Goal: Task Accomplishment & Management: Manage account settings

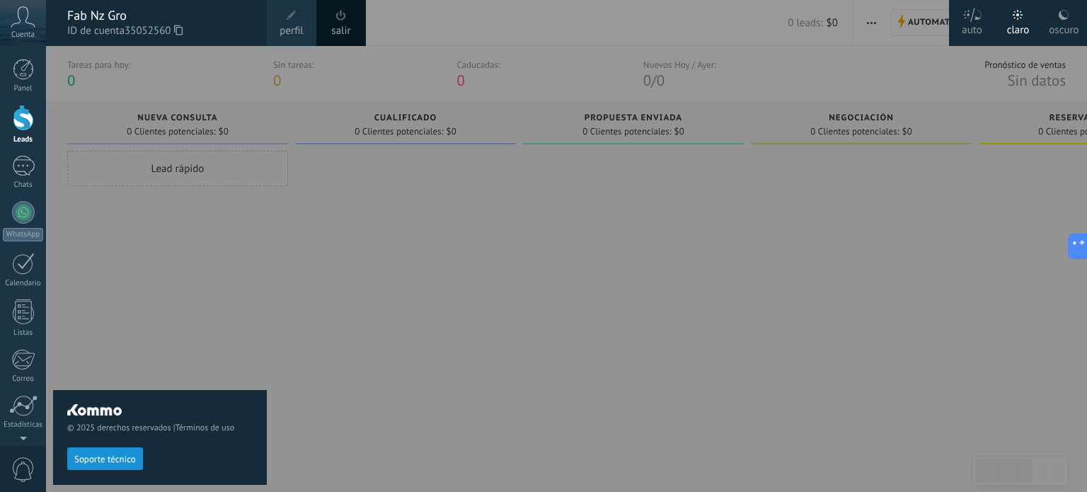
click at [465, 296] on div at bounding box center [589, 246] width 1087 height 492
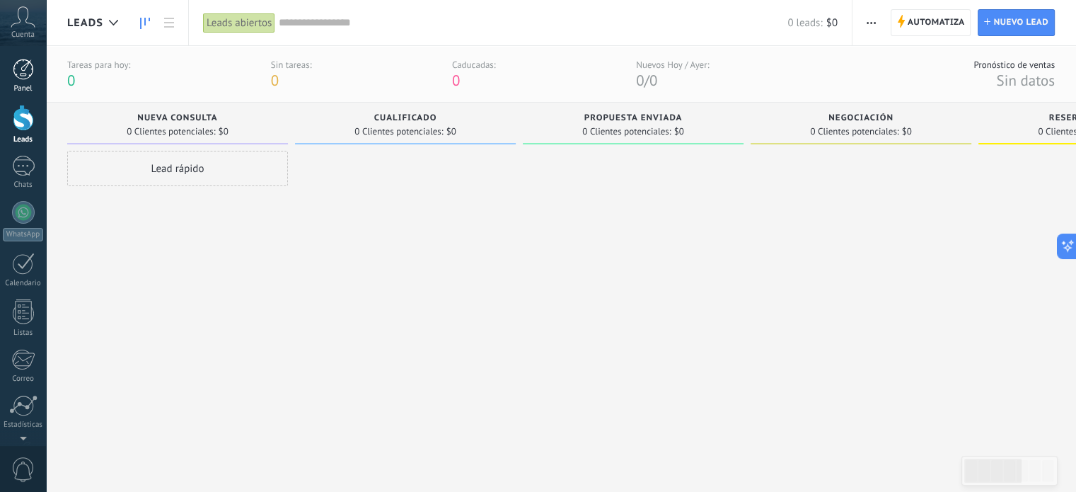
click at [26, 64] on div at bounding box center [23, 69] width 21 height 21
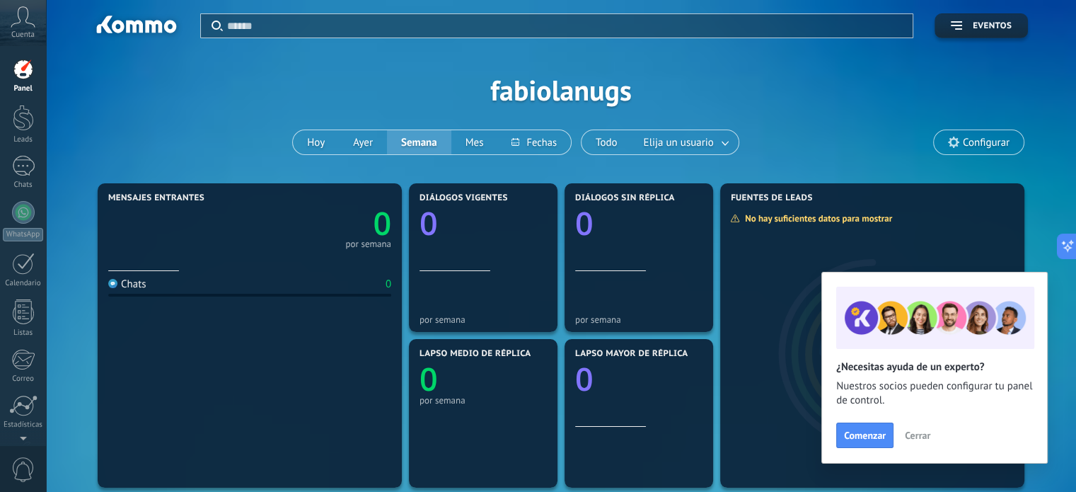
click at [21, 32] on span "Cuenta" at bounding box center [22, 34] width 23 height 9
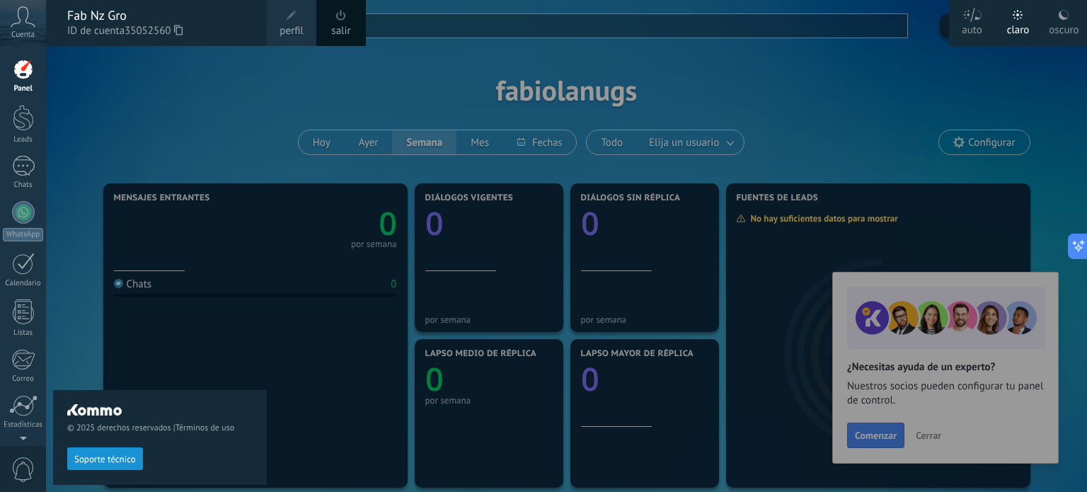
click at [69, 83] on div "© 2025 derechos reservados | Términos de uso Soporte técnico" at bounding box center [160, 269] width 214 height 446
click at [22, 74] on div at bounding box center [23, 69] width 21 height 21
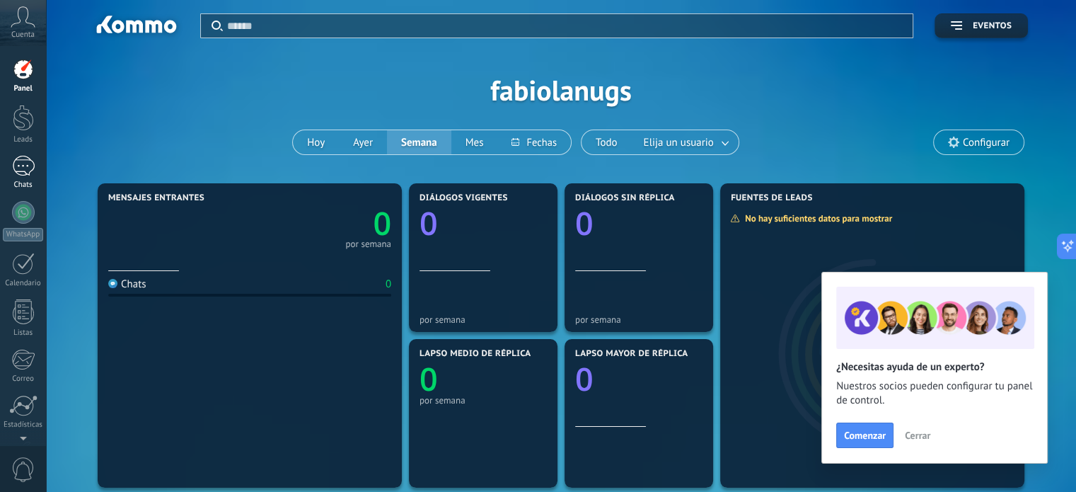
click at [23, 169] on div at bounding box center [23, 166] width 23 height 21
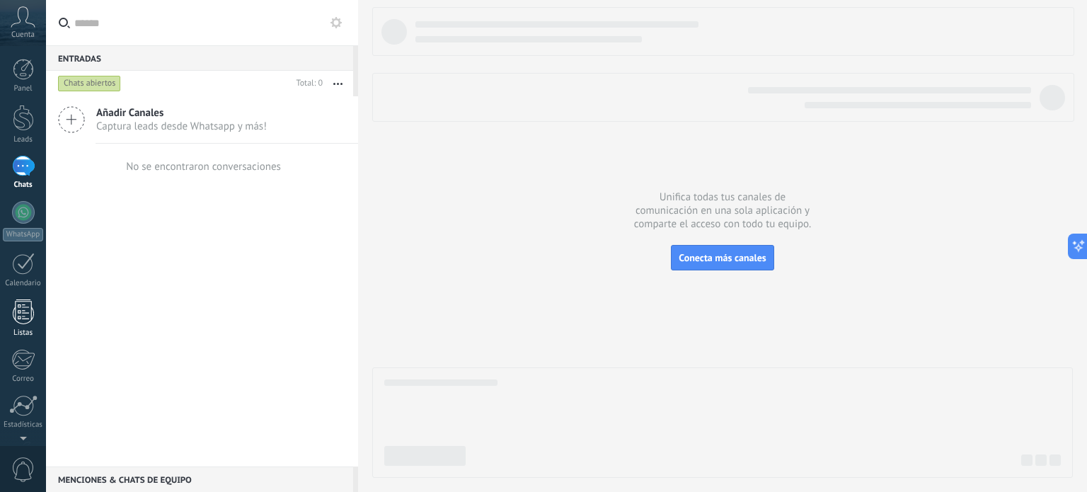
click at [16, 315] on div at bounding box center [23, 311] width 21 height 25
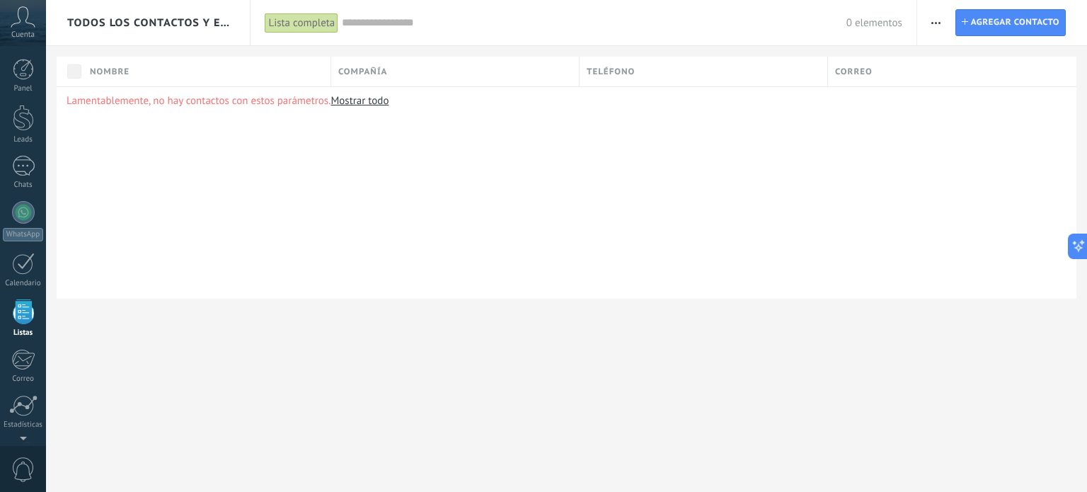
scroll to position [87, 0]
click at [926, 22] on button "button" at bounding box center [935, 22] width 21 height 27
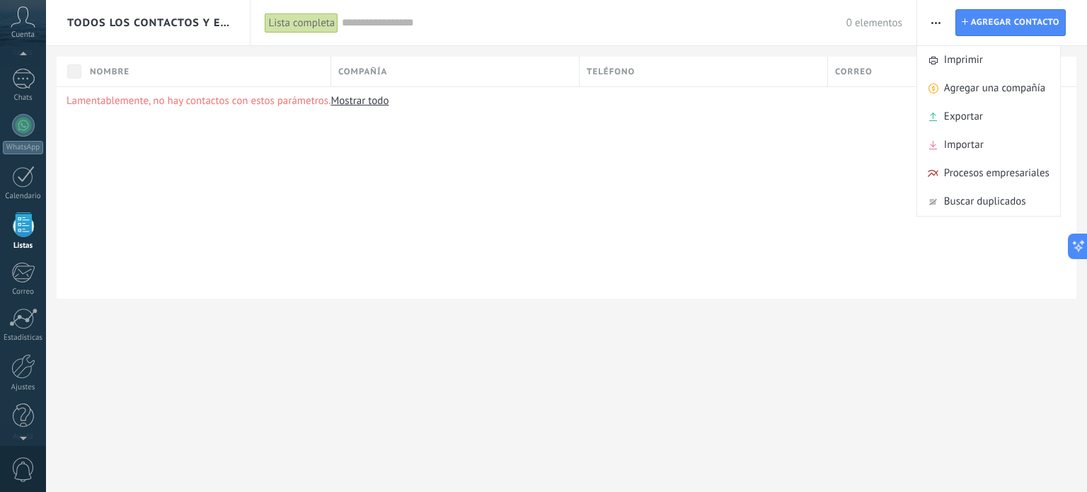
click at [577, 206] on div "Lamentablemente, no hay contactos con estos parámetros. Mostrar todo" at bounding box center [566, 192] width 1019 height 212
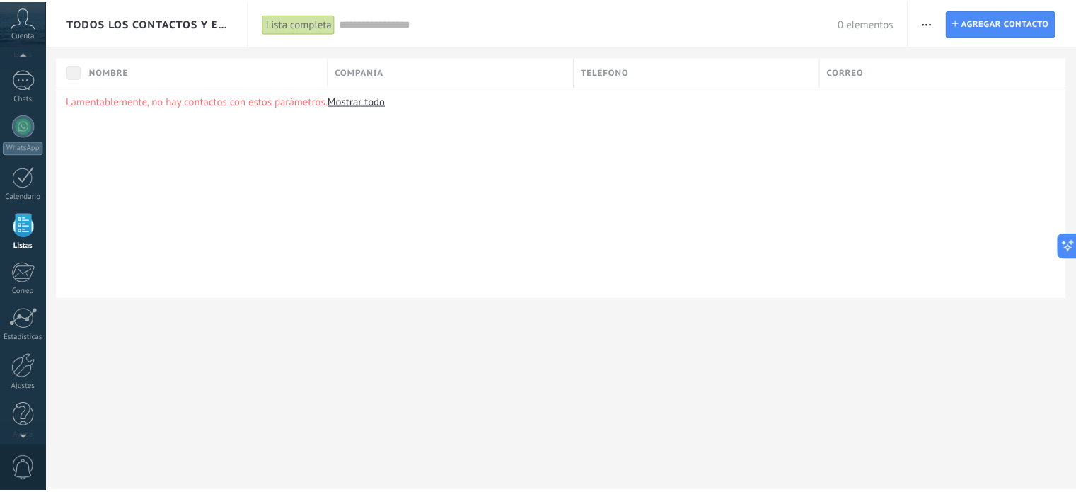
scroll to position [96, 0]
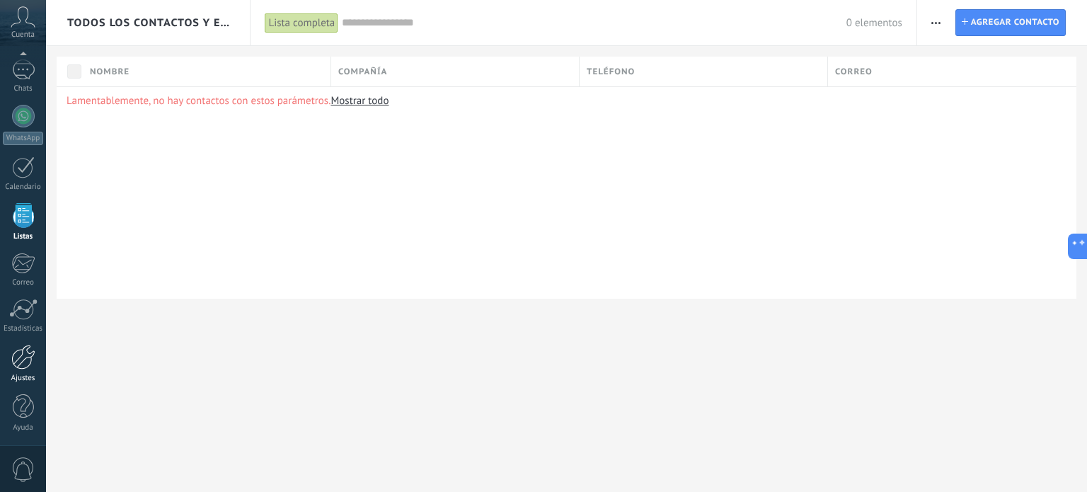
click at [27, 369] on link "Ajustes" at bounding box center [23, 364] width 46 height 38
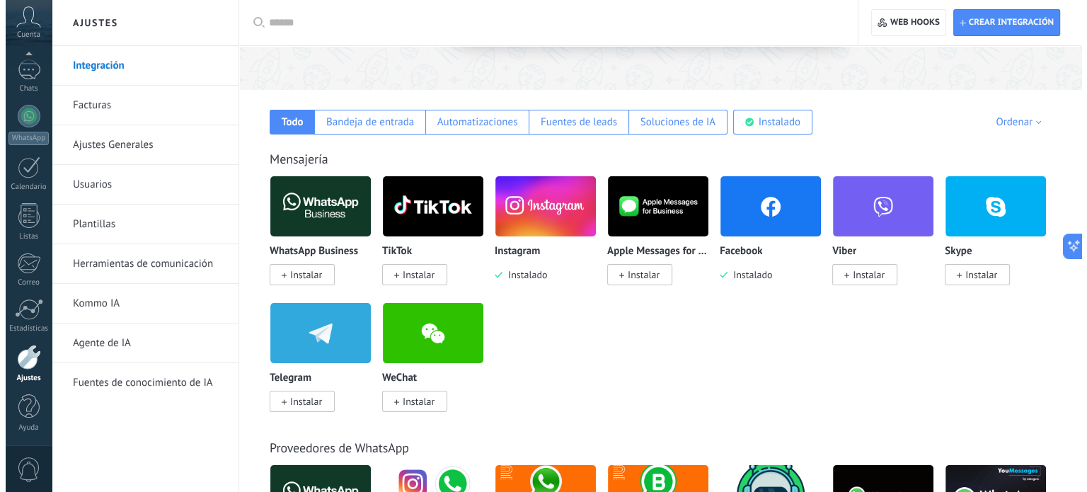
scroll to position [212, 0]
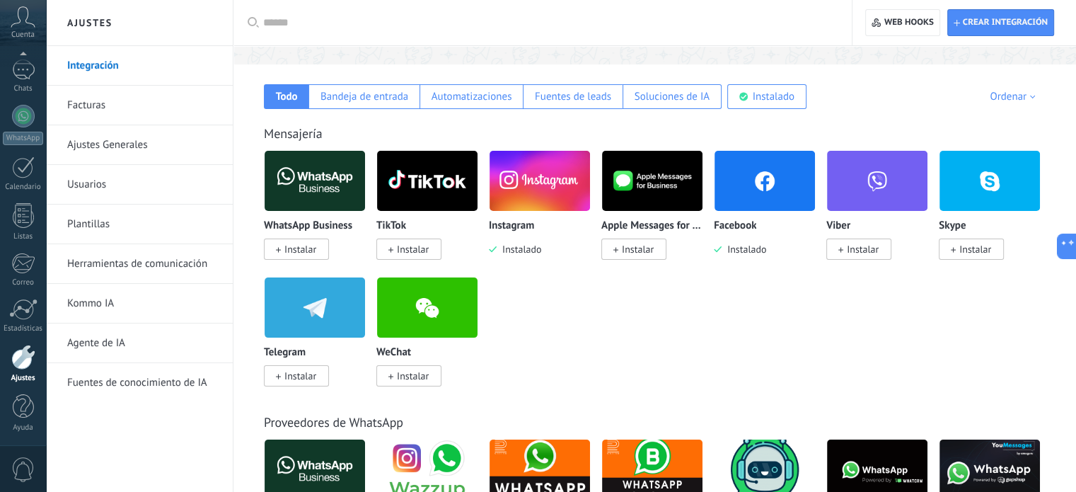
click at [290, 252] on span "Instalar" at bounding box center [300, 249] width 32 height 13
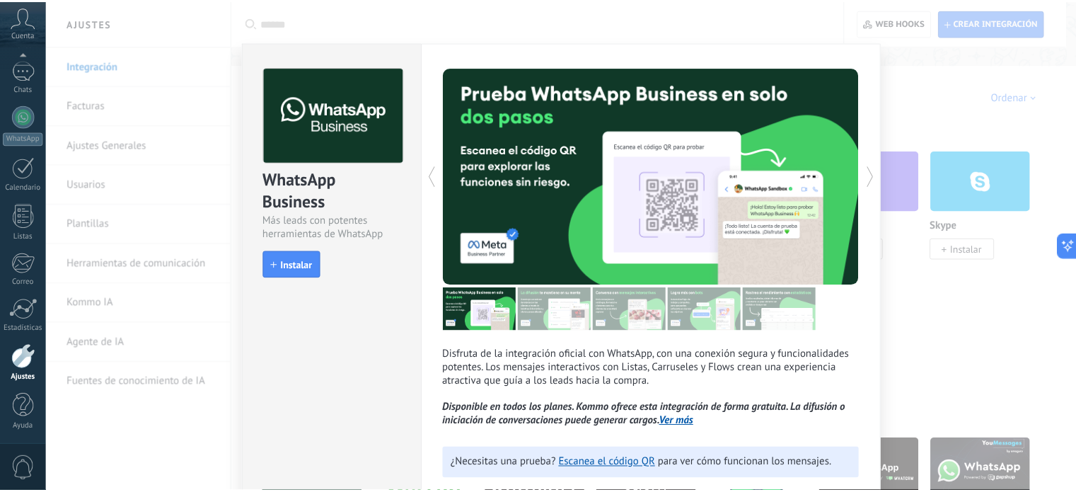
scroll to position [0, 0]
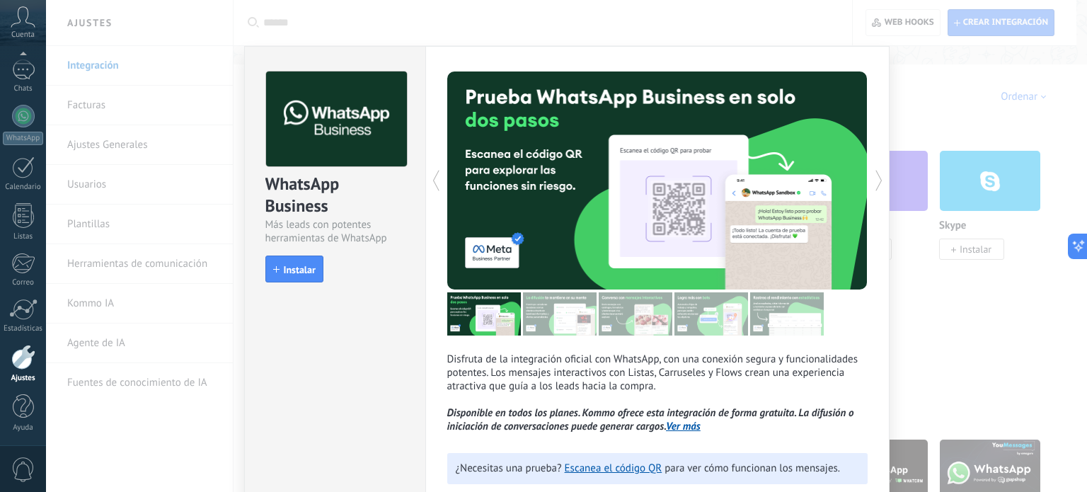
click at [927, 112] on div "WhatsApp Business Más leads con potentes herramientas de WhatsApp install Insta…" at bounding box center [566, 246] width 1041 height 492
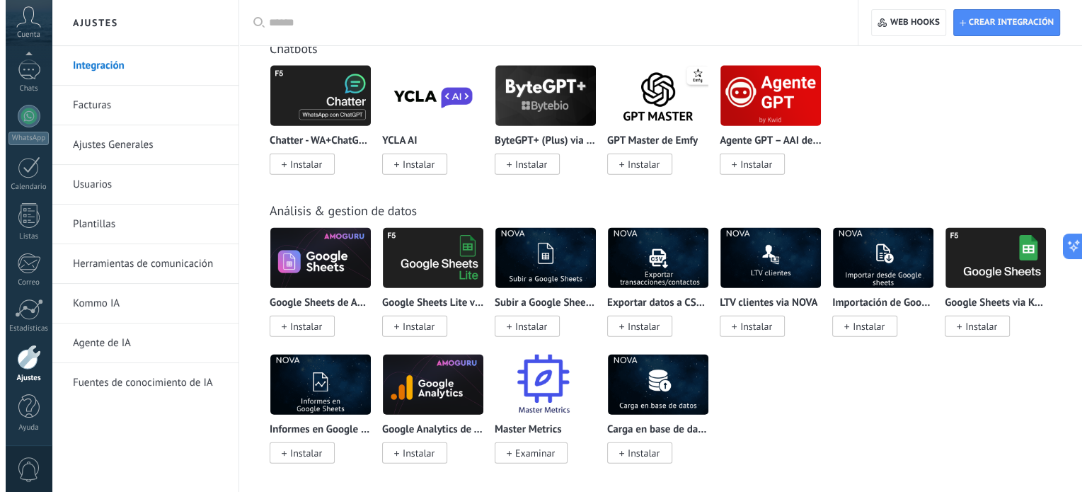
scroll to position [3325, 0]
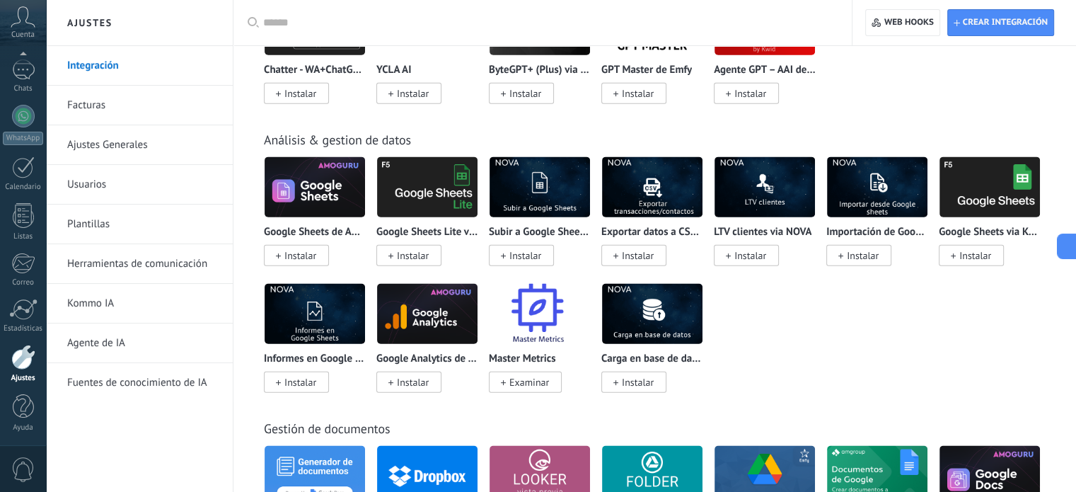
click at [407, 262] on span "Instalar" at bounding box center [413, 255] width 32 height 13
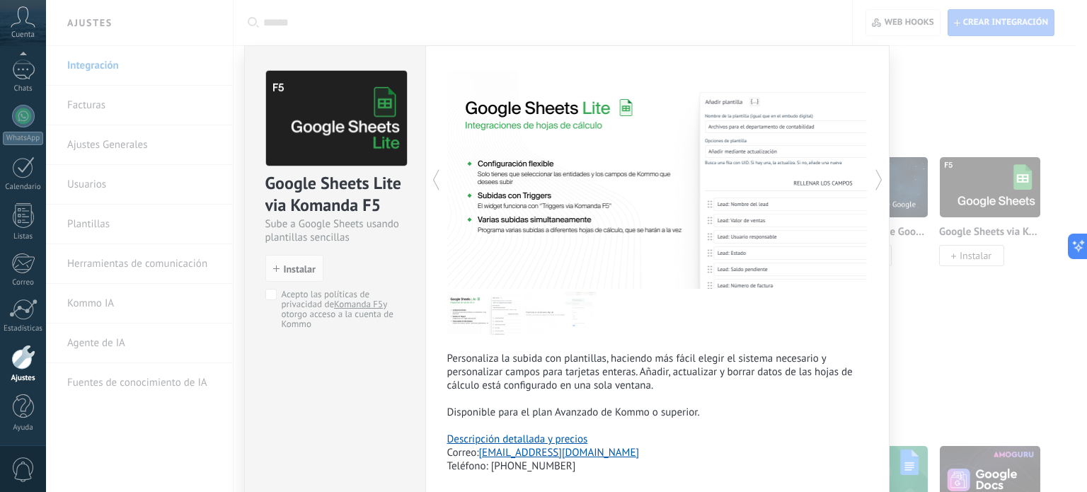
scroll to position [0, 0]
click at [293, 274] on span "Instalar" at bounding box center [300, 270] width 32 height 10
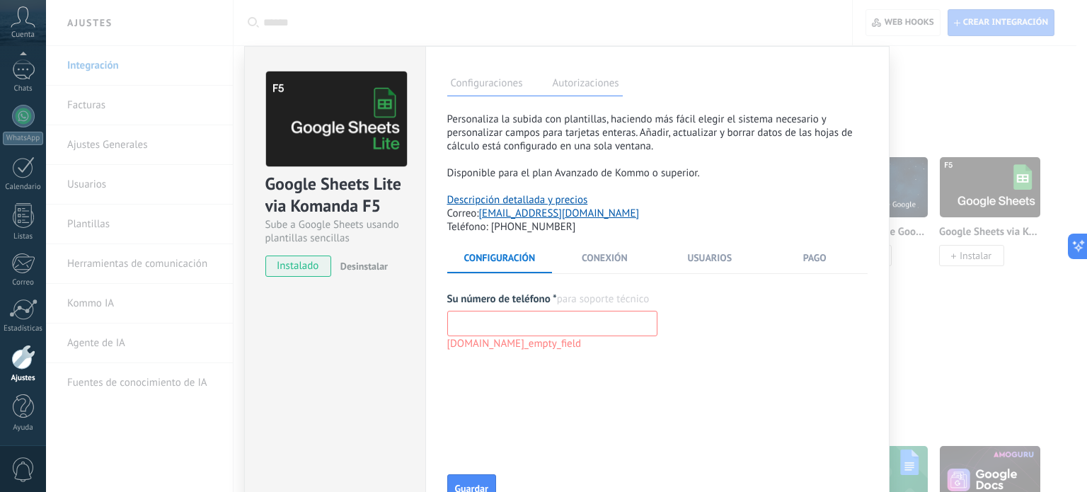
click at [572, 325] on input "text" at bounding box center [552, 323] width 210 height 25
click at [451, 328] on input "**********" at bounding box center [552, 323] width 210 height 25
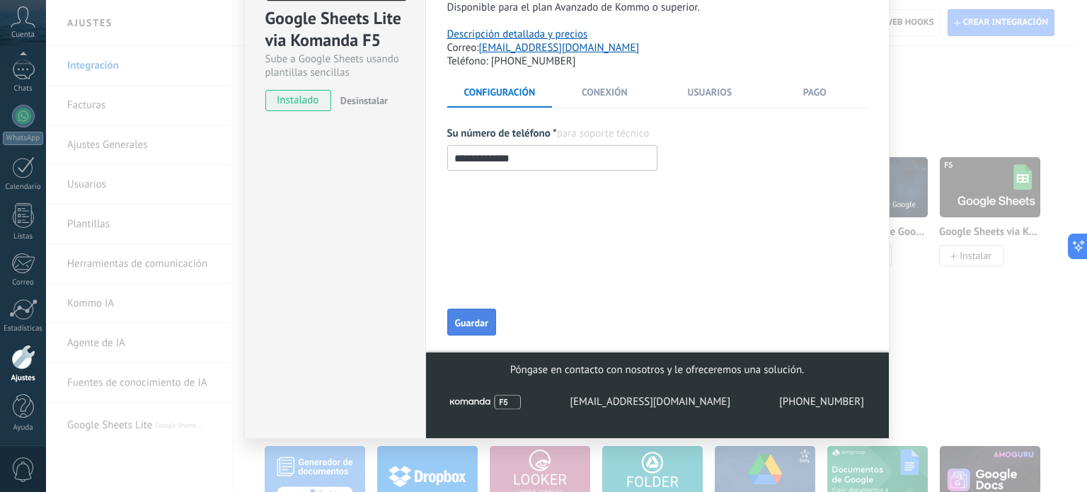
type input "**********"
click at [469, 333] on button "Guardar" at bounding box center [471, 321] width 49 height 27
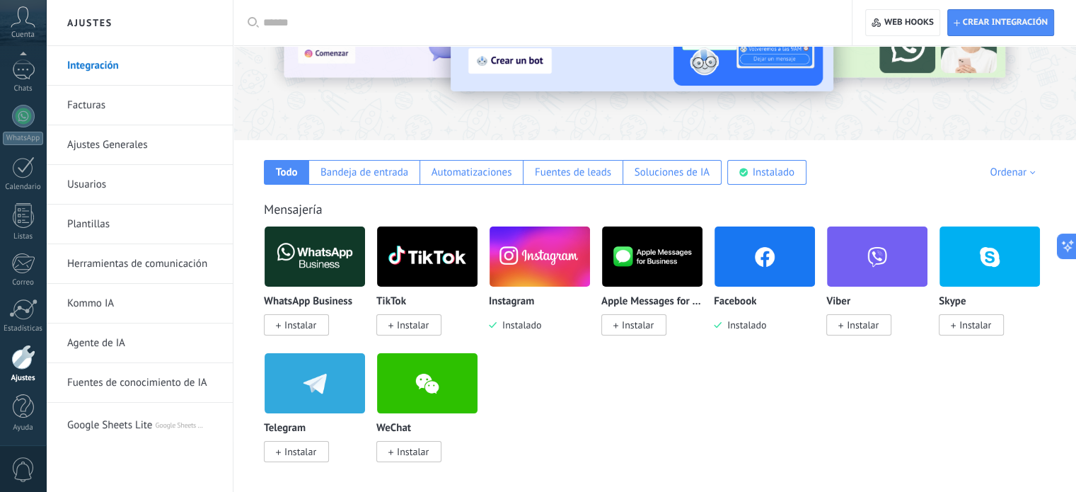
scroll to position [141, 0]
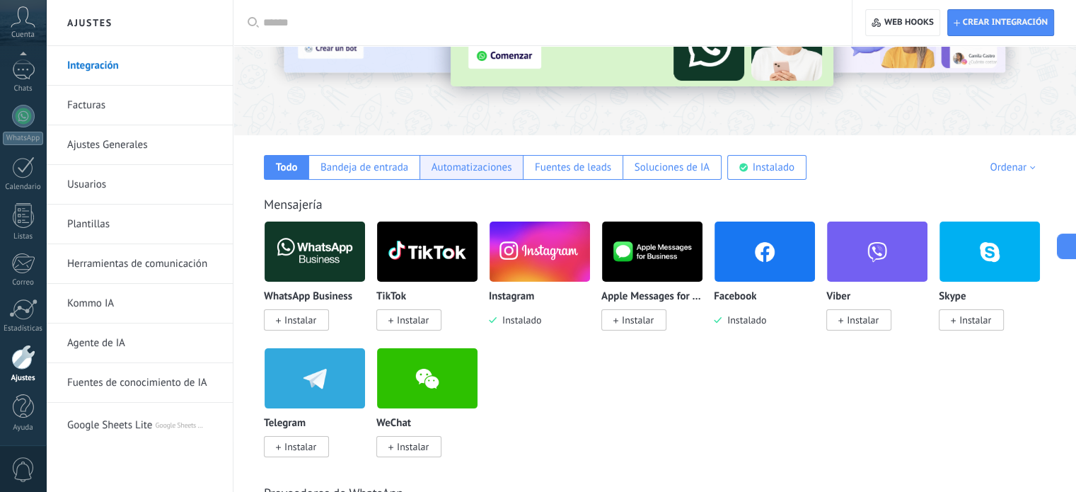
click at [485, 164] on div "Automatizaciones" at bounding box center [472, 167] width 81 height 13
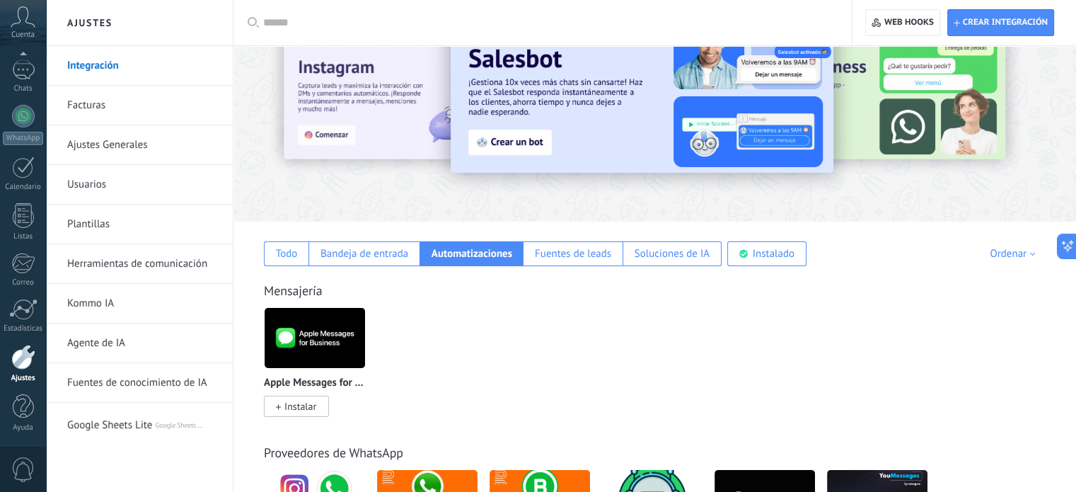
scroll to position [0, 0]
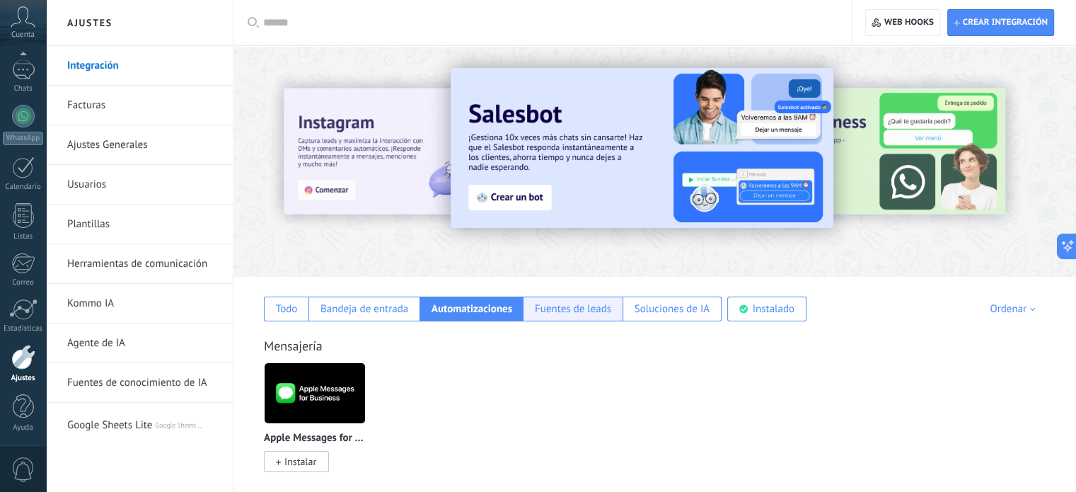
click at [586, 311] on div "Fuentes de leads" at bounding box center [573, 308] width 76 height 13
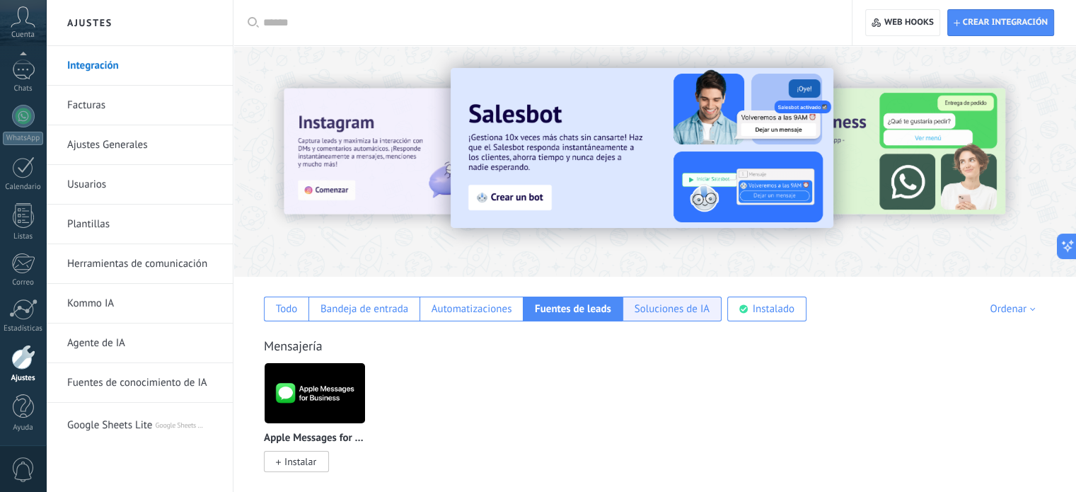
click at [652, 311] on div "Soluciones de IA" at bounding box center [672, 308] width 75 height 13
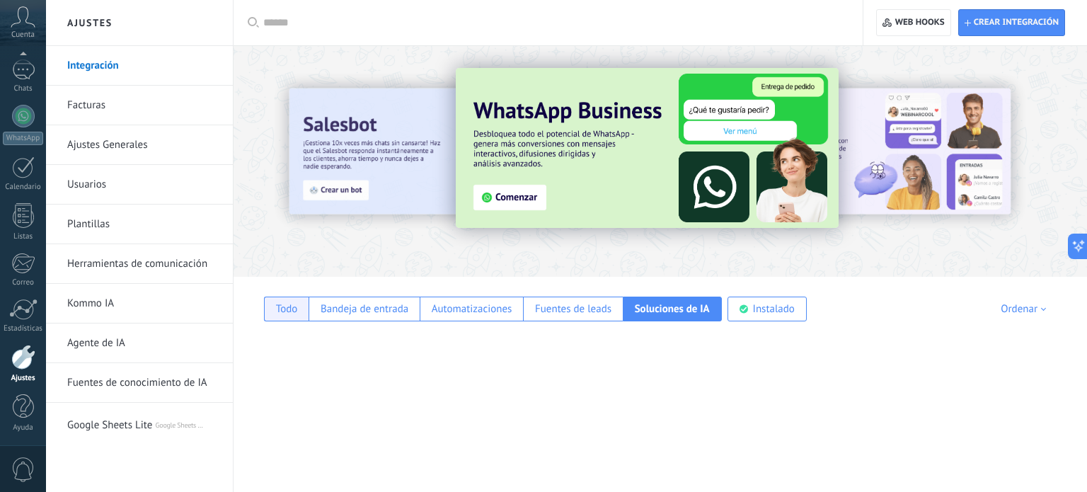
click at [284, 311] on div "Todo" at bounding box center [287, 308] width 22 height 13
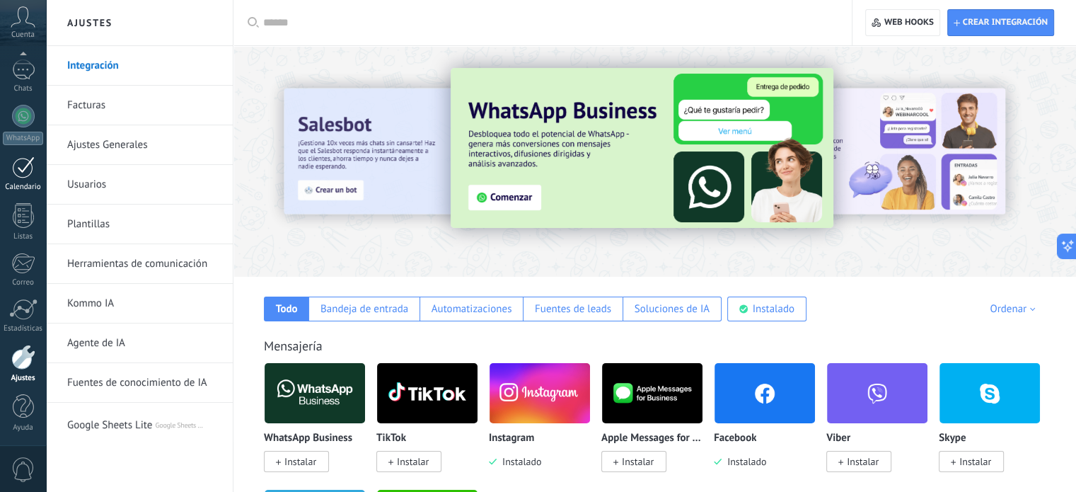
drag, startPoint x: 23, startPoint y: 166, endPoint x: 35, endPoint y: 166, distance: 12.0
click at [23, 166] on div at bounding box center [23, 167] width 23 height 22
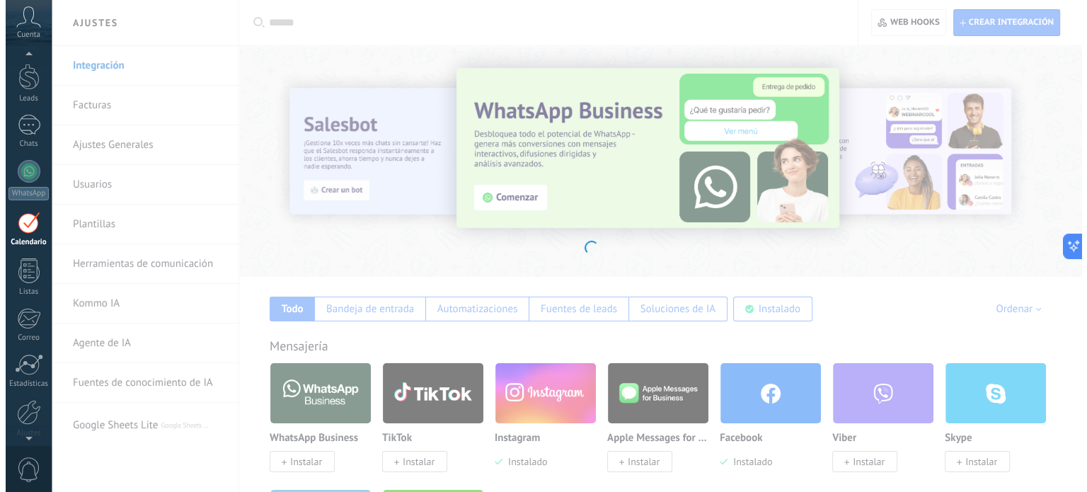
scroll to position [40, 0]
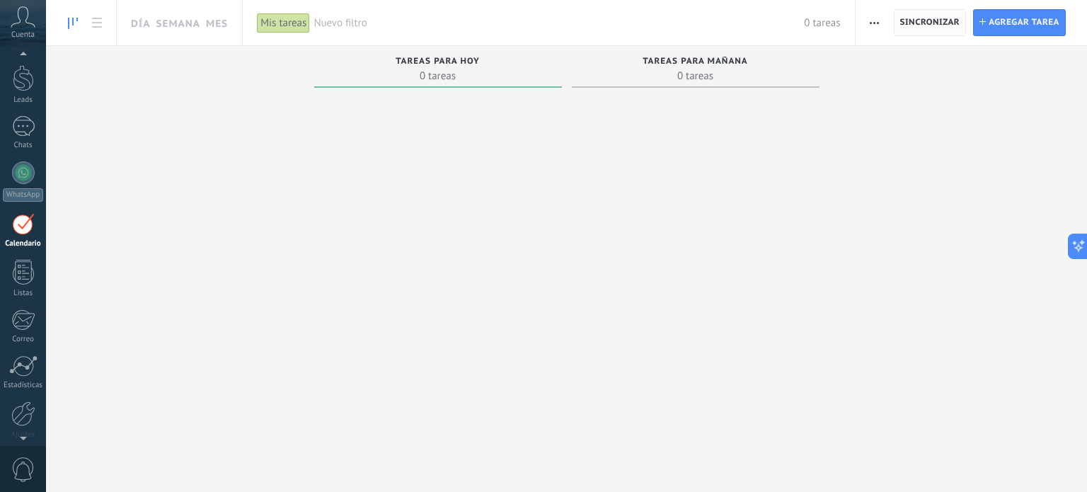
click at [927, 16] on span "Sincronizar" at bounding box center [930, 22] width 60 height 25
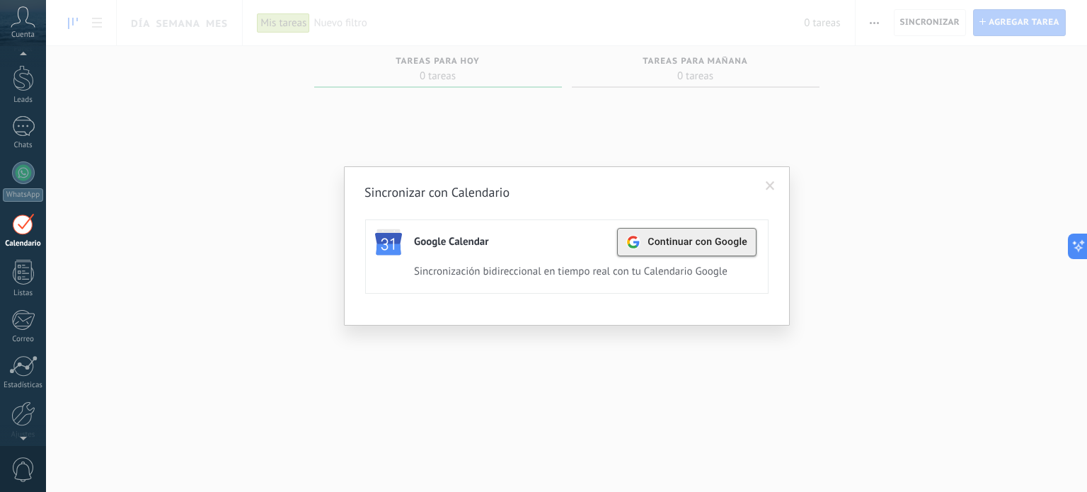
click at [679, 248] on div "Continuar con Google" at bounding box center [686, 242] width 121 height 27
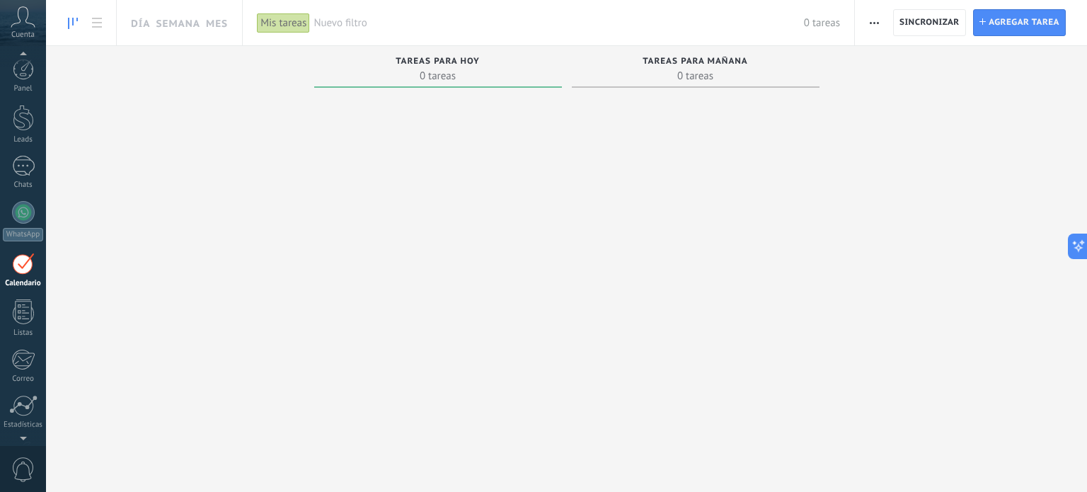
scroll to position [40, 0]
click at [874, 24] on span "button" at bounding box center [873, 22] width 9 height 27
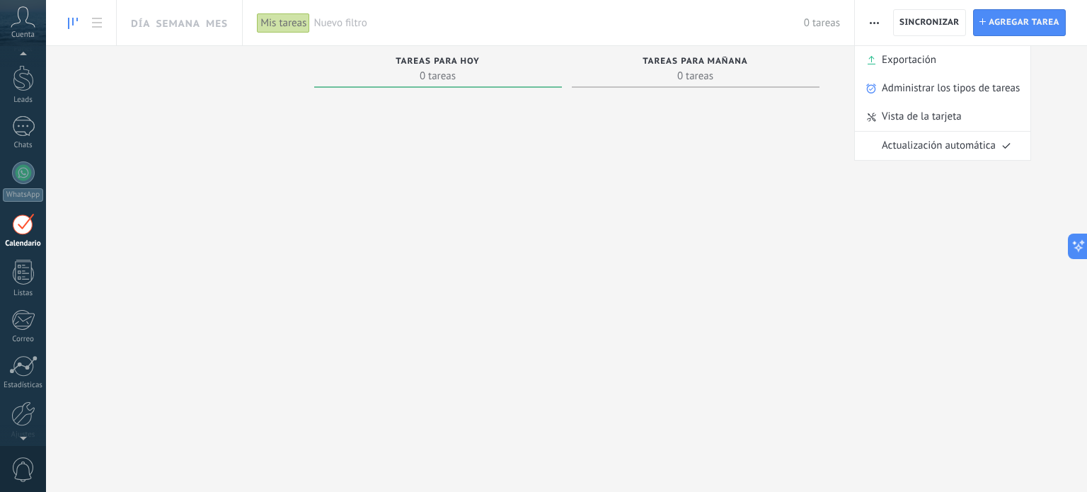
click at [323, 301] on div at bounding box center [438, 274] width 248 height 363
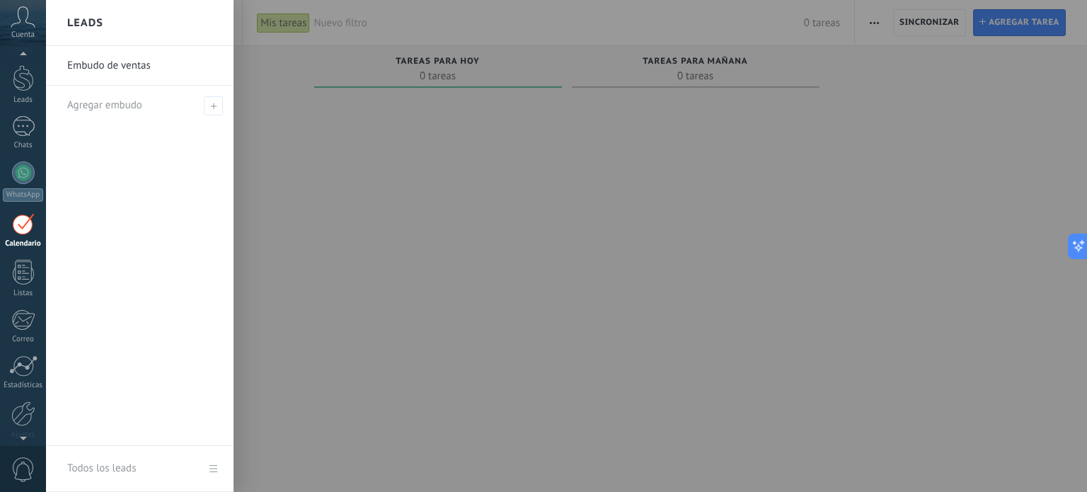
scroll to position [0, 0]
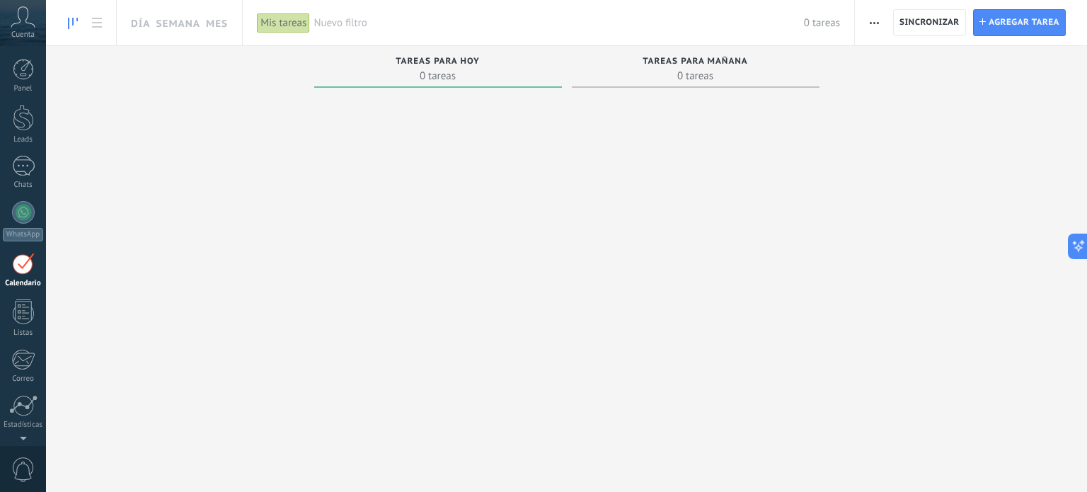
click at [20, 33] on span "Cuenta" at bounding box center [22, 34] width 23 height 9
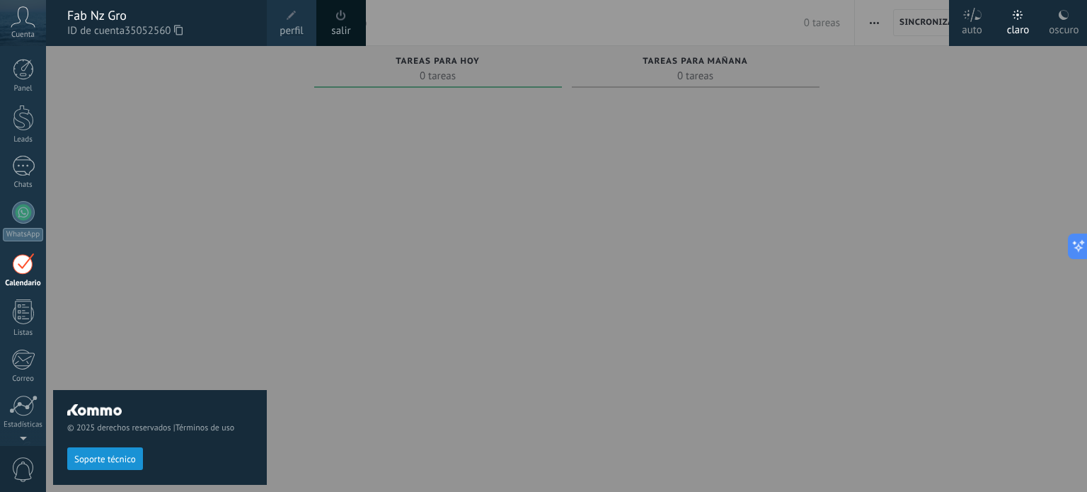
click at [297, 21] on span at bounding box center [292, 16] width 16 height 16
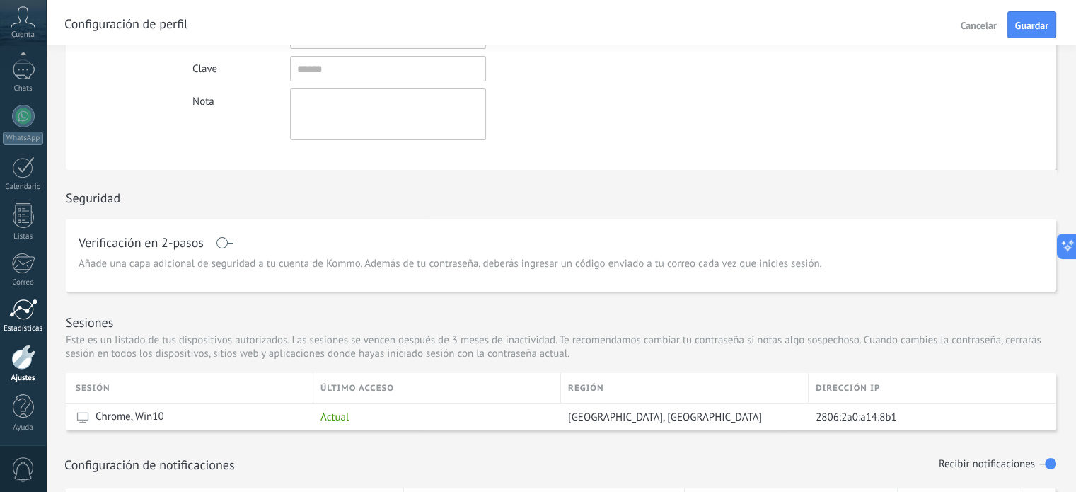
scroll to position [212, 0]
click at [18, 355] on div at bounding box center [23, 357] width 24 height 25
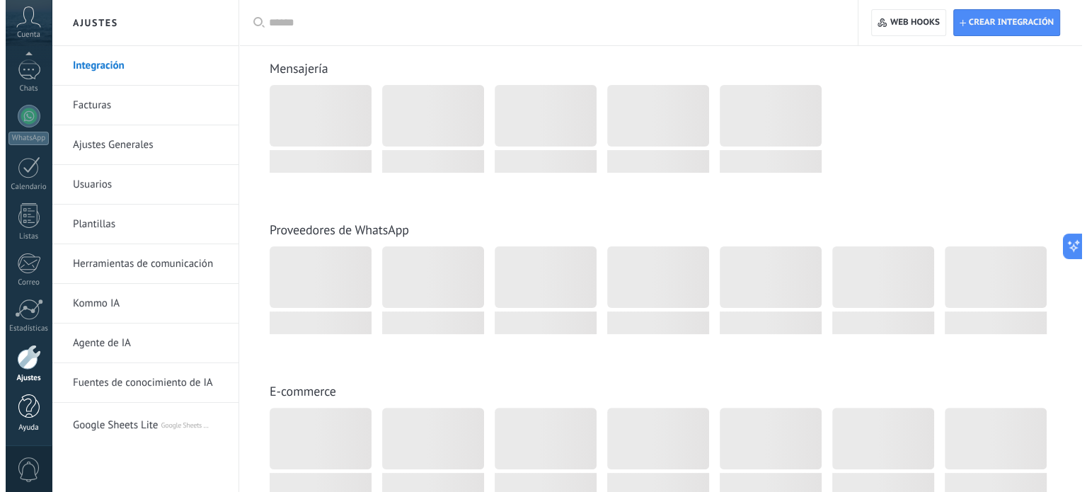
scroll to position [170, 0]
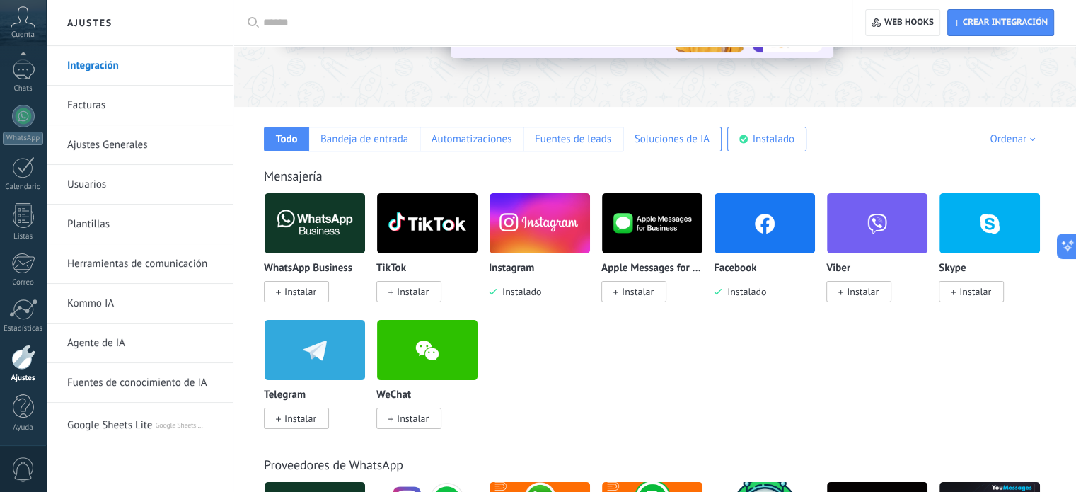
click at [16, 462] on span "0" at bounding box center [23, 469] width 24 height 25
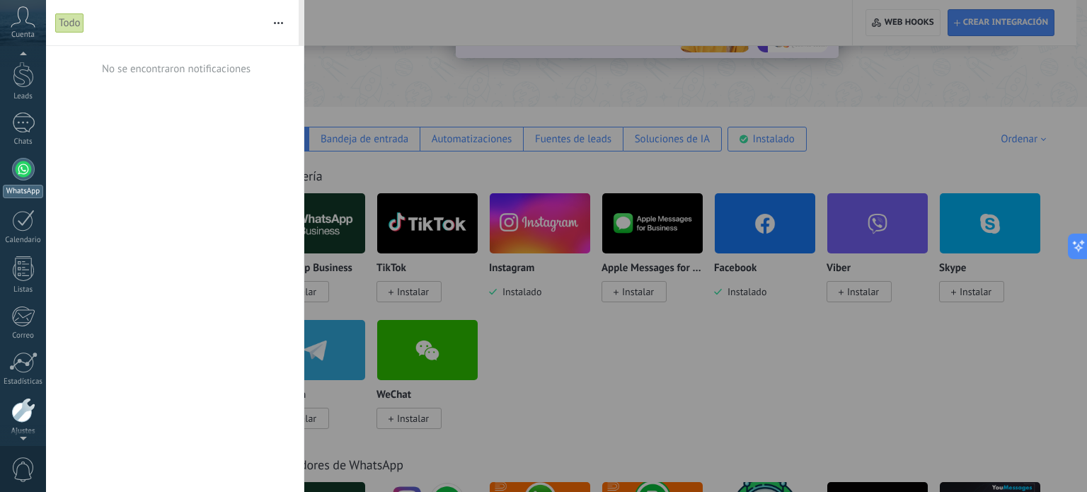
scroll to position [0, 0]
click at [19, 76] on div at bounding box center [23, 69] width 21 height 21
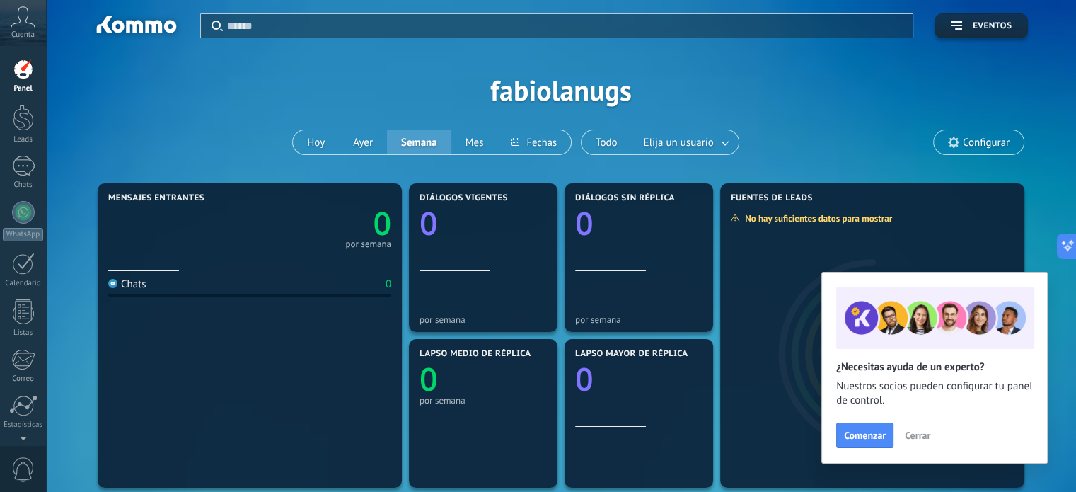
click at [971, 141] on span "Configurar" at bounding box center [986, 143] width 47 height 12
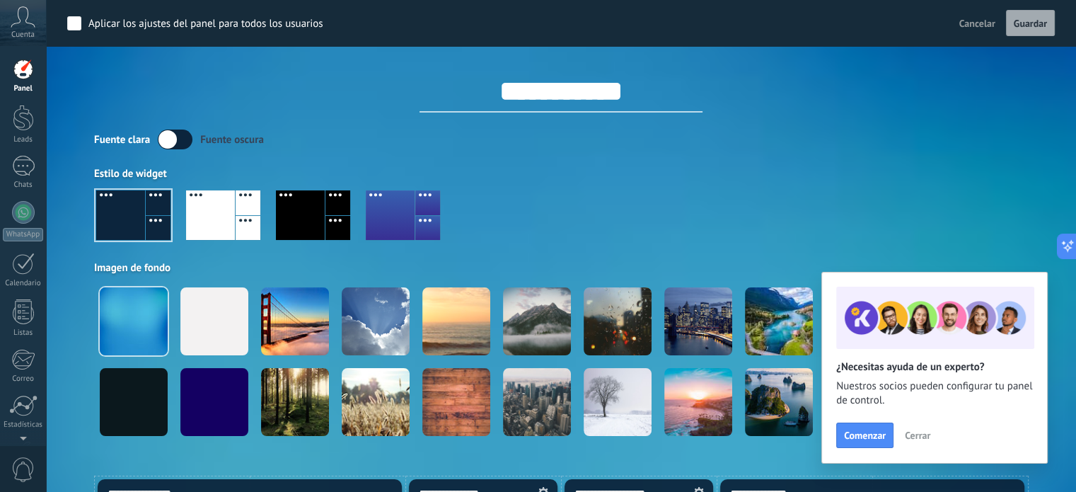
click at [389, 228] on div at bounding box center [390, 215] width 49 height 50
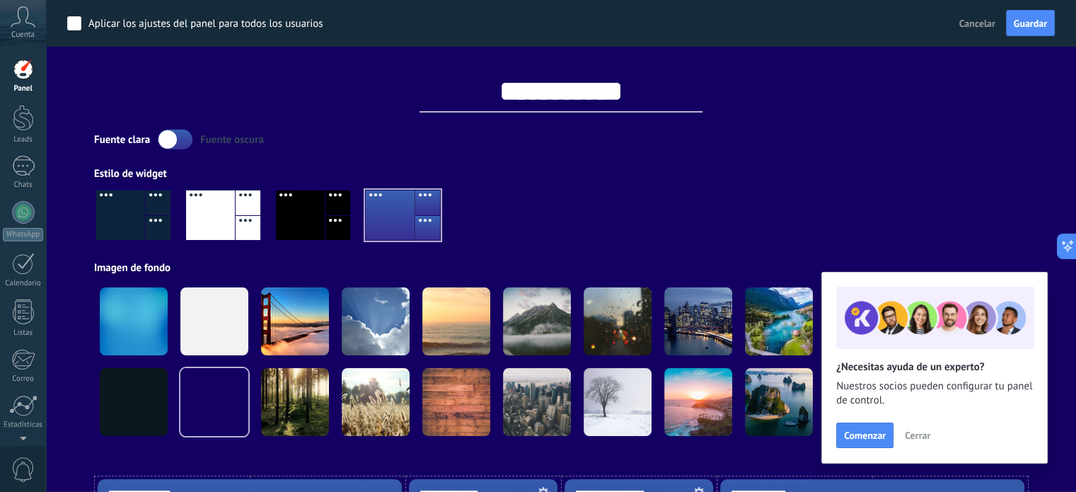
click at [135, 229] on div at bounding box center [120, 215] width 49 height 50
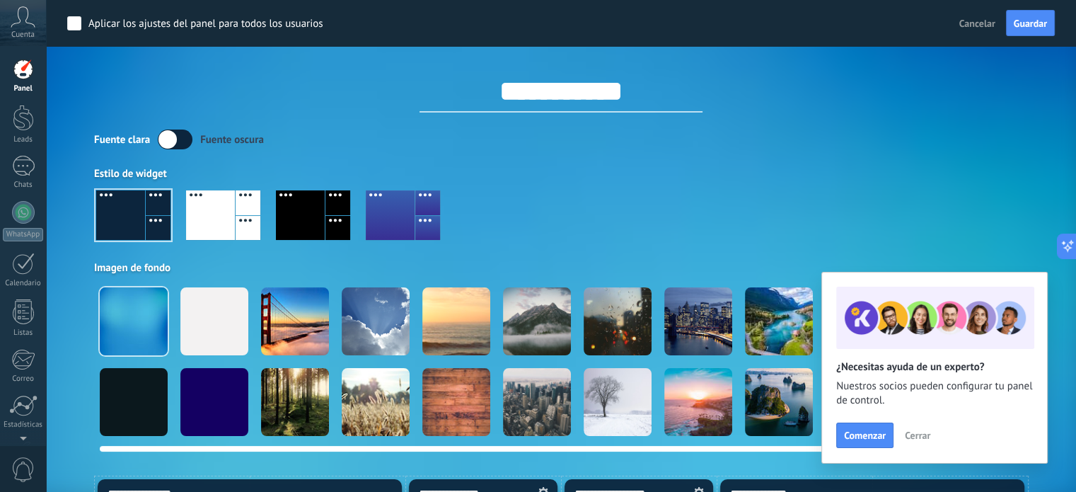
click at [148, 328] on div at bounding box center [134, 321] width 68 height 68
click at [366, 334] on div at bounding box center [376, 321] width 68 height 68
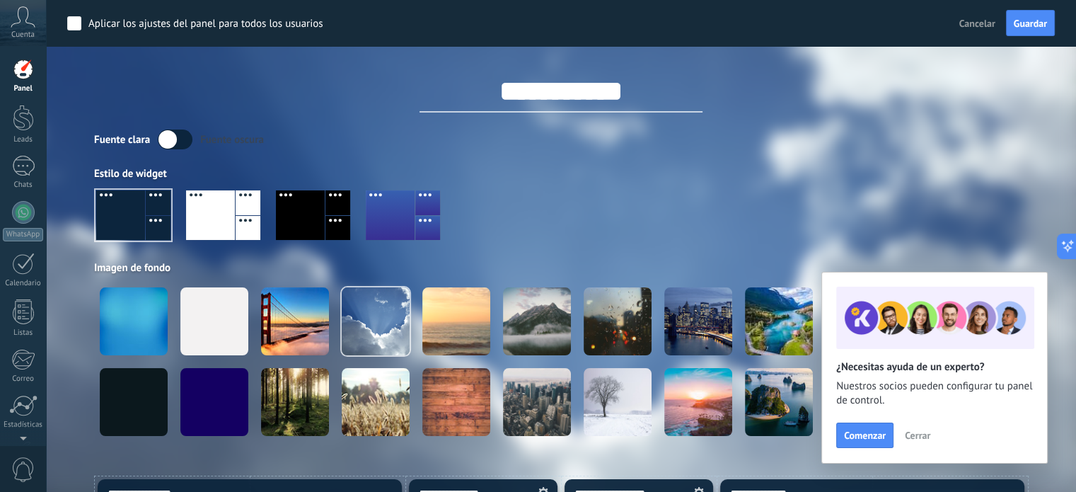
drag, startPoint x: 981, startPoint y: 302, endPoint x: 900, endPoint y: 311, distance: 81.8
click at [902, 311] on div "¿Necesitas ayuda de un experto? Nuestros socios pueden configurar tu panel de c…" at bounding box center [934, 368] width 226 height 192
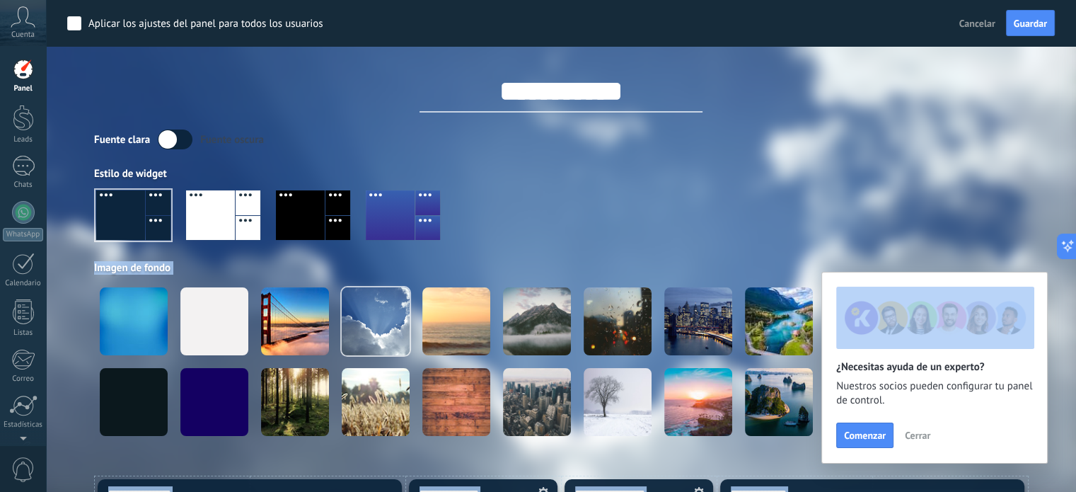
drag, startPoint x: 886, startPoint y: 279, endPoint x: 920, endPoint y: 225, distance: 64.2
click at [920, 225] on body ".abccls-1,.abccls-2{fill-rule:evenodd}.abccls-2{fill:#fff} .abfcls-1{fill:none}…" at bounding box center [538, 246] width 1076 height 492
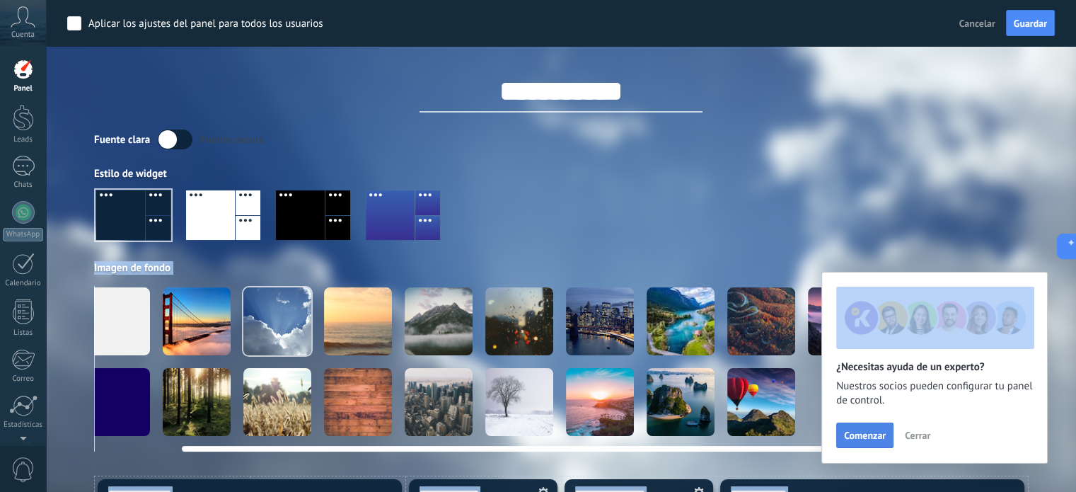
scroll to position [0, 109]
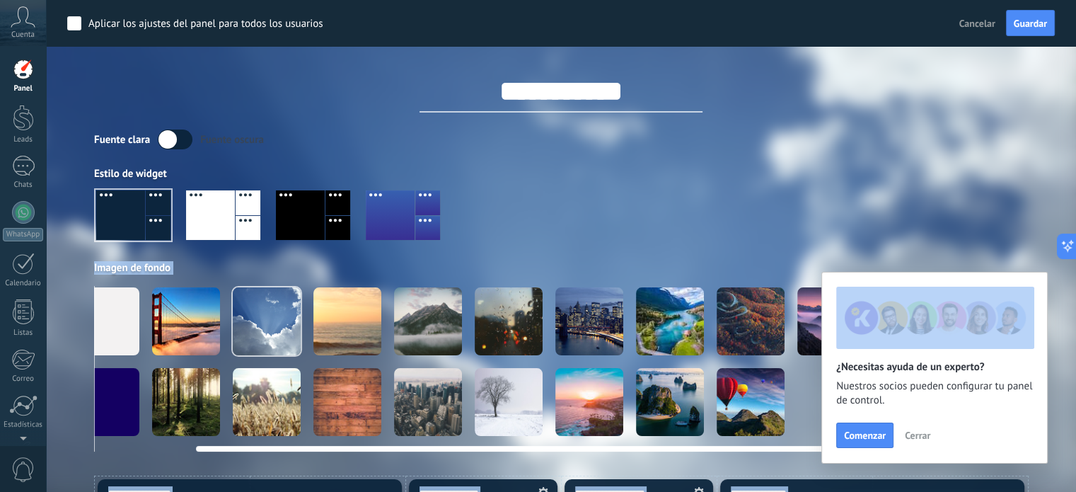
drag, startPoint x: 753, startPoint y: 444, endPoint x: 928, endPoint y: 435, distance: 175.7
click at [928, 435] on body ".abccls-1,.abccls-2{fill-rule:evenodd}.abccls-2{fill:#fff} .abfcls-1{fill:none}…" at bounding box center [538, 246] width 1076 height 492
click at [580, 393] on div at bounding box center [589, 402] width 68 height 68
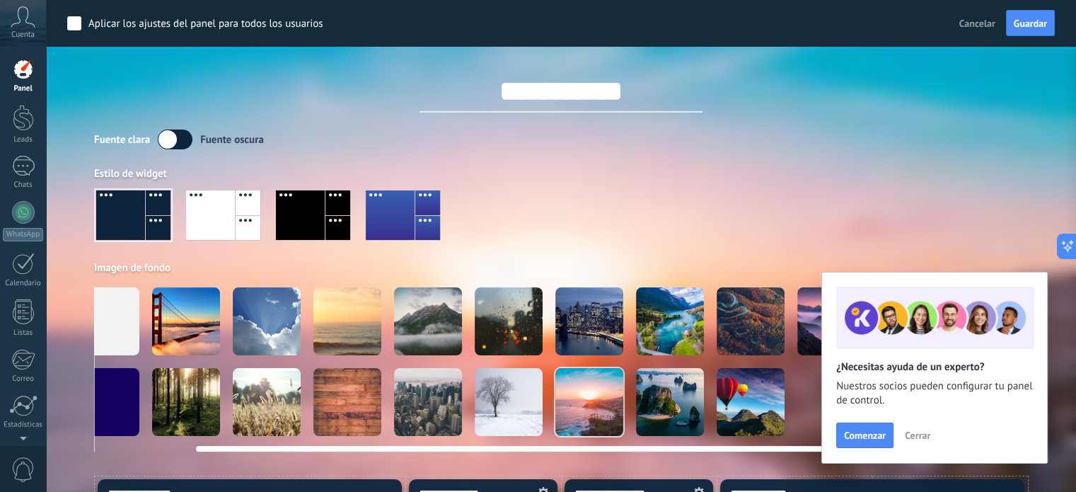
click at [727, 393] on div at bounding box center [751, 402] width 68 height 68
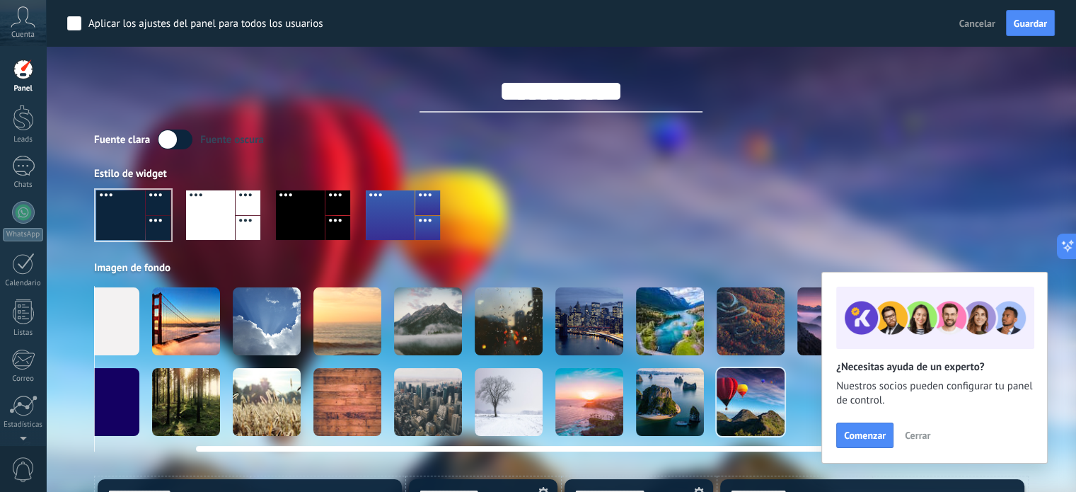
click at [660, 401] on div at bounding box center [670, 402] width 68 height 68
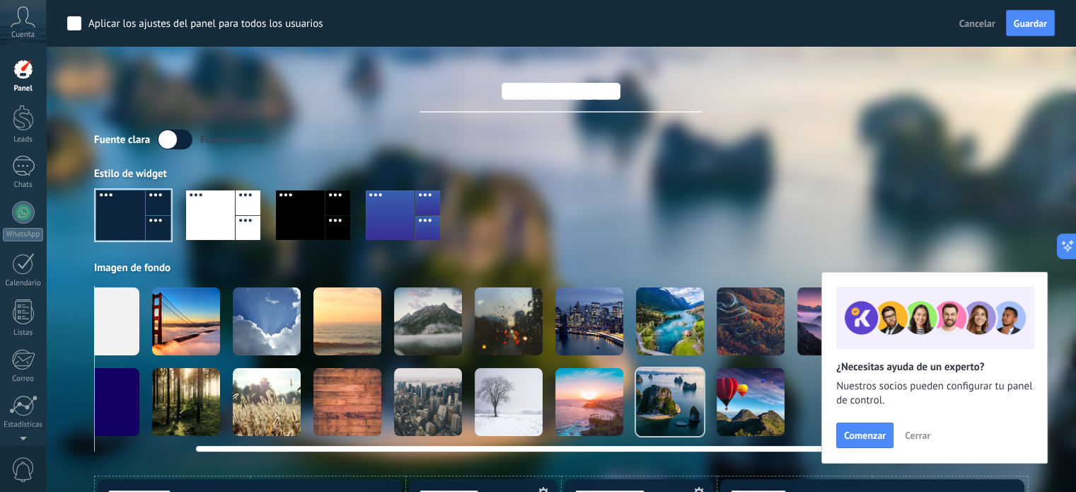
click at [709, 403] on div at bounding box center [452, 361] width 934 height 151
click at [740, 406] on div at bounding box center [751, 402] width 68 height 68
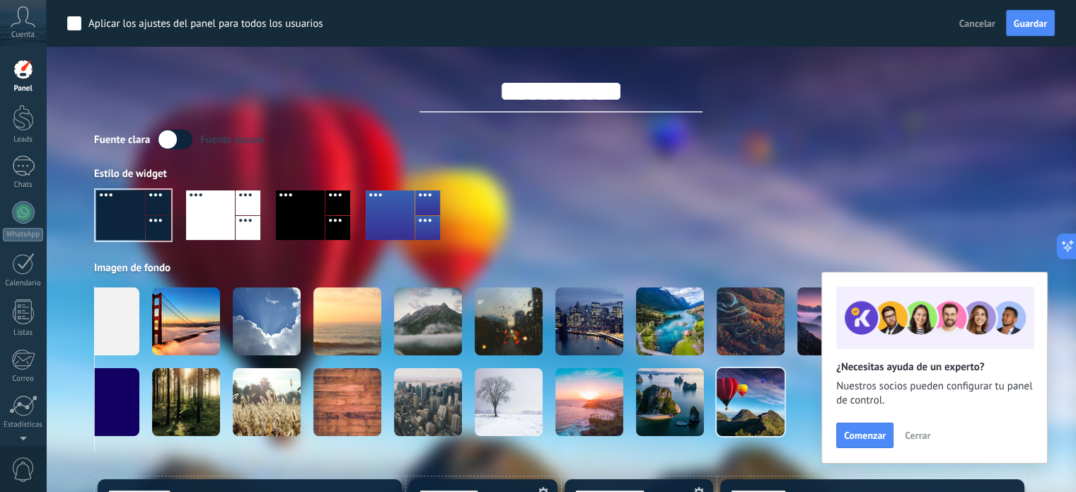
click at [208, 197] on div at bounding box center [210, 215] width 49 height 50
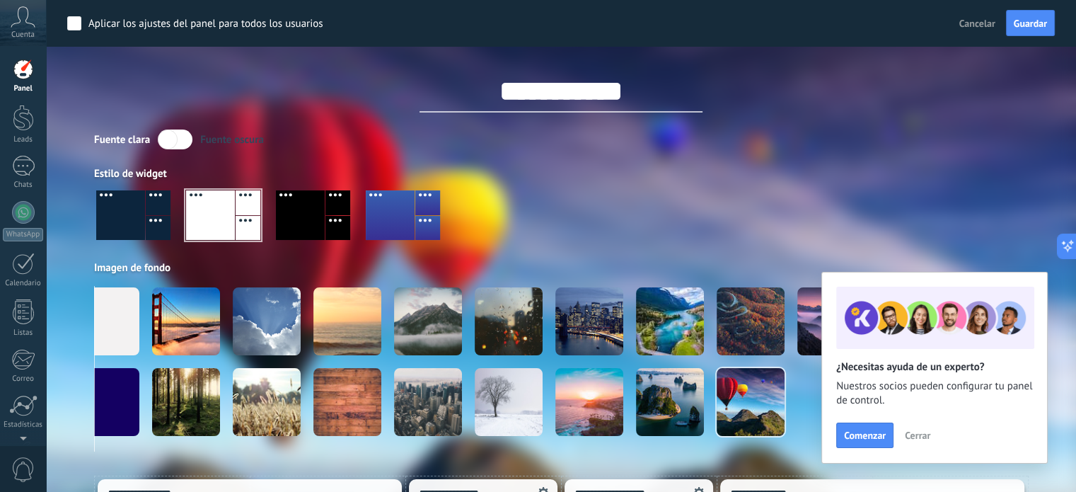
click at [308, 204] on div at bounding box center [300, 215] width 49 height 50
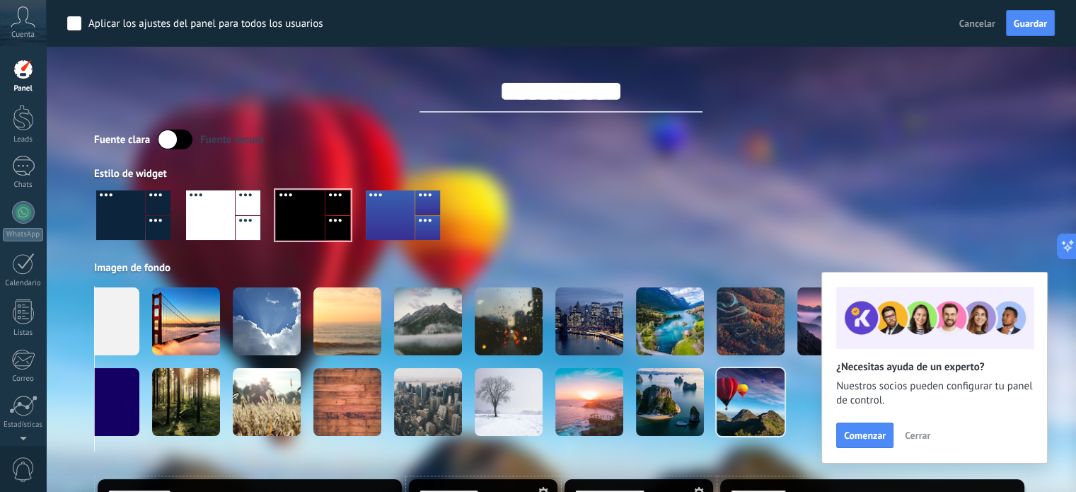
click at [141, 205] on div at bounding box center [120, 215] width 49 height 50
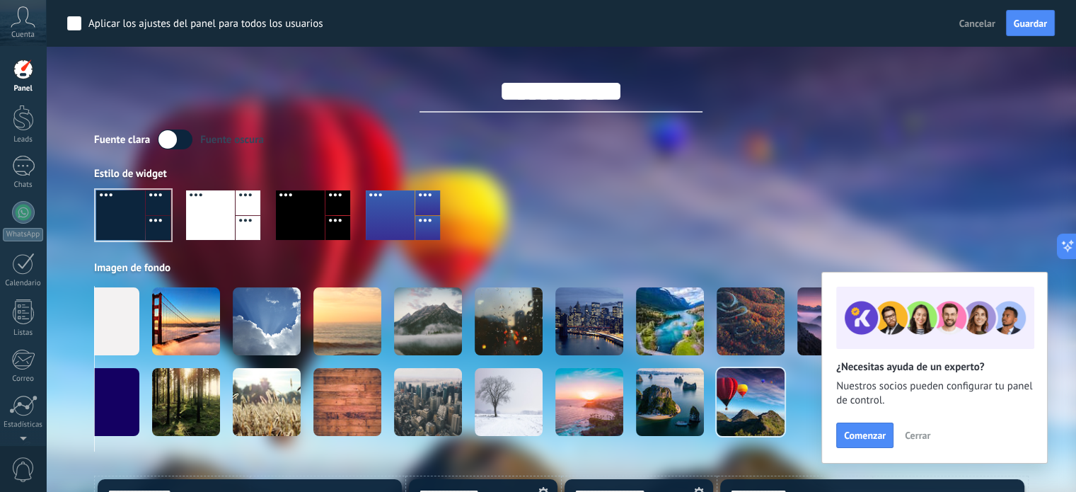
click at [178, 138] on label at bounding box center [175, 139] width 35 height 20
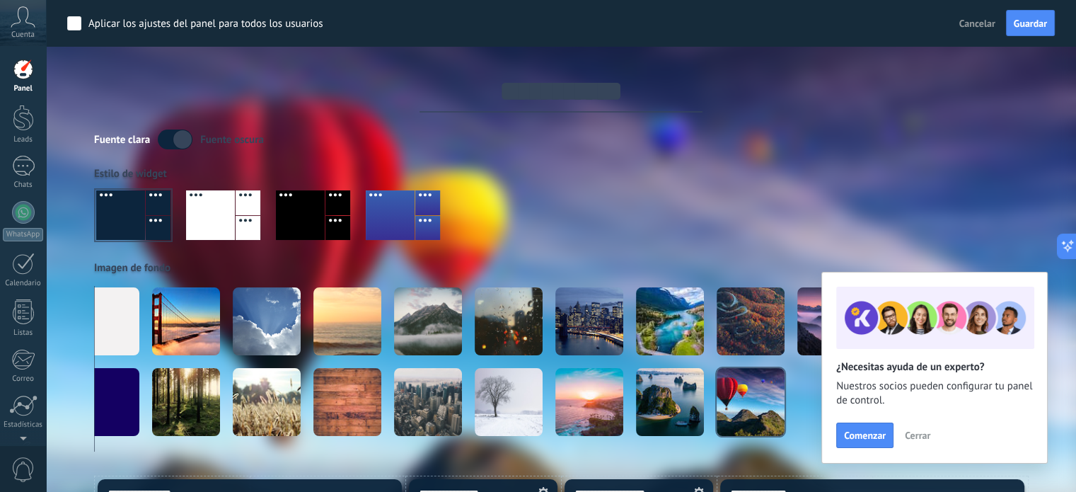
click at [164, 142] on label at bounding box center [175, 139] width 35 height 20
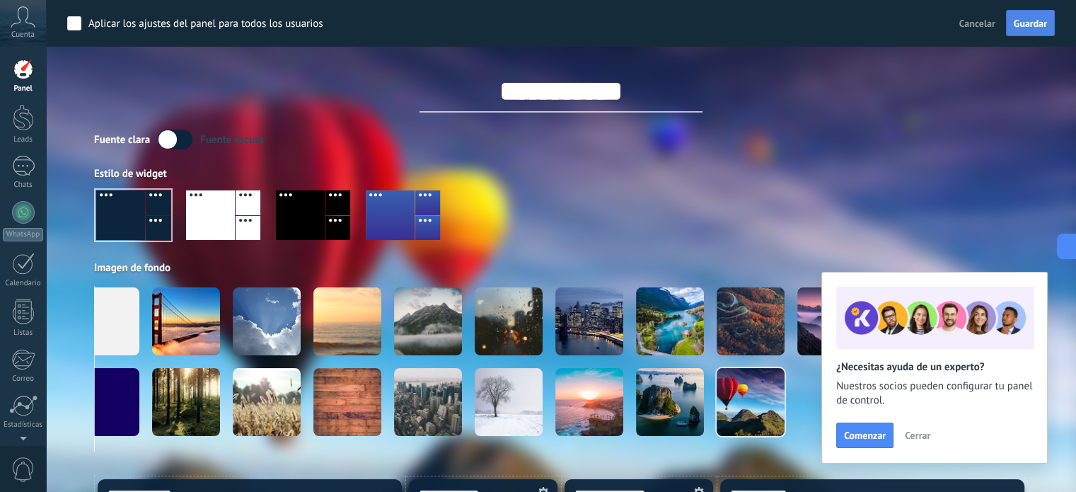
click at [1026, 32] on button "Guardar" at bounding box center [1030, 23] width 49 height 27
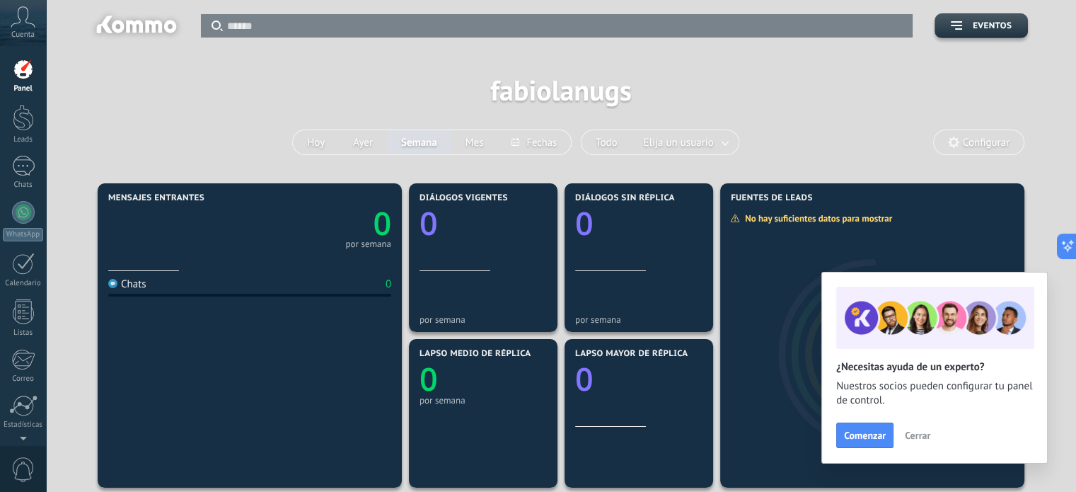
click at [988, 138] on span "Configurar" at bounding box center [986, 143] width 47 height 12
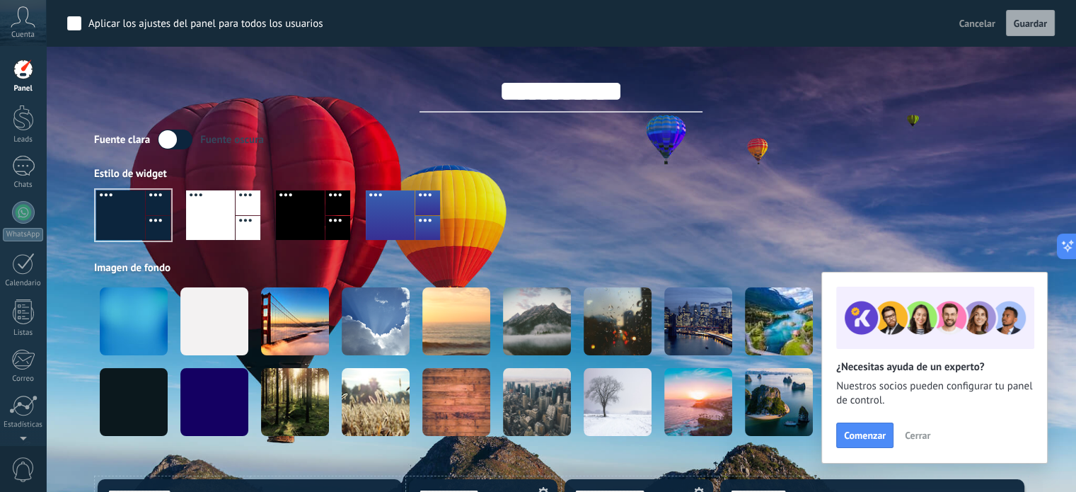
click at [815, 141] on div "Fuente clara Fuente oscura" at bounding box center [561, 139] width 934 height 20
click at [1015, 21] on span "Guardar" at bounding box center [1030, 23] width 33 height 10
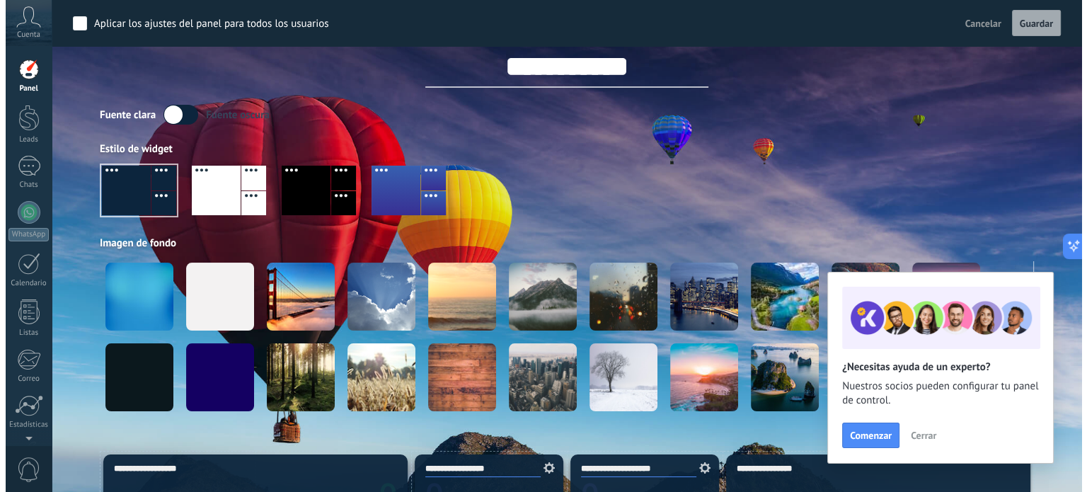
scroll to position [0, 0]
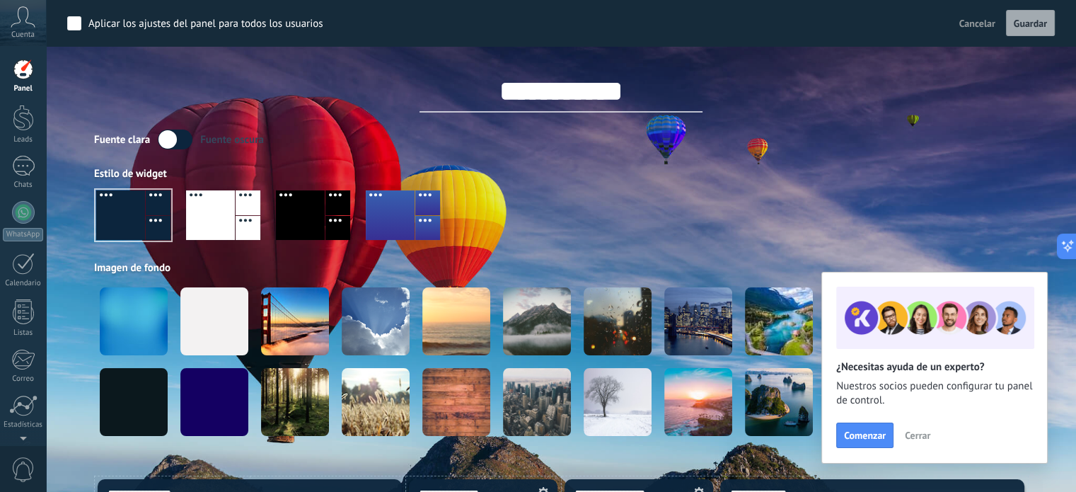
click at [27, 71] on div at bounding box center [23, 69] width 21 height 21
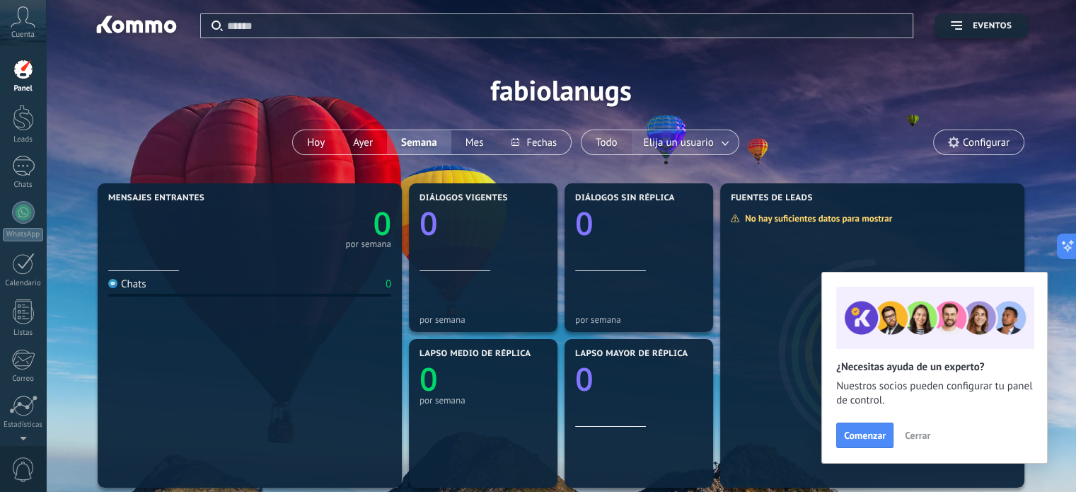
click at [676, 139] on span "Elija un usuario" at bounding box center [679, 142] width 76 height 19
click at [20, 25] on icon at bounding box center [23, 16] width 25 height 21
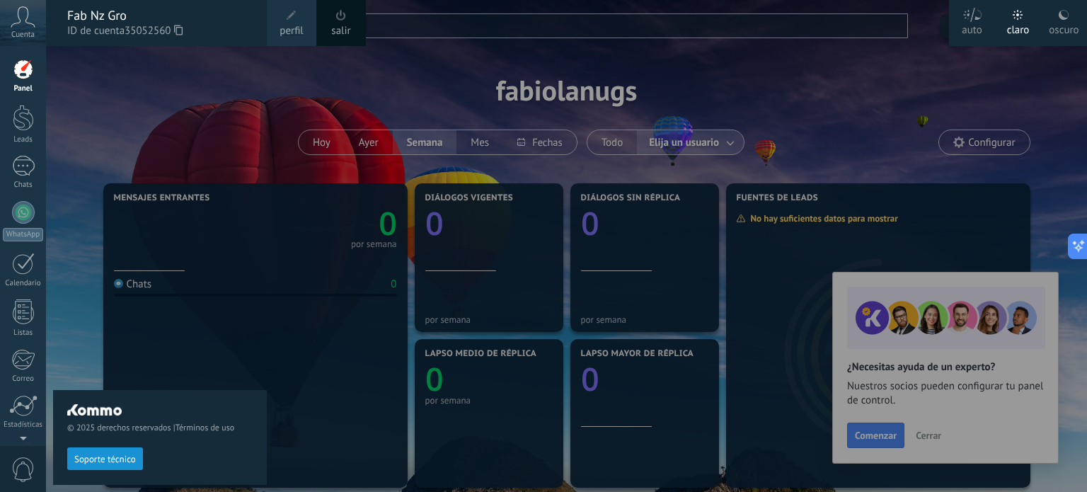
click at [23, 114] on div at bounding box center [23, 118] width 21 height 26
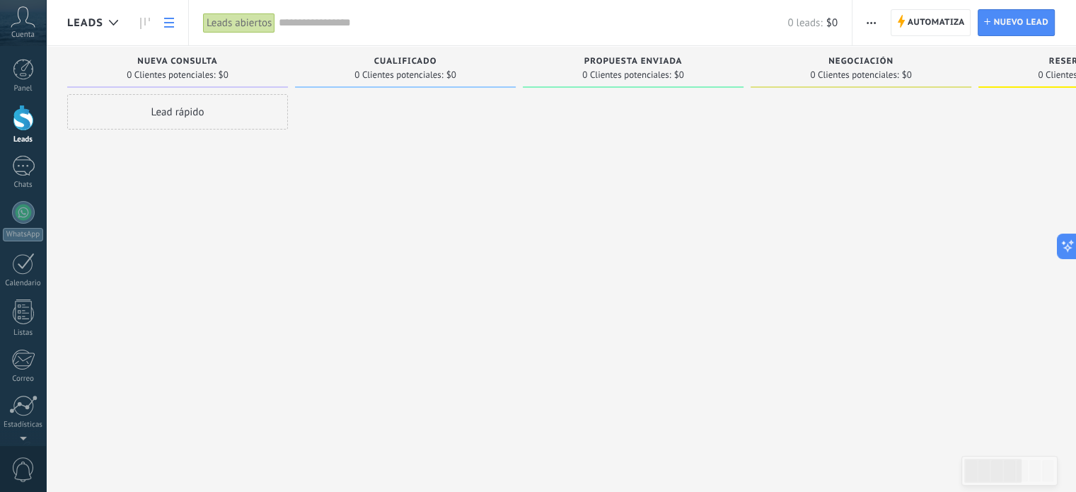
click at [167, 18] on icon at bounding box center [169, 23] width 10 height 10
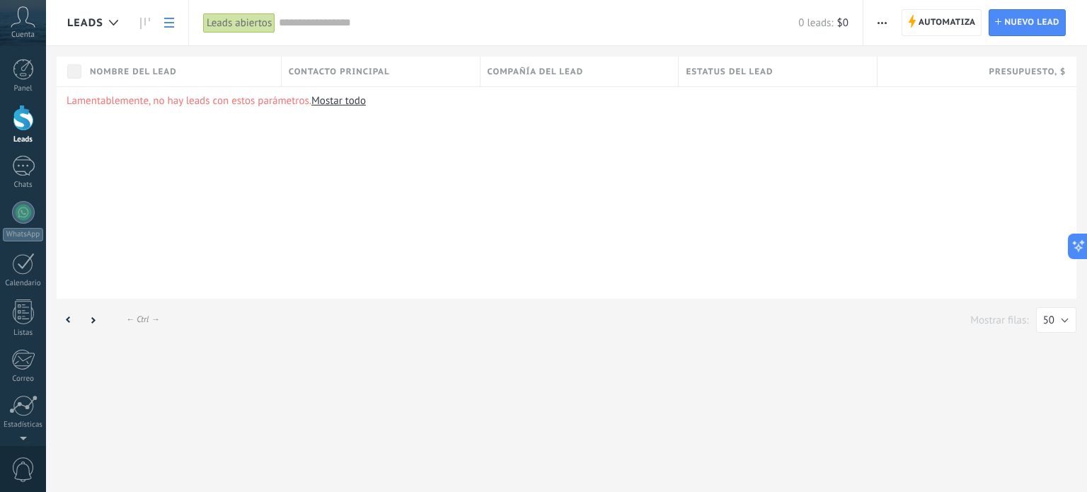
click at [87, 17] on span "Leads" at bounding box center [85, 22] width 36 height 13
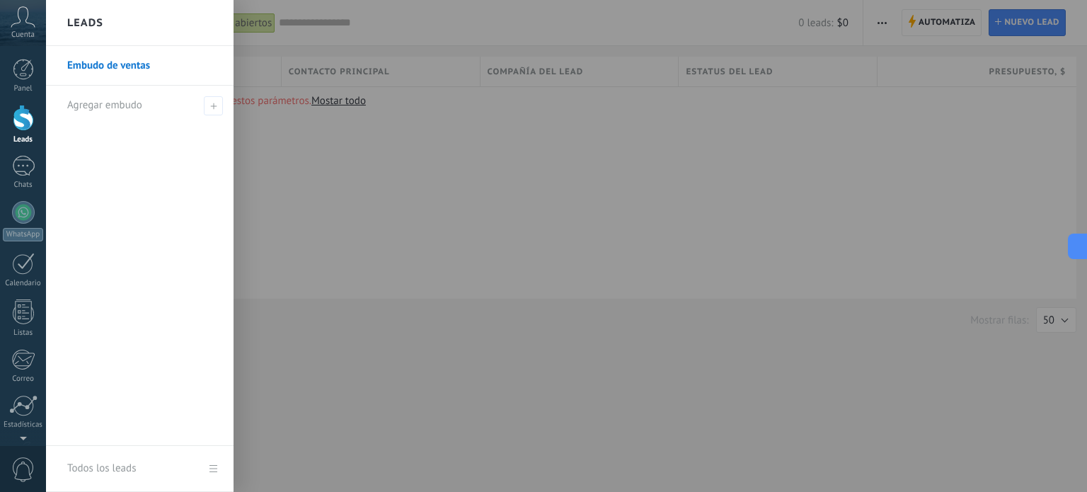
click at [383, 186] on div at bounding box center [589, 246] width 1087 height 492
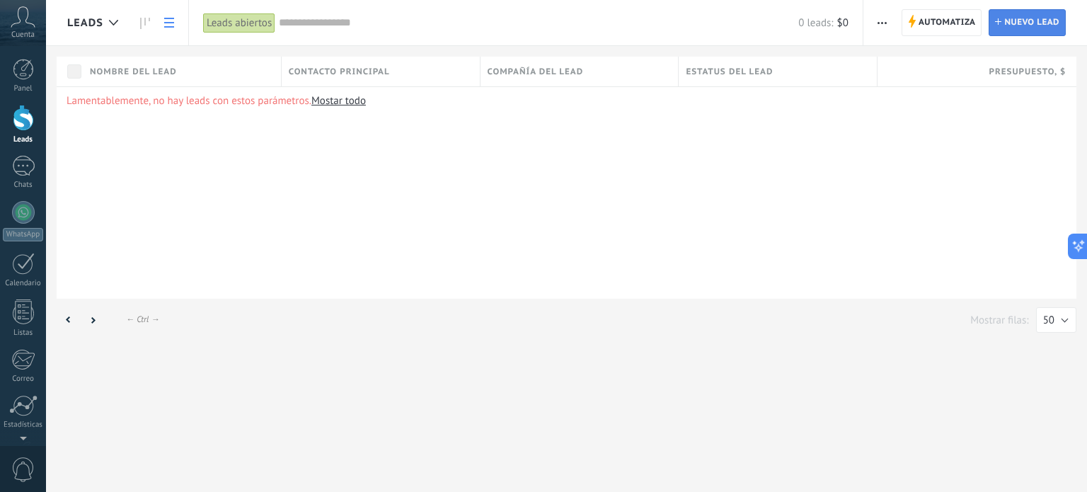
click at [1024, 21] on span "Nuevo lead" at bounding box center [1031, 22] width 55 height 25
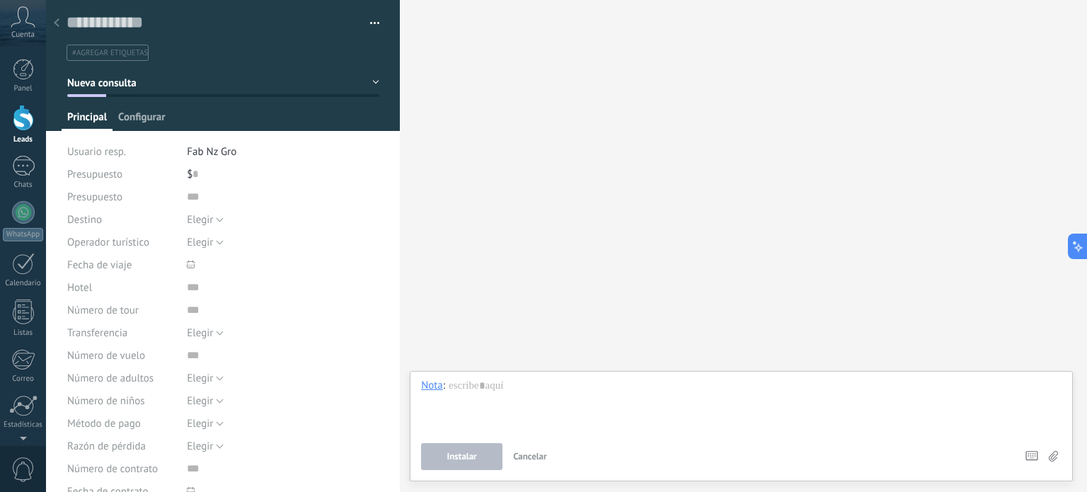
click at [150, 118] on span "Configurar" at bounding box center [141, 120] width 47 height 21
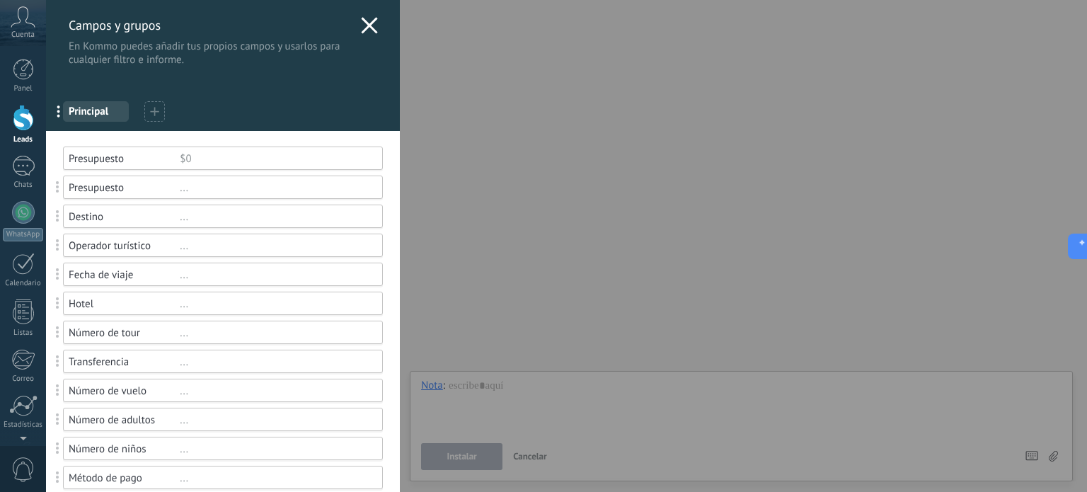
click at [366, 30] on icon at bounding box center [369, 25] width 17 height 17
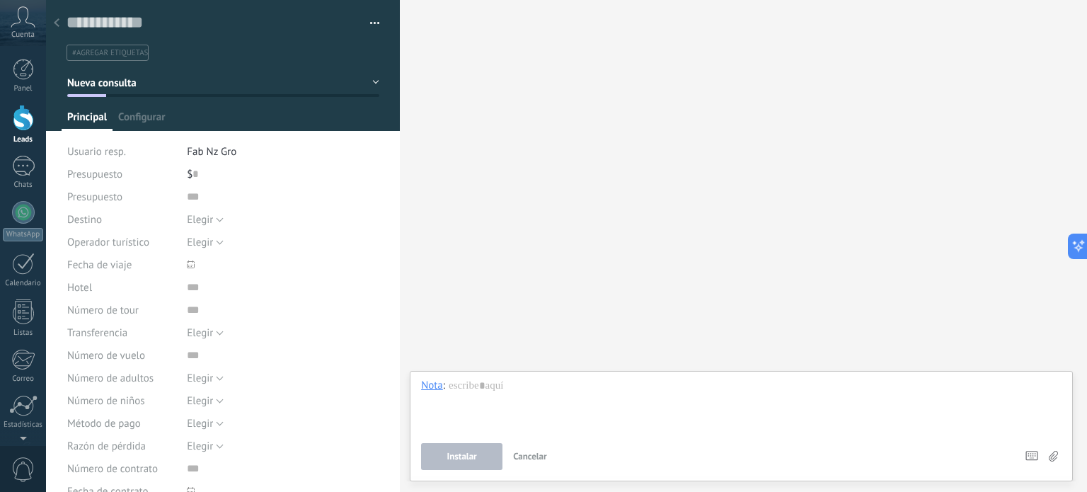
click at [56, 25] on use at bounding box center [57, 22] width 6 height 8
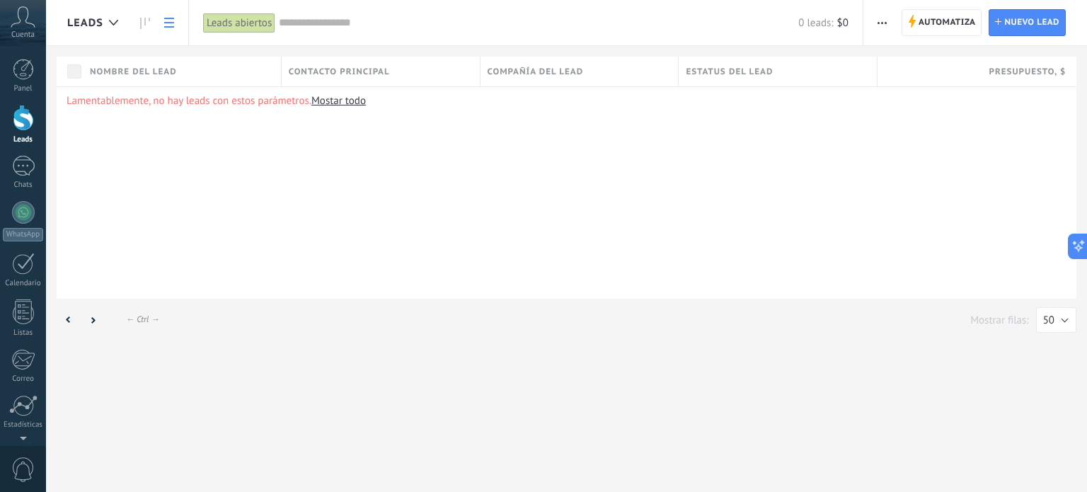
click at [886, 23] on use "button" at bounding box center [881, 23] width 9 height 2
click at [778, 203] on div "Lamentablemente, no hay leads con estos parámetros. Mostar todo" at bounding box center [566, 192] width 1019 height 212
click at [108, 22] on div at bounding box center [113, 23] width 23 height 28
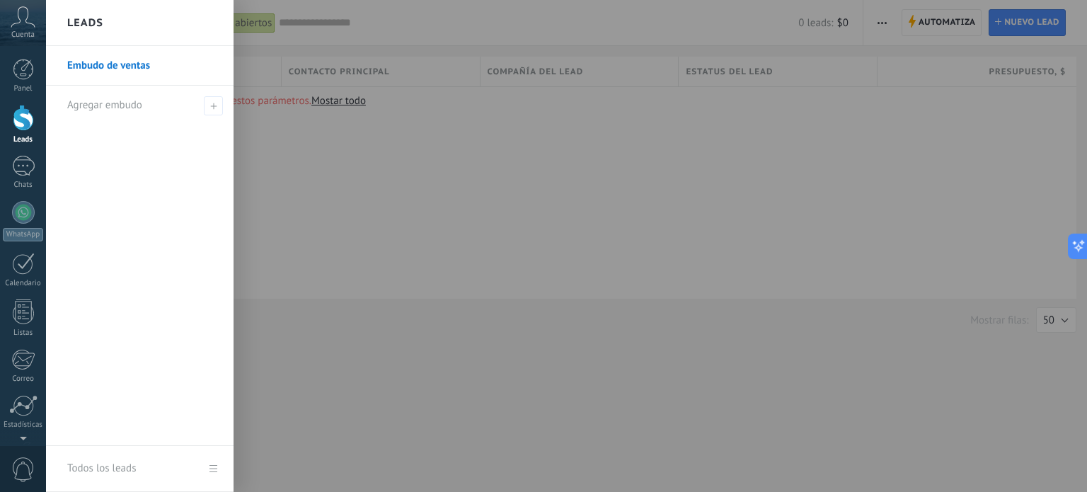
drag, startPoint x: 708, startPoint y: 233, endPoint x: 712, endPoint y: 209, distance: 24.3
click at [710, 233] on div at bounding box center [589, 246] width 1087 height 492
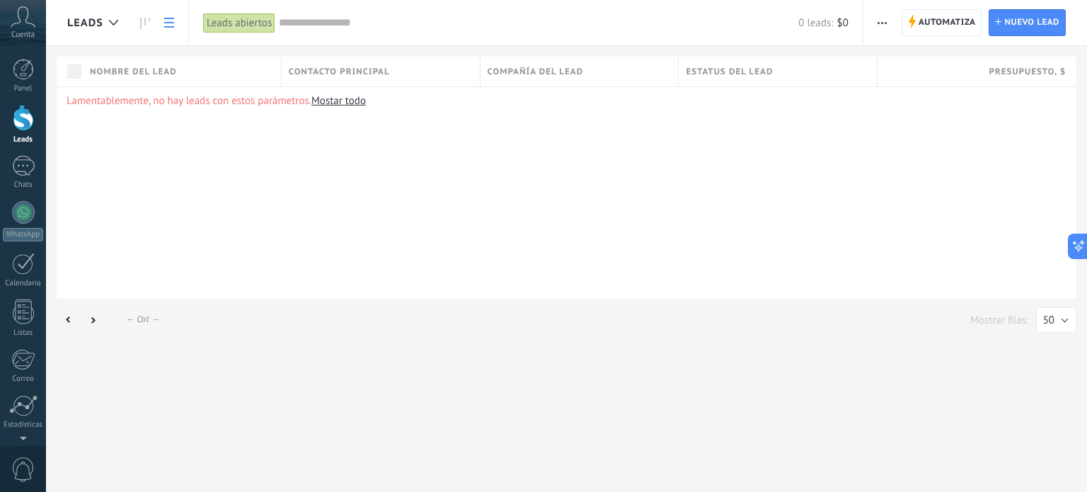
click at [98, 25] on span "Leads" at bounding box center [85, 22] width 36 height 13
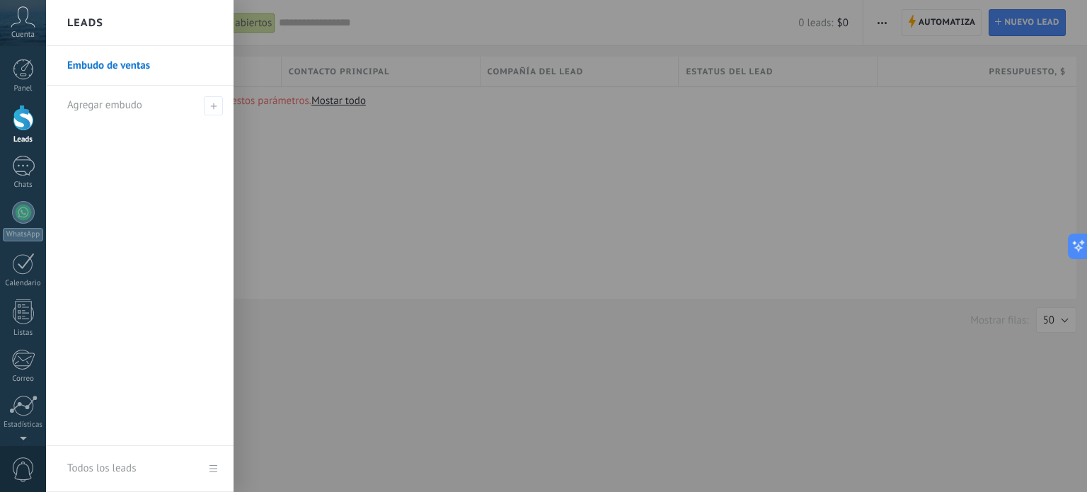
click at [366, 172] on div at bounding box center [589, 246] width 1087 height 492
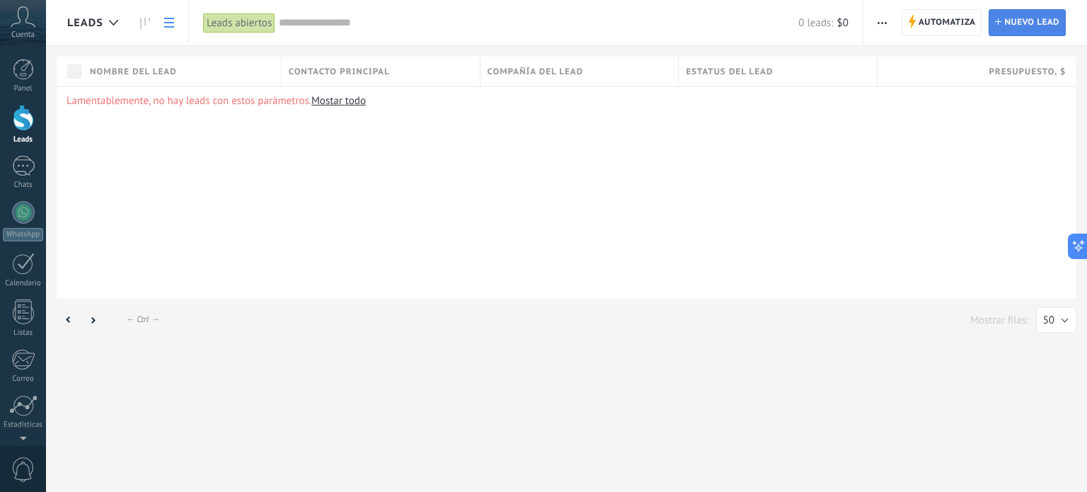
click at [993, 22] on link "Lead Nuevo lead" at bounding box center [1026, 22] width 77 height 27
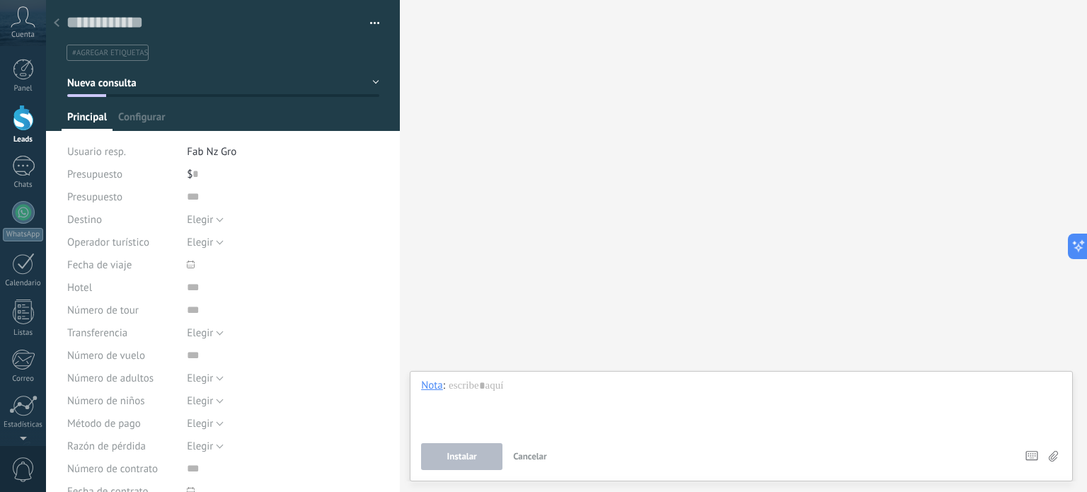
click at [114, 48] on span "#agregar etiquetas" at bounding box center [110, 53] width 76 height 10
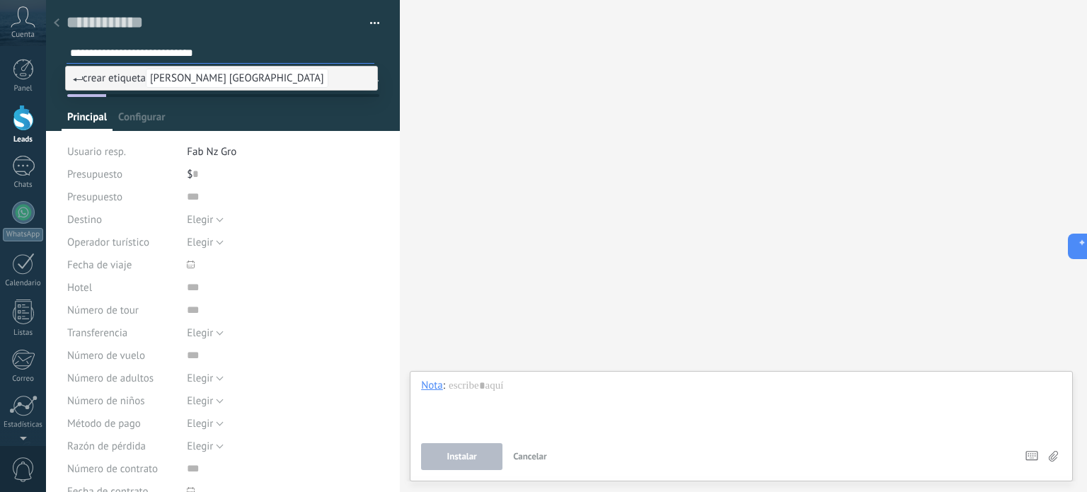
type input "**********"
click at [202, 222] on span "Elegir" at bounding box center [200, 219] width 26 height 13
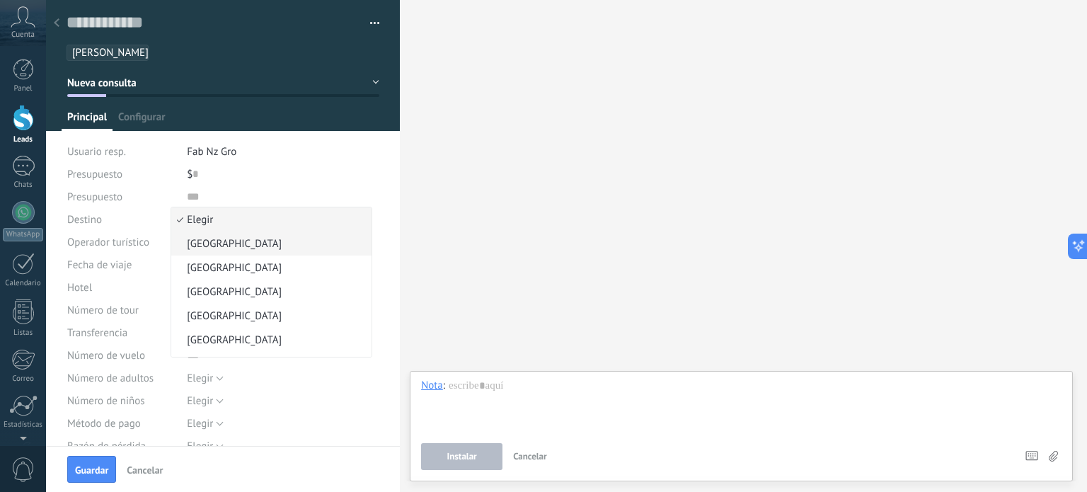
click at [202, 238] on span "[GEOGRAPHIC_DATA]" at bounding box center [269, 243] width 196 height 13
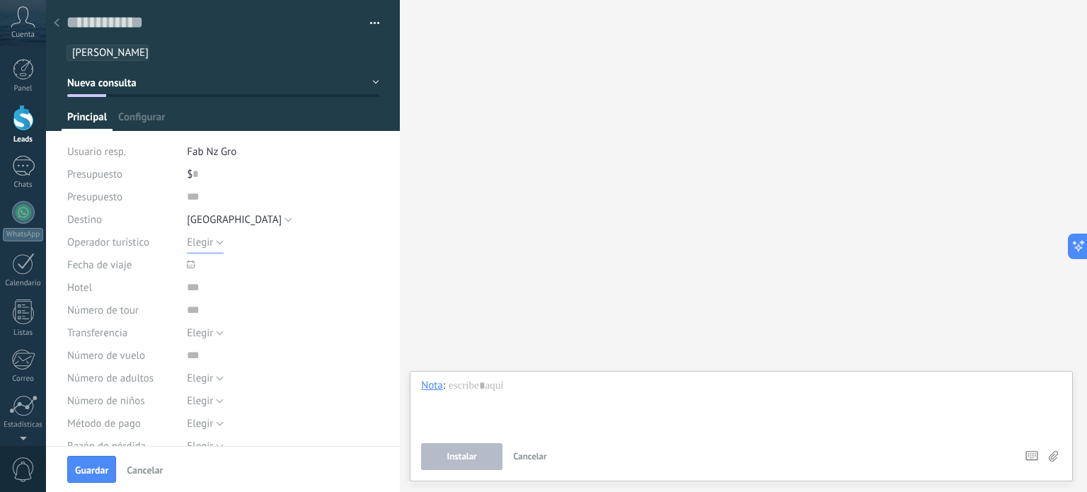
click at [200, 240] on span "Elegir" at bounding box center [200, 242] width 26 height 13
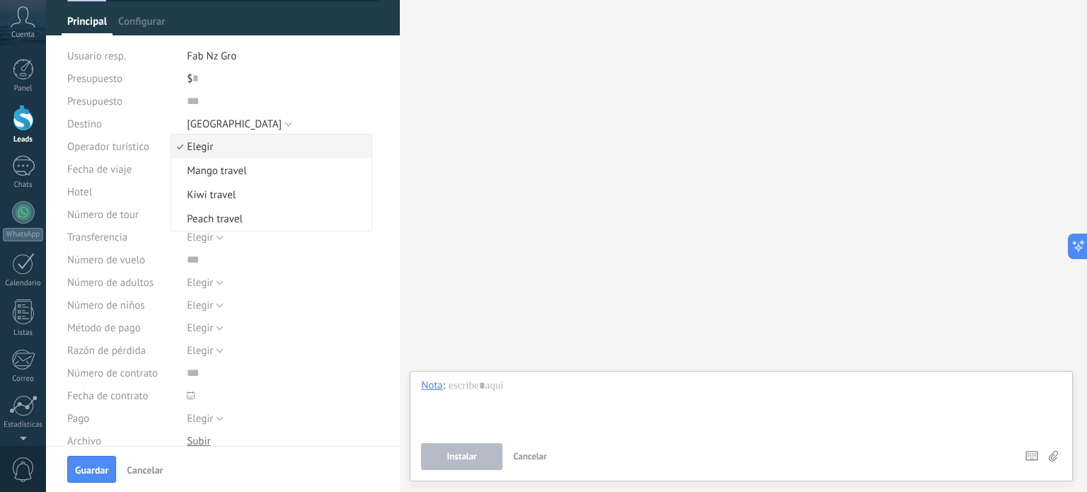
scroll to position [71, 0]
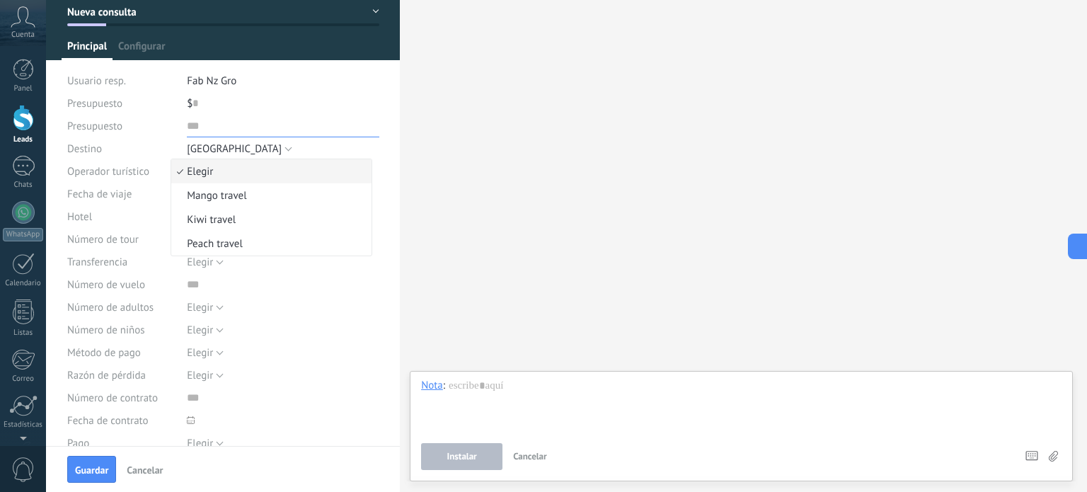
click at [293, 124] on input "text" at bounding box center [283, 126] width 192 height 23
click at [204, 189] on span at bounding box center [231, 194] width 88 height 23
click at [190, 186] on div at bounding box center [190, 193] width 15 height 15
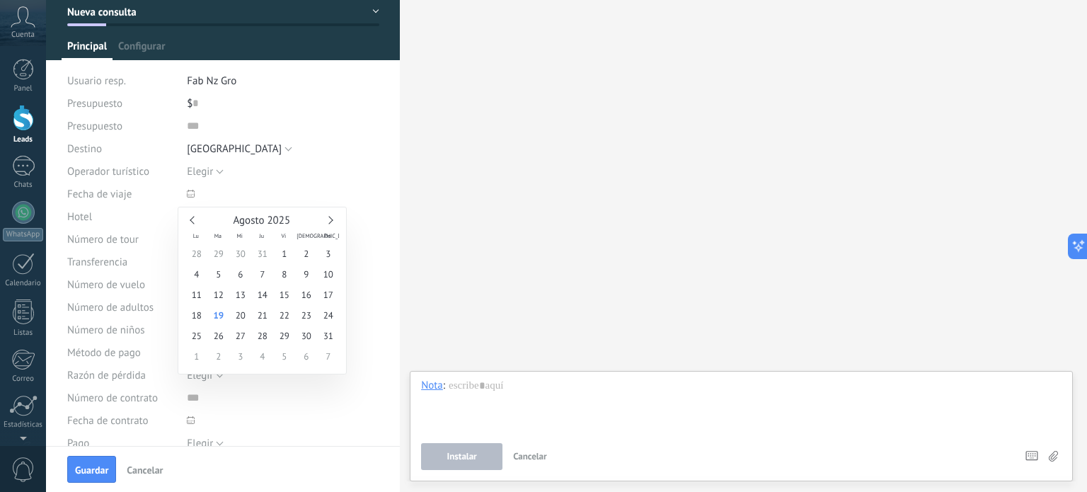
click at [327, 216] on div "Agosto 2025" at bounding box center [262, 220] width 154 height 13
click at [331, 219] on link at bounding box center [329, 220] width 8 height 8
type input "**********"
click at [331, 299] on span "21" at bounding box center [328, 294] width 22 height 21
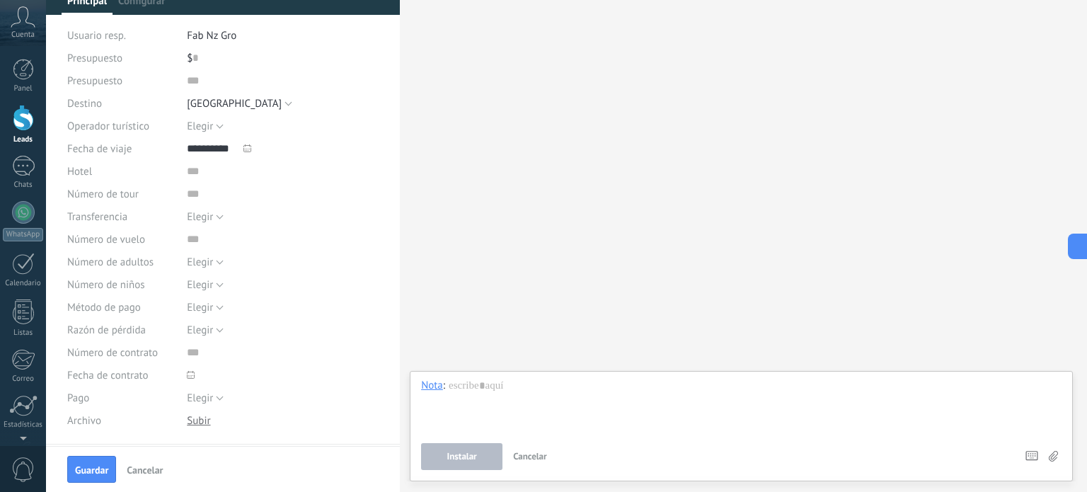
scroll to position [141, 0]
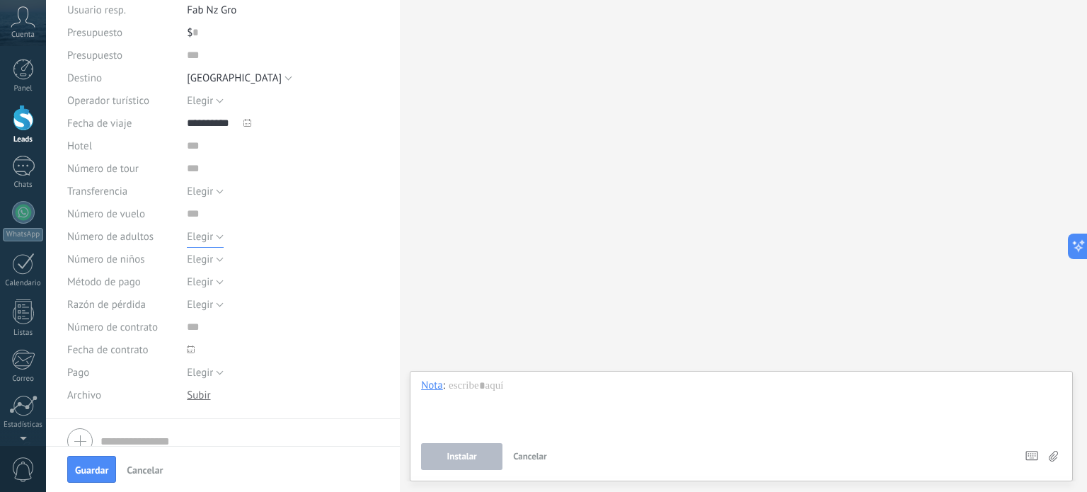
click at [201, 233] on span "Elegir" at bounding box center [200, 236] width 26 height 13
click at [188, 301] on li "3" at bounding box center [271, 308] width 200 height 24
click at [206, 263] on span "Elegir" at bounding box center [200, 259] width 26 height 13
click at [197, 284] on span "1" at bounding box center [269, 283] width 196 height 13
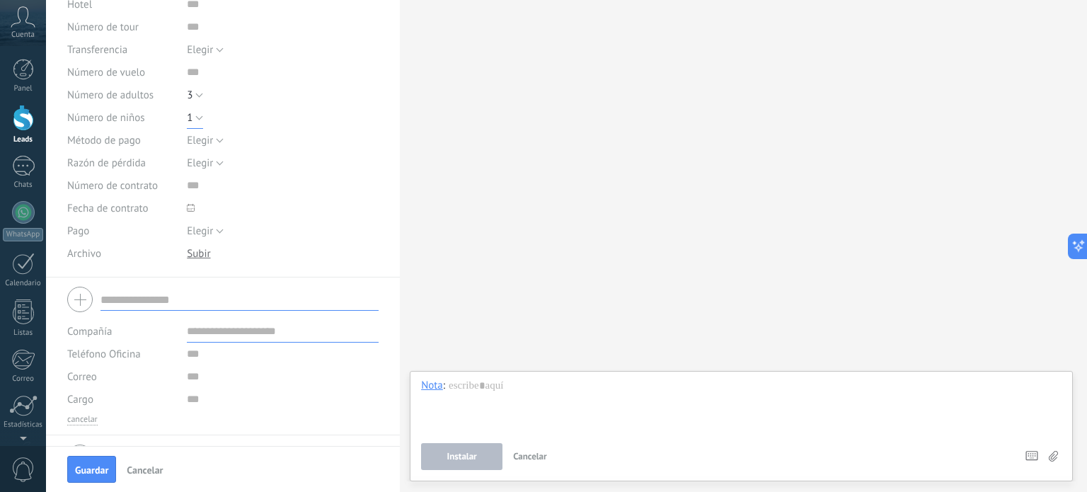
scroll to position [316, 0]
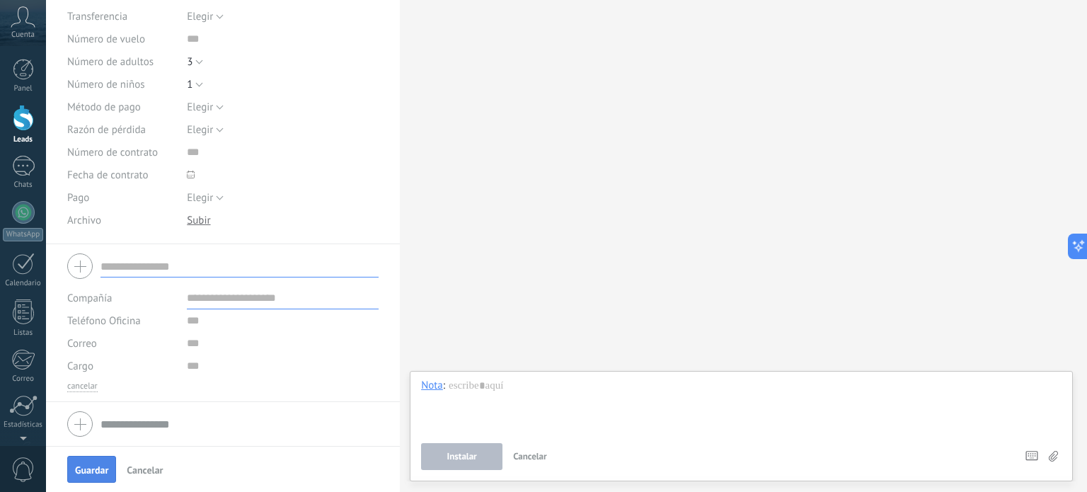
click at [75, 472] on span "Guardar" at bounding box center [91, 470] width 33 height 10
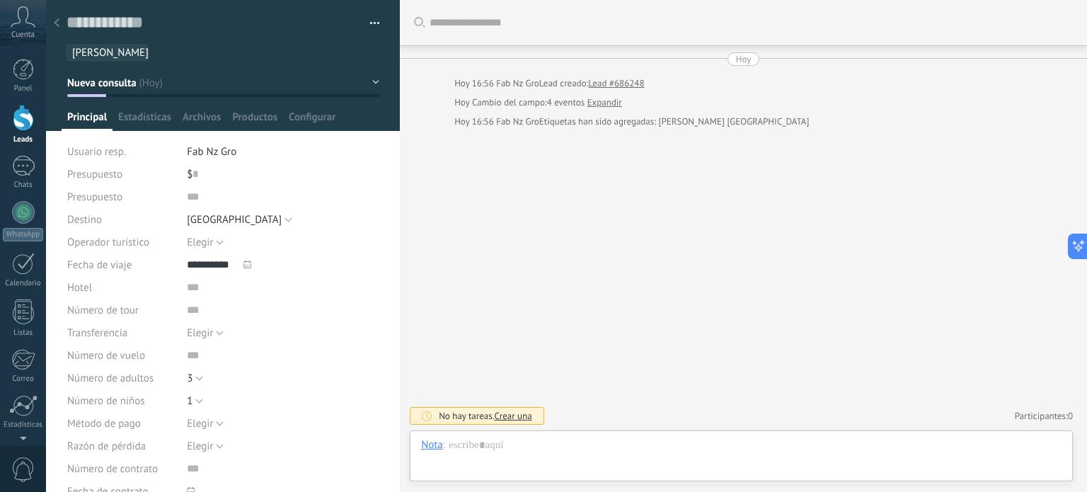
scroll to position [21, 0]
click at [59, 24] on div at bounding box center [57, 24] width 20 height 28
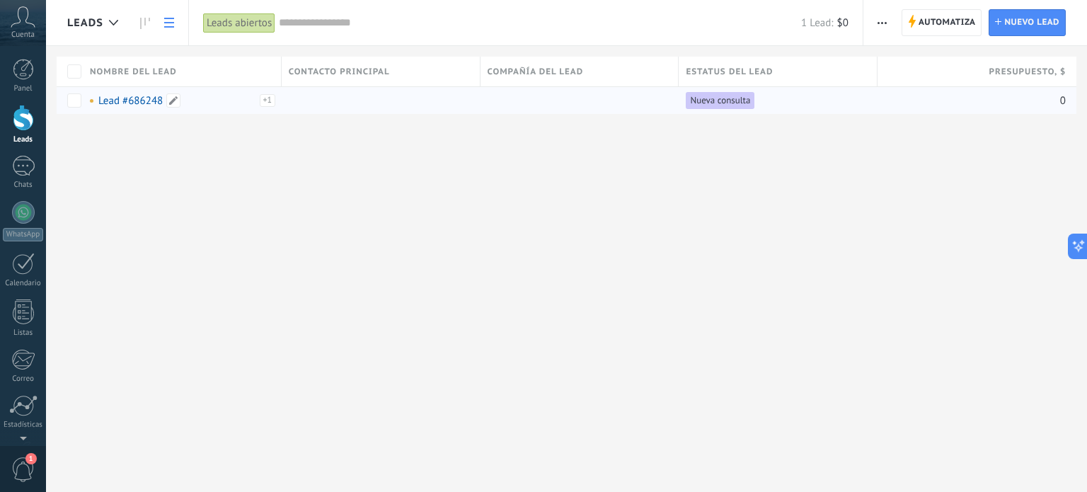
click at [133, 100] on link "Lead #686248" at bounding box center [130, 100] width 64 height 13
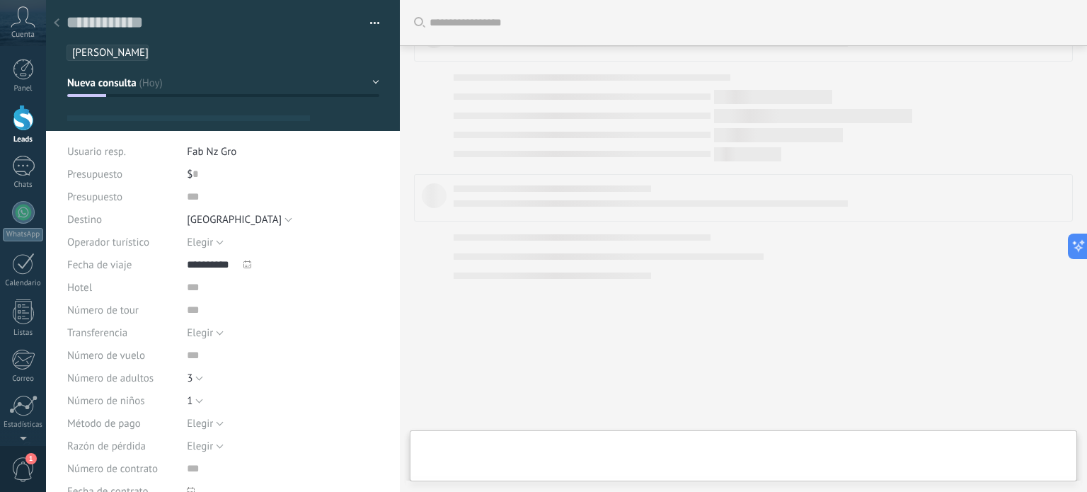
type textarea "**********"
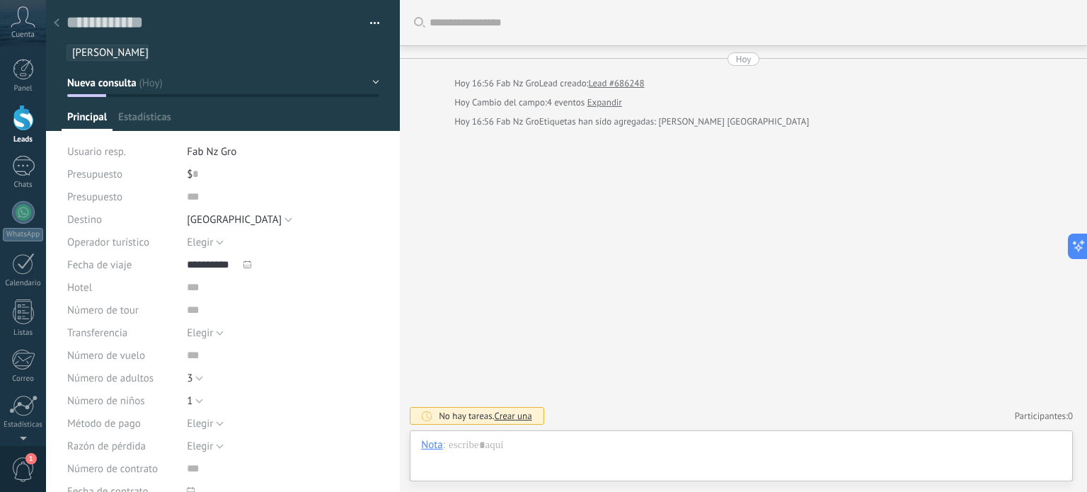
scroll to position [21, 0]
click at [58, 25] on icon at bounding box center [57, 22] width 6 height 8
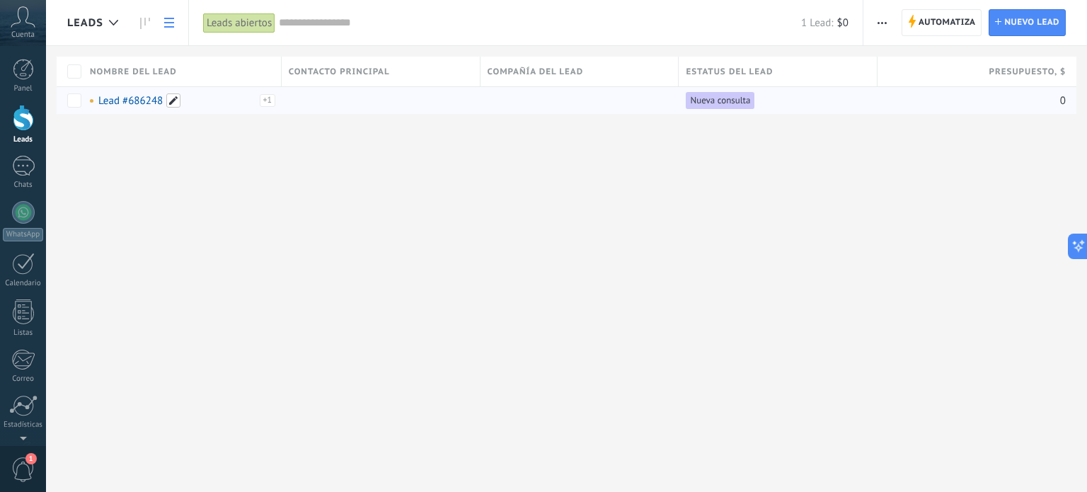
click at [175, 96] on span at bounding box center [173, 100] width 14 height 14
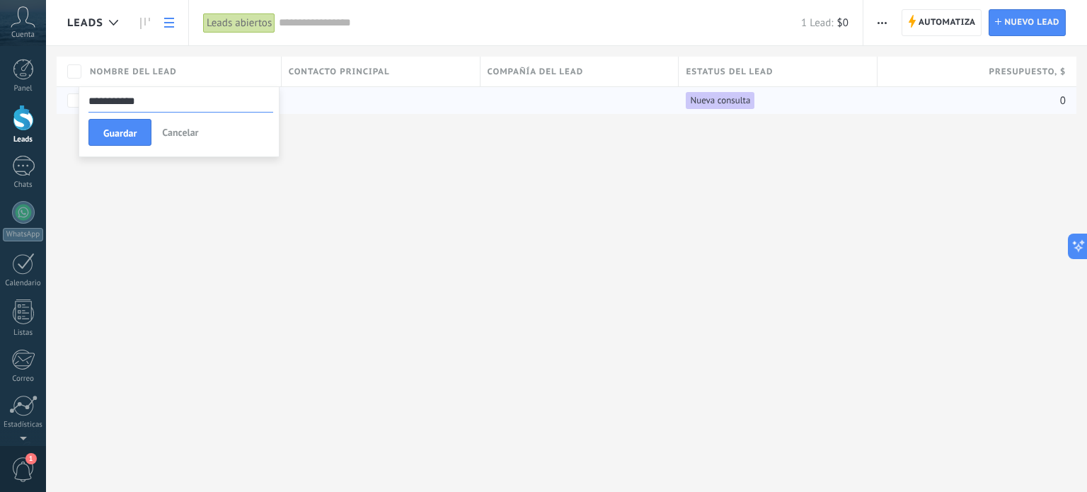
click at [77, 106] on div "Leads Automatiza Nueva difusión Editar embudo Imprimir Ajustes de la lista Impo…" at bounding box center [566, 80] width 1041 height 160
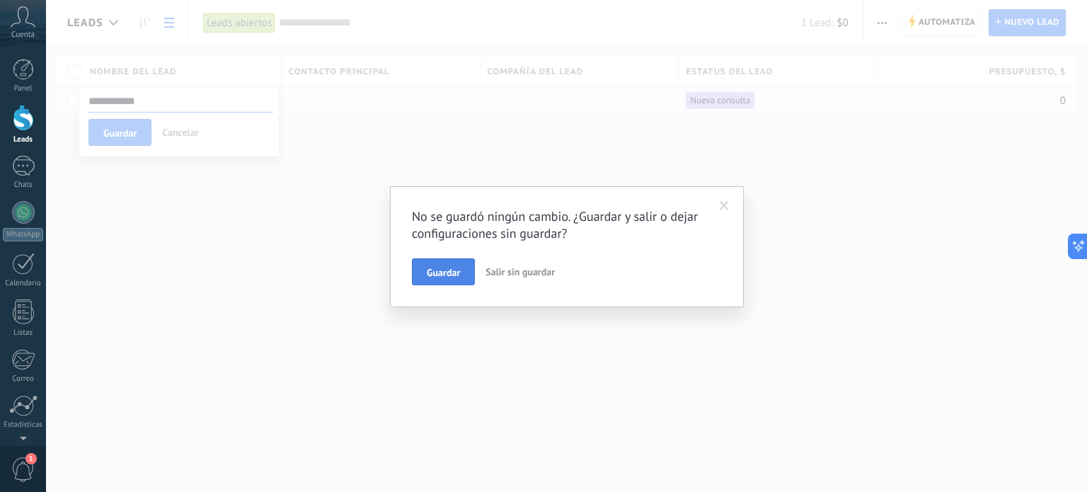
type input "**********"
click at [461, 271] on button "Guardar" at bounding box center [443, 271] width 63 height 27
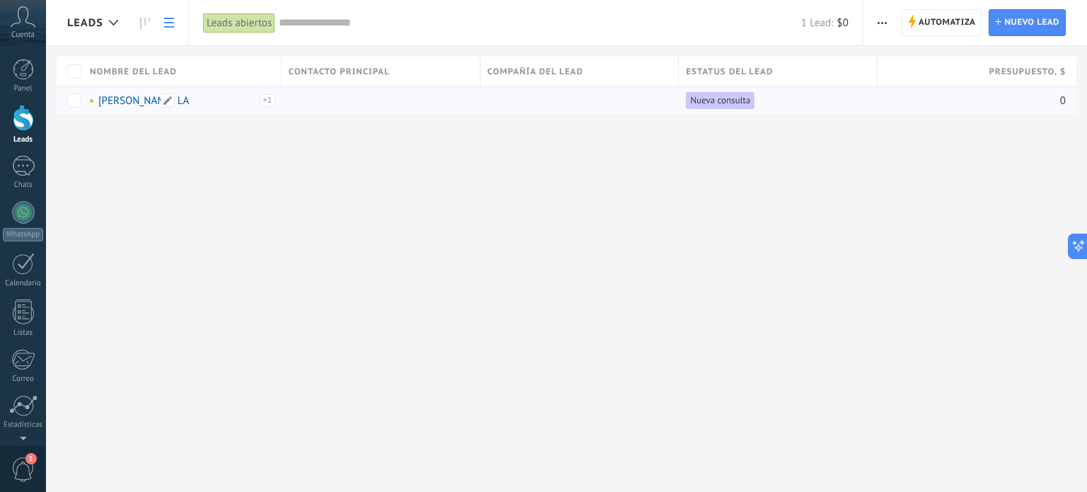
click at [122, 100] on link "[PERSON_NAME] LA" at bounding box center [143, 100] width 91 height 13
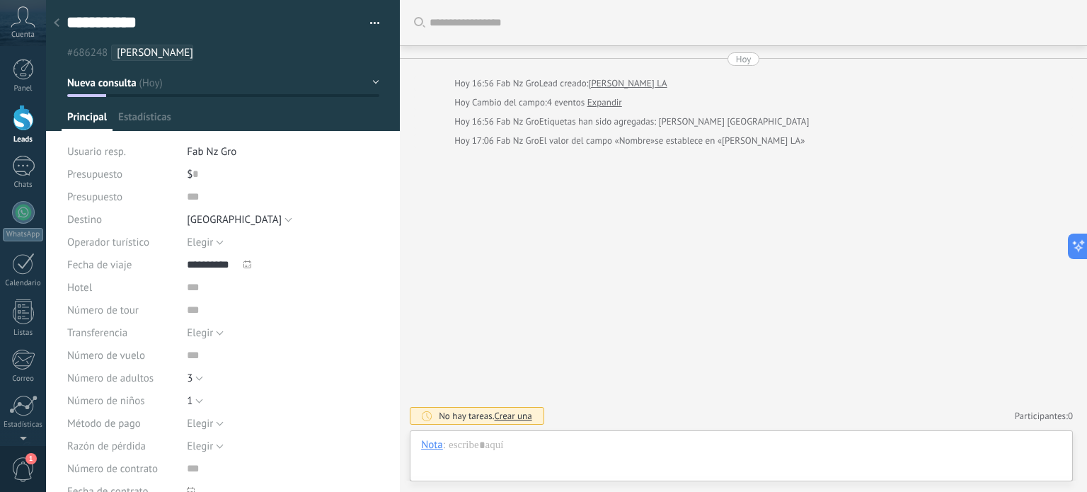
type textarea "**********"
click at [209, 115] on span "Archivos" at bounding box center [202, 120] width 38 height 21
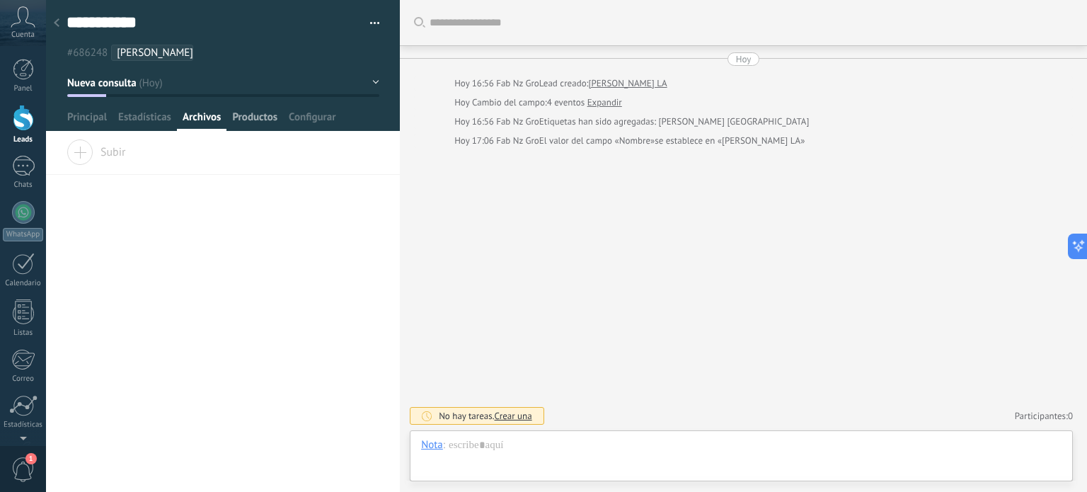
click at [241, 114] on span "Productos" at bounding box center [254, 120] width 45 height 21
click at [303, 117] on span "Configurar" at bounding box center [312, 120] width 47 height 21
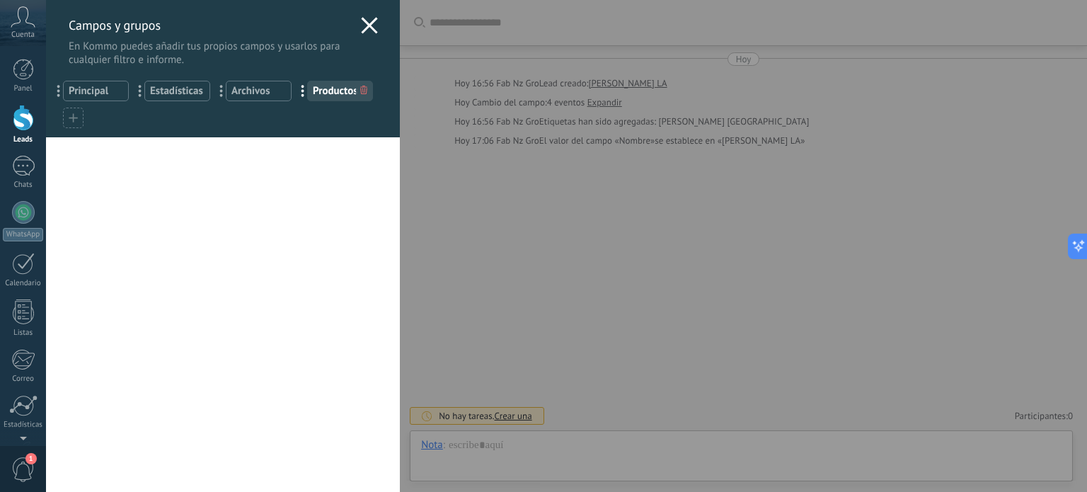
click at [362, 29] on use at bounding box center [370, 25] width 16 height 16
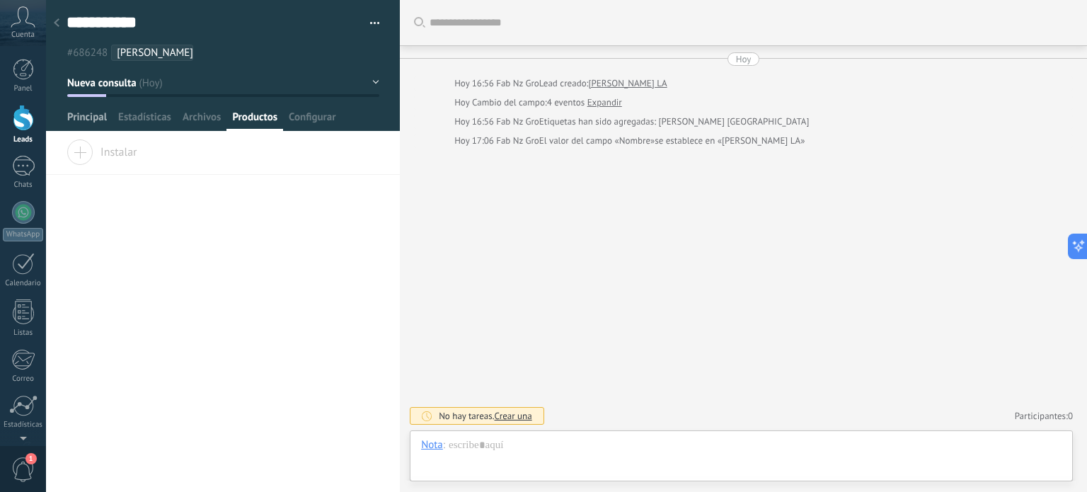
click at [79, 122] on span "Principal" at bounding box center [87, 120] width 40 height 21
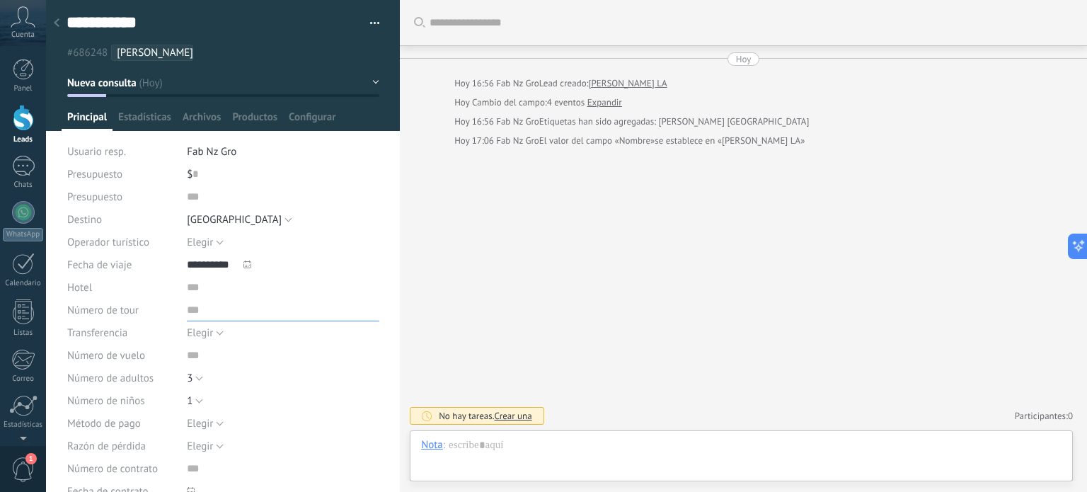
click at [206, 299] on input "text" at bounding box center [283, 310] width 192 height 23
click at [218, 271] on input "**********" at bounding box center [214, 264] width 54 height 23
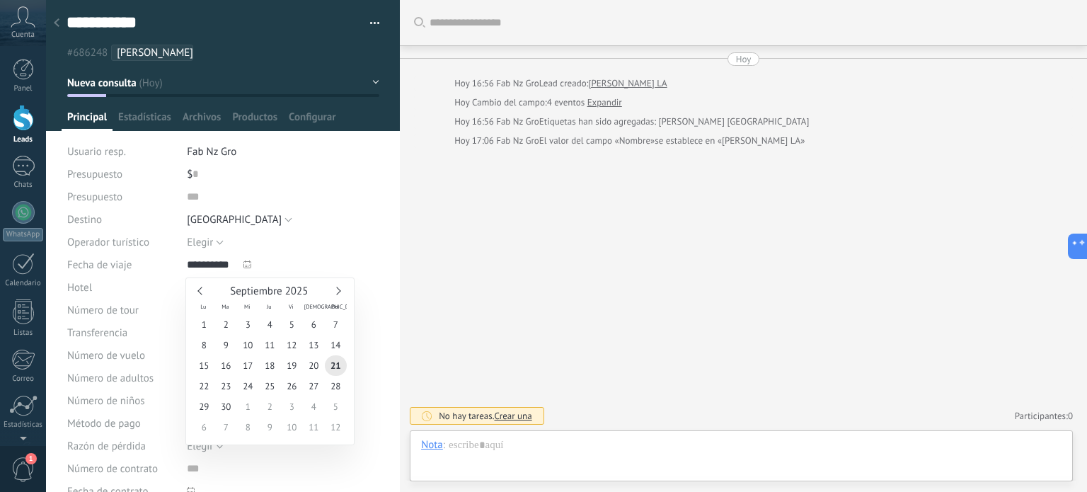
click at [184, 287] on div "Hotel" at bounding box center [223, 287] width 312 height 23
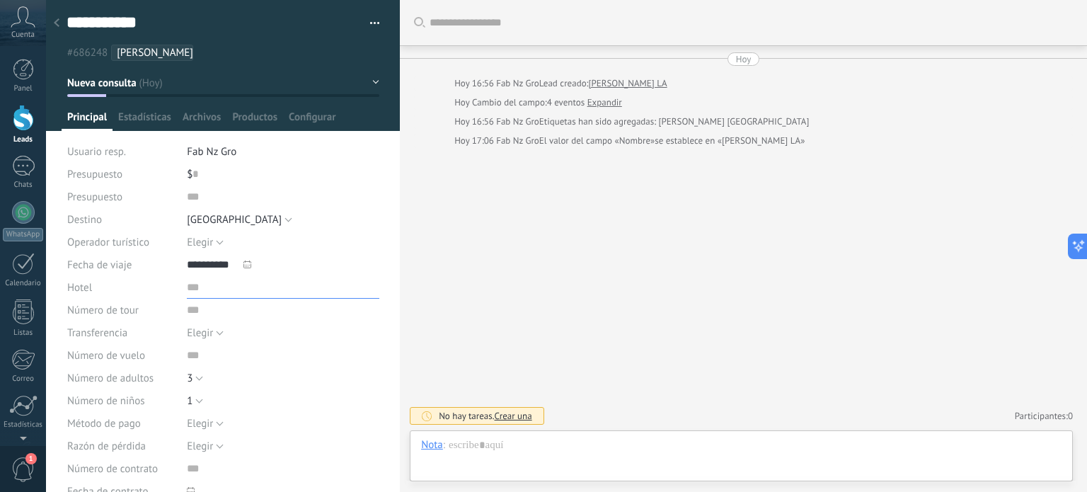
click at [192, 287] on input "text" at bounding box center [283, 287] width 192 height 23
paste input "**********"
type input "**********"
click at [248, 260] on use at bounding box center [247, 264] width 8 height 8
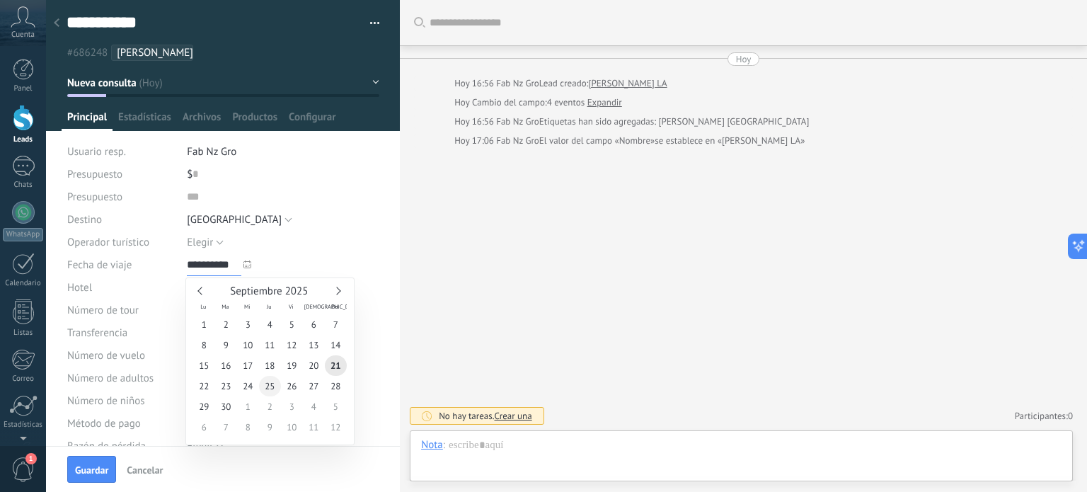
type input "**********"
click at [271, 388] on span "25" at bounding box center [270, 386] width 22 height 21
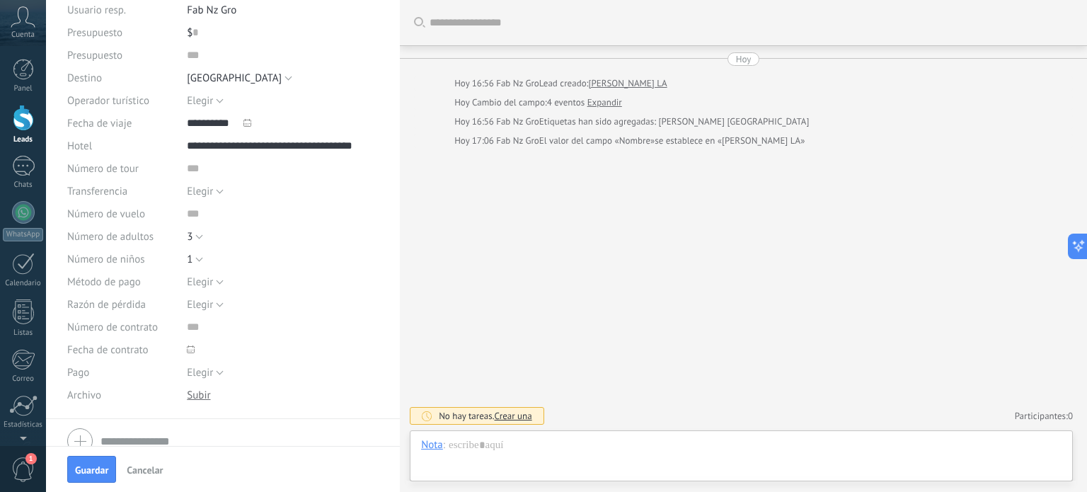
scroll to position [203, 0]
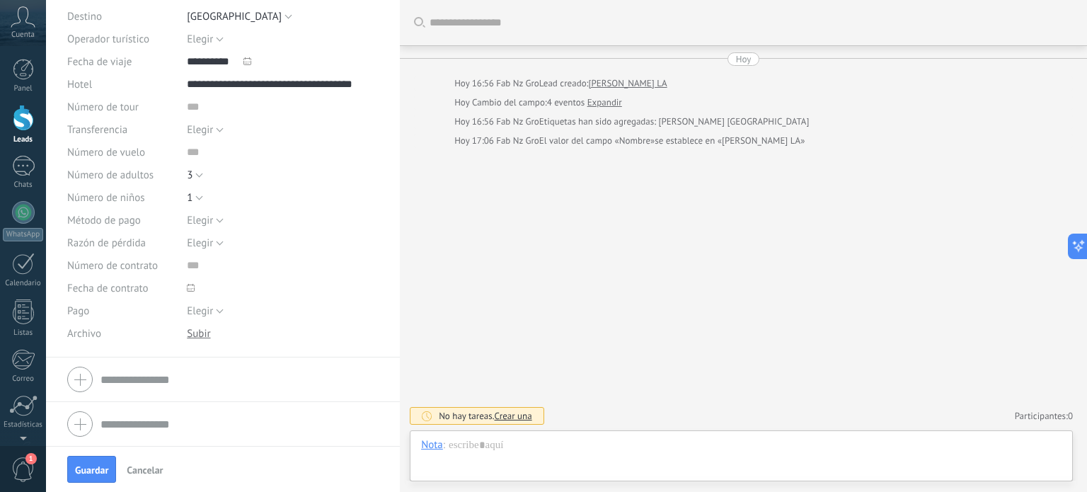
click at [157, 382] on input "text" at bounding box center [239, 379] width 278 height 23
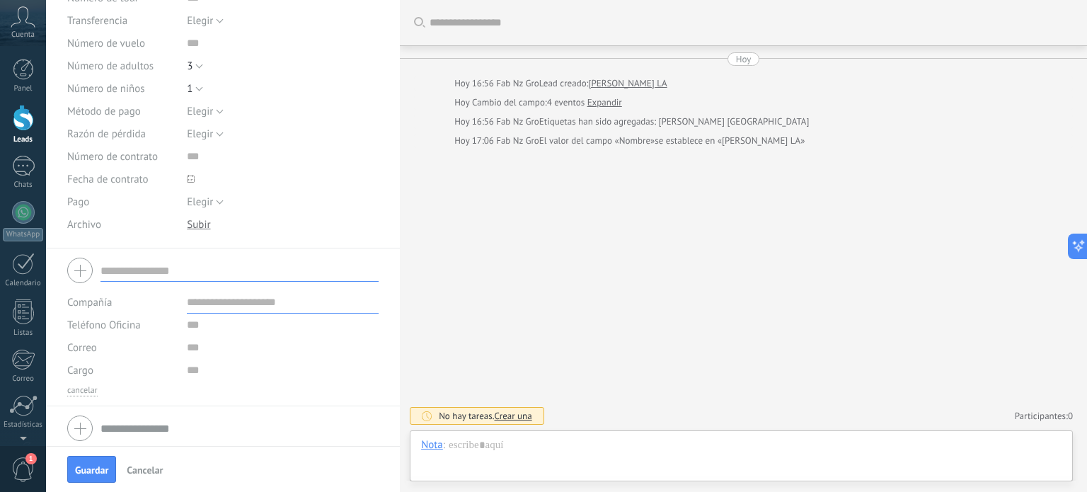
scroll to position [316, 0]
click at [136, 426] on input "text" at bounding box center [239, 423] width 278 height 23
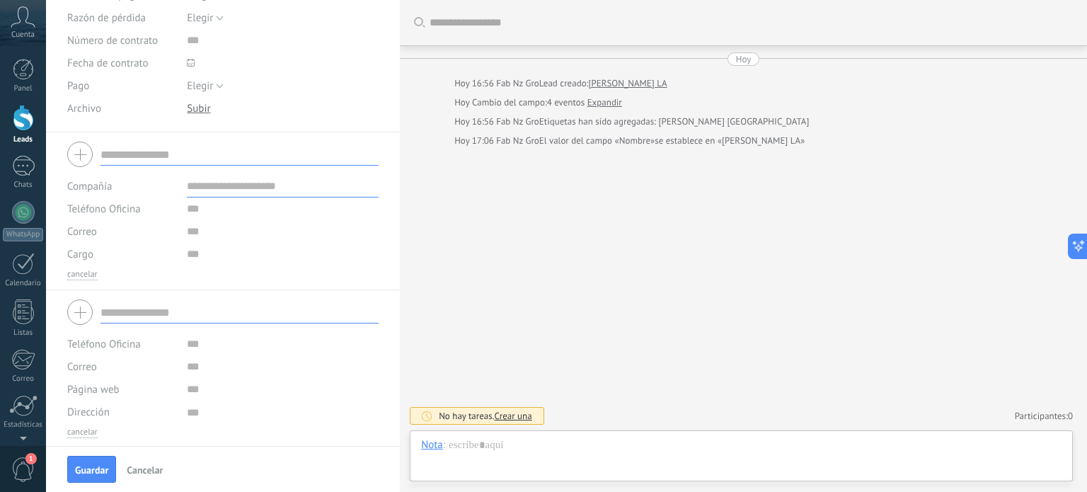
scroll to position [429, 0]
click at [521, 417] on span "Crear una" at bounding box center [513, 416] width 37 height 12
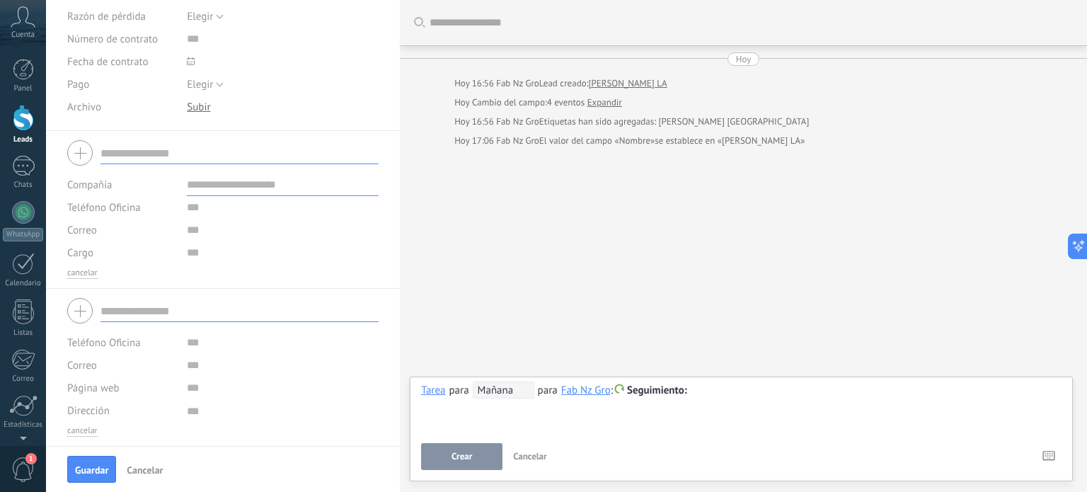
click at [484, 395] on span "Mañana" at bounding box center [504, 389] width 62 height 17
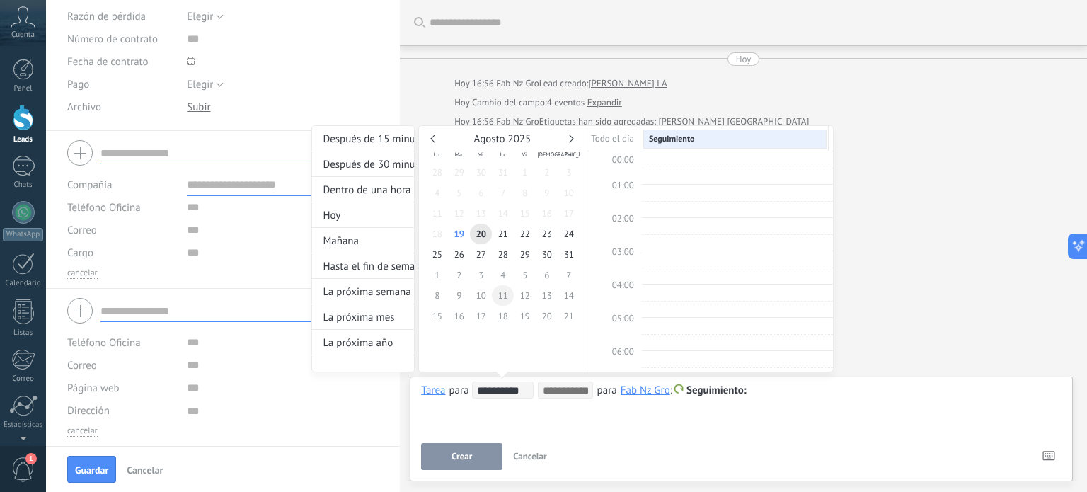
scroll to position [265, 0]
click at [569, 141] on link at bounding box center [570, 139] width 8 height 8
click at [440, 198] on span "8" at bounding box center [437, 193] width 22 height 21
type input "**********"
click at [437, 192] on span "8" at bounding box center [437, 193] width 22 height 21
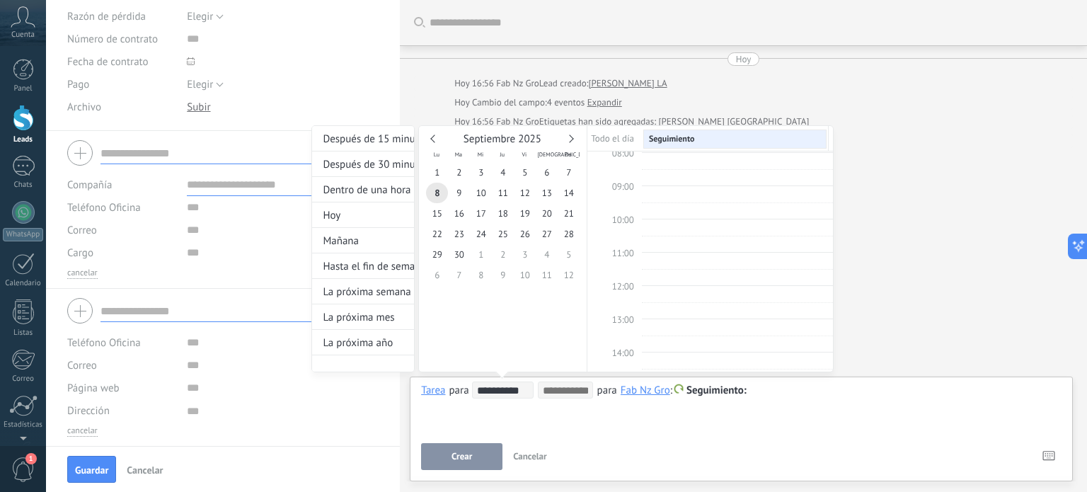
click at [634, 219] on td "10:00" at bounding box center [614, 227] width 54 height 17
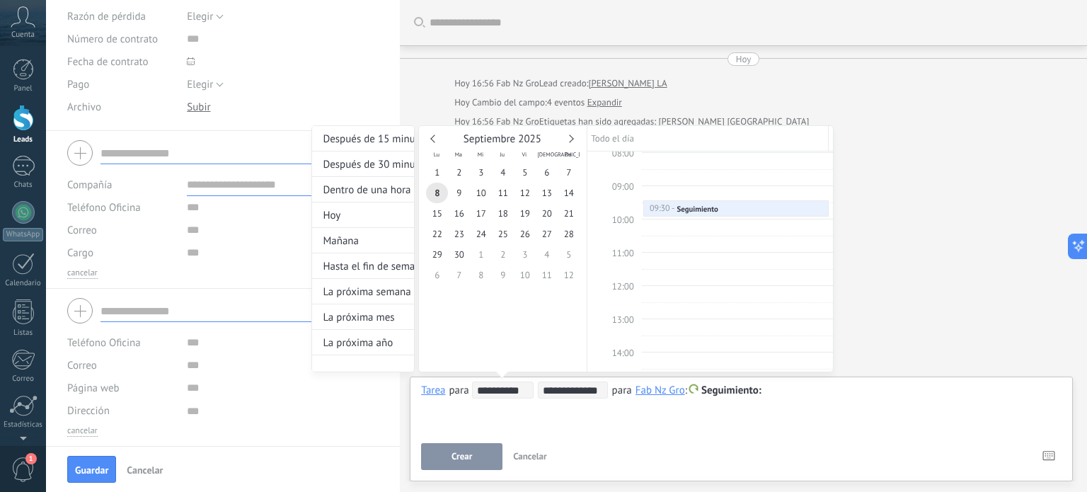
click at [629, 221] on span "10:00" at bounding box center [623, 220] width 22 height 12
click at [637, 253] on td "11:00" at bounding box center [614, 261] width 54 height 17
click at [628, 254] on span "11:00" at bounding box center [623, 253] width 22 height 12
click at [628, 248] on span "11:00" at bounding box center [623, 253] width 22 height 12
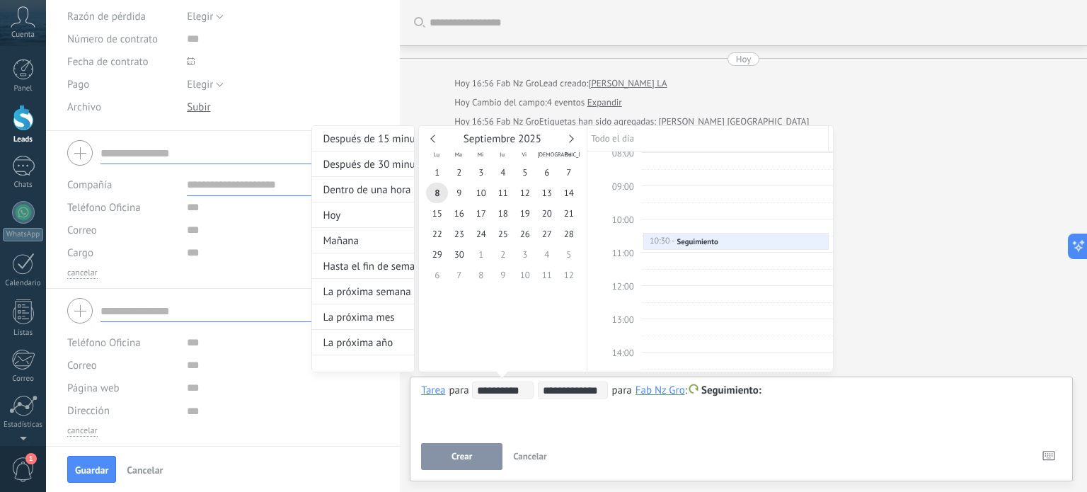
type input "**********"
click at [681, 254] on div "Seguimiento" at bounding box center [696, 258] width 41 height 10
click at [698, 250] on div at bounding box center [736, 257] width 184 height 15
click at [738, 391] on div "**********" at bounding box center [572, 261] width 522 height 273
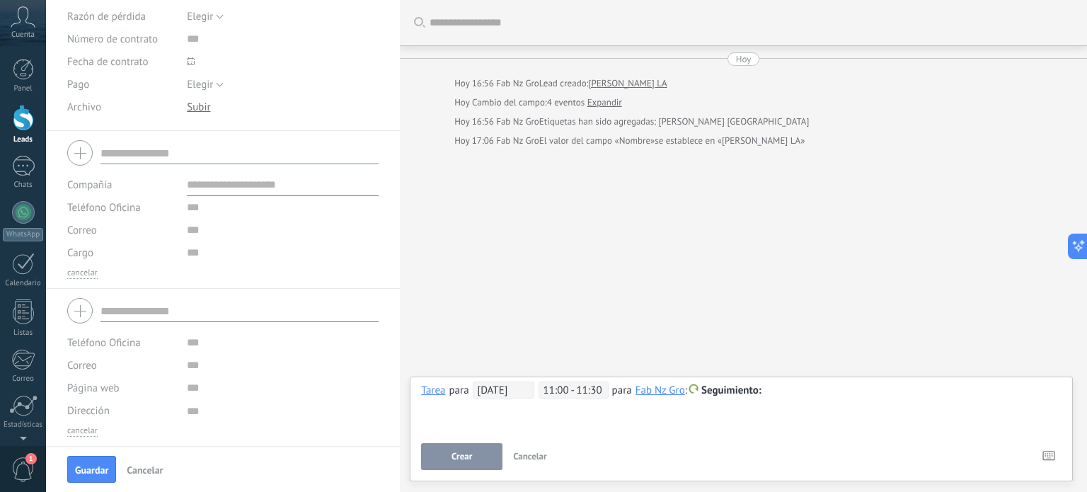
click at [726, 391] on span "Seguimiento" at bounding box center [731, 389] width 60 height 13
click at [719, 445] on label "Personalizado" at bounding box center [732, 446] width 127 height 28
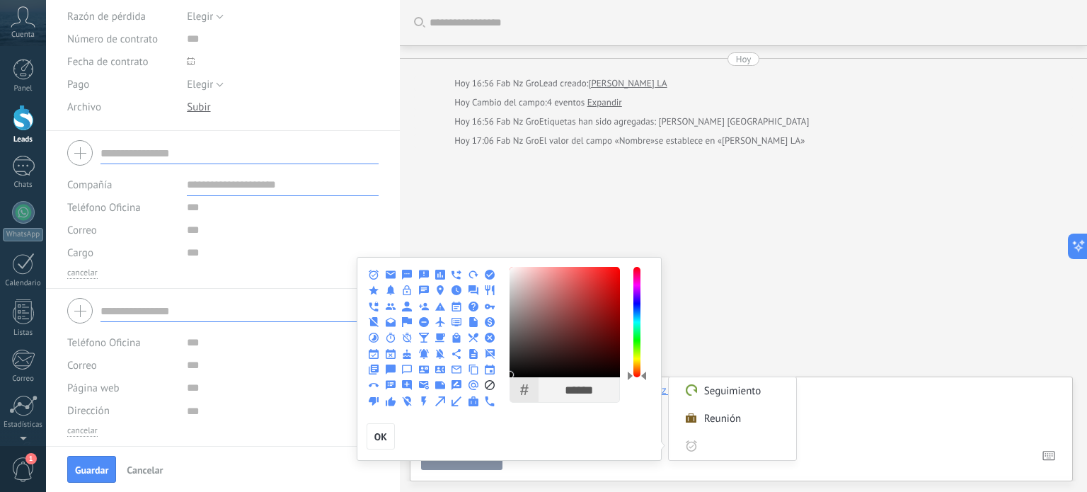
click at [895, 410] on div at bounding box center [543, 246] width 1087 height 492
click at [862, 407] on div at bounding box center [543, 246] width 1087 height 492
click at [492, 318] on use at bounding box center [490, 322] width 10 height 10
click at [853, 410] on div at bounding box center [543, 246] width 1087 height 492
click at [695, 442] on icon at bounding box center [691, 446] width 10 height 10
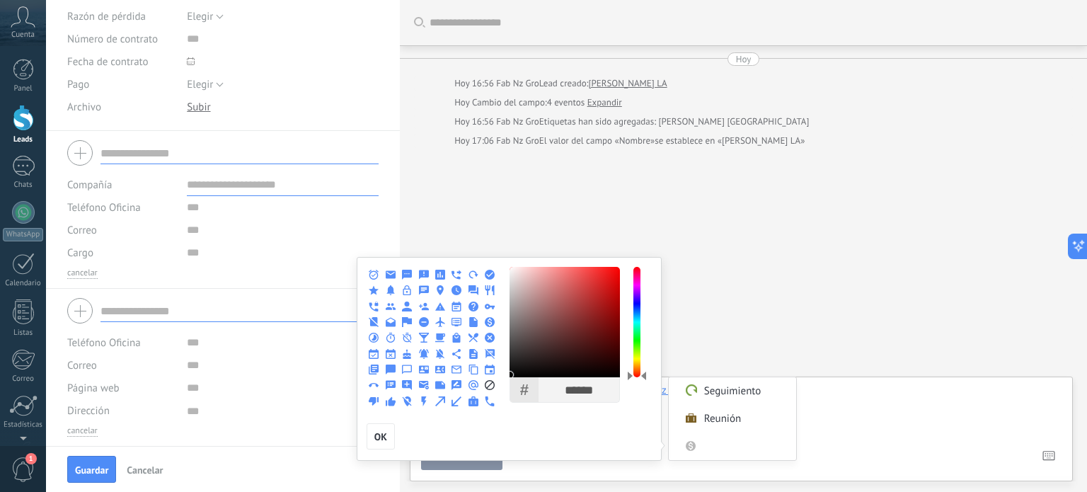
click at [838, 427] on div at bounding box center [543, 246] width 1087 height 492
click at [727, 441] on input "Personalizado" at bounding box center [745, 446] width 86 height 28
click at [383, 437] on span "OK" at bounding box center [380, 437] width 13 height 10
click at [378, 441] on span "OK" at bounding box center [380, 437] width 13 height 10
click at [378, 434] on span "OK" at bounding box center [380, 437] width 13 height 10
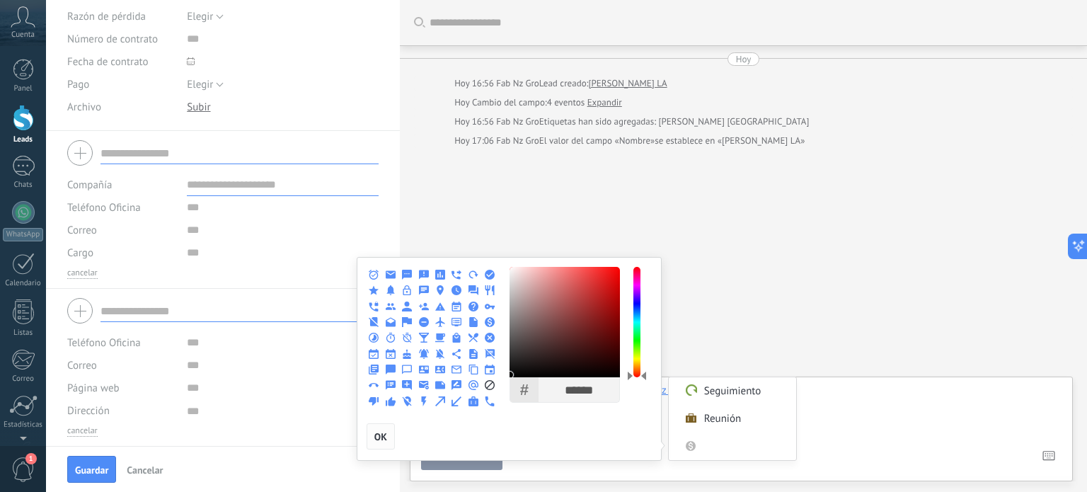
click at [378, 434] on span "OK" at bounding box center [380, 437] width 13 height 10
click at [760, 316] on div at bounding box center [543, 246] width 1087 height 492
click at [855, 424] on div at bounding box center [543, 246] width 1087 height 492
click at [956, 442] on div at bounding box center [543, 246] width 1087 height 492
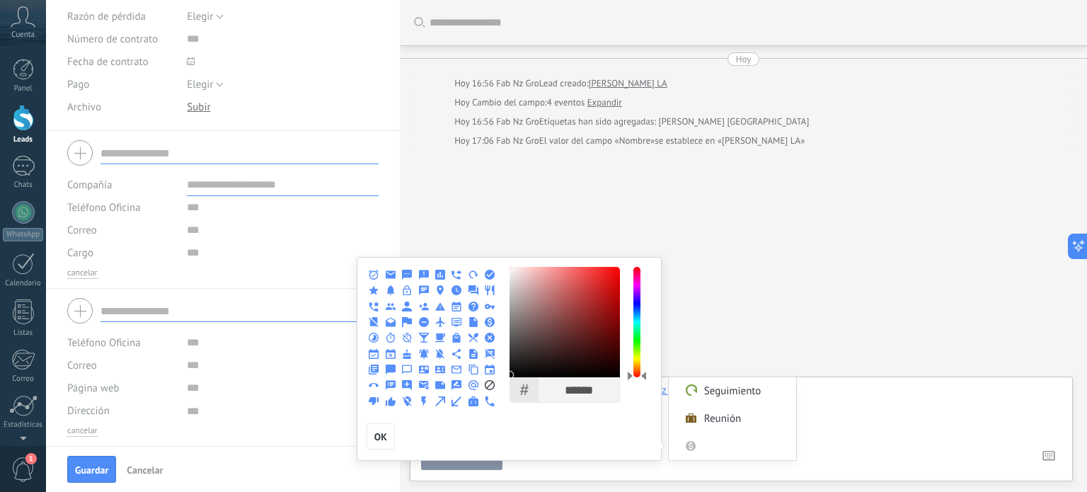
click at [908, 279] on div at bounding box center [543, 246] width 1087 height 492
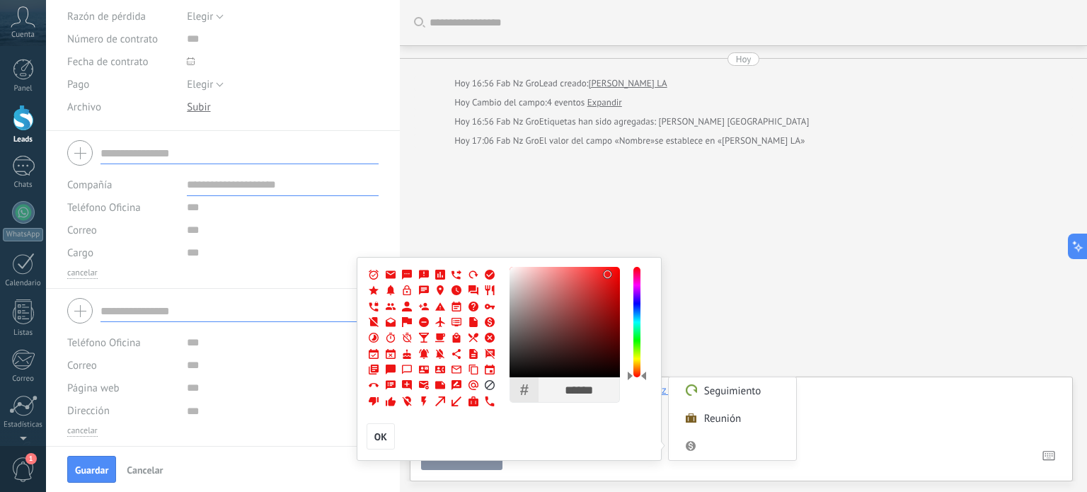
click at [608, 274] on div at bounding box center [564, 322] width 110 height 110
click at [379, 439] on span "OK" at bounding box center [380, 437] width 13 height 10
click at [632, 350] on div "# ****** R *** G ** B ** H * S ** B ** OK" at bounding box center [582, 338] width 146 height 142
type input "******"
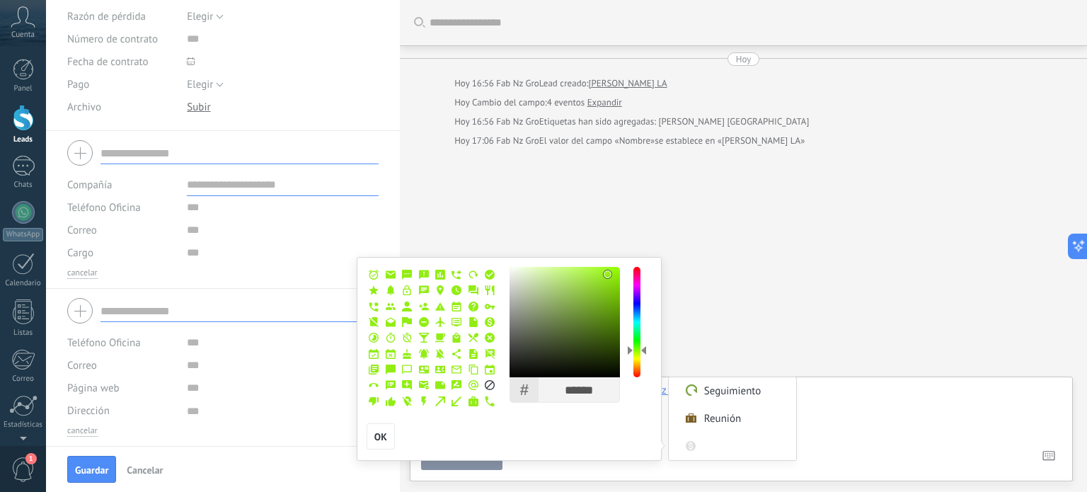
click at [637, 349] on div at bounding box center [636, 322] width 7 height 110
click at [379, 436] on span "OK" at bounding box center [380, 437] width 13 height 10
click at [739, 342] on div at bounding box center [543, 246] width 1087 height 492
click at [862, 257] on div at bounding box center [543, 246] width 1087 height 492
click at [729, 386] on label "Seguimiento" at bounding box center [732, 391] width 127 height 28
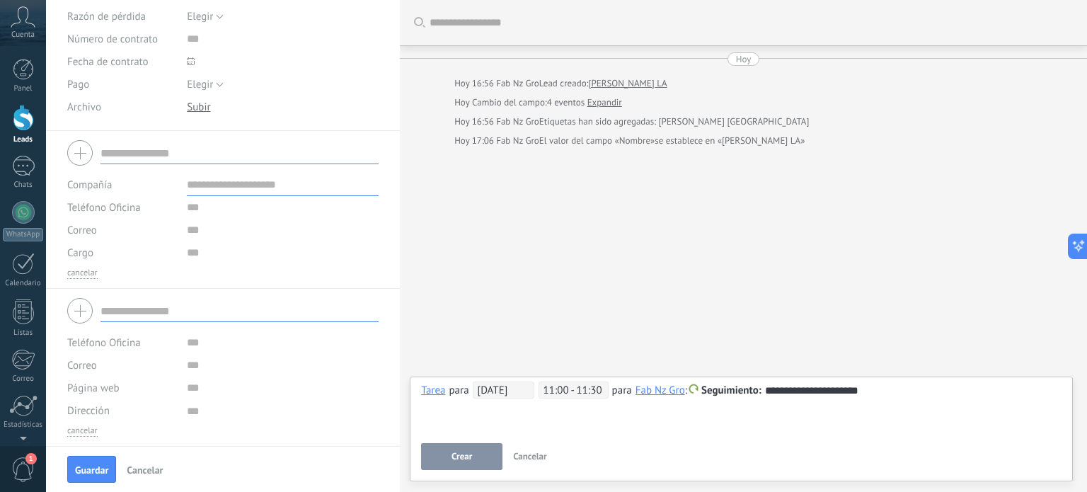
click at [737, 289] on div "Buscar Carga más Hoy Hoy 16:56 Fab Nz Gro Lead creado: TIBURCIO LA Hoy Cambio d…" at bounding box center [743, 246] width 687 height 492
click at [832, 323] on div "Buscar Carga más Hoy Hoy 16:56 Fab Nz Gro Lead creado: TIBURCIO LA Hoy Cambio d…" at bounding box center [743, 246] width 687 height 492
click at [532, 265] on div "Buscar Carga más Hoy Hoy 16:56 Fab Nz Gro Lead creado: TIBURCIO LA Hoy Cambio d…" at bounding box center [743, 246] width 687 height 492
click at [81, 473] on span "Guardar" at bounding box center [91, 470] width 33 height 10
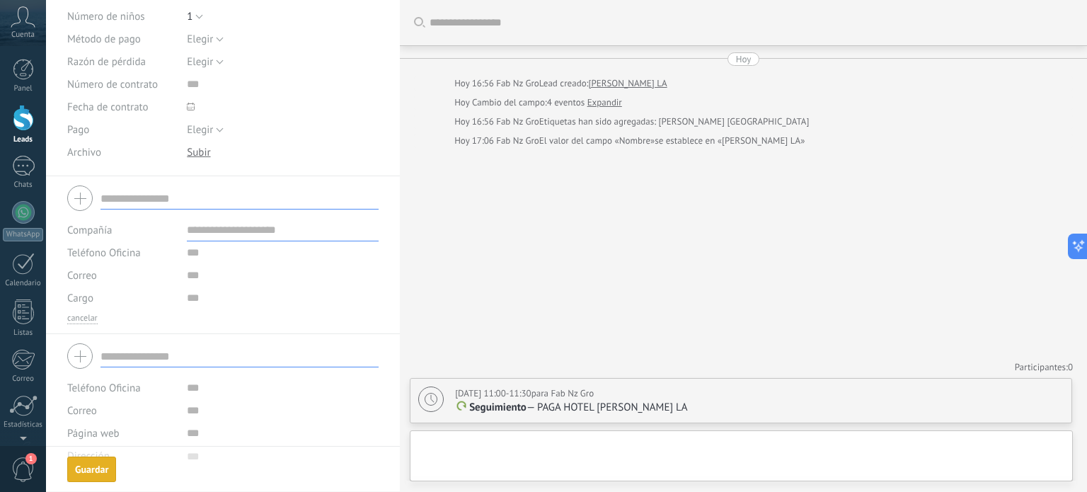
scroll to position [383, 0]
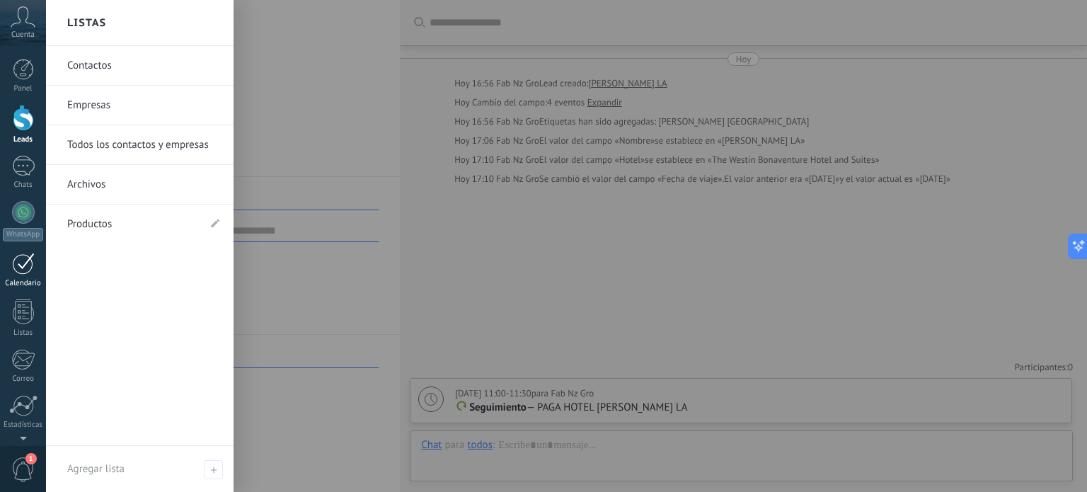
click at [17, 268] on div at bounding box center [23, 264] width 23 height 22
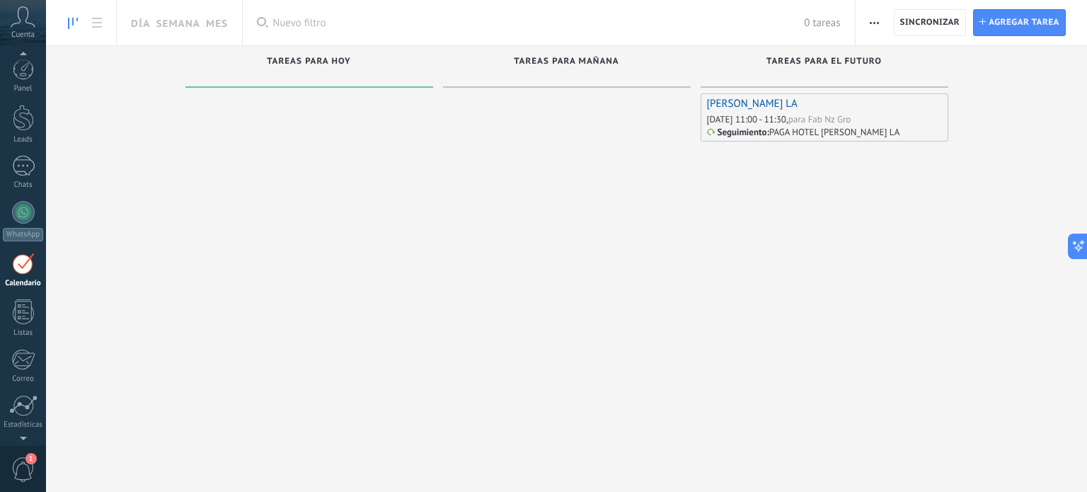
scroll to position [40, 0]
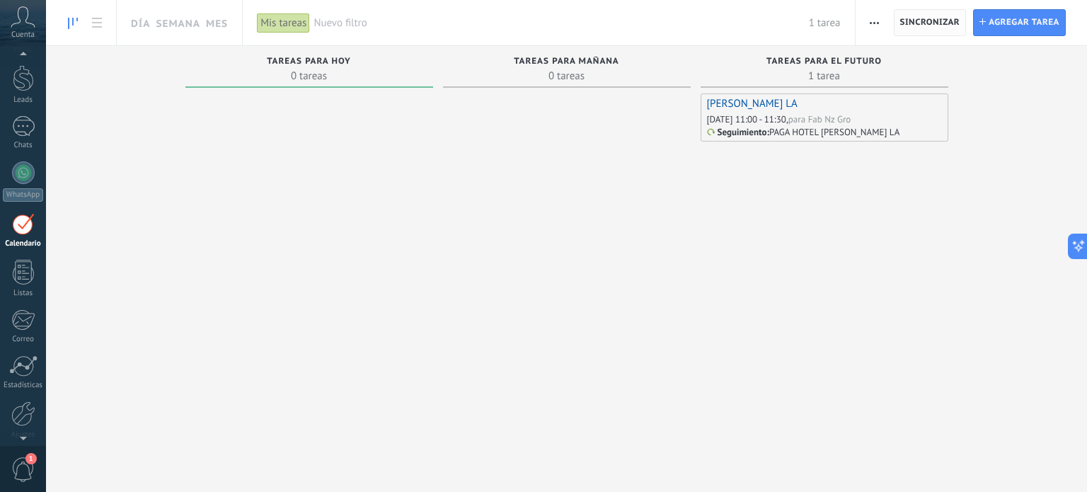
click at [930, 26] on span "Sincronizar" at bounding box center [930, 22] width 60 height 8
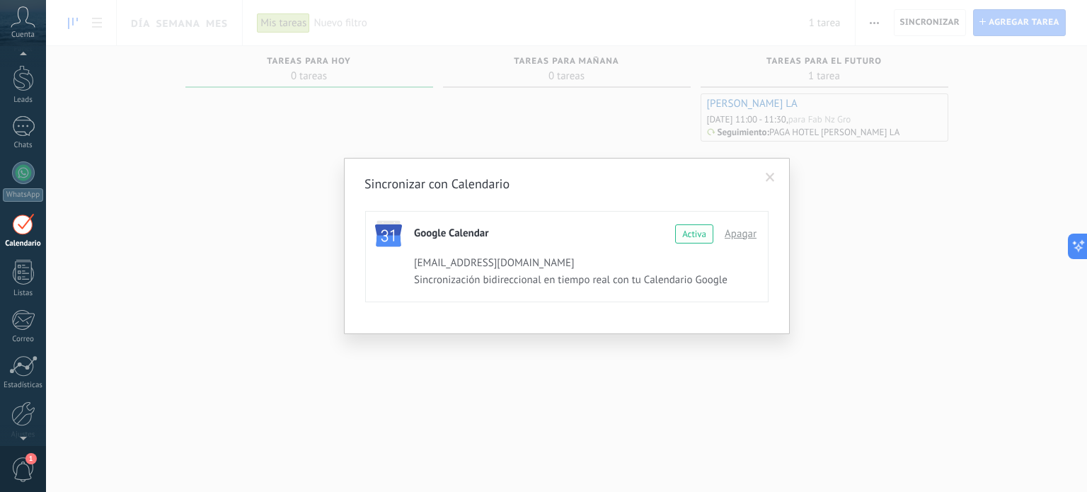
click at [274, 353] on div "Sincronizar con Calendario Google Calendar Continuar con Google Activa Apagar f…" at bounding box center [566, 246] width 1041 height 492
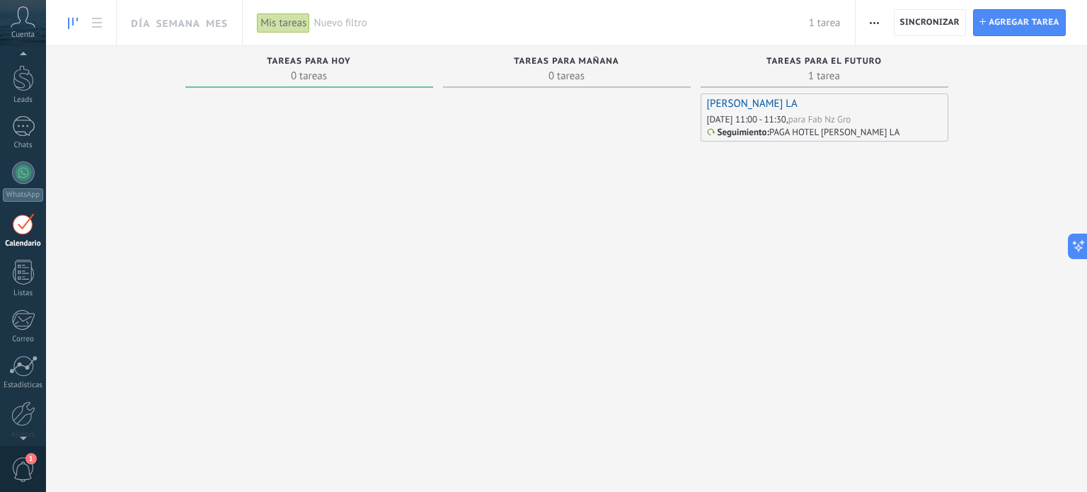
click at [528, 64] on span "Tareas para mañana" at bounding box center [566, 62] width 105 height 10
click at [549, 61] on span "Tareas para mañana" at bounding box center [566, 62] width 105 height 10
click at [549, 79] on span "0 tareas" at bounding box center [566, 76] width 233 height 14
click at [26, 86] on div at bounding box center [23, 78] width 21 height 26
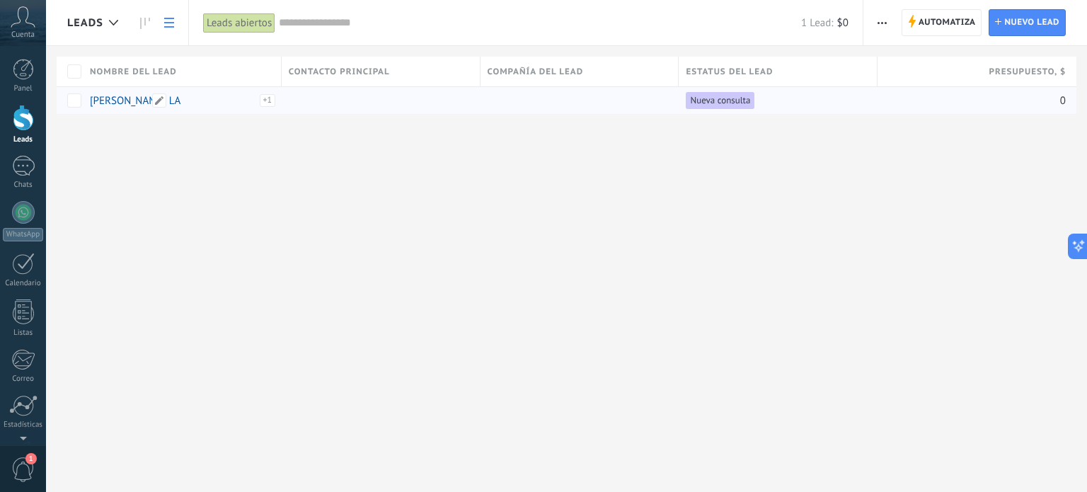
click at [116, 103] on link "[PERSON_NAME] LA" at bounding box center [135, 100] width 91 height 13
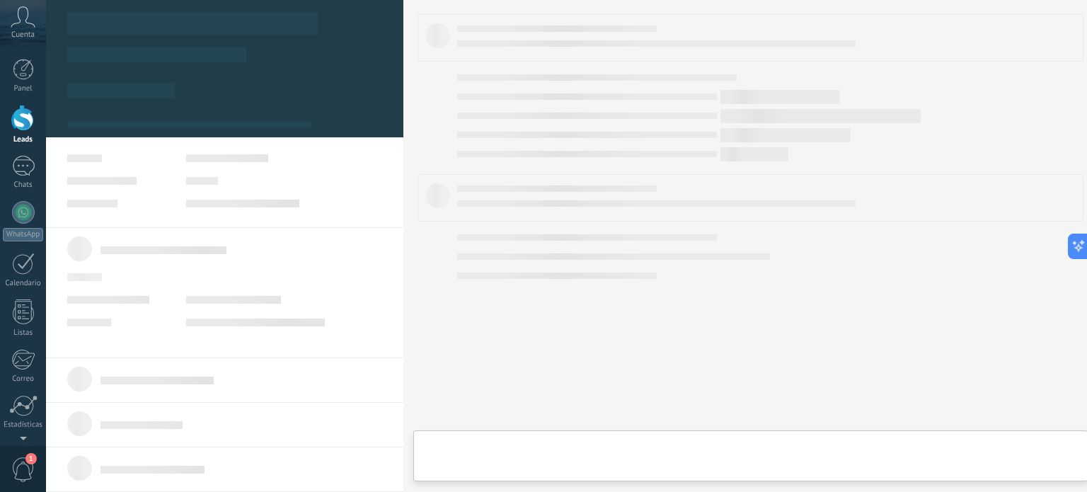
type textarea "**********"
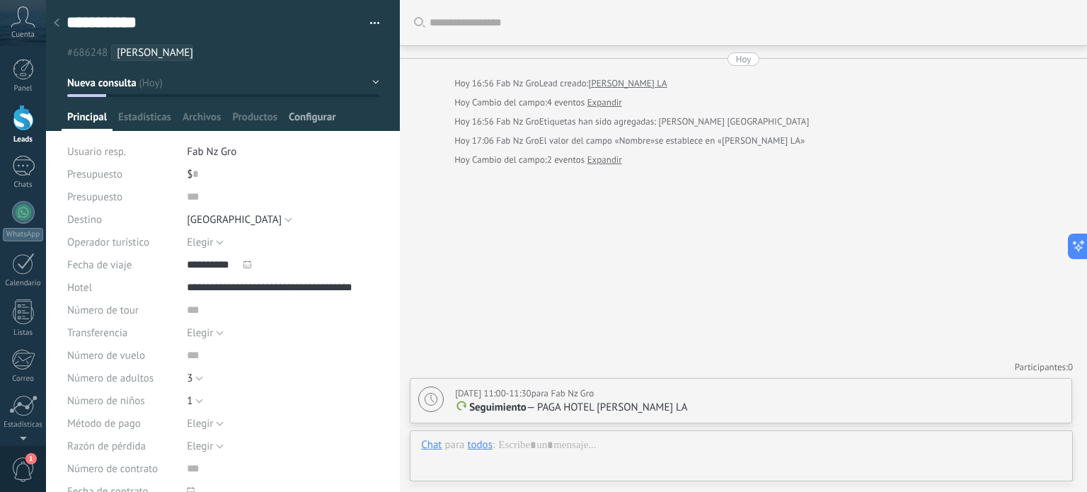
click at [301, 115] on span "Configurar" at bounding box center [312, 120] width 47 height 21
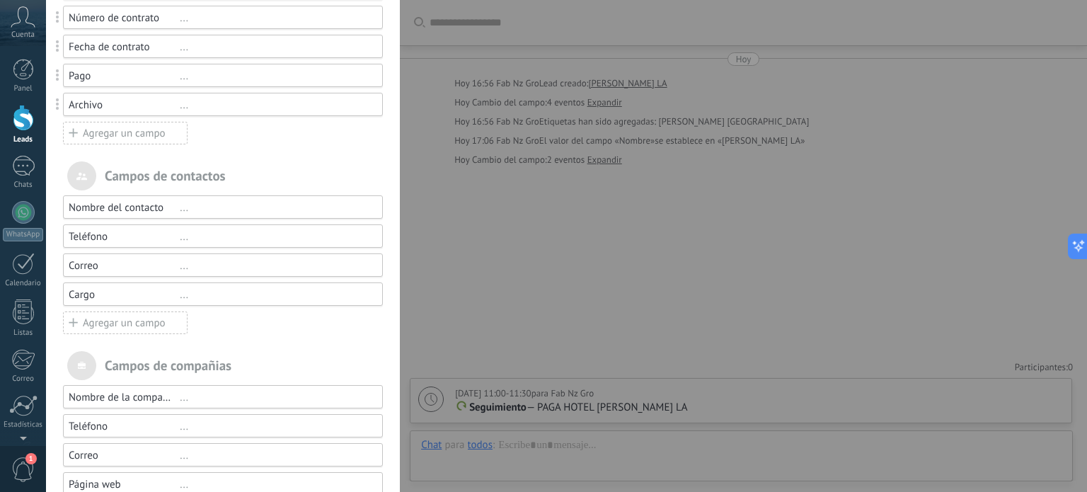
scroll to position [467, 0]
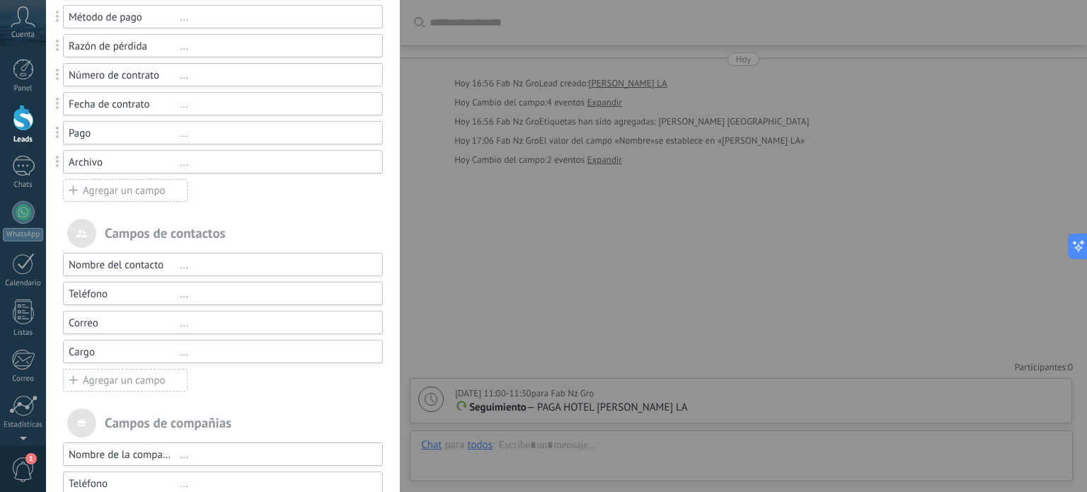
click at [105, 189] on div "Agregar un campo" at bounding box center [125, 190] width 125 height 23
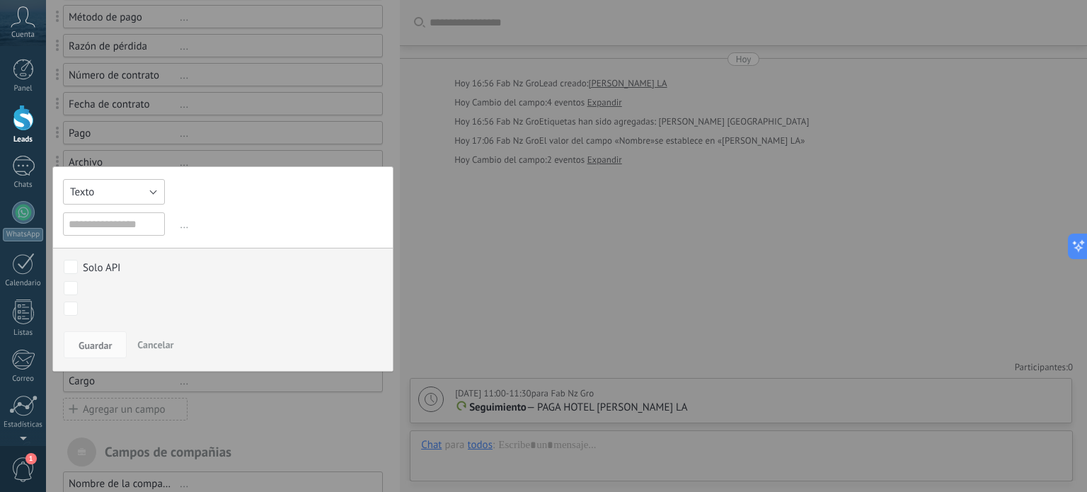
click at [115, 196] on button "Texto" at bounding box center [114, 191] width 102 height 25
click at [112, 201] on span "Cumpleaños" at bounding box center [112, 196] width 117 height 13
type input "**********"
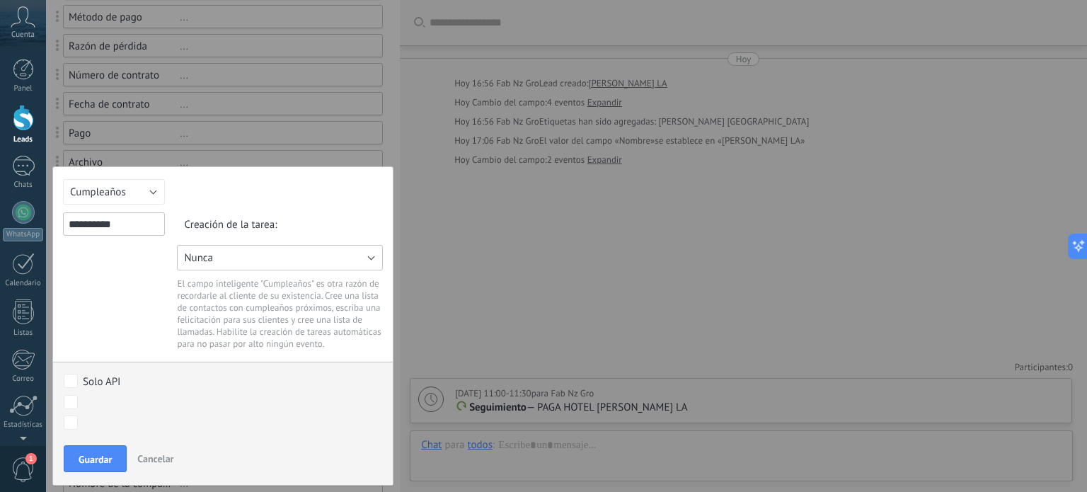
click at [207, 251] on span "Nunca" at bounding box center [198, 257] width 29 height 13
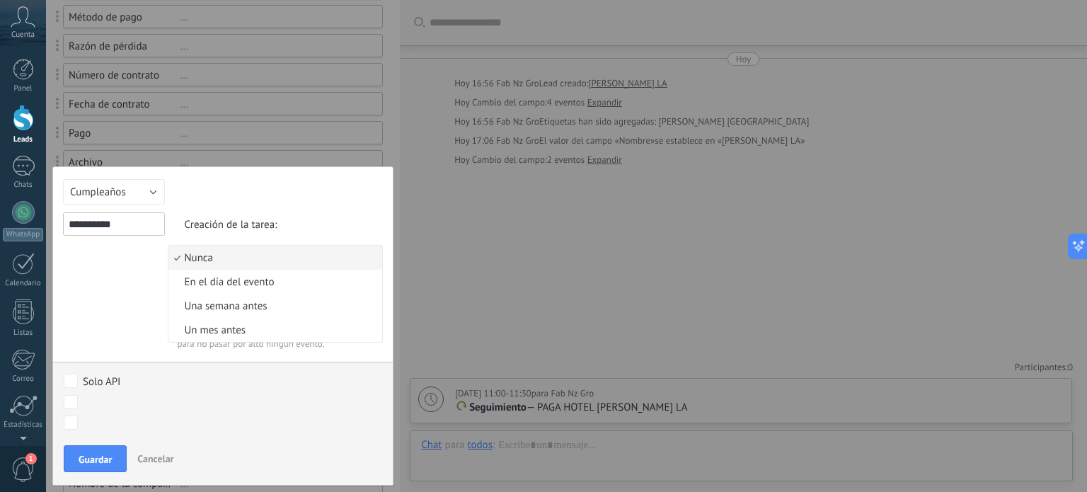
scroll to position [538, 0]
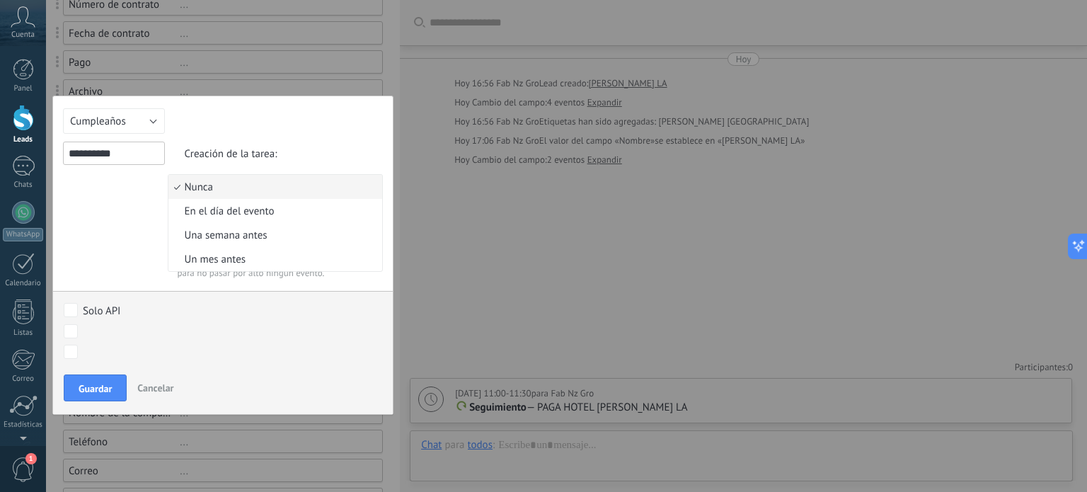
click at [253, 214] on span "En el día del evento" at bounding box center [272, 210] width 209 height 13
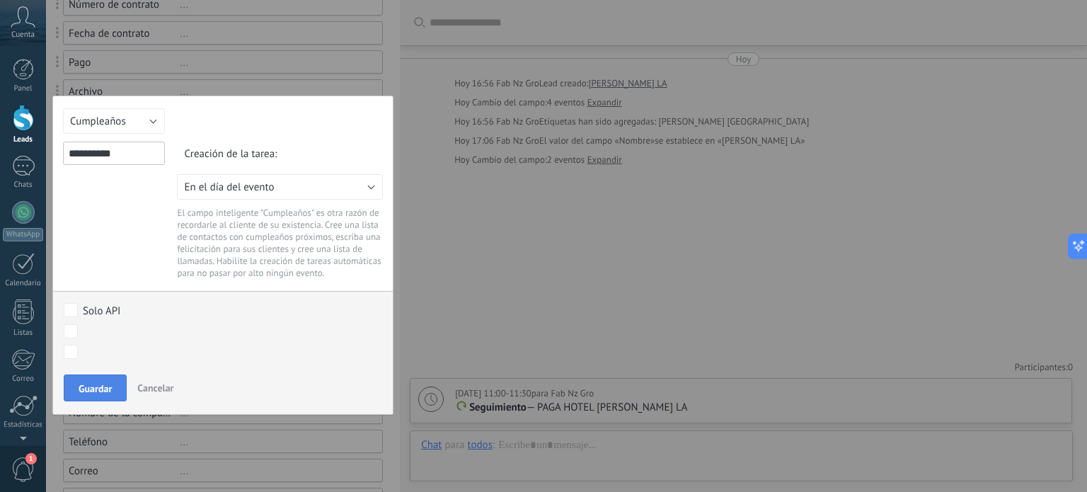
click at [100, 387] on span "Guardar" at bounding box center [95, 388] width 33 height 10
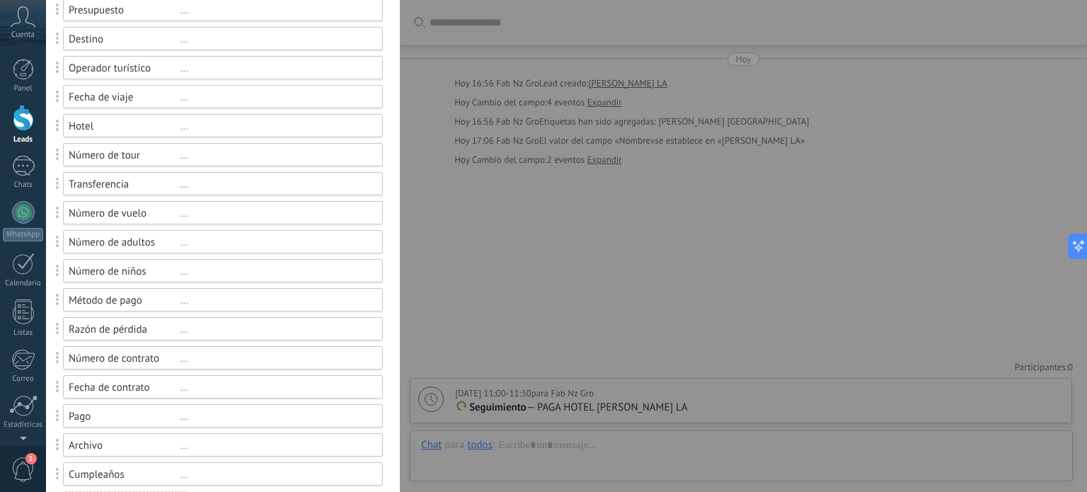
scroll to position [0, 0]
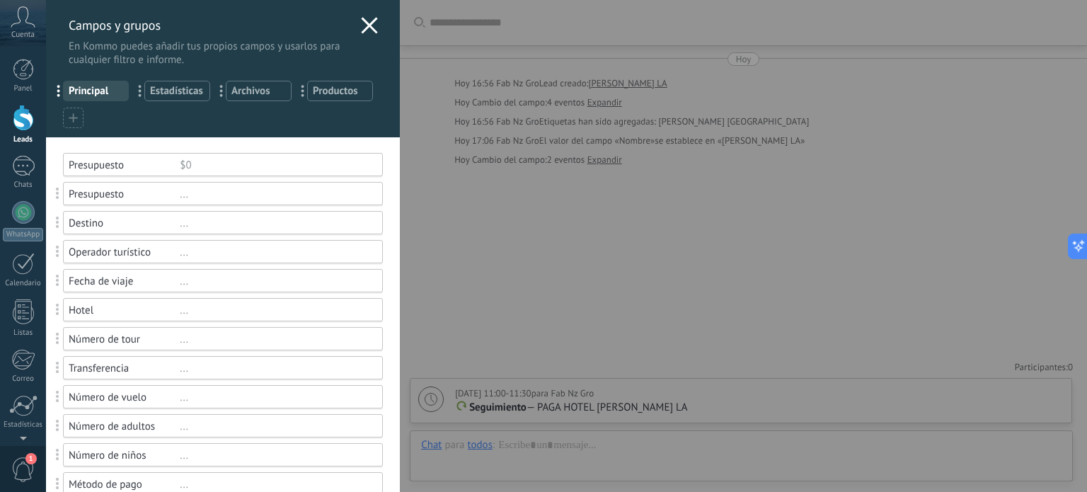
click at [369, 22] on use at bounding box center [370, 25] width 16 height 16
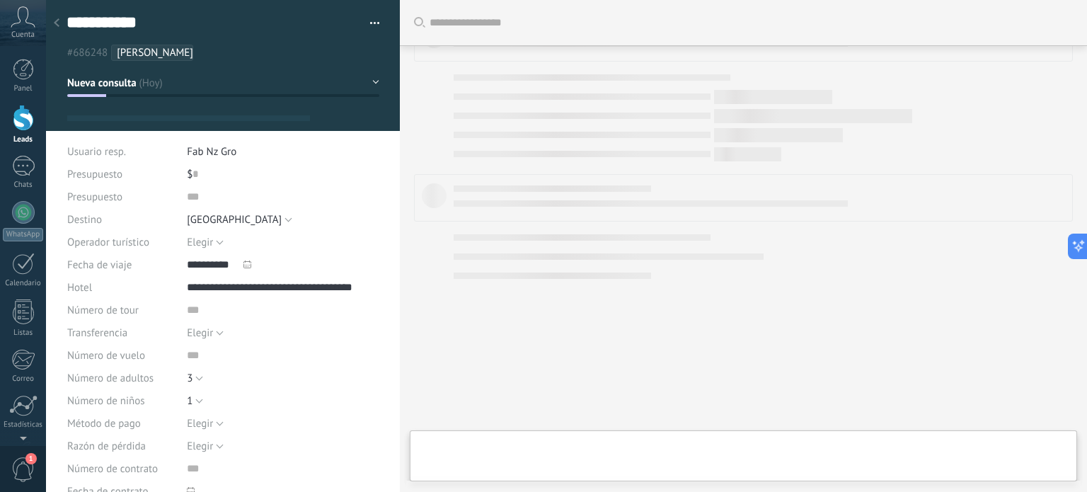
type textarea "**********"
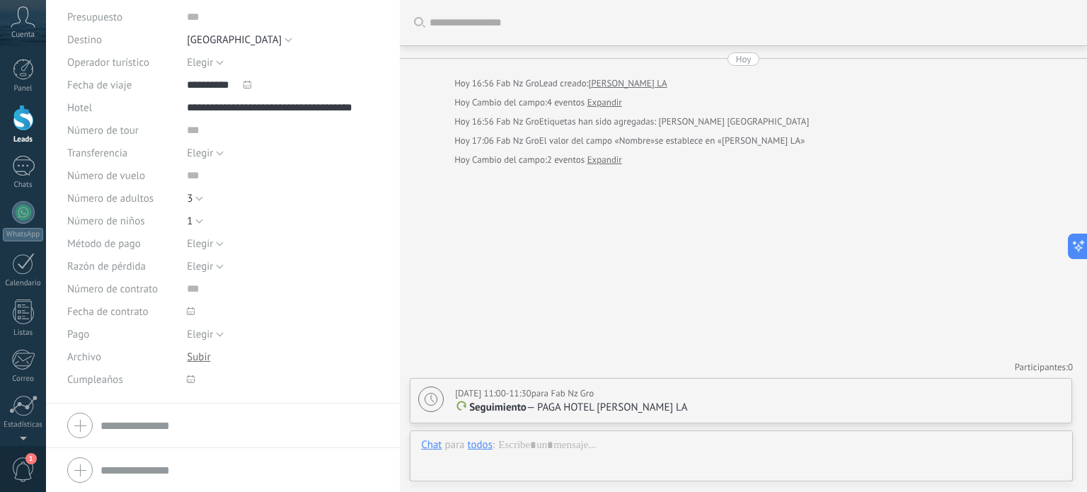
click at [30, 30] on span "Cuenta" at bounding box center [22, 34] width 23 height 9
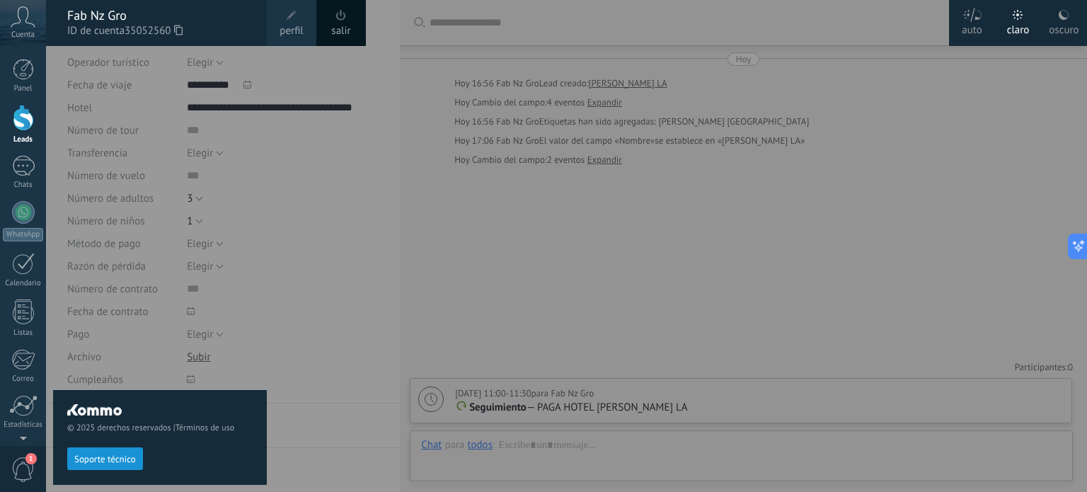
click at [594, 259] on div at bounding box center [589, 246] width 1087 height 492
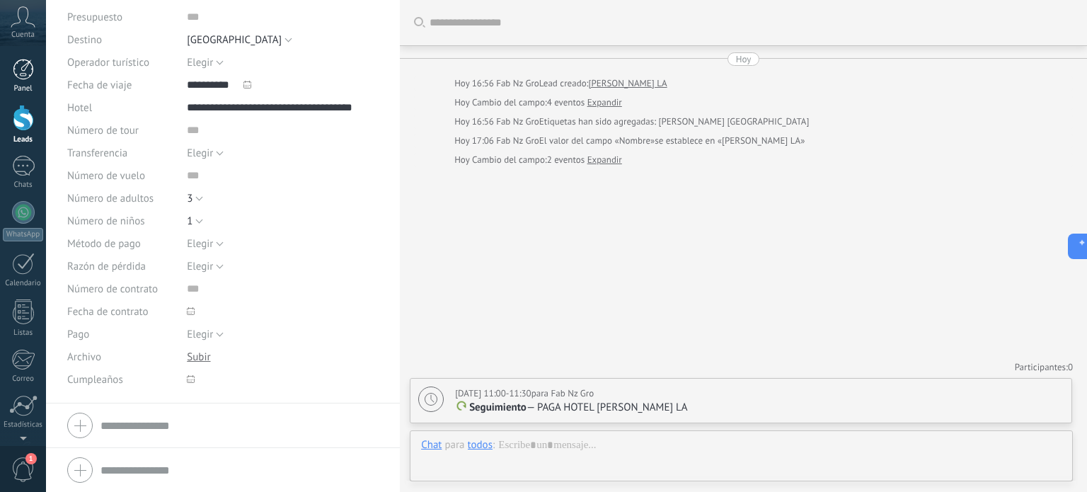
click at [28, 76] on div at bounding box center [23, 69] width 21 height 21
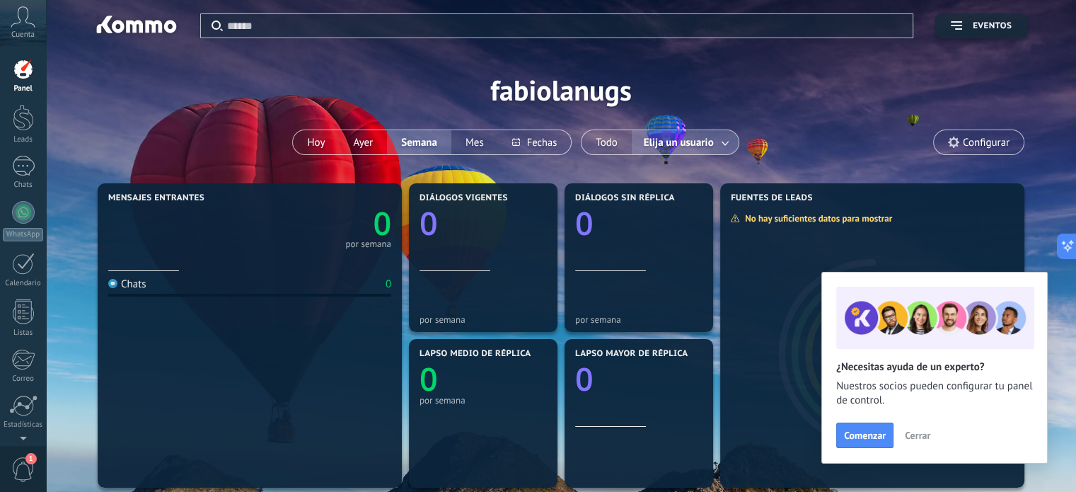
click at [998, 142] on span "Configurar" at bounding box center [986, 143] width 47 height 12
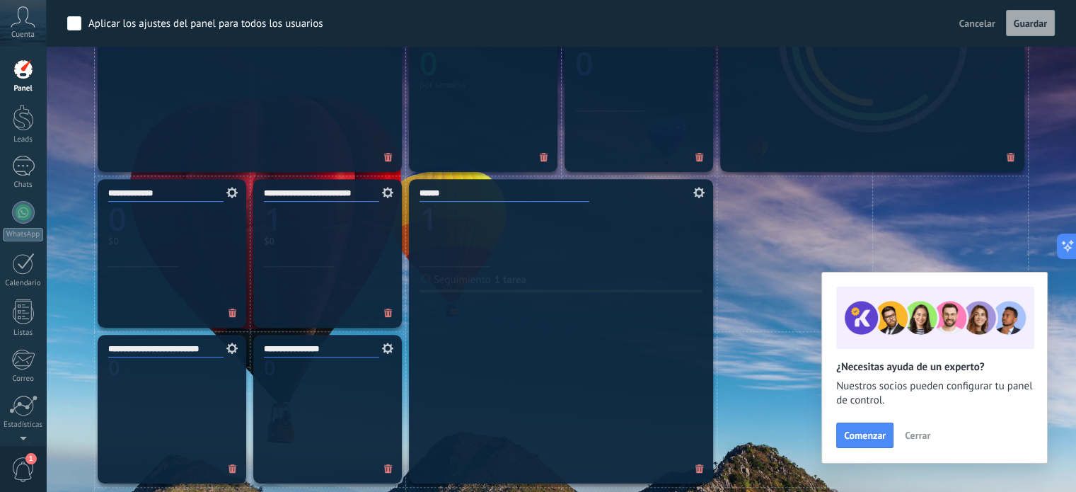
scroll to position [550, 0]
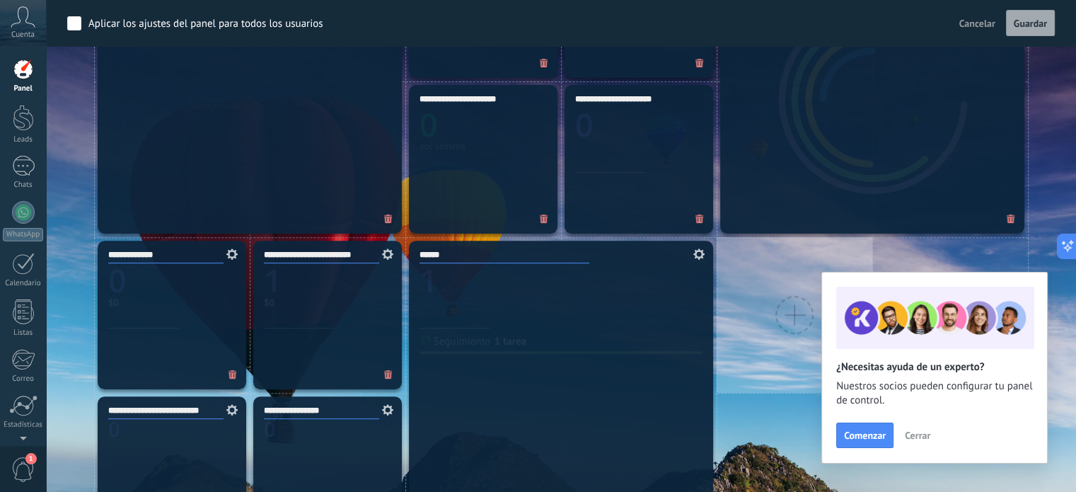
click at [746, 282] on div at bounding box center [795, 315] width 156 height 156
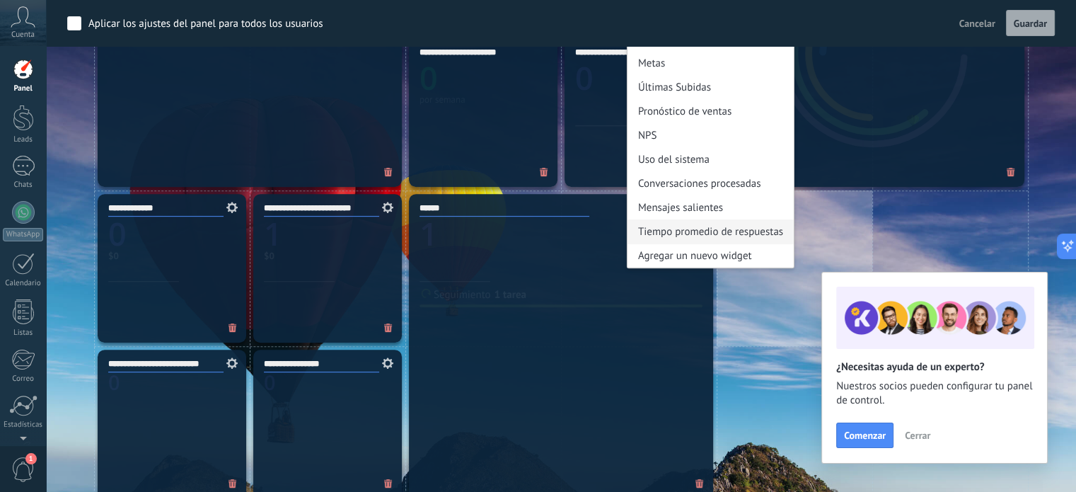
scroll to position [620, 0]
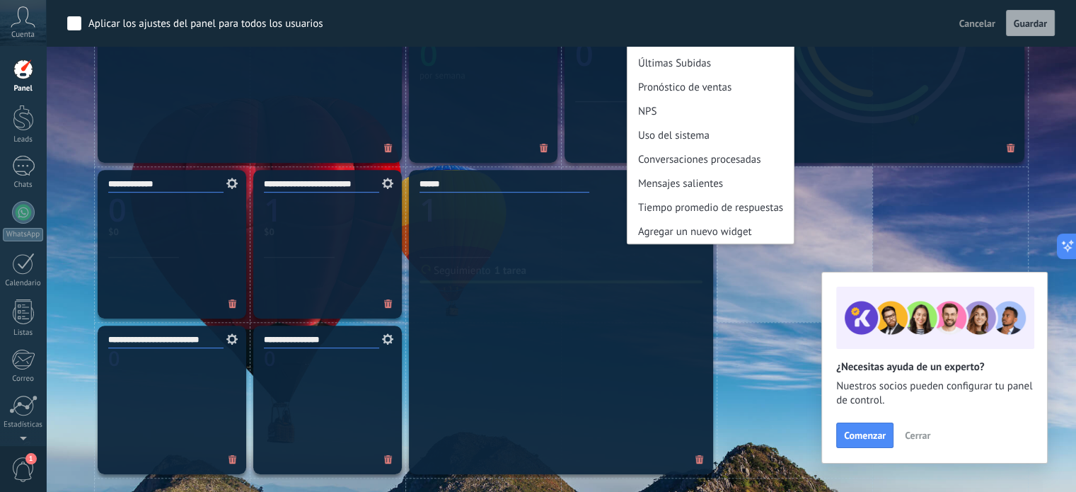
click at [747, 280] on div "Lapso promedio de réplica Reporte del embudo Metas Últimas Subidas Pronóstico d…" at bounding box center [795, 244] width 156 height 156
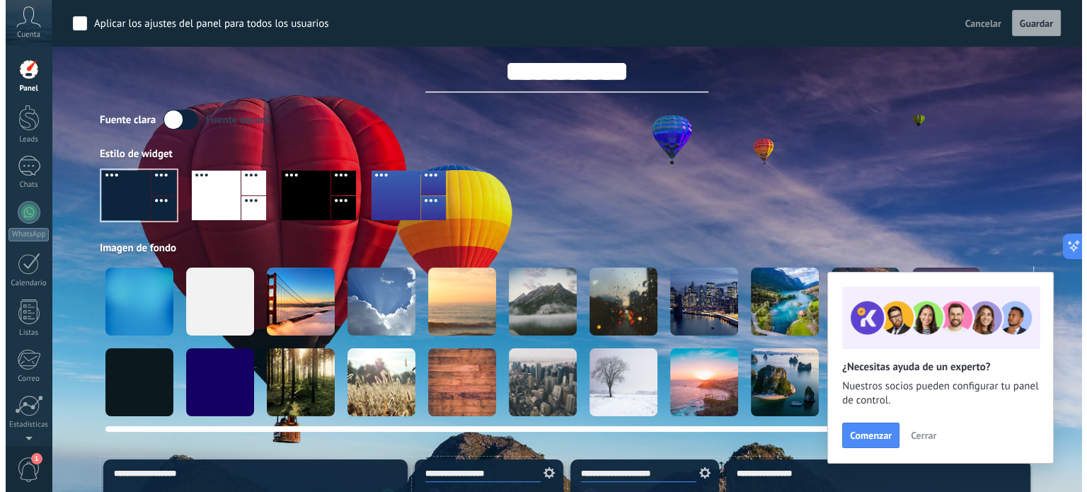
scroll to position [0, 0]
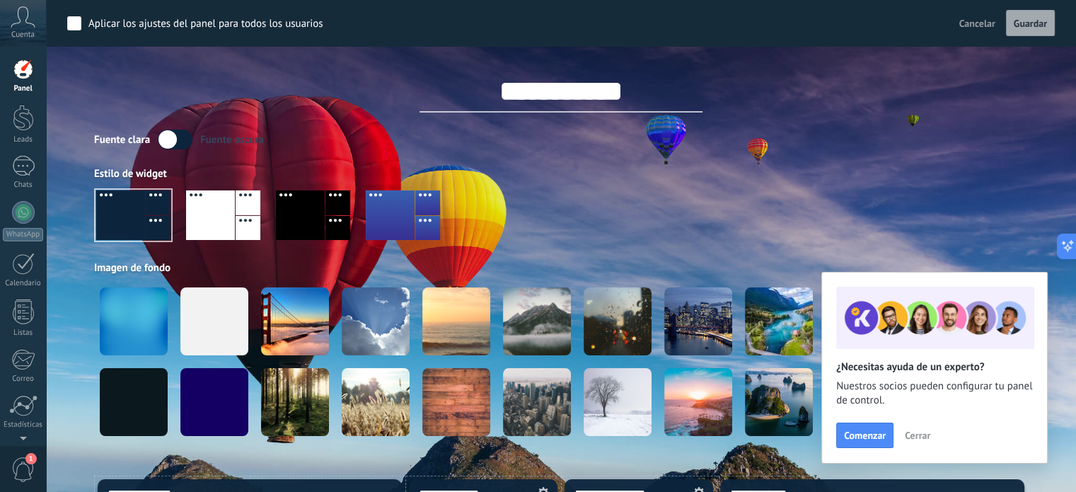
click at [1032, 39] on div "Aplicar los ajustes del panel para todos los usuarios Cancelar Guardar" at bounding box center [561, 23] width 1030 height 46
click at [1026, 25] on span "Guardar" at bounding box center [1030, 23] width 33 height 10
click at [23, 76] on div at bounding box center [23, 69] width 21 height 21
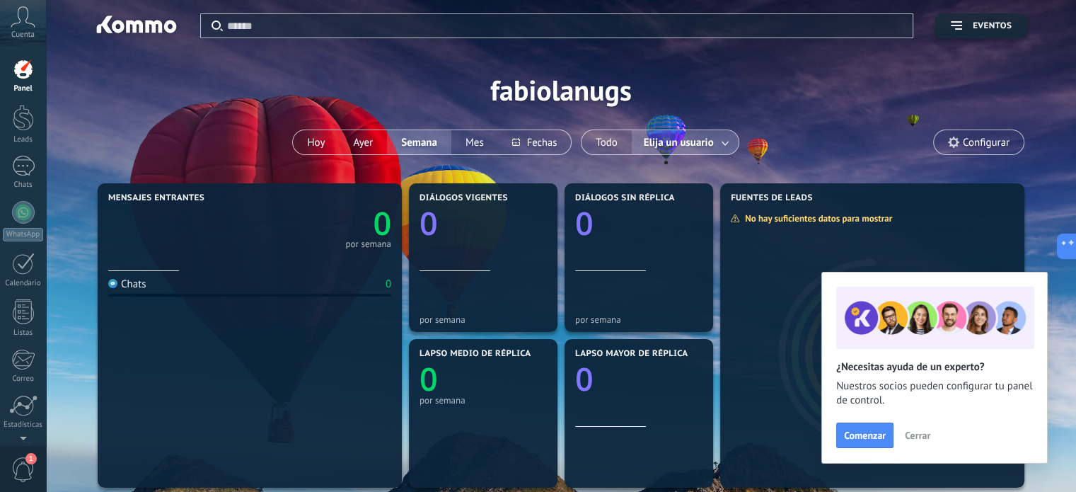
click at [22, 81] on link "Panel" at bounding box center [23, 76] width 46 height 35
click at [28, 115] on div at bounding box center [23, 118] width 21 height 26
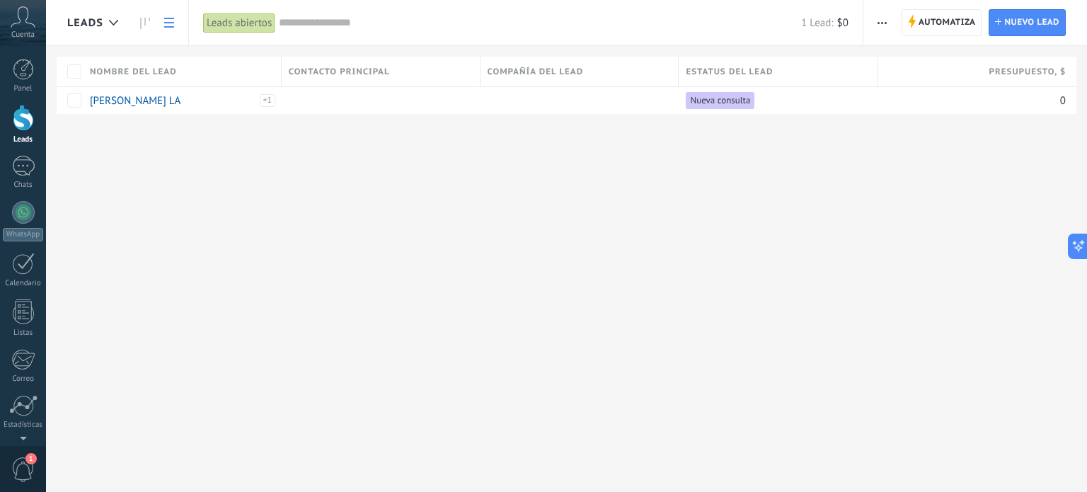
click at [23, 468] on span "1" at bounding box center [23, 469] width 24 height 25
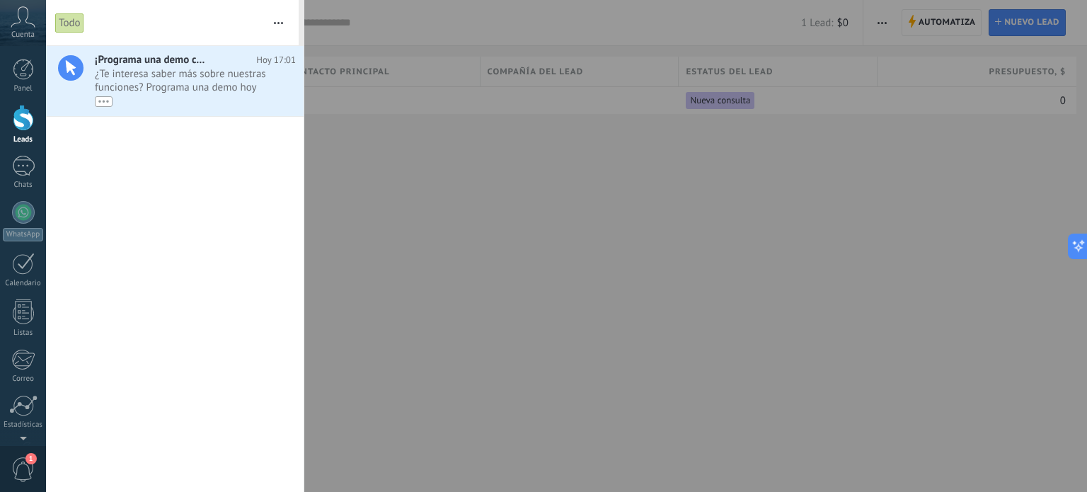
click at [23, 468] on span "1" at bounding box center [23, 469] width 24 height 25
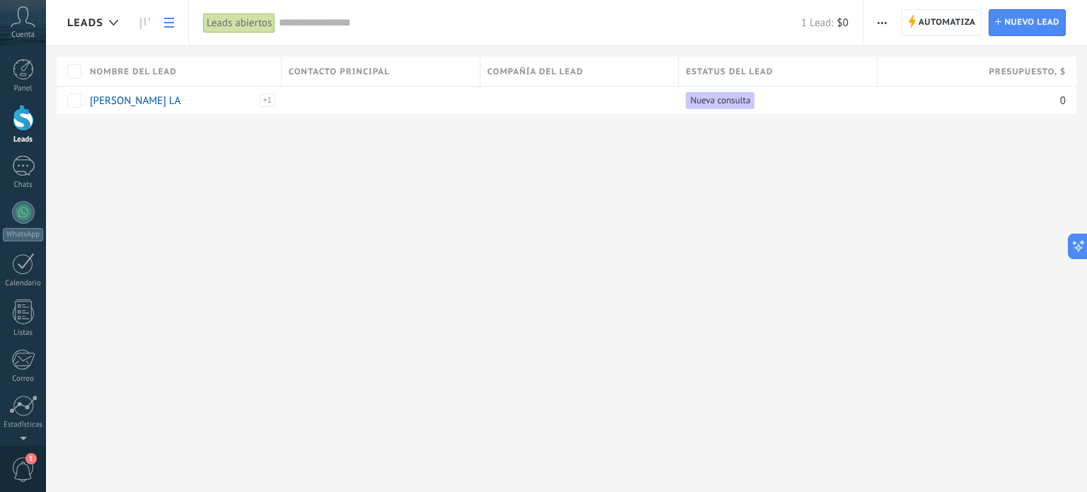
click at [170, 25] on icon at bounding box center [169, 23] width 10 height 10
click at [877, 26] on span "button" at bounding box center [881, 22] width 9 height 27
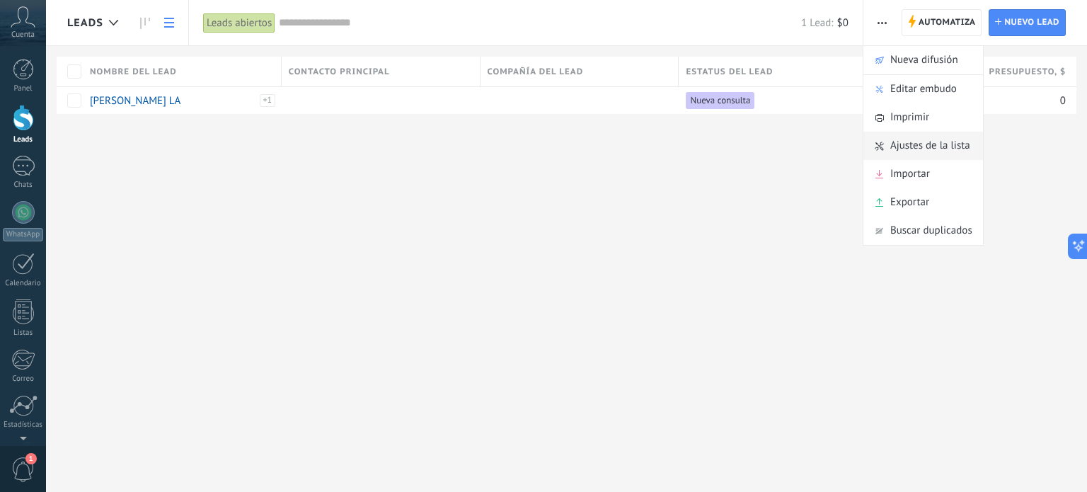
click at [914, 155] on span "Ajustes de la lista" at bounding box center [930, 146] width 80 height 28
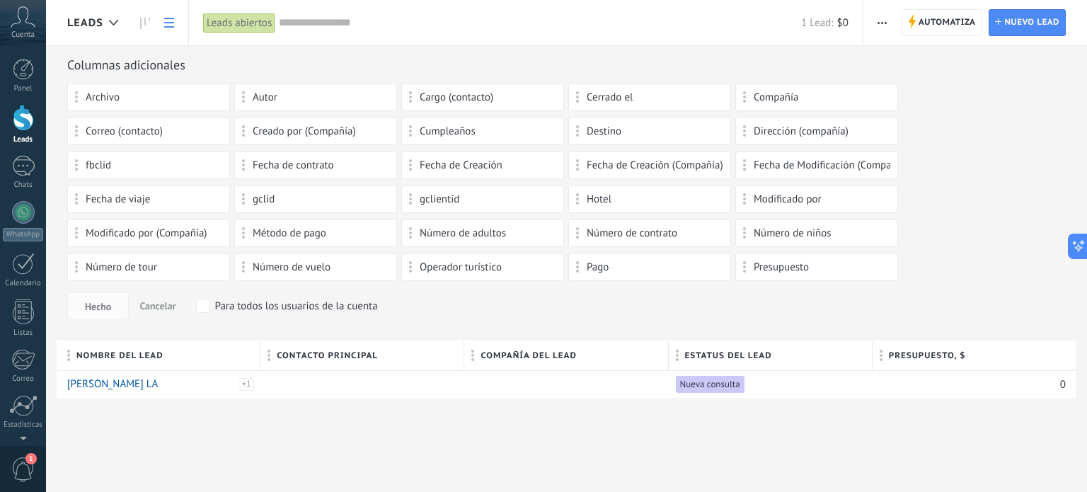
click at [184, 135] on div "Correo (contacto)" at bounding box center [148, 131] width 147 height 12
click at [80, 131] on div "Correo (contacto)" at bounding box center [148, 131] width 147 height 12
click at [93, 308] on span "Hecho" at bounding box center [98, 306] width 26 height 10
click at [965, 112] on div "Archivo Autor Cargo (contacto) Cerrado el Compañía Correo (contacto) Creado por…" at bounding box center [566, 182] width 998 height 198
click at [17, 120] on div at bounding box center [23, 118] width 21 height 26
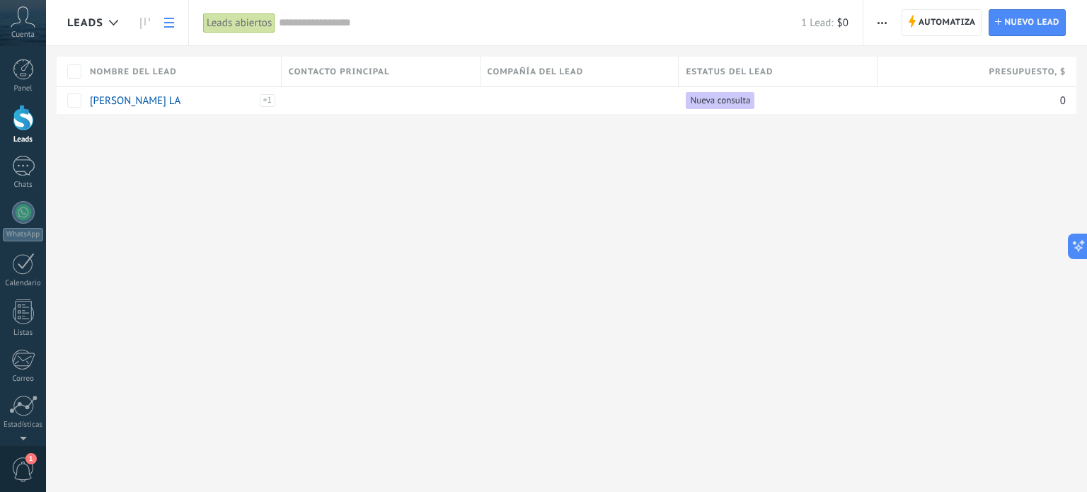
click at [879, 23] on use "button" at bounding box center [881, 23] width 9 height 2
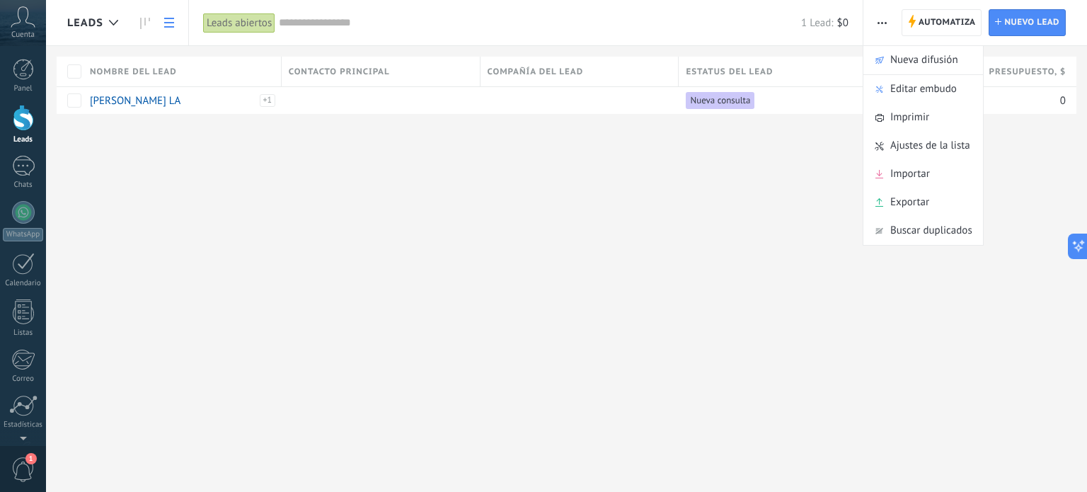
click at [729, 288] on div "Leads Automatiza Nueva difusión Editar embudo Imprimir Ajustes de la lista Impo…" at bounding box center [566, 246] width 1041 height 492
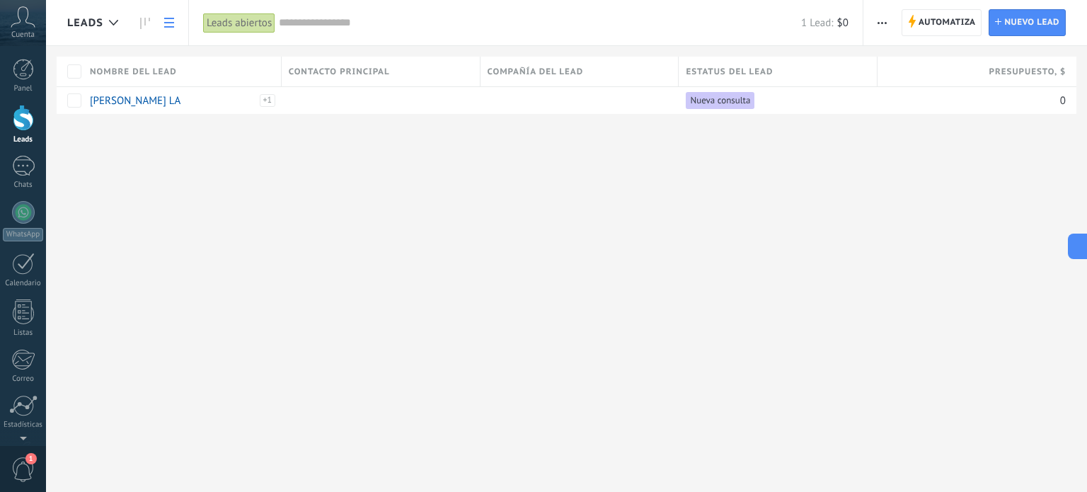
click at [883, 22] on icon "button" at bounding box center [881, 23] width 9 height 2
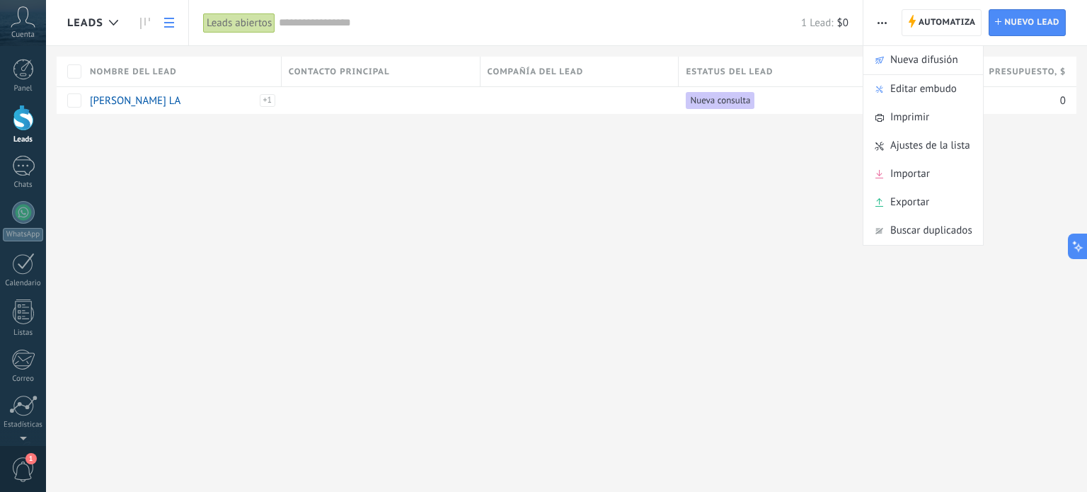
click at [382, 173] on div "Leads Automatiza Nueva difusión Editar embudo Imprimir Ajustes de la lista Impo…" at bounding box center [566, 246] width 1041 height 492
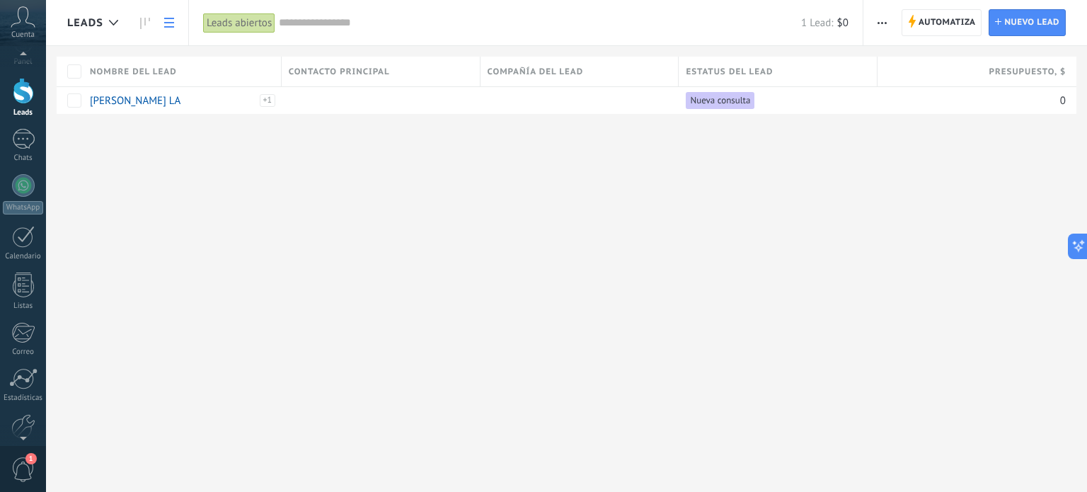
click at [23, 466] on span "1" at bounding box center [23, 469] width 24 height 25
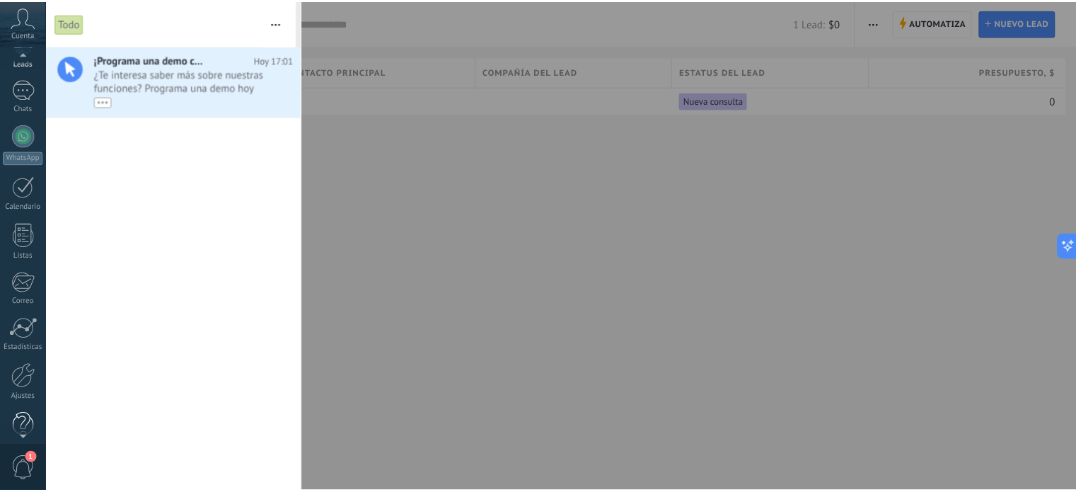
scroll to position [96, 0]
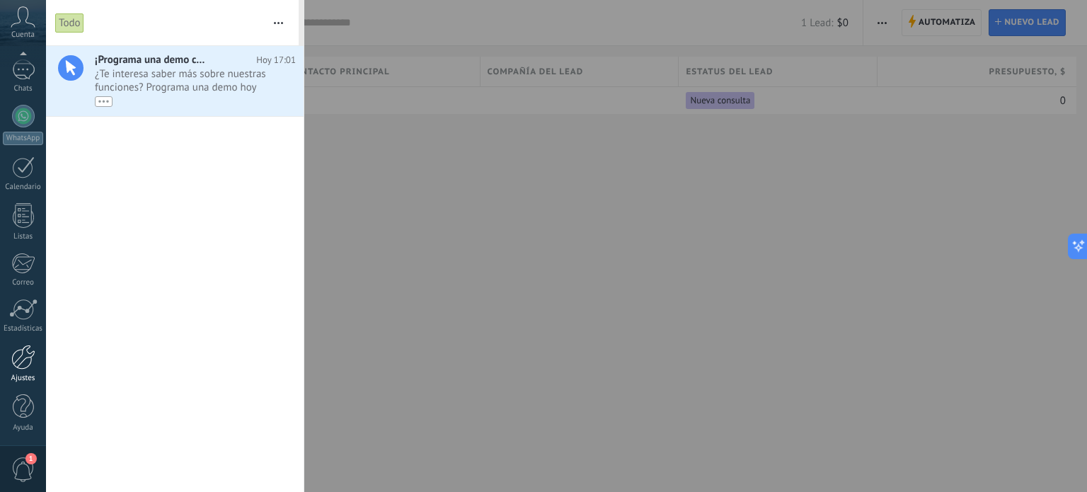
click at [20, 362] on div at bounding box center [23, 357] width 24 height 25
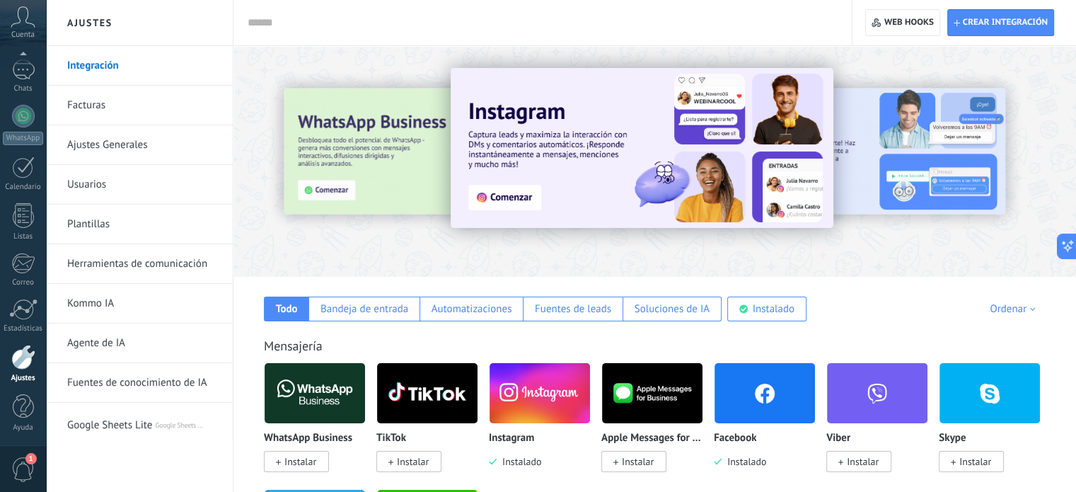
click at [127, 143] on link "Ajustes Generales" at bounding box center [142, 145] width 151 height 40
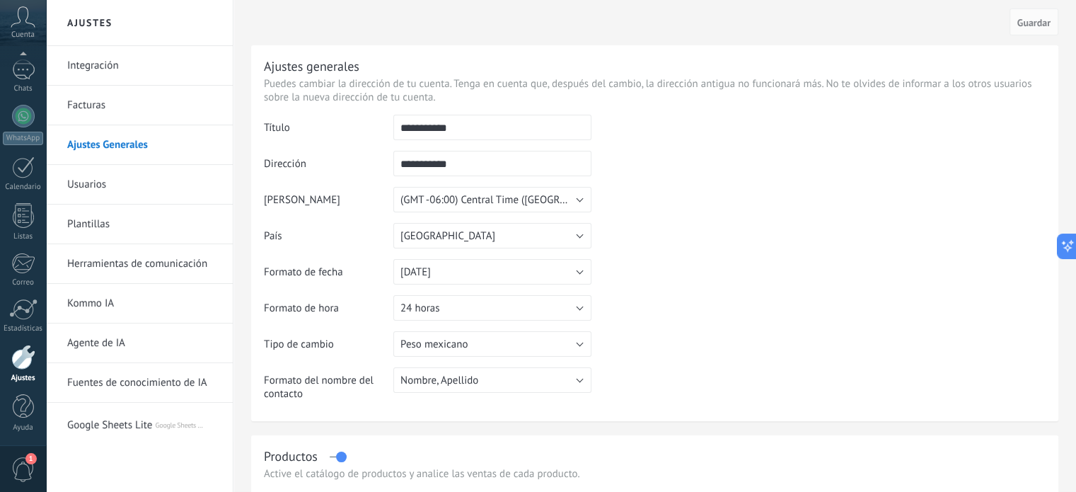
click at [16, 364] on div at bounding box center [23, 357] width 24 height 25
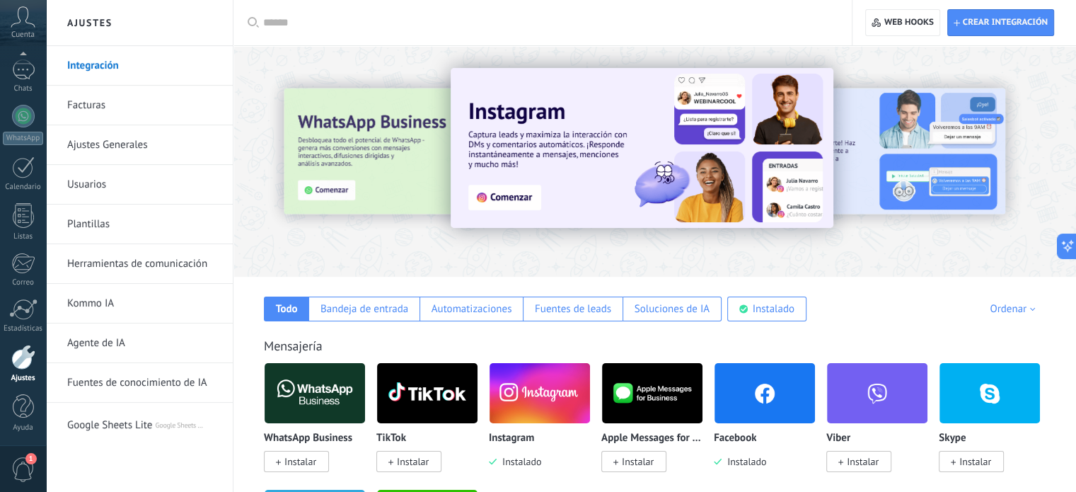
click at [125, 265] on link "Herramientas de comunicación" at bounding box center [142, 264] width 151 height 40
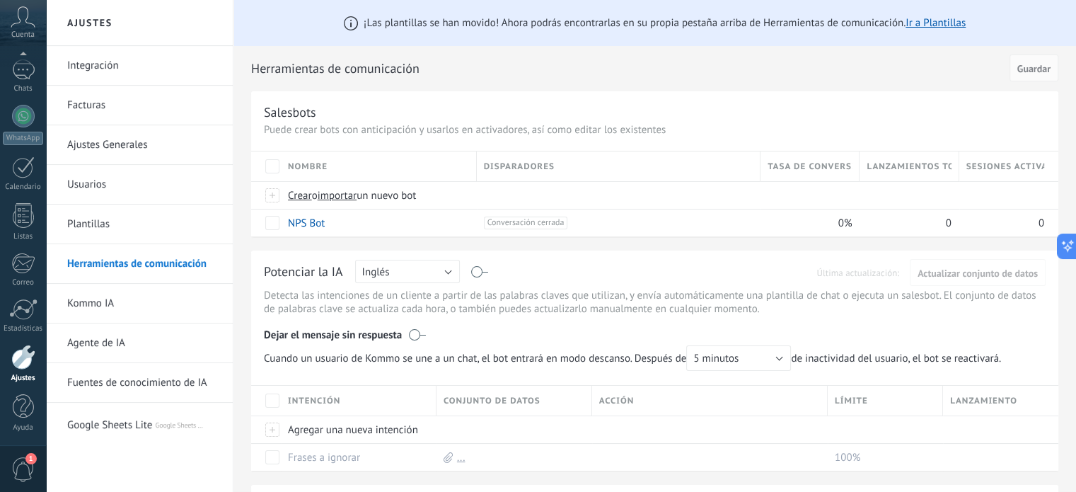
click at [900, 65] on h2 "Herramientas de comunicación" at bounding box center [627, 68] width 753 height 28
click at [19, 81] on link "Panel" at bounding box center [23, 76] width 46 height 35
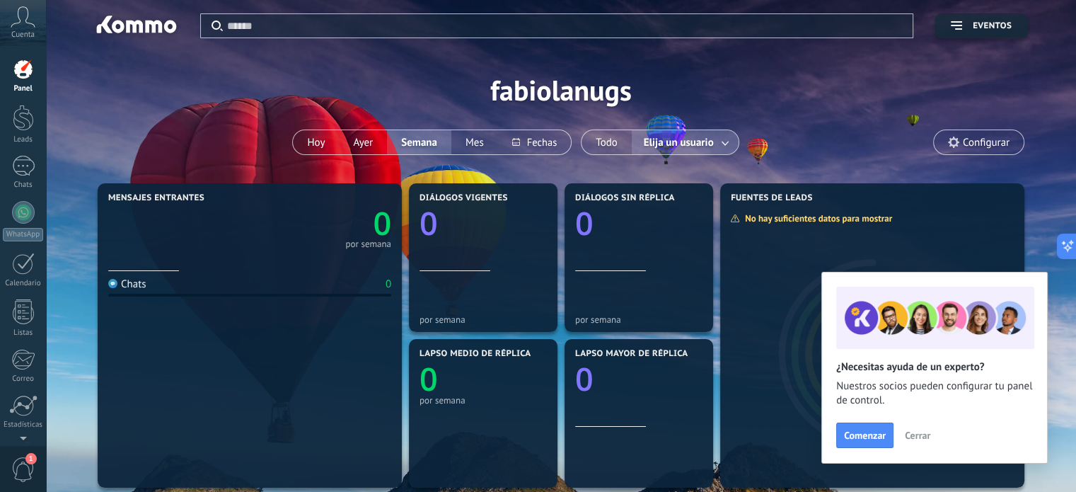
click at [971, 143] on span "Configurar" at bounding box center [986, 143] width 47 height 12
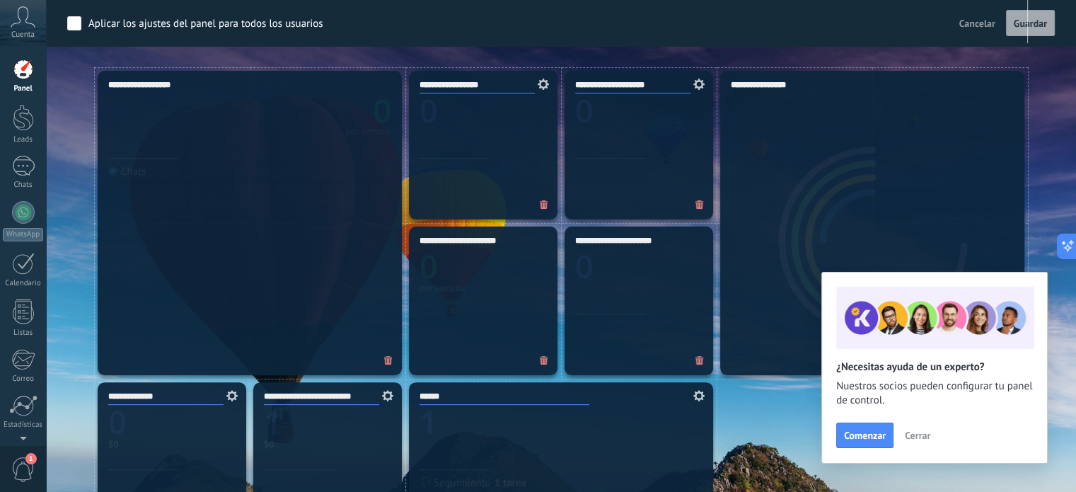
scroll to position [424, 0]
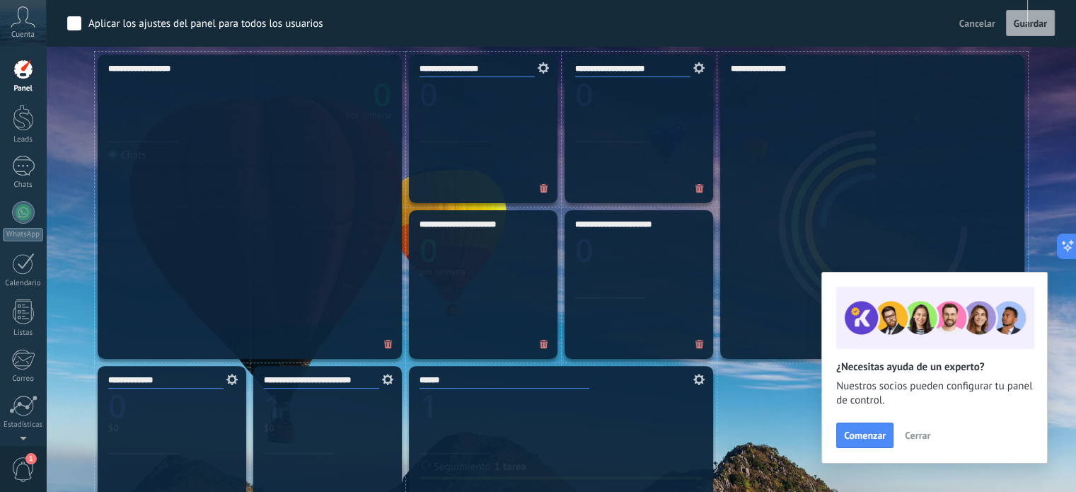
click at [925, 435] on span "Cerrar" at bounding box center [917, 435] width 25 height 10
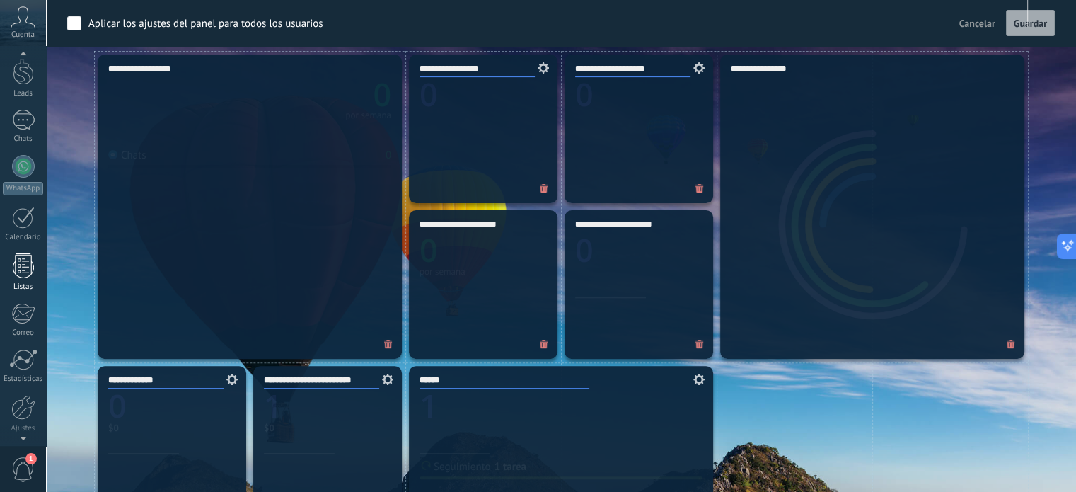
scroll to position [96, 0]
click at [21, 354] on div at bounding box center [23, 357] width 24 height 25
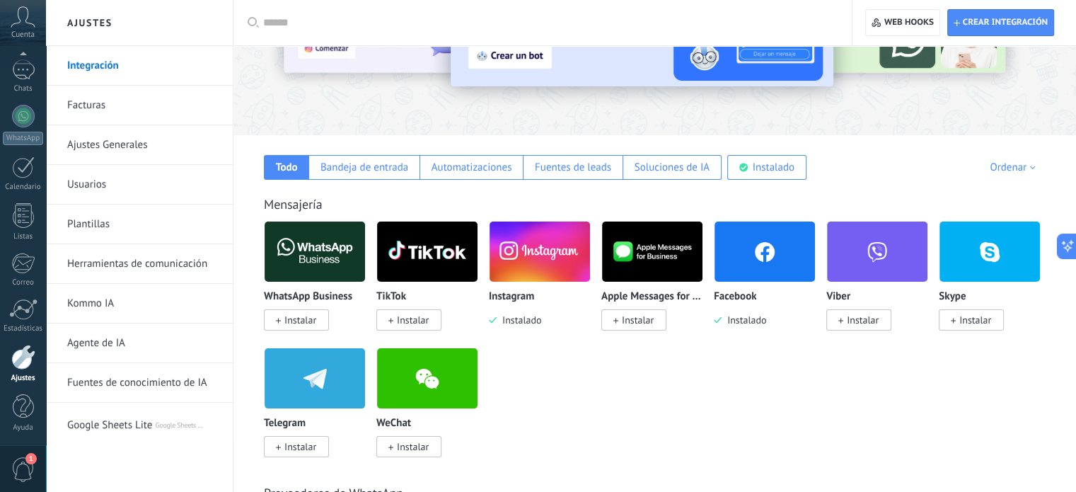
scroll to position [71, 0]
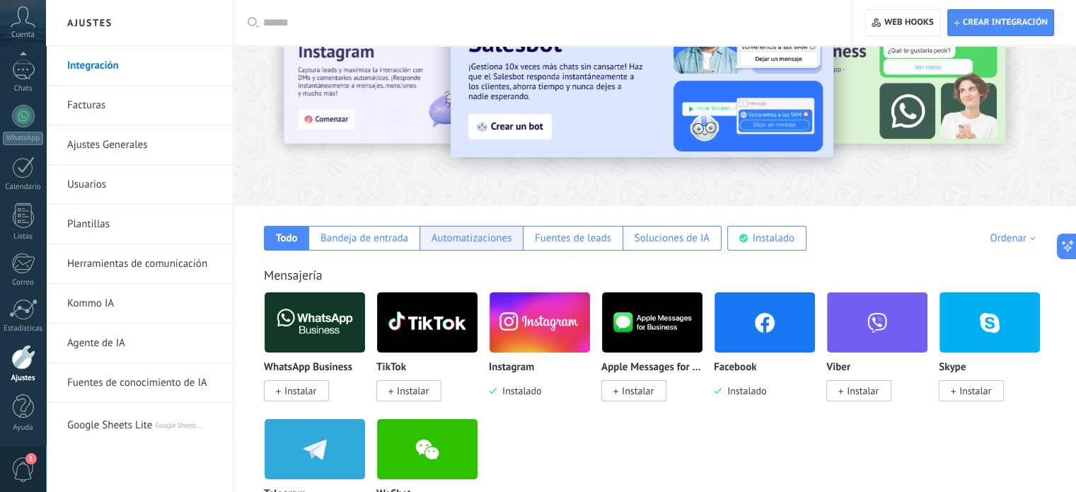
click at [538, 236] on div "Fuentes de leads" at bounding box center [573, 237] width 76 height 13
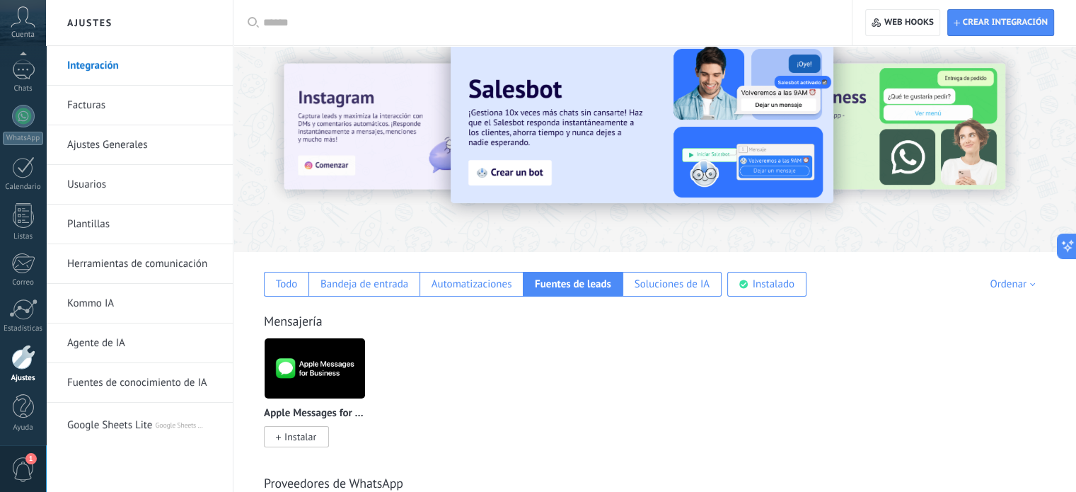
scroll to position [0, 0]
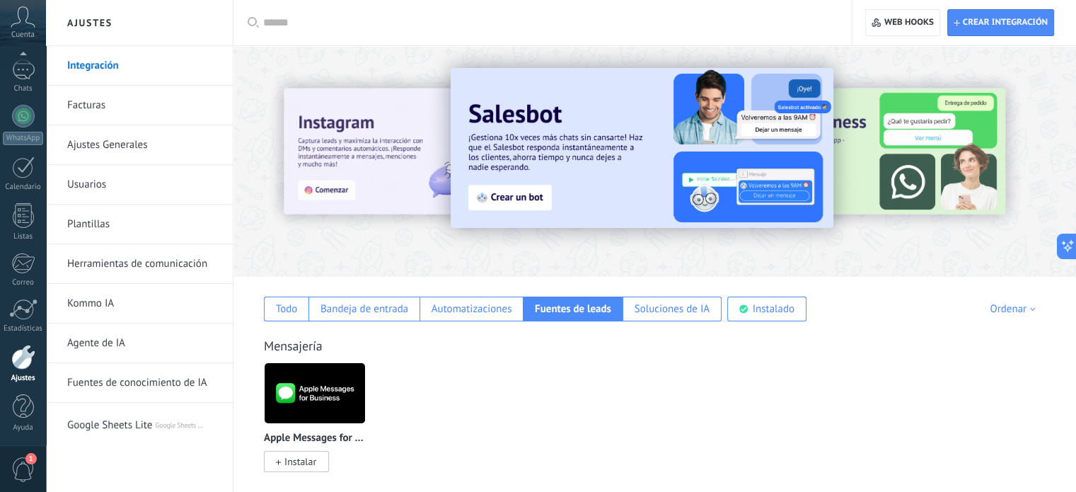
click at [1019, 313] on div "Ordenar" at bounding box center [1015, 308] width 50 height 13
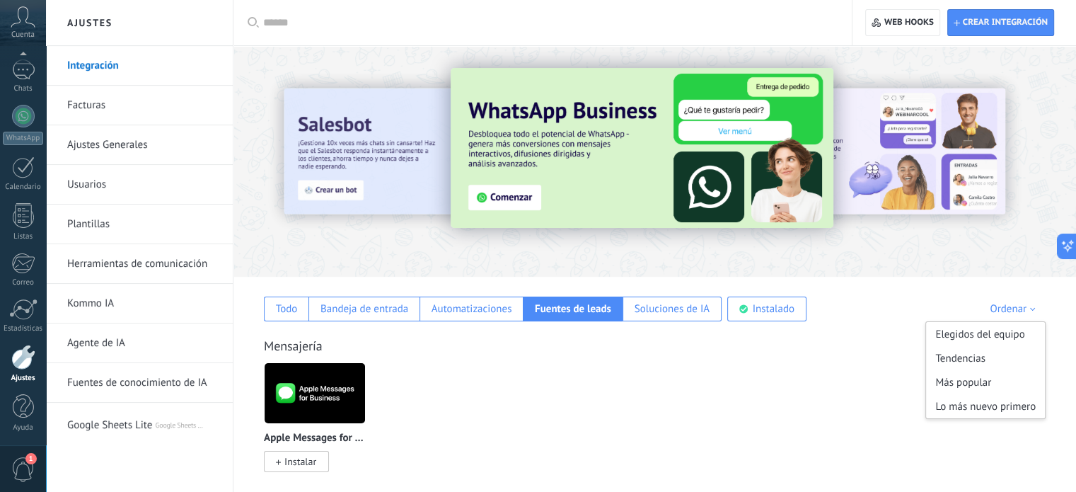
click at [792, 383] on div "Apple Messages for Business Instalar" at bounding box center [662, 425] width 797 height 127
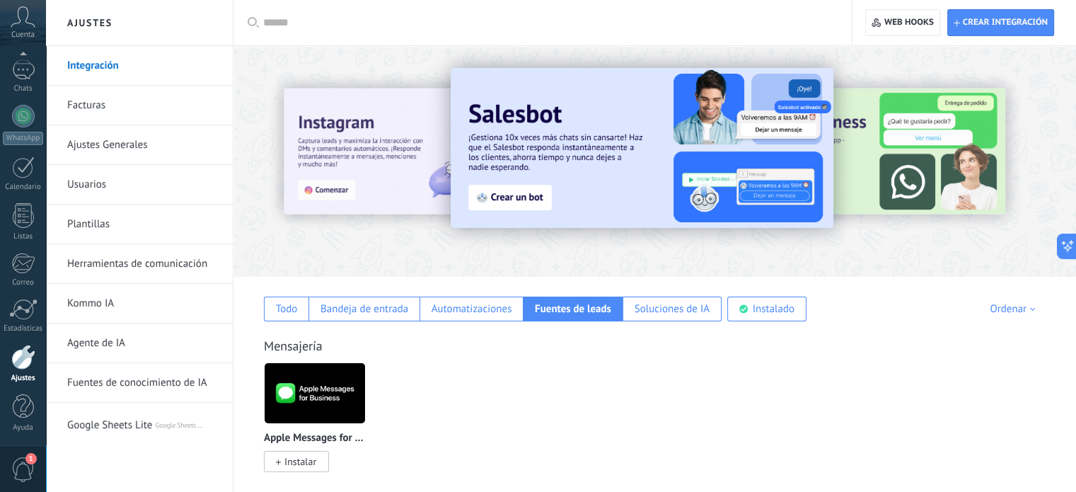
click at [279, 229] on div at bounding box center [654, 157] width 843 height 203
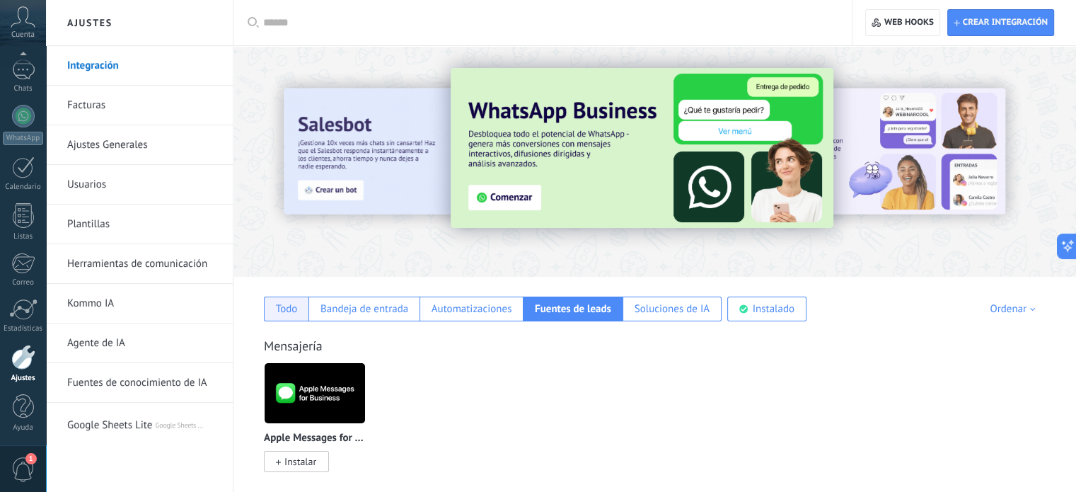
click at [278, 303] on div "Todo" at bounding box center [287, 308] width 22 height 13
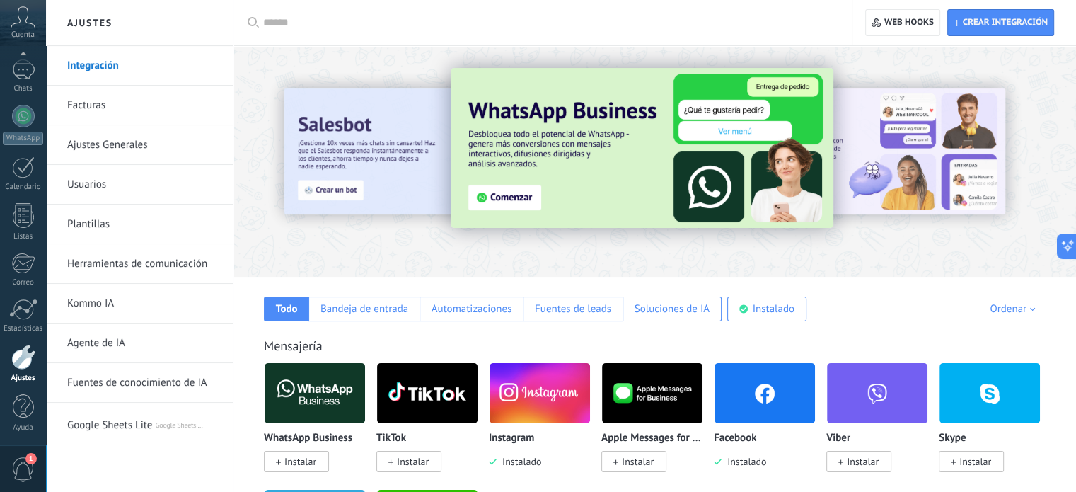
click at [142, 140] on link "Ajustes Generales" at bounding box center [142, 145] width 151 height 40
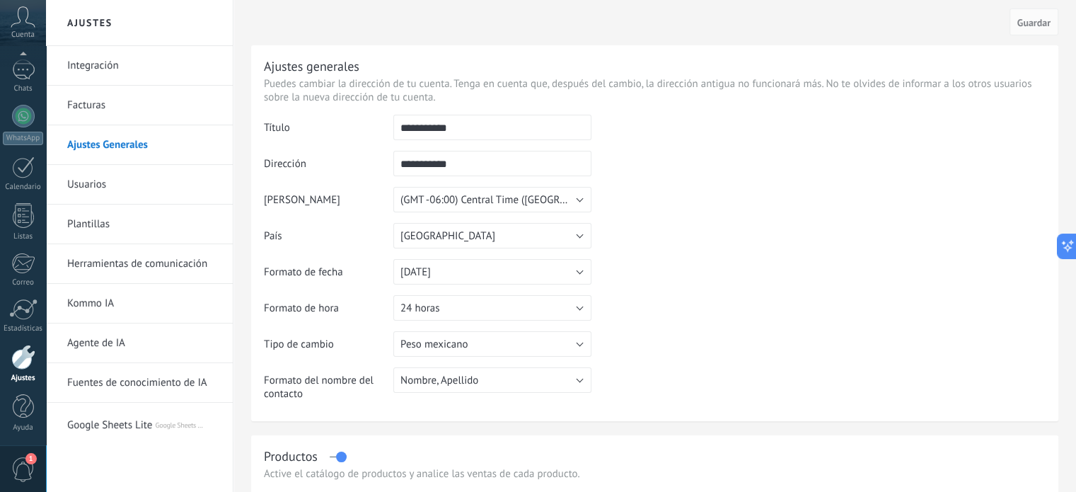
click at [93, 25] on h2 "Ajustes" at bounding box center [139, 23] width 151 height 46
click at [17, 364] on div at bounding box center [23, 359] width 24 height 25
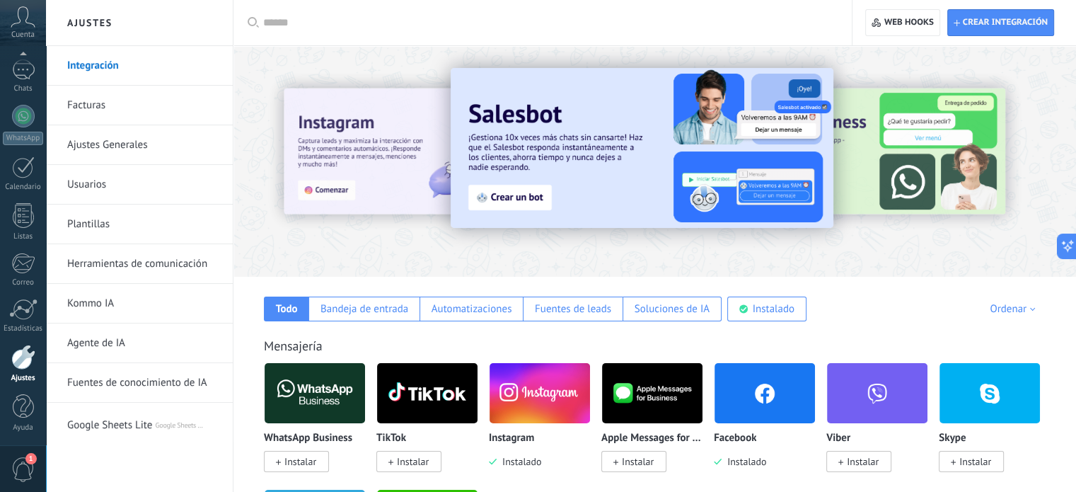
click at [147, 227] on link "Plantillas" at bounding box center [142, 224] width 151 height 40
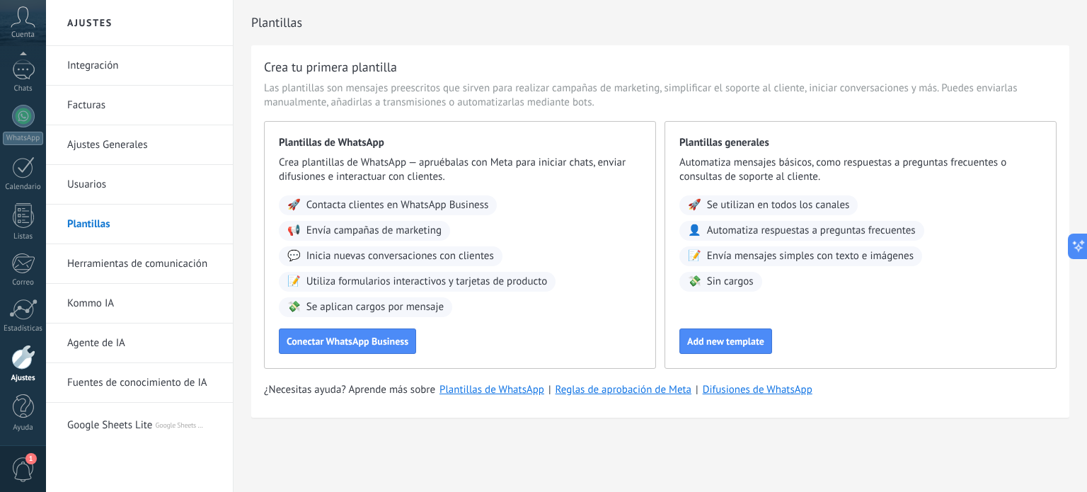
click at [98, 192] on link "Usuarios" at bounding box center [142, 185] width 151 height 40
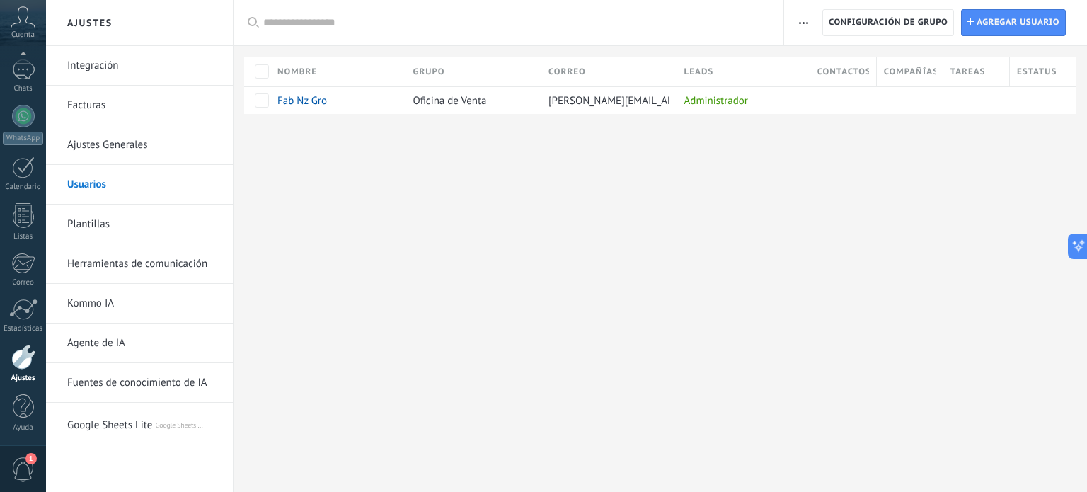
click at [96, 62] on link "Integración" at bounding box center [142, 66] width 151 height 40
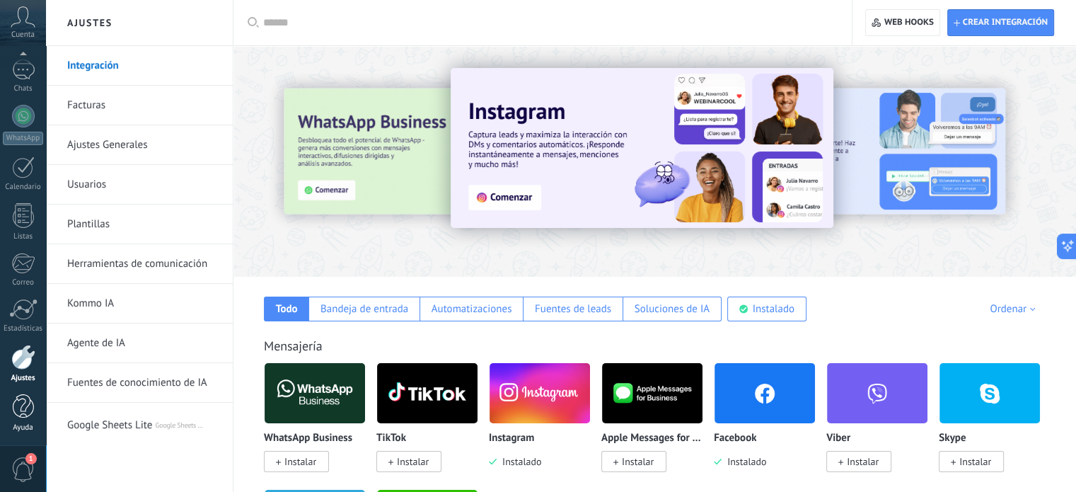
click at [25, 420] on link "Ayuda" at bounding box center [23, 413] width 46 height 38
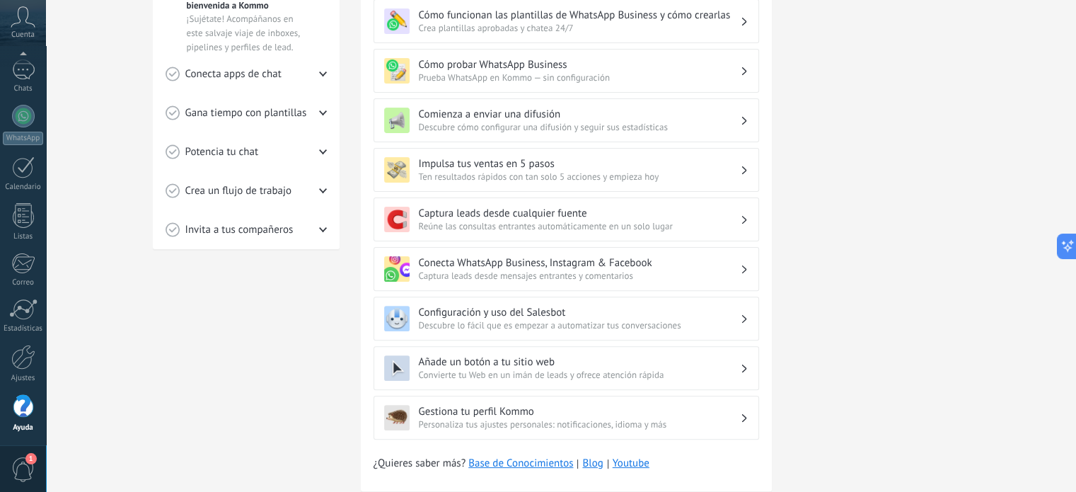
scroll to position [424, 0]
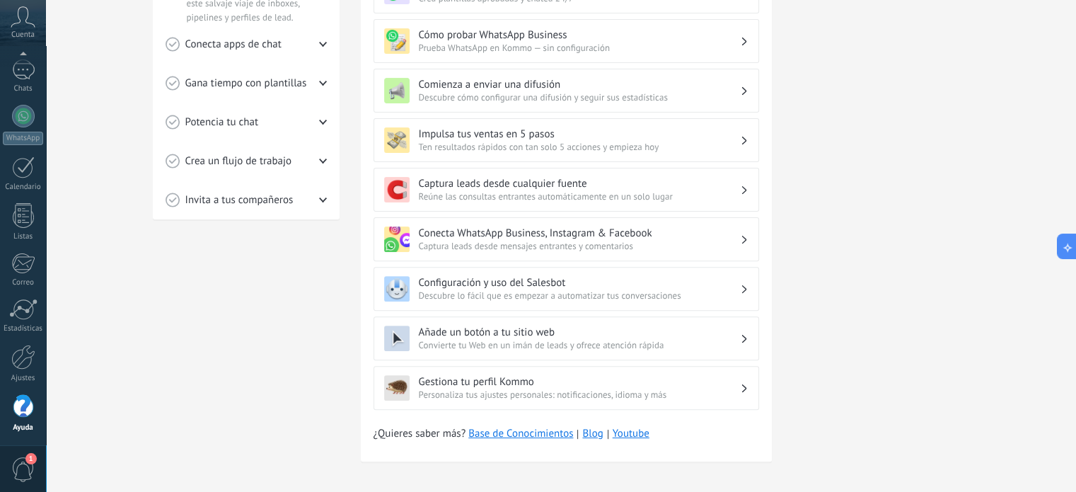
click at [586, 376] on h3 "Gestiona tu perfil Kommo" at bounding box center [579, 381] width 321 height 13
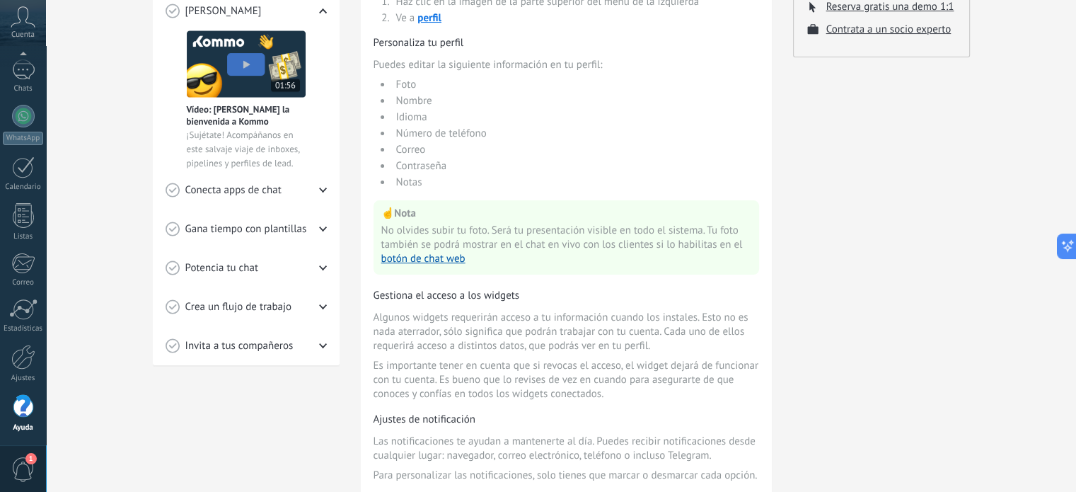
scroll to position [278, 0]
click at [258, 227] on span "Gana tiempo con plantillas" at bounding box center [246, 230] width 122 height 14
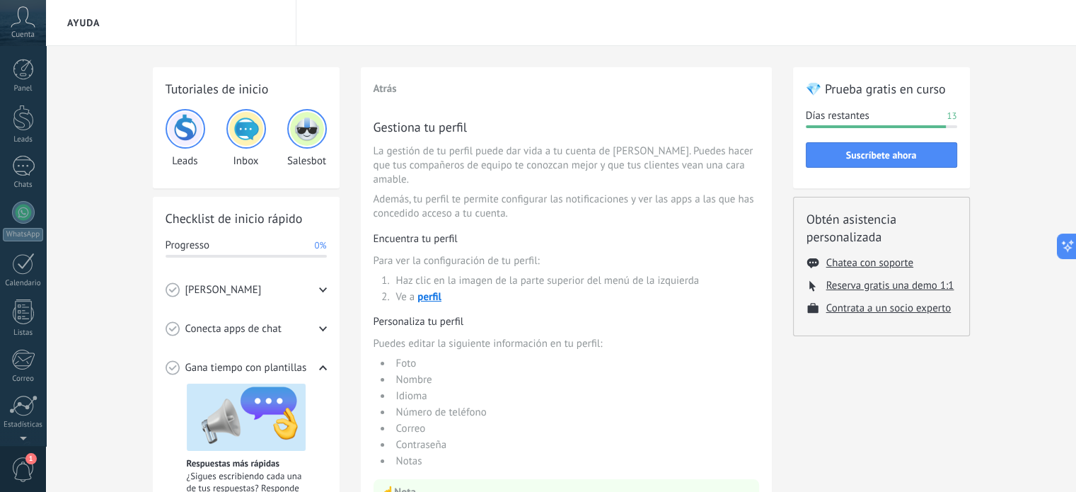
scroll to position [96, 0]
click at [25, 19] on icon at bounding box center [23, 16] width 25 height 21
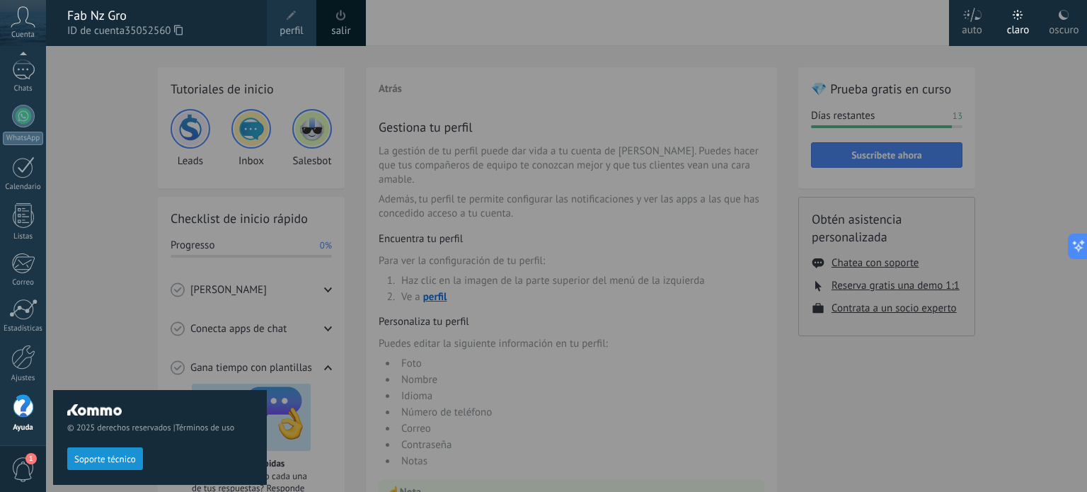
click at [102, 142] on div "© 2025 derechos reservados | Términos de uso Soporte técnico" at bounding box center [160, 269] width 214 height 446
click at [293, 25] on span "perfil" at bounding box center [290, 31] width 23 height 16
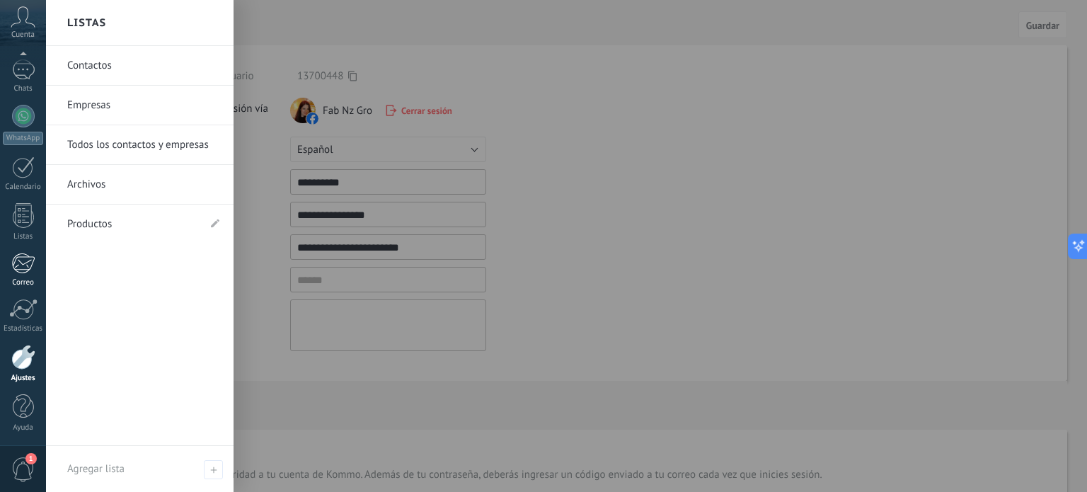
click at [20, 262] on div at bounding box center [22, 263] width 23 height 21
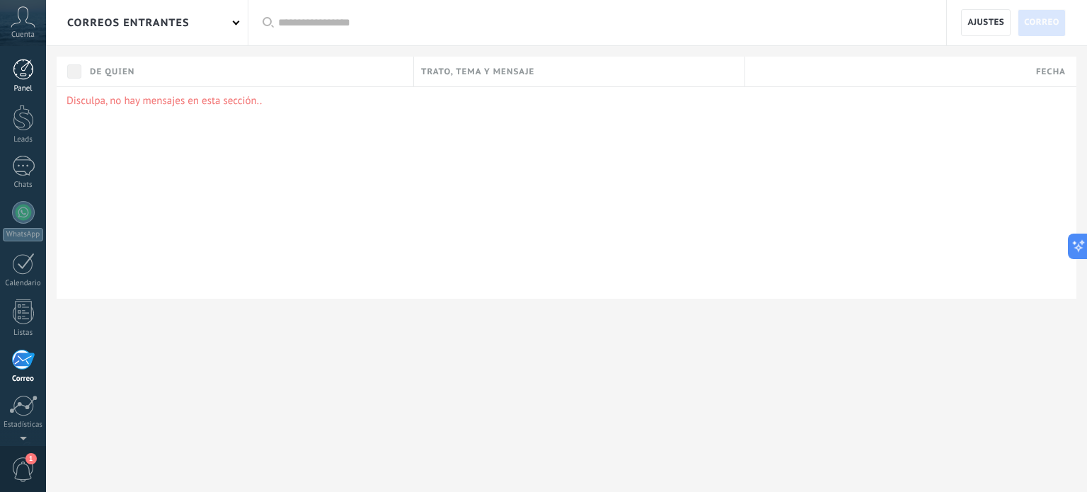
click at [16, 73] on div at bounding box center [23, 69] width 21 height 21
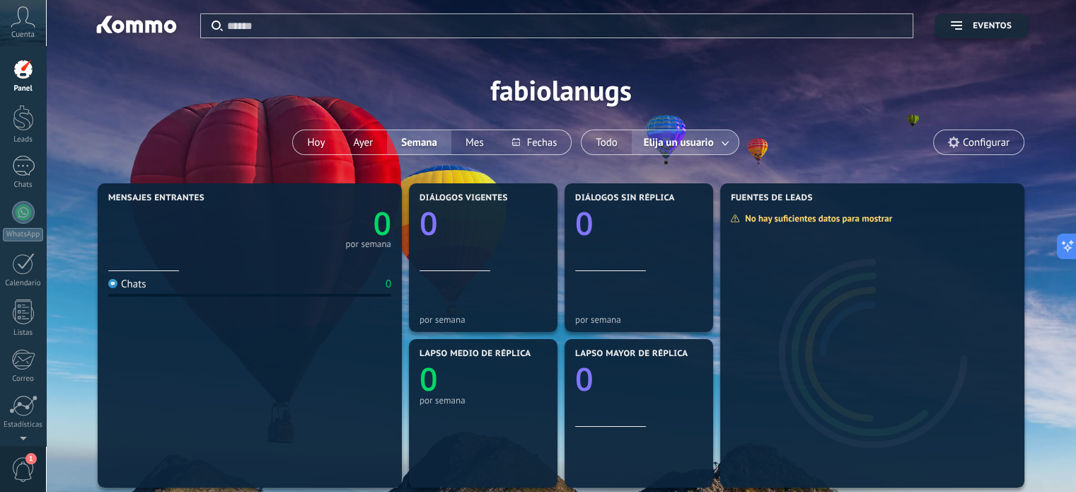
click at [948, 144] on icon at bounding box center [953, 142] width 11 height 11
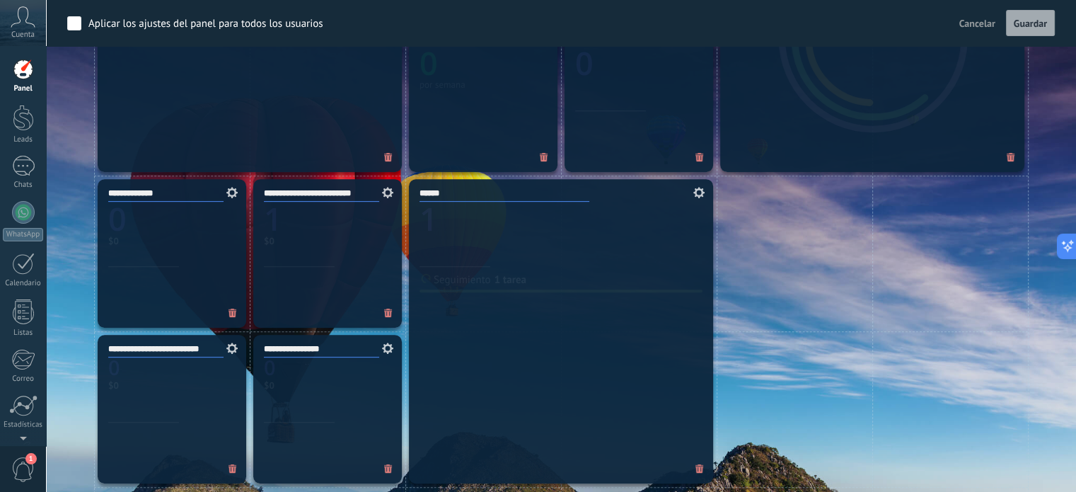
scroll to position [637, 0]
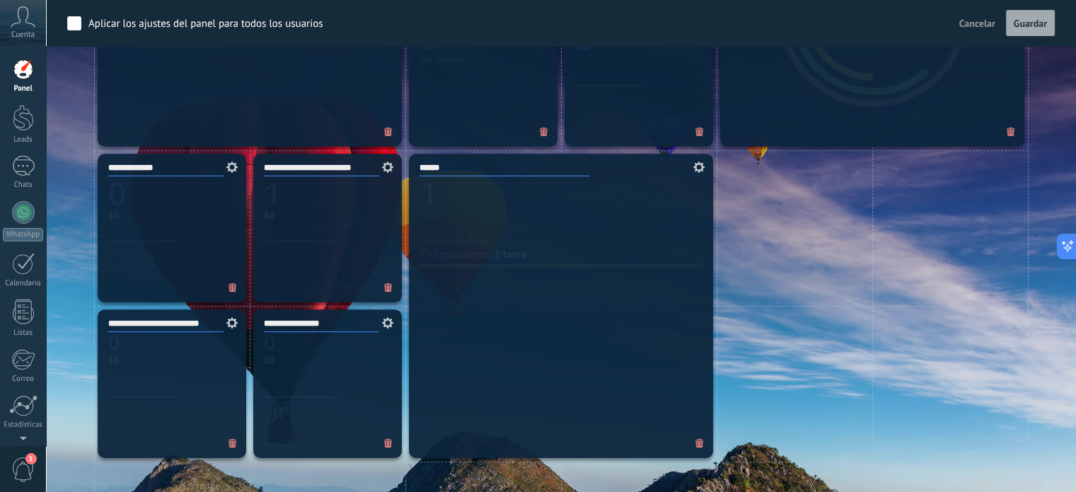
click at [387, 314] on span at bounding box center [386, 322] width 30 height 25
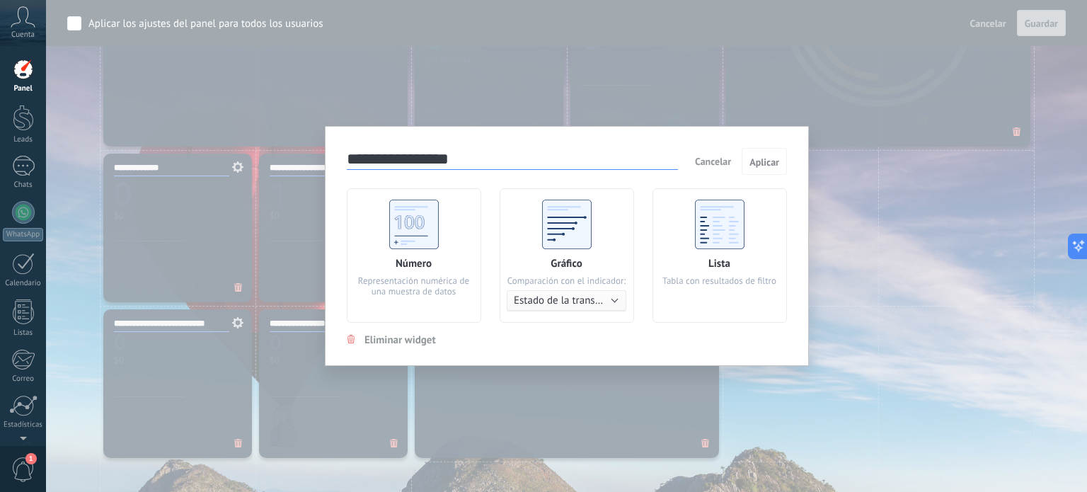
click at [860, 154] on div "**********" at bounding box center [566, 246] width 1041 height 492
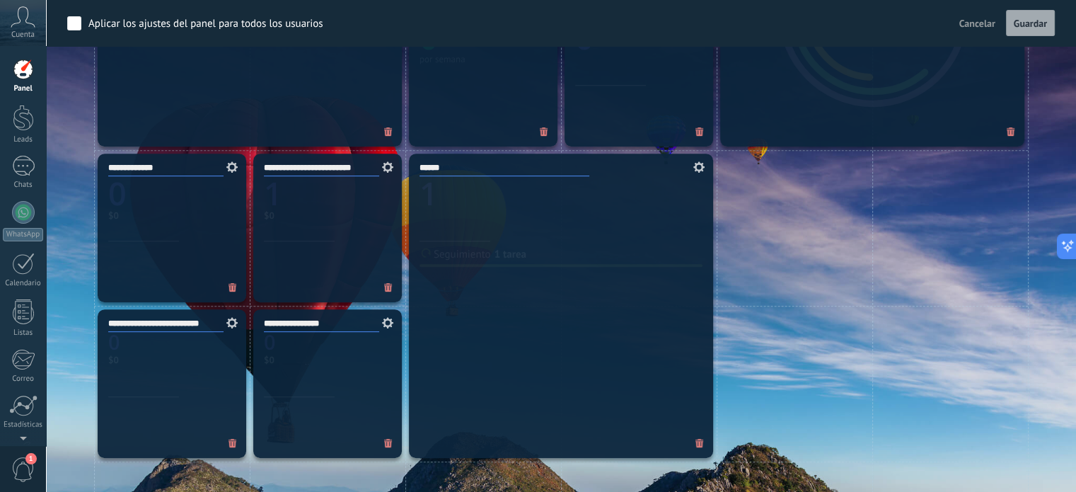
click at [384, 169] on use at bounding box center [387, 166] width 11 height 11
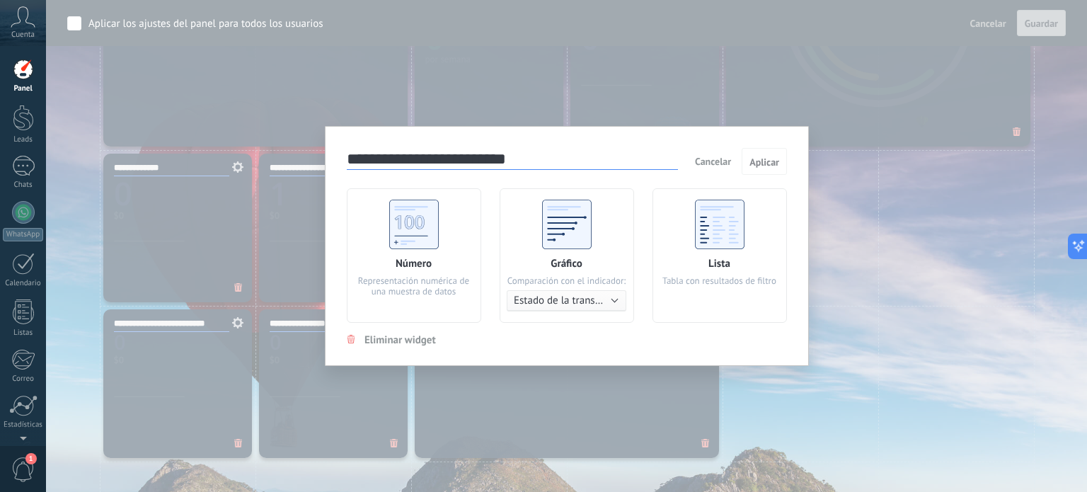
click at [568, 73] on div "**********" at bounding box center [566, 246] width 1041 height 492
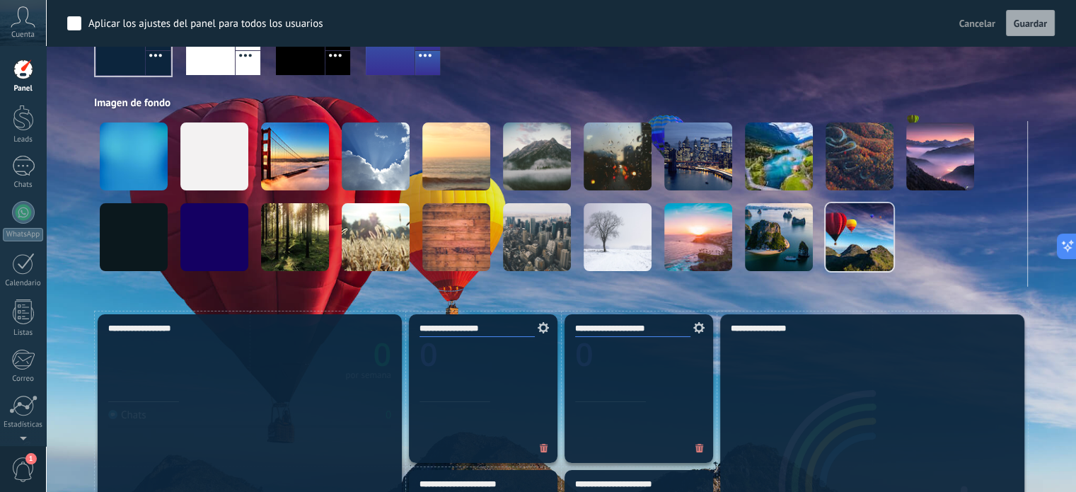
scroll to position [283, 0]
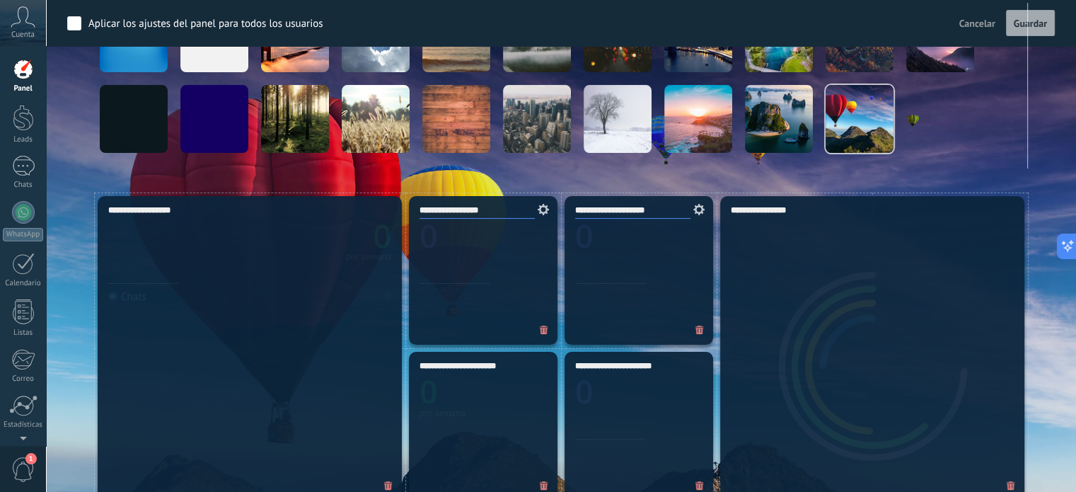
click at [546, 201] on span at bounding box center [541, 209] width 30 height 25
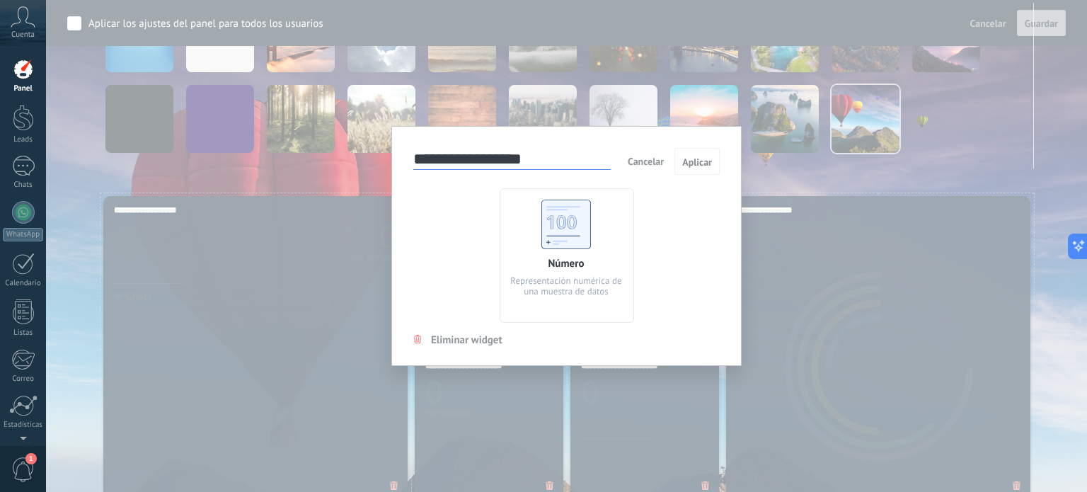
click at [349, 206] on div "**********" at bounding box center [566, 246] width 1041 height 492
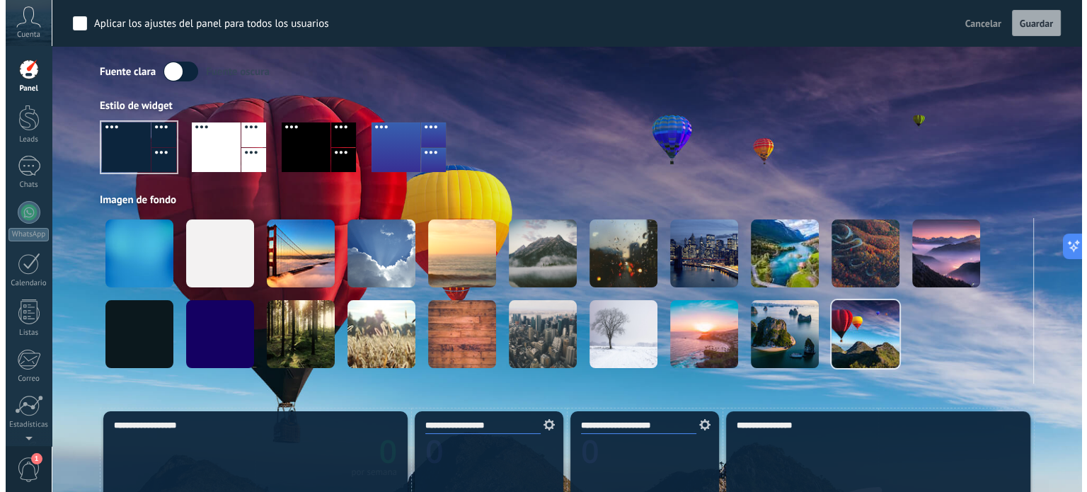
scroll to position [0, 0]
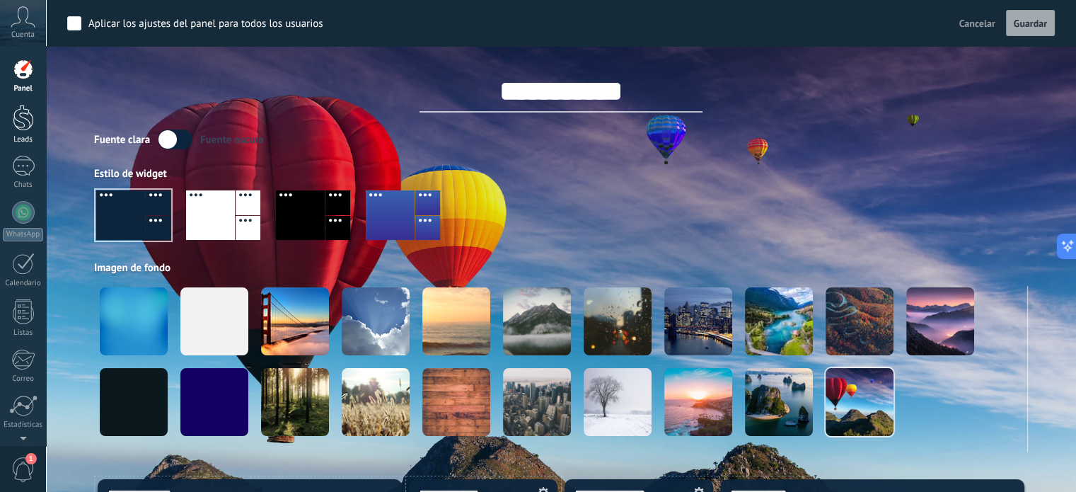
drag, startPoint x: 14, startPoint y: 120, endPoint x: 23, endPoint y: 115, distance: 10.1
click at [14, 120] on div at bounding box center [23, 118] width 21 height 26
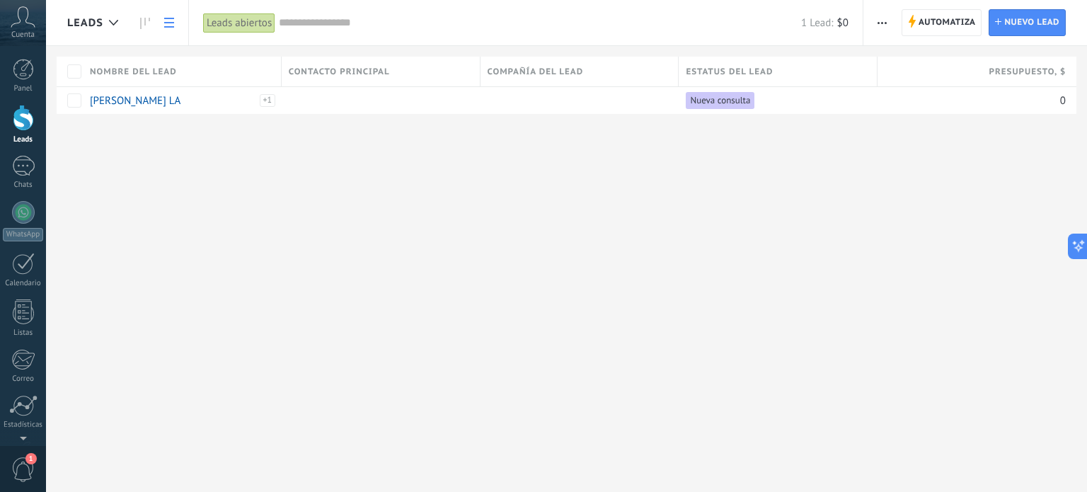
click at [879, 19] on span "button" at bounding box center [881, 22] width 9 height 27
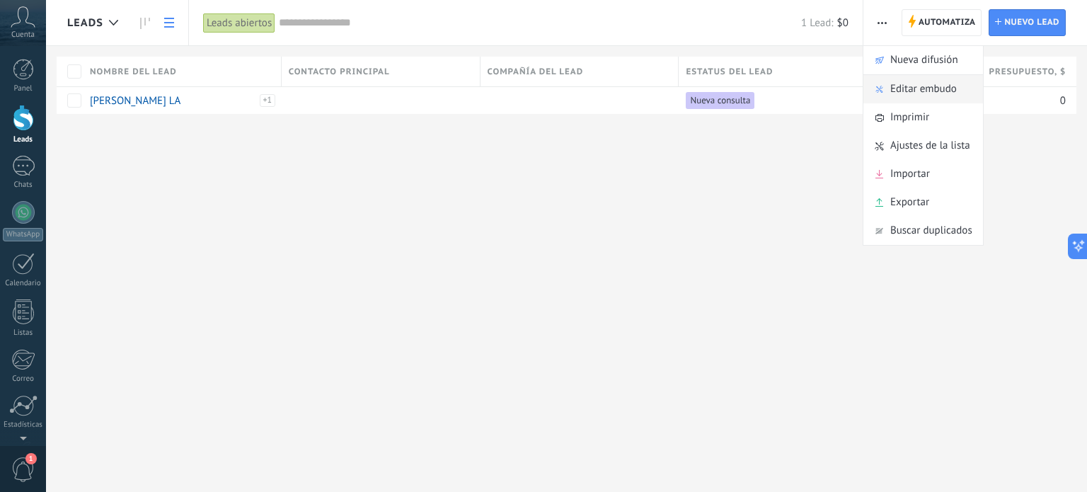
click at [885, 95] on div "Editar embudo" at bounding box center [923, 89] width 120 height 28
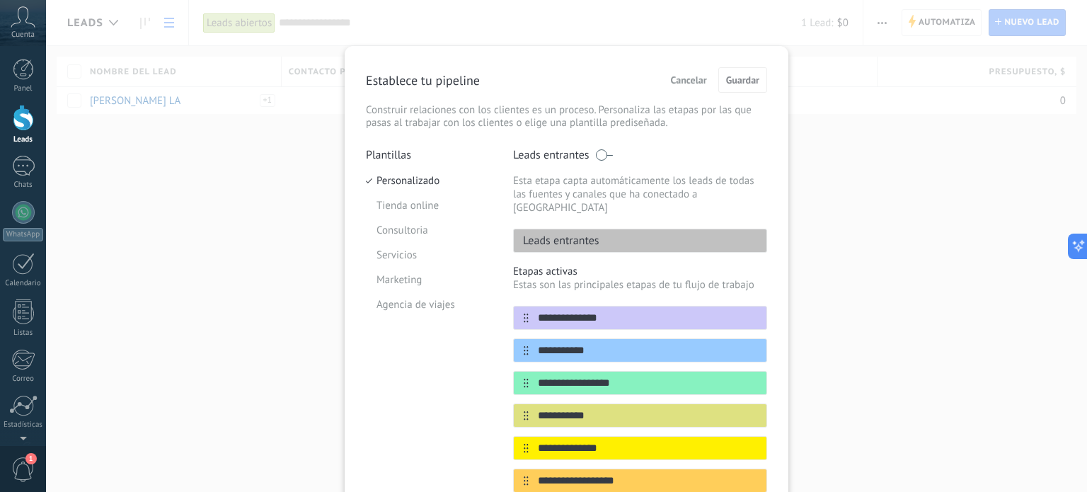
click at [602, 229] on div "Leads entrantes" at bounding box center [640, 241] width 254 height 24
click at [589, 233] on p "Leads entrantes" at bounding box center [557, 240] width 86 height 14
click at [579, 233] on p "Leads entrantes" at bounding box center [557, 240] width 86 height 14
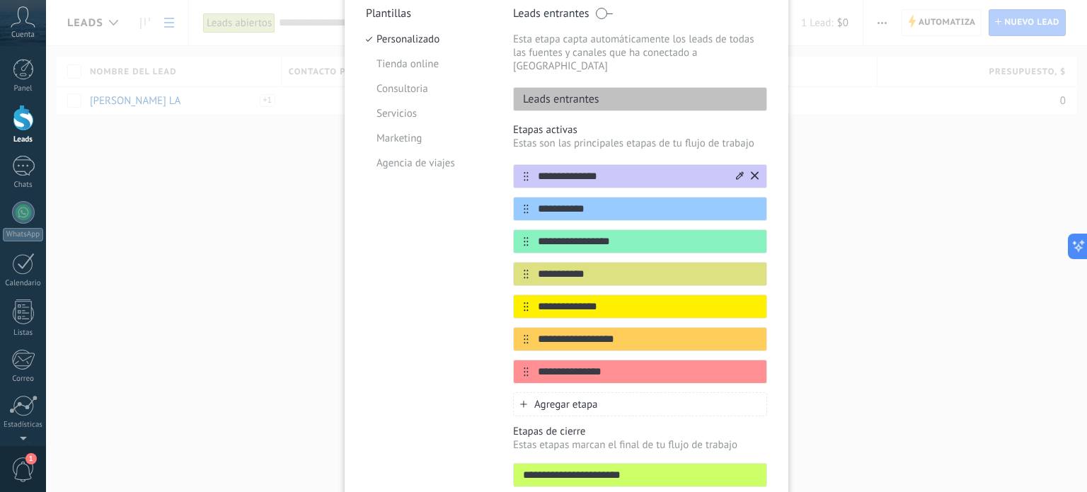
click at [736, 171] on icon at bounding box center [740, 175] width 8 height 8
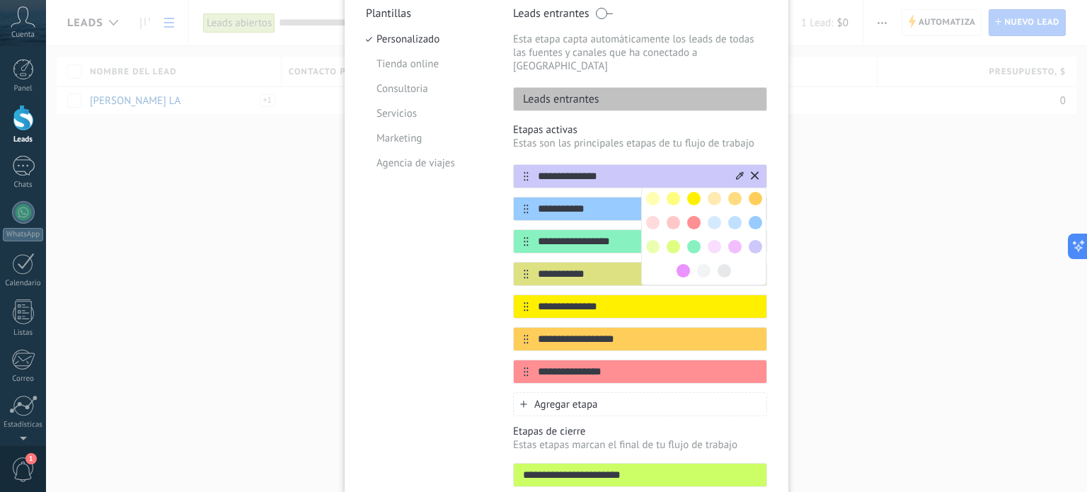
click at [623, 169] on input "**********" at bounding box center [630, 176] width 205 height 15
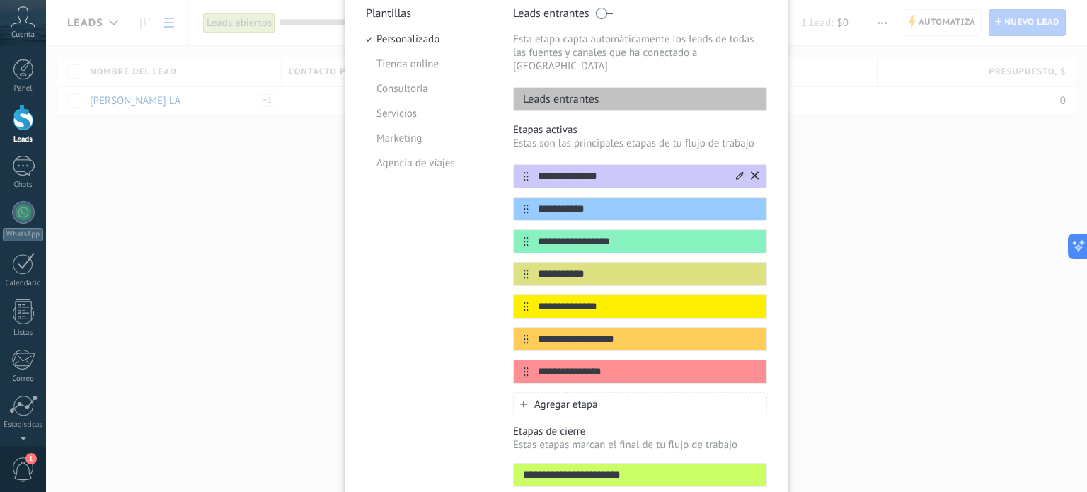
drag, startPoint x: 615, startPoint y: 161, endPoint x: 517, endPoint y: 161, distance: 98.3
click at [517, 164] on div "**********" at bounding box center [640, 176] width 254 height 24
type input "*********"
click at [593, 202] on input "**********" at bounding box center [630, 209] width 205 height 15
drag, startPoint x: 593, startPoint y: 196, endPoint x: 524, endPoint y: 195, distance: 68.6
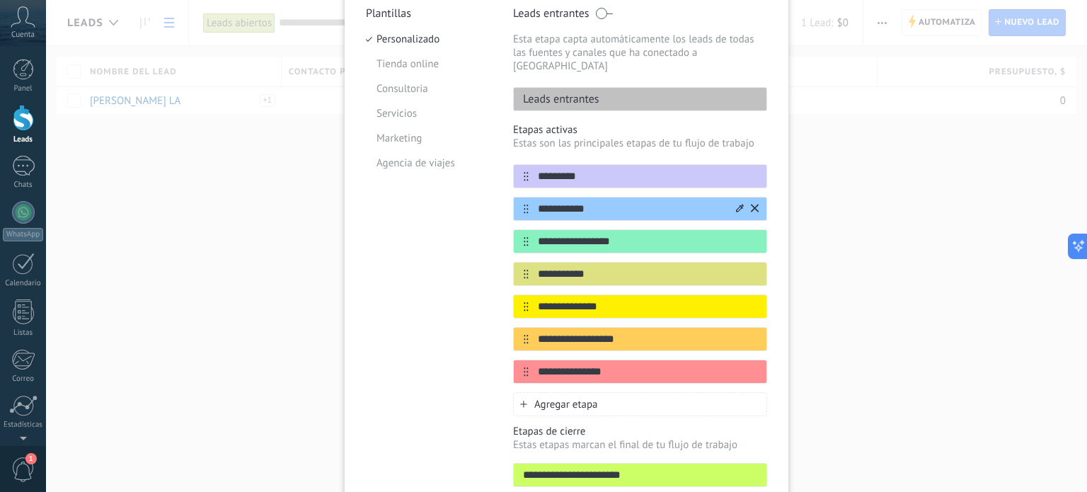
click at [524, 197] on div "**********" at bounding box center [640, 209] width 254 height 24
type input "**********"
click at [632, 234] on input "**********" at bounding box center [630, 241] width 205 height 15
drag, startPoint x: 628, startPoint y: 229, endPoint x: 529, endPoint y: 229, distance: 99.0
click at [529, 234] on input "**********" at bounding box center [630, 241] width 205 height 15
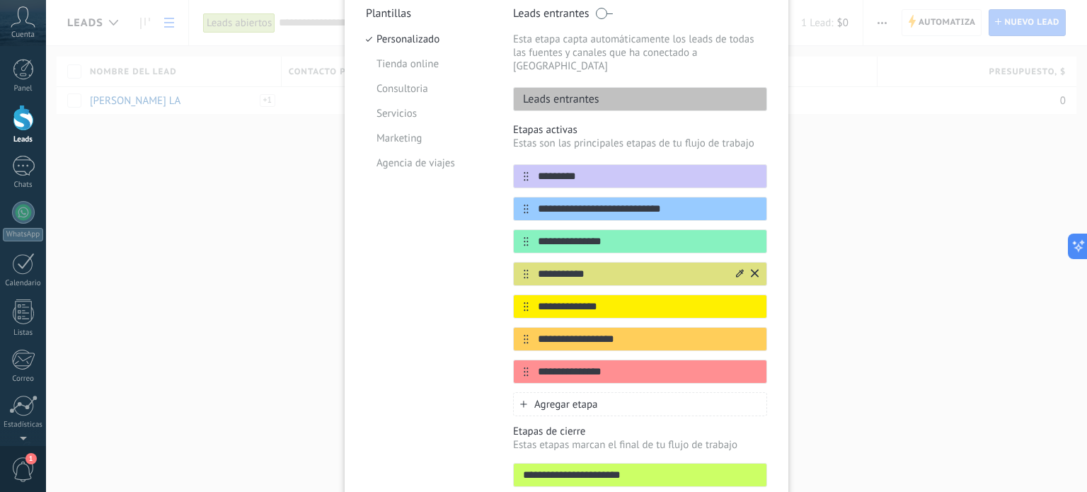
type input "**********"
drag, startPoint x: 605, startPoint y: 260, endPoint x: 533, endPoint y: 263, distance: 71.5
click at [533, 267] on input "**********" at bounding box center [630, 274] width 205 height 15
type input "******"
click at [609, 299] on input "**********" at bounding box center [630, 306] width 205 height 15
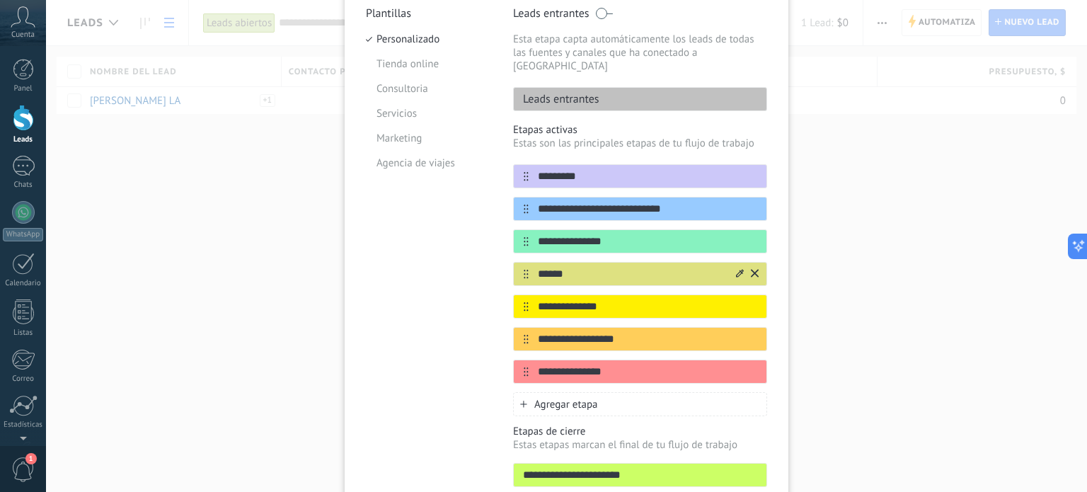
click at [751, 267] on button at bounding box center [755, 273] width 8 height 13
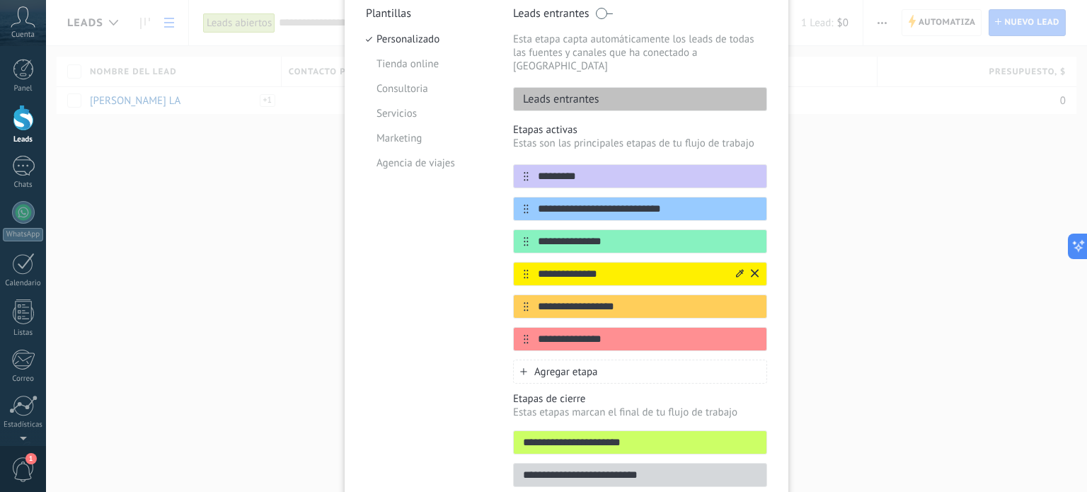
drag, startPoint x: 609, startPoint y: 262, endPoint x: 576, endPoint y: 262, distance: 33.3
click at [576, 267] on input "**********" at bounding box center [630, 274] width 205 height 15
type input "**********"
click at [628, 299] on input "**********" at bounding box center [630, 306] width 205 height 15
drag, startPoint x: 552, startPoint y: 294, endPoint x: 535, endPoint y: 294, distance: 17.0
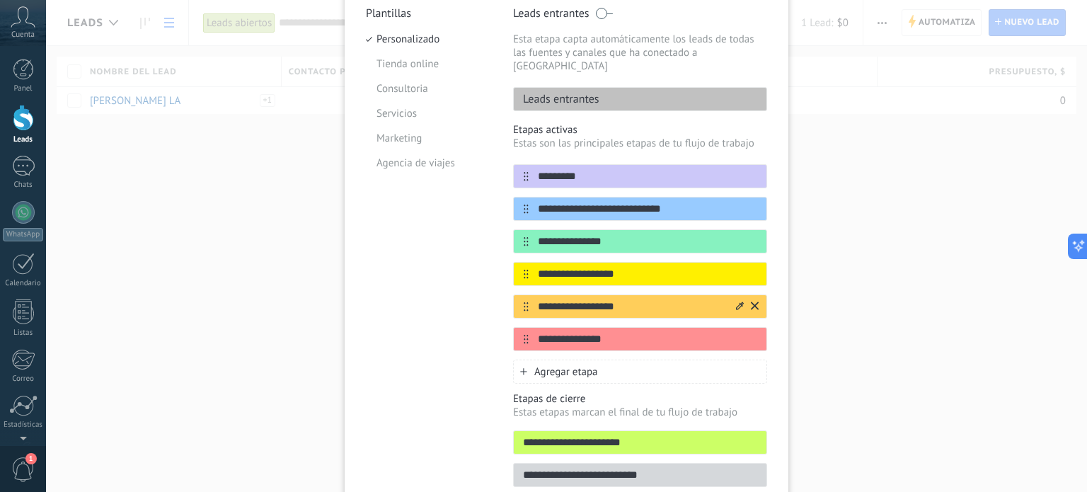
click at [535, 299] on input "**********" at bounding box center [630, 306] width 205 height 15
type input "**********"
click at [606, 332] on input "**********" at bounding box center [630, 339] width 205 height 15
drag, startPoint x: 606, startPoint y: 322, endPoint x: 529, endPoint y: 328, distance: 77.3
click at [529, 332] on input "**********" at bounding box center [630, 339] width 205 height 15
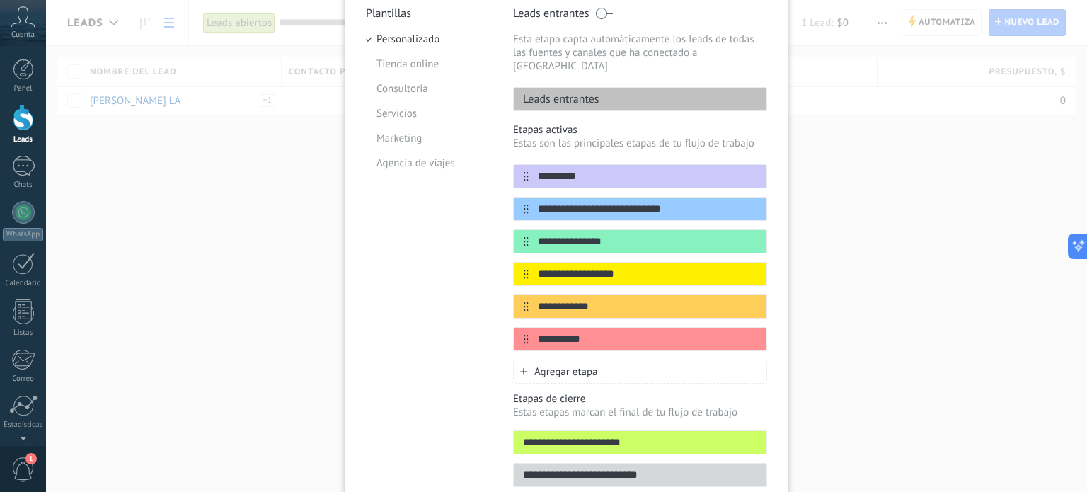
type input "**********"
click at [663, 468] on input "**********" at bounding box center [640, 475] width 253 height 15
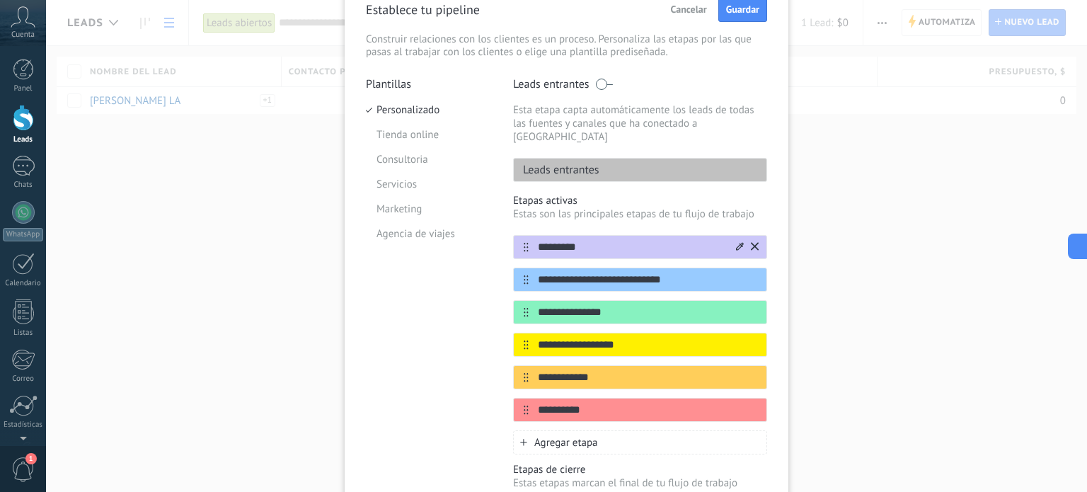
scroll to position [197, 0]
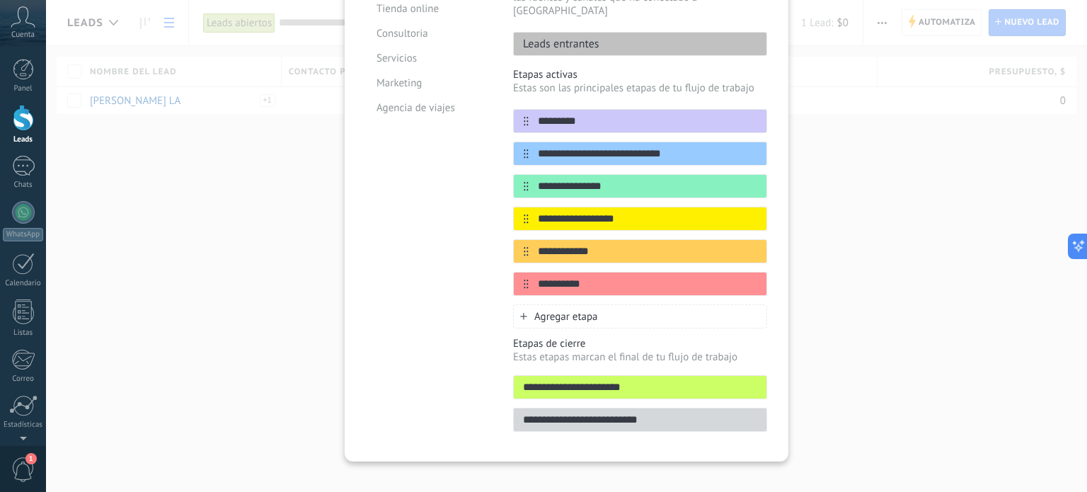
click at [538, 310] on span "Agregar etapa" at bounding box center [566, 316] width 64 height 13
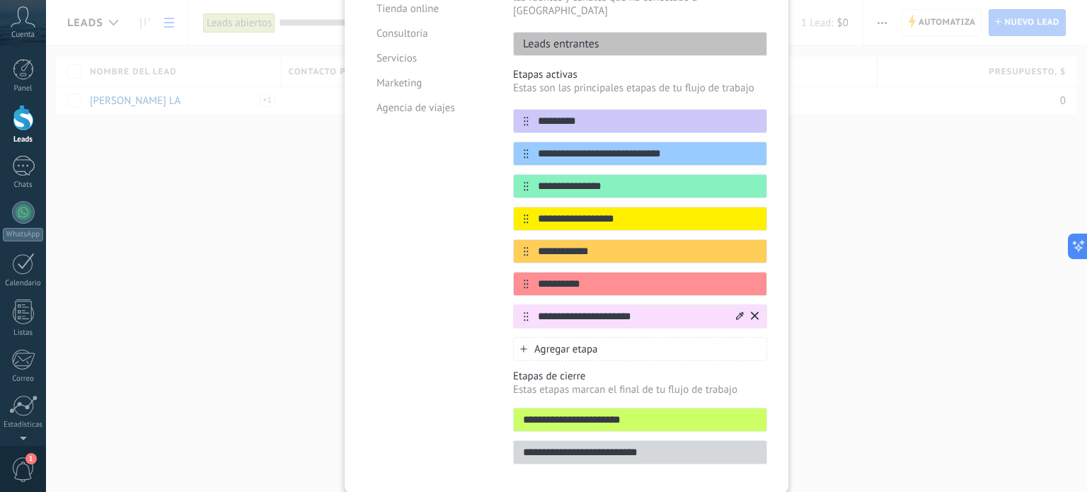
type input "**********"
click at [736, 311] on icon at bounding box center [740, 315] width 8 height 8
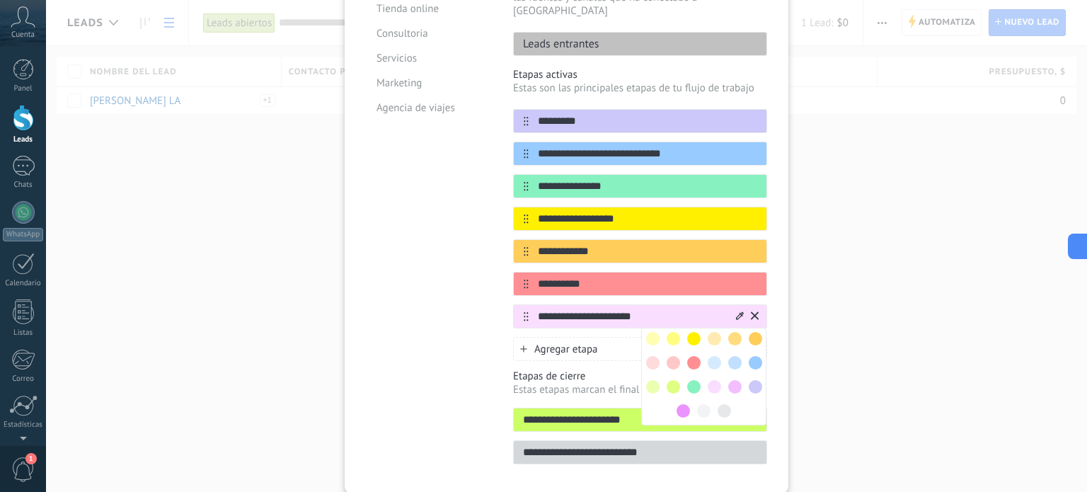
click at [897, 311] on div "**********" at bounding box center [566, 246] width 1041 height 492
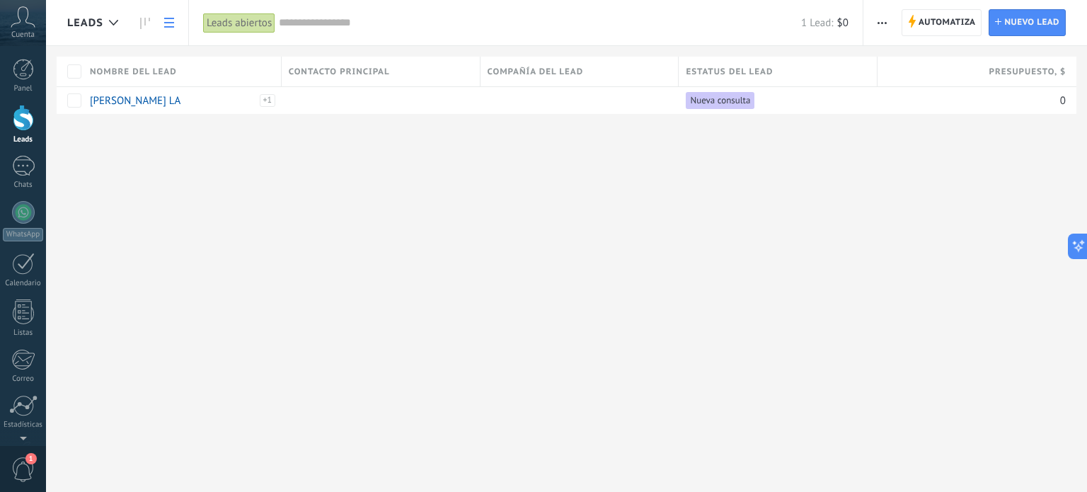
click at [877, 23] on icon "button" at bounding box center [881, 23] width 9 height 2
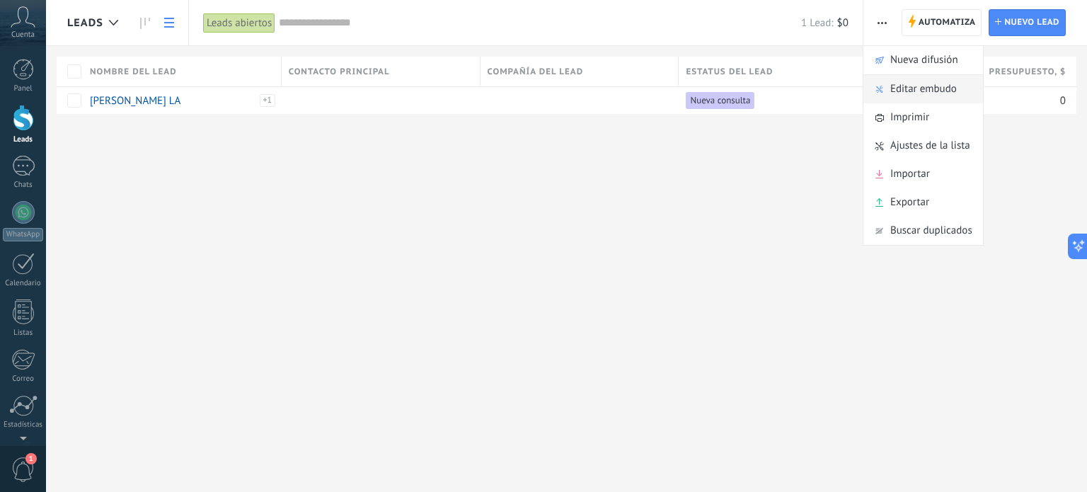
click at [899, 96] on span "Editar embudo" at bounding box center [923, 89] width 67 height 28
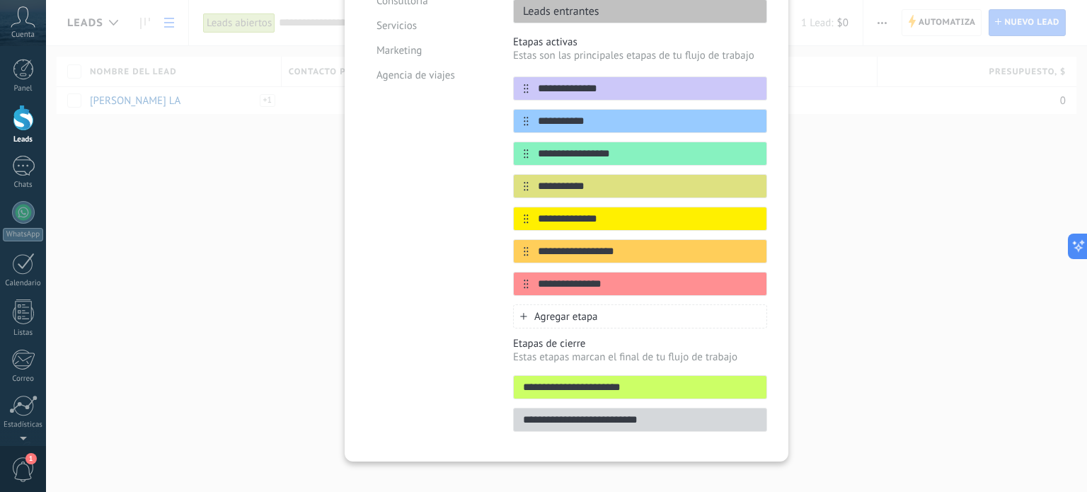
scroll to position [17, 0]
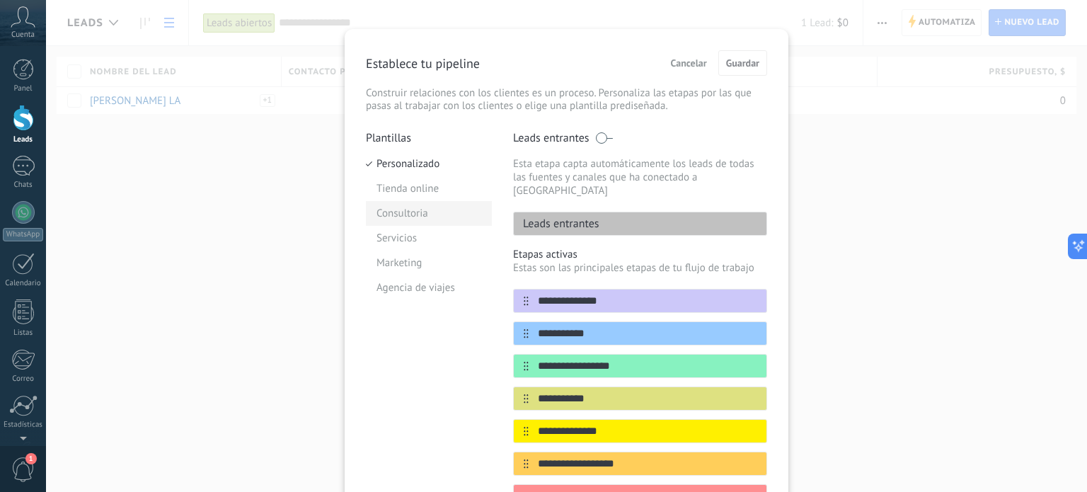
click at [412, 212] on li "Consultoria" at bounding box center [429, 213] width 126 height 25
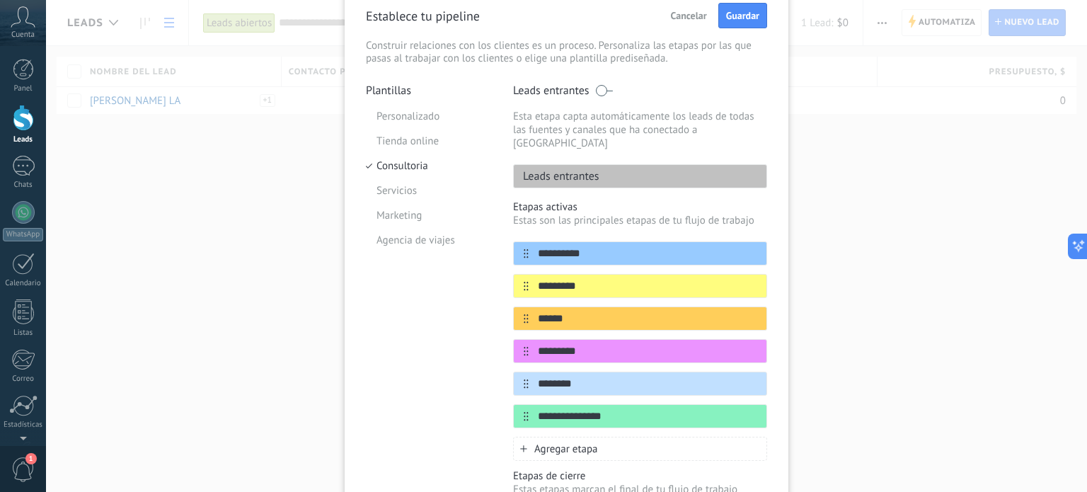
scroll to position [55, 0]
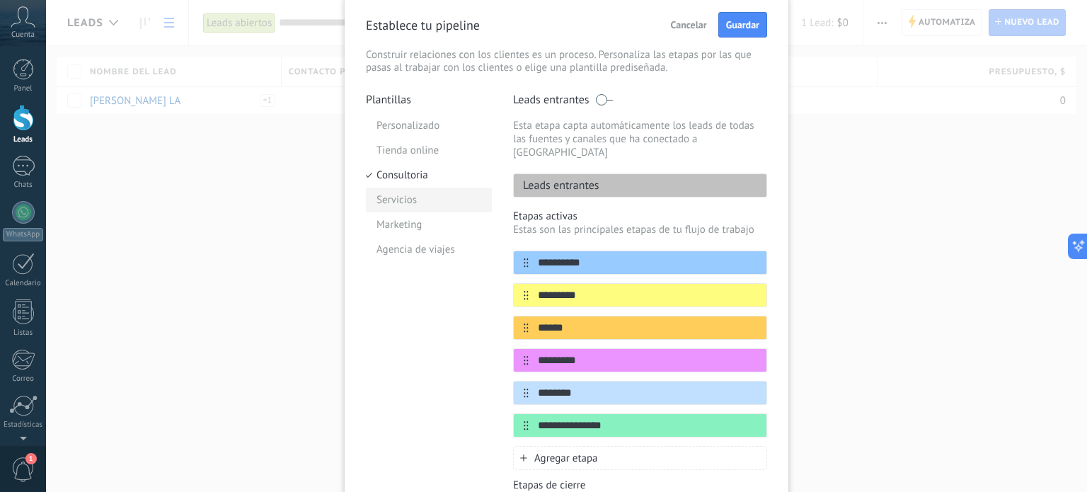
click at [415, 202] on li "Servicios" at bounding box center [429, 199] width 126 height 25
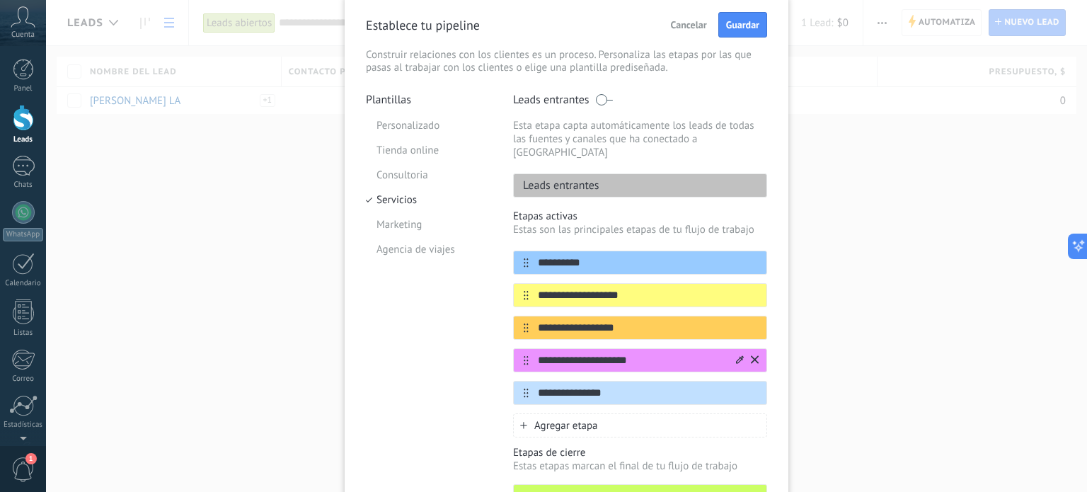
click at [524, 356] on icon at bounding box center [526, 360] width 5 height 9
click at [419, 228] on li "Marketing" at bounding box center [429, 224] width 126 height 25
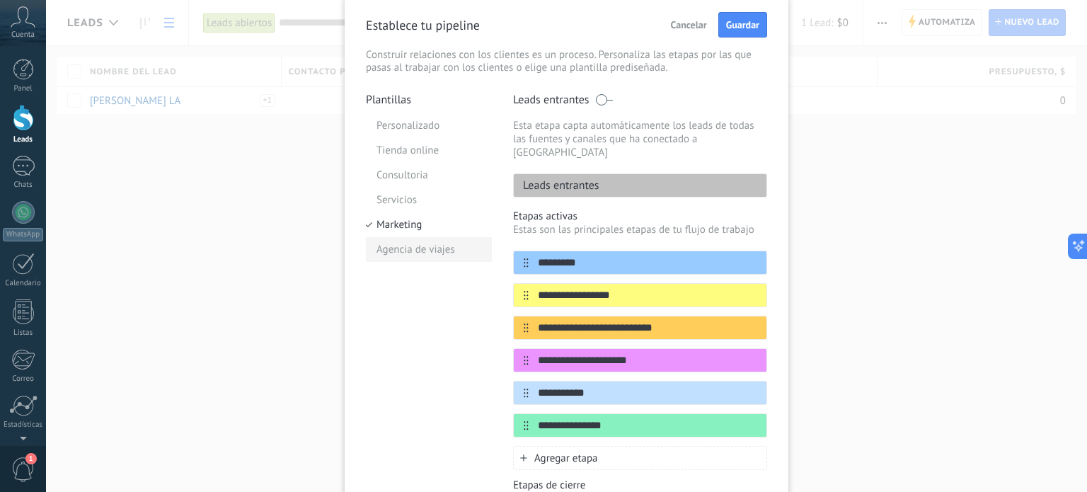
click at [415, 258] on li "Agencia de viajes" at bounding box center [429, 249] width 126 height 25
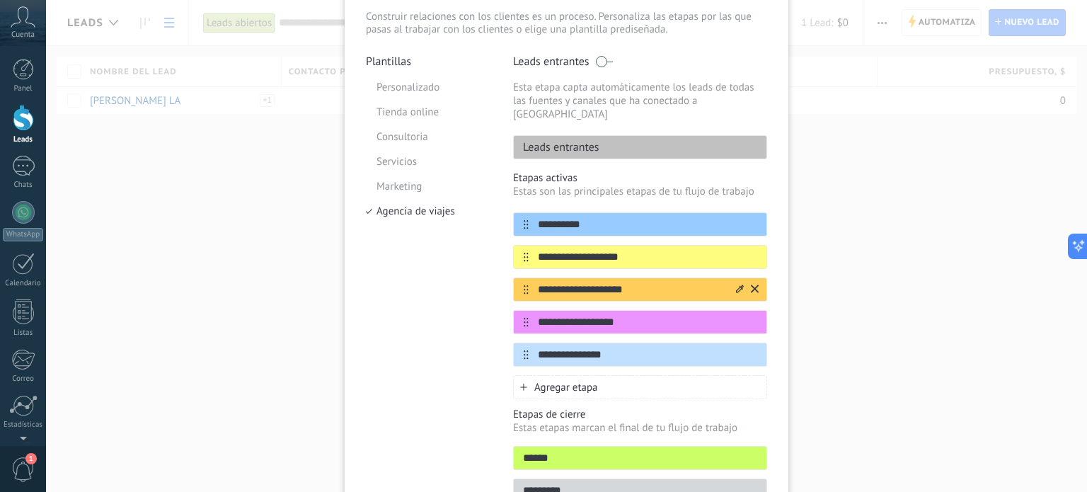
scroll to position [126, 0]
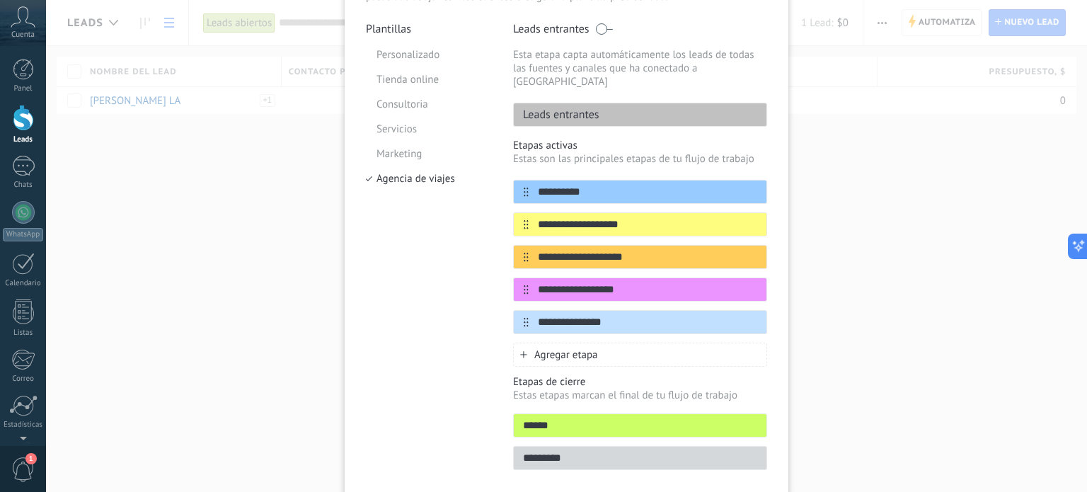
click at [583, 348] on span "Agregar etapa" at bounding box center [566, 354] width 64 height 13
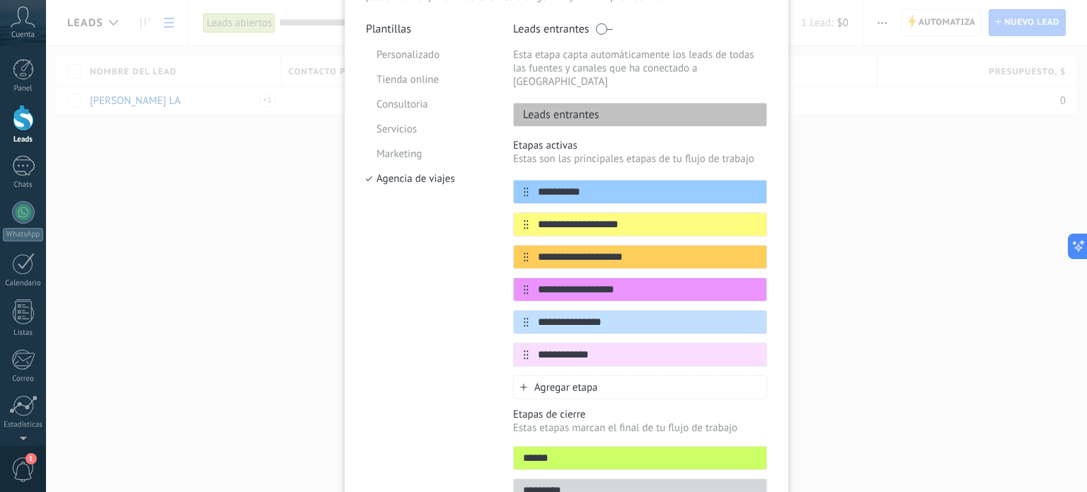
type input "**********"
click at [543, 381] on span "Agregar etapa" at bounding box center [566, 387] width 64 height 13
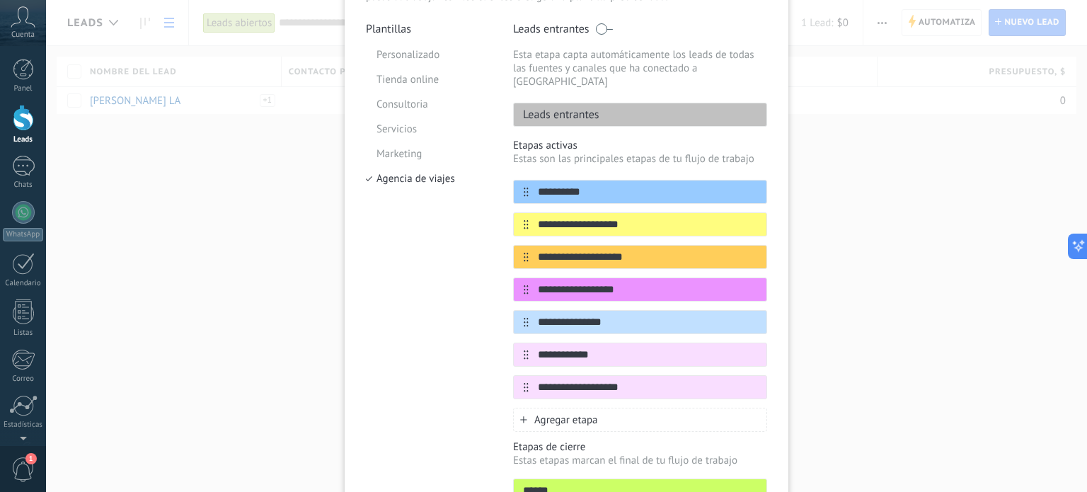
type input "**********"
click at [869, 401] on div "**********" at bounding box center [566, 246] width 1041 height 492
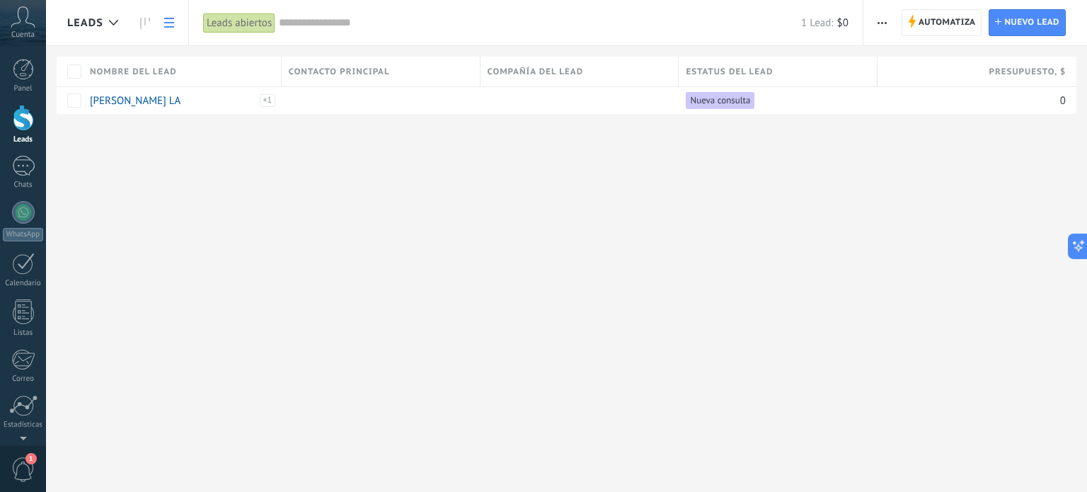
click at [877, 20] on span "button" at bounding box center [881, 22] width 9 height 27
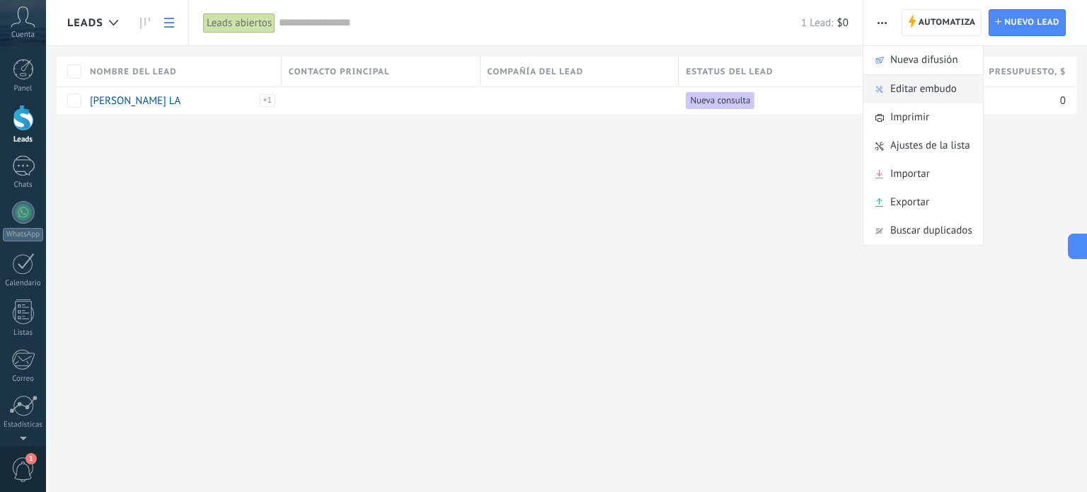
click at [892, 91] on span "Editar embudo" at bounding box center [923, 89] width 67 height 28
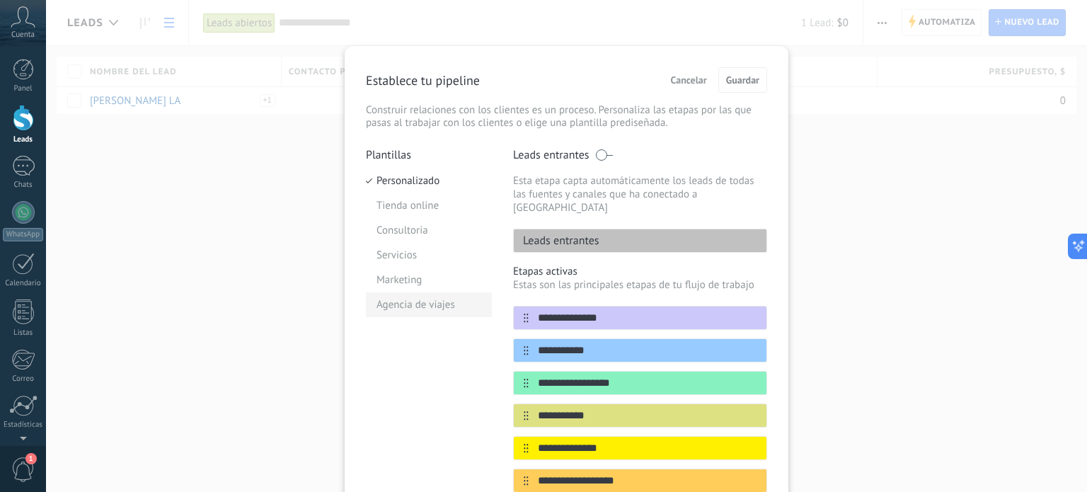
click at [422, 303] on li "Agencia de viajes" at bounding box center [429, 304] width 126 height 25
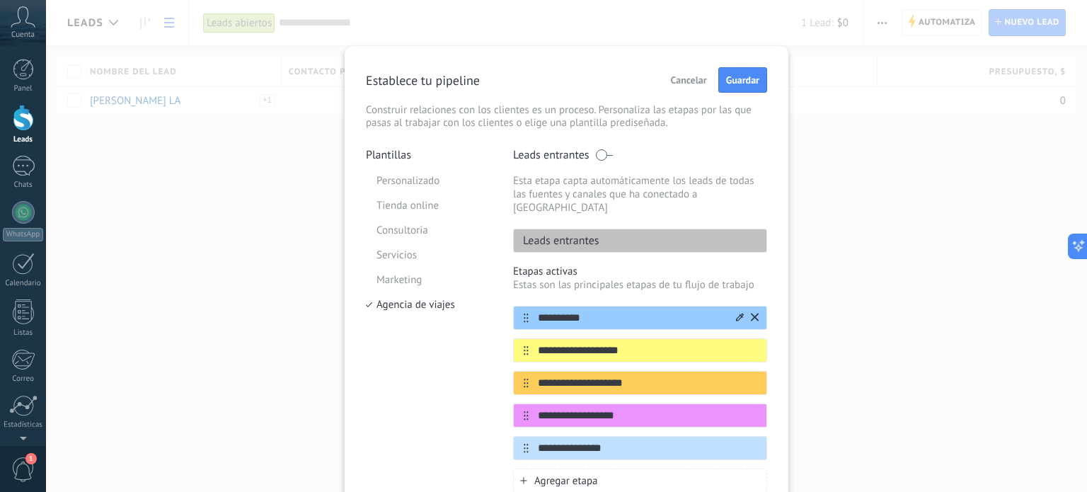
click at [623, 311] on input "**********" at bounding box center [630, 318] width 205 height 15
drag, startPoint x: 596, startPoint y: 303, endPoint x: 540, endPoint y: 300, distance: 56.7
click at [540, 311] on input "**********" at bounding box center [630, 318] width 205 height 15
type input "**********"
drag, startPoint x: 625, startPoint y: 333, endPoint x: 525, endPoint y: 337, distance: 100.5
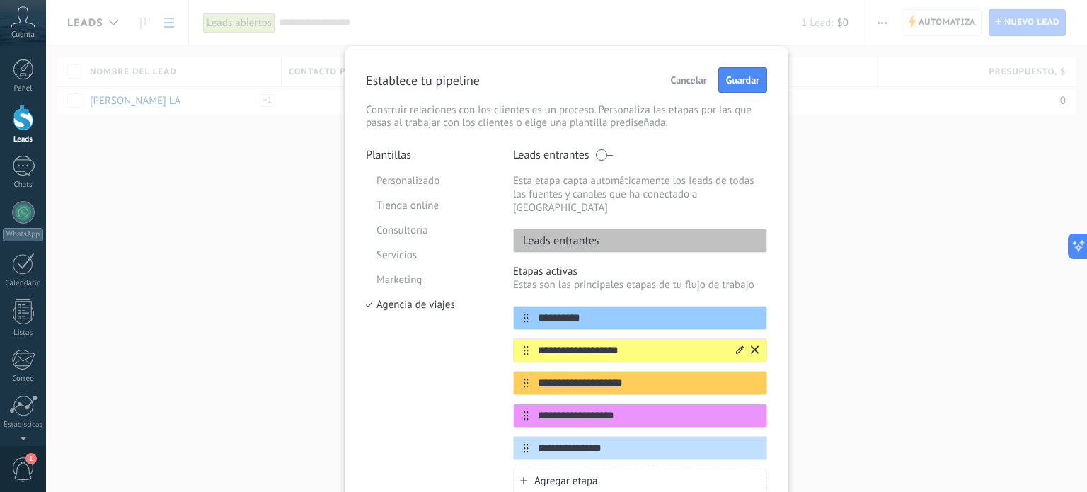
click at [525, 338] on div "**********" at bounding box center [640, 350] width 254 height 24
type input "**********"
click at [635, 376] on input "**********" at bounding box center [630, 383] width 205 height 15
drag, startPoint x: 517, startPoint y: 368, endPoint x: 497, endPoint y: 368, distance: 20.5
click at [497, 368] on div "**********" at bounding box center [566, 376] width 401 height 456
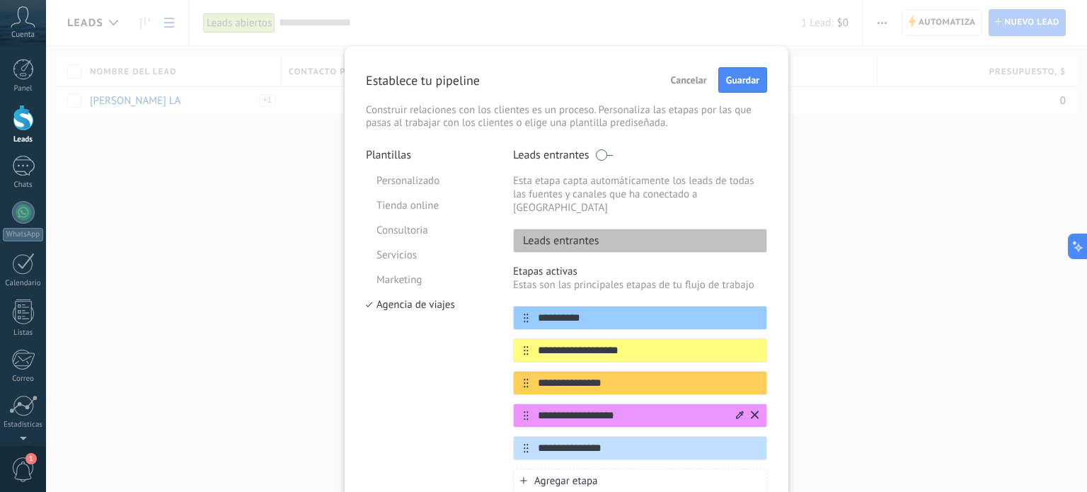
type input "**********"
click at [628, 408] on input "**********" at bounding box center [630, 415] width 205 height 15
drag, startPoint x: 616, startPoint y: 404, endPoint x: 524, endPoint y: 393, distance: 93.3
click at [524, 403] on div "**********" at bounding box center [640, 415] width 254 height 24
click at [543, 408] on input "**********" at bounding box center [630, 415] width 205 height 15
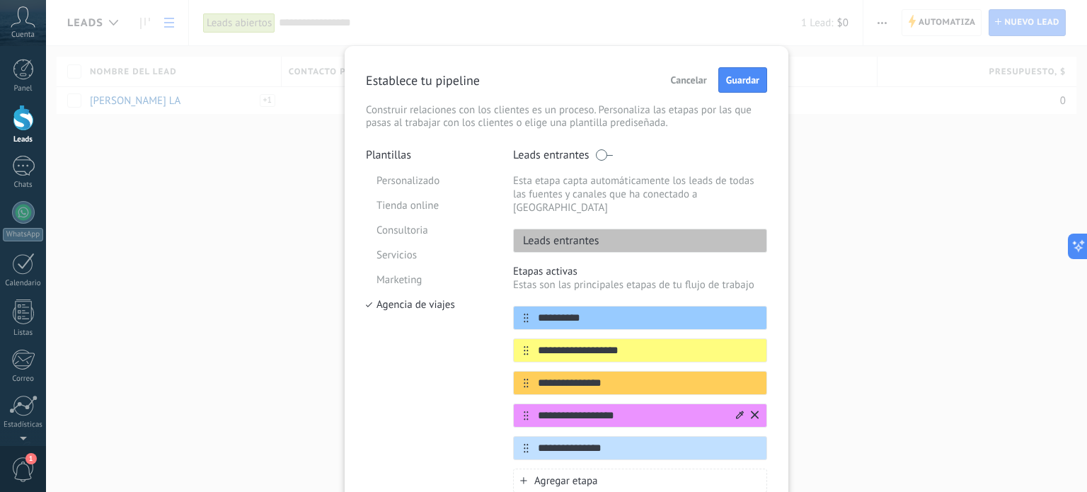
click at [649, 408] on input "**********" at bounding box center [630, 415] width 205 height 15
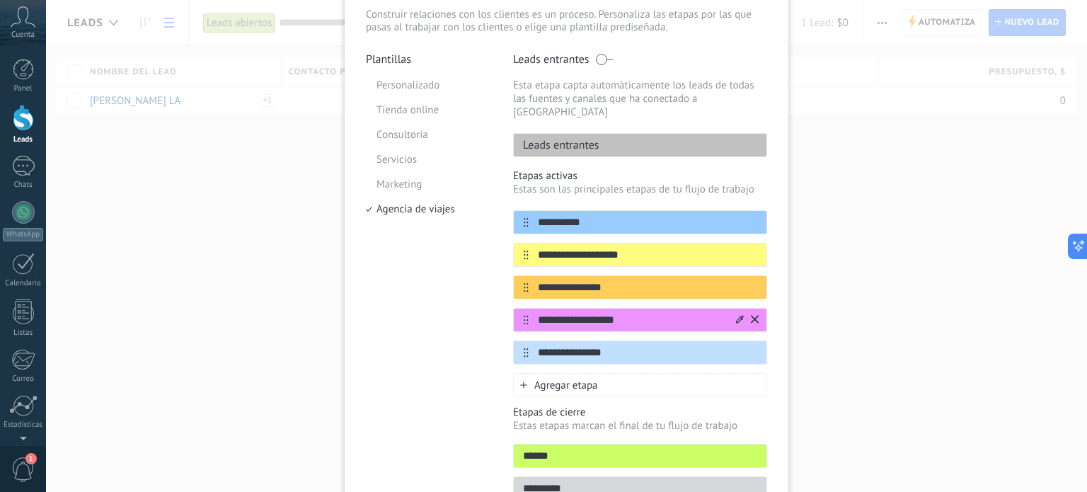
scroll to position [141, 0]
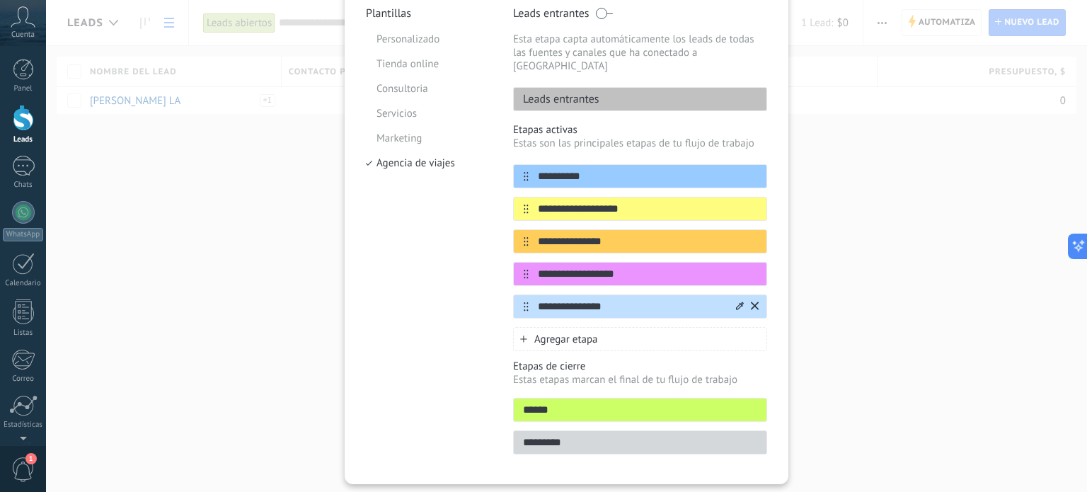
type input "**********"
click at [628, 299] on input "**********" at bounding box center [630, 306] width 205 height 15
drag, startPoint x: 627, startPoint y: 293, endPoint x: 531, endPoint y: 295, distance: 95.5
click at [531, 299] on input "**********" at bounding box center [630, 306] width 205 height 15
type input "*********"
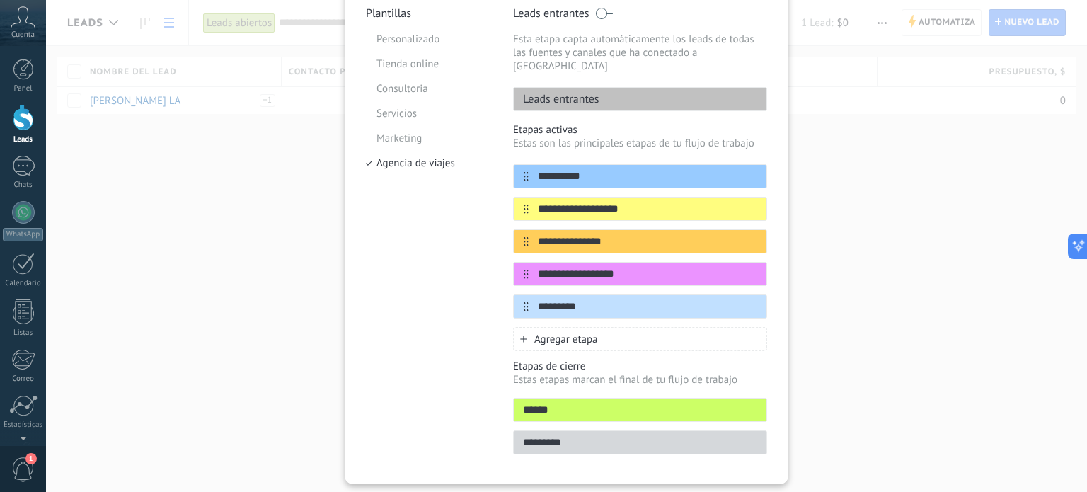
click at [575, 333] on span "Agregar etapa" at bounding box center [566, 339] width 64 height 13
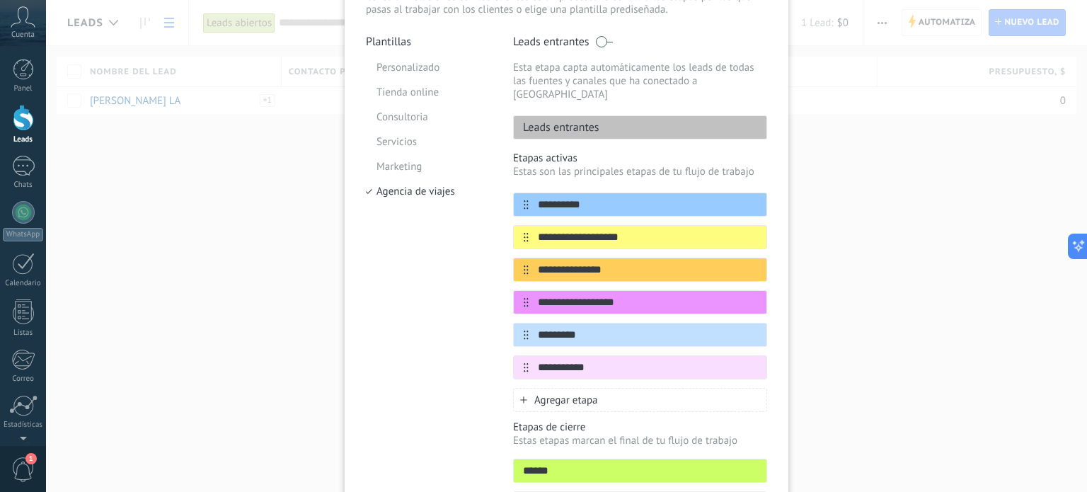
scroll to position [0, 0]
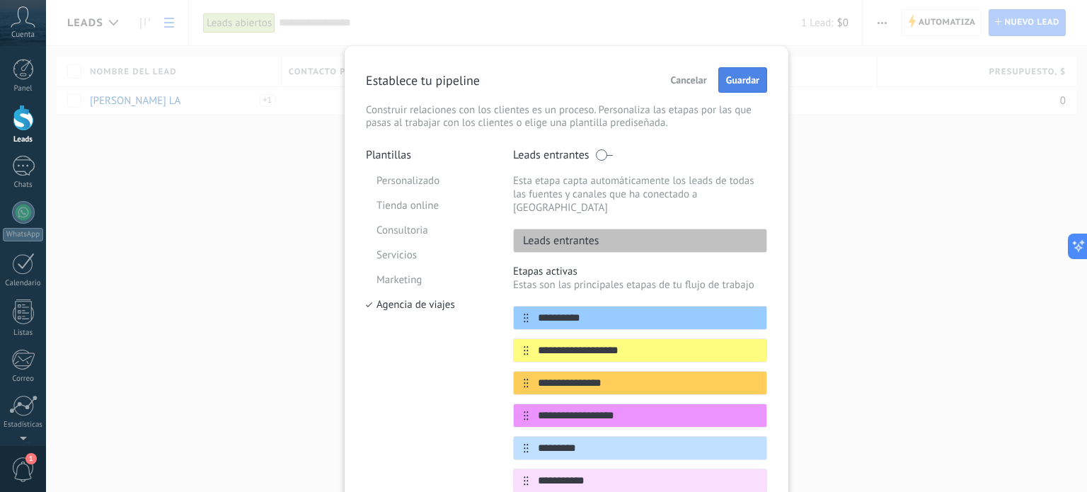
type input "**********"
click at [748, 79] on span "Guardar" at bounding box center [742, 80] width 33 height 10
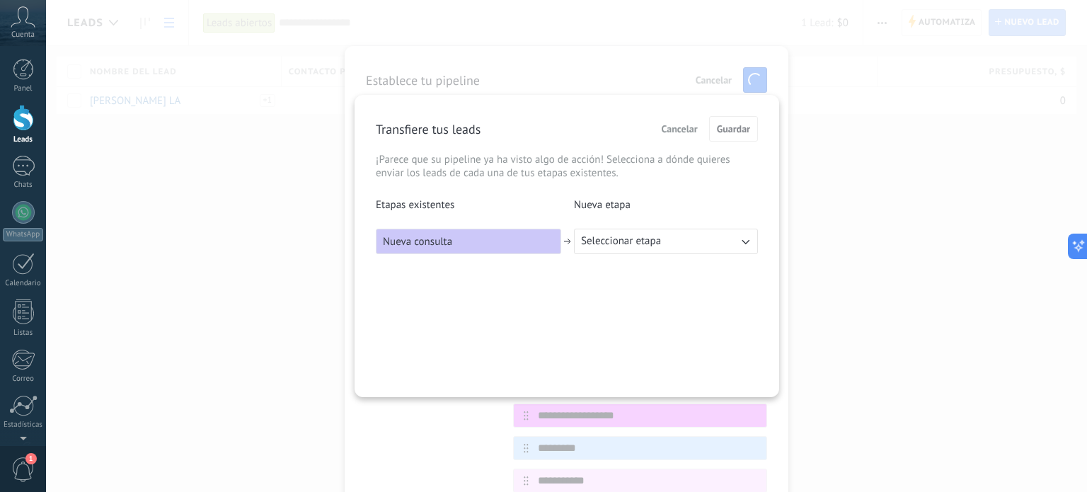
click at [607, 247] on span "Seleccionar etapa" at bounding box center [621, 241] width 80 height 14
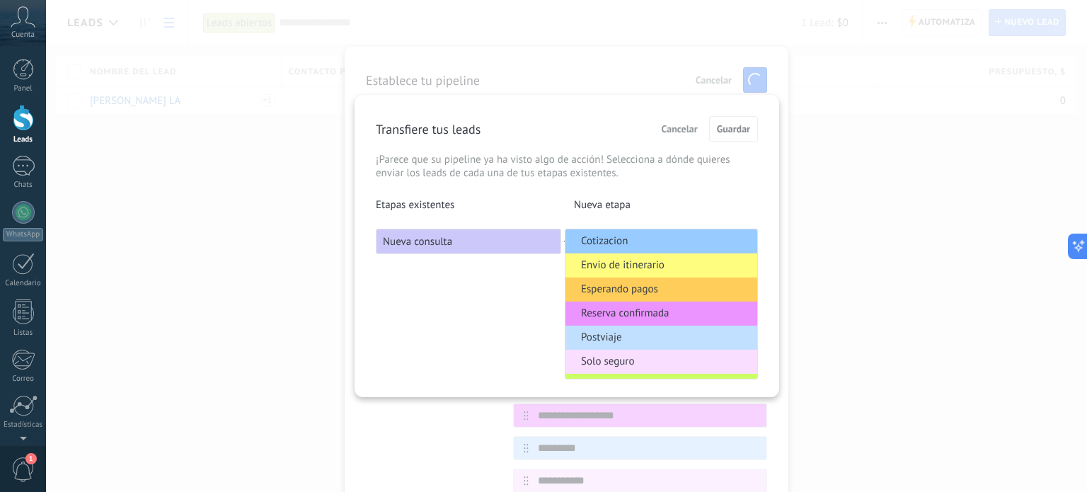
click at [402, 308] on div "Transfiere tus leads Cancelar Guardar ¡Parece que su pipeline ya ha visto algo …" at bounding box center [566, 246] width 424 height 302
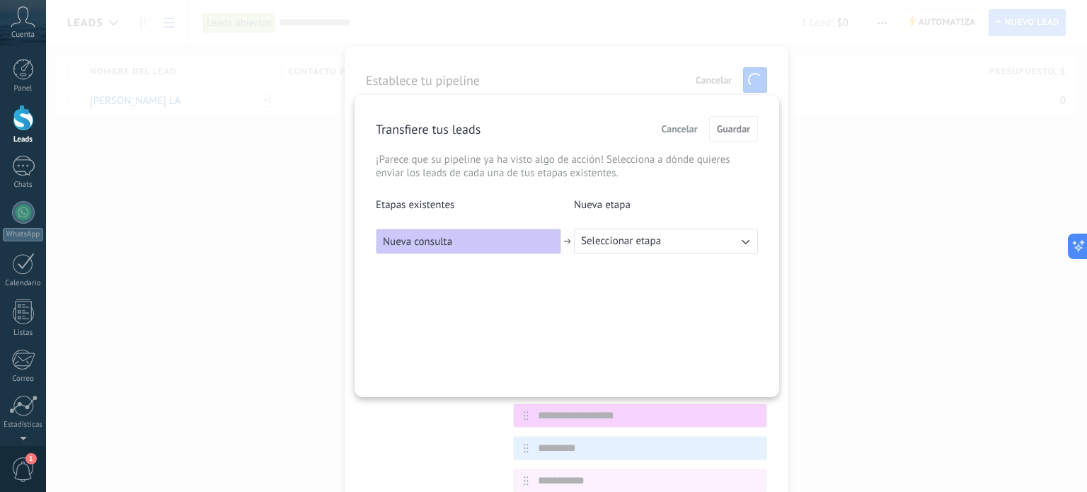
click at [619, 238] on span "Seleccionar etapa" at bounding box center [621, 241] width 80 height 14
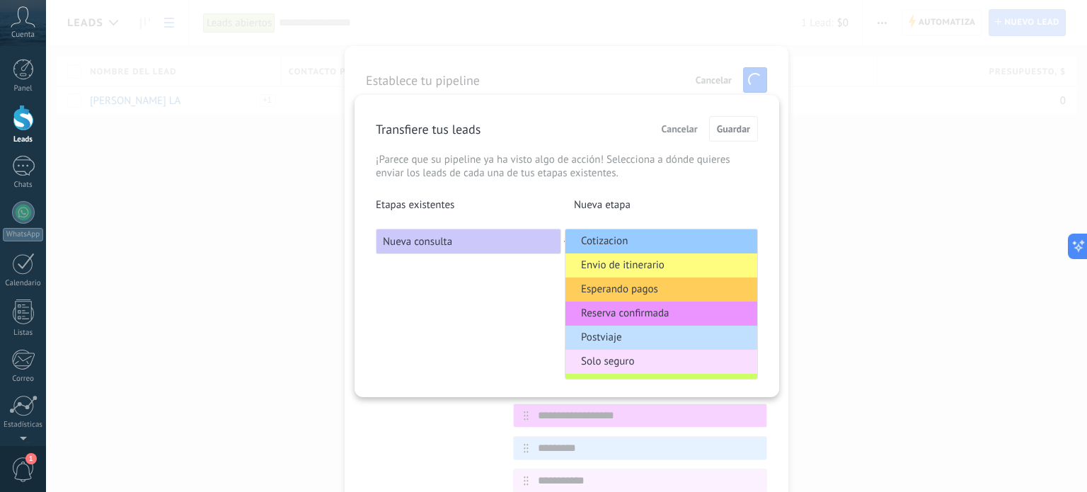
click at [466, 283] on div "Transfiere tus leads Cancelar Guardar ¡Parece que su pipeline ya ha visto algo …" at bounding box center [566, 246] width 424 height 302
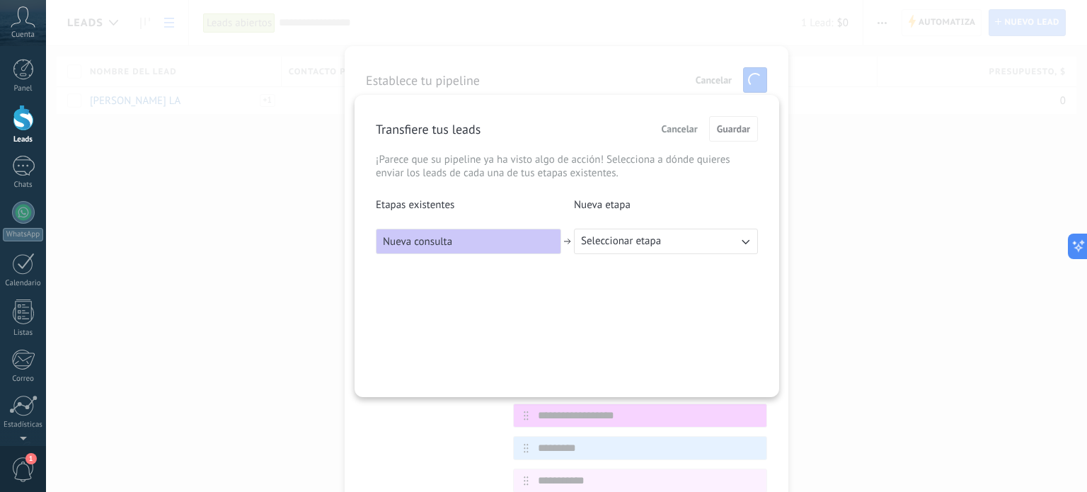
click at [473, 246] on div "Nueva consulta" at bounding box center [468, 241] width 185 height 25
click at [688, 129] on span "Cancelar" at bounding box center [679, 129] width 36 height 10
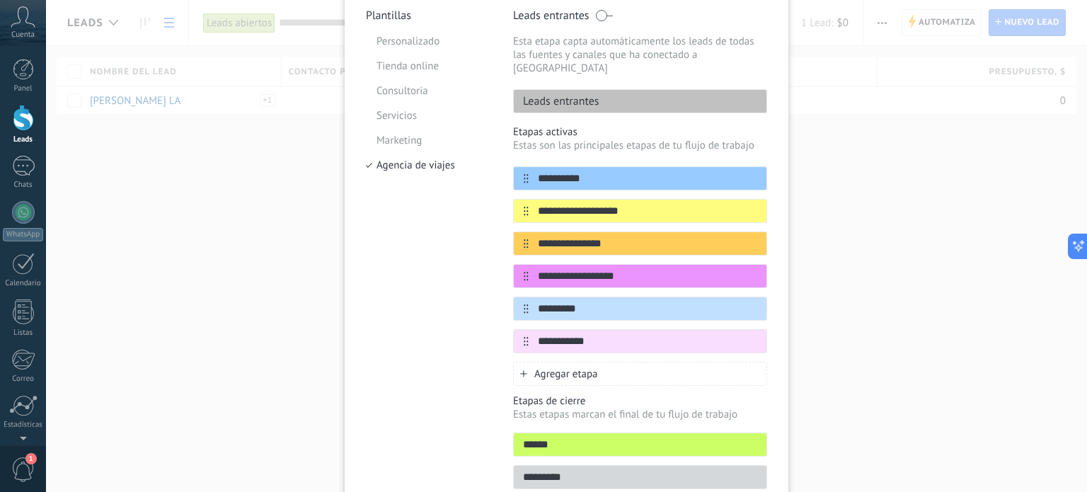
scroll to position [141, 0]
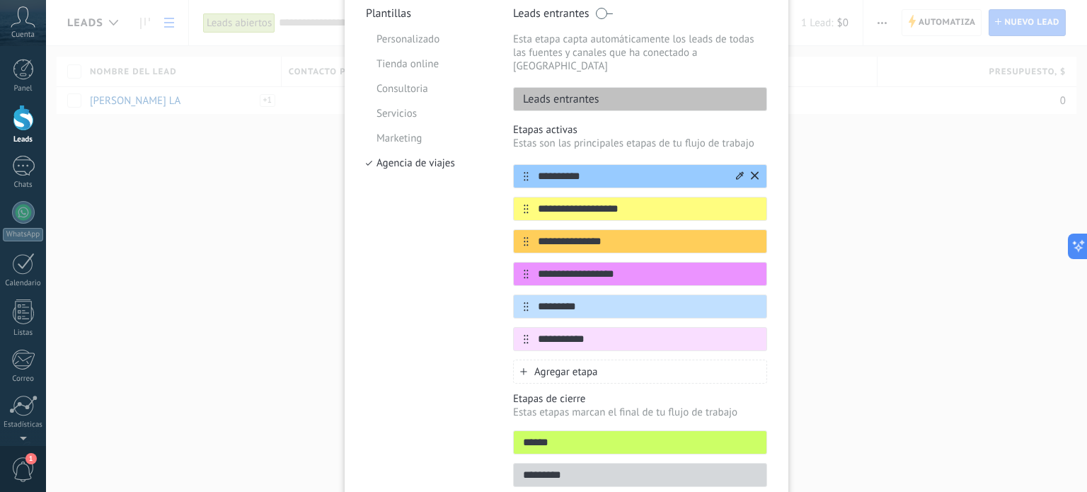
click at [666, 169] on input "**********" at bounding box center [630, 176] width 205 height 15
click at [524, 172] on icon at bounding box center [526, 176] width 5 height 9
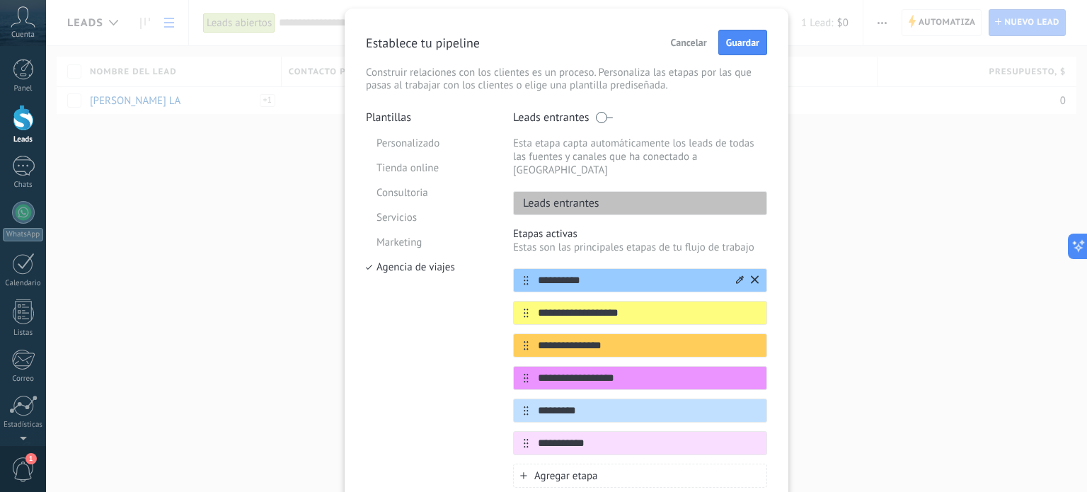
scroll to position [71, 0]
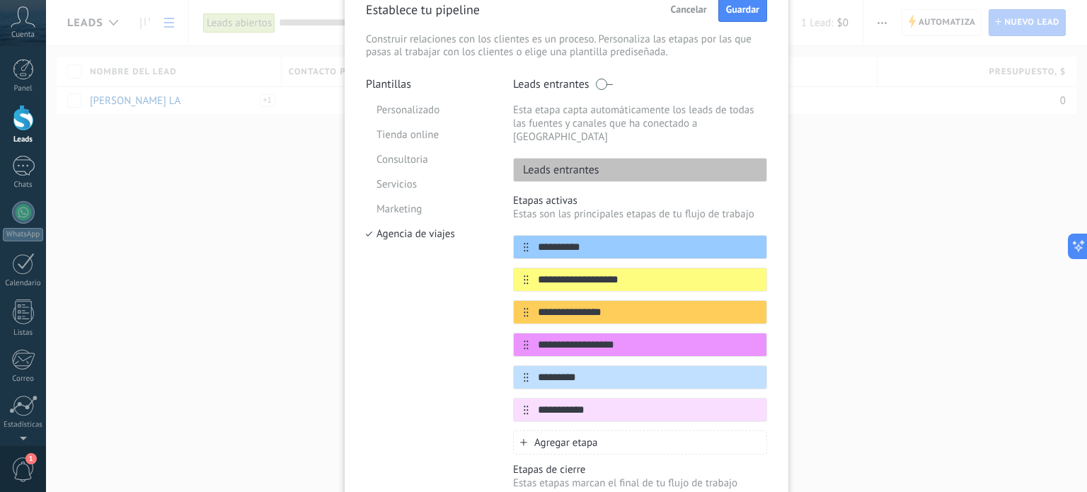
click at [591, 163] on p "Leads entrantes" at bounding box center [557, 170] width 86 height 14
click at [624, 163] on div "Leads entrantes" at bounding box center [640, 170] width 254 height 24
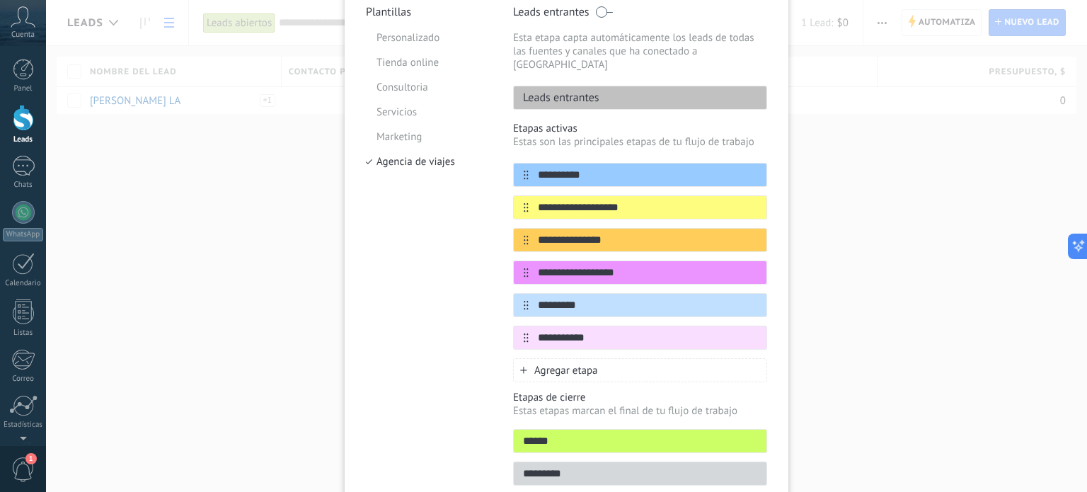
scroll to position [197, 0]
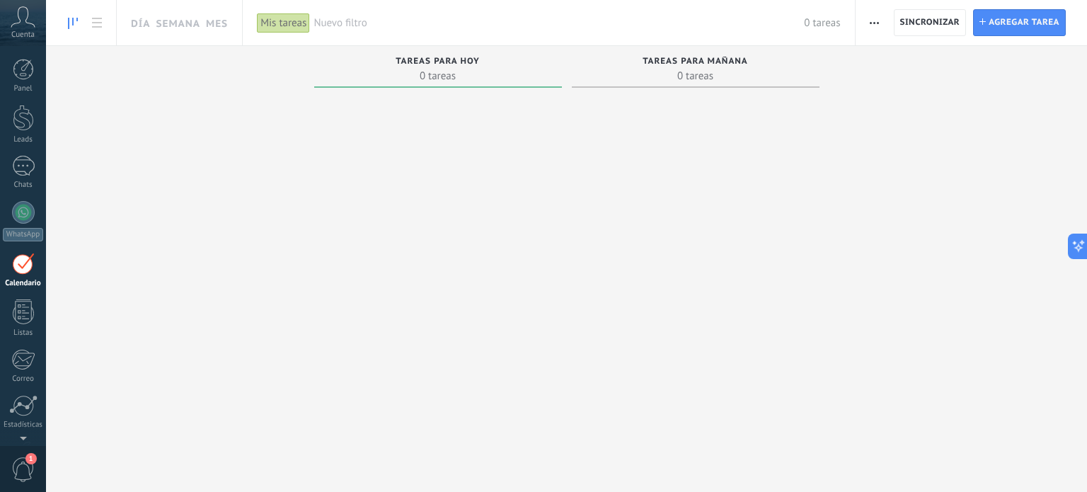
scroll to position [40, 0]
click at [11, 410] on div at bounding box center [23, 413] width 24 height 25
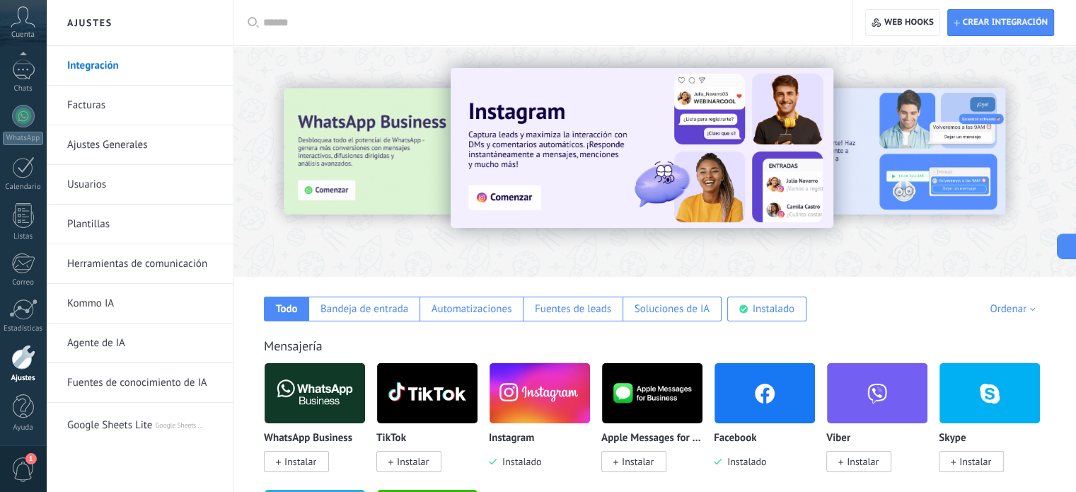
click at [92, 147] on link "Ajustes Generales" at bounding box center [142, 145] width 151 height 40
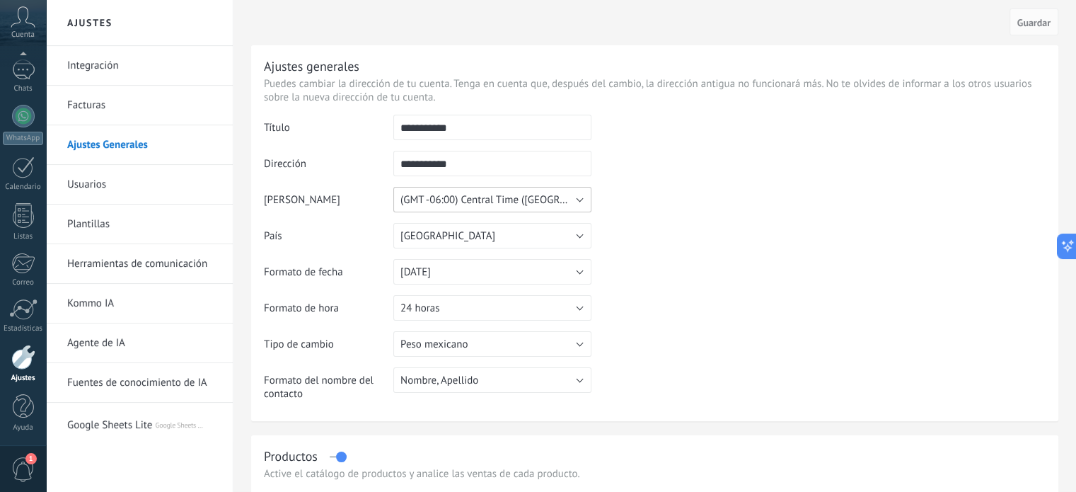
click at [548, 200] on span "(GMT -06:00) Central Time ([GEOGRAPHIC_DATA] & [GEOGRAPHIC_DATA])" at bounding box center [565, 199] width 330 height 13
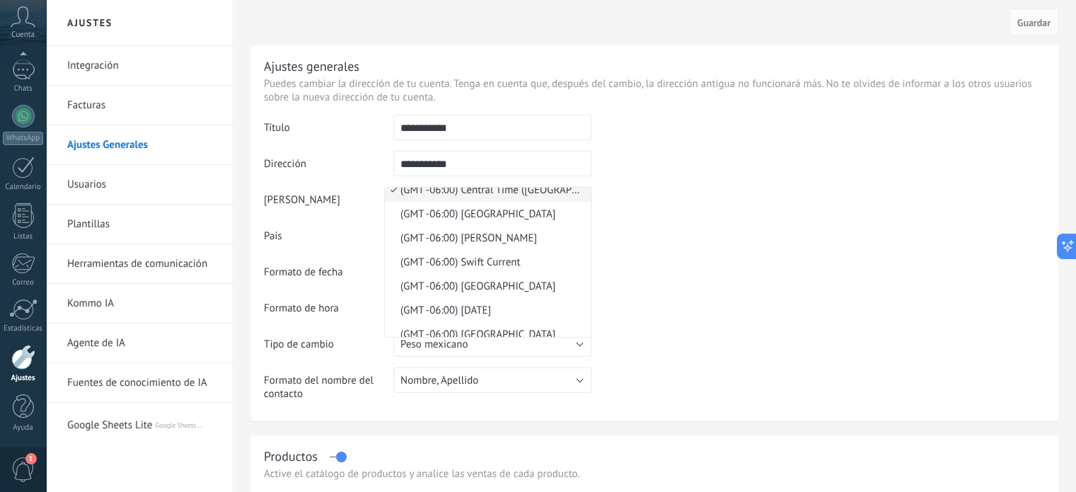
scroll to position [9338, 0]
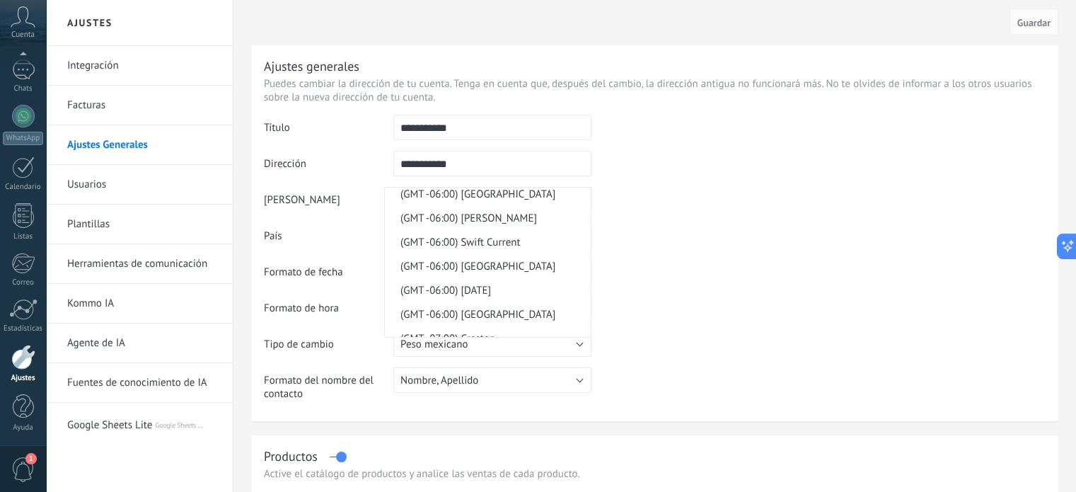
click at [498, 177] on span "(GMT -06:00) Central Time ([GEOGRAPHIC_DATA] & [GEOGRAPHIC_DATA])" at bounding box center [486, 169] width 202 height 13
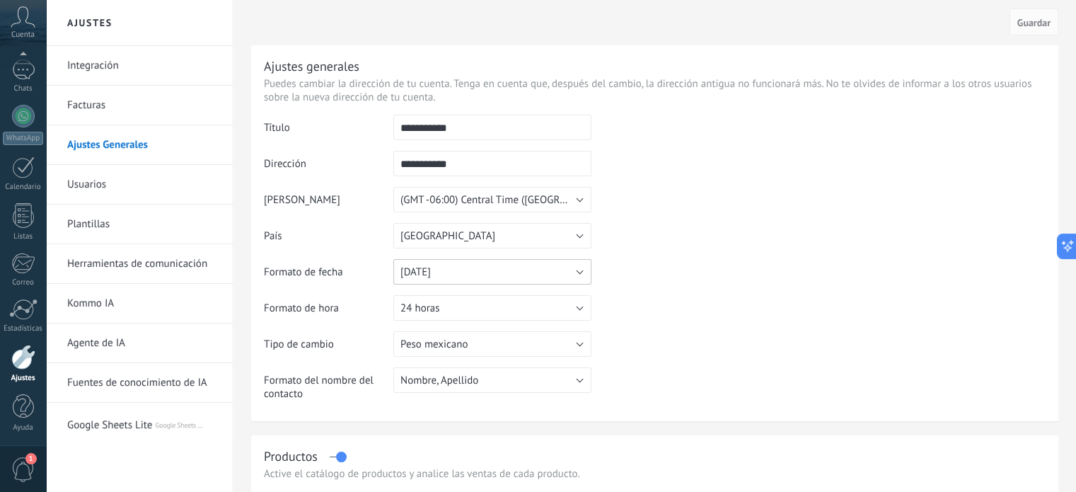
click at [508, 275] on button "[DATE]" at bounding box center [492, 271] width 198 height 25
click at [692, 275] on table "**********" at bounding box center [655, 263] width 782 height 296
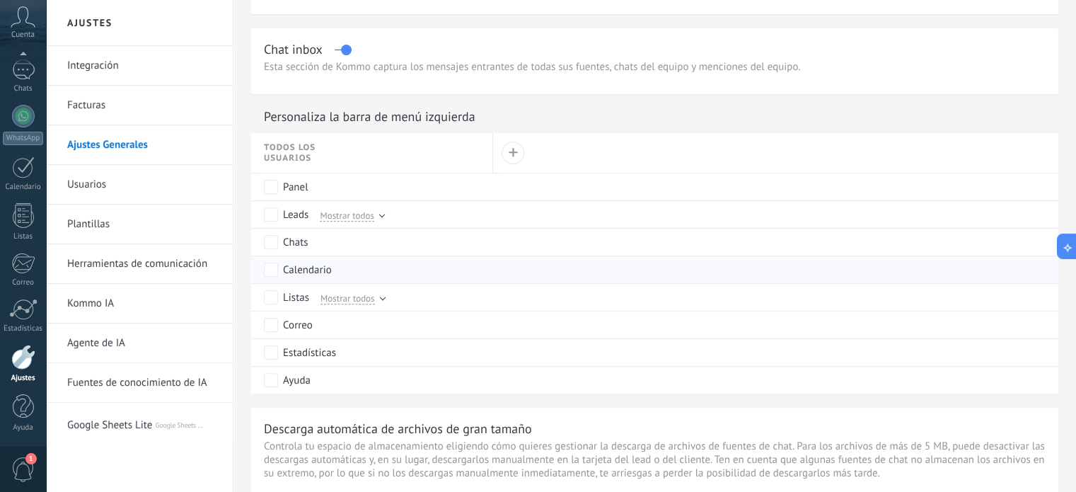
scroll to position [637, 0]
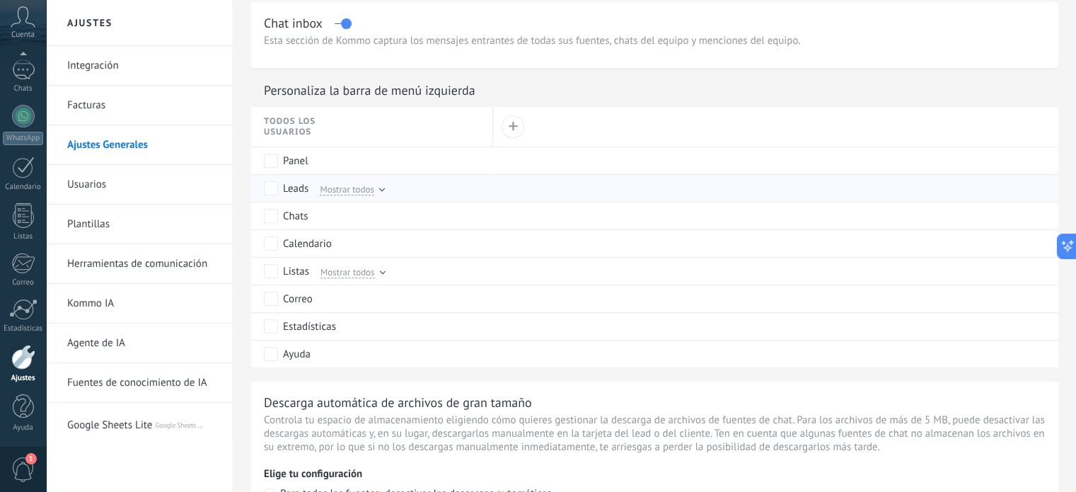
click at [376, 193] on div "Mostrar todos" at bounding box center [348, 188] width 71 height 13
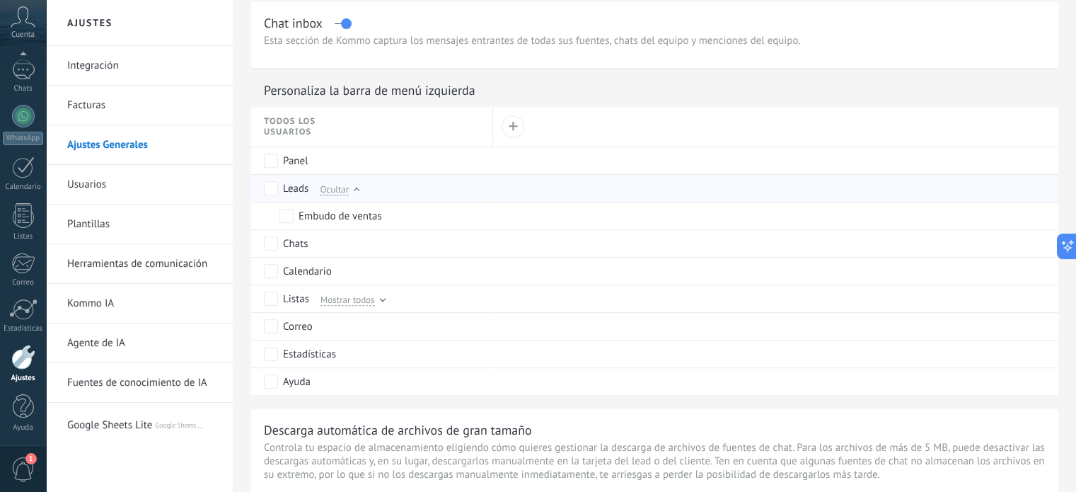
click at [376, 193] on div "Leads Ocultar" at bounding box center [375, 188] width 222 height 27
click at [362, 187] on div "Leads Ocultar" at bounding box center [375, 188] width 222 height 27
click at [355, 192] on div at bounding box center [357, 190] width 6 height 6
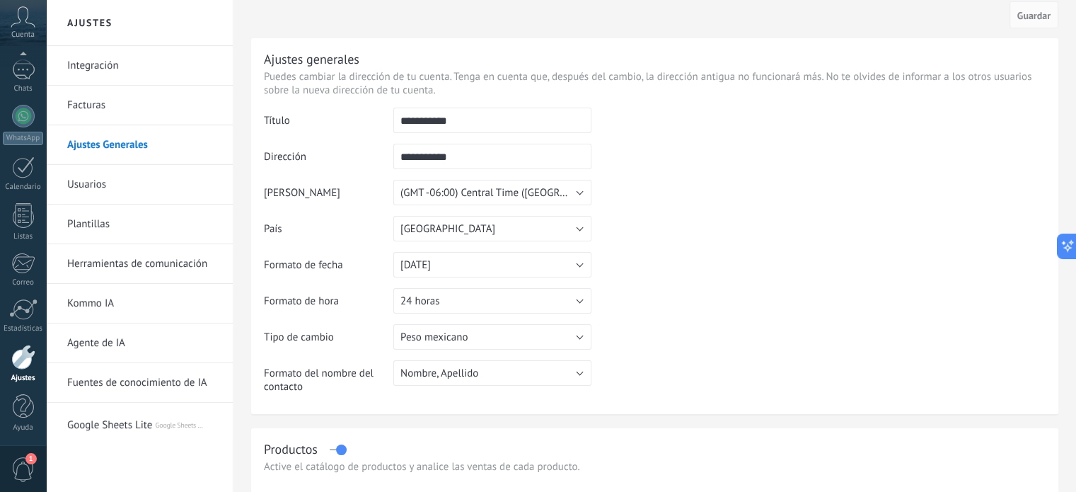
scroll to position [0, 0]
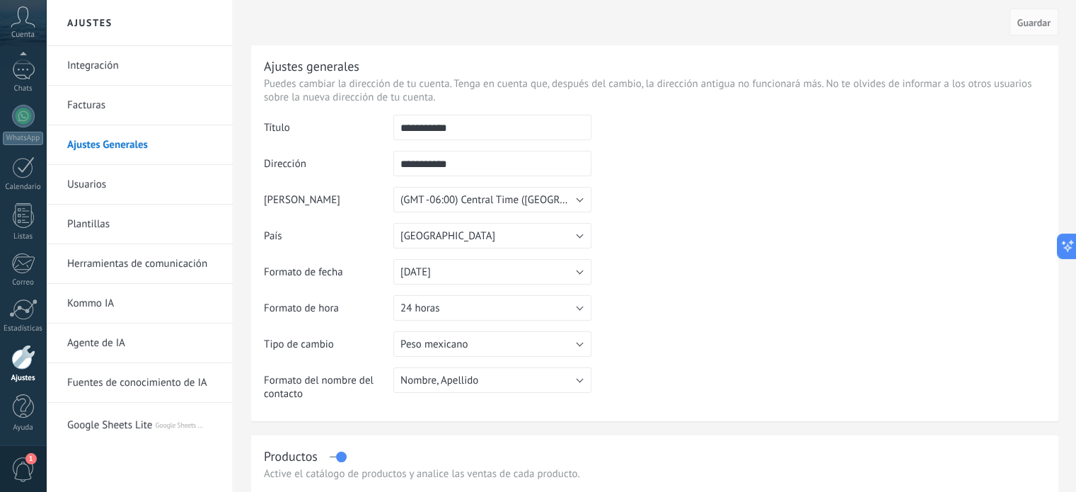
click at [111, 223] on link "Plantillas" at bounding box center [142, 224] width 151 height 40
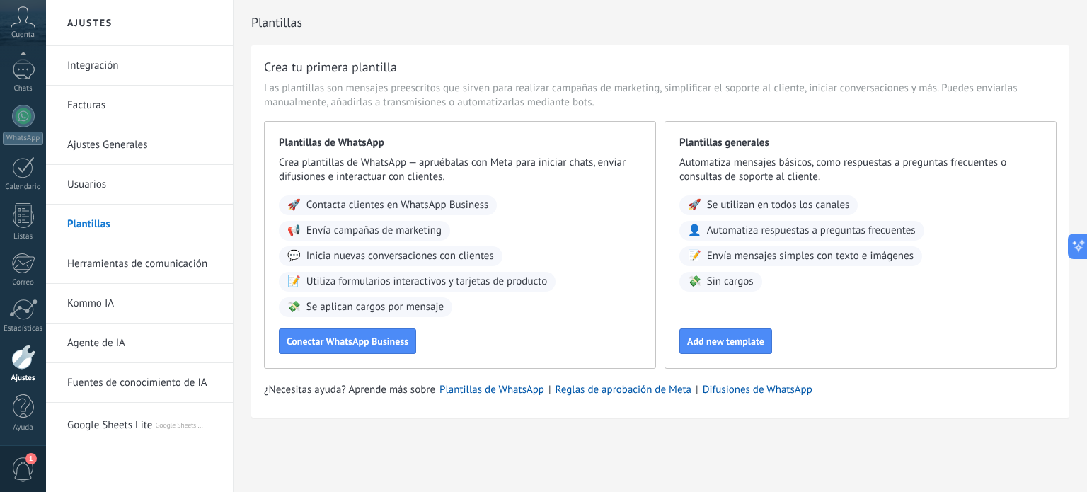
click at [20, 367] on div at bounding box center [23, 357] width 24 height 25
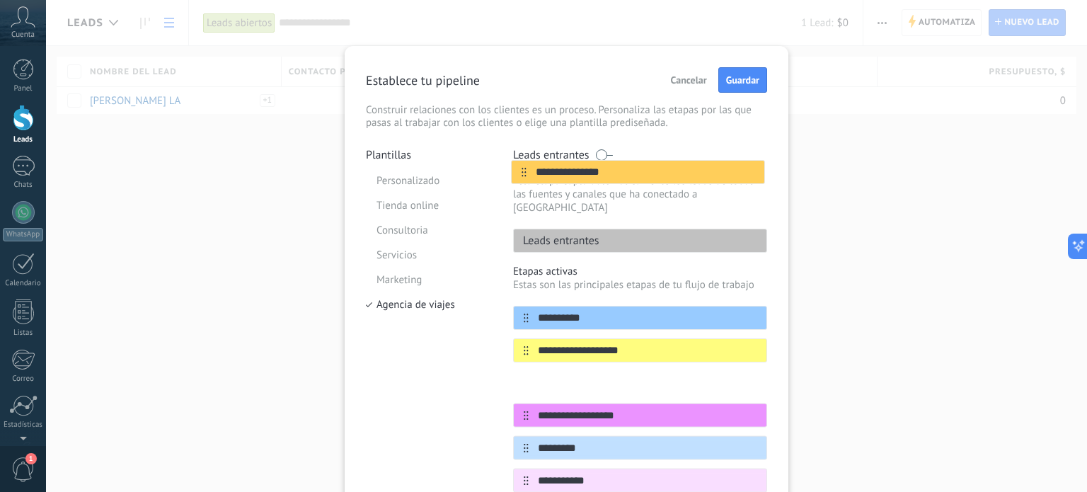
scroll to position [197, 0]
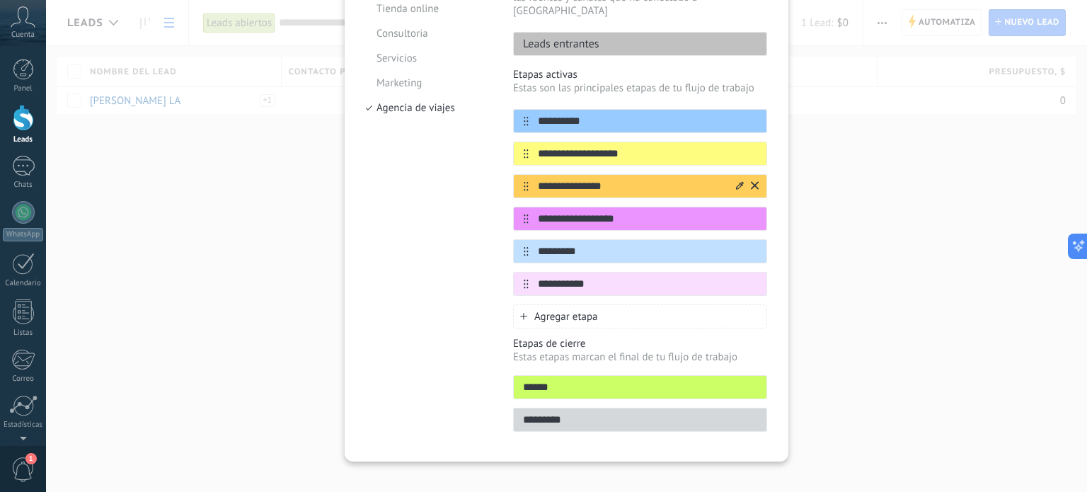
click at [736, 181] on icon at bounding box center [740, 185] width 8 height 8
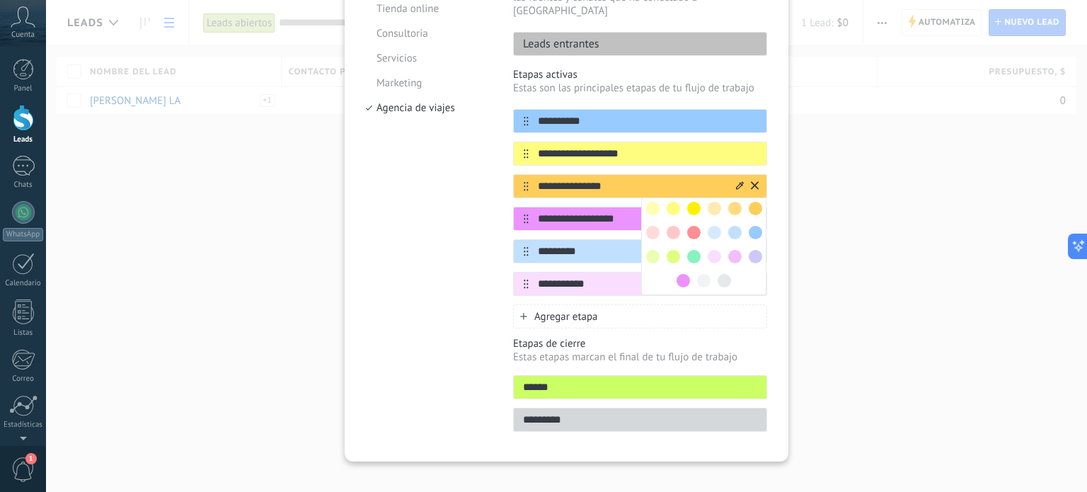
click at [736, 181] on icon at bounding box center [740, 185] width 8 height 8
click at [695, 250] on span at bounding box center [693, 256] width 13 height 13
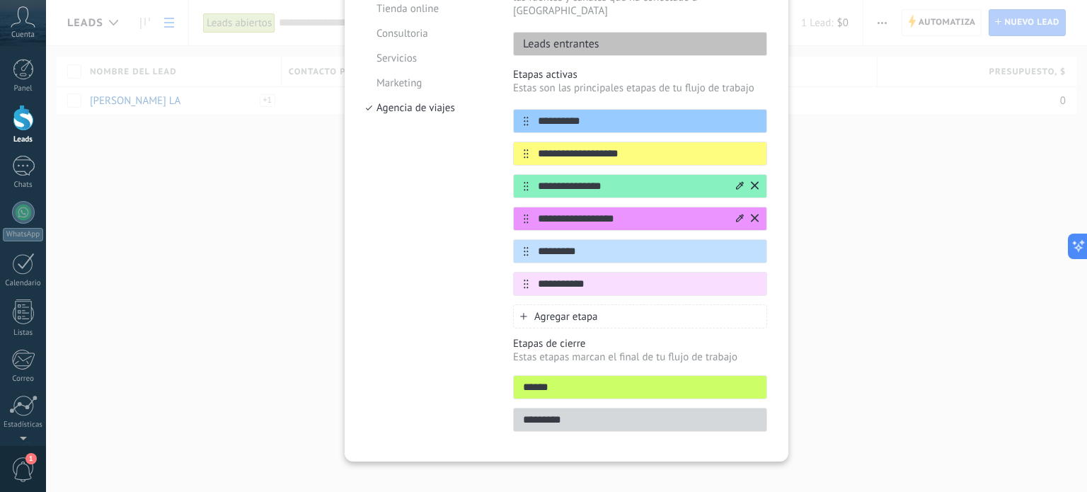
click at [736, 214] on icon at bounding box center [740, 218] width 8 height 8
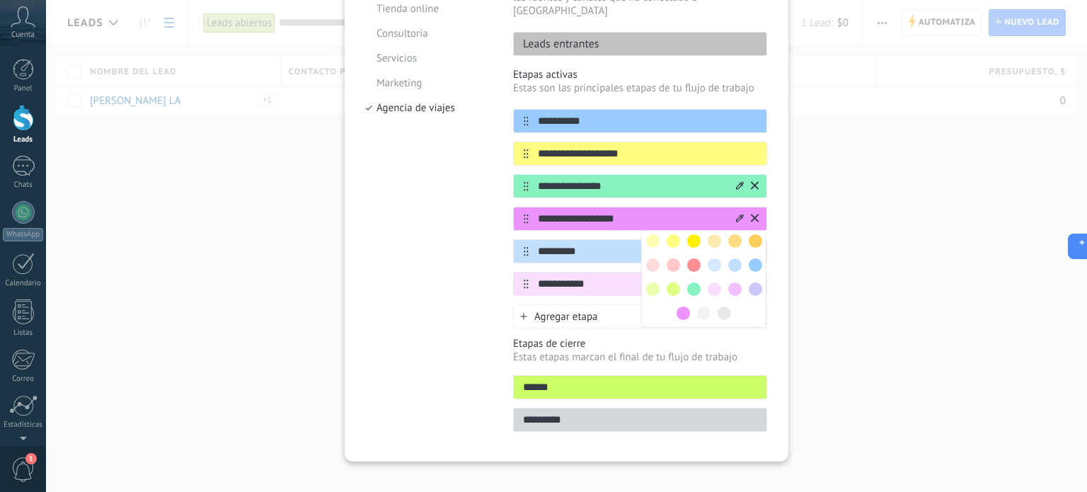
click at [696, 258] on span at bounding box center [693, 264] width 13 height 13
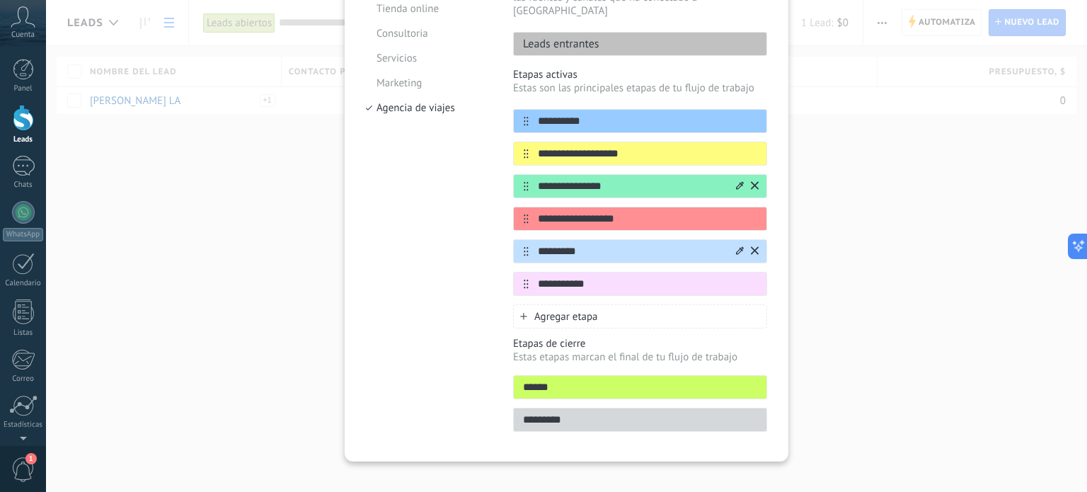
click at [734, 240] on div at bounding box center [746, 251] width 25 height 23
click at [555, 381] on div "******" at bounding box center [640, 387] width 254 height 24
click at [557, 380] on input "******" at bounding box center [640, 387] width 253 height 15
click at [554, 412] on input "*********" at bounding box center [640, 419] width 253 height 15
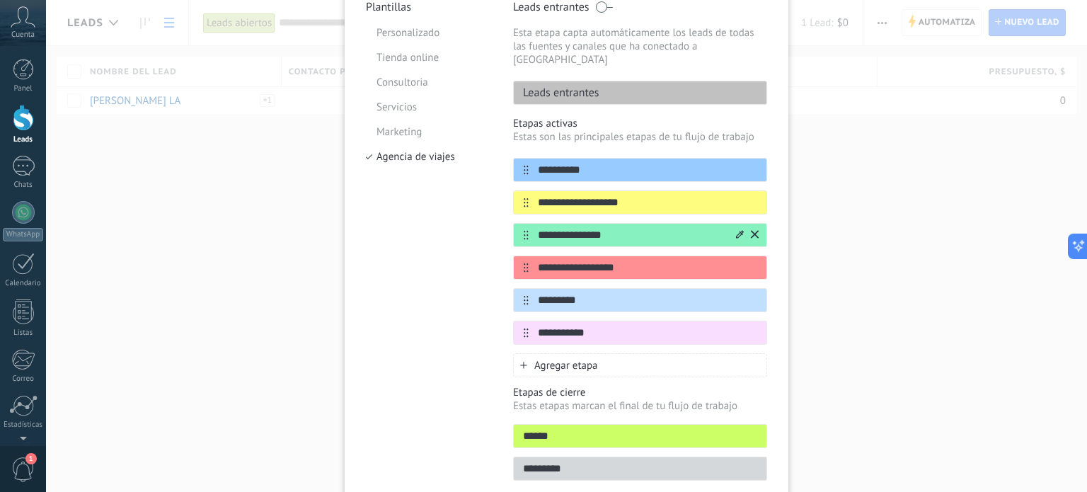
scroll to position [0, 0]
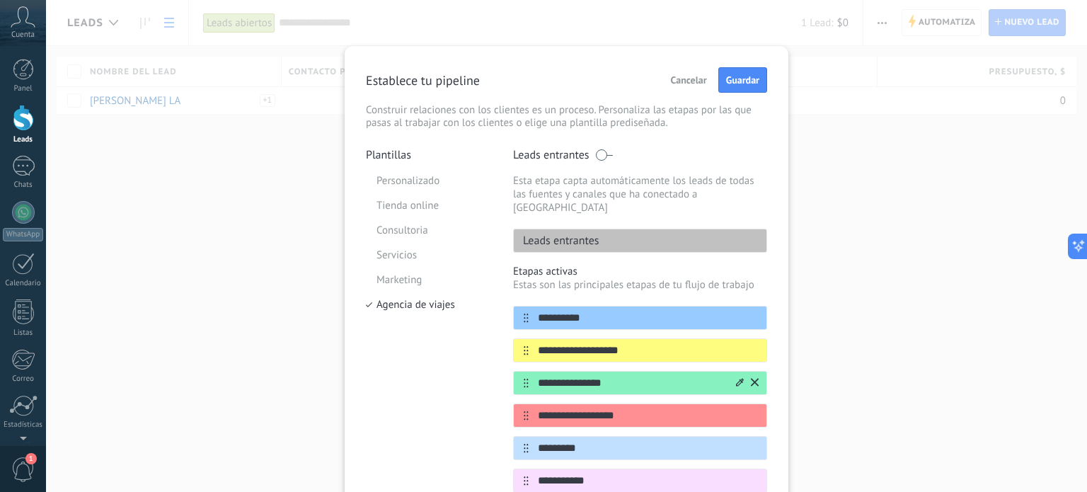
click at [591, 233] on p "Leads entrantes" at bounding box center [557, 240] width 86 height 14
click at [412, 189] on li "Personalizado" at bounding box center [429, 180] width 126 height 25
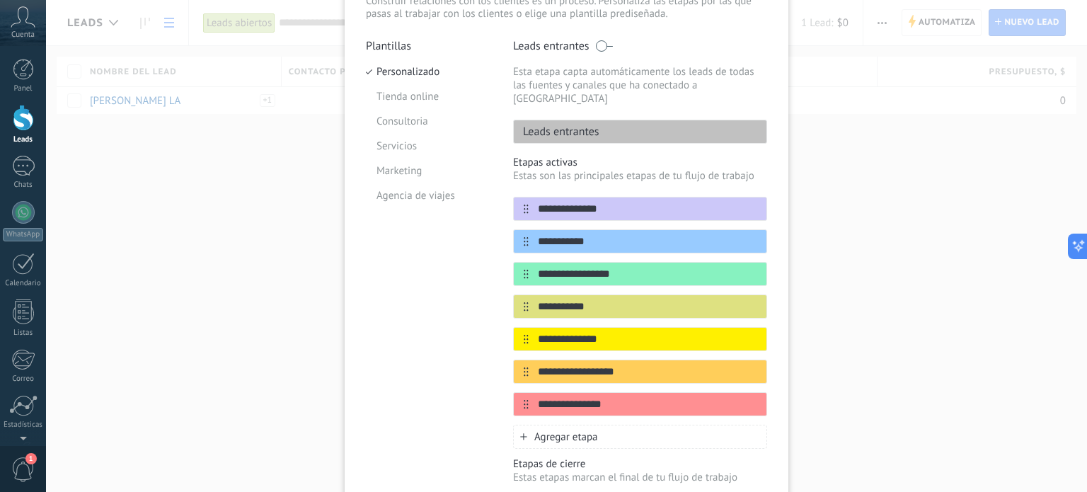
scroll to position [141, 0]
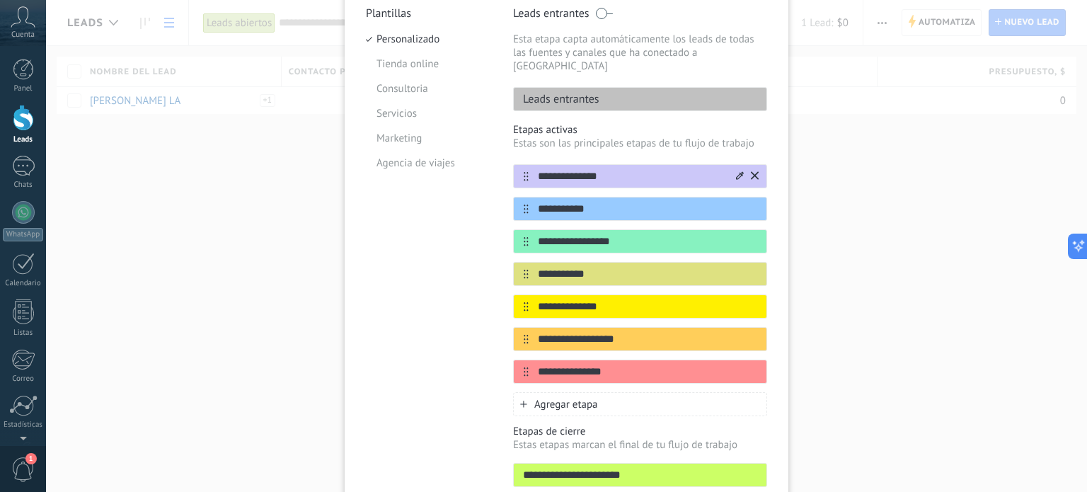
click at [613, 169] on input "**********" at bounding box center [630, 176] width 205 height 15
click at [580, 207] on div "**********" at bounding box center [640, 273] width 254 height 219
click at [563, 234] on input "**********" at bounding box center [630, 241] width 205 height 15
click at [548, 269] on div "**********" at bounding box center [640, 274] width 254 height 24
click at [547, 301] on div "**********" at bounding box center [640, 306] width 254 height 24
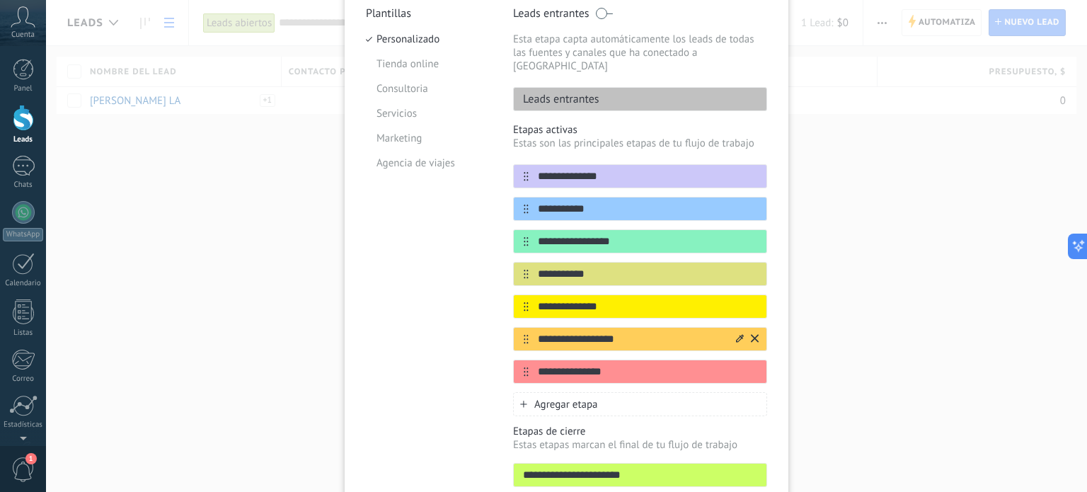
click at [546, 333] on div "**********" at bounding box center [640, 339] width 254 height 24
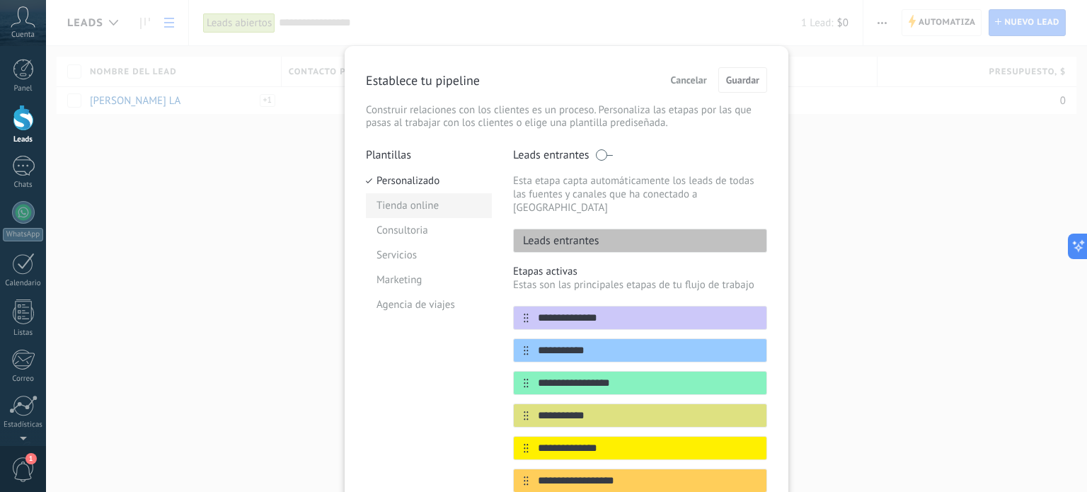
click at [410, 200] on li "Tienda online" at bounding box center [429, 205] width 126 height 25
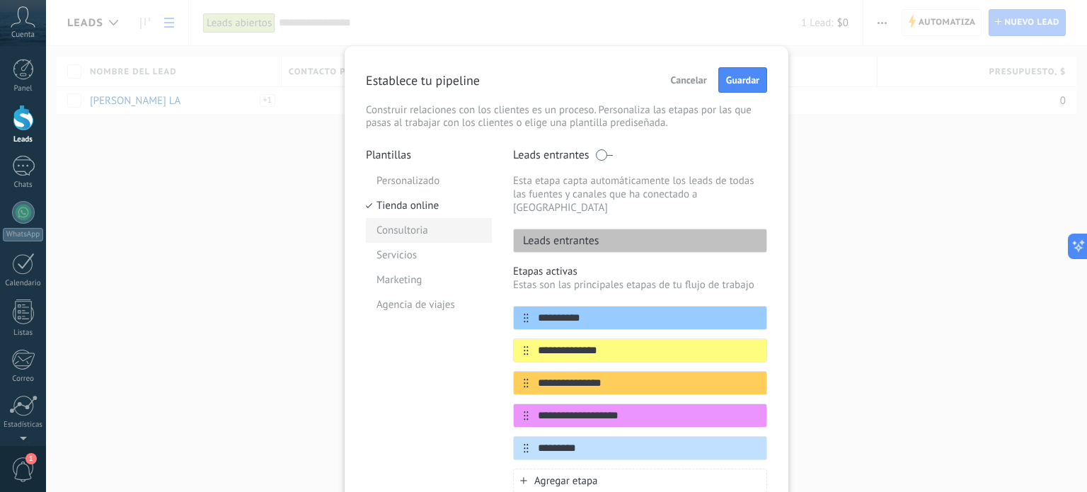
click at [405, 222] on li "Consultoria" at bounding box center [429, 230] width 126 height 25
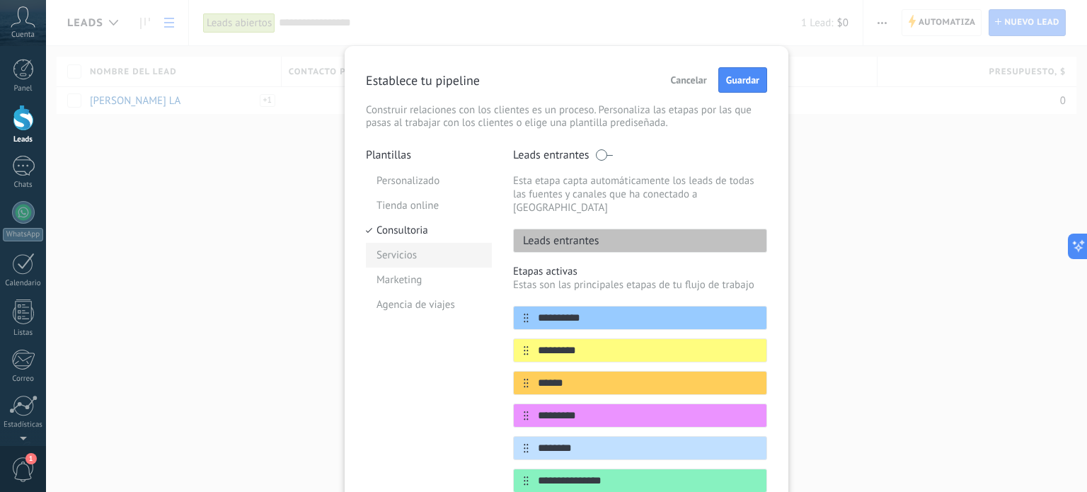
click at [396, 255] on li "Servicios" at bounding box center [429, 255] width 126 height 25
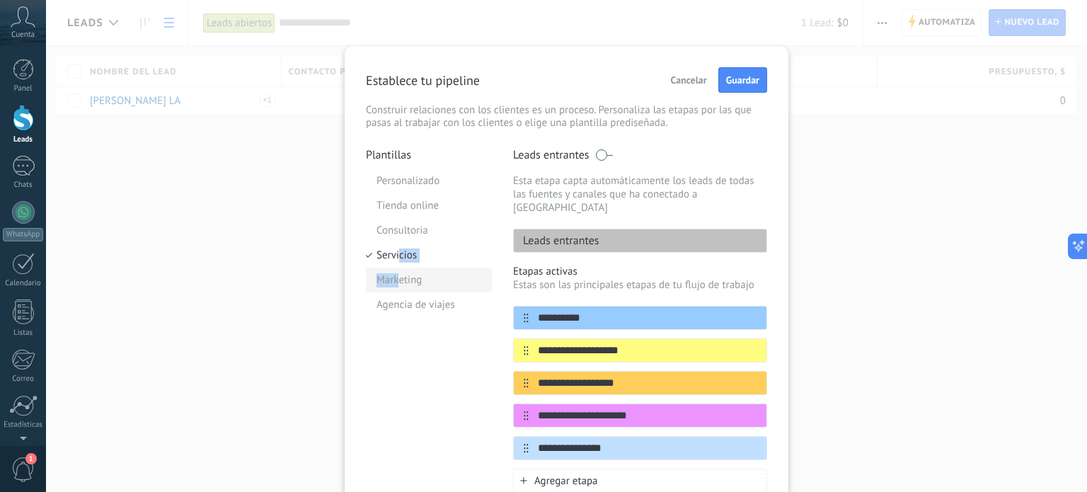
click at [396, 270] on ul "Personalizado Tienda online Consultoria Servicios Marketing Agencia de viajes" at bounding box center [429, 242] width 126 height 149
click at [395, 282] on li "Marketing" at bounding box center [429, 279] width 126 height 25
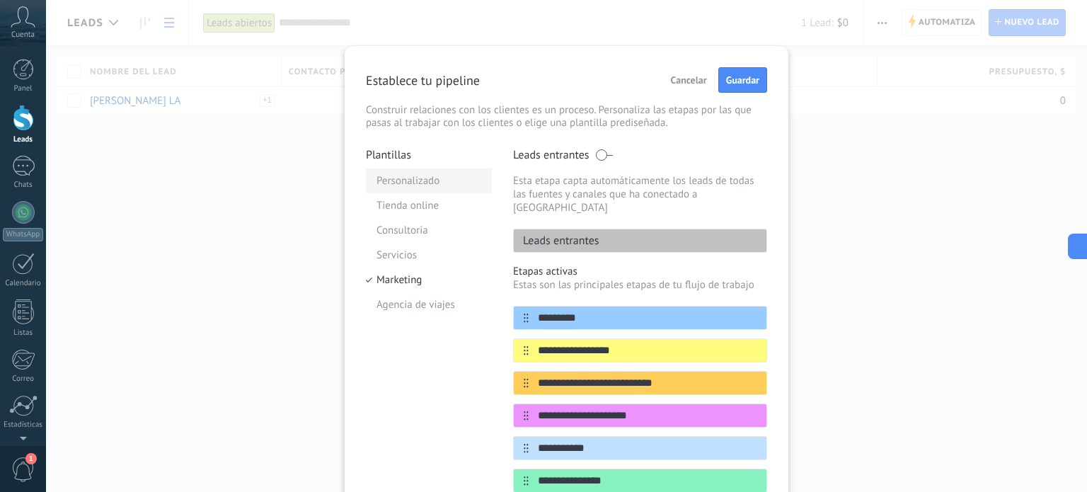
click at [417, 178] on li "Personalizado" at bounding box center [429, 180] width 126 height 25
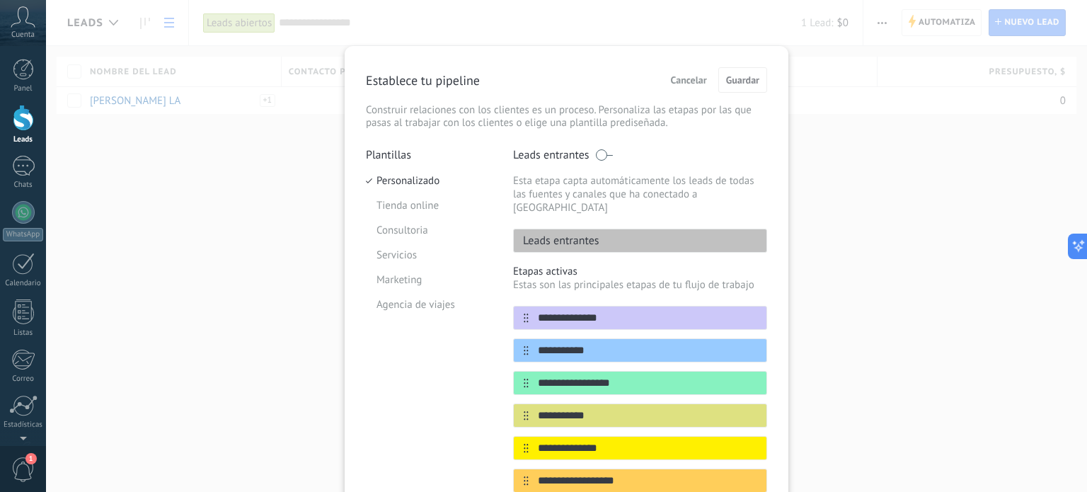
scroll to position [141, 0]
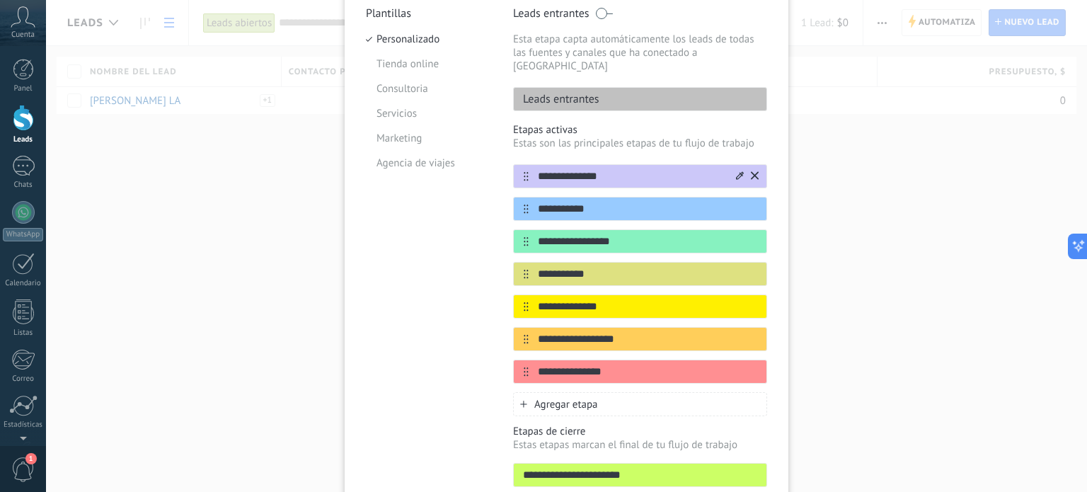
click at [612, 169] on input "**********" at bounding box center [630, 176] width 205 height 15
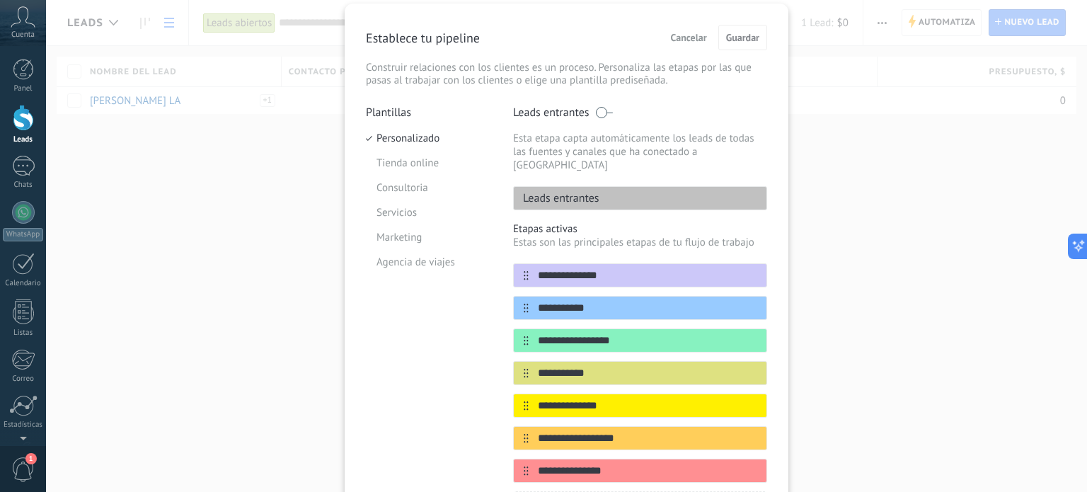
scroll to position [0, 0]
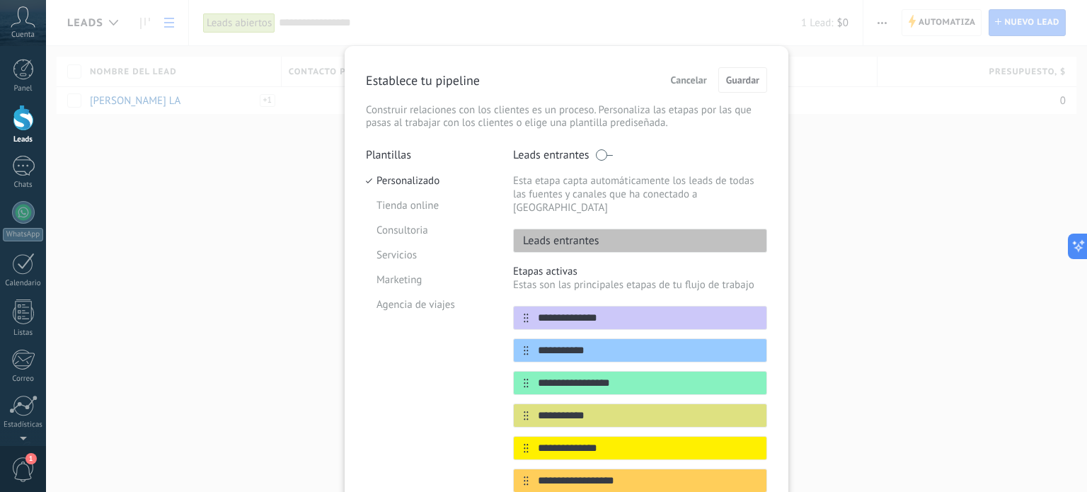
click at [688, 83] on span "Cancelar" at bounding box center [689, 80] width 36 height 10
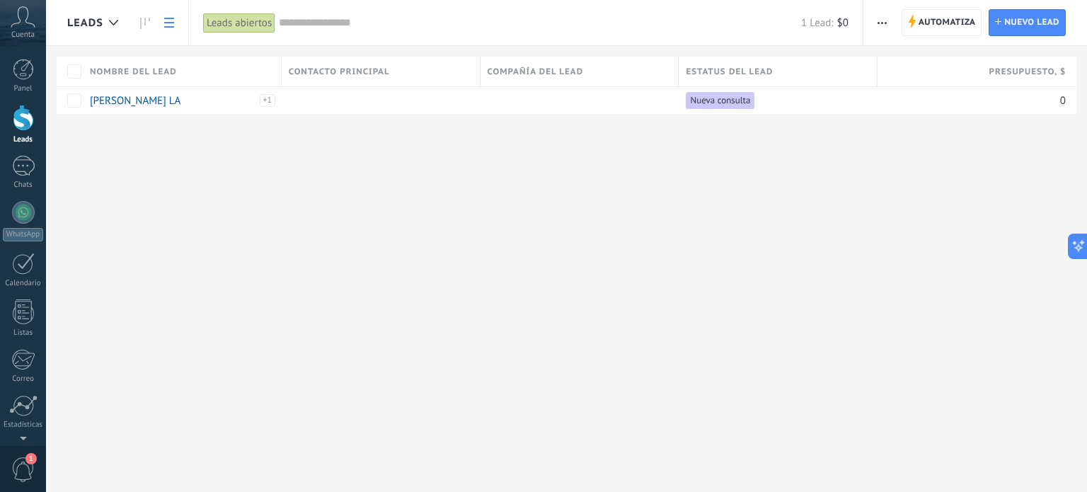
click at [879, 16] on span "button" at bounding box center [881, 22] width 9 height 27
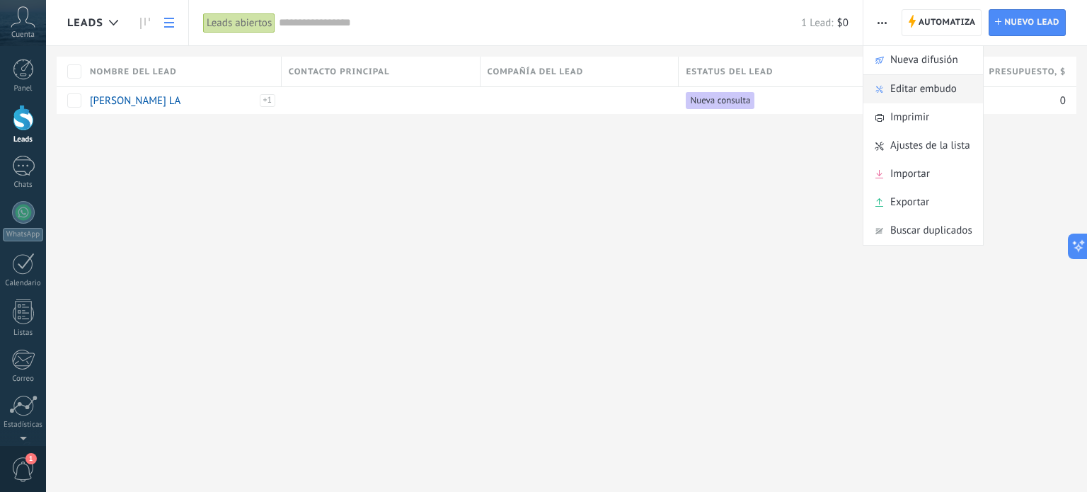
click at [889, 96] on div "Editar embudo" at bounding box center [923, 89] width 120 height 28
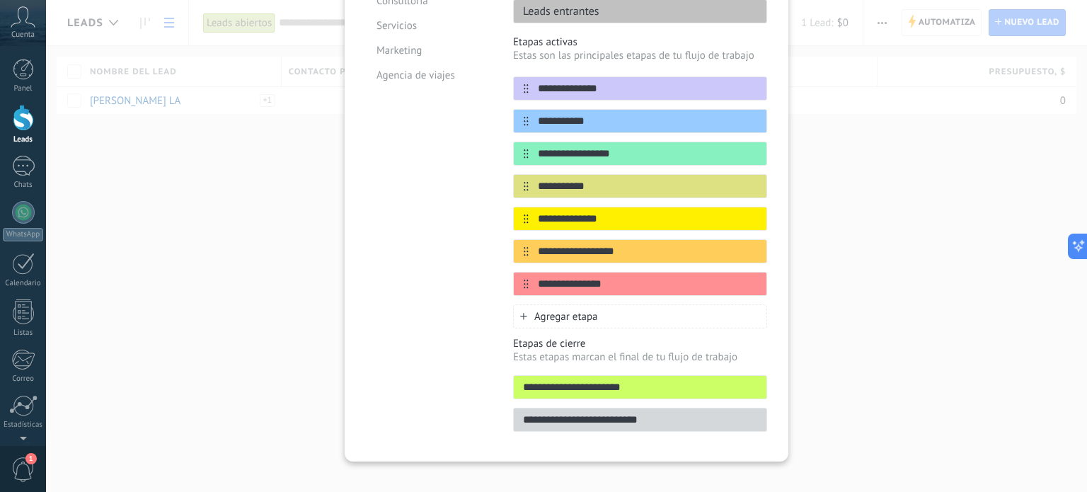
scroll to position [158, 0]
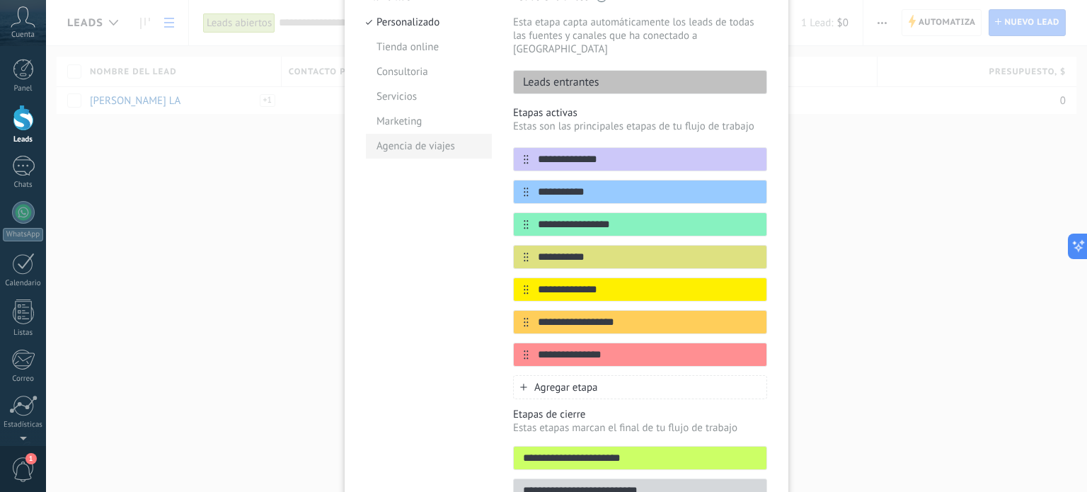
click at [411, 151] on li "Agencia de viajes" at bounding box center [429, 146] width 126 height 25
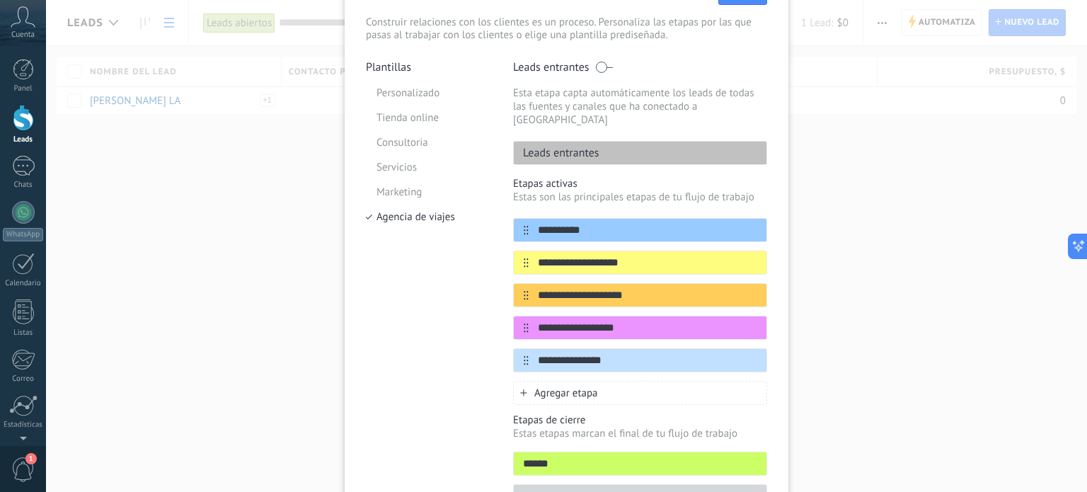
scroll to position [0, 0]
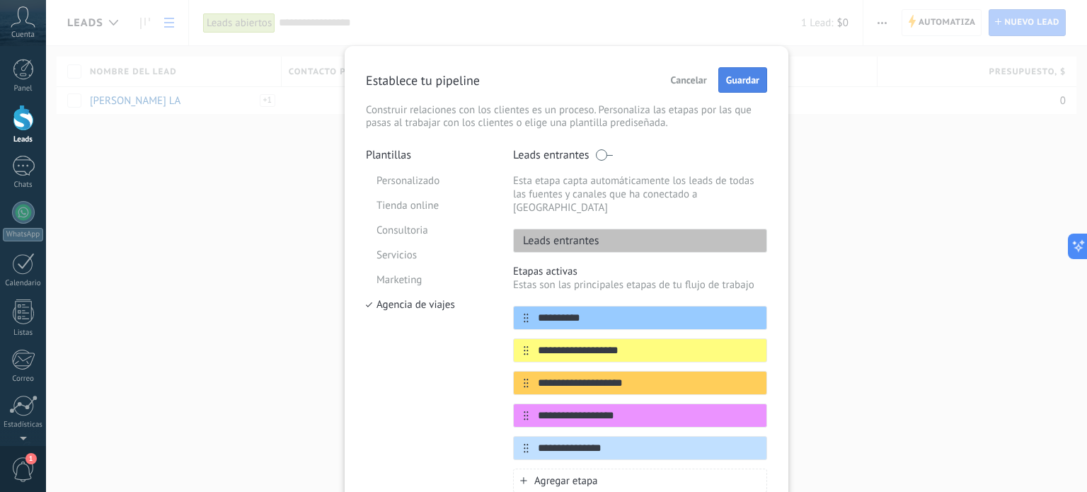
click at [739, 78] on span "Guardar" at bounding box center [742, 80] width 33 height 10
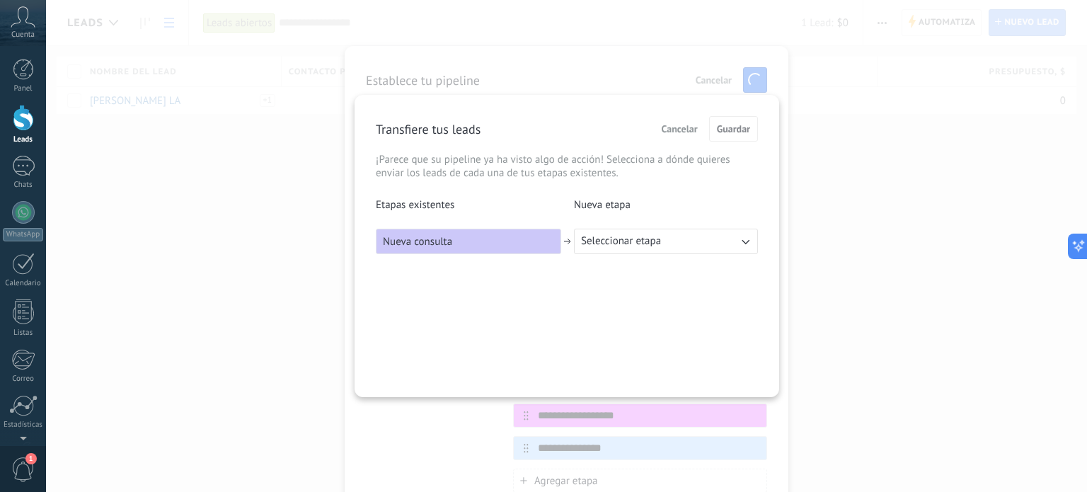
click at [501, 246] on div "Nueva consulta" at bounding box center [468, 241] width 185 height 25
click at [677, 246] on button "Seleccionar etapa" at bounding box center [666, 241] width 184 height 25
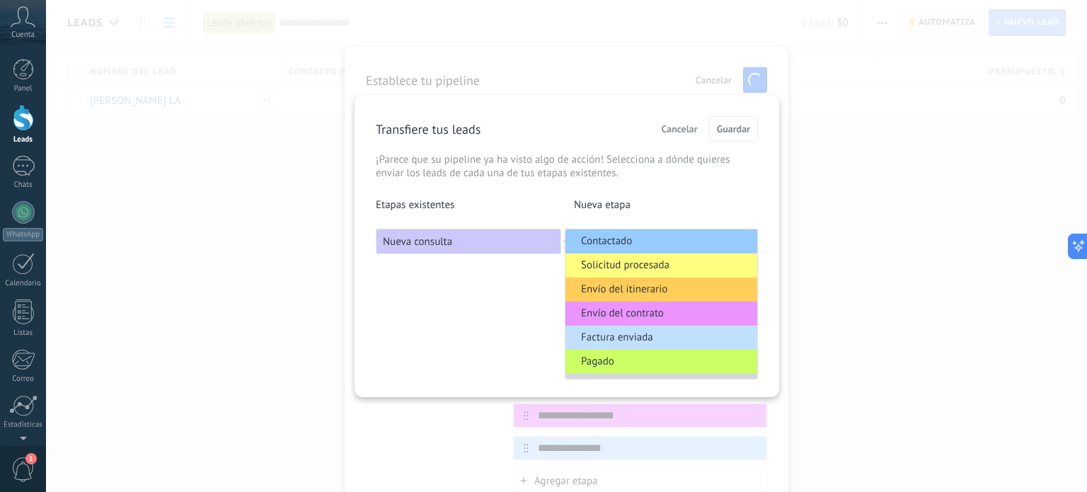
click at [677, 246] on li "Contactado" at bounding box center [661, 241] width 192 height 24
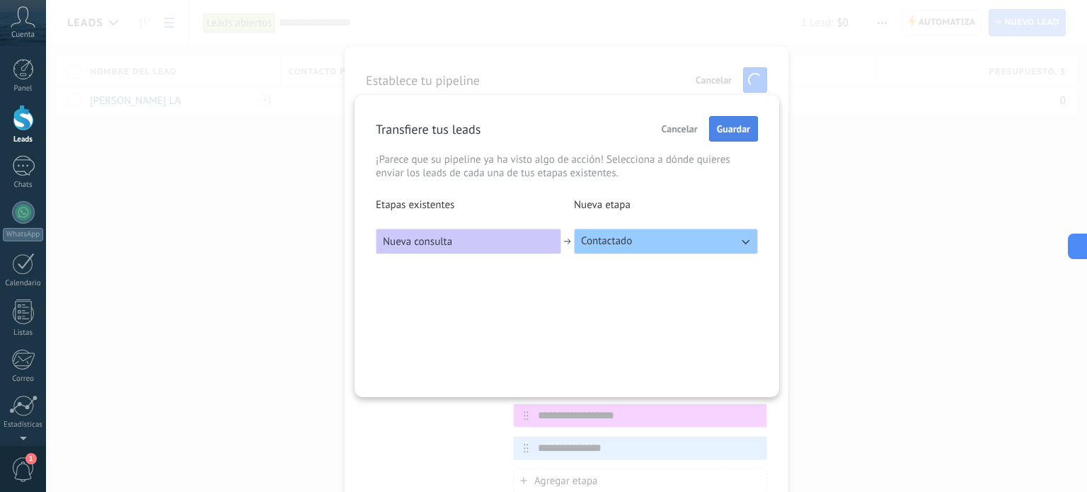
click at [743, 132] on span "Guardar" at bounding box center [733, 129] width 33 height 10
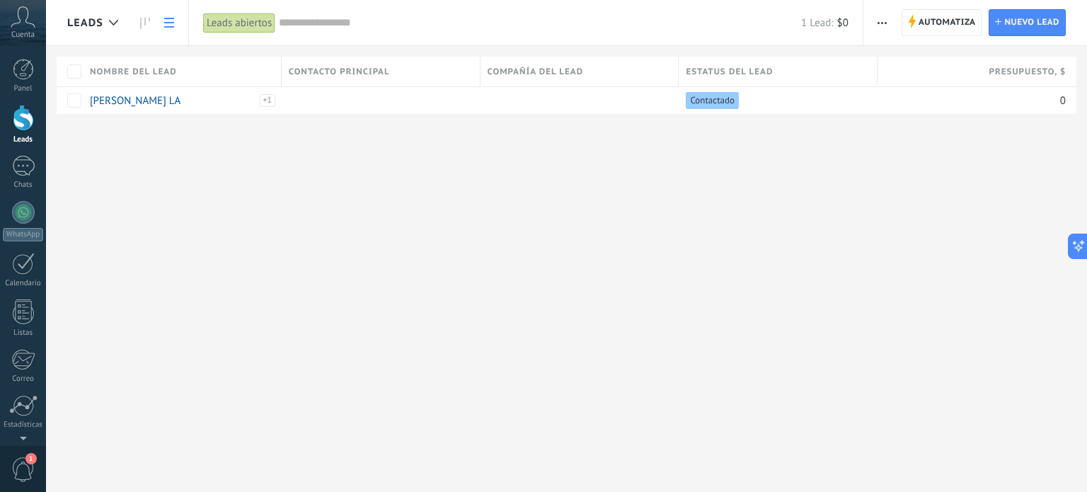
click at [877, 13] on button "button" at bounding box center [882, 22] width 21 height 27
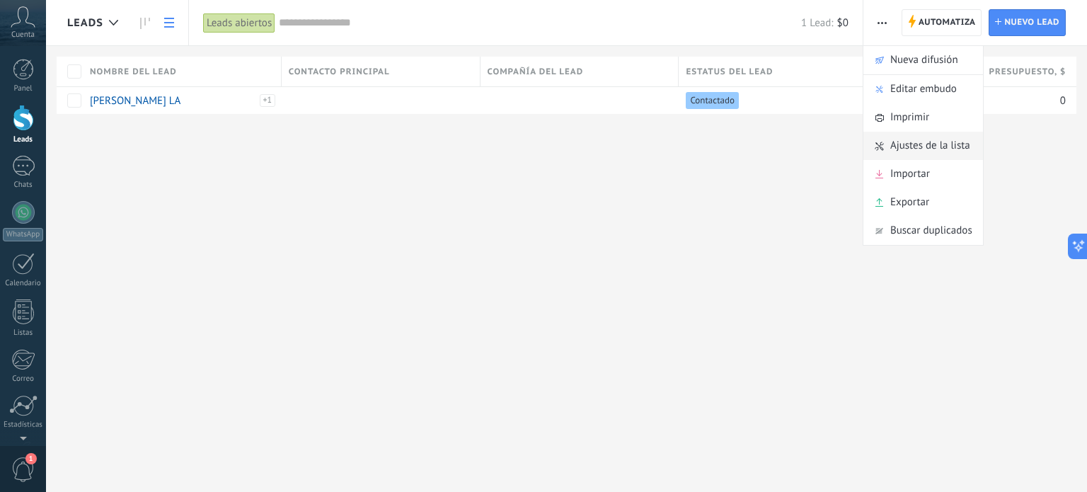
click at [891, 144] on span "Ajustes de la lista" at bounding box center [930, 146] width 80 height 28
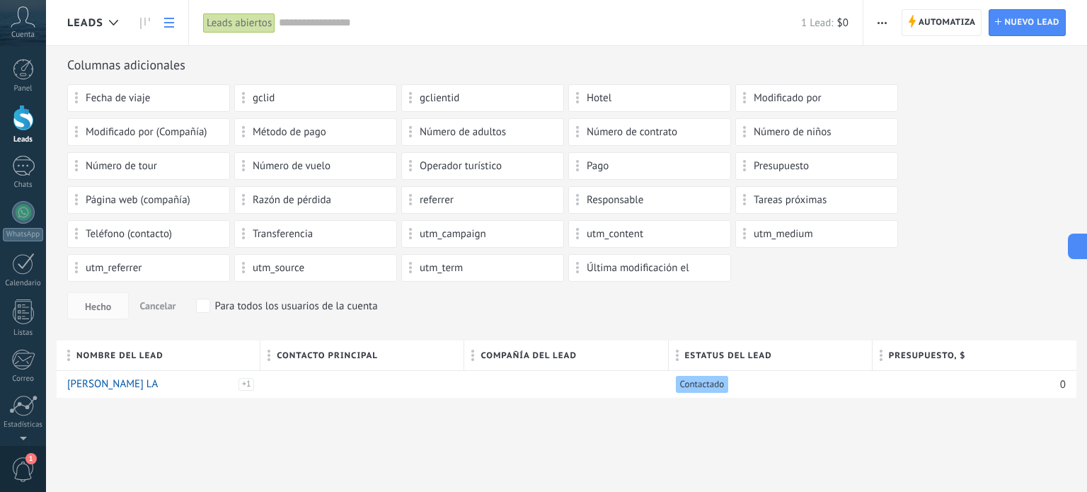
scroll to position [105, 0]
click at [577, 262] on span at bounding box center [578, 264] width 4 height 12
click at [106, 19] on div at bounding box center [113, 23] width 23 height 28
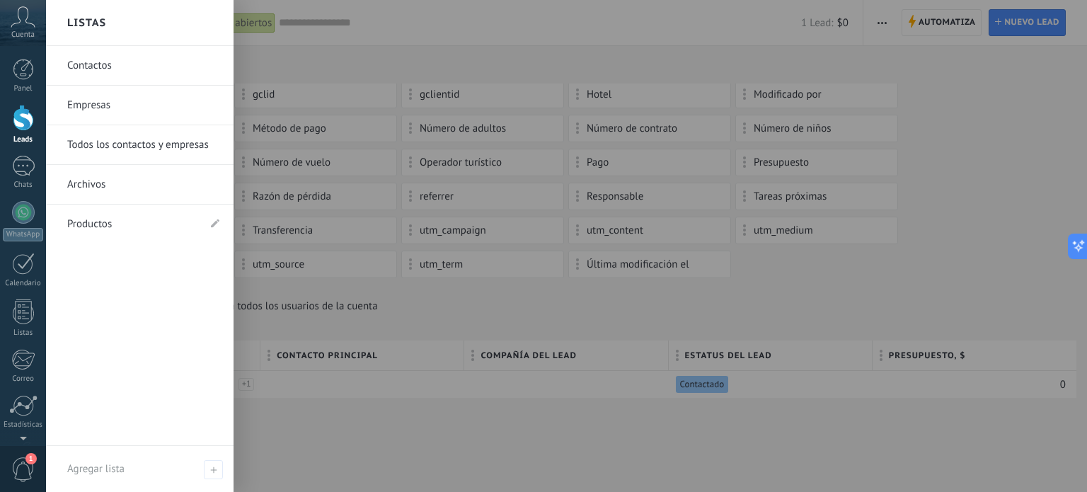
click at [134, 225] on link "Productos" at bounding box center [132, 224] width 131 height 40
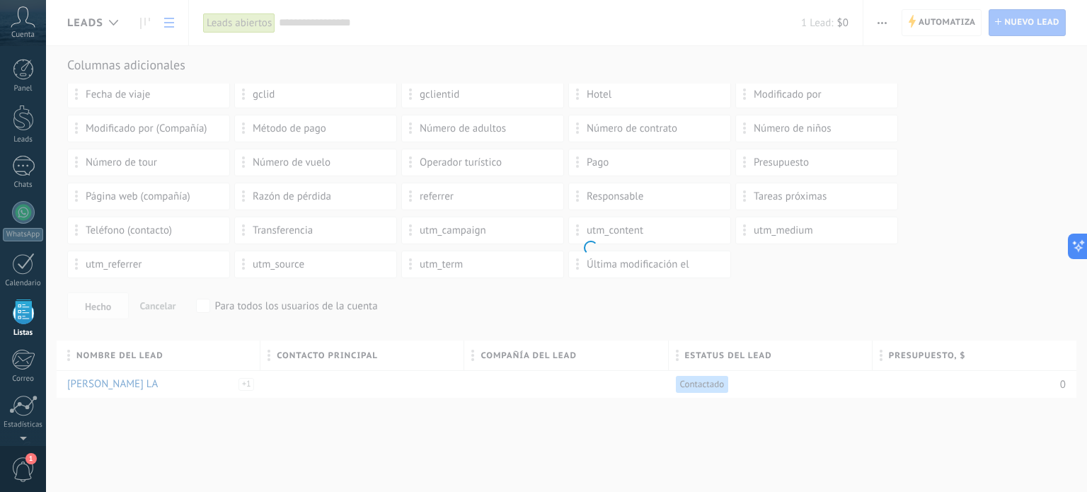
scroll to position [87, 0]
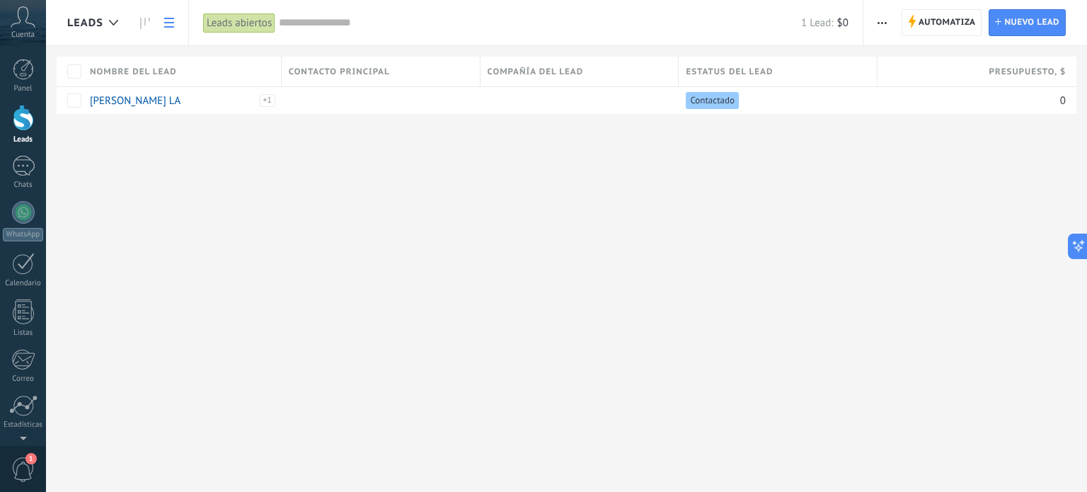
click at [167, 23] on use at bounding box center [169, 23] width 10 height 10
click at [214, 23] on div "Leads abiertos" at bounding box center [239, 23] width 72 height 21
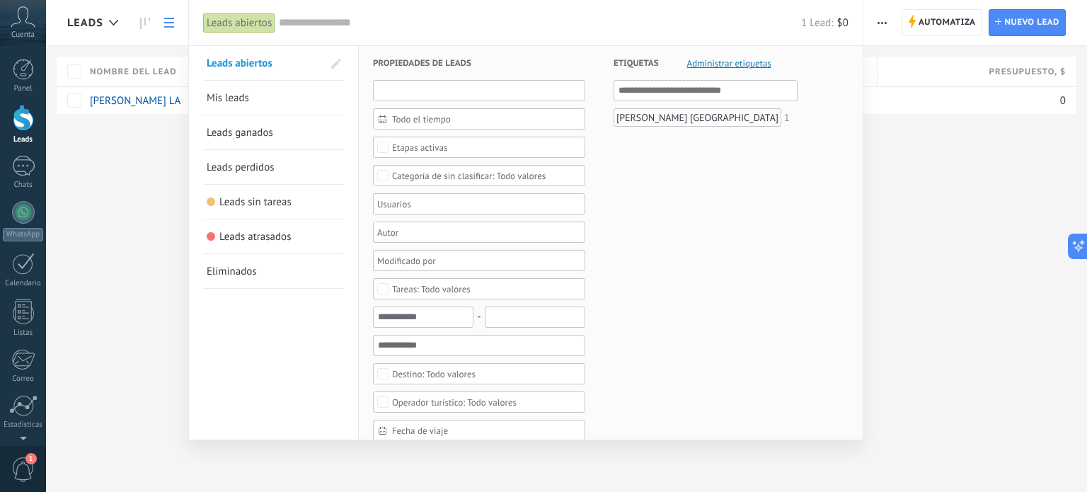
click at [456, 90] on input "text" at bounding box center [479, 90] width 212 height 21
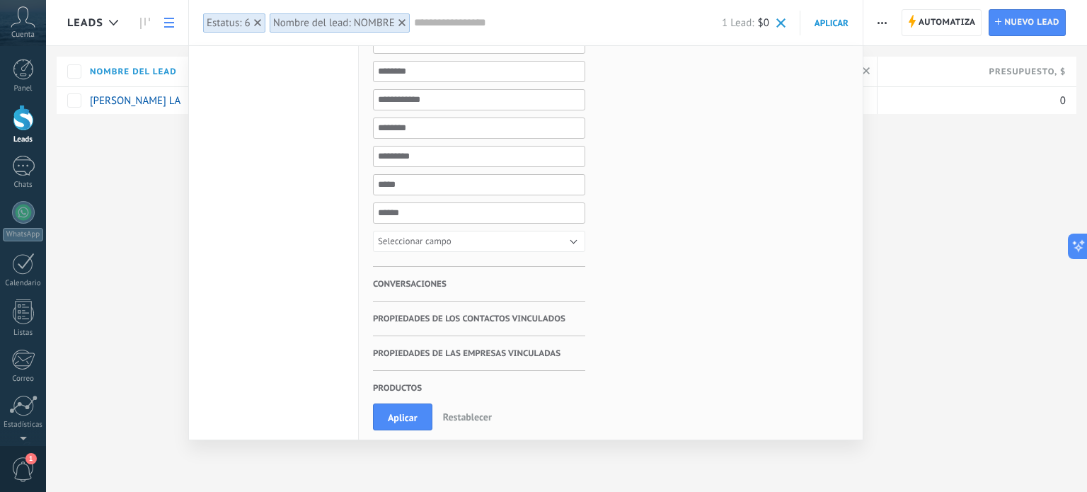
scroll to position [887, 0]
type input "******"
click at [459, 232] on button "Seleccionar campo" at bounding box center [479, 240] width 212 height 21
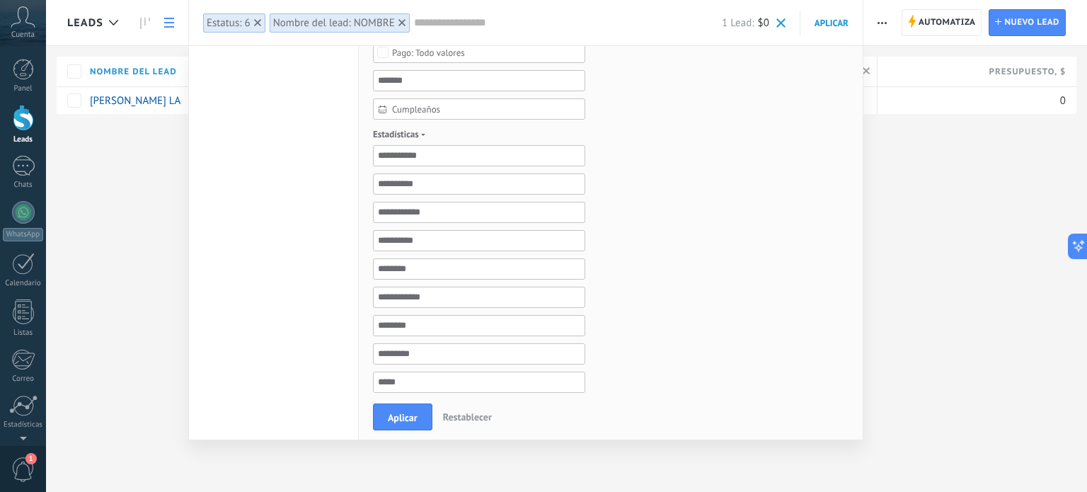
scroll to position [604, 0]
click at [423, 212] on span "Estadísticas" at bounding box center [401, 219] width 57 height 15
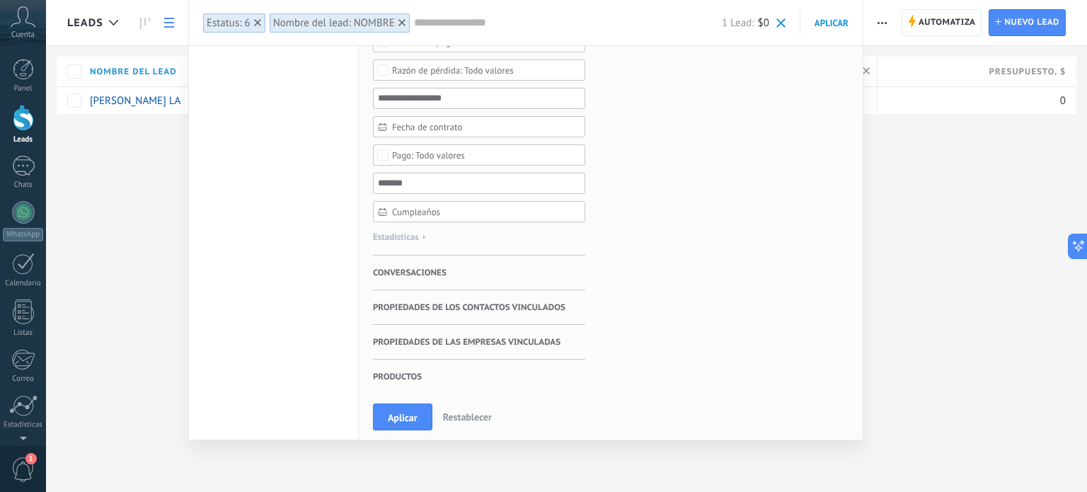
scroll to position [579, 0]
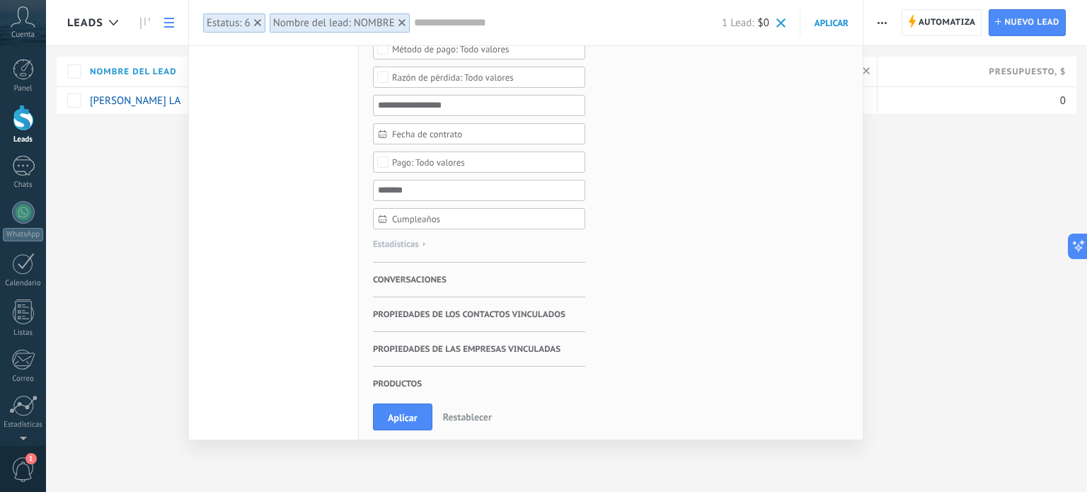
click at [492, 271] on h3 "Conversaciones" at bounding box center [479, 279] width 212 height 34
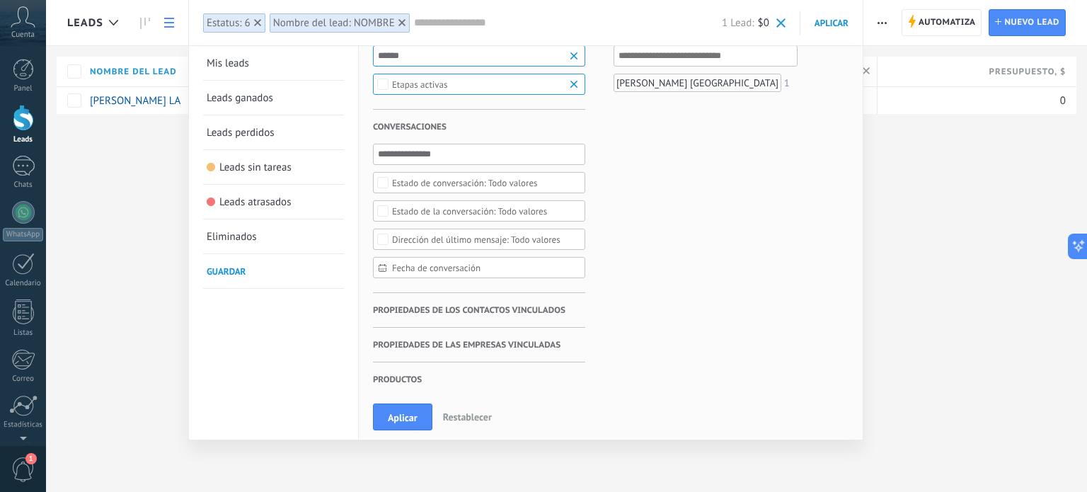
scroll to position [0, 0]
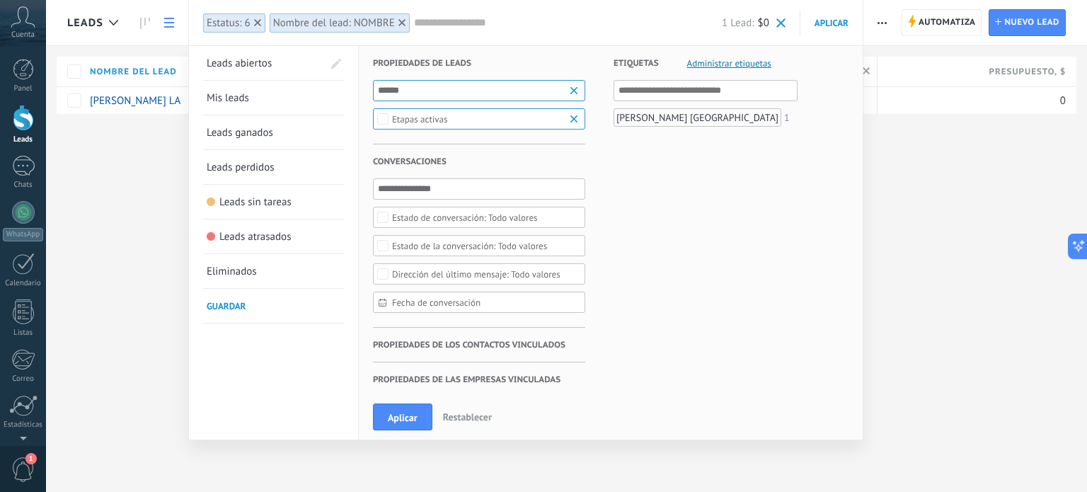
drag, startPoint x: 272, startPoint y: 98, endPoint x: 298, endPoint y: 135, distance: 45.1
click at [272, 98] on link "Mis leads" at bounding box center [274, 98] width 134 height 34
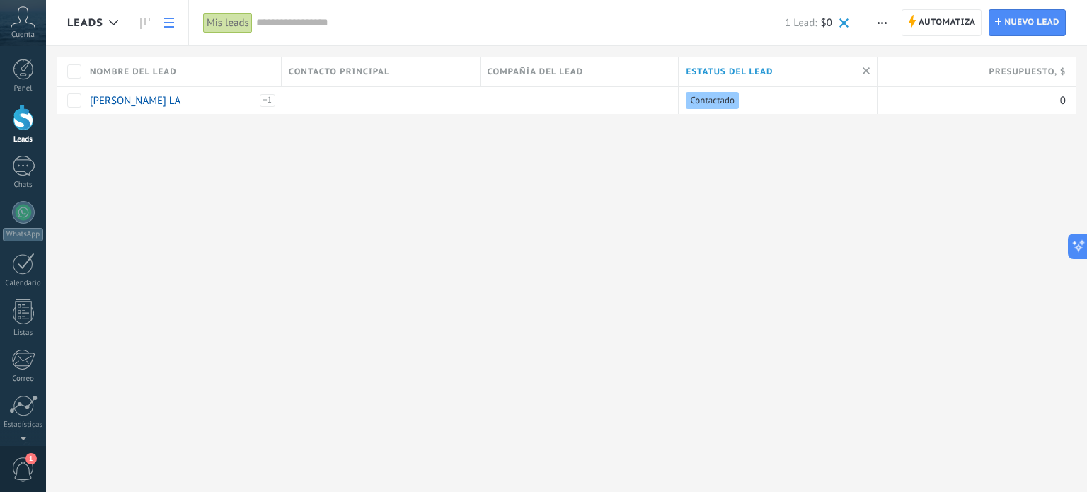
click at [229, 16] on div "Mis leads" at bounding box center [228, 23] width 50 height 21
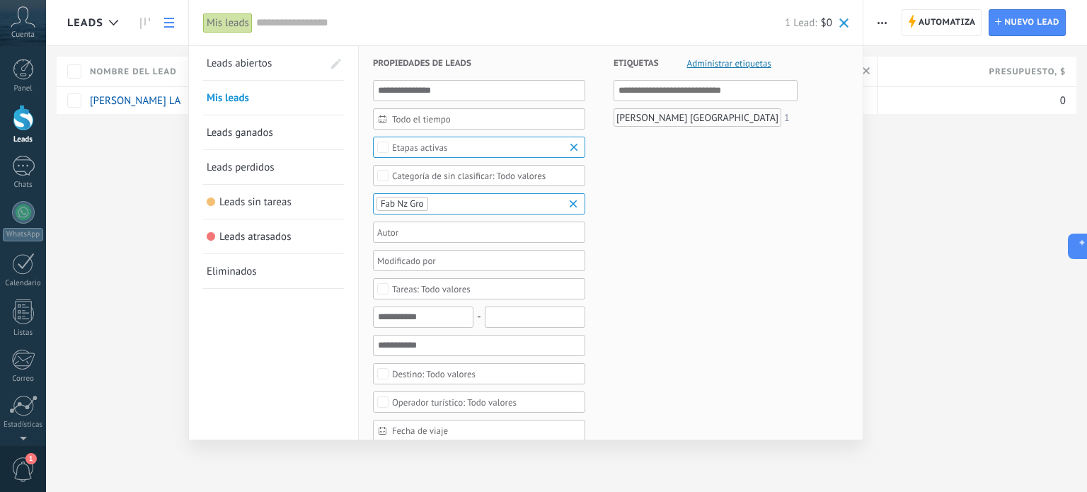
click at [944, 212] on div at bounding box center [543, 246] width 1087 height 492
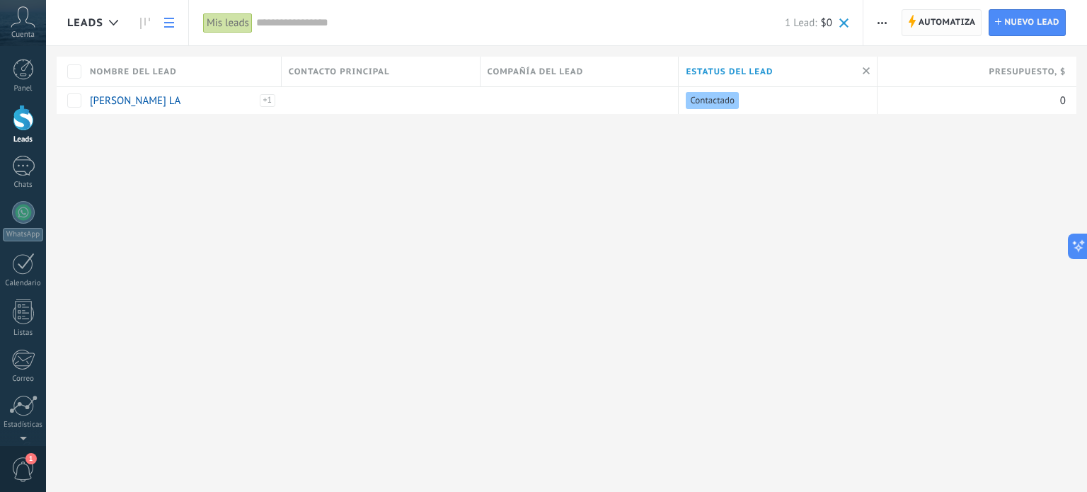
click at [925, 23] on span "Automatiza" at bounding box center [946, 22] width 57 height 25
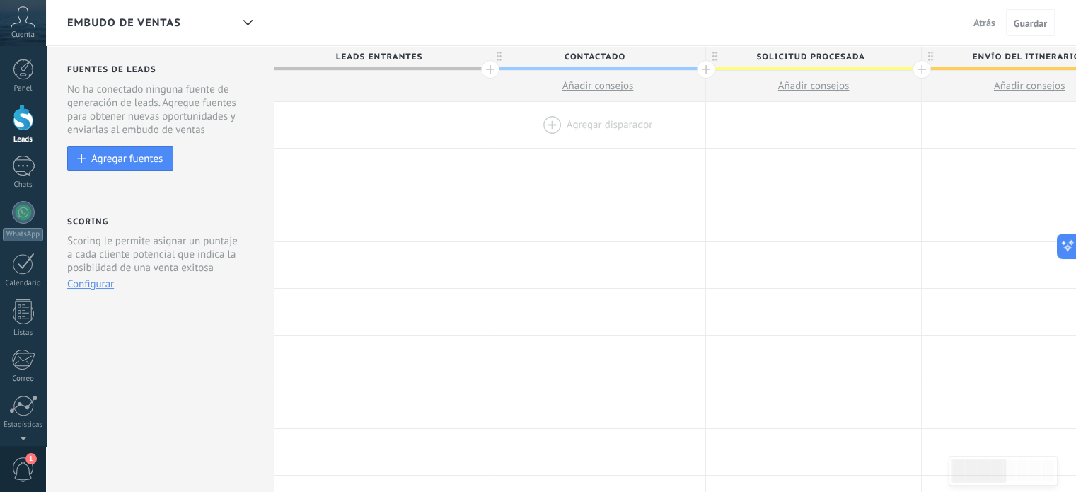
drag, startPoint x: 889, startPoint y: 84, endPoint x: 660, endPoint y: 104, distance: 229.4
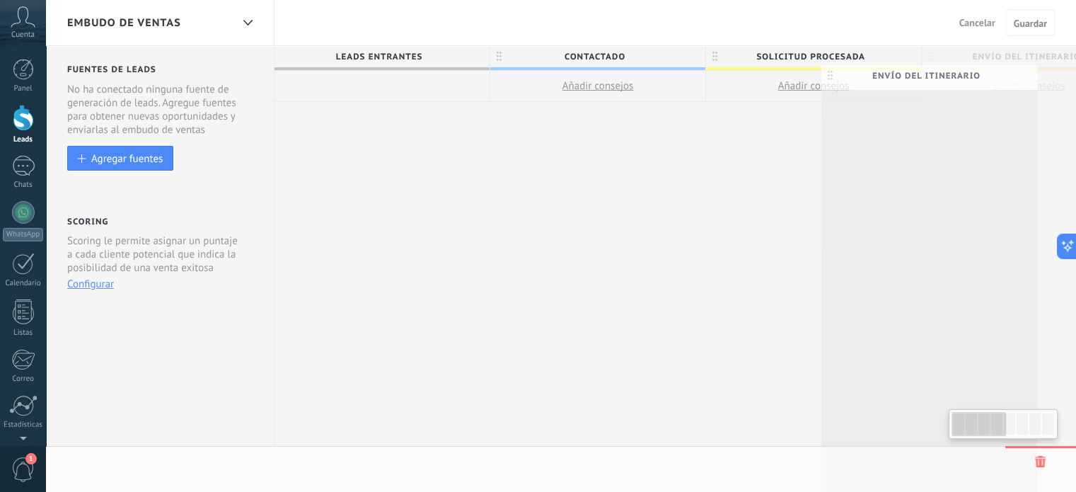
scroll to position [0, 3]
drag, startPoint x: 954, startPoint y: 67, endPoint x: 752, endPoint y: 90, distance: 202.9
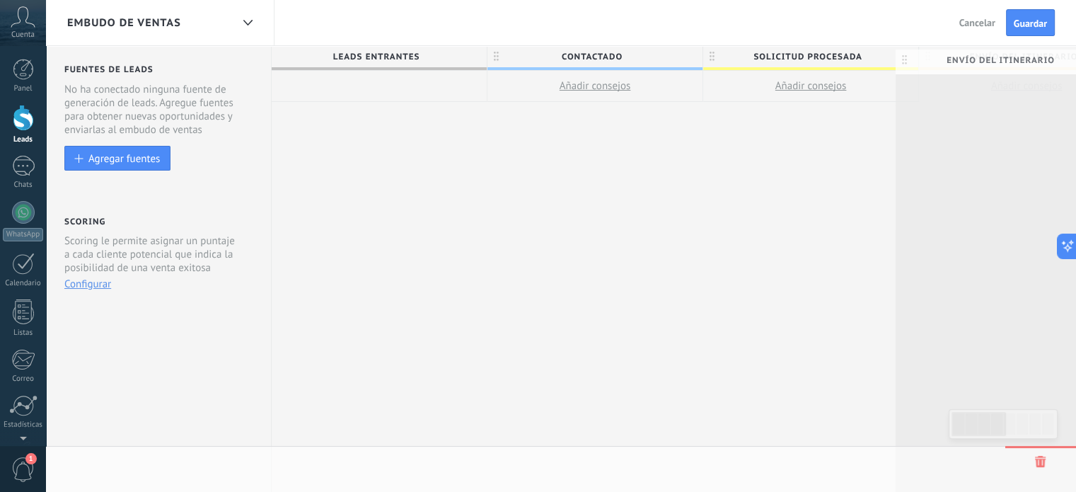
scroll to position [0, 33]
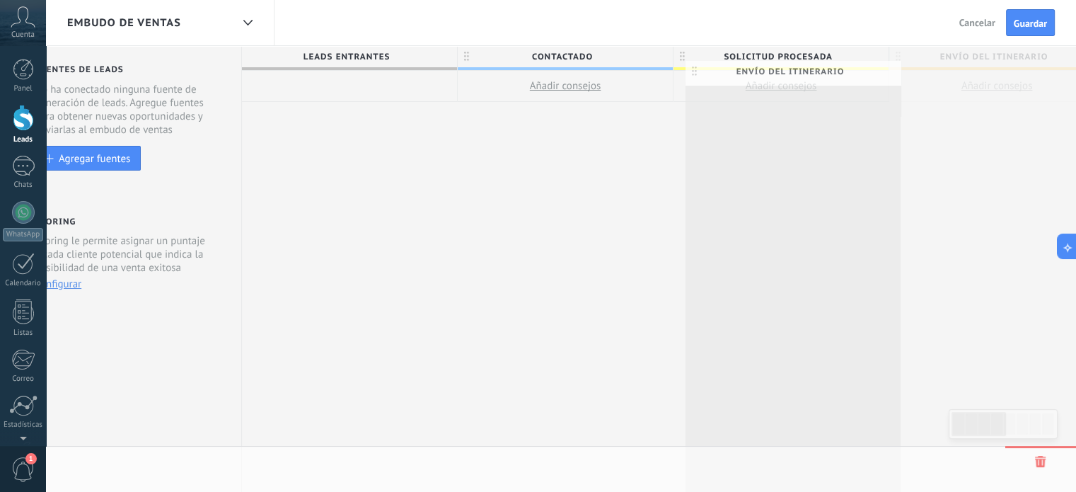
drag, startPoint x: 948, startPoint y: 52, endPoint x: 717, endPoint y: 67, distance: 231.1
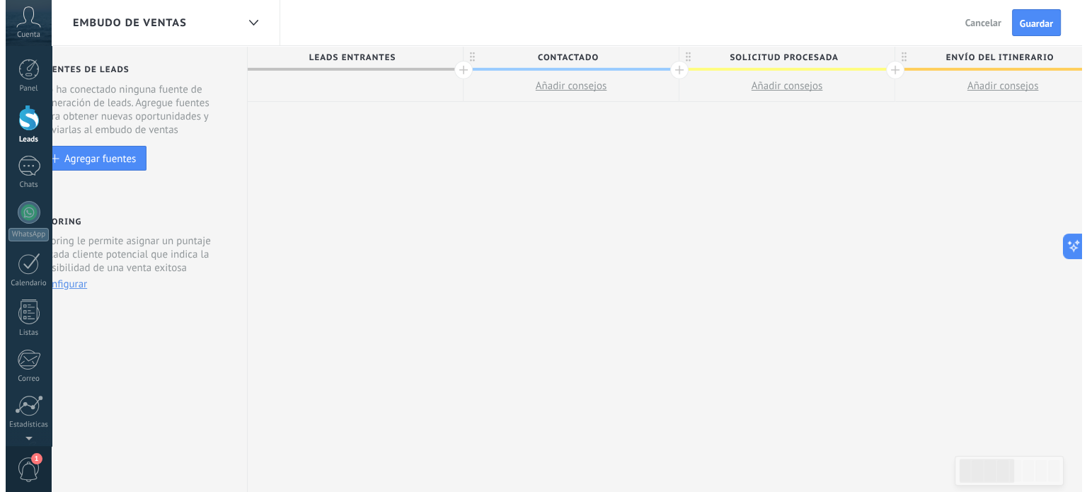
scroll to position [0, 0]
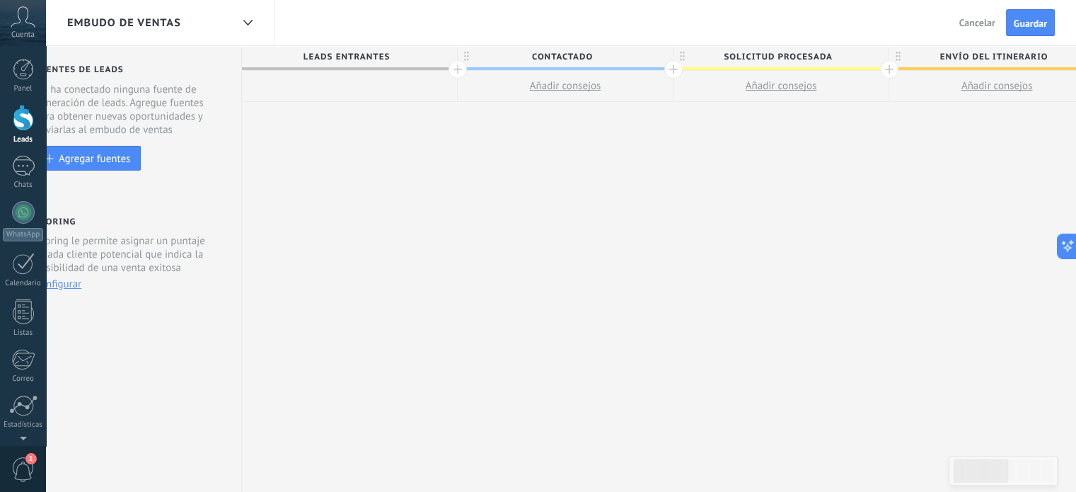
drag, startPoint x: 170, startPoint y: 64, endPoint x: 270, endPoint y: 62, distance: 100.5
click at [270, 62] on div "Fuentes de leads Leads Entrantes Esta función capta leads de tus fuentes de gen…" at bounding box center [990, 269] width 1955 height 446
click at [248, 21] on icon at bounding box center [247, 23] width 9 height 6
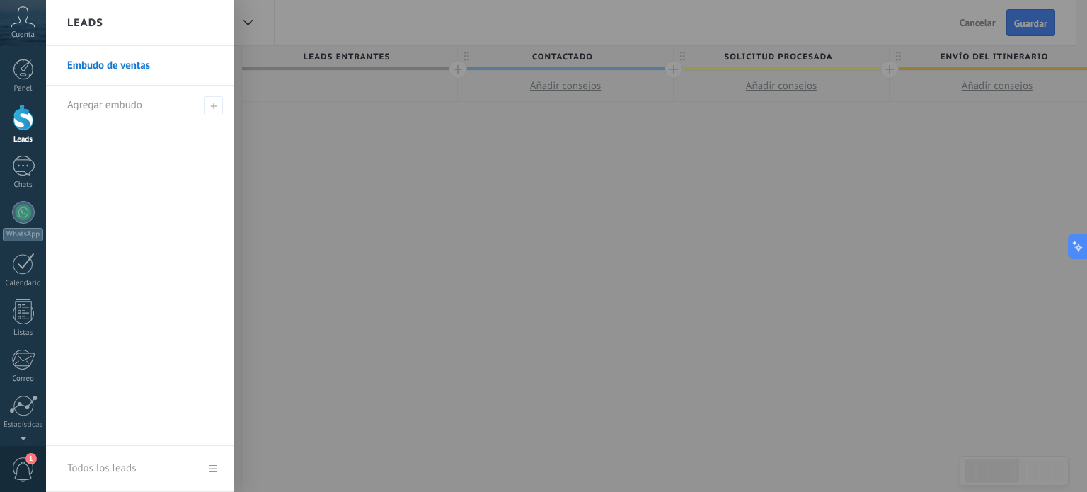
click at [127, 67] on link "Embudo de ventas" at bounding box center [143, 66] width 152 height 40
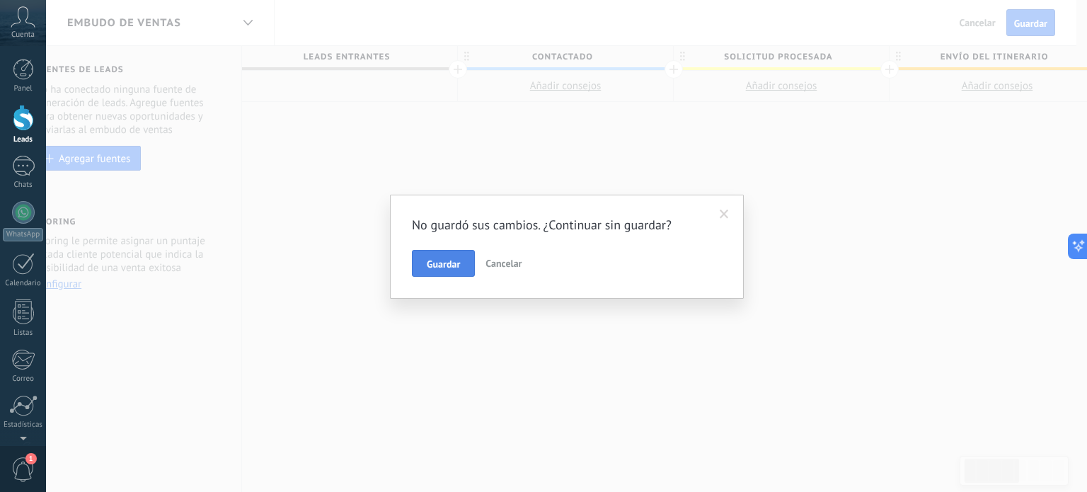
click at [427, 269] on span "Guardar" at bounding box center [443, 264] width 33 height 10
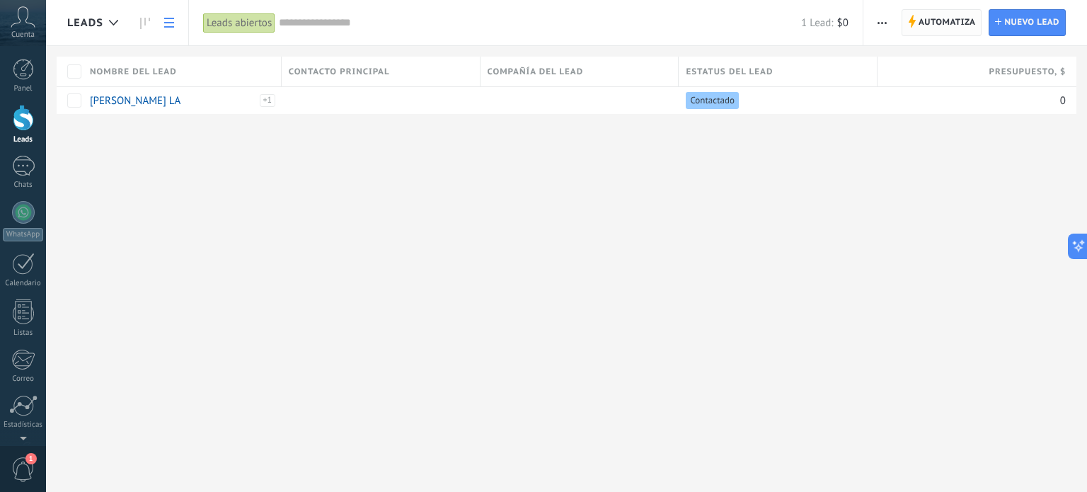
click at [938, 15] on span "Automatiza" at bounding box center [946, 22] width 57 height 25
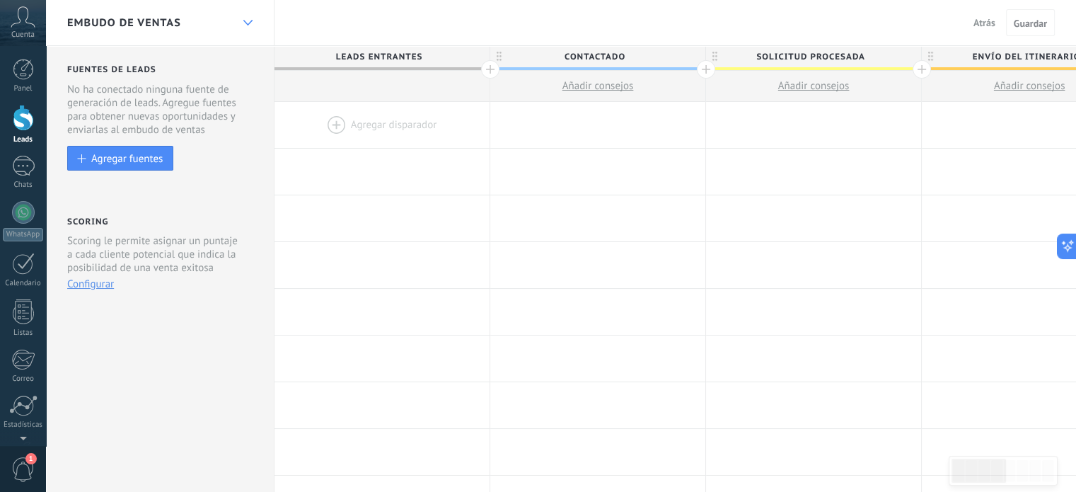
click at [249, 18] on div at bounding box center [248, 23] width 24 height 28
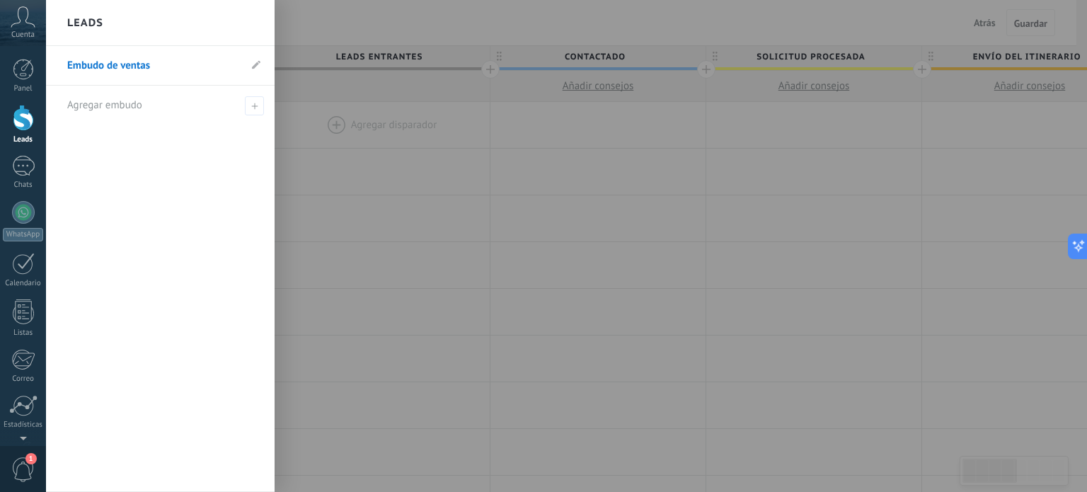
click at [261, 67] on li "Embudo de ventas" at bounding box center [160, 66] width 229 height 40
click at [256, 109] on span at bounding box center [254, 105] width 19 height 19
click at [127, 108] on span "Agregar embudo" at bounding box center [104, 104] width 75 height 13
click at [249, 101] on span at bounding box center [254, 105] width 19 height 19
click at [255, 105] on use at bounding box center [254, 106] width 6 height 6
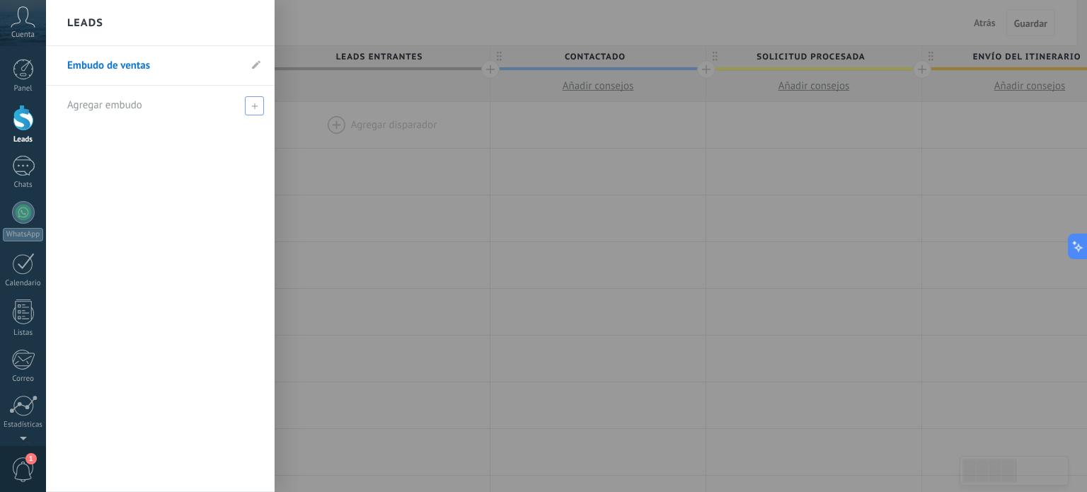
click at [255, 105] on use at bounding box center [254, 106] width 6 height 6
click at [255, 105] on icon at bounding box center [254, 106] width 6 height 6
click at [255, 104] on icon at bounding box center [254, 106] width 6 height 6
click at [250, 71] on li "Embudo de ventas" at bounding box center [160, 66] width 229 height 40
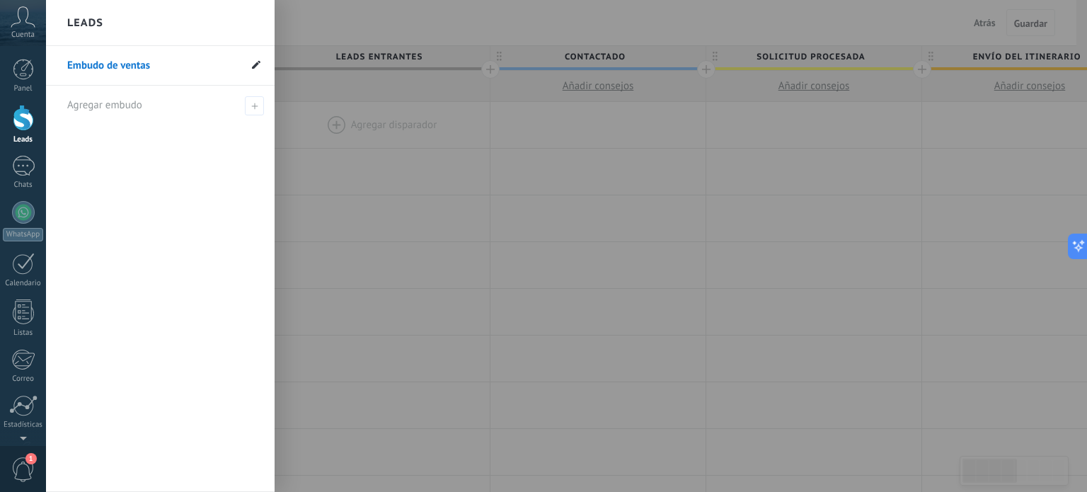
click at [258, 60] on icon at bounding box center [256, 64] width 8 height 8
click at [194, 70] on link "Embudo de ventas" at bounding box center [153, 66] width 172 height 40
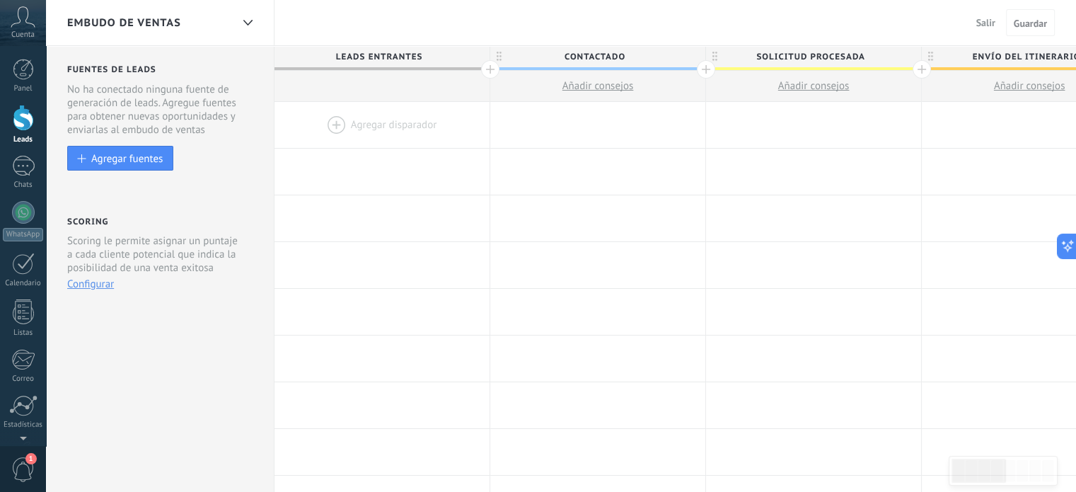
click at [980, 23] on span "Salir" at bounding box center [985, 22] width 19 height 13
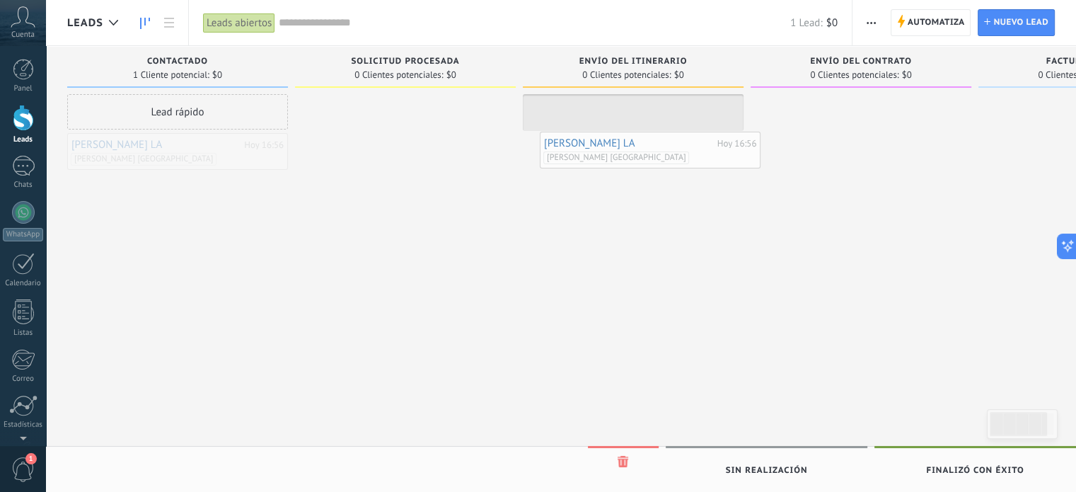
drag, startPoint x: 228, startPoint y: 163, endPoint x: 699, endPoint y: 160, distance: 471.2
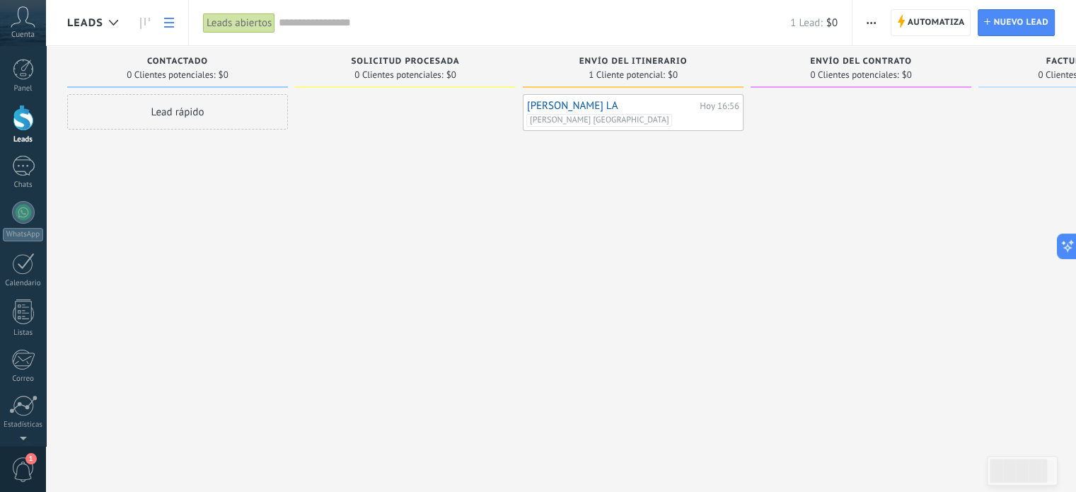
click at [163, 23] on link at bounding box center [169, 23] width 24 height 28
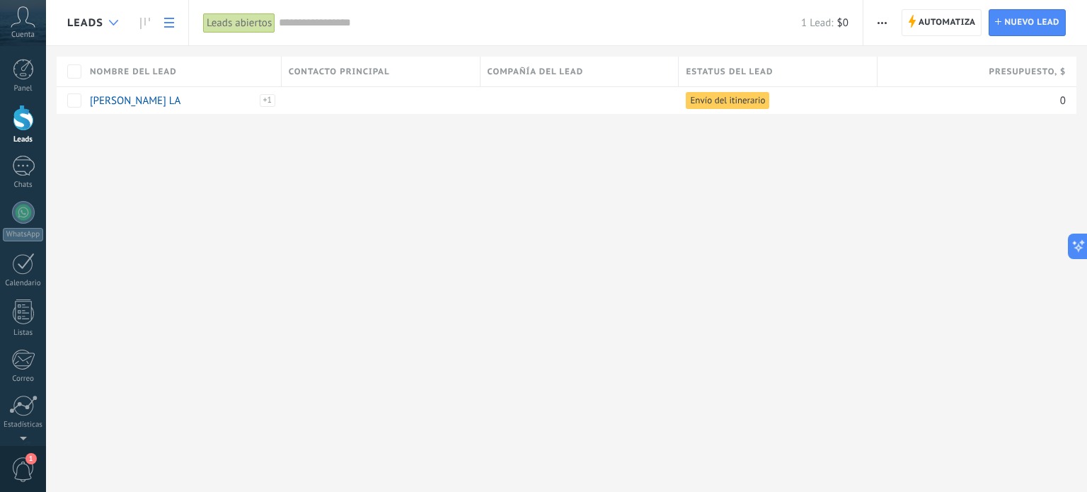
click at [117, 20] on use at bounding box center [113, 23] width 9 height 6
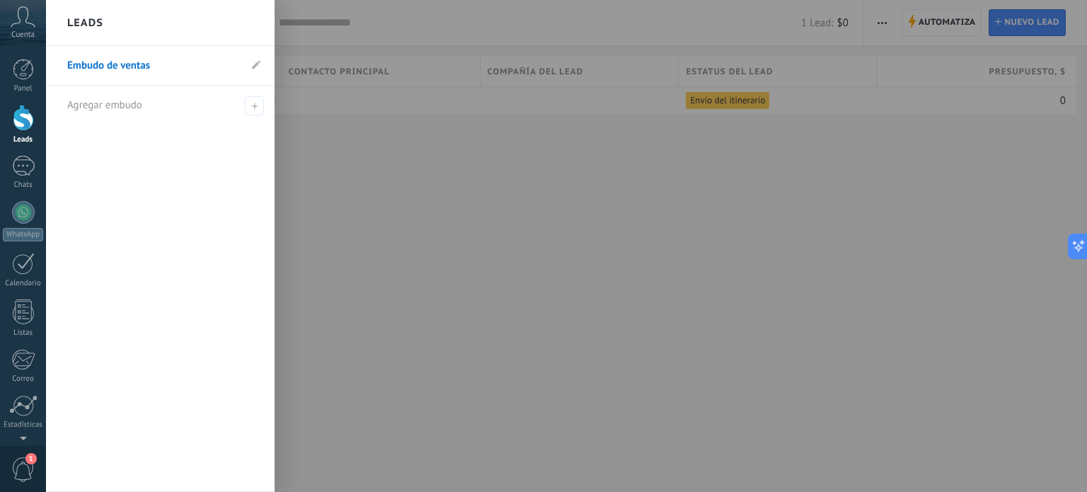
click at [405, 197] on div at bounding box center [589, 246] width 1087 height 492
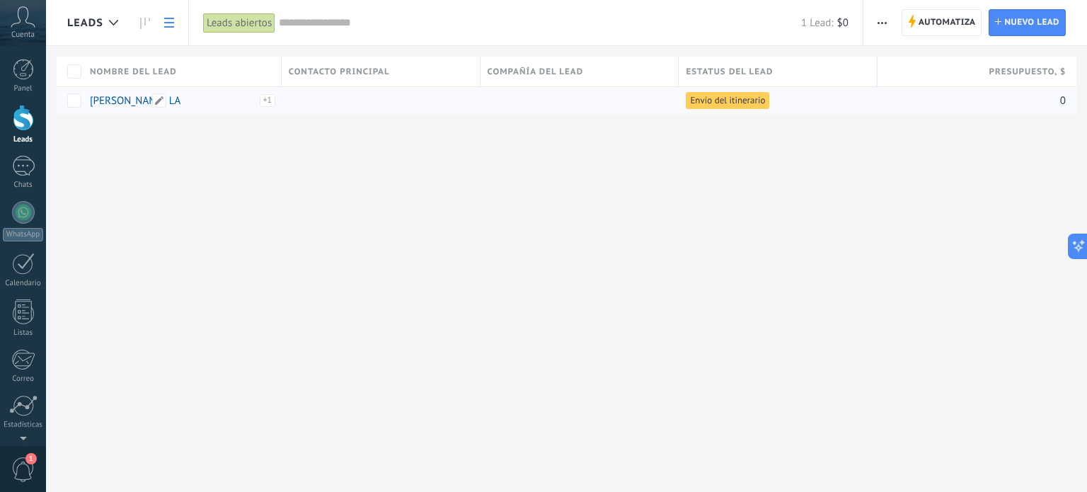
click at [116, 98] on link "[PERSON_NAME] LA" at bounding box center [135, 100] width 91 height 13
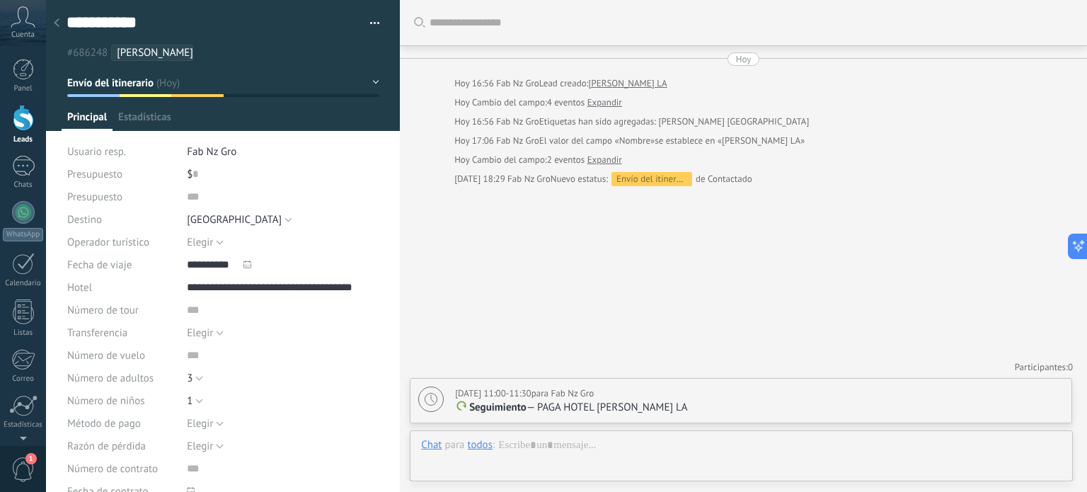
scroll to position [21, 0]
click at [633, 183] on div "Envío del itinerario" at bounding box center [651, 179] width 81 height 14
click at [652, 176] on div "Envío del itinerario" at bounding box center [651, 179] width 81 height 14
click at [562, 269] on div "Buscar Carga más Hoy Hoy 16:56 Fab Nz Gro Lead creado: TIBURCIO LA Hoy Cambio d…" at bounding box center [743, 246] width 687 height 492
click at [572, 344] on div "Buscar Carga más Hoy Hoy 16:56 Fab Nz Gro Lead creado: TIBURCIO LA Hoy Cambio d…" at bounding box center [743, 246] width 687 height 492
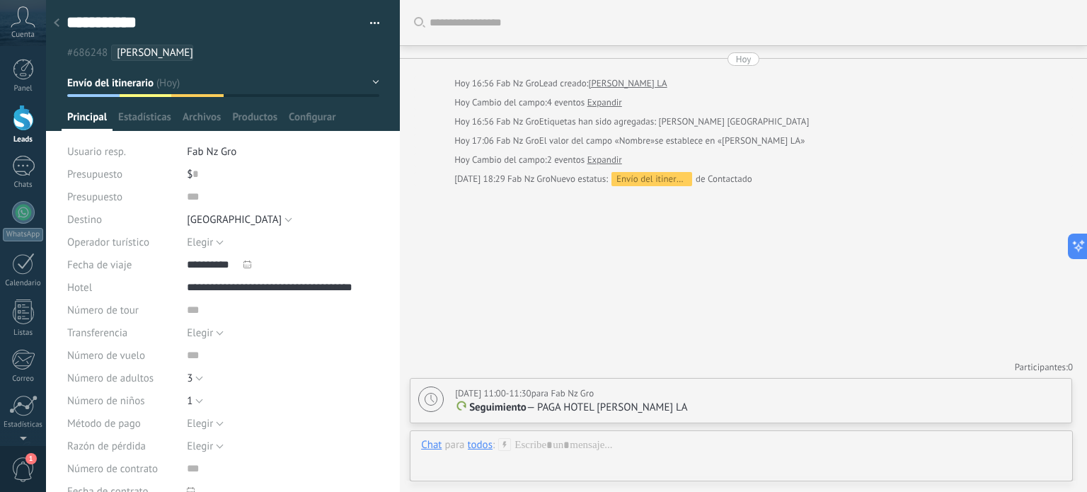
click at [689, 410] on p "Seguimiento — PAGA HOTEL TIBURCIO LA" at bounding box center [759, 407] width 608 height 14
type textarea "**********"
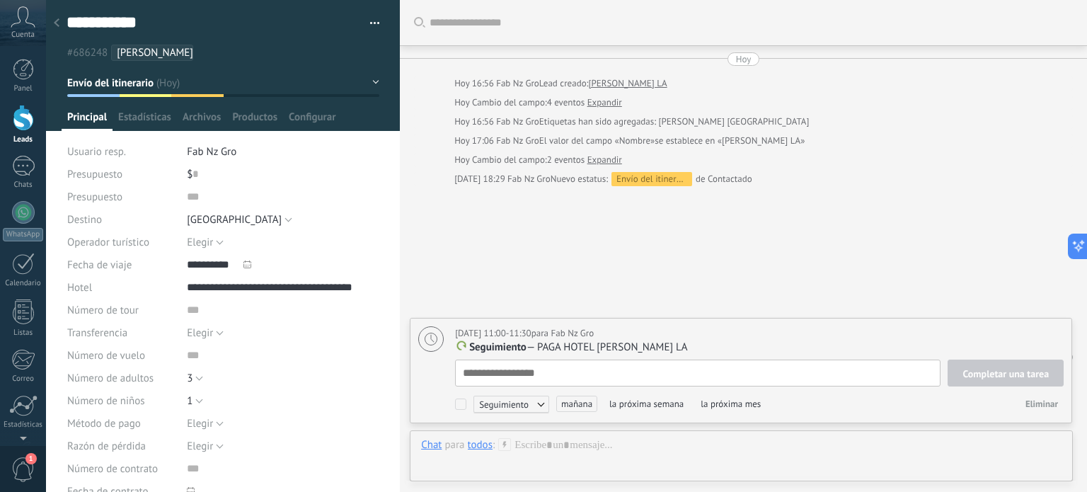
scroll to position [14, 0]
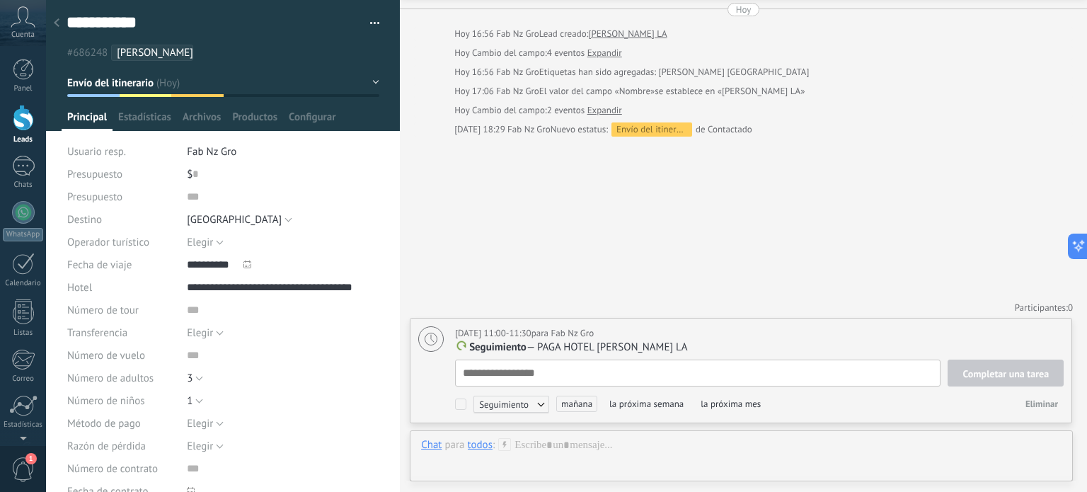
click at [460, 278] on div "Buscar Carga más Hoy Hoy 16:56 Fab Nz Gro Lead creado: TIBURCIO LA Hoy Cambio d…" at bounding box center [743, 221] width 687 height 542
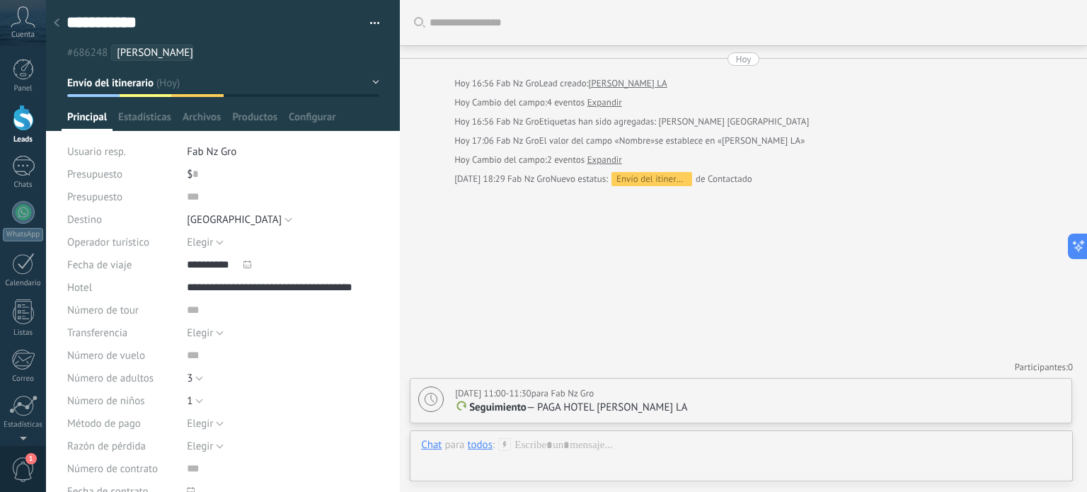
scroll to position [0, 0]
click at [367, 80] on button "Envío del itinerario" at bounding box center [223, 82] width 312 height 25
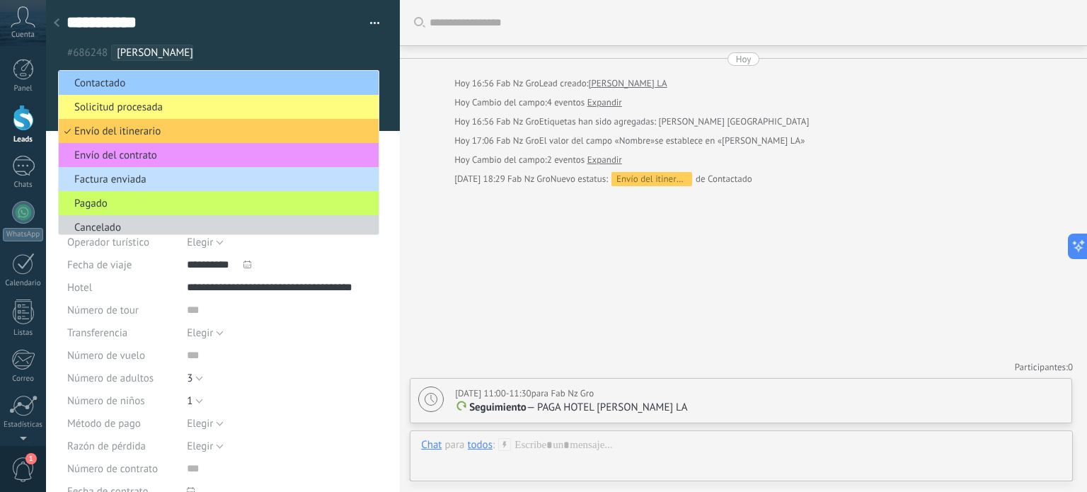
click at [306, 52] on ul "#686248 ANTONIO TINBURCIO LOS ANGELES" at bounding box center [220, 52] width 311 height 19
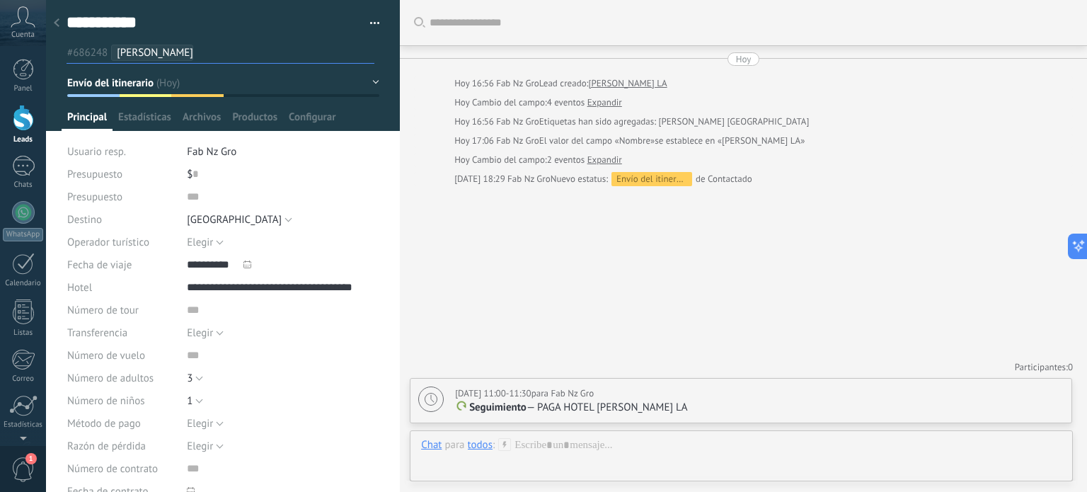
click at [374, 21] on button "button" at bounding box center [369, 23] width 21 height 21
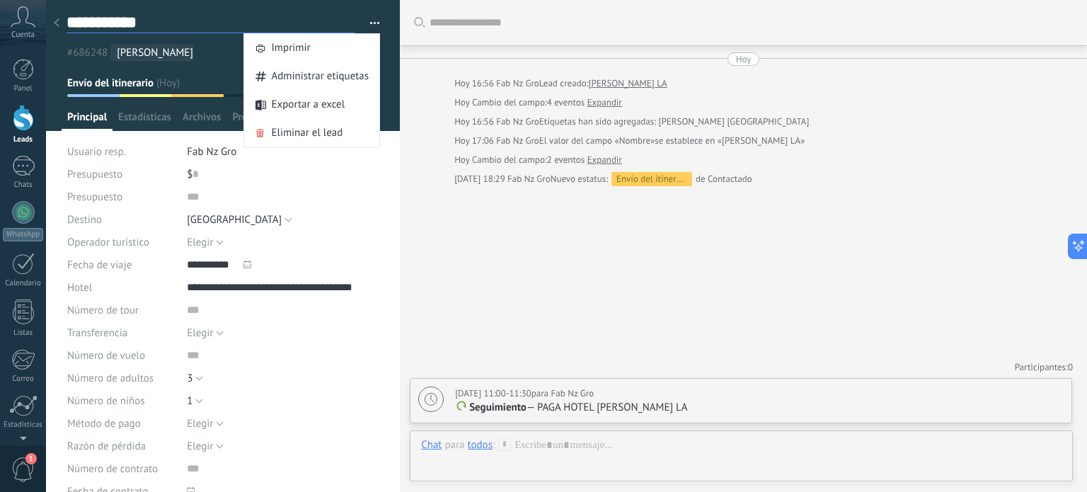
click at [279, 19] on textarea "**********" at bounding box center [211, 22] width 289 height 21
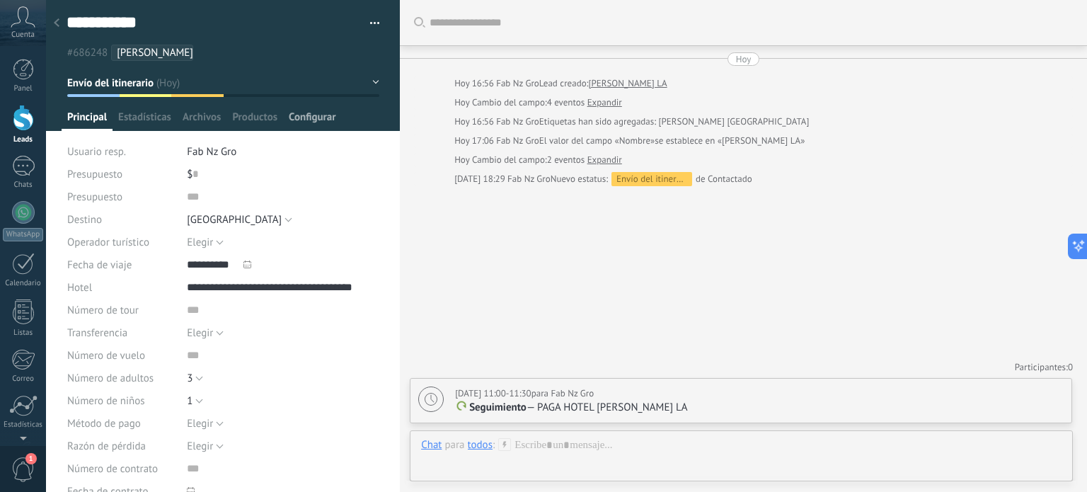
click at [319, 117] on span "Configurar" at bounding box center [312, 120] width 47 height 21
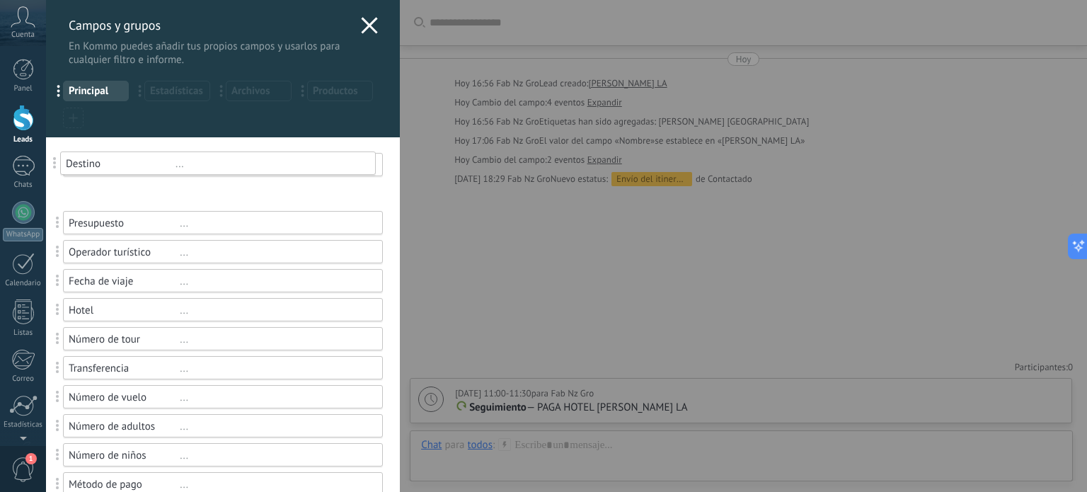
drag, startPoint x: 57, startPoint y: 225, endPoint x: 54, endPoint y: 166, distance: 59.5
drag, startPoint x: 55, startPoint y: 196, endPoint x: 64, endPoint y: 159, distance: 37.8
drag, startPoint x: 55, startPoint y: 257, endPoint x: 58, endPoint y: 212, distance: 45.4
drag, startPoint x: 55, startPoint y: 290, endPoint x: 56, endPoint y: 237, distance: 53.1
drag, startPoint x: 60, startPoint y: 313, endPoint x: 61, endPoint y: 268, distance: 44.6
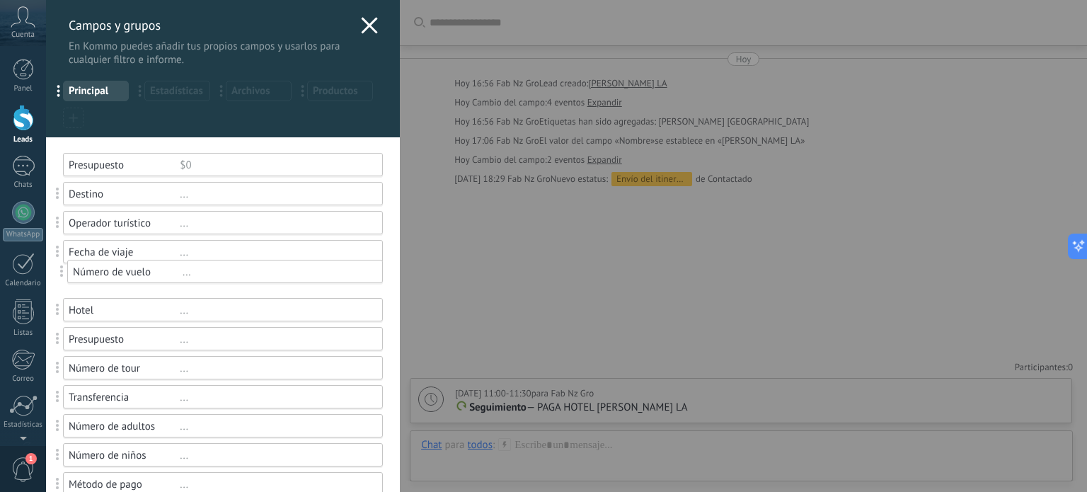
drag, startPoint x: 61, startPoint y: 399, endPoint x: 64, endPoint y: 276, distance: 123.1
drag, startPoint x: 61, startPoint y: 430, endPoint x: 62, endPoint y: 340, distance: 89.9
drag, startPoint x: 58, startPoint y: 349, endPoint x: 57, endPoint y: 224, distance: 125.2
drag, startPoint x: 62, startPoint y: 457, endPoint x: 71, endPoint y: 246, distance: 211.0
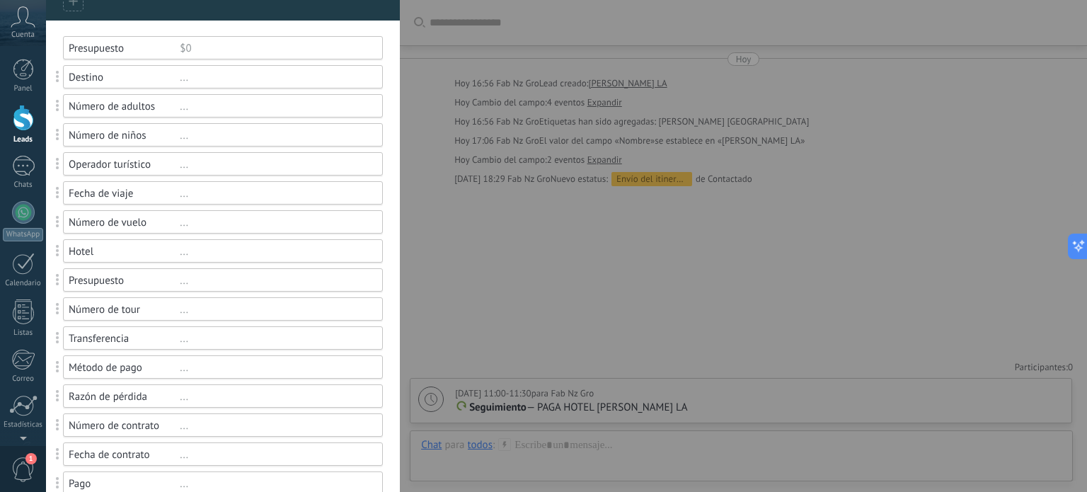
scroll to position [141, 0]
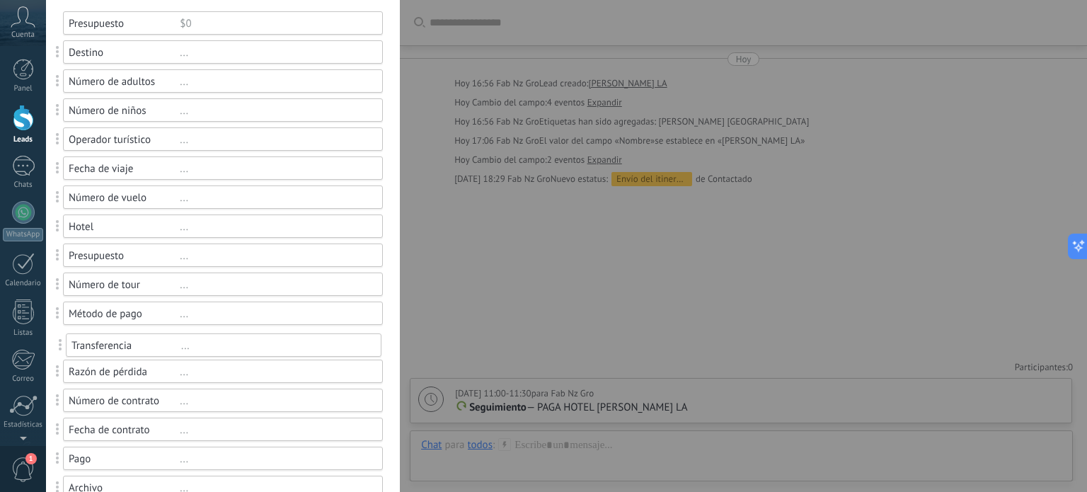
drag, startPoint x: 57, startPoint y: 316, endPoint x: 59, endPoint y: 353, distance: 37.6
drag, startPoint x: 60, startPoint y: 402, endPoint x: 79, endPoint y: 48, distance: 354.2
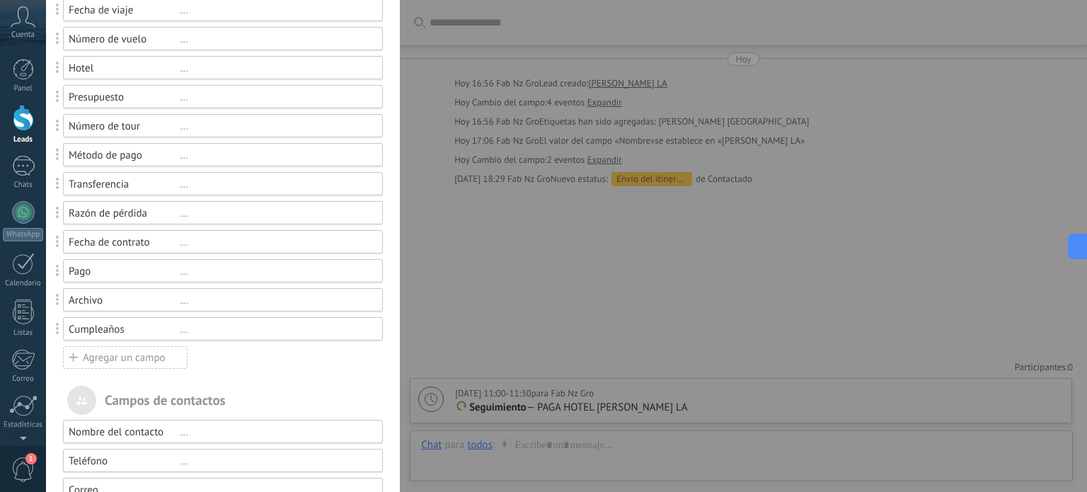
scroll to position [354, 0]
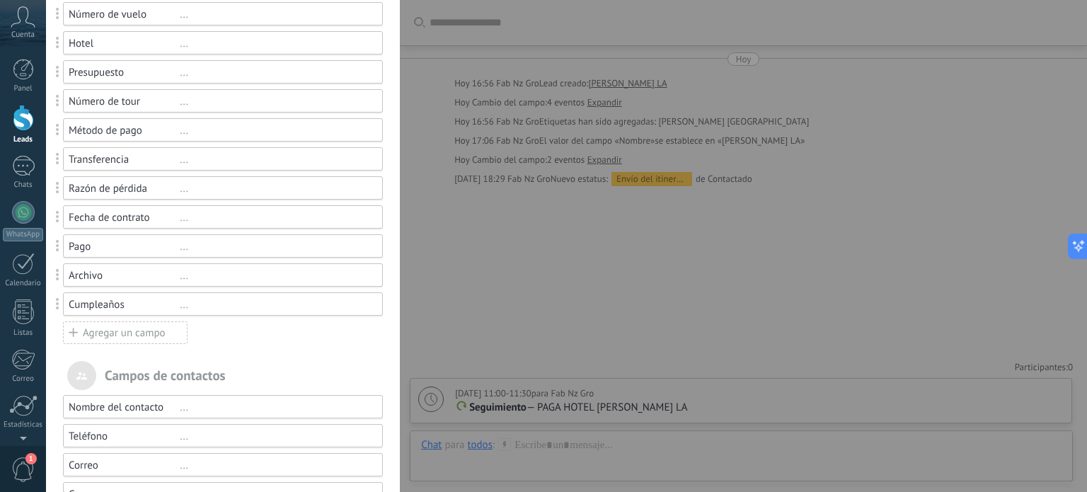
click at [129, 332] on div "Agregar un campo" at bounding box center [125, 332] width 125 height 23
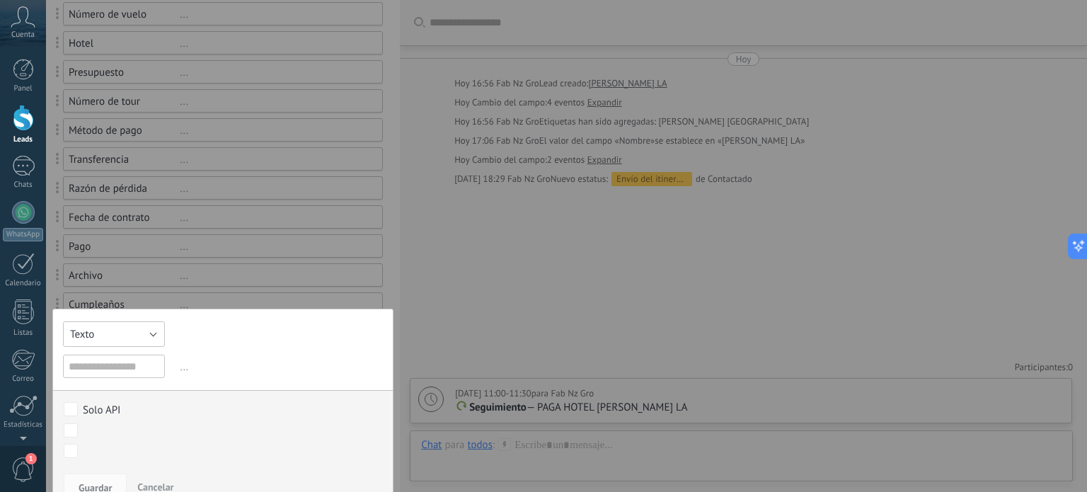
click at [147, 333] on button "Texto" at bounding box center [114, 333] width 102 height 25
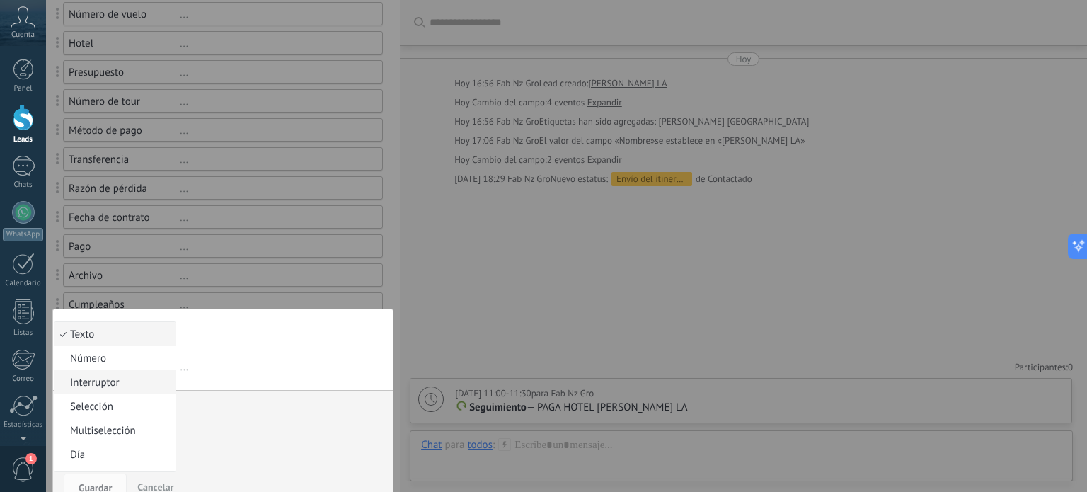
scroll to position [71, 0]
click at [127, 378] on span "Día" at bounding box center [112, 383] width 117 height 13
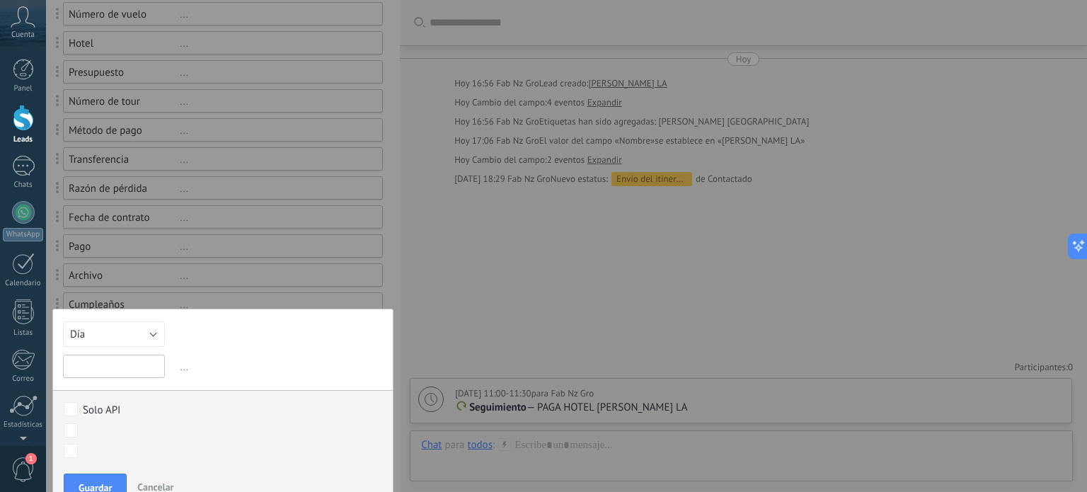
click at [138, 372] on input "text" at bounding box center [114, 365] width 102 height 23
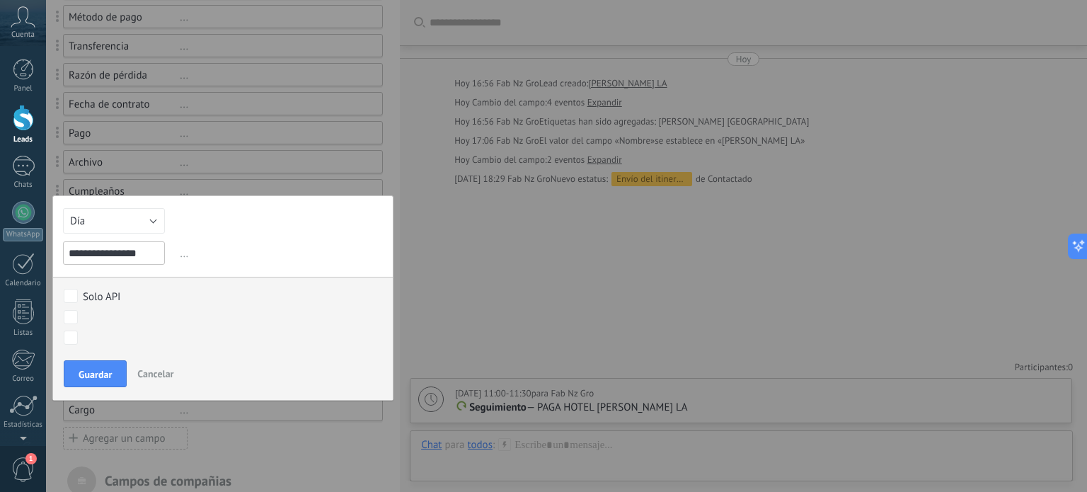
scroll to position [495, 0]
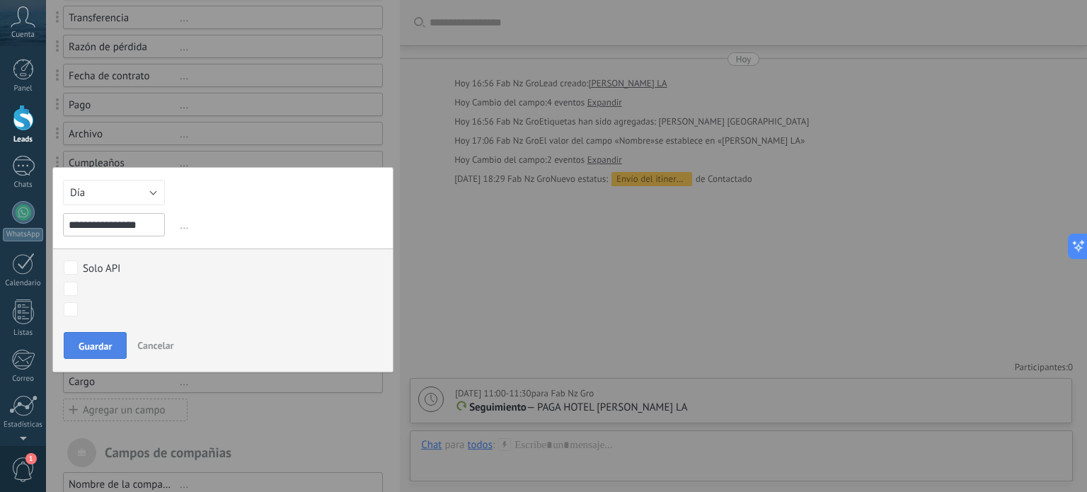
type input "**********"
click at [92, 348] on span "Guardar" at bounding box center [95, 346] width 33 height 10
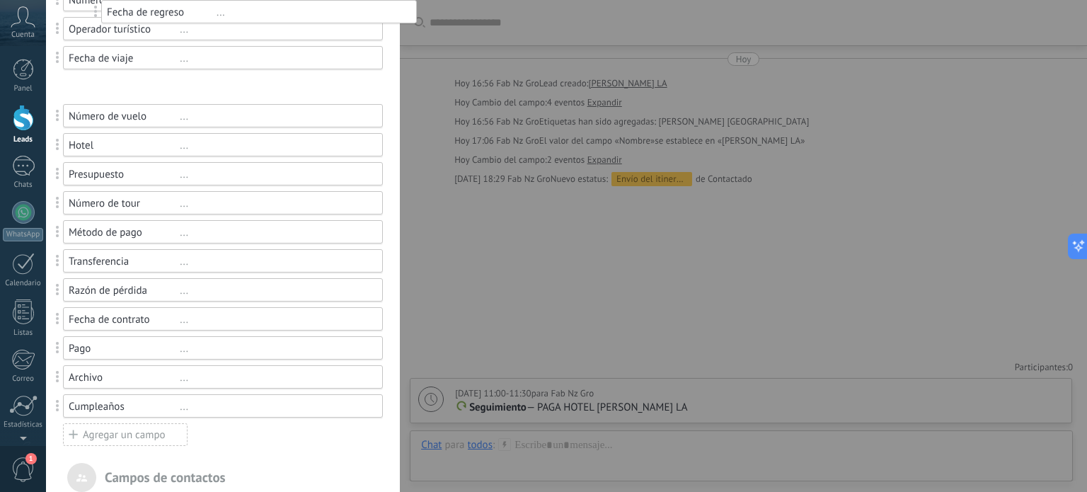
scroll to position [266, 0]
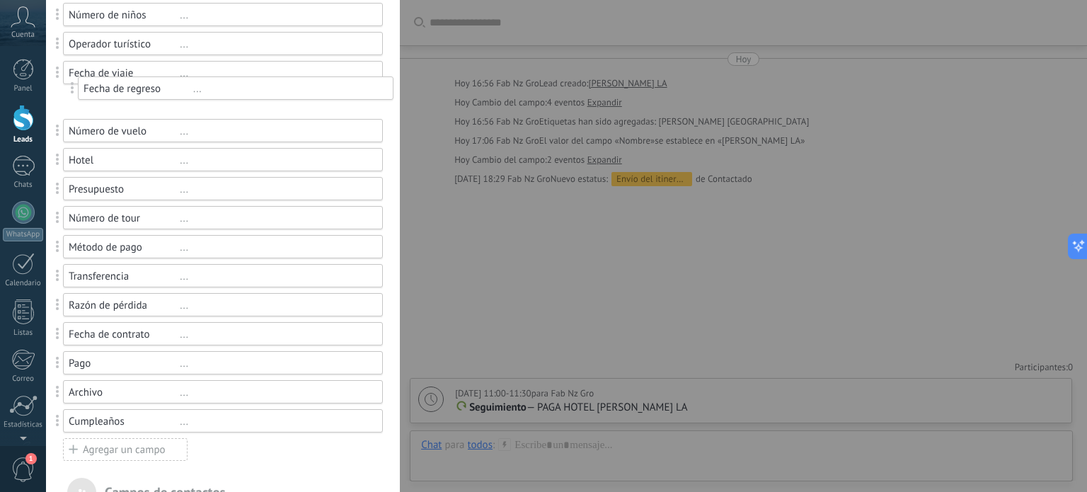
drag, startPoint x: 58, startPoint y: 332, endPoint x: 69, endPoint y: 96, distance: 236.5
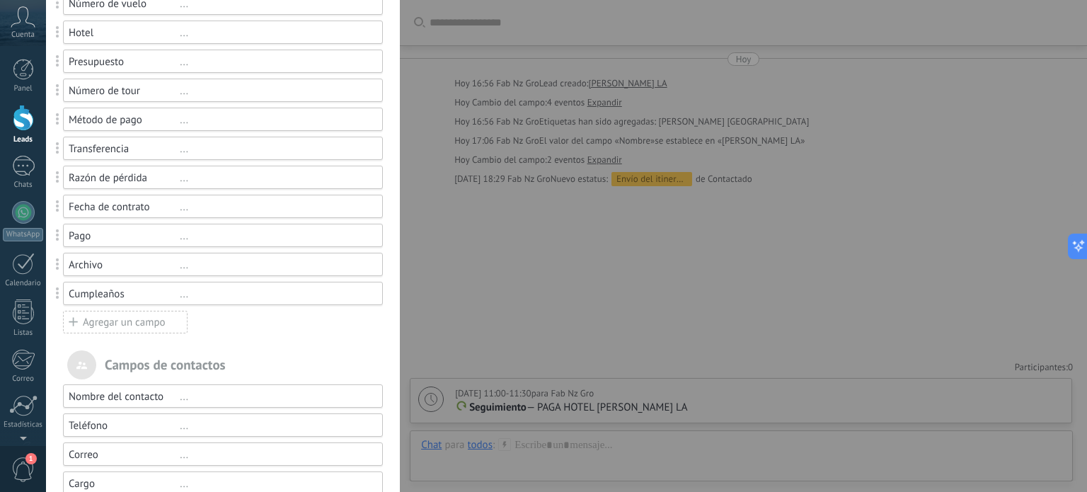
scroll to position [407, 0]
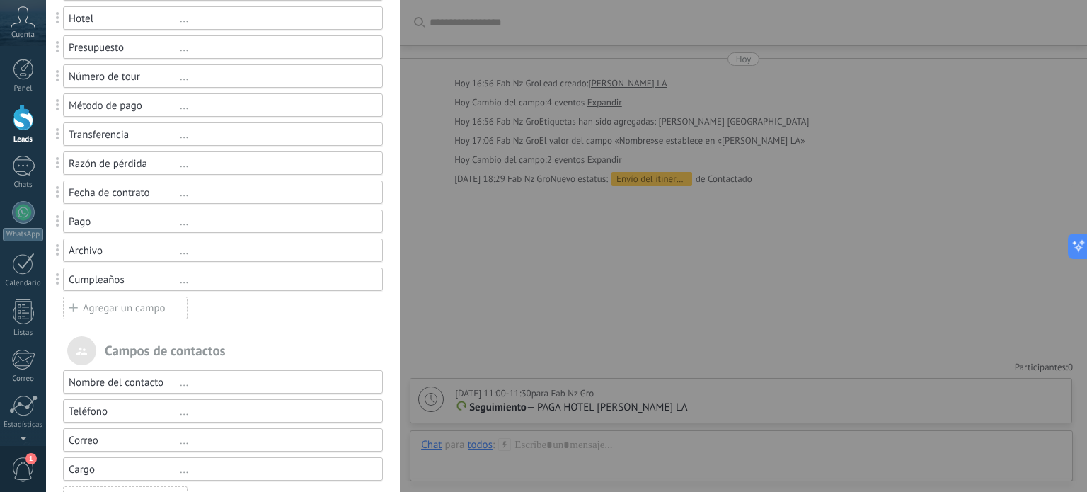
click at [134, 19] on div "Hotel" at bounding box center [124, 18] width 111 height 13
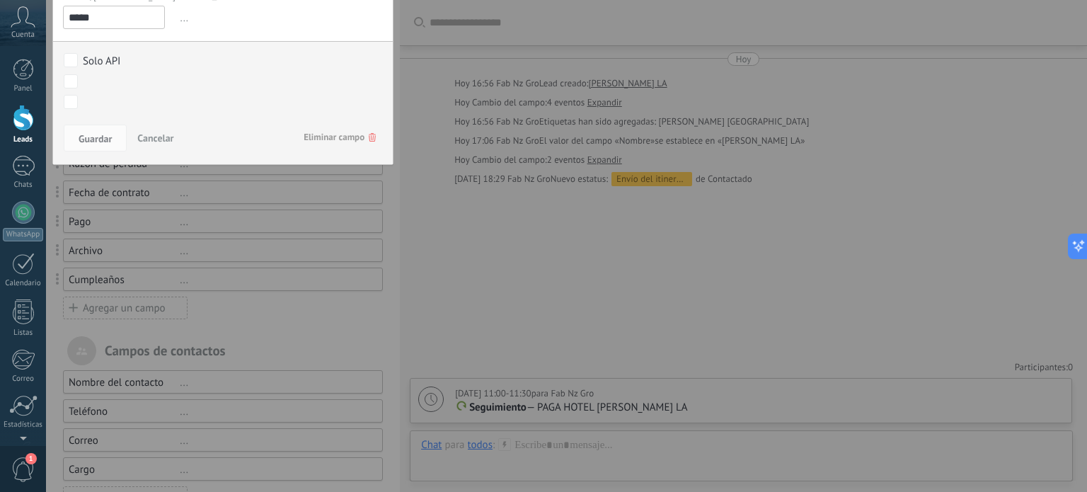
click at [122, 20] on input "*****" at bounding box center [114, 17] width 102 height 23
type input "**********"
click at [96, 135] on span "Guardar" at bounding box center [95, 139] width 33 height 10
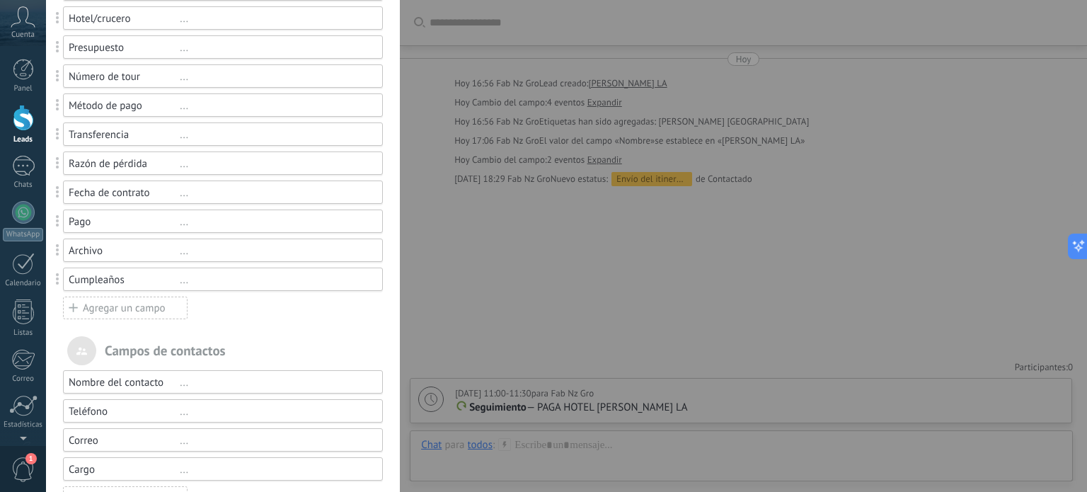
click at [105, 311] on div "Agregar un campo" at bounding box center [125, 307] width 125 height 23
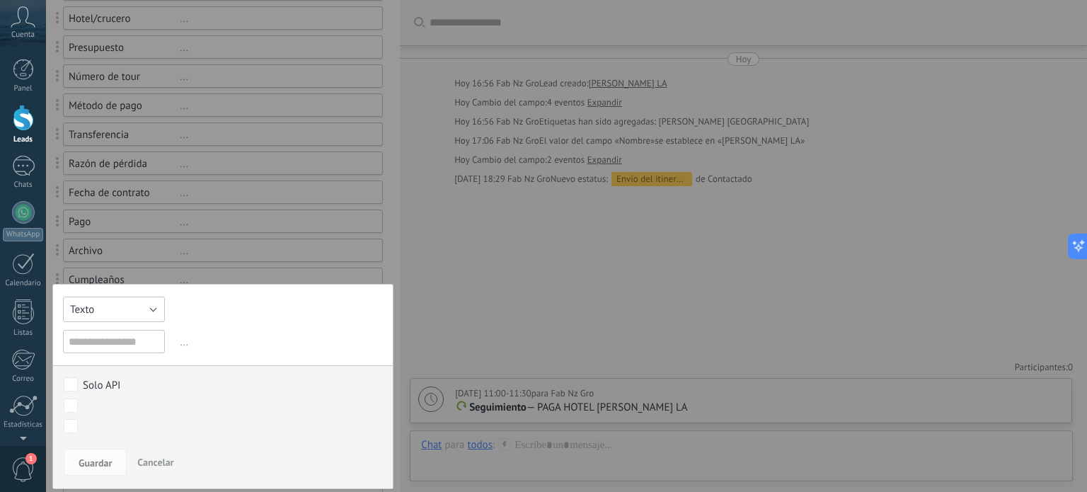
click at [105, 299] on button "Texto" at bounding box center [114, 308] width 102 height 25
click at [99, 325] on li "Número" at bounding box center [114, 333] width 121 height 24
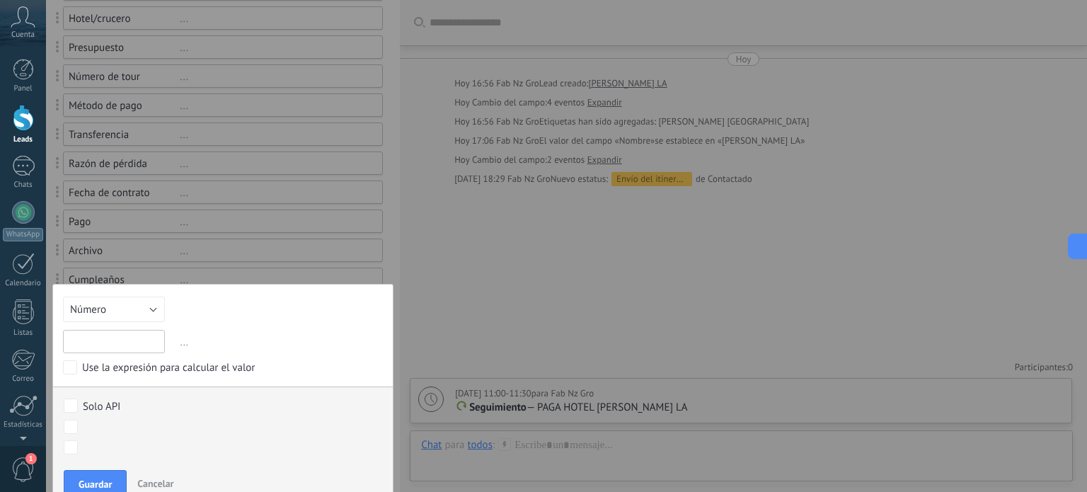
click at [110, 333] on input "text" at bounding box center [114, 341] width 102 height 23
type input "********"
click at [85, 479] on span "Guardar" at bounding box center [95, 484] width 33 height 10
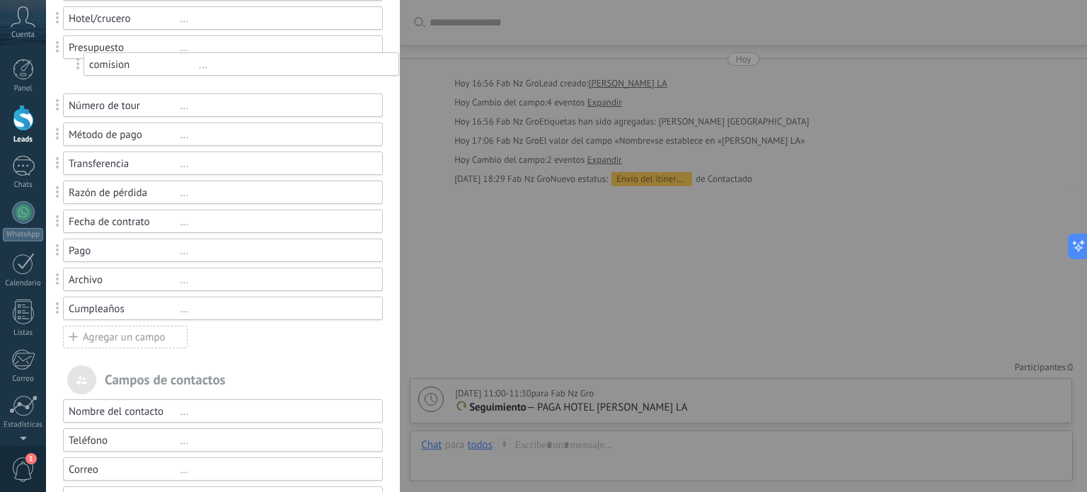
drag, startPoint x: 63, startPoint y: 311, endPoint x: 83, endPoint y: 67, distance: 244.2
click at [125, 45] on div "Presupuesto" at bounding box center [124, 47] width 111 height 13
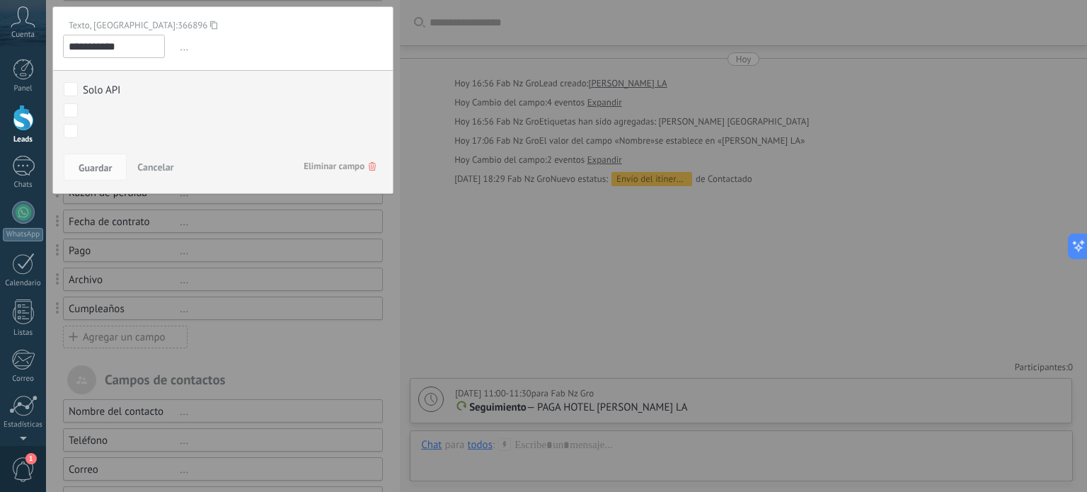
drag, startPoint x: 122, startPoint y: 47, endPoint x: 59, endPoint y: 55, distance: 62.7
click at [59, 55] on div "**********" at bounding box center [222, 99] width 341 height 187
type input "*****"
click at [96, 169] on span "Guardar" at bounding box center [95, 168] width 33 height 10
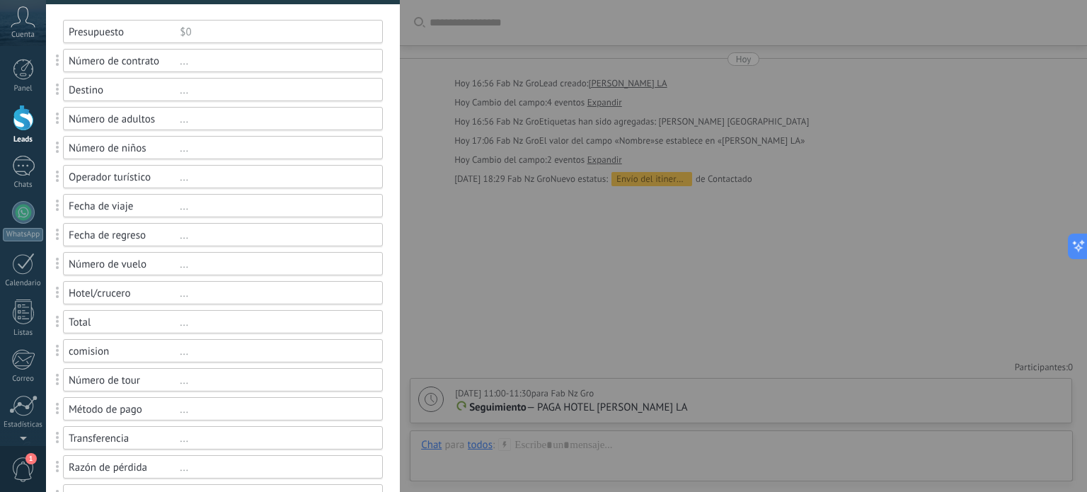
scroll to position [125, 0]
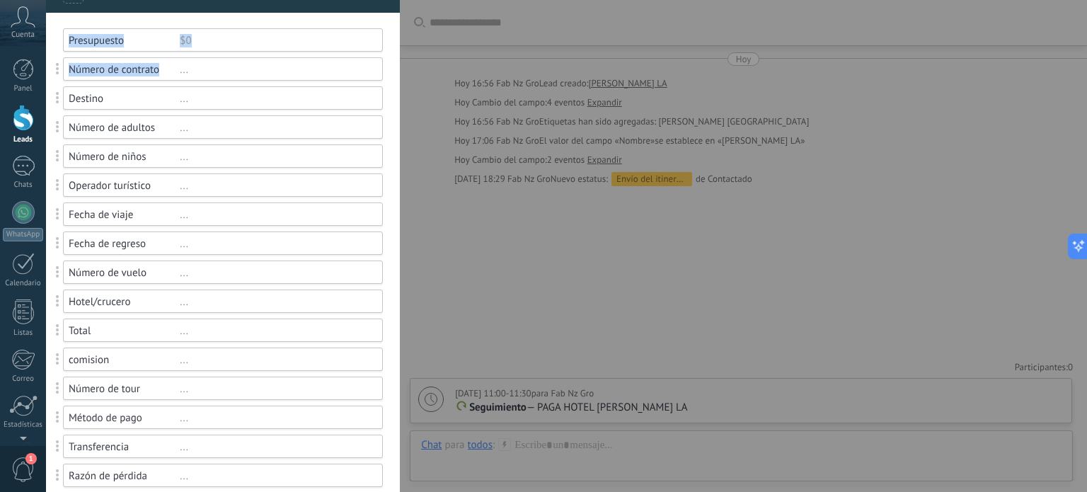
drag, startPoint x: 158, startPoint y: 71, endPoint x: 23, endPoint y: 71, distance: 135.1
click at [46, 71] on div "Campos y grupos En Kommo puedes añadir tus propios campos y usarlos para cualqu…" at bounding box center [566, 246] width 1041 height 492
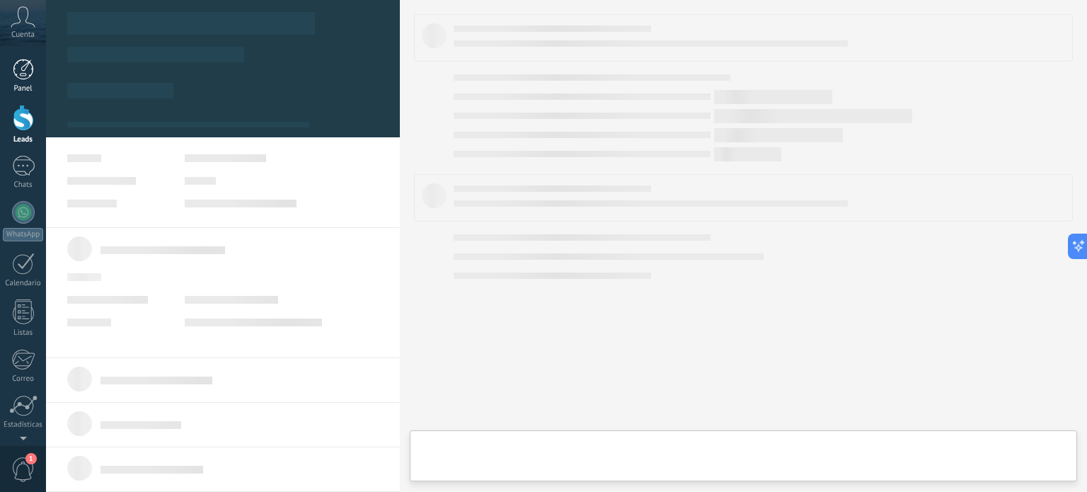
type textarea "**********"
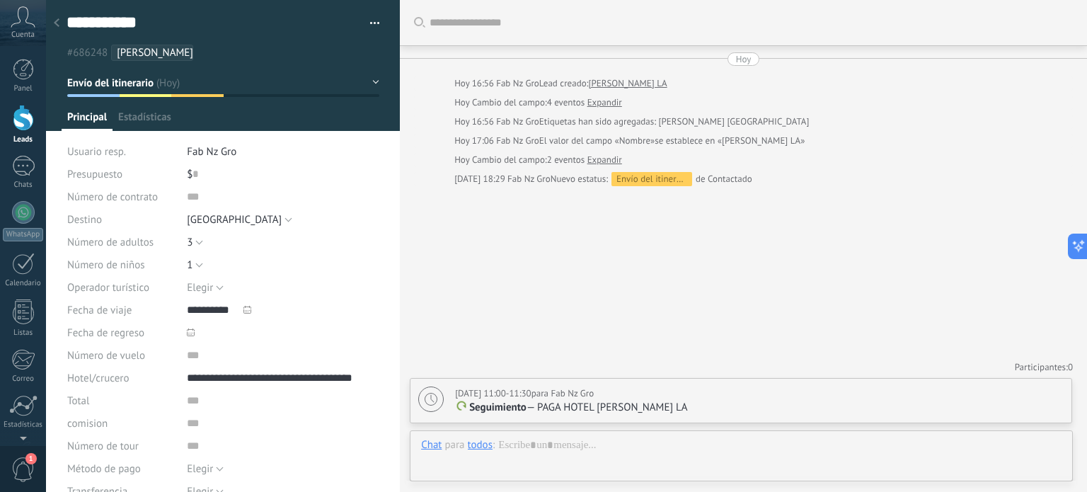
scroll to position [21, 0]
click at [300, 118] on span "Configurar" at bounding box center [312, 120] width 47 height 21
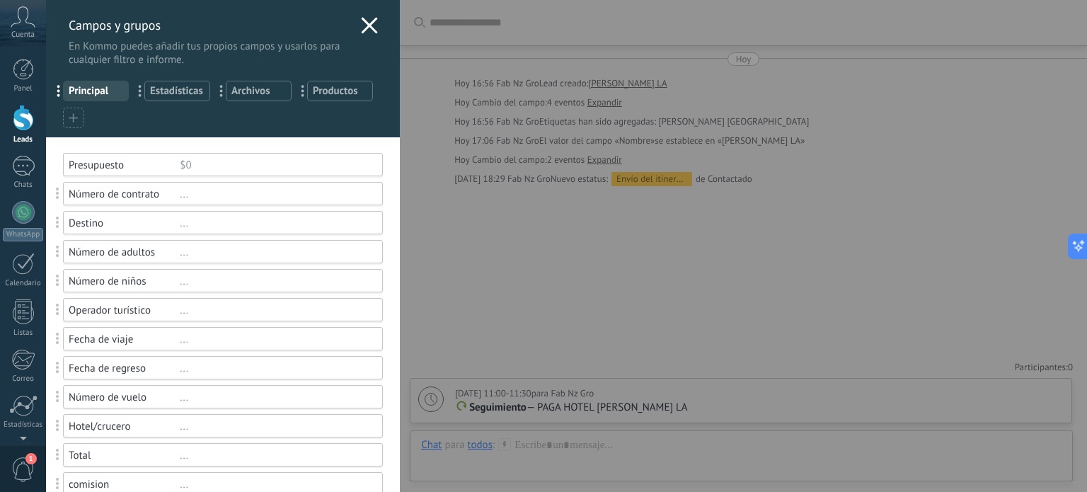
click at [153, 198] on div "Número de contrato" at bounding box center [124, 193] width 111 height 13
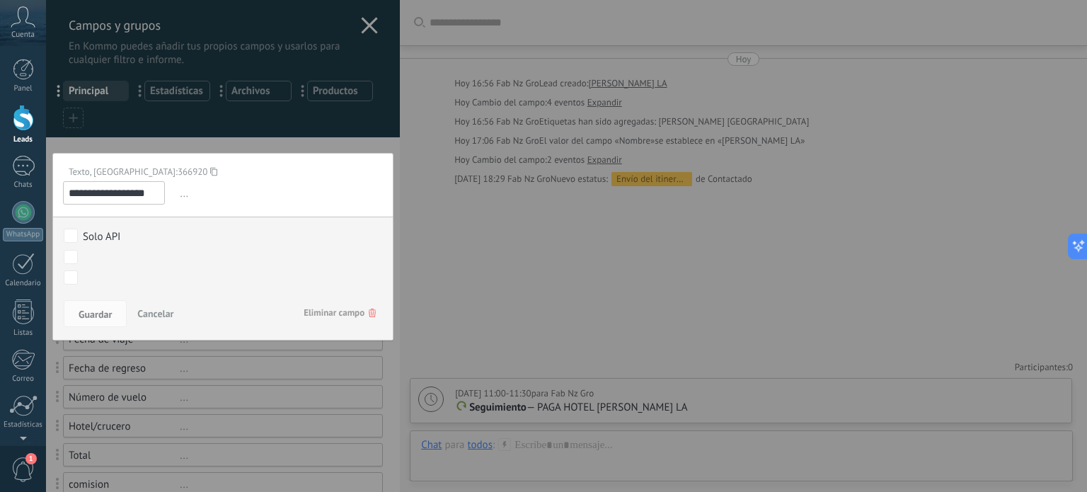
scroll to position [0, 2]
drag, startPoint x: 68, startPoint y: 197, endPoint x: 168, endPoint y: 201, distance: 100.5
click at [168, 201] on div "**********" at bounding box center [223, 192] width 320 height 23
type input "**********"
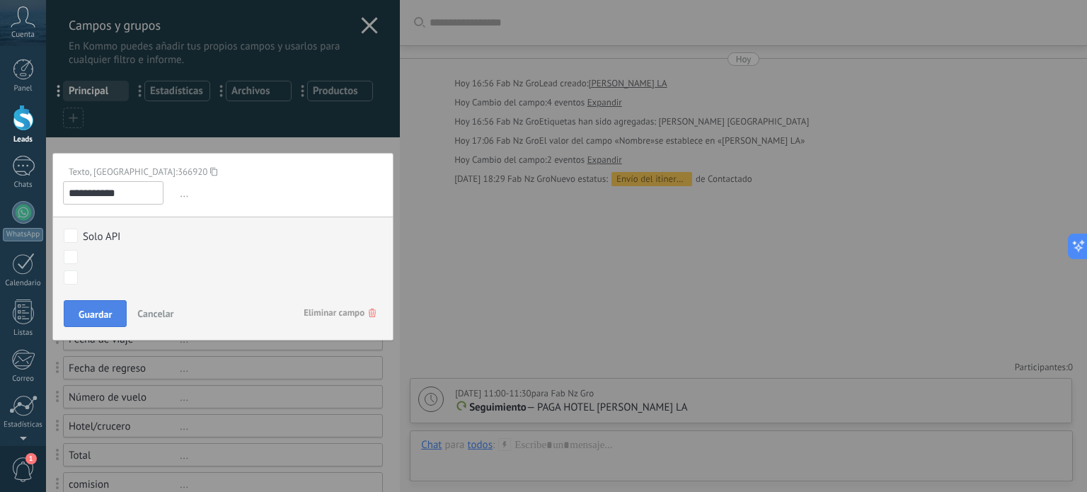
click at [100, 315] on span "Guardar" at bounding box center [95, 314] width 33 height 10
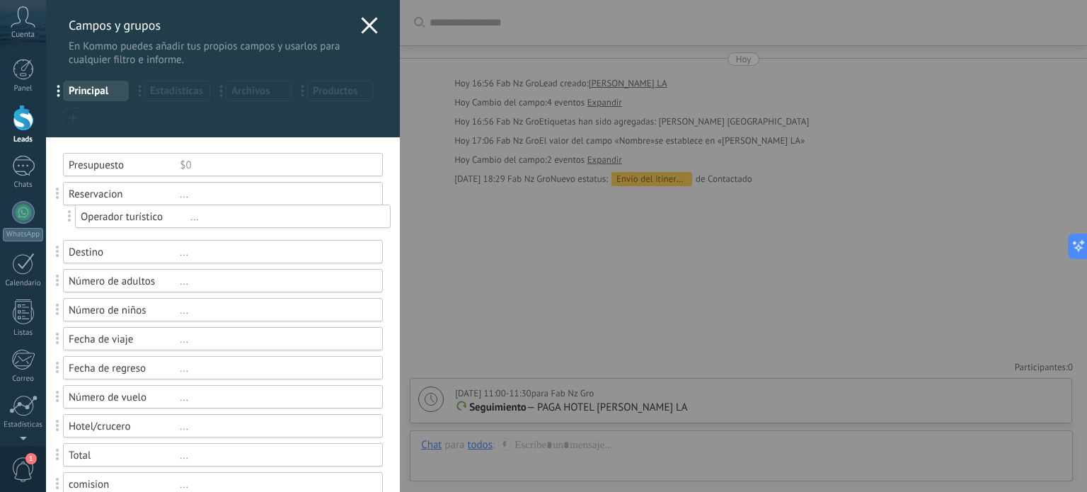
drag, startPoint x: 54, startPoint y: 316, endPoint x: 66, endPoint y: 223, distance: 94.2
click at [150, 220] on div "Operador turístico" at bounding box center [124, 222] width 111 height 13
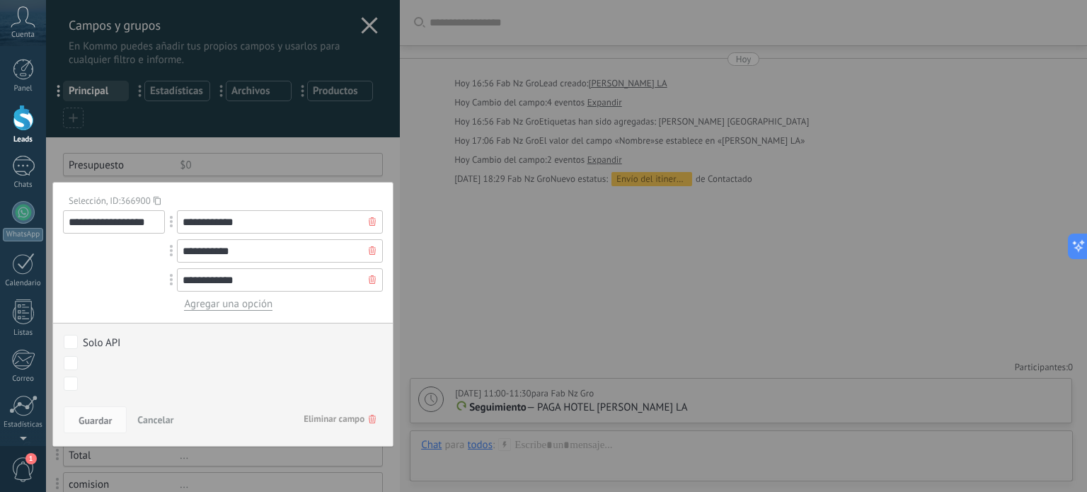
drag, startPoint x: 147, startPoint y: 227, endPoint x: 53, endPoint y: 234, distance: 94.4
click at [53, 234] on div "**********" at bounding box center [222, 314] width 341 height 265
type input "*"
type input "*********"
click at [255, 219] on input "**********" at bounding box center [280, 221] width 206 height 23
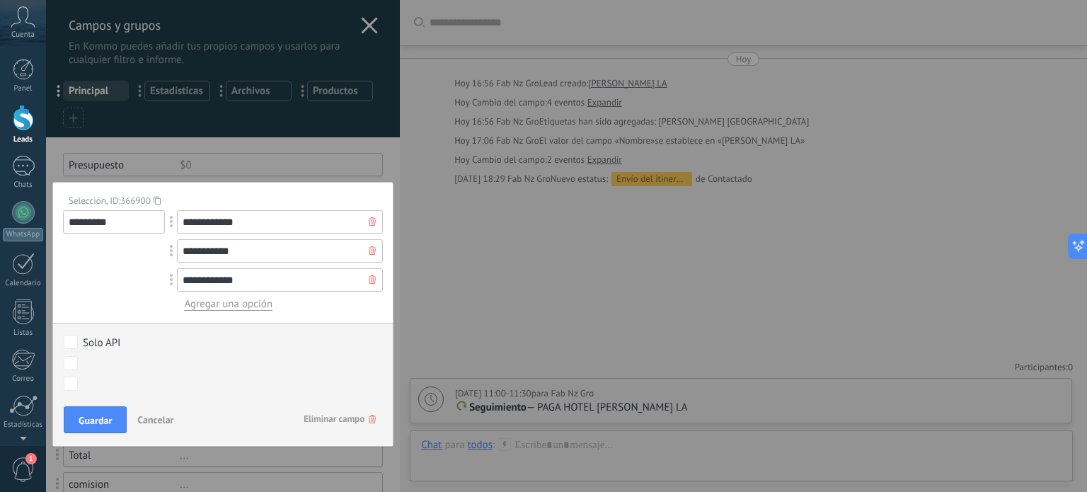
drag, startPoint x: 255, startPoint y: 219, endPoint x: 173, endPoint y: 219, distance: 82.1
click at [177, 219] on div "**********" at bounding box center [280, 221] width 206 height 23
type input "********"
drag, startPoint x: 241, startPoint y: 247, endPoint x: 178, endPoint y: 248, distance: 62.3
click at [178, 248] on div "**********" at bounding box center [280, 250] width 206 height 23
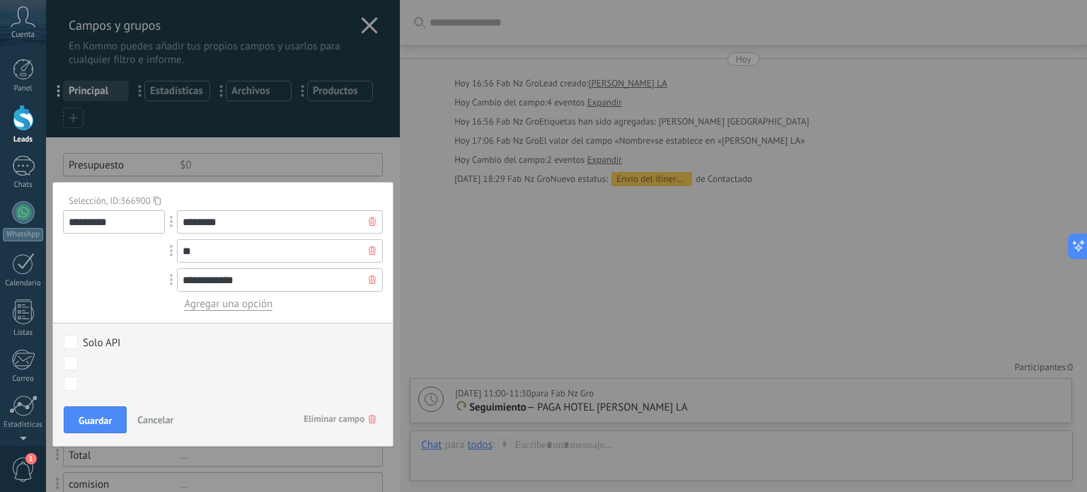
type input "*"
type input "*********"
drag, startPoint x: 243, startPoint y: 280, endPoint x: 167, endPoint y: 280, distance: 76.4
click at [177, 280] on div "**********" at bounding box center [280, 279] width 206 height 23
type input "*********"
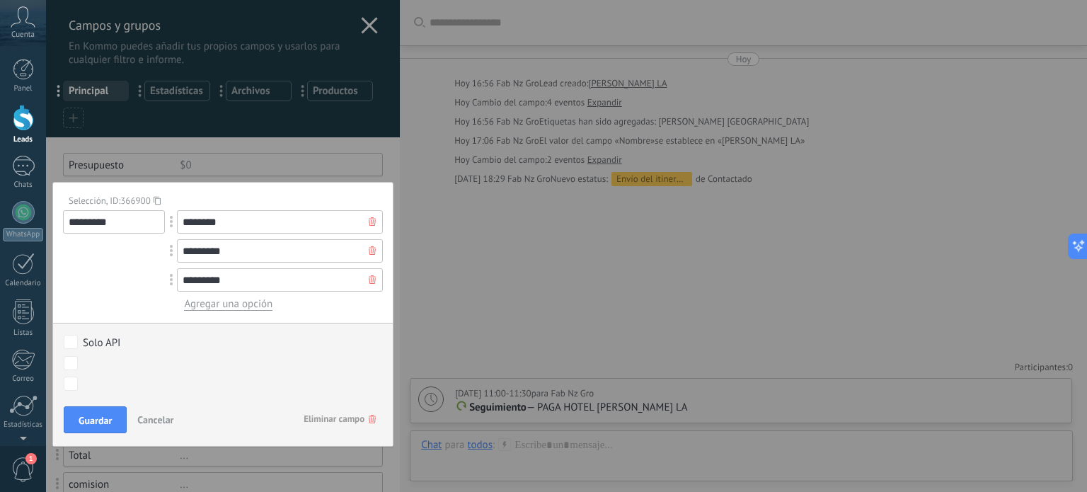
click at [253, 302] on span "Agregar una opción" at bounding box center [228, 303] width 88 height 13
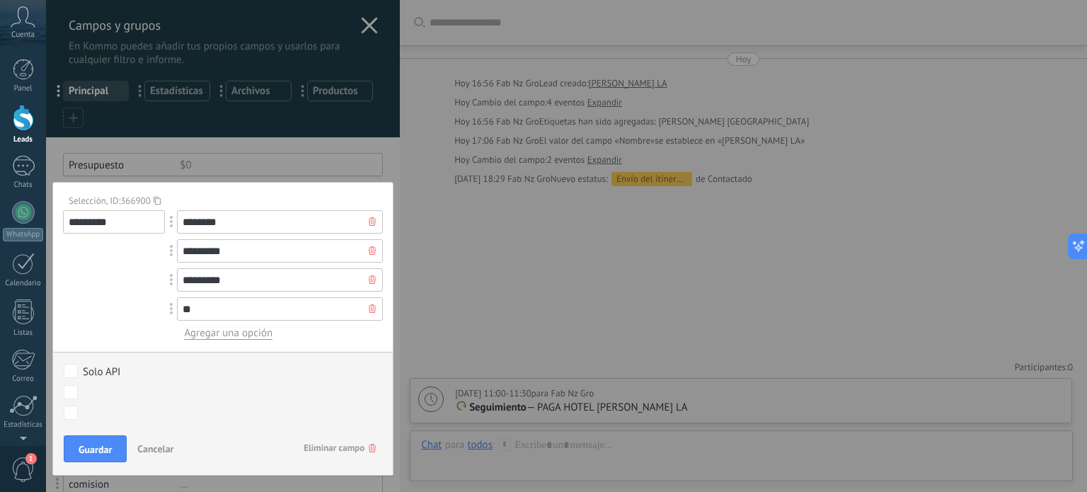
type input "*"
type input "**********"
click at [252, 333] on span "Agregar una opción" at bounding box center [228, 332] width 88 height 13
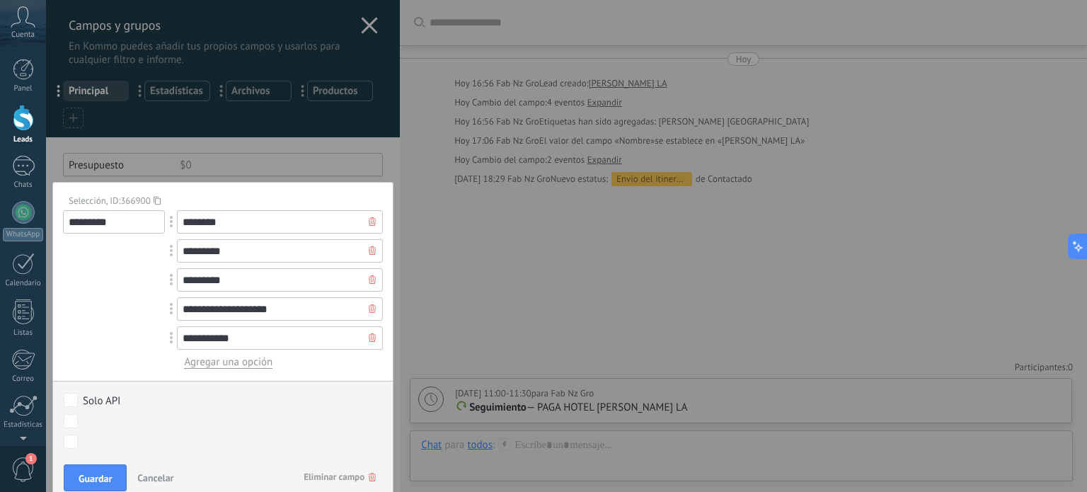
type input "**********"
click at [267, 363] on span "Agregar una opción" at bounding box center [228, 361] width 88 height 13
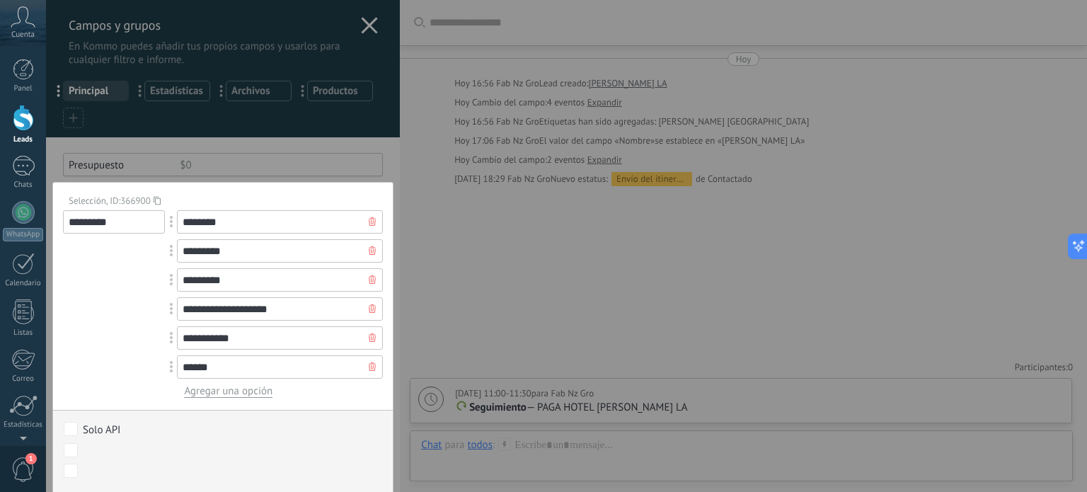
type input "******"
click at [262, 386] on span "Agregar una opción" at bounding box center [228, 390] width 88 height 13
type input "*"
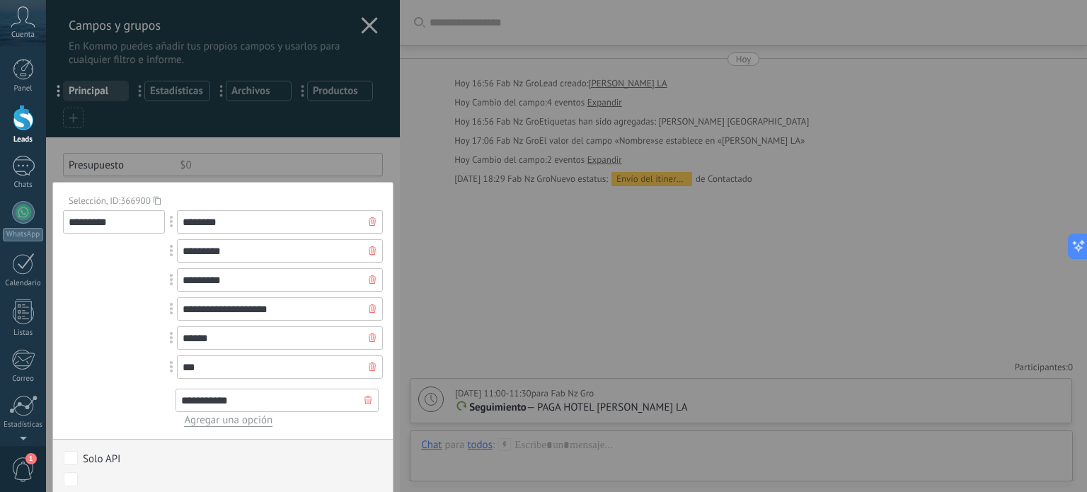
drag, startPoint x: 168, startPoint y: 337, endPoint x: 168, endPoint y: 400, distance: 63.0
drag, startPoint x: 171, startPoint y: 253, endPoint x: 161, endPoint y: 375, distance: 122.8
type input "***"
click at [201, 421] on span "Agregar una opción" at bounding box center [228, 419] width 88 height 13
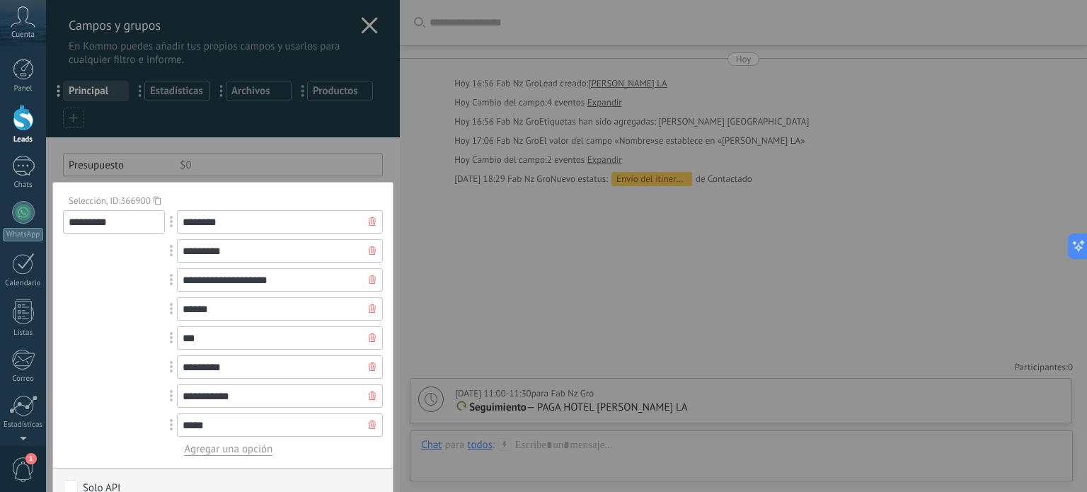
type input "*****"
click at [232, 453] on span "Agregar una opción" at bounding box center [228, 448] width 88 height 13
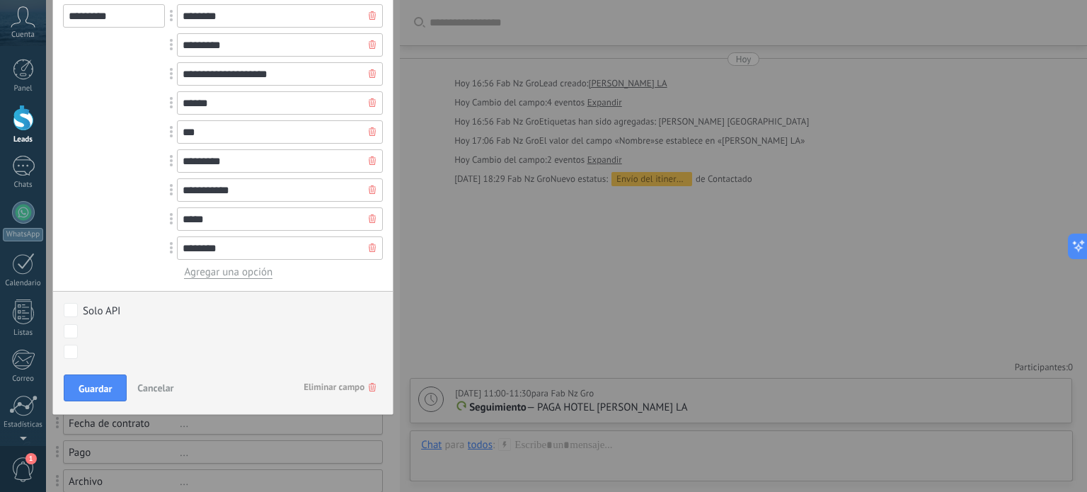
scroll to position [212, 0]
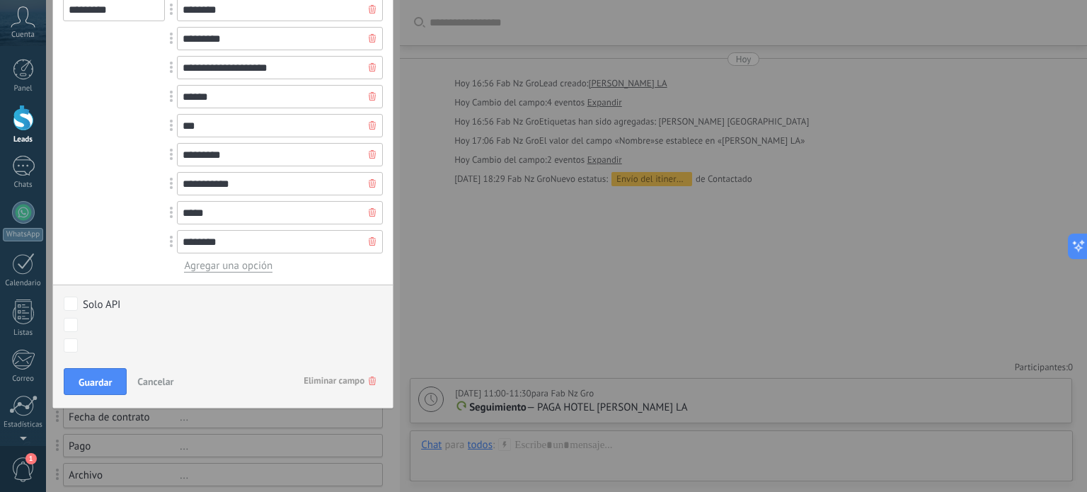
type input "********"
click at [215, 265] on span "Agregar una opción" at bounding box center [228, 265] width 88 height 13
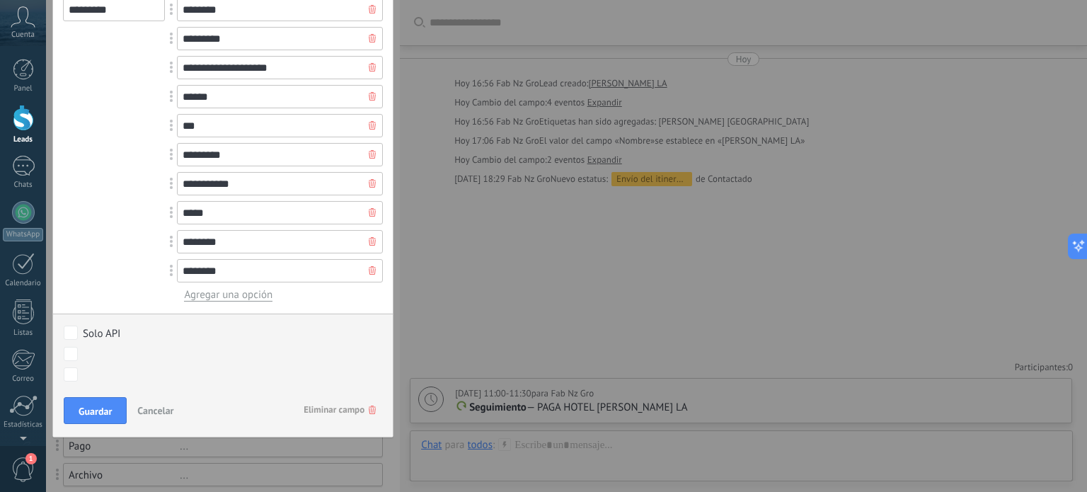
type input "********"
click at [226, 294] on span "Agregar una opción" at bounding box center [228, 294] width 88 height 13
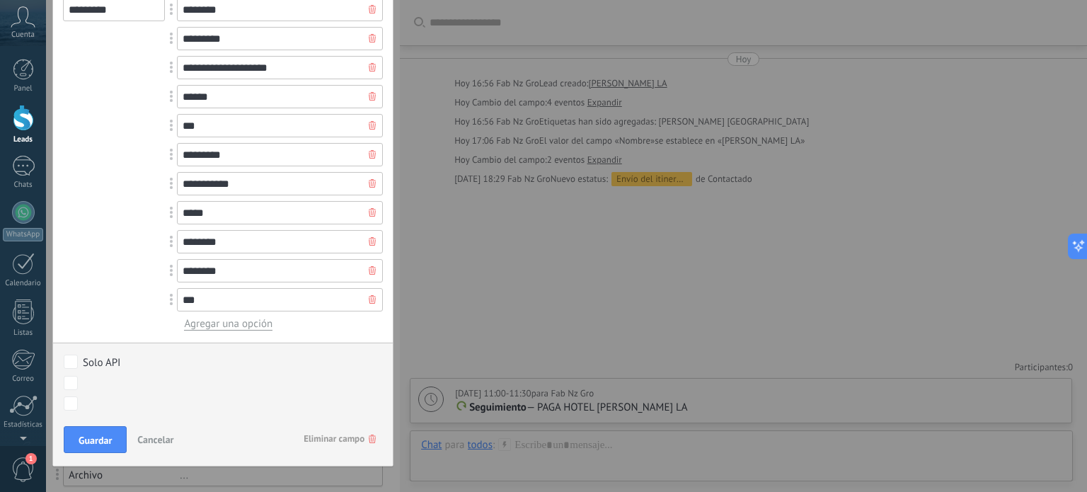
type input "***"
click at [232, 325] on span "Agregar una opción" at bounding box center [228, 323] width 88 height 13
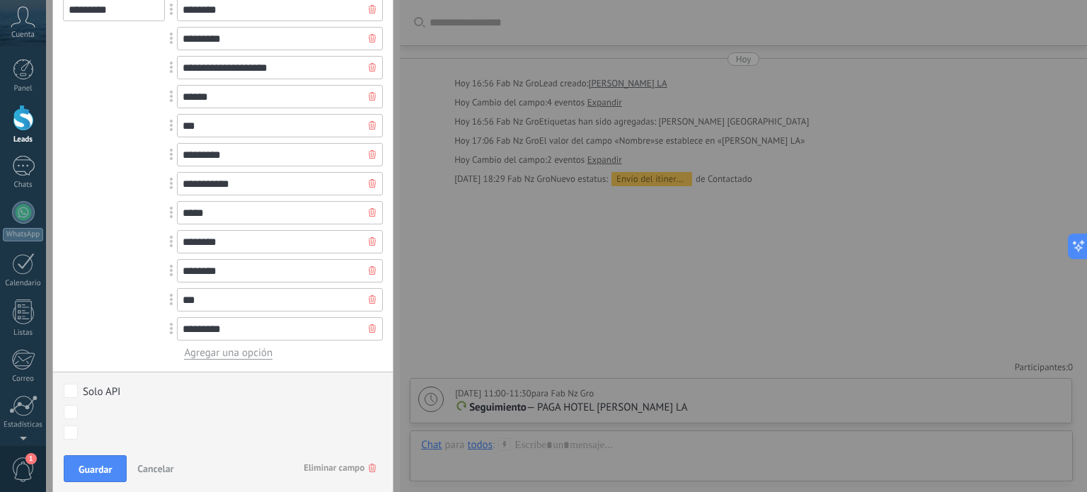
type input "*********"
click at [245, 354] on span "Agregar una opción" at bounding box center [228, 352] width 88 height 13
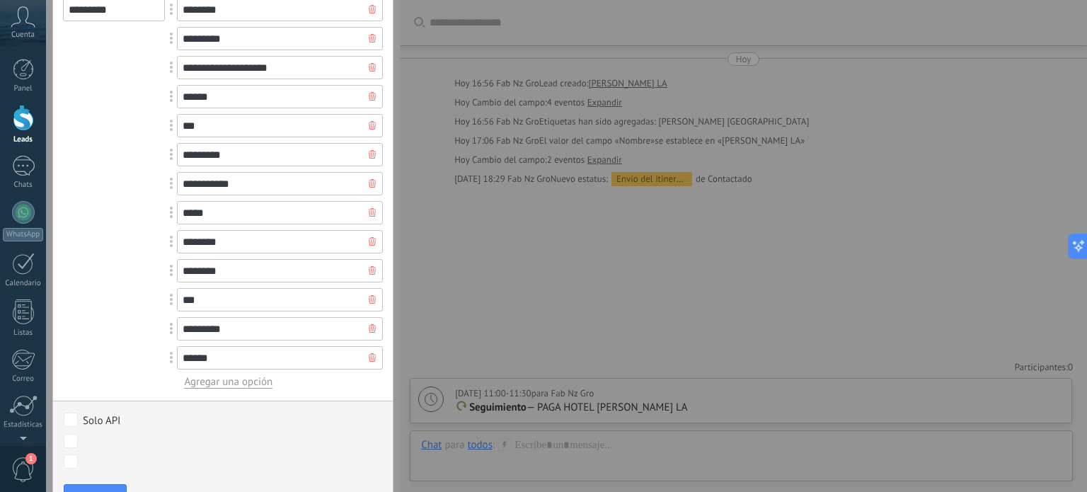
scroll to position [283, 0]
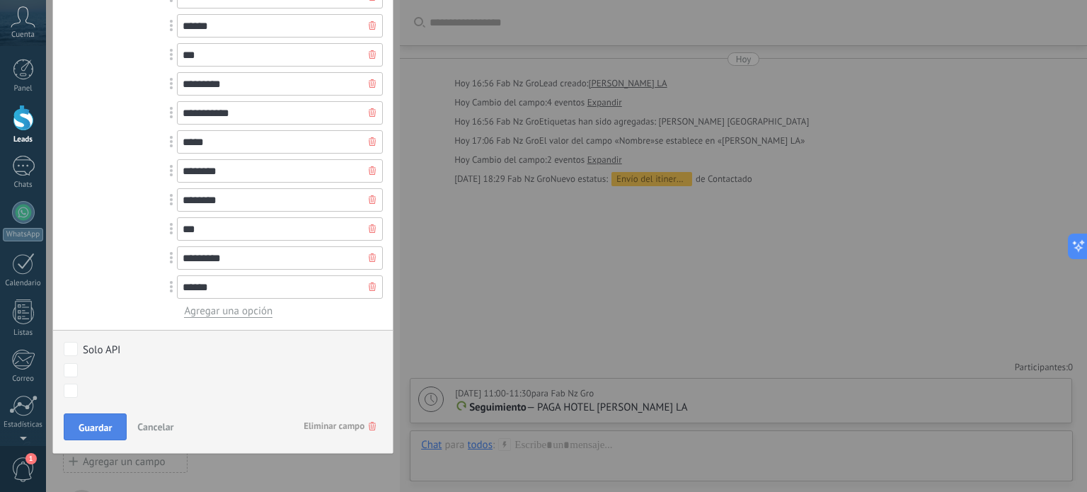
type input "******"
click at [86, 422] on span "Guardar" at bounding box center [95, 427] width 33 height 10
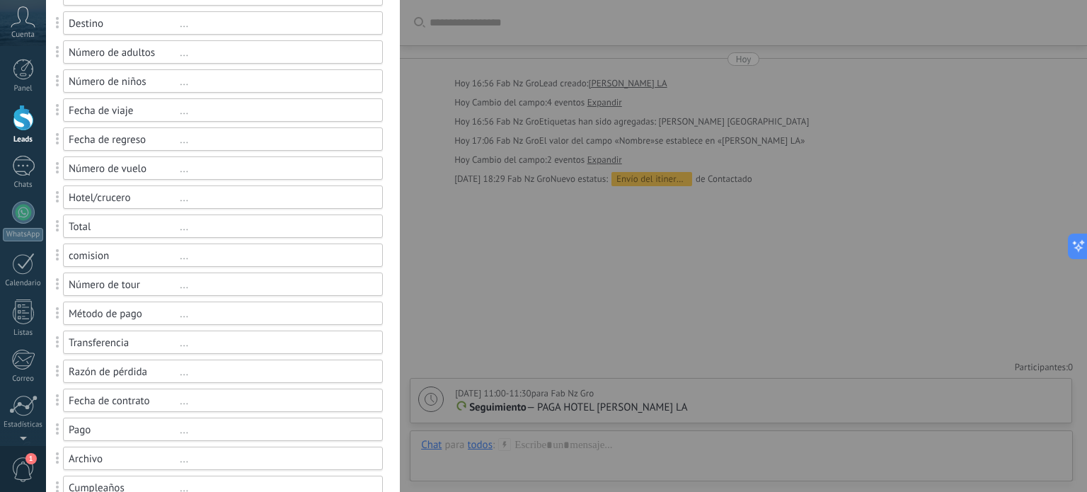
scroll to position [141, 0]
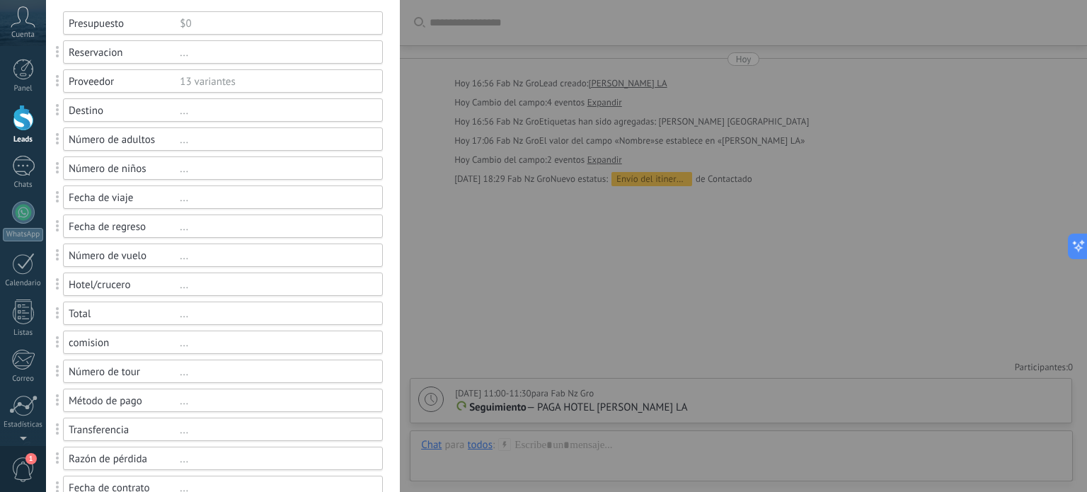
click at [125, 76] on div "Proveedor" at bounding box center [124, 81] width 111 height 13
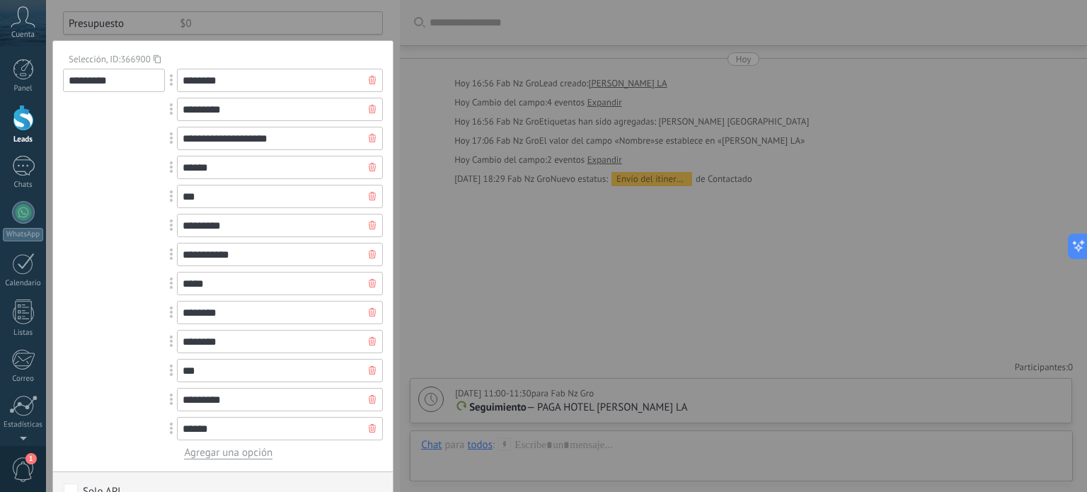
click at [187, 81] on input "********" at bounding box center [280, 80] width 206 height 23
click at [173, 84] on span at bounding box center [172, 80] width 26 height 33
drag, startPoint x: 173, startPoint y: 84, endPoint x: 149, endPoint y: 85, distance: 24.8
click at [414, 122] on div "**********" at bounding box center [566, 246] width 1041 height 492
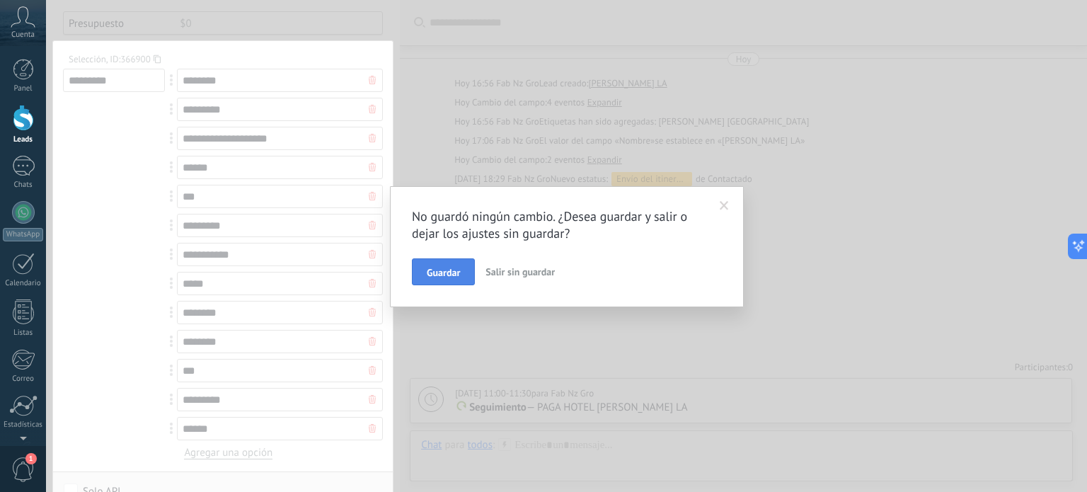
click at [439, 272] on span "Guardar" at bounding box center [443, 272] width 33 height 10
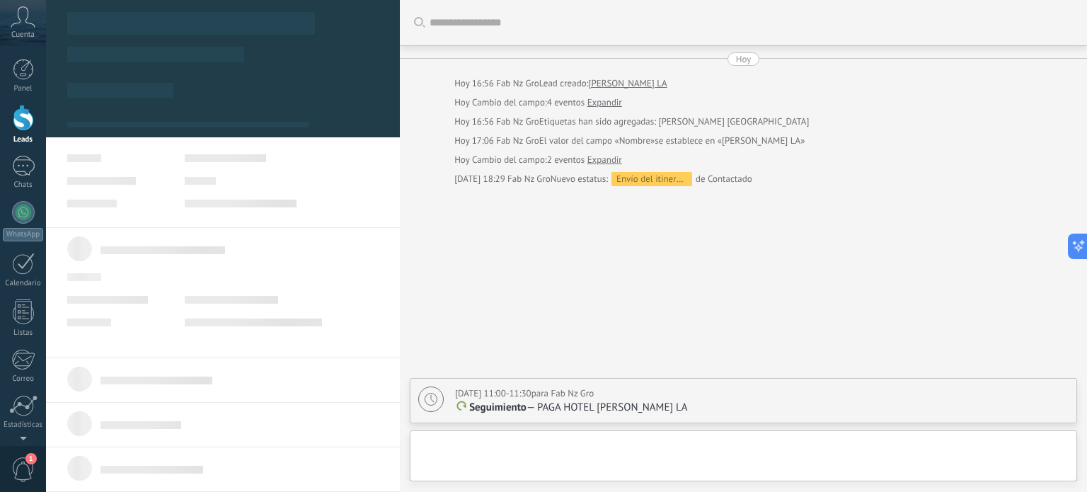
type textarea "**********"
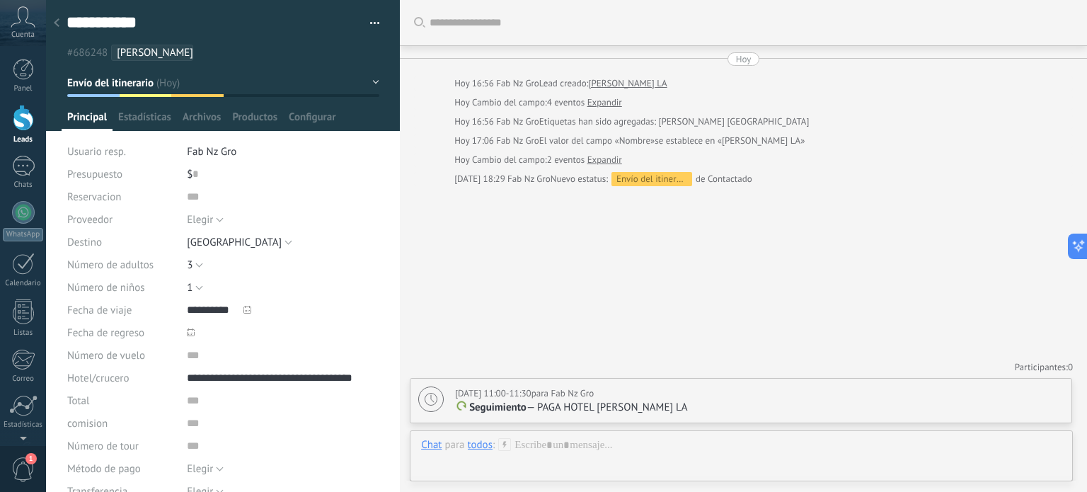
scroll to position [71, 0]
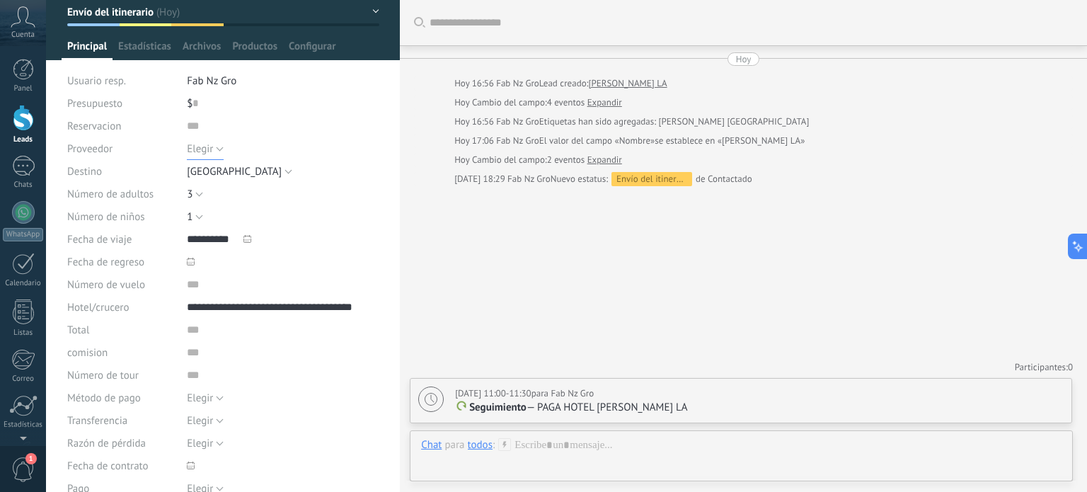
click at [210, 144] on span "Elegir" at bounding box center [200, 148] width 26 height 13
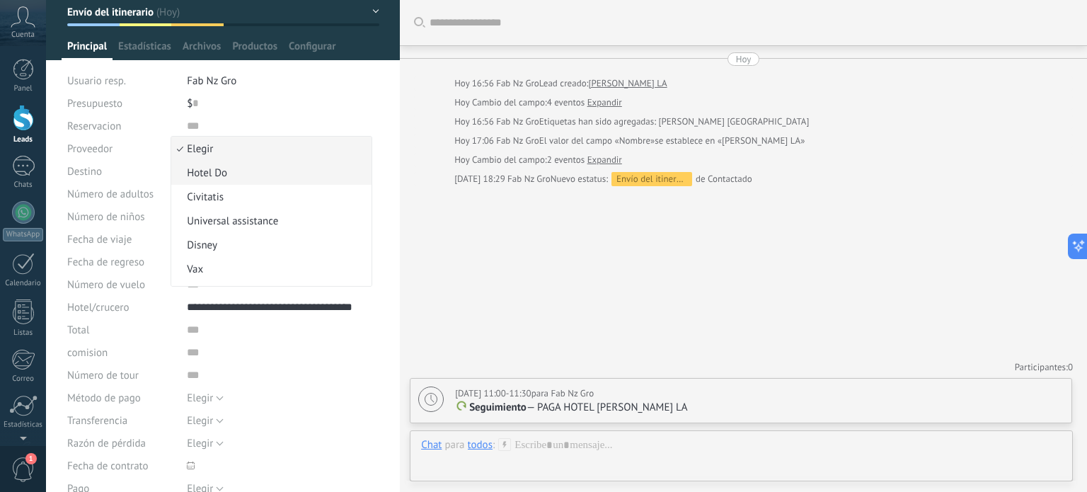
click at [212, 175] on span "Hotel Do" at bounding box center [269, 172] width 196 height 13
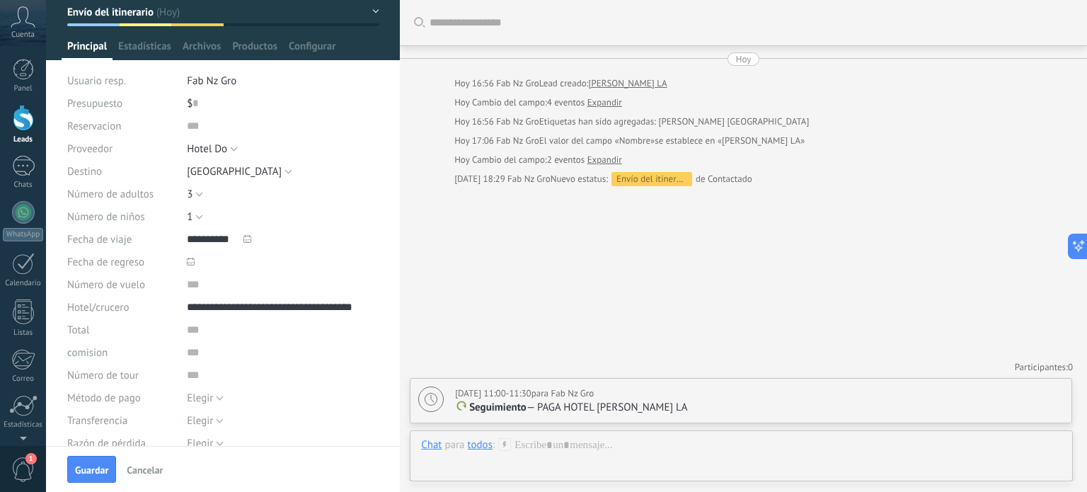
click at [189, 262] on icon at bounding box center [191, 262] width 8 height 8
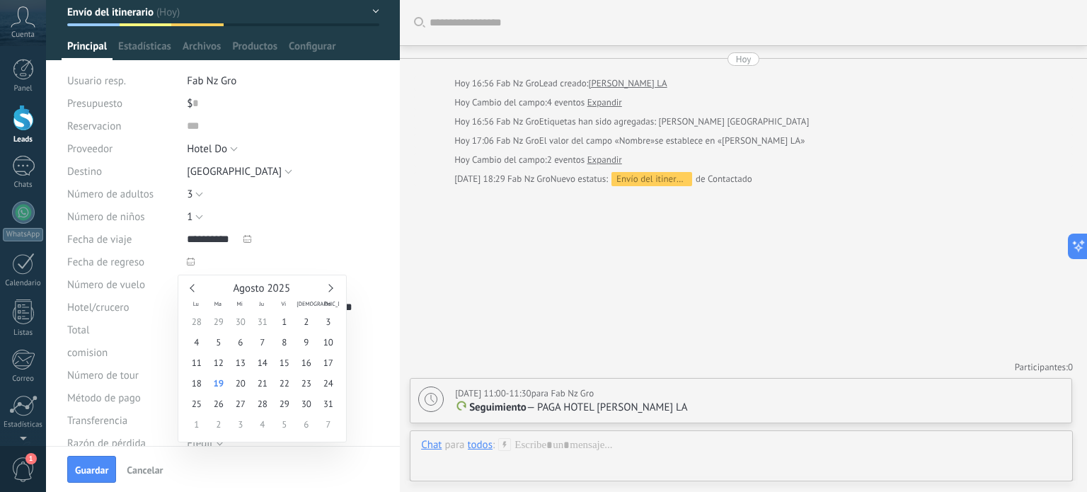
click at [329, 294] on div "Agosto 2025" at bounding box center [262, 288] width 154 height 13
click at [328, 287] on link at bounding box center [329, 288] width 8 height 8
type input "**********"
click at [325, 384] on span "28" at bounding box center [328, 383] width 22 height 21
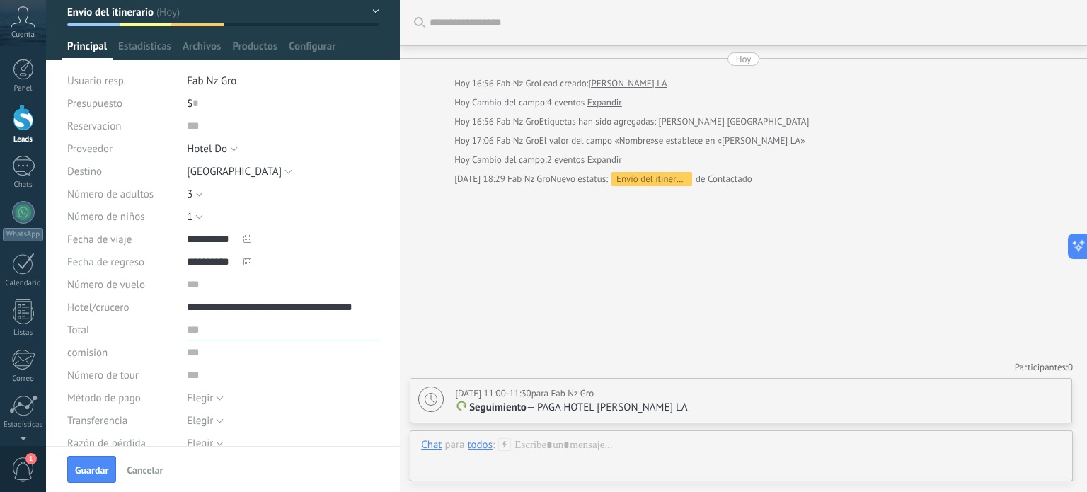
click at [232, 339] on input "text" at bounding box center [283, 329] width 192 height 23
type input "******"
click at [211, 348] on input "numeric" at bounding box center [283, 352] width 192 height 23
type input "*******"
click at [269, 400] on div "Elegir Factura Pago con tarjeta Punto de venta Elegir" at bounding box center [283, 397] width 192 height 23
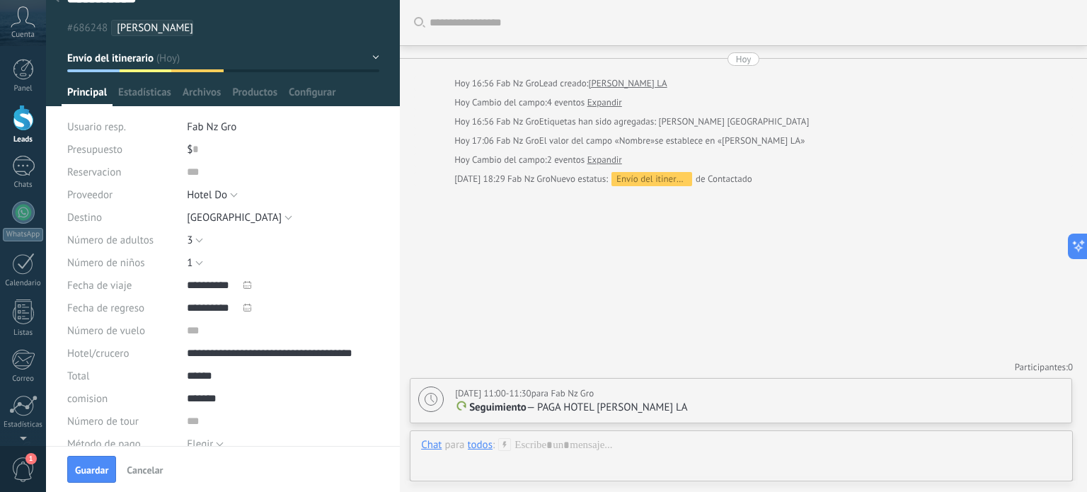
scroll to position [0, 0]
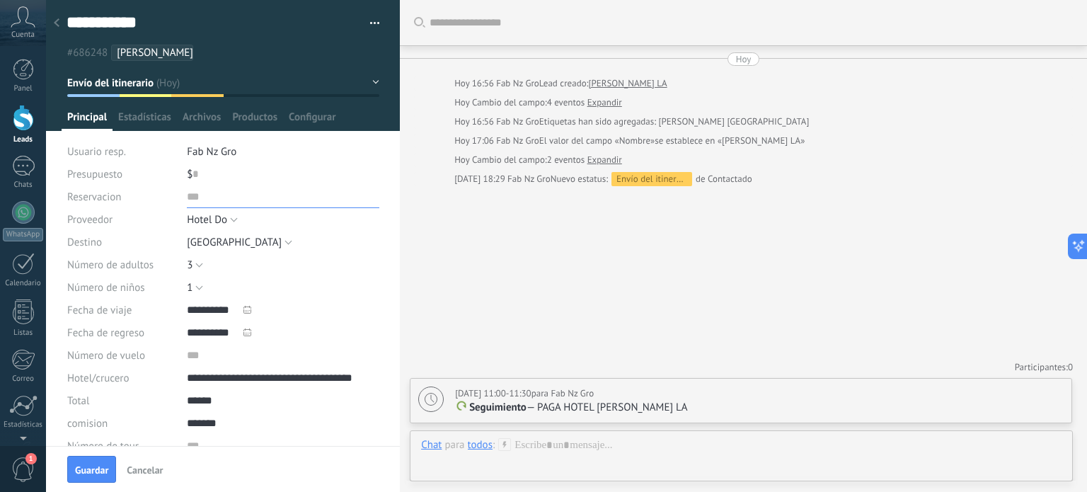
click at [199, 193] on input "text" at bounding box center [283, 196] width 192 height 23
paste input "**********"
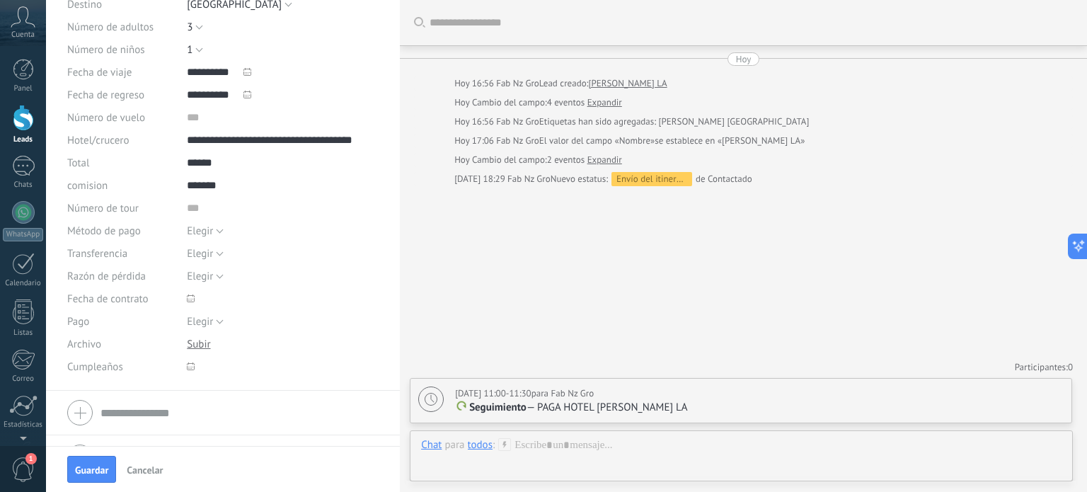
scroll to position [271, 0]
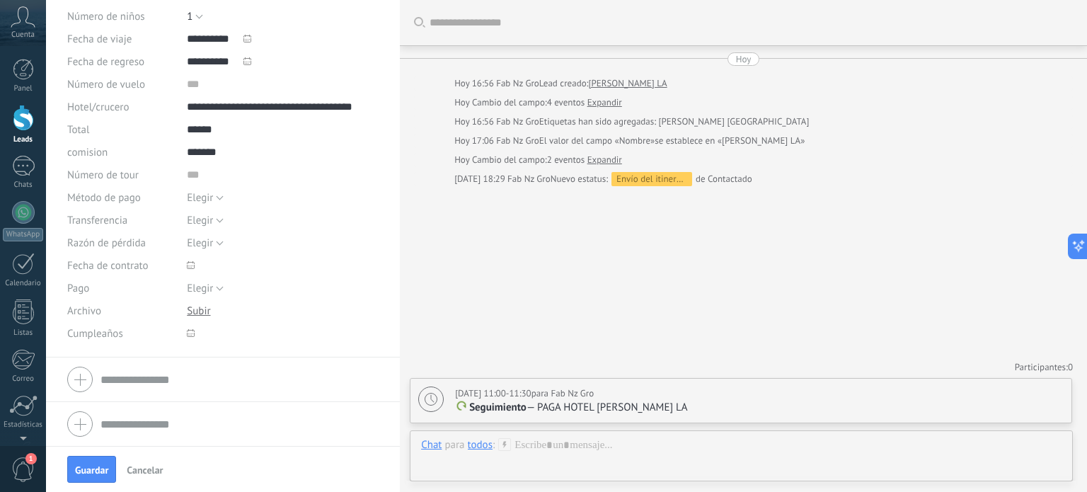
type input "**********"
click at [189, 263] on icon at bounding box center [191, 265] width 8 height 8
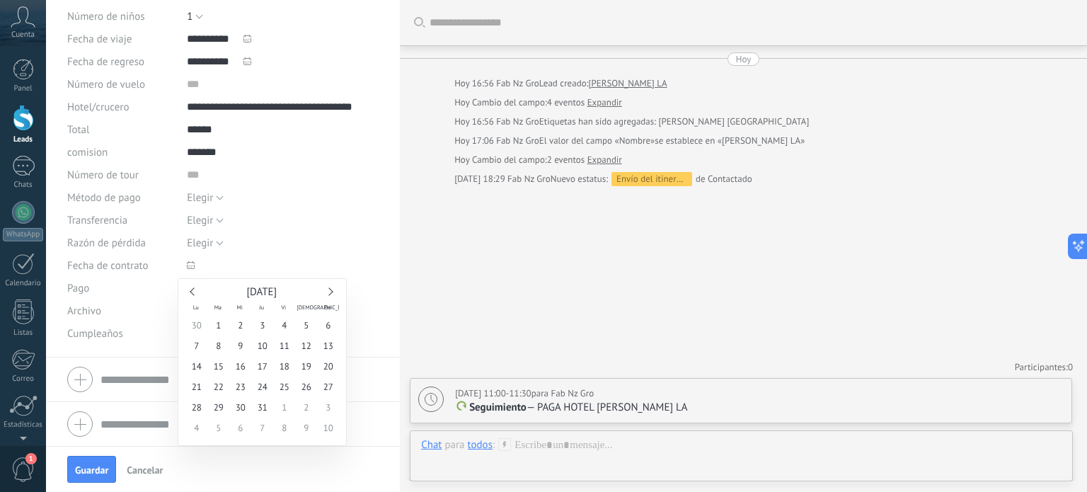
click at [193, 289] on link at bounding box center [194, 291] width 8 height 8
type input "**********"
click at [198, 366] on span "9" at bounding box center [196, 366] width 22 height 21
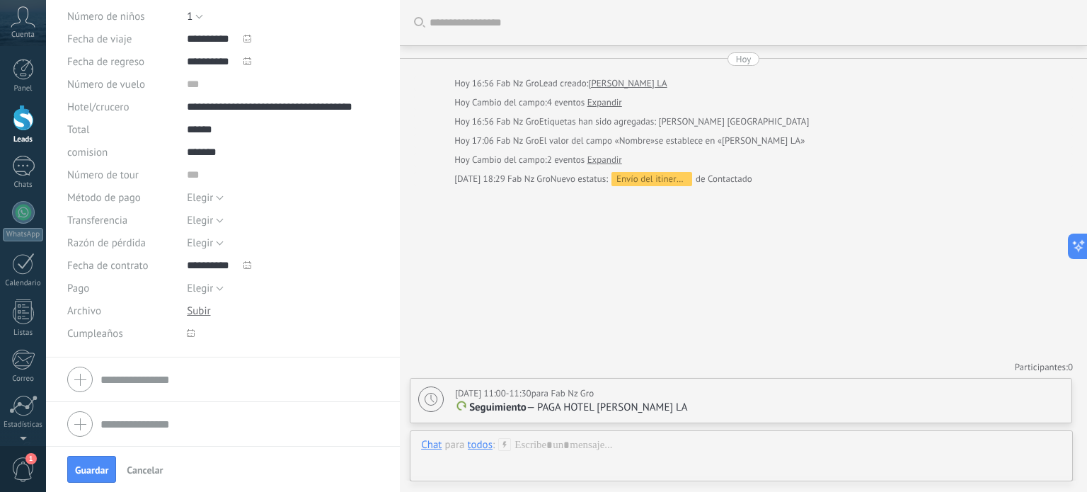
scroll to position [0, 0]
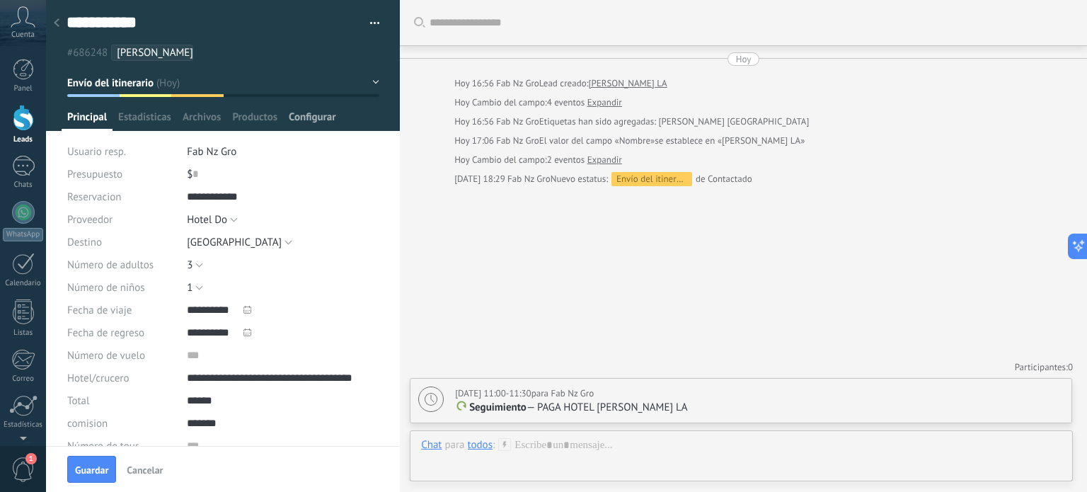
click at [309, 112] on span "Configurar" at bounding box center [312, 120] width 47 height 21
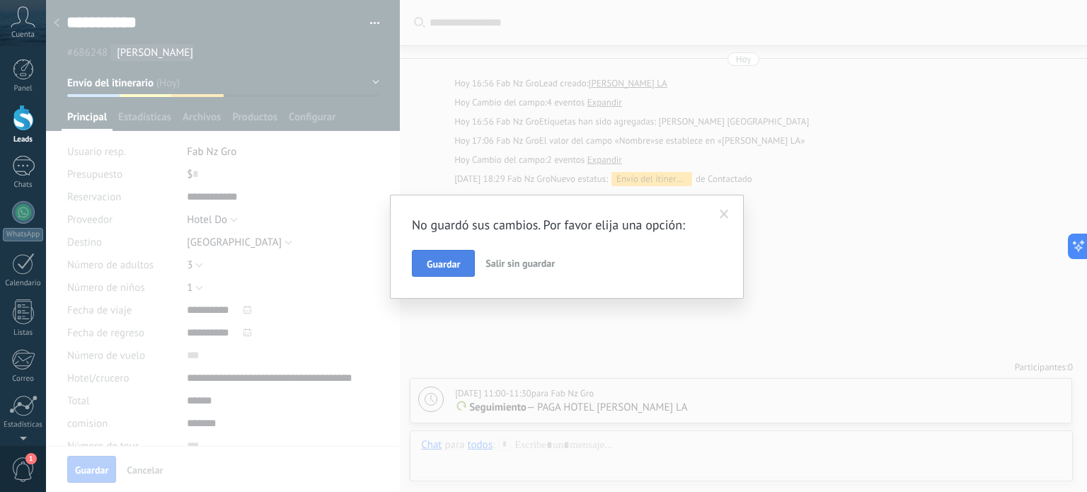
click at [428, 263] on span "Guardar" at bounding box center [443, 264] width 33 height 10
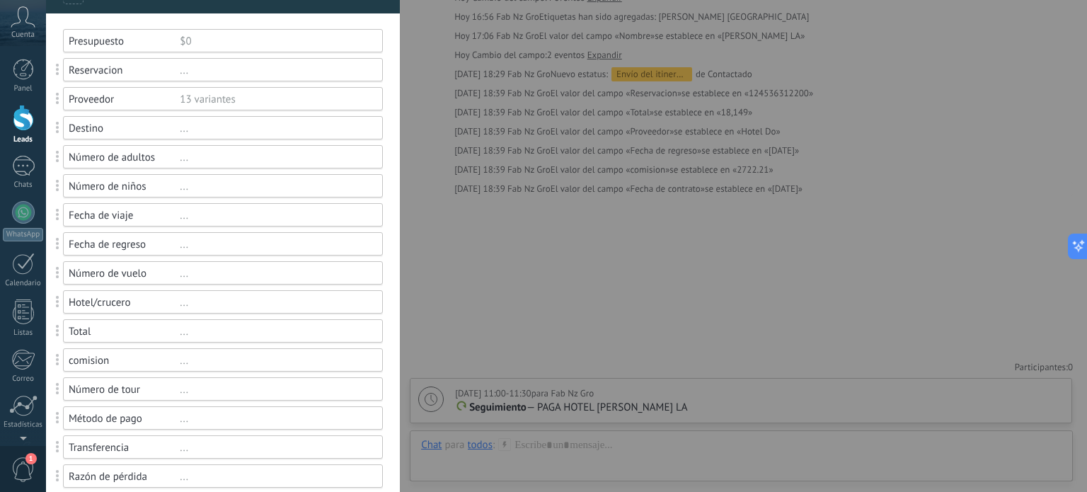
scroll to position [354, 0]
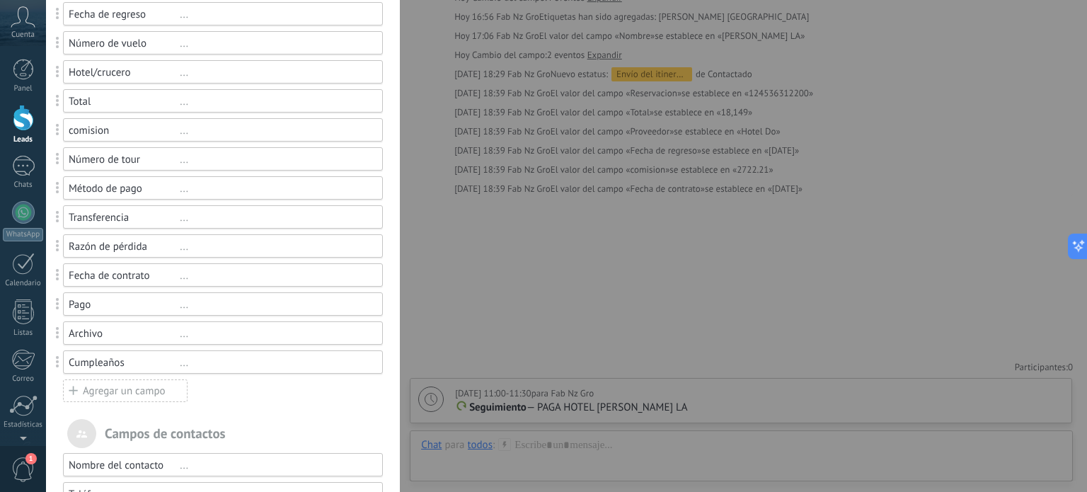
click at [330, 363] on div "..." at bounding box center [275, 362] width 190 height 13
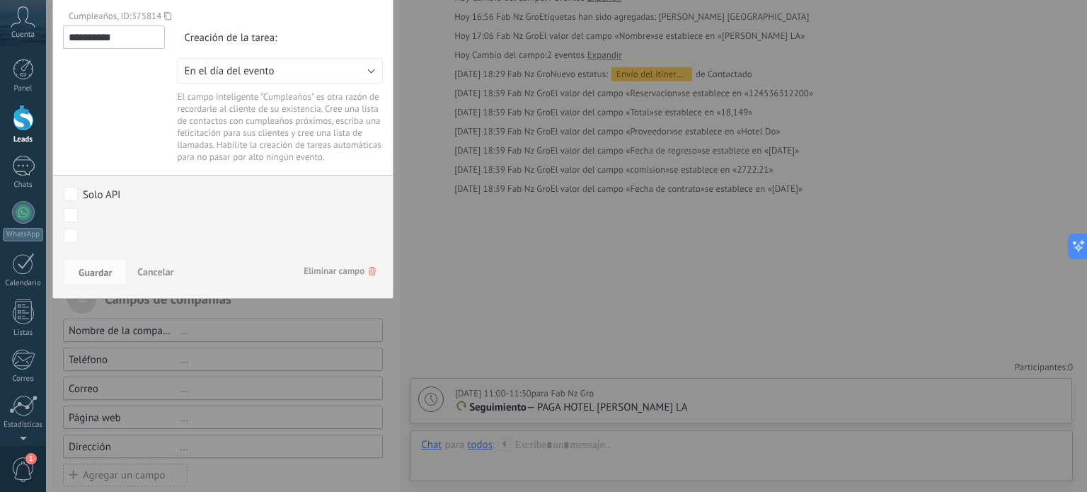
scroll to position [695, 0]
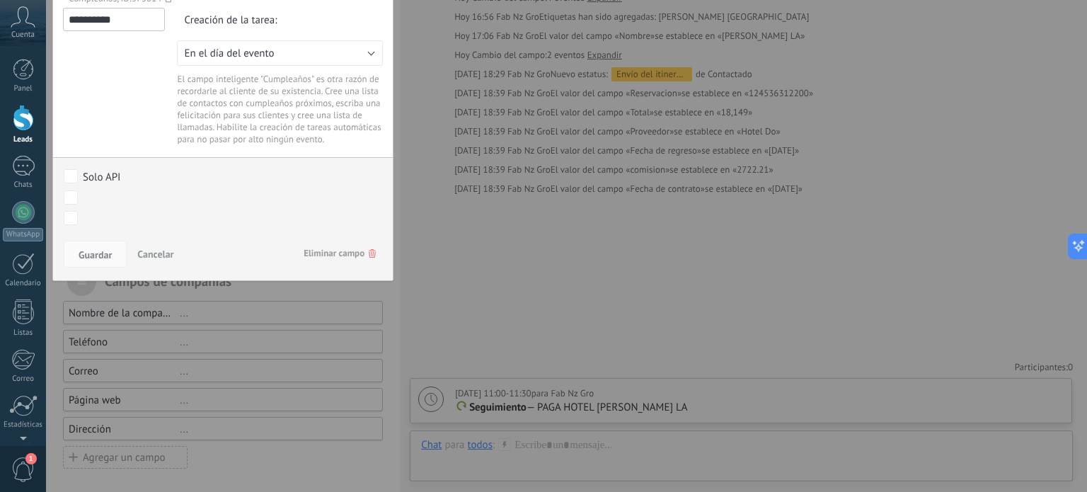
click at [336, 257] on span "Eliminar campo" at bounding box center [339, 253] width 72 height 25
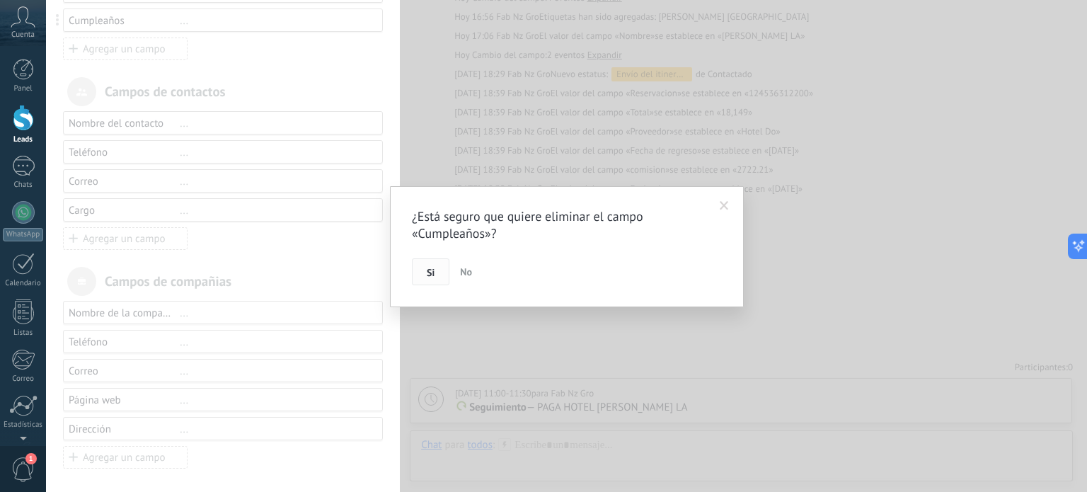
click at [432, 275] on span "Si" at bounding box center [431, 272] width 8 height 10
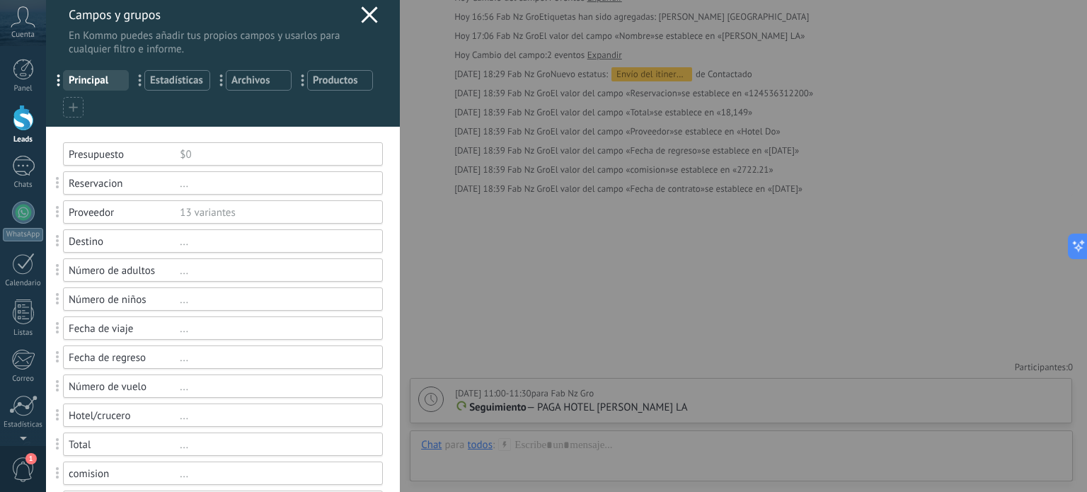
scroll to position [0, 0]
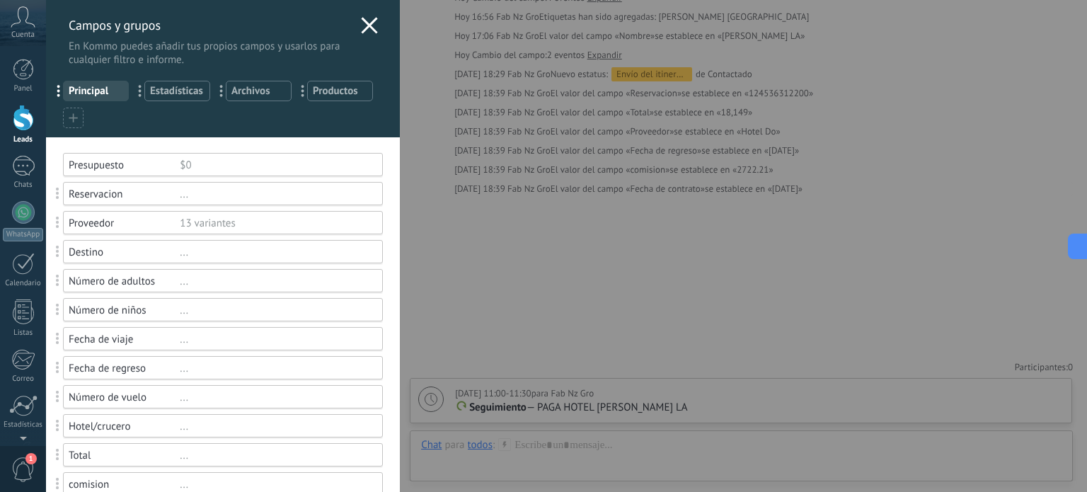
click at [176, 90] on span "Estadísticas" at bounding box center [177, 90] width 54 height 13
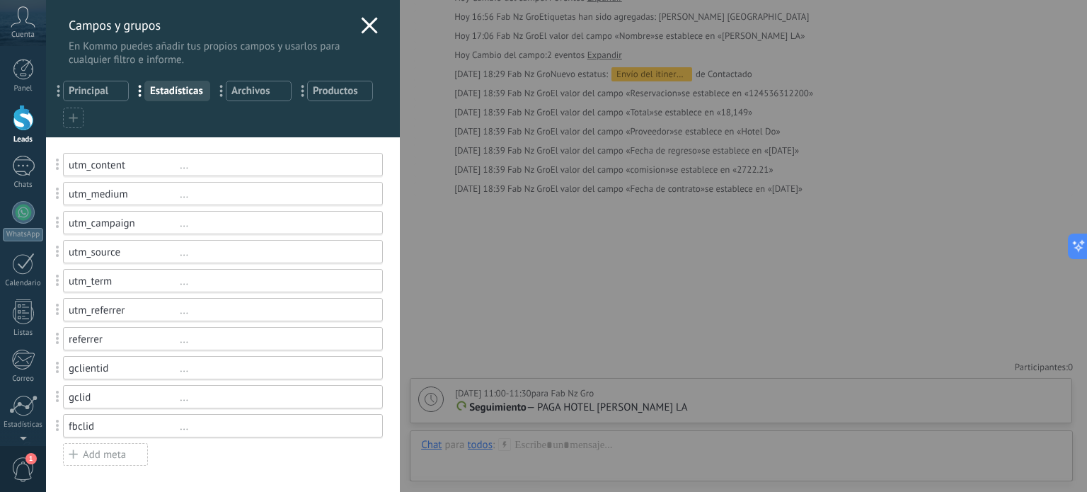
click at [258, 90] on span "Archivos" at bounding box center [258, 90] width 54 height 13
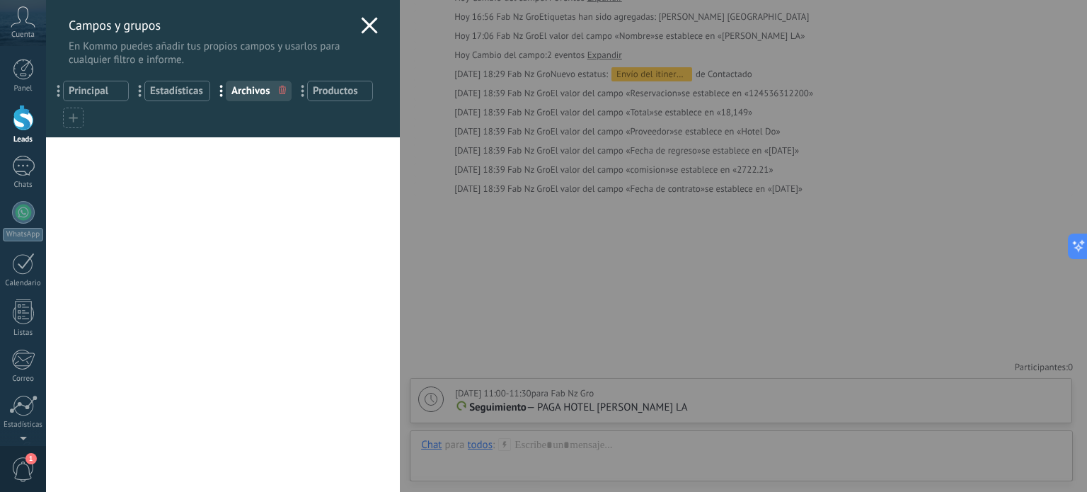
click at [323, 94] on span "Productos" at bounding box center [340, 90] width 54 height 13
click at [366, 23] on use at bounding box center [370, 25] width 16 height 16
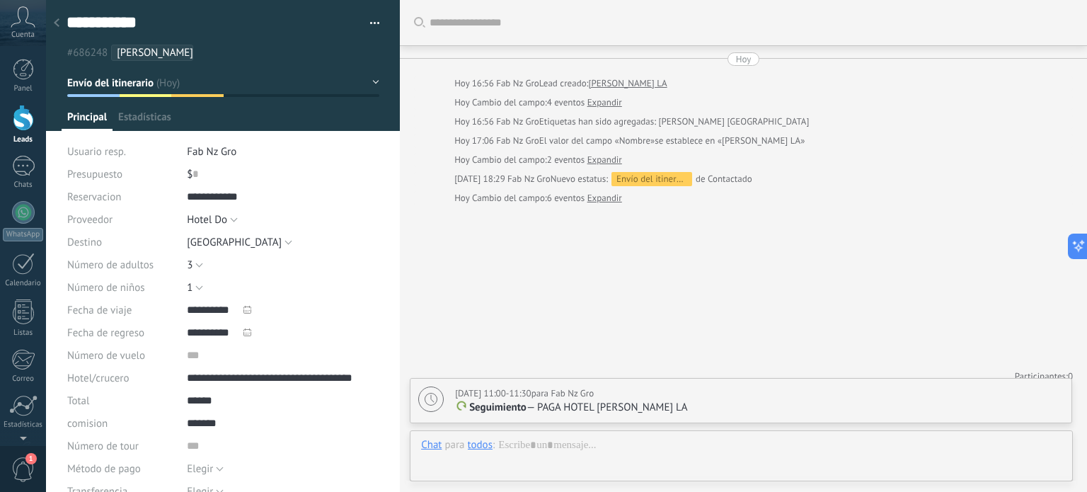
scroll to position [8, 0]
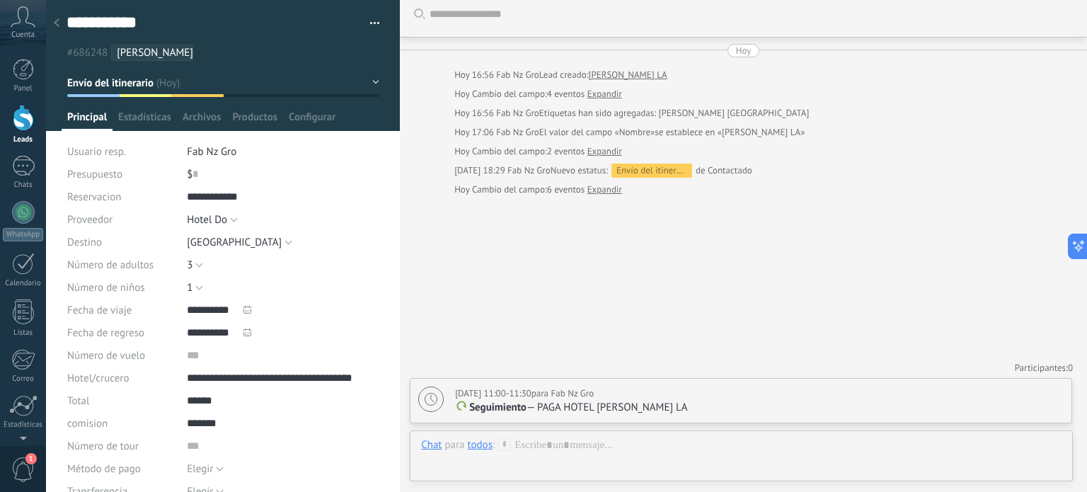
click at [712, 311] on div "Buscar Carga más Hoy Hoy 16:56 Fab Nz Gro Lead creado: TIBURCIO LA Hoy Cambio d…" at bounding box center [743, 242] width 687 height 501
click at [734, 404] on p "Seguimiento — PAGA HOTEL TIBURCIO LA" at bounding box center [759, 407] width 608 height 14
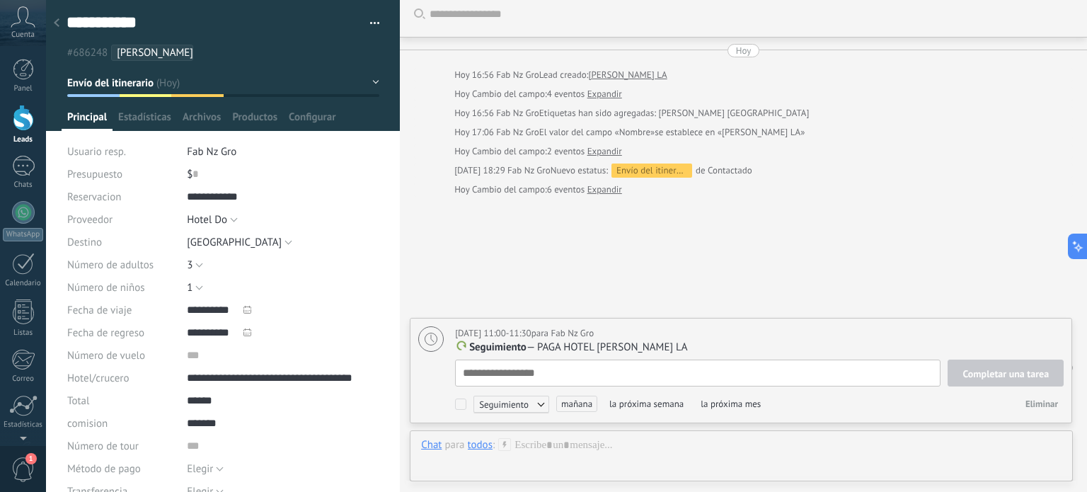
scroll to position [14, 0]
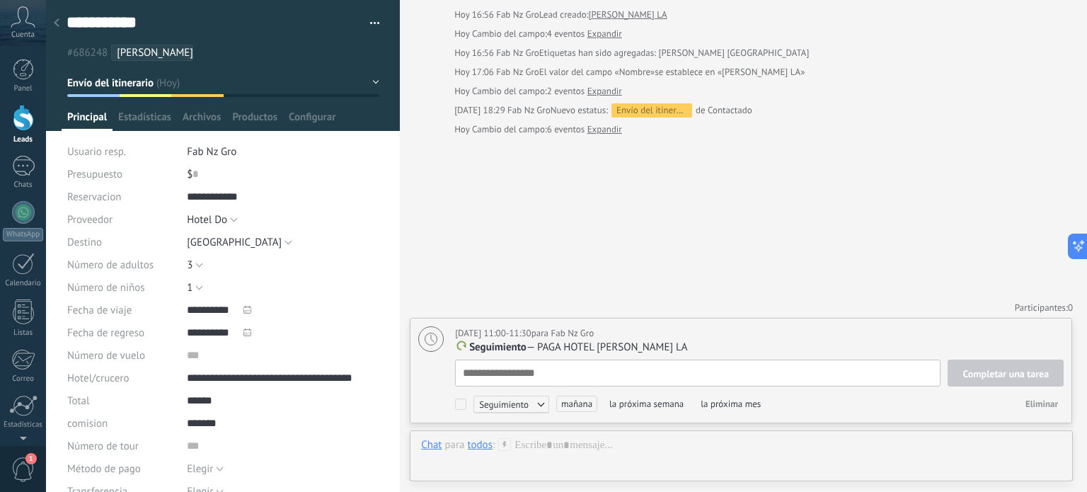
type textarea "*"
type textarea "**"
type textarea "***"
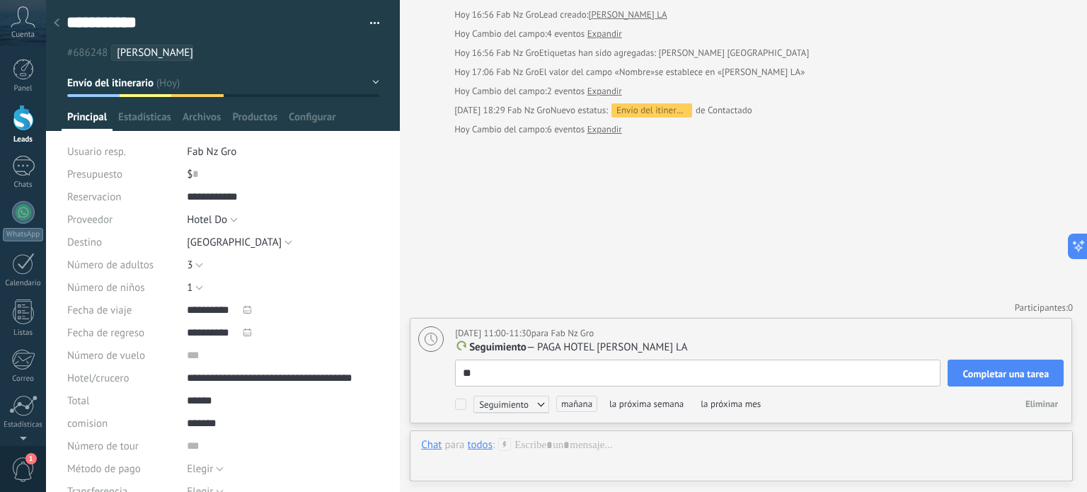
type textarea "***"
type textarea "****"
type textarea "*****"
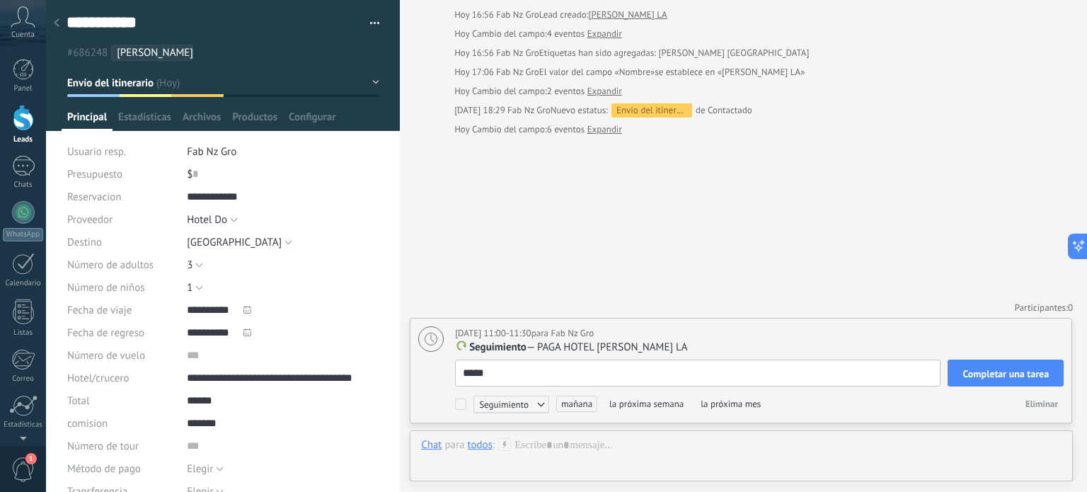
type textarea "*****"
type textarea "*******"
type textarea "********"
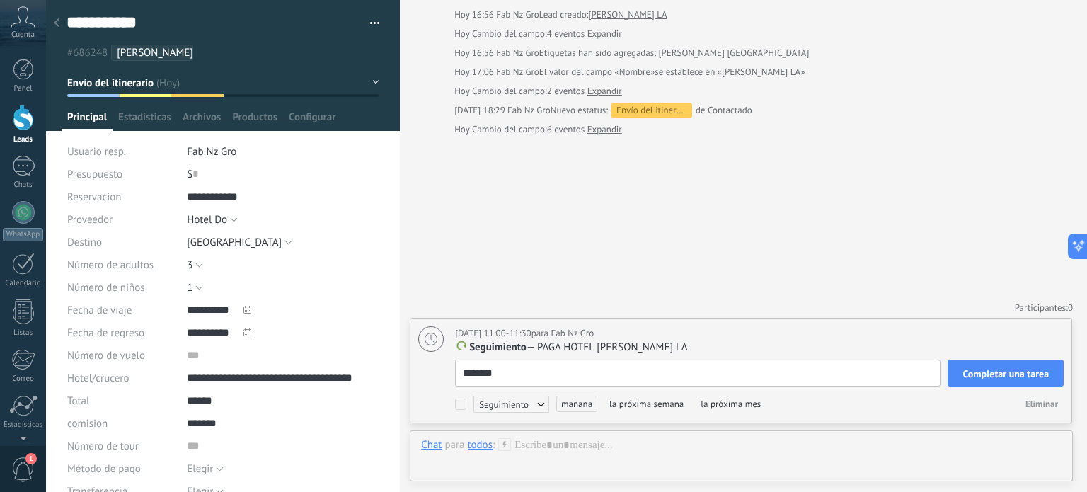
type textarea "********"
type textarea "**********"
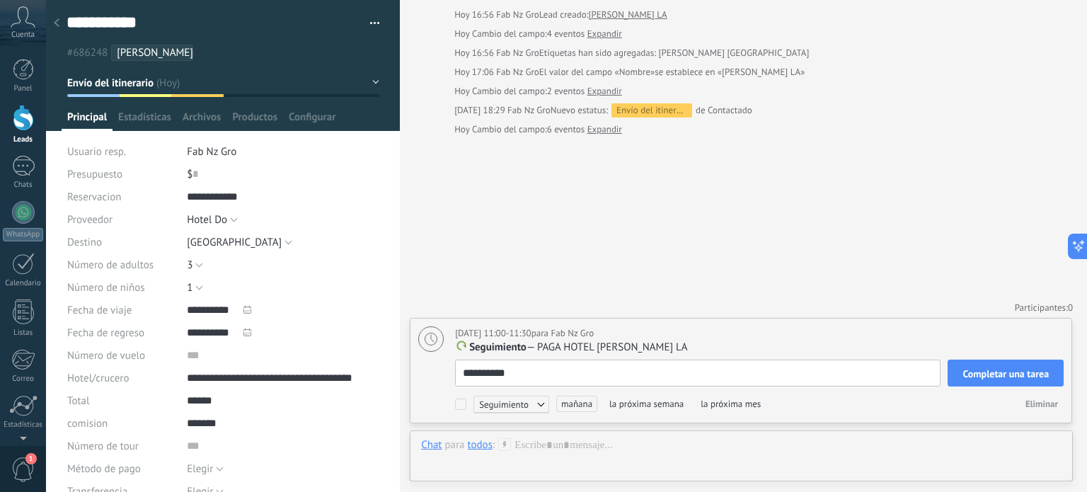
type textarea "**********"
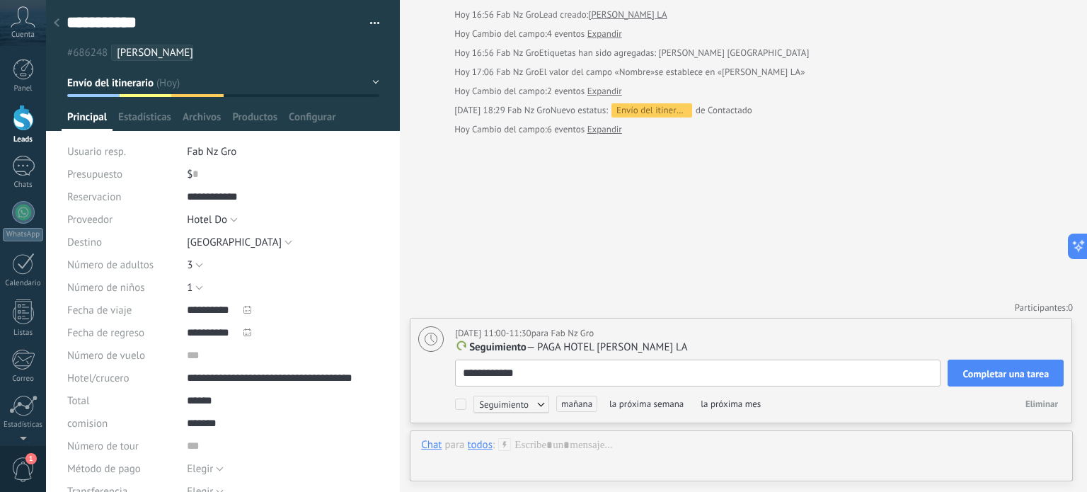
type textarea "**********"
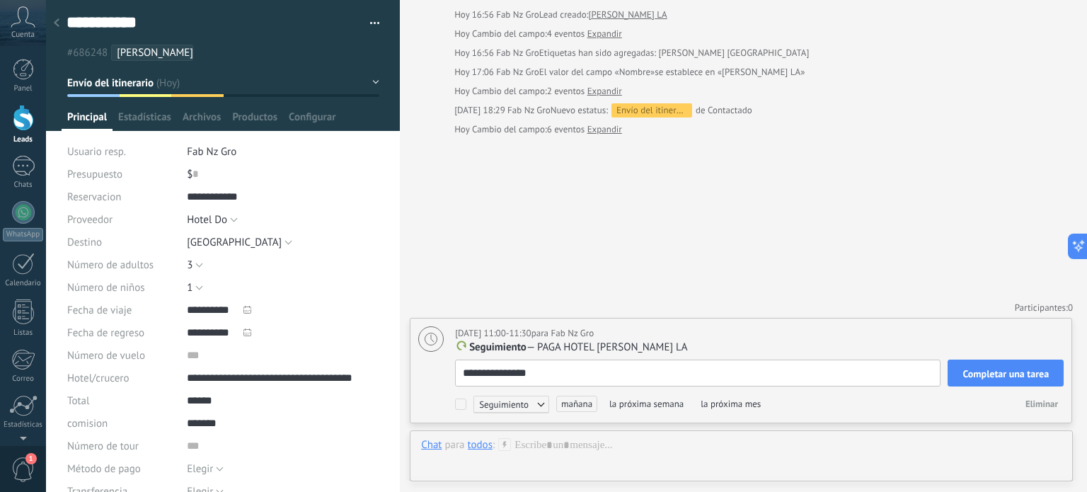
type textarea "**********"
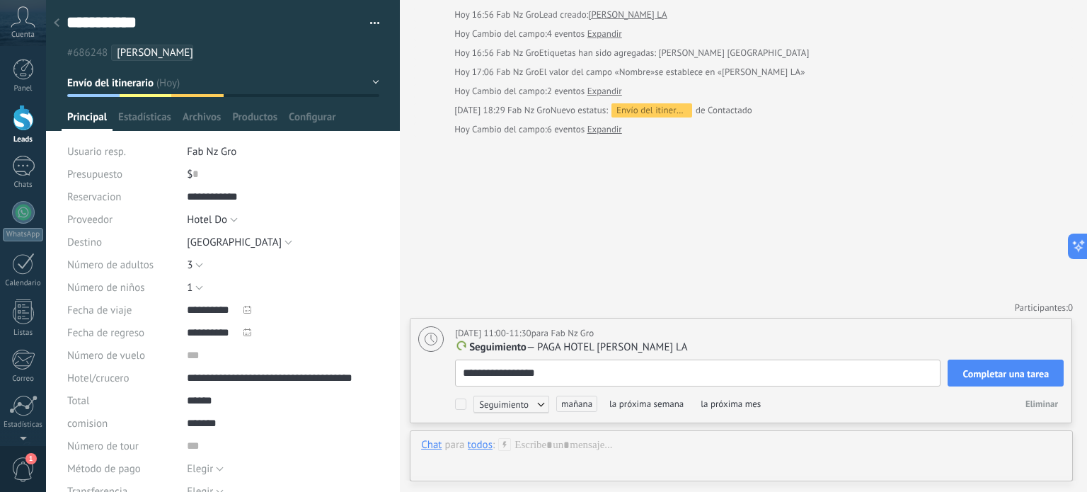
type textarea "**********"
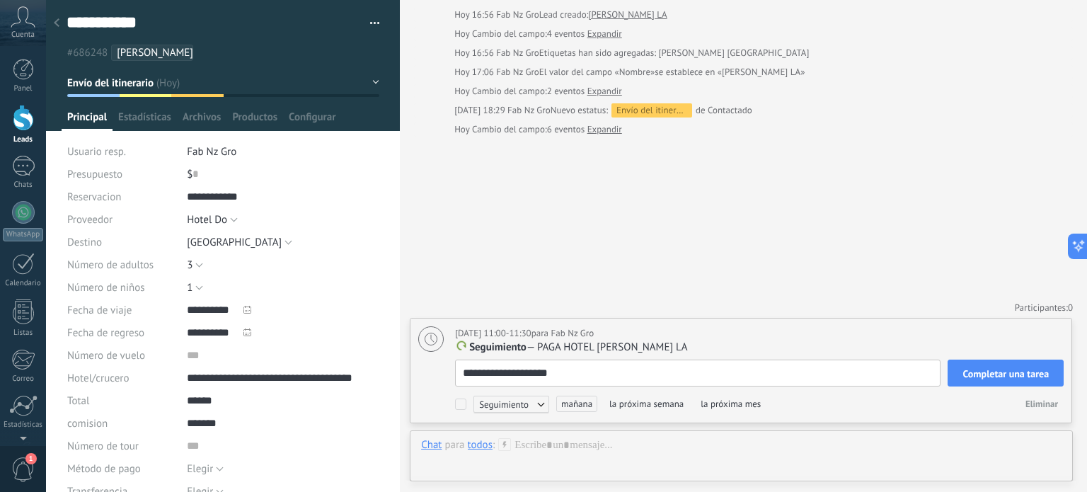
click at [540, 403] on span "Seguimiento" at bounding box center [511, 403] width 76 height 17
click at [511, 458] on label "Personalizado" at bounding box center [506, 457] width 127 height 26
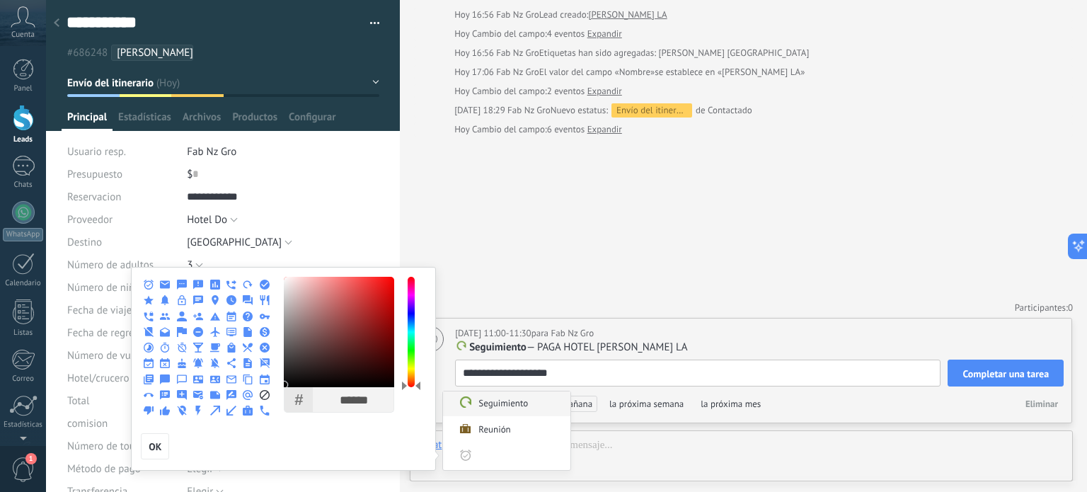
click at [536, 404] on label "Seguimiento" at bounding box center [506, 403] width 127 height 26
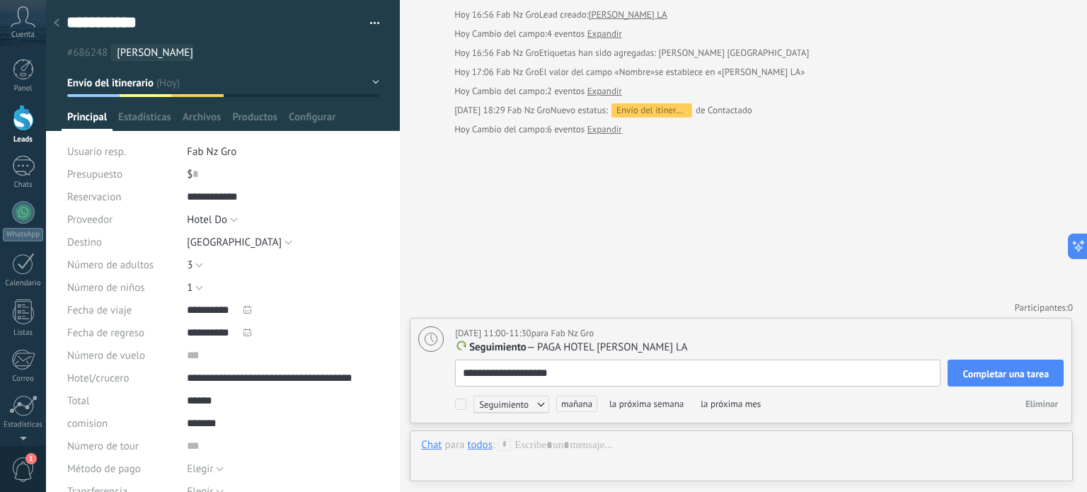
click at [724, 404] on span "la próxima mes" at bounding box center [730, 403] width 70 height 16
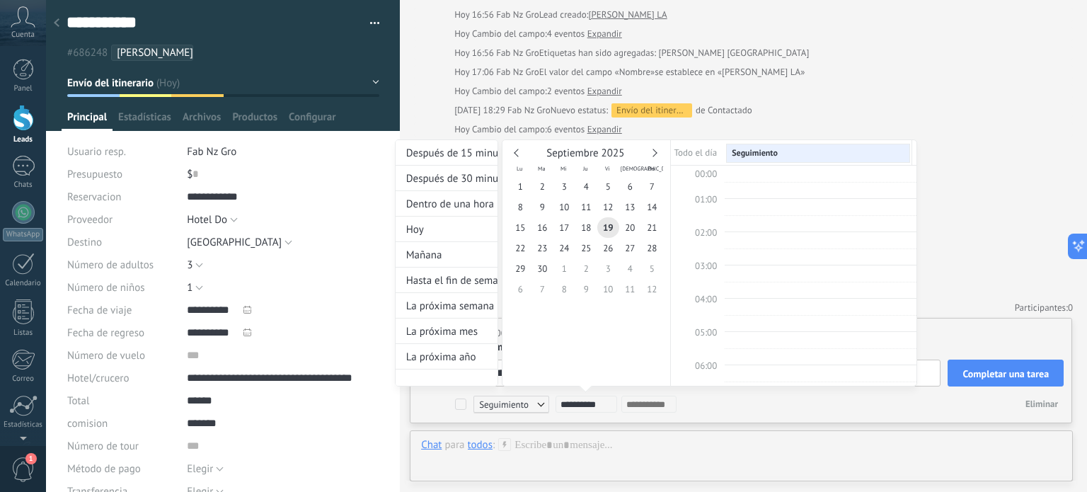
scroll to position [265, 0]
click at [583, 249] on span "25" at bounding box center [586, 248] width 22 height 21
type input "**********"
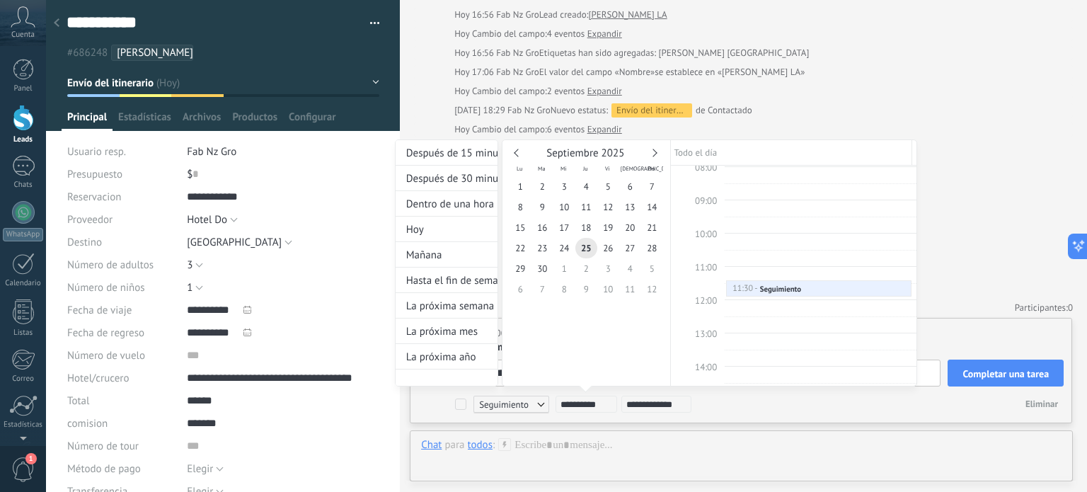
click at [969, 255] on div at bounding box center [543, 246] width 1087 height 492
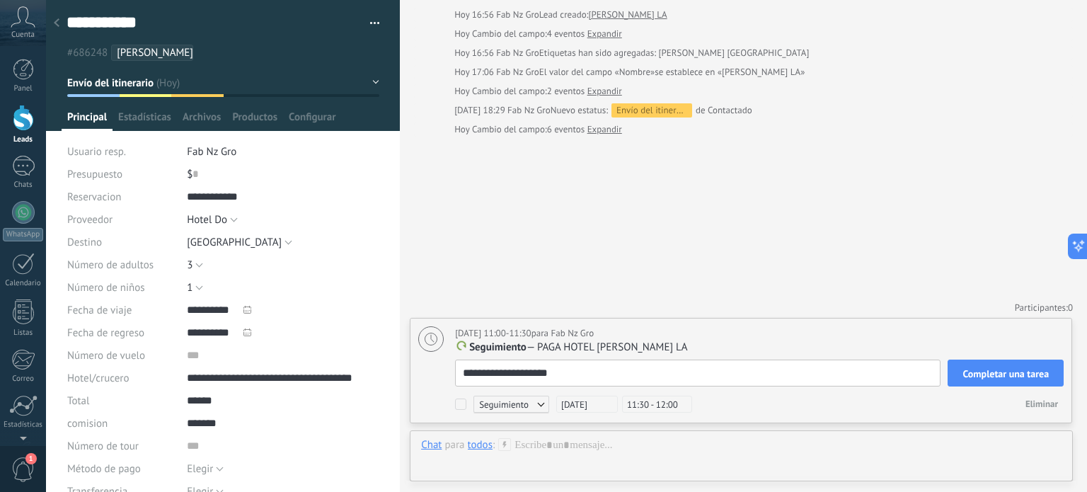
click at [885, 342] on p "Seguimiento — PAGA HOTEL TIBURCIO LA" at bounding box center [759, 347] width 608 height 14
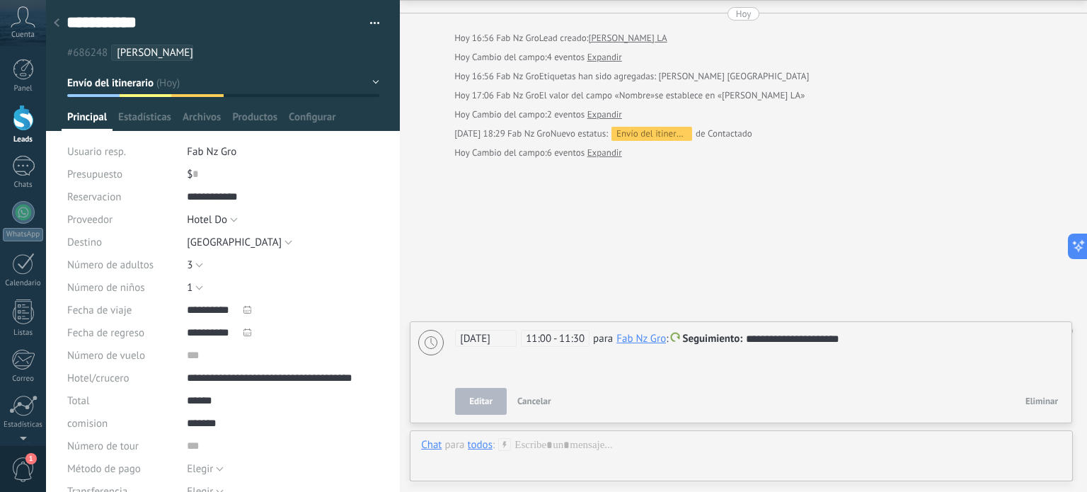
scroll to position [65, 0]
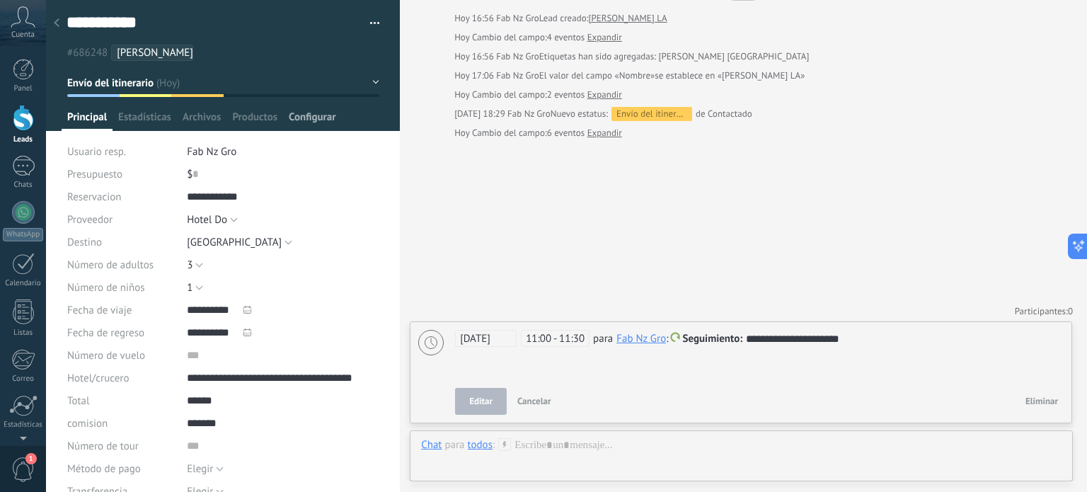
click at [313, 121] on span "Configurar" at bounding box center [312, 120] width 47 height 21
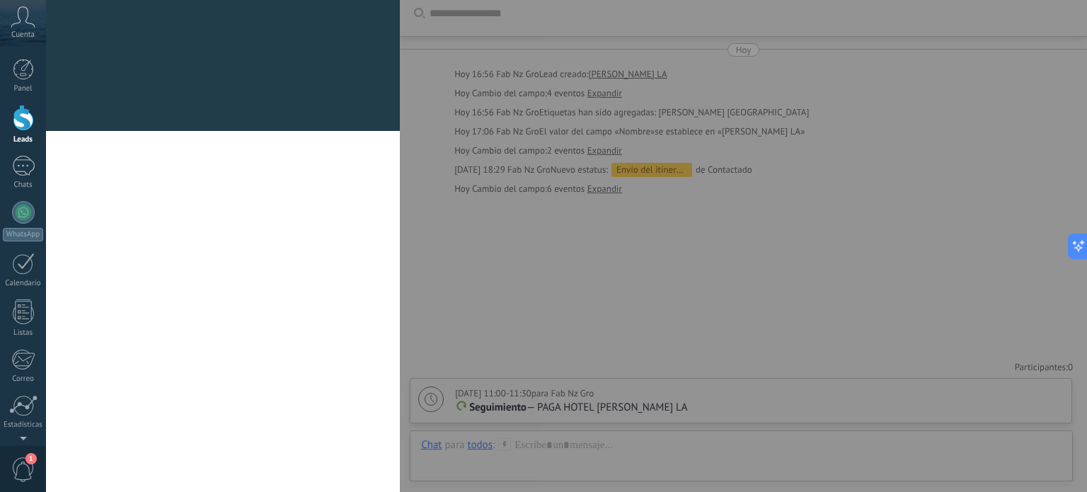
scroll to position [8, 0]
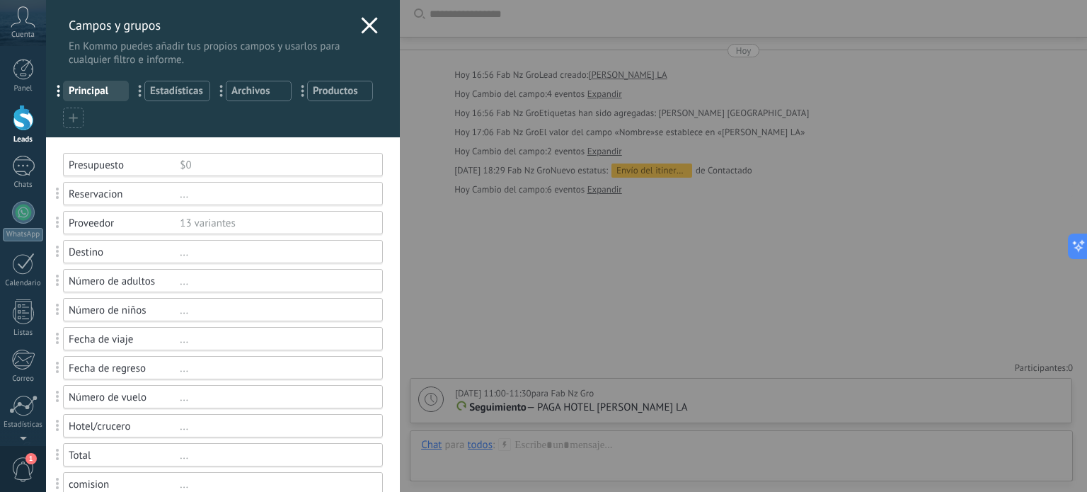
click at [156, 319] on div "Número de niños ..." at bounding box center [223, 309] width 320 height 23
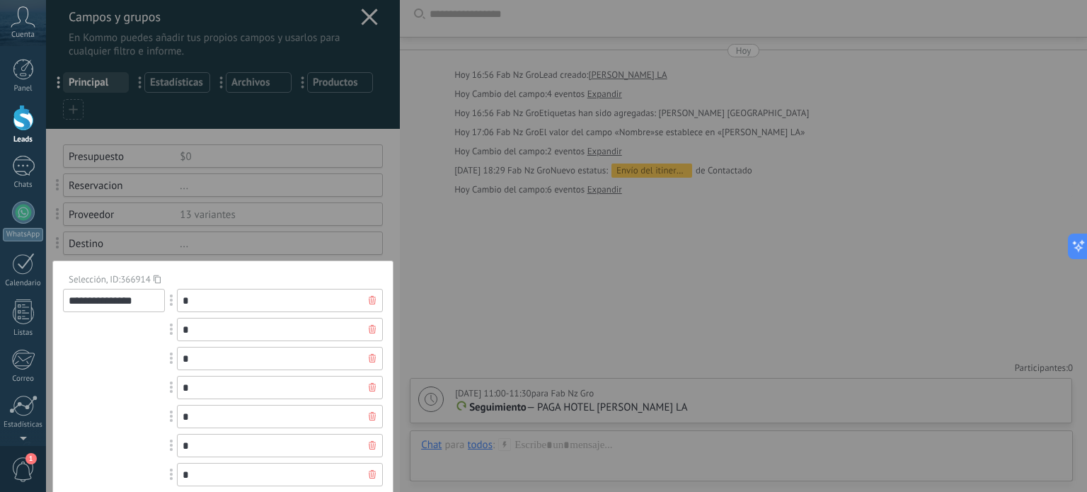
scroll to position [0, 0]
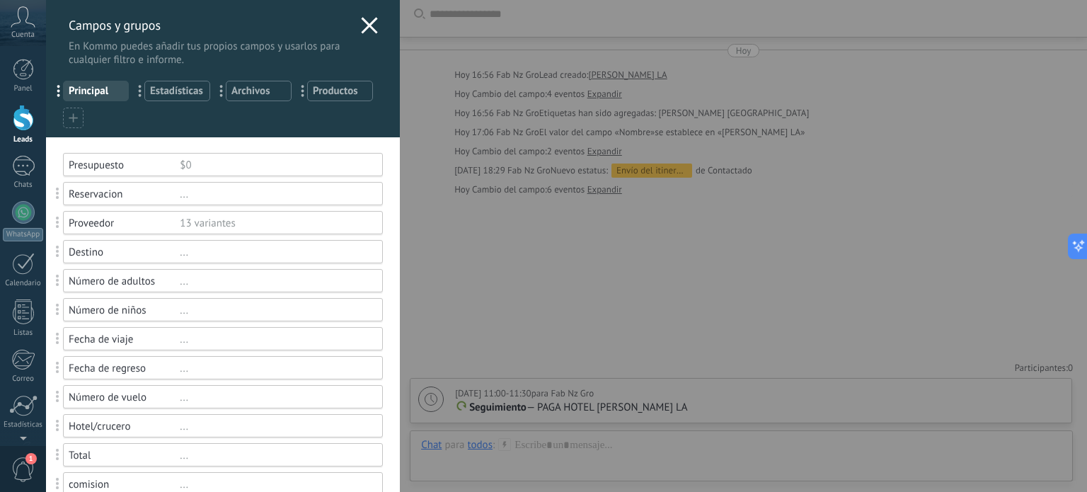
click at [546, 272] on div "Campos y grupos En Kommo puedes añadir tus propios campos y usarlos para cualqu…" at bounding box center [566, 246] width 1041 height 492
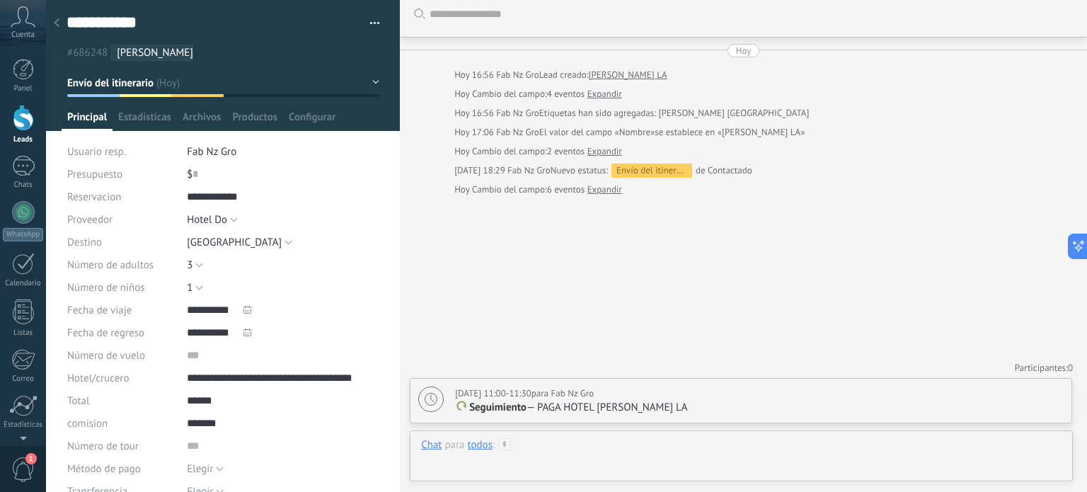
click at [591, 460] on div at bounding box center [741, 459] width 640 height 42
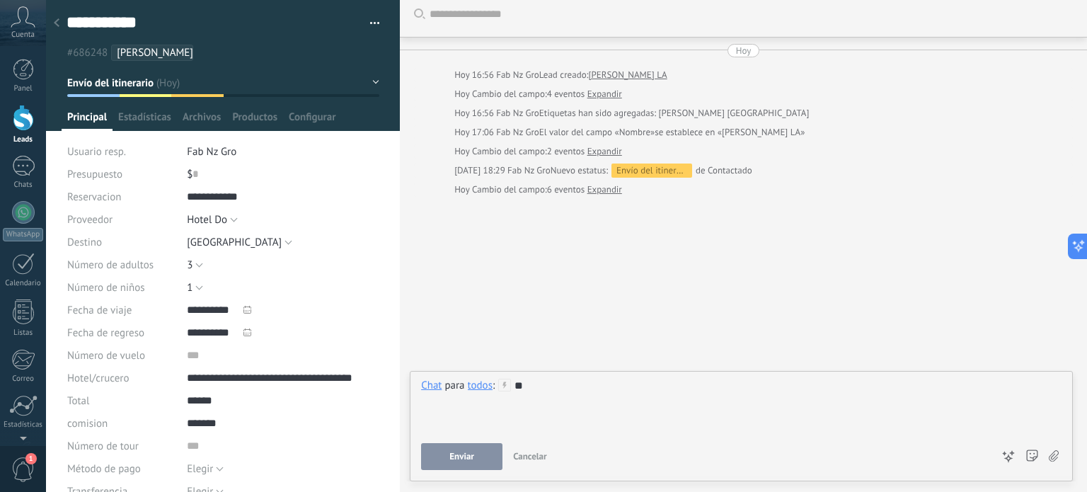
click at [478, 453] on button "Enviar" at bounding box center [461, 456] width 81 height 27
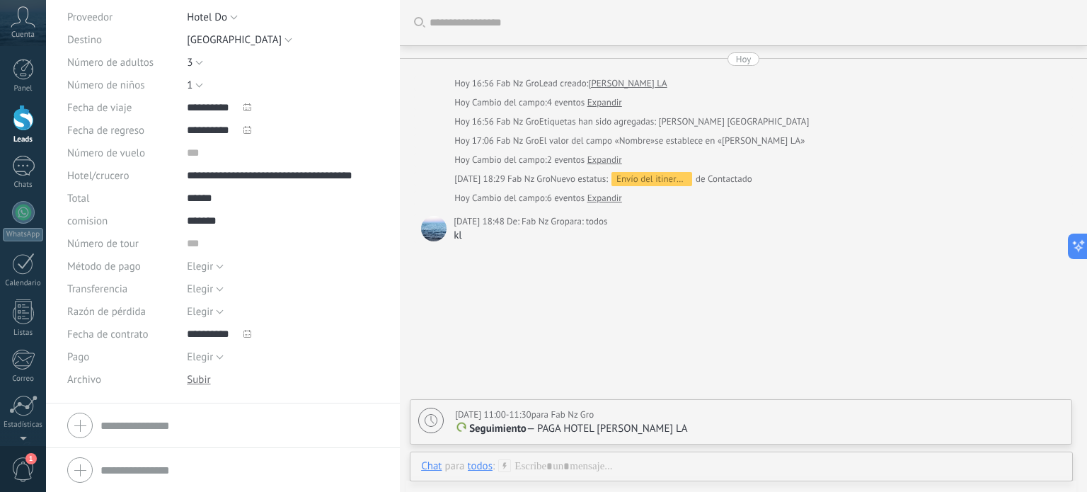
scroll to position [46, 0]
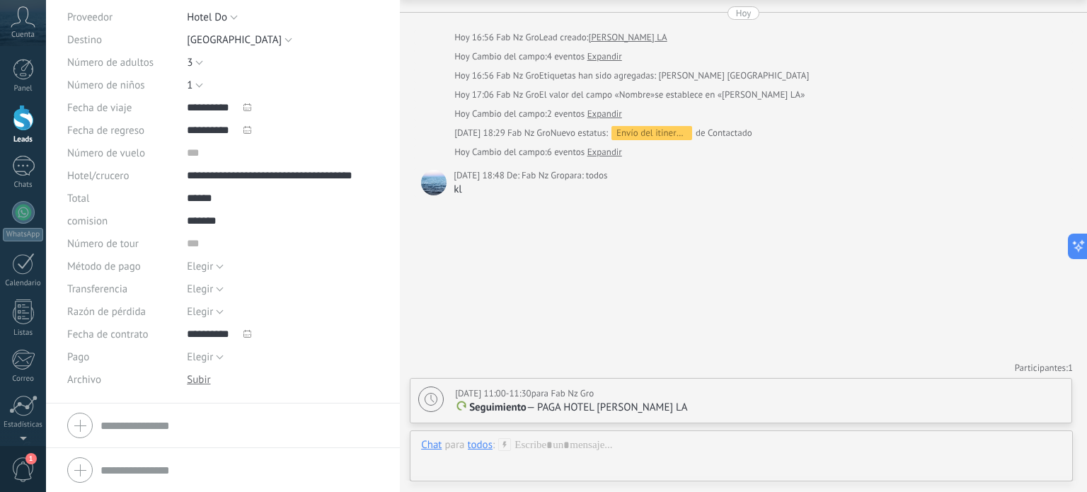
click at [655, 306] on div "Buscar Carga más Hoy Hoy 16:56 Fab Nz Gro Lead creado: TIBURCIO LA Hoy Cambio d…" at bounding box center [743, 223] width 687 height 538
click at [602, 448] on div at bounding box center [741, 459] width 640 height 42
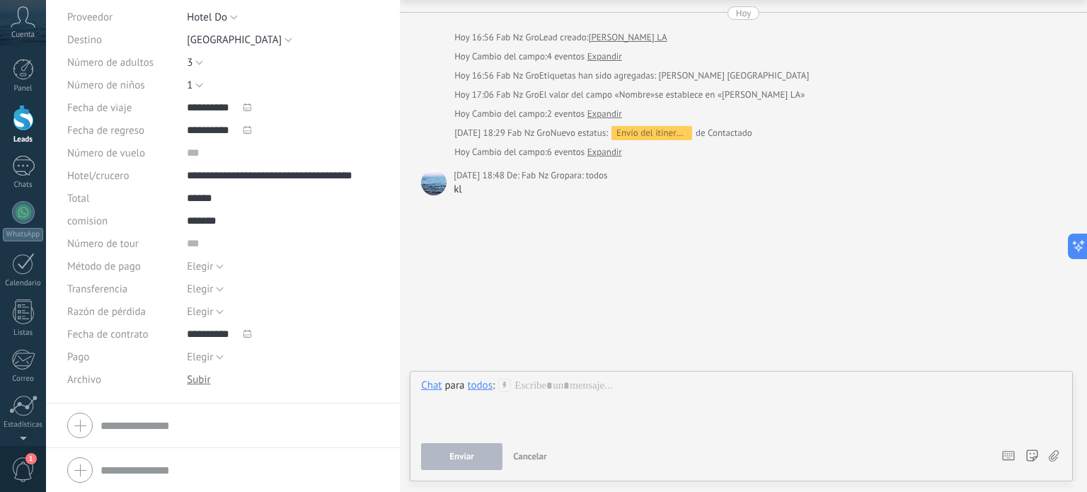
click at [641, 335] on div "Buscar Carga más Hoy Hoy 16:56 Fab Nz Gro Lead creado: TIBURCIO LA Hoy Cambio d…" at bounding box center [743, 223] width 687 height 538
click at [529, 458] on span "Cancelar" at bounding box center [530, 456] width 34 height 12
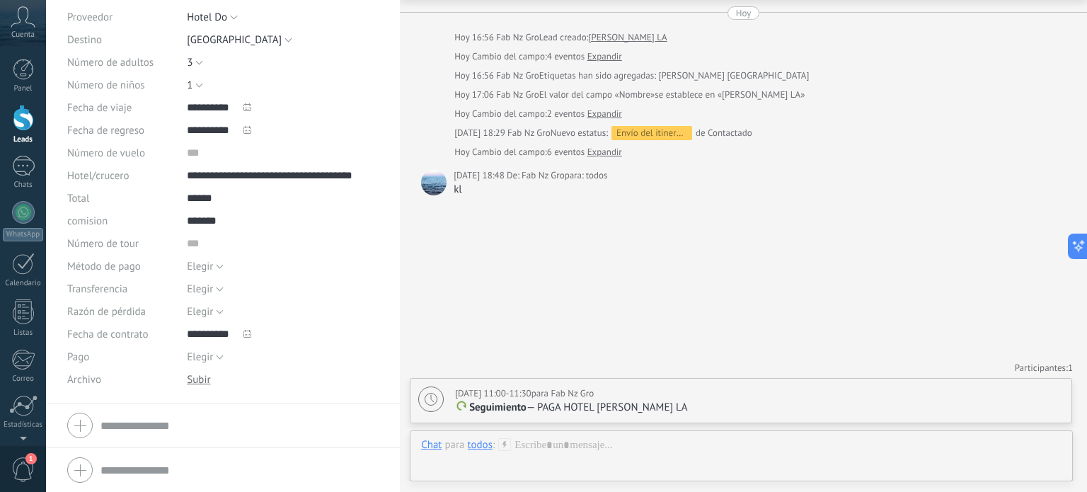
click at [424, 398] on icon at bounding box center [430, 399] width 13 height 13
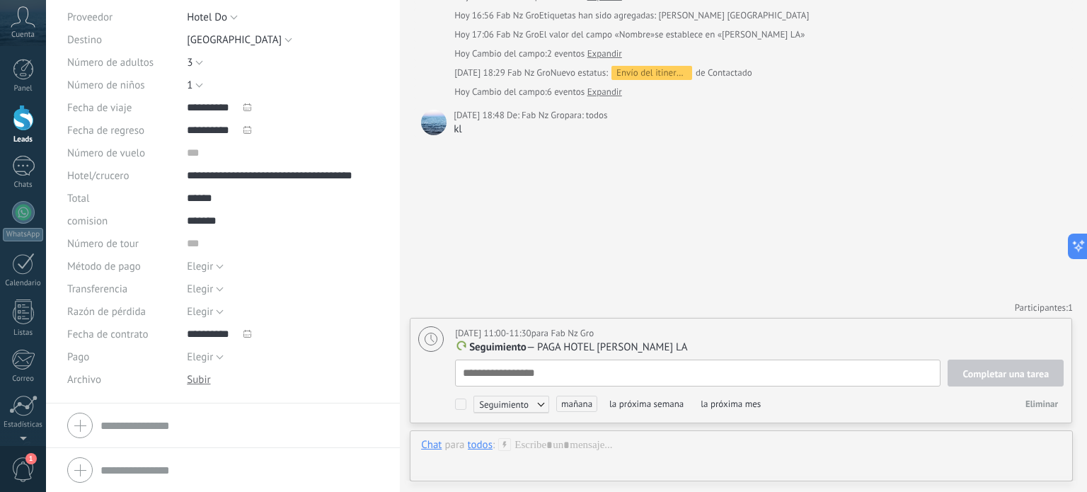
click at [485, 410] on span "Seguimiento" at bounding box center [511, 403] width 76 height 17
click at [688, 371] on div at bounding box center [543, 246] width 1087 height 492
click at [688, 371] on textarea at bounding box center [697, 372] width 485 height 27
type textarea "*"
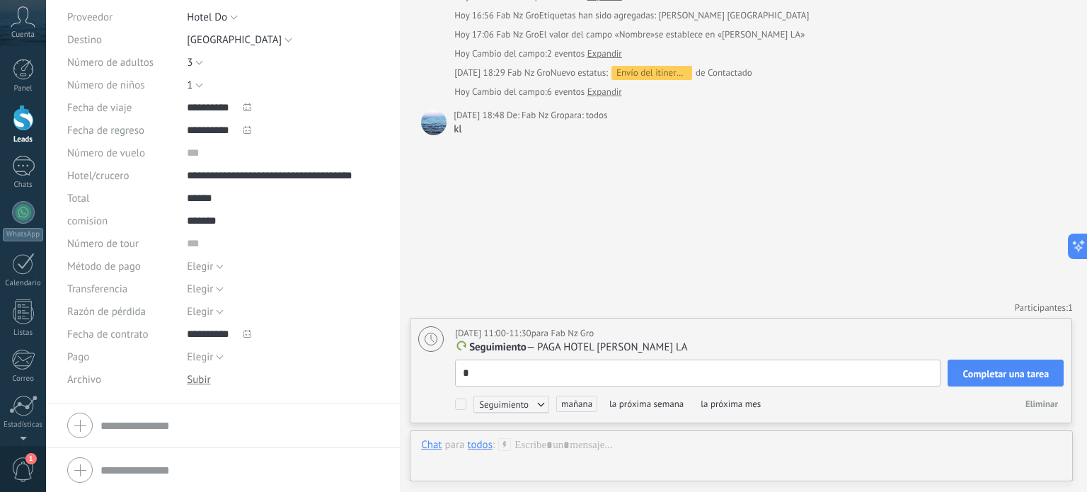
type textarea "**"
click at [246, 107] on icon at bounding box center [247, 107] width 8 height 8
click at [291, 98] on div "**********" at bounding box center [283, 107] width 192 height 23
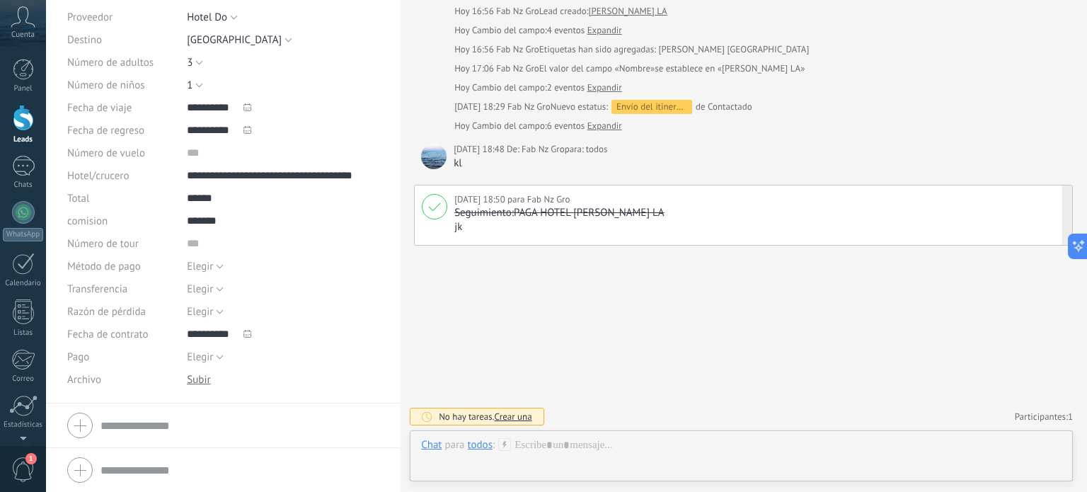
click at [562, 220] on p "jk" at bounding box center [759, 227] width 611 height 14
type textarea "**"
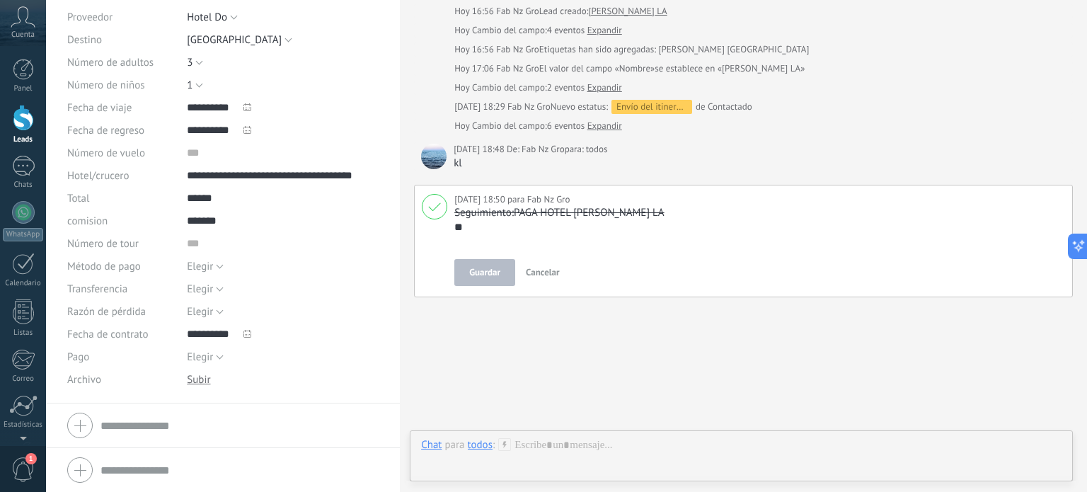
click at [489, 274] on span "Guardar" at bounding box center [484, 272] width 31 height 14
click at [489, 265] on span "Guardar" at bounding box center [484, 272] width 31 height 14
click at [596, 238] on textarea "**" at bounding box center [757, 234] width 606 height 28
click at [540, 342] on div "Buscar Carga más Hoy Hoy 16:56 Fab Nz Gro Lead creado: TIBURCIO LA Hoy Cambio d…" at bounding box center [743, 236] width 687 height 616
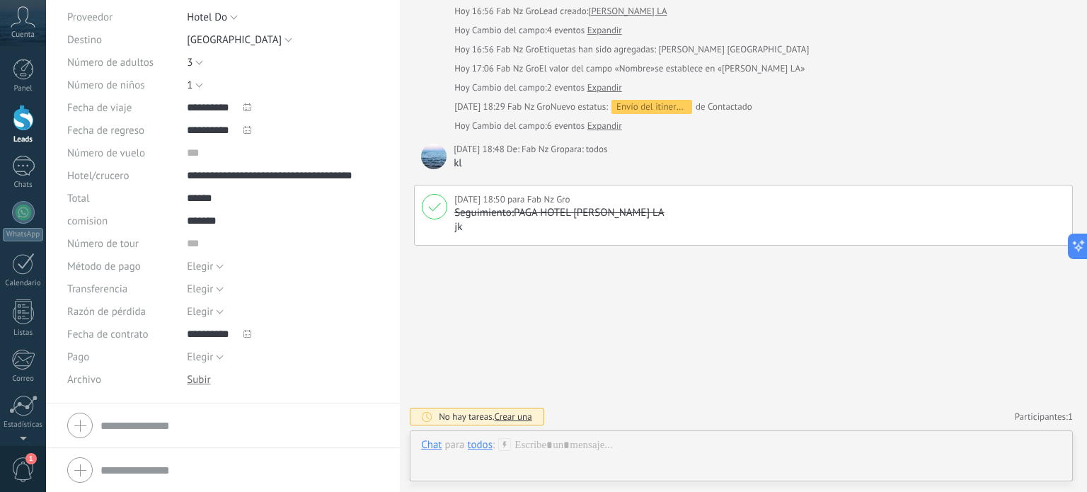
click at [509, 412] on span "Crear una" at bounding box center [513, 416] width 37 height 12
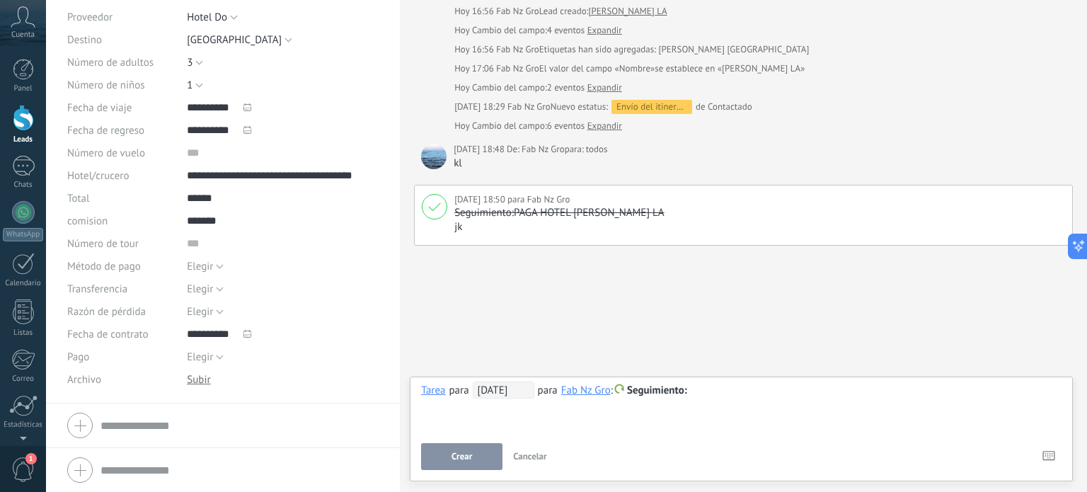
click at [507, 390] on span "21.08.2025" at bounding box center [504, 389] width 62 height 17
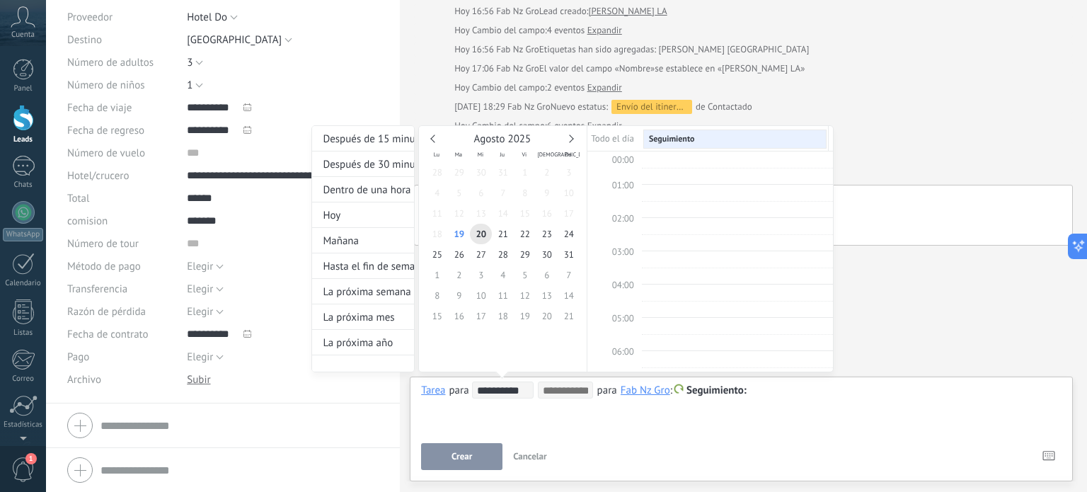
scroll to position [265, 0]
click at [574, 138] on div "Agosto 2025" at bounding box center [503, 139] width 154 height 13
click at [569, 137] on link at bounding box center [570, 139] width 8 height 8
click at [434, 194] on span "8" at bounding box center [437, 193] width 22 height 21
type input "**********"
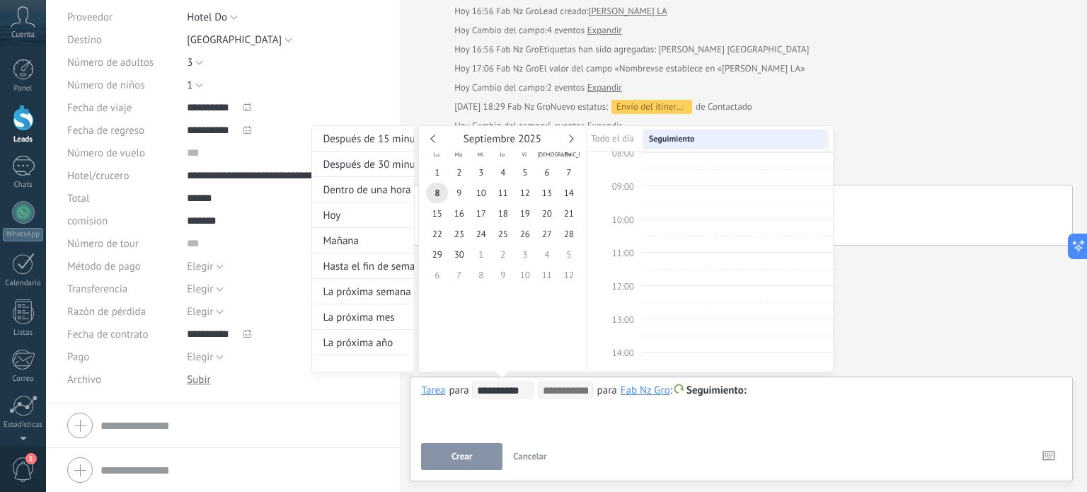
click at [631, 281] on span "12:00" at bounding box center [623, 286] width 22 height 12
click at [630, 284] on span "12:00" at bounding box center [623, 286] width 22 height 12
type input "**********"
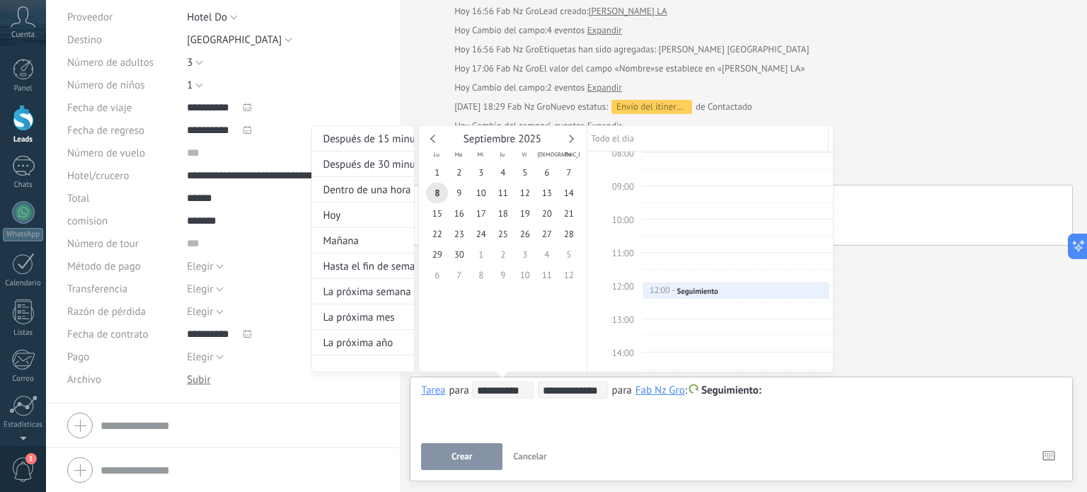
click at [770, 391] on div "**********" at bounding box center [572, 261] width 522 height 273
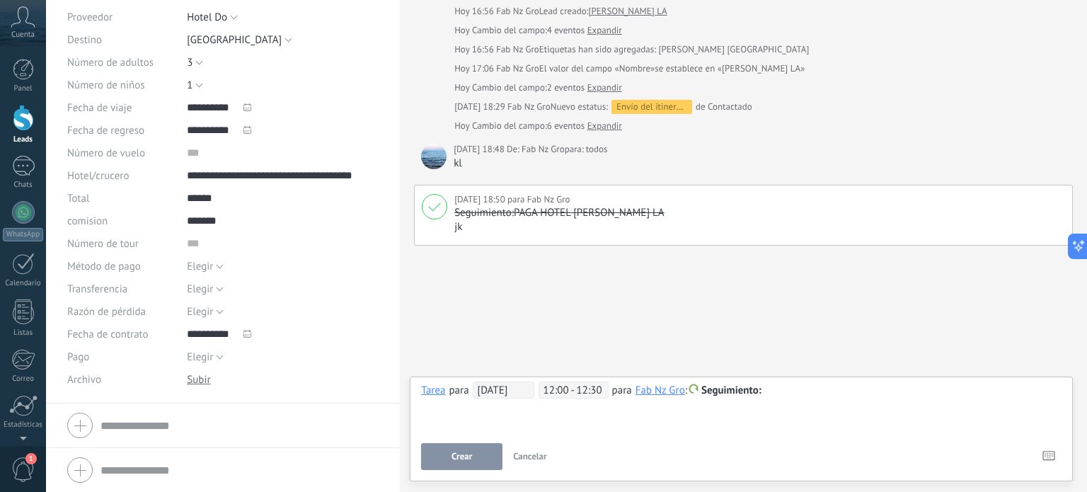
click at [775, 388] on div at bounding box center [741, 390] width 640 height 17
click at [478, 456] on button "Crear" at bounding box center [461, 456] width 81 height 27
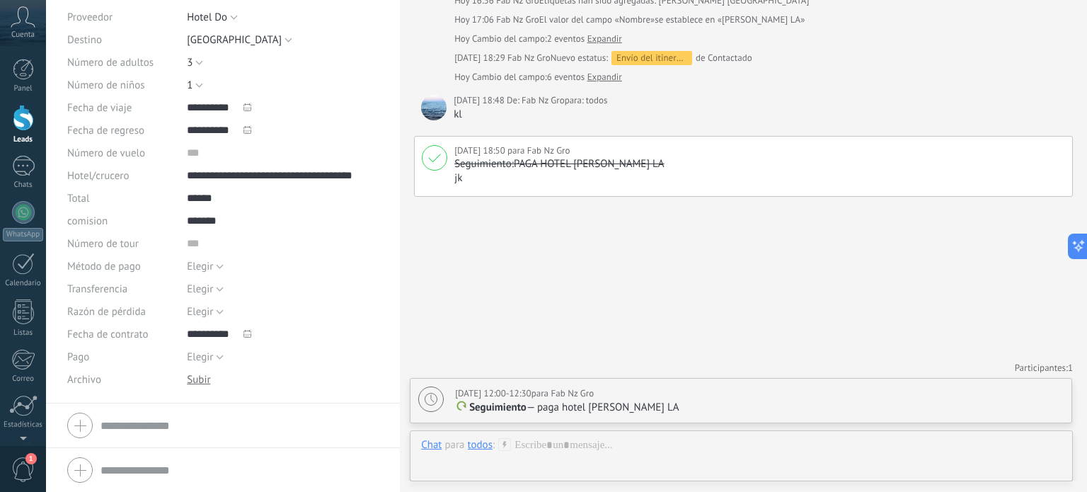
click at [433, 404] on icon at bounding box center [430, 399] width 13 height 13
type textarea "**********"
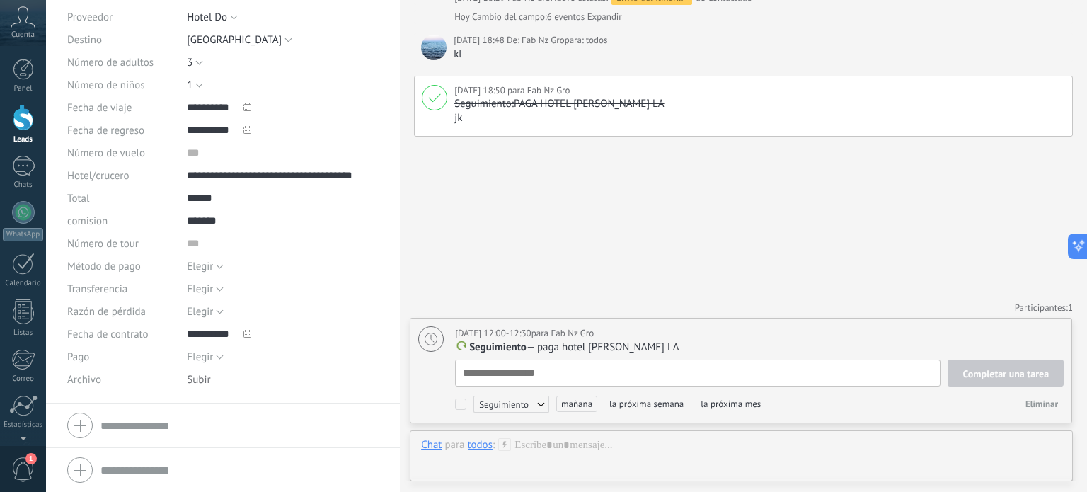
drag, startPoint x: 539, startPoint y: 231, endPoint x: 531, endPoint y: 238, distance: 10.5
click at [535, 233] on div "Buscar Carga más Hoy Hoy 16:56 Fab Nz Gro Lead creado: TIBURCIO LA Hoy Cambio d…" at bounding box center [743, 155] width 687 height 673
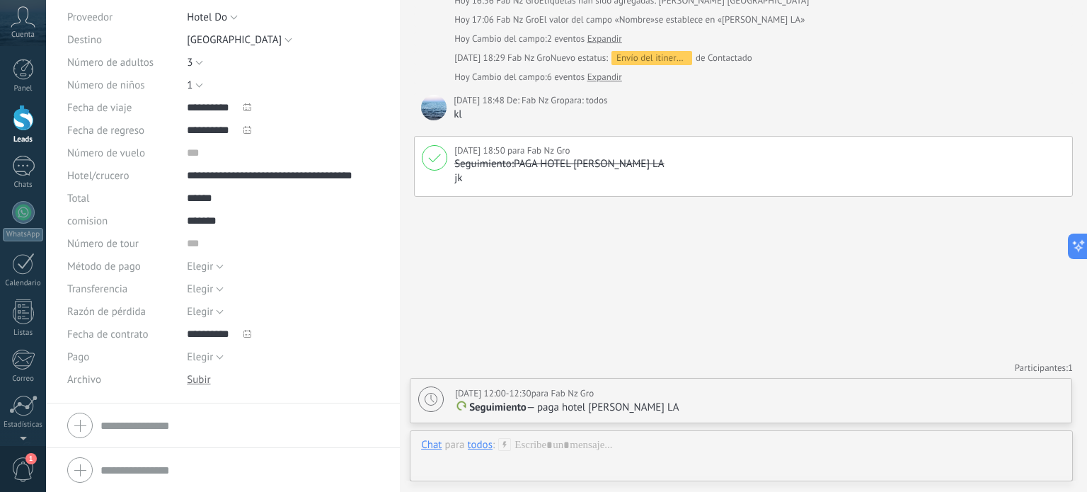
scroll to position [0, 0]
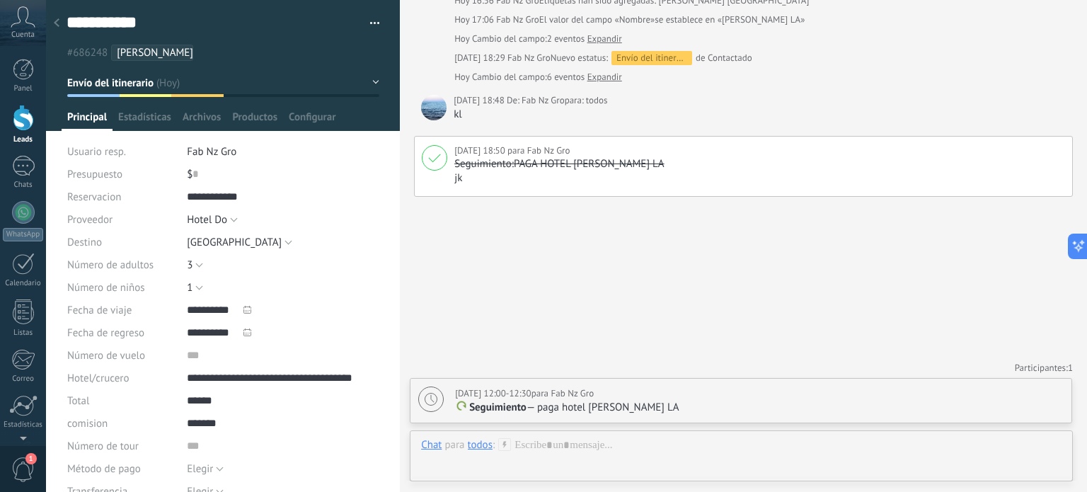
click at [376, 16] on div "**********" at bounding box center [223, 30] width 354 height 61
click at [369, 24] on button "button" at bounding box center [369, 23] width 21 height 21
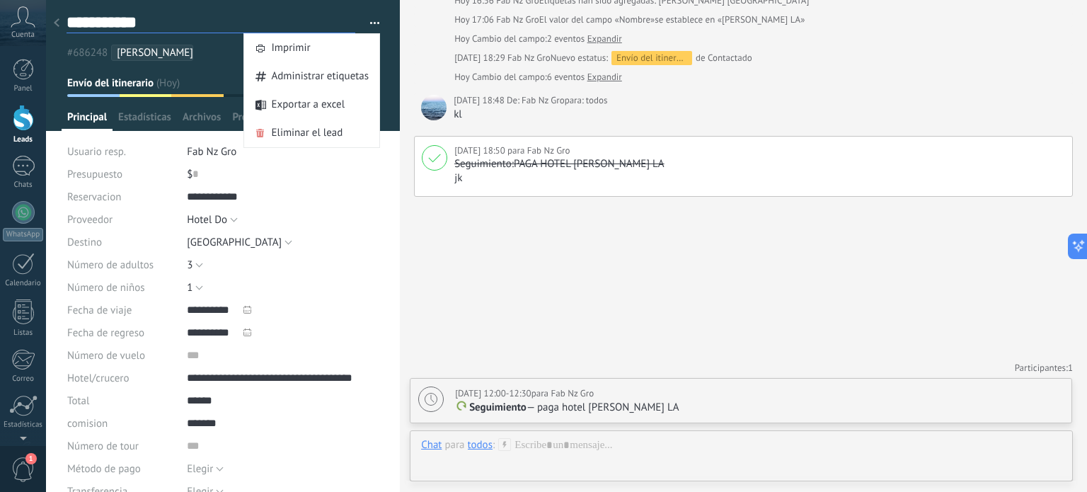
click at [325, 27] on textarea "**********" at bounding box center [211, 22] width 289 height 21
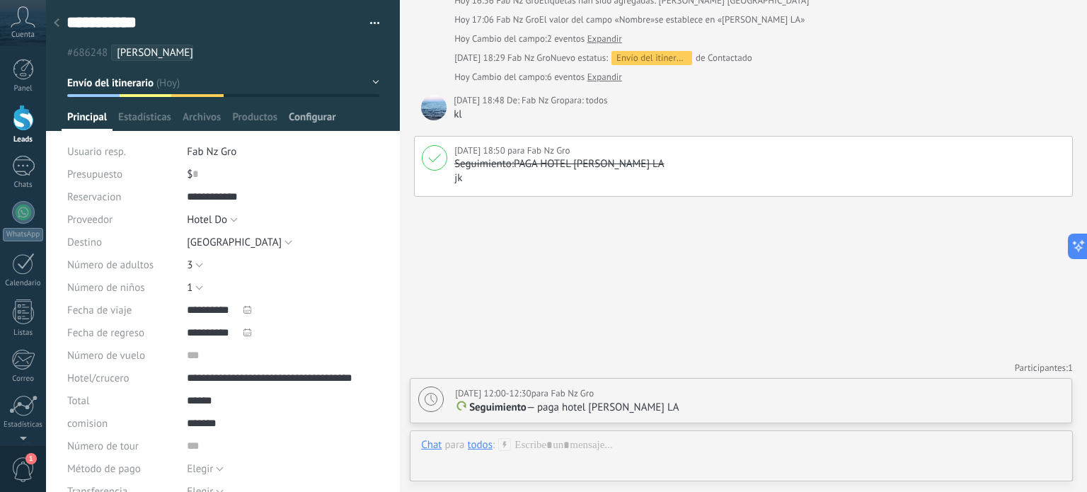
click at [311, 117] on span "Configurar" at bounding box center [312, 120] width 47 height 21
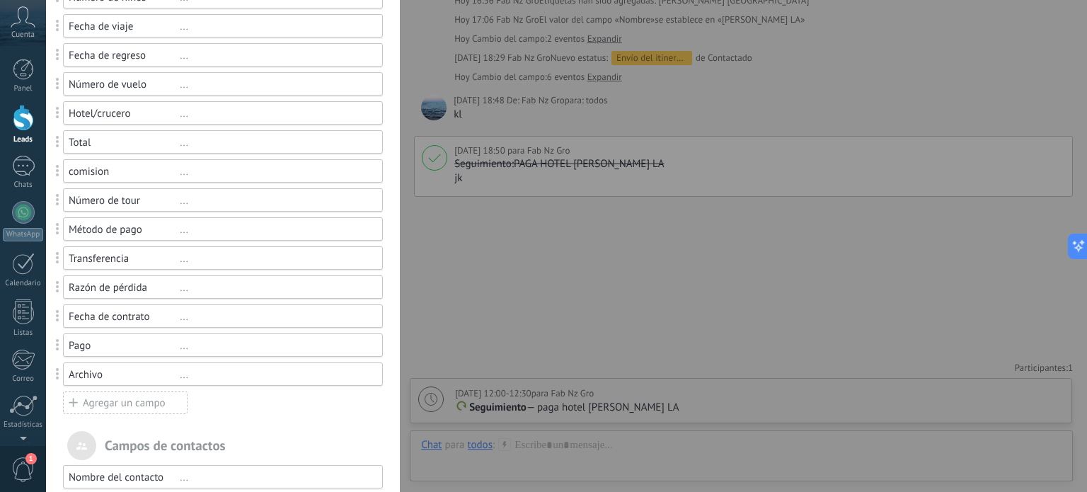
scroll to position [171, 0]
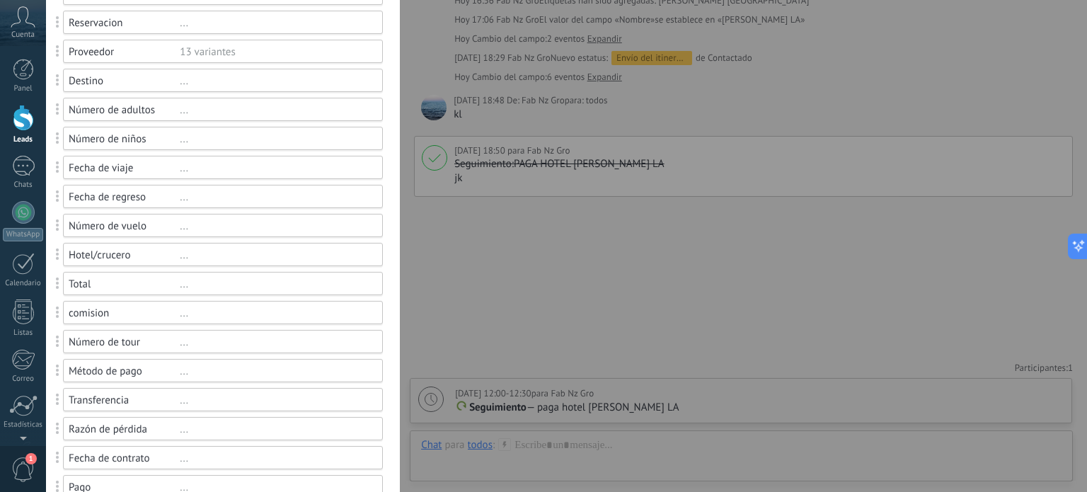
click at [161, 163] on div "Fecha de viaje" at bounding box center [124, 167] width 111 height 13
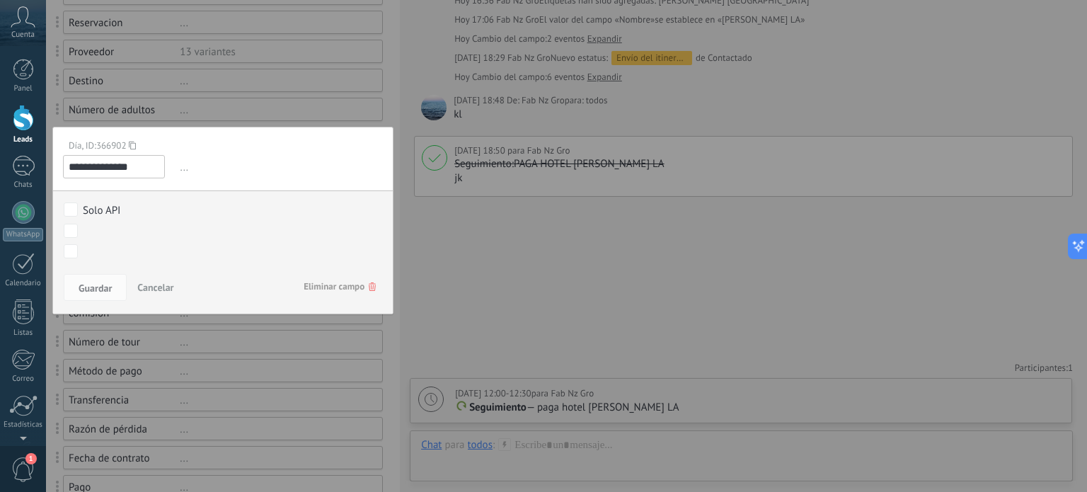
click at [183, 166] on span "..." at bounding box center [280, 167] width 206 height 23
click at [180, 168] on span "..." at bounding box center [280, 167] width 206 height 23
click at [141, 163] on input "**********" at bounding box center [114, 166] width 102 height 23
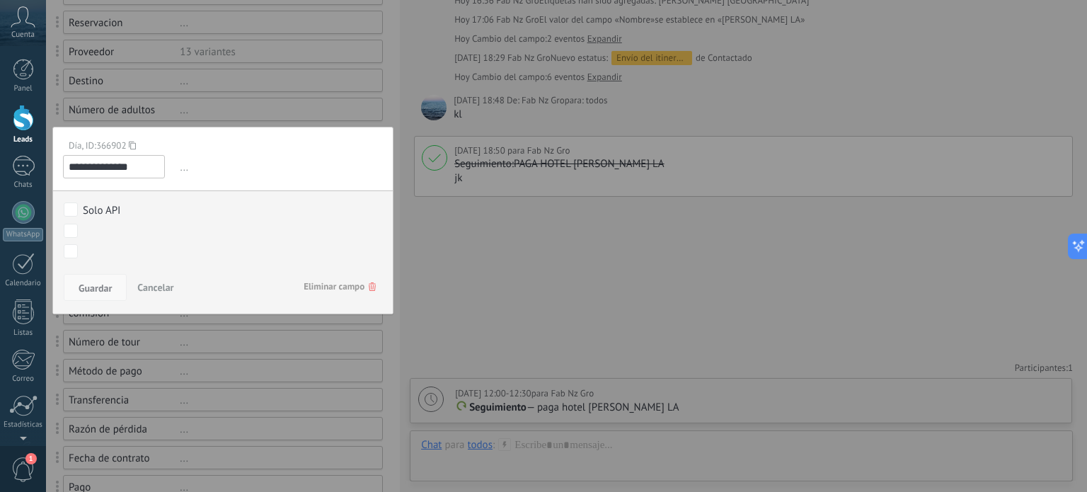
click at [108, 283] on span "Guardar" at bounding box center [95, 288] width 33 height 10
click at [102, 288] on span "Guardar" at bounding box center [95, 288] width 33 height 10
click at [252, 115] on div at bounding box center [223, 409] width 354 height 1161
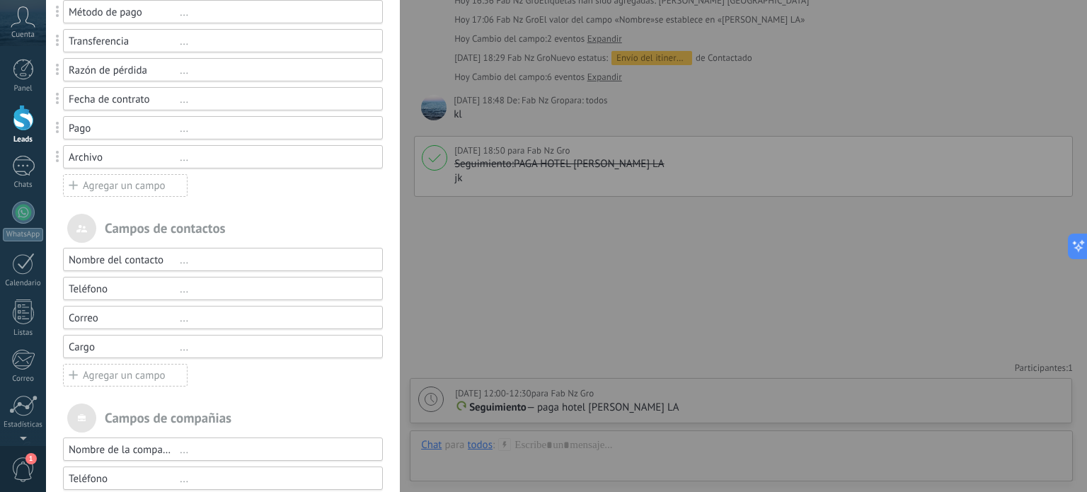
scroll to position [596, 0]
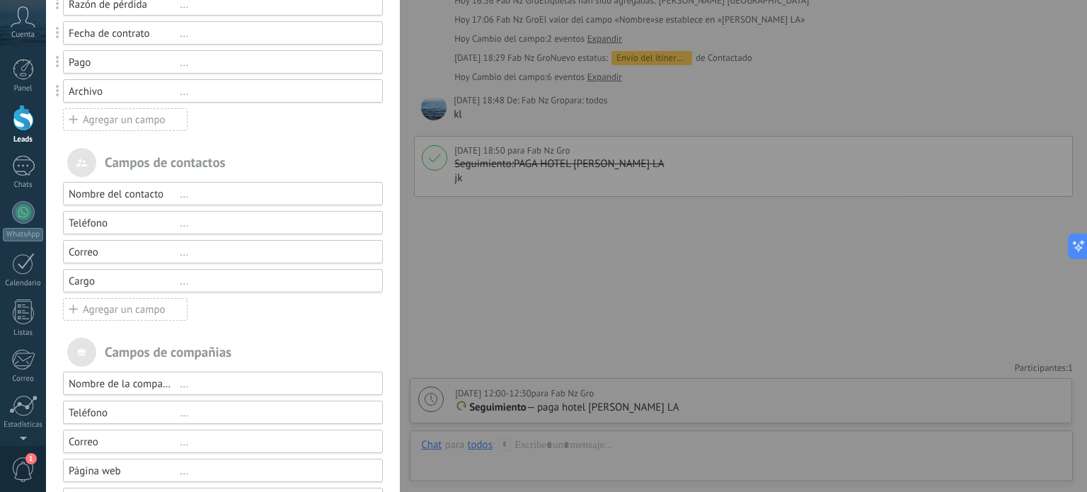
click at [98, 313] on div "Agregar un campo" at bounding box center [125, 309] width 125 height 23
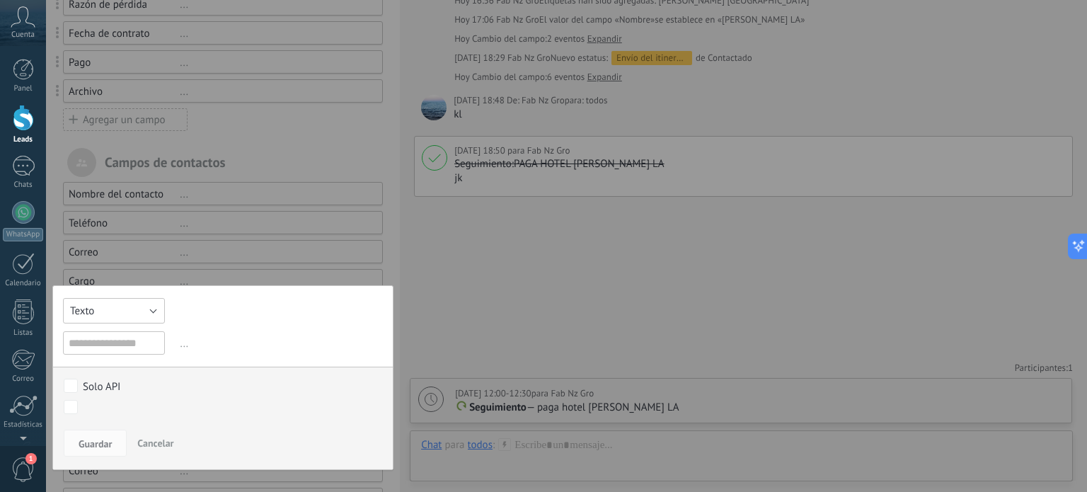
click at [105, 312] on button "Texto" at bounding box center [114, 310] width 102 height 25
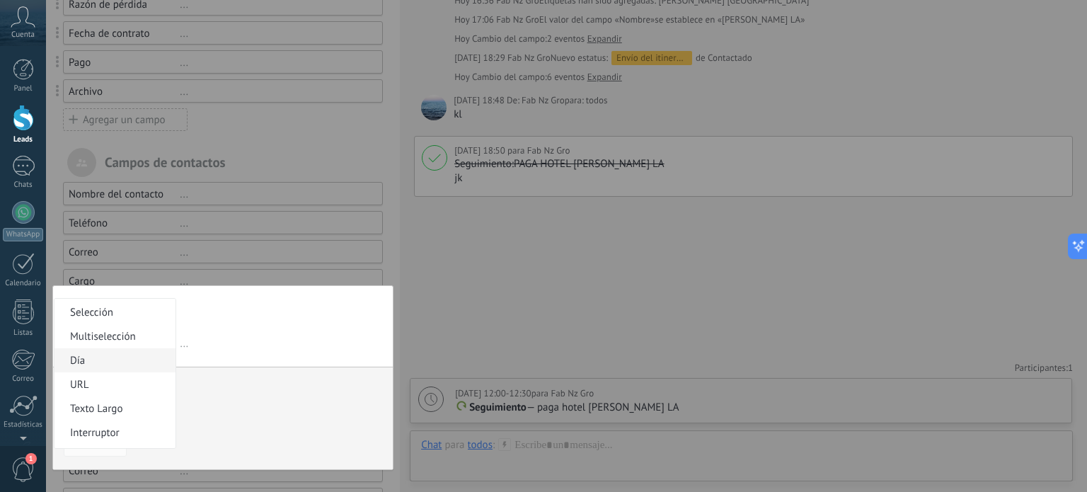
click at [98, 359] on span "Día" at bounding box center [112, 360] width 117 height 13
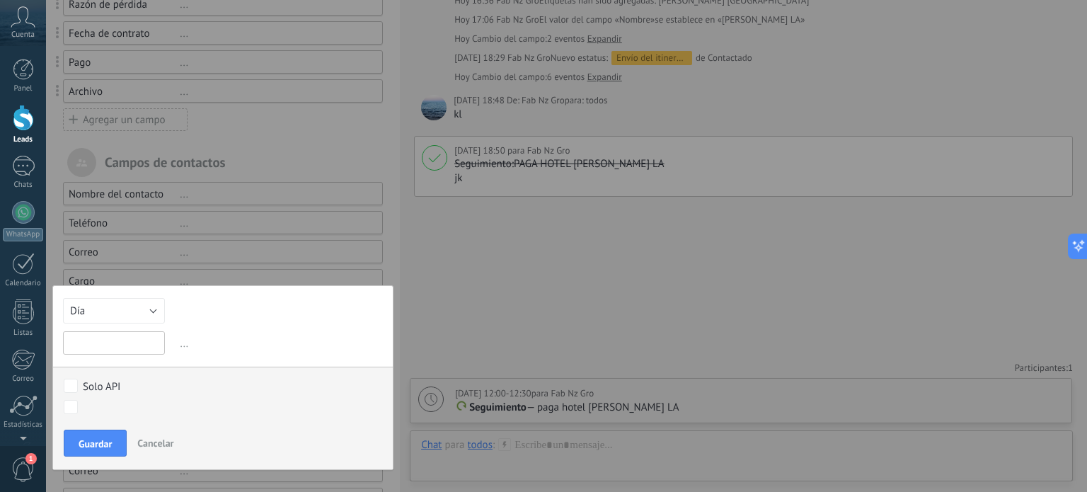
click at [99, 345] on input "text" at bounding box center [114, 342] width 102 height 23
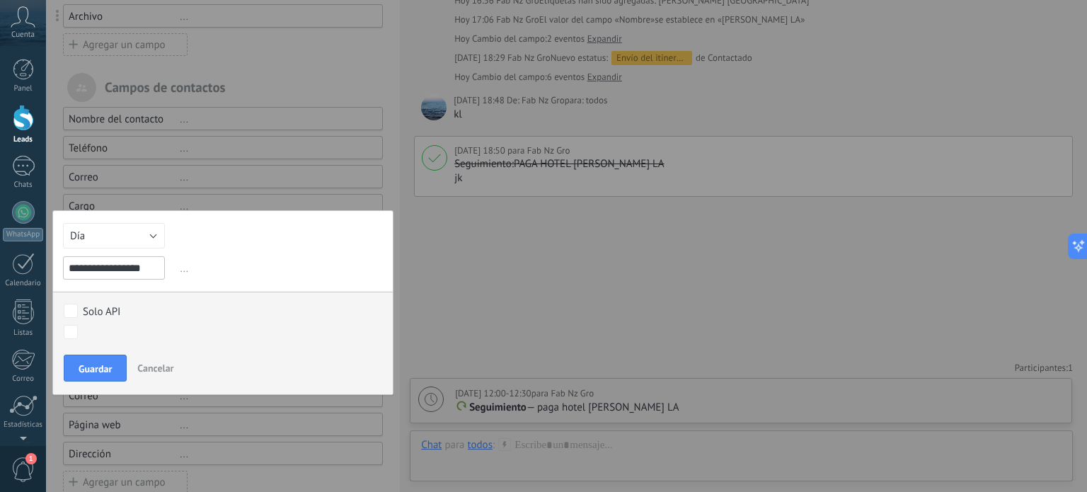
scroll to position [695, 0]
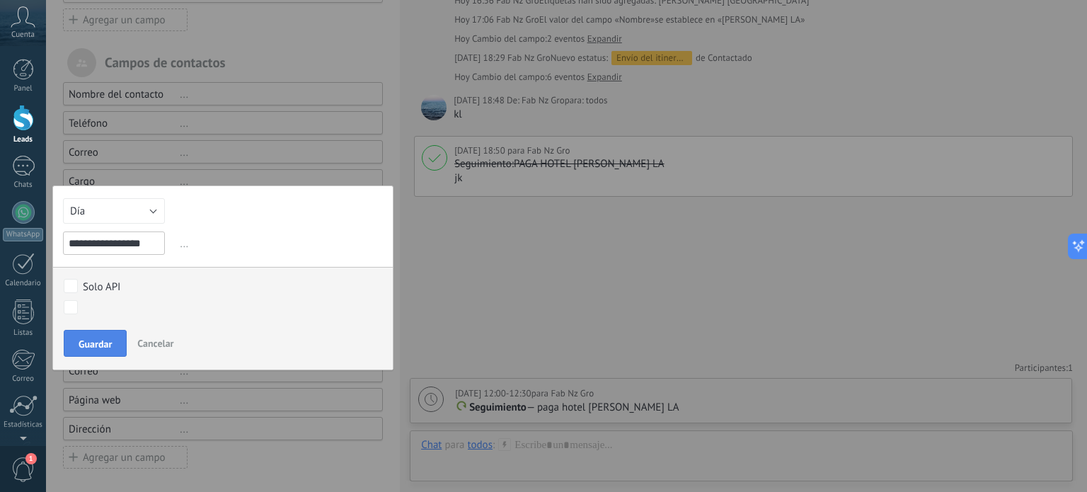
type input "**********"
click at [91, 339] on span "Guardar" at bounding box center [95, 344] width 33 height 10
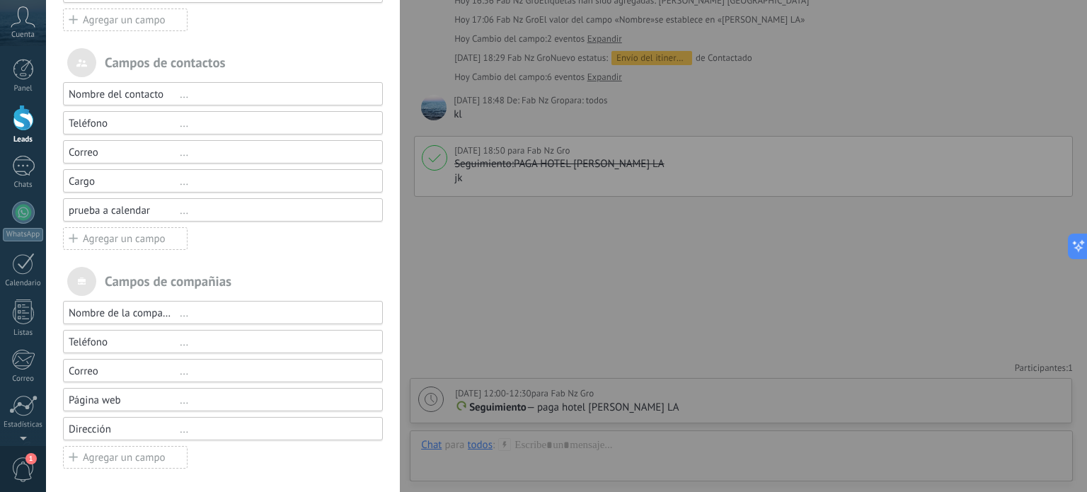
click at [202, 206] on div "..." at bounding box center [275, 210] width 190 height 13
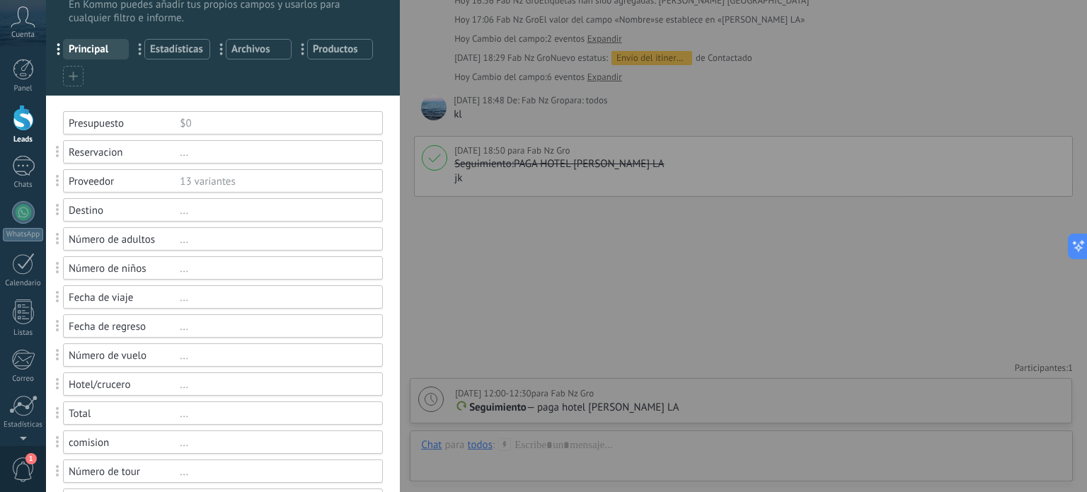
scroll to position [0, 0]
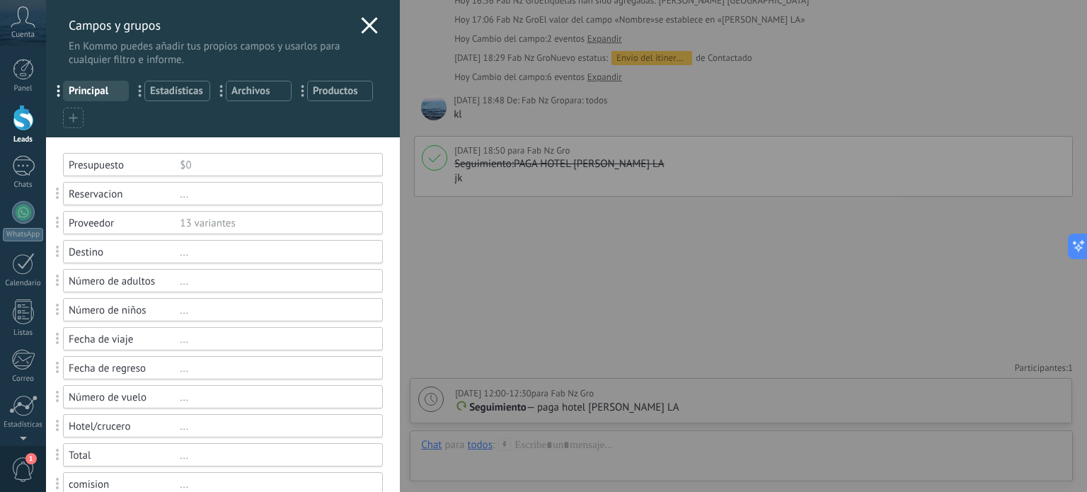
click at [365, 28] on icon at bounding box center [369, 25] width 17 height 17
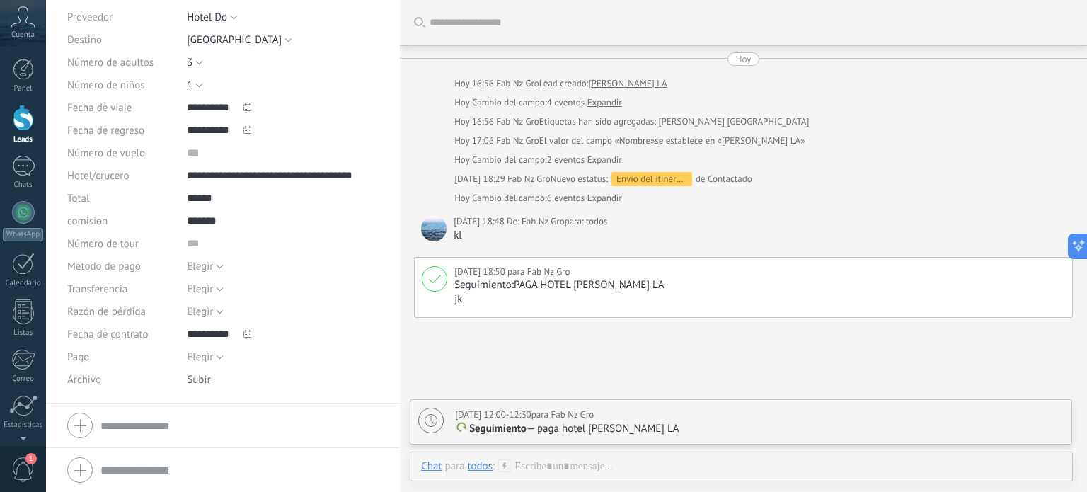
scroll to position [121, 0]
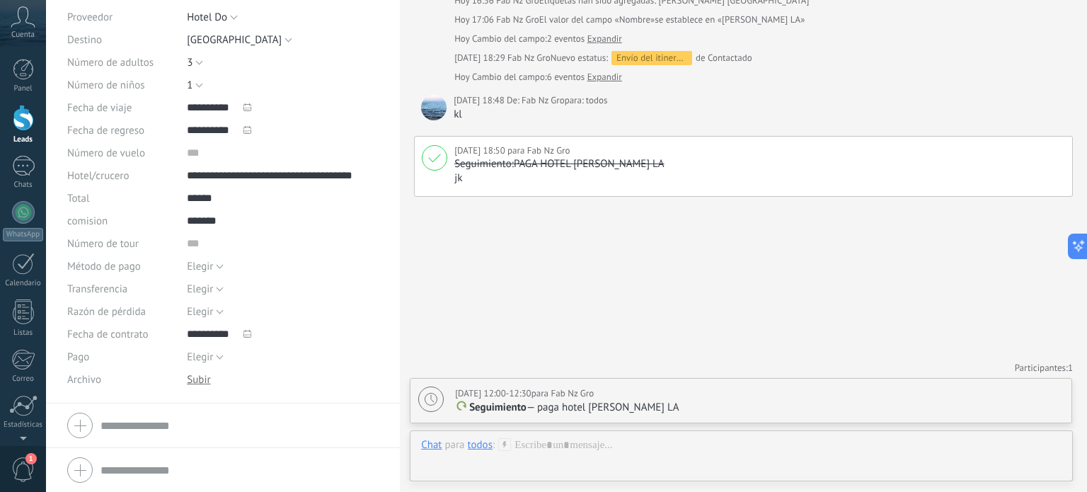
click at [645, 407] on p "Seguimiento — paga hotel tiburcio LA" at bounding box center [759, 407] width 608 height 14
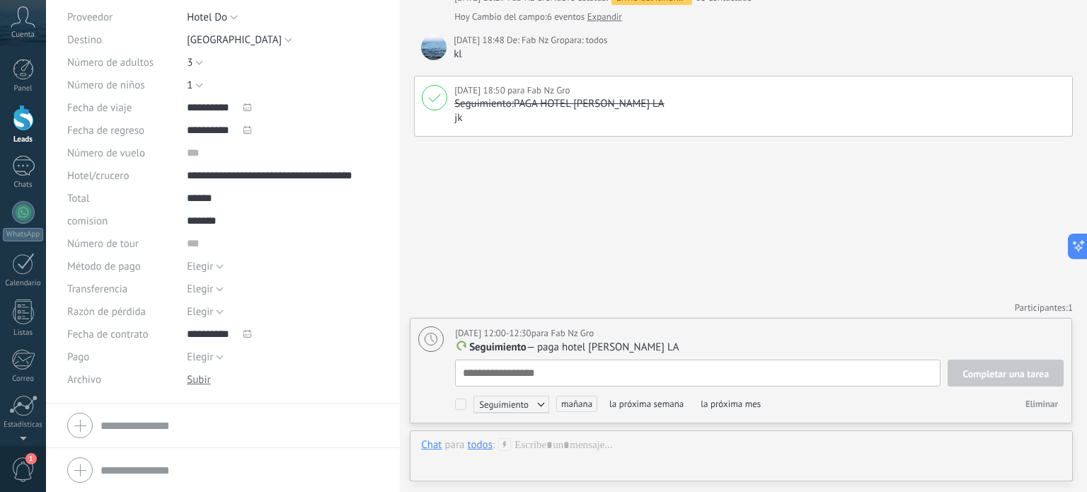
click at [468, 266] on div "Buscar Carga más Hoy Hoy 16:56 Fab Nz Gro Lead creado: TIBURCIO LA Hoy Cambio d…" at bounding box center [743, 155] width 687 height 673
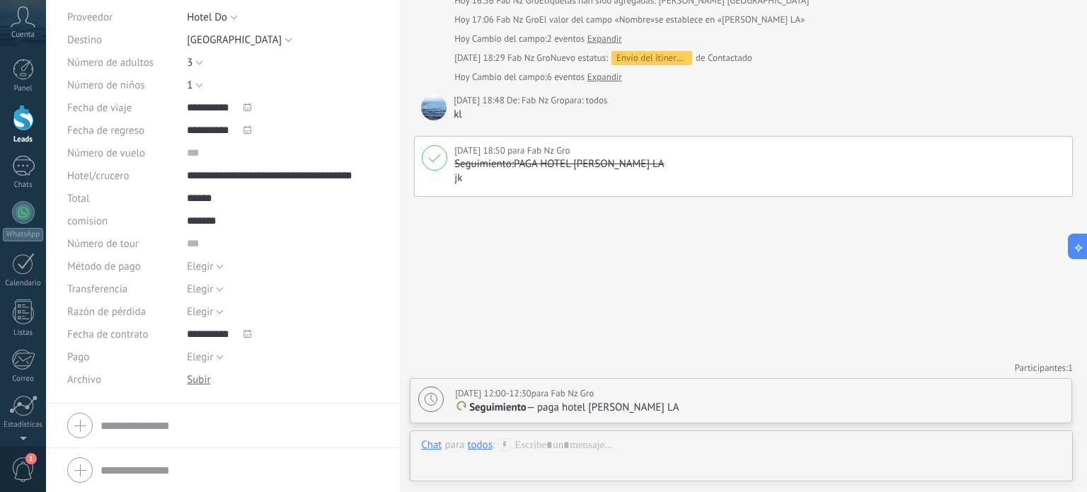
click at [465, 262] on div "Buscar Carga más Hoy Hoy 16:56 Fab Nz Gro Lead creado: TIBURCIO LA Hoy Cambio d…" at bounding box center [743, 185] width 687 height 613
click at [427, 395] on icon at bounding box center [430, 399] width 13 height 13
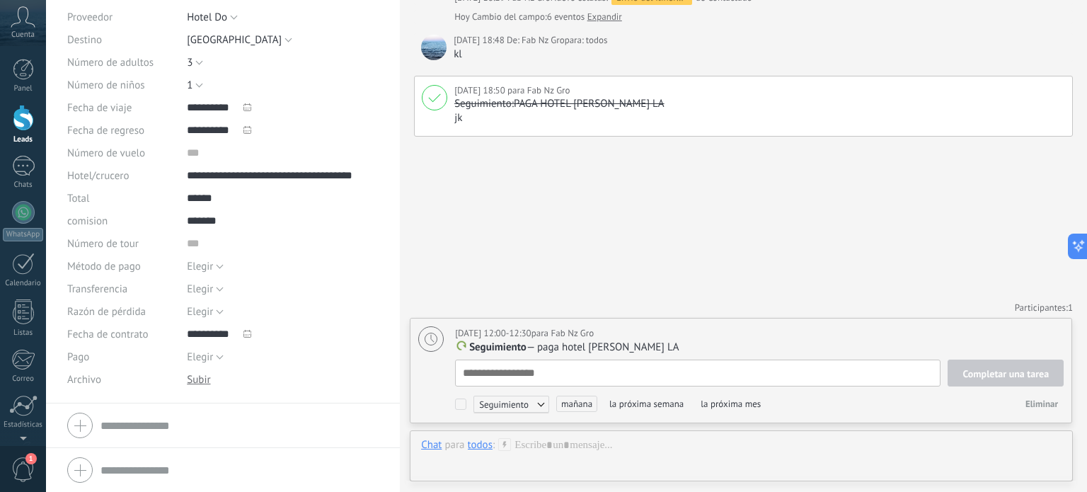
click at [453, 284] on div "Buscar Carga más Hoy Hoy 16:56 Fab Nz Gro Lead creado: TIBURCIO LA Hoy Cambio d…" at bounding box center [743, 155] width 687 height 673
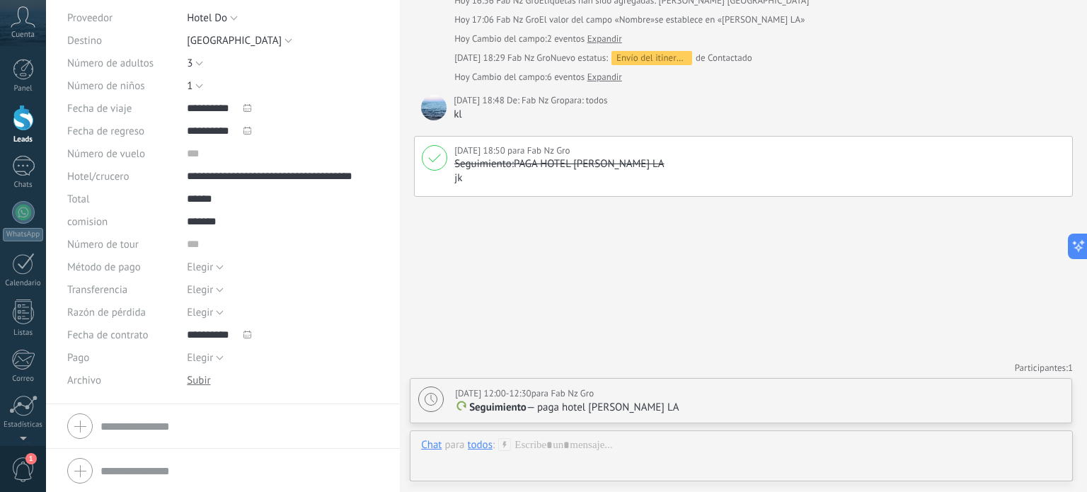
scroll to position [0, 0]
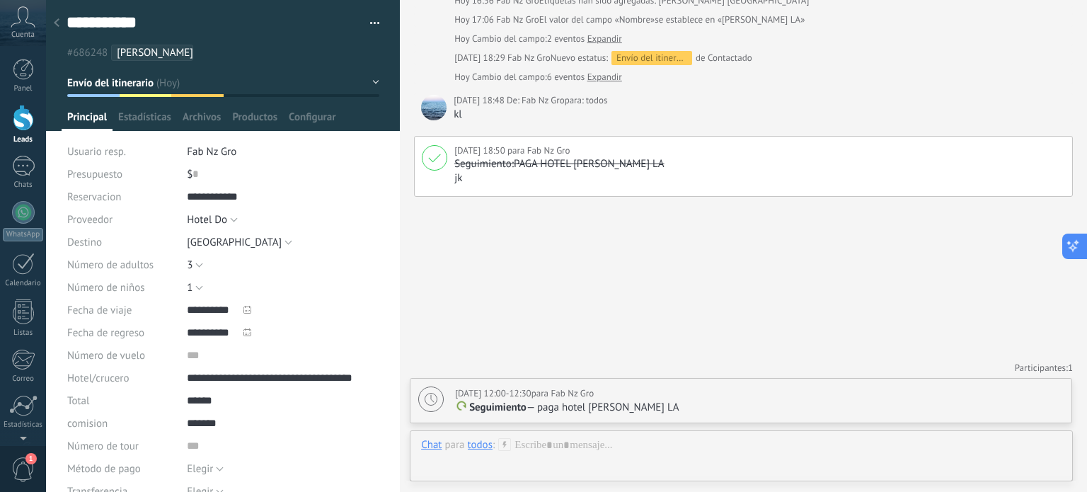
click at [1082, 246] on icon at bounding box center [1087, 246] width 10 height 10
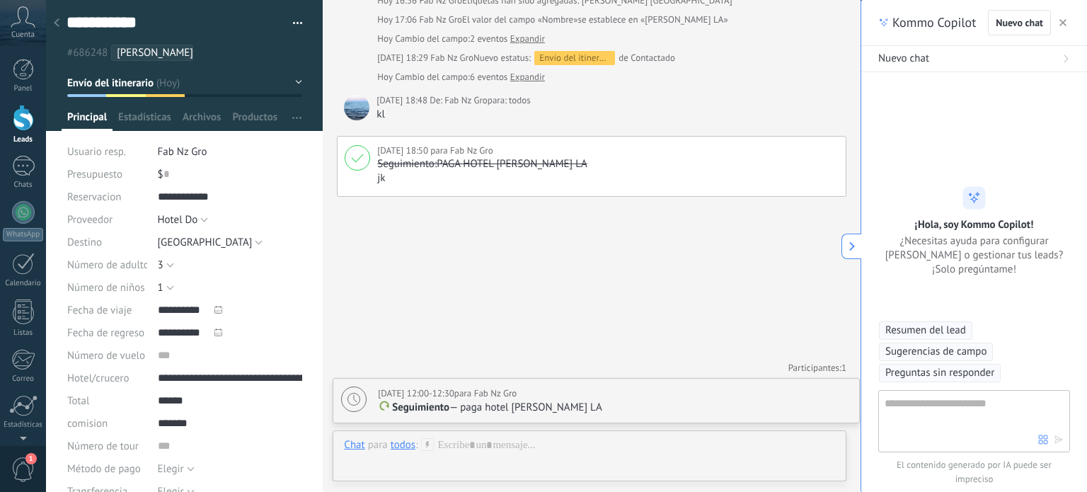
type textarea "**********"
click at [973, 412] on textarea at bounding box center [961, 420] width 154 height 51
type textarea "**********"
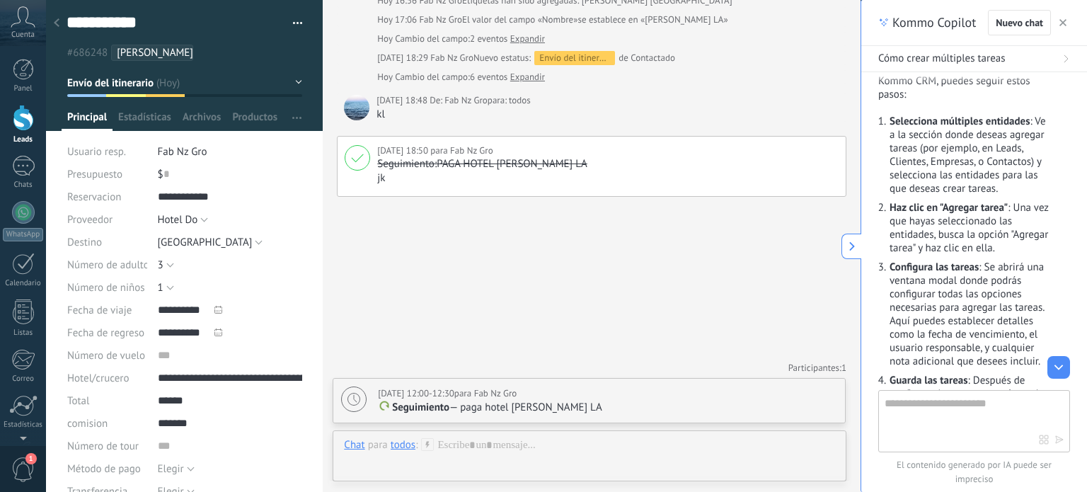
scroll to position [141, 0]
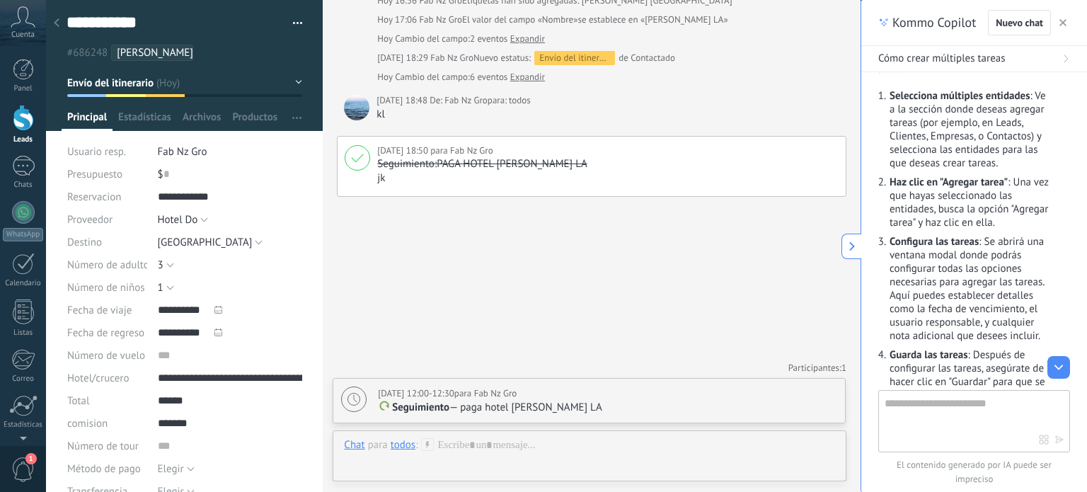
click at [888, 96] on li "Selecciona múltiples entidades : Ve a la sección donde deseas agregar tareas (p…" at bounding box center [970, 129] width 165 height 81
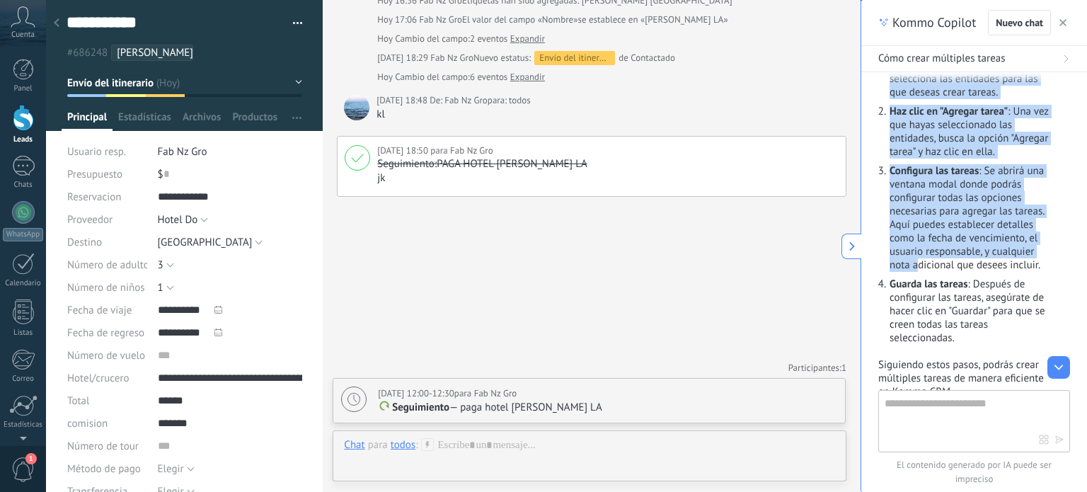
scroll to position [375, 0]
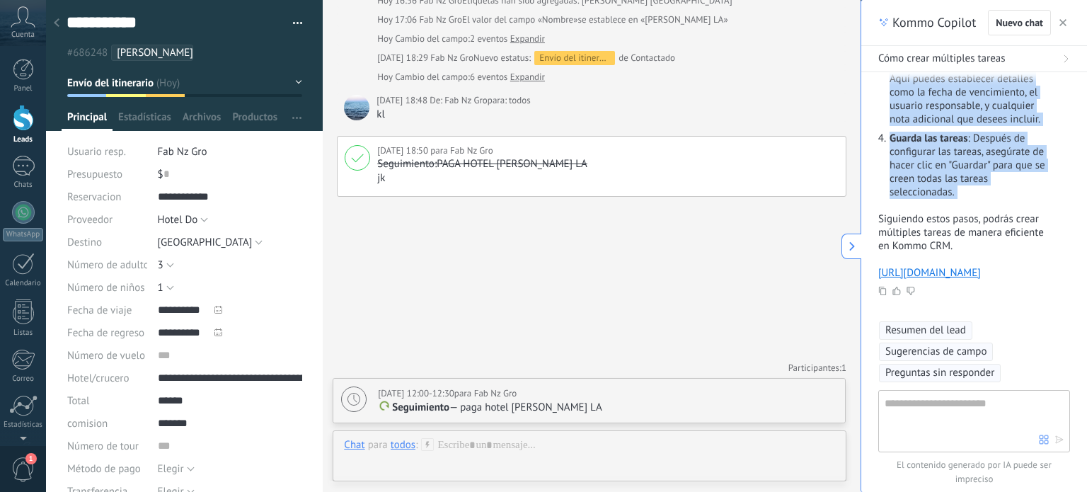
drag, startPoint x: 876, startPoint y: 184, endPoint x: 928, endPoint y: 192, distance: 52.9
click at [928, 192] on div "Lead #686248 como puedo crear mas de 1 tarea Para crear más de una tarea en Kom…" at bounding box center [974, 231] width 226 height 318
copy div "Para crear más de una tarea en Kommo CRM, puedes seguir estos pasos: Selecciona…"
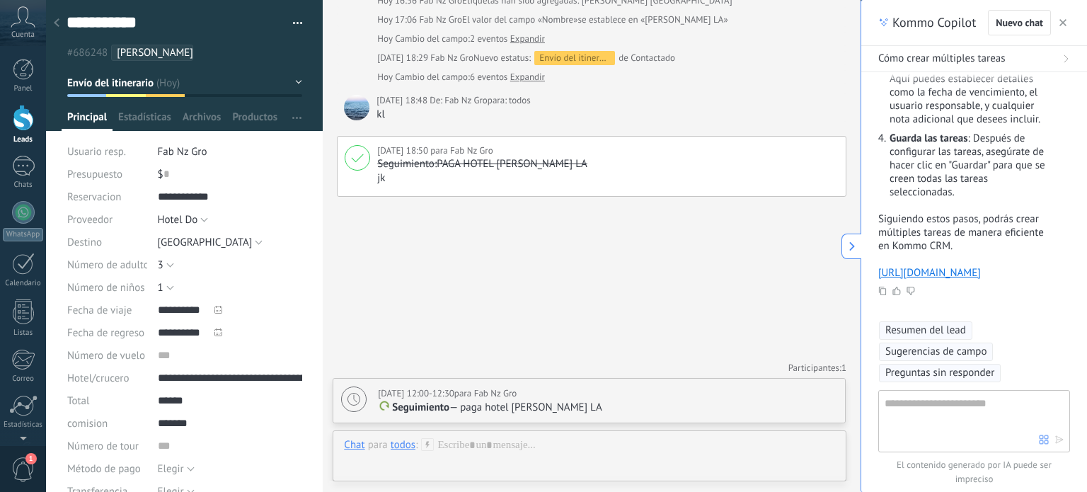
click at [792, 277] on div "Buscar Carga más Hoy Hoy 16:56 Fab Nz Gro Lead creado: TIBURCIO LA Hoy Cambio d…" at bounding box center [592, 185] width 538 height 613
click at [845, 250] on button at bounding box center [851, 245] width 20 height 25
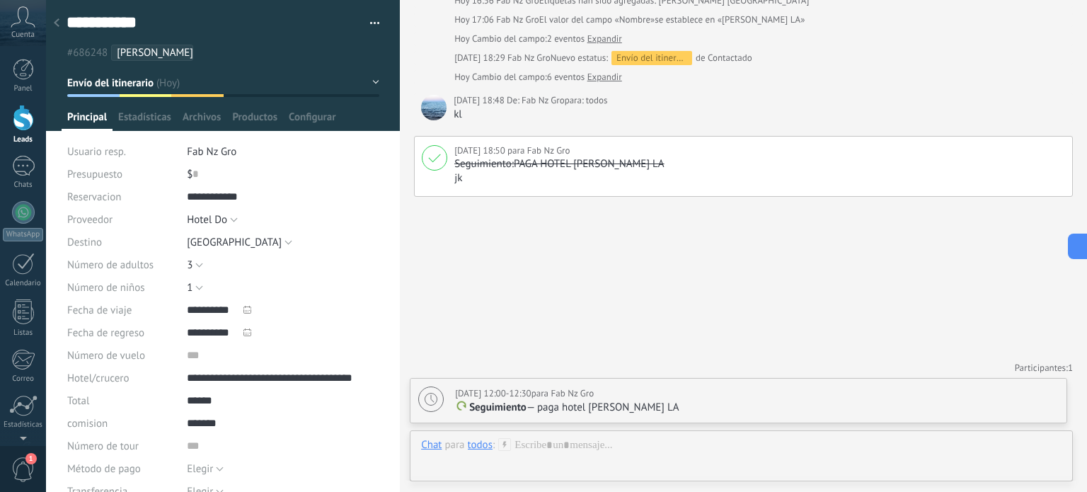
type textarea "**********"
click at [310, 115] on span "Configurar" at bounding box center [312, 120] width 47 height 21
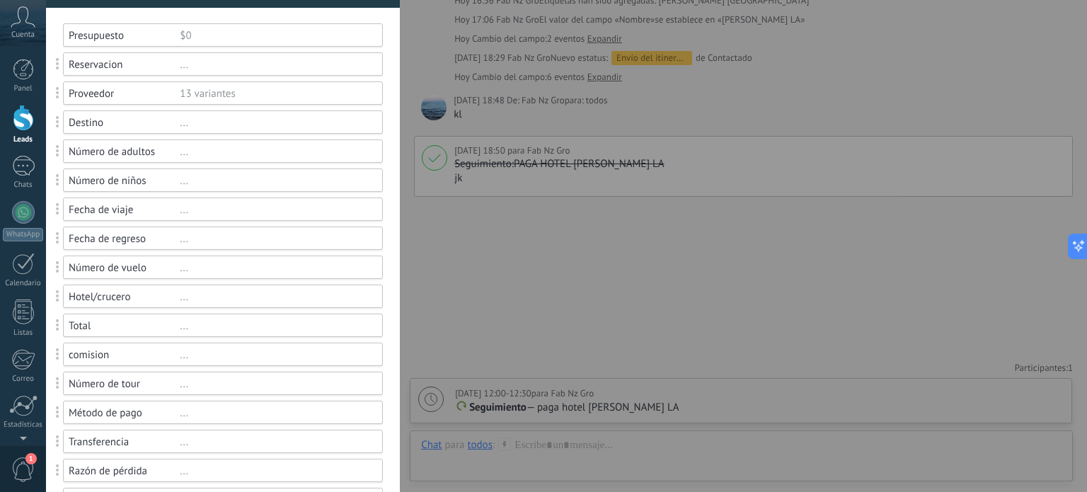
scroll to position [0, 0]
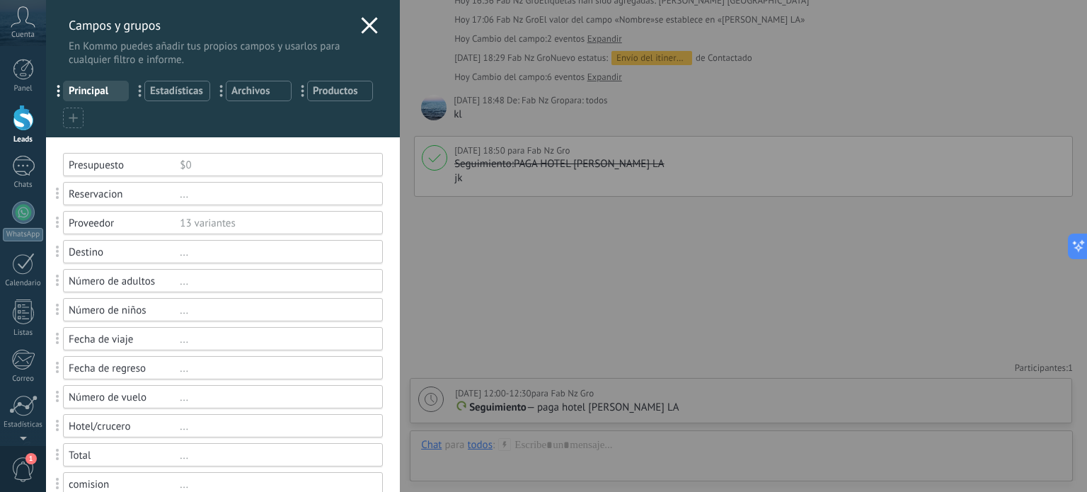
click at [367, 21] on icon at bounding box center [369, 25] width 17 height 17
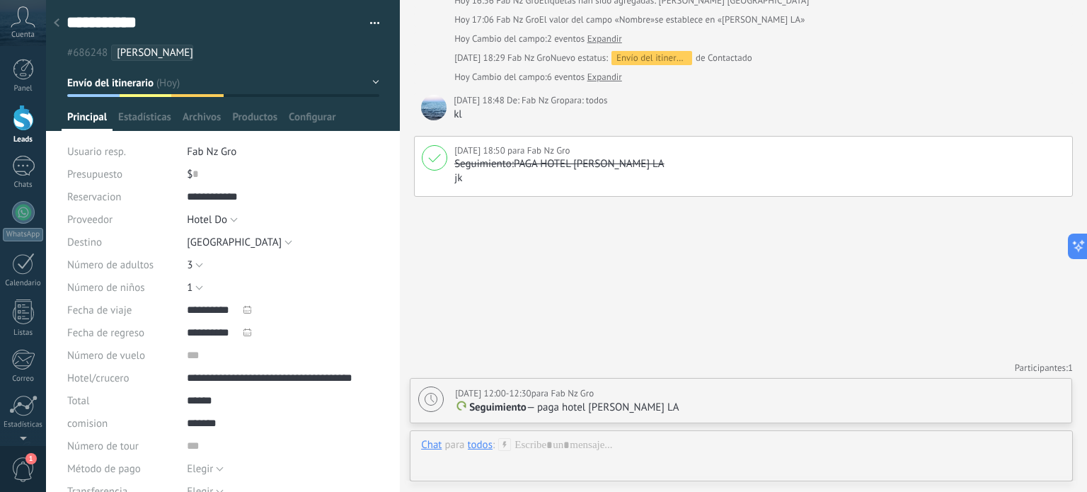
click at [368, 77] on button "Envío del itinerario" at bounding box center [223, 82] width 312 height 25
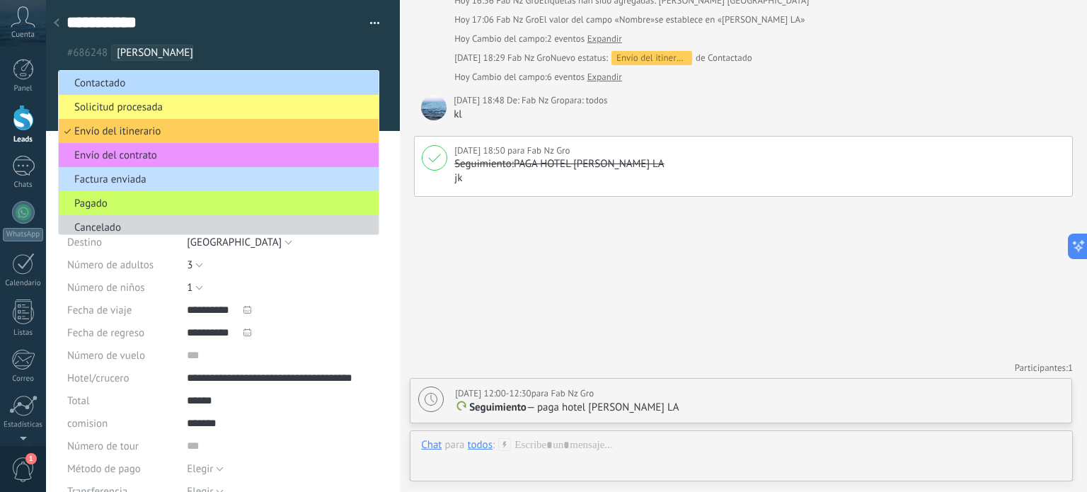
click at [347, 79] on span "Contactado" at bounding box center [217, 82] width 316 height 13
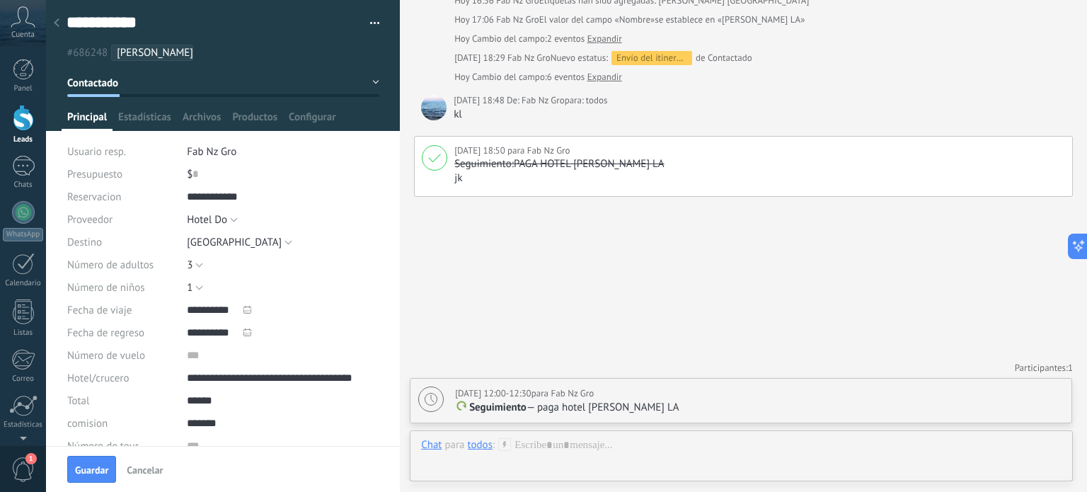
click at [376, 22] on div "**********" at bounding box center [223, 30] width 354 height 61
click at [371, 23] on button "button" at bounding box center [369, 23] width 21 height 21
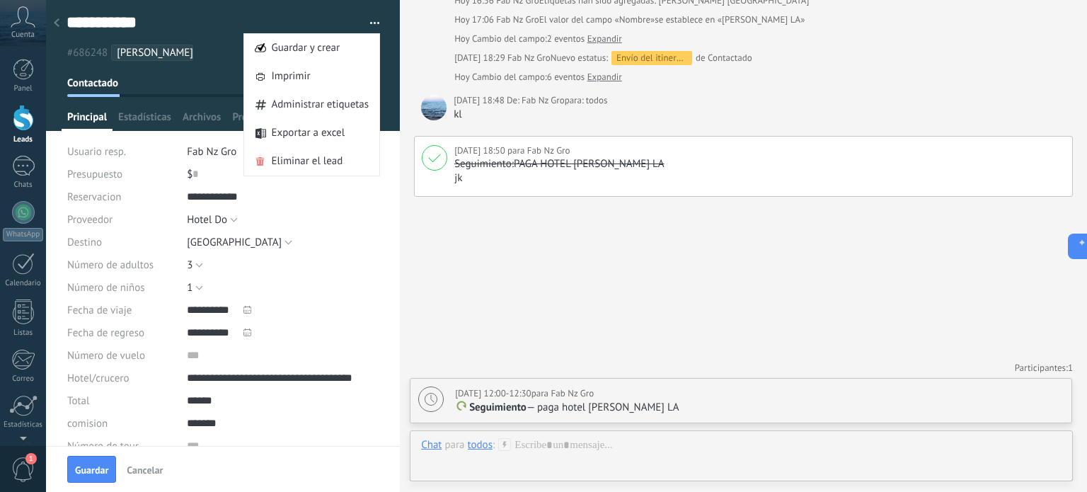
click at [459, 268] on div "Buscar Carga más Hoy Hoy 16:56 Fab Nz Gro Lead creado: TIBURCIO LA Hoy Cambio d…" at bounding box center [743, 185] width 687 height 613
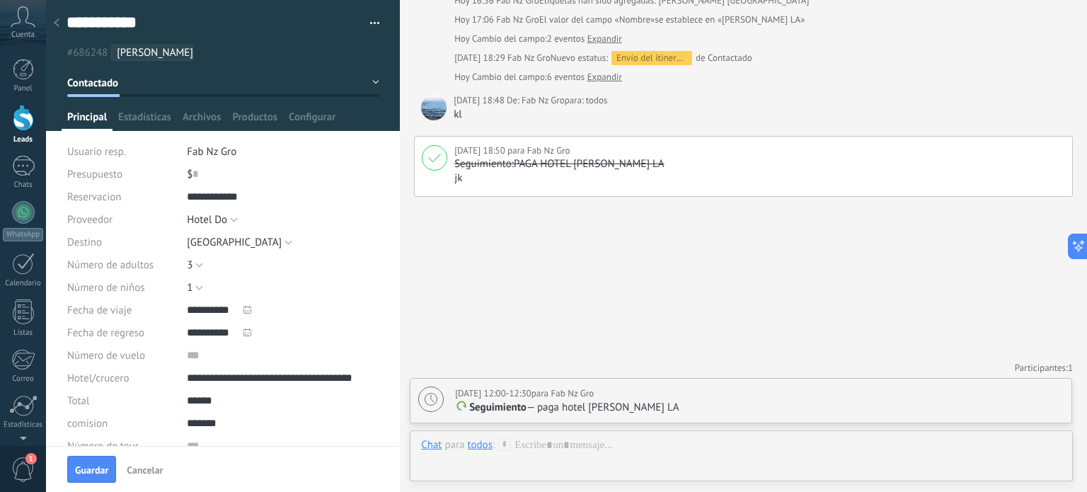
click at [188, 56] on span "[PERSON_NAME] [GEOGRAPHIC_DATA]" at bounding box center [204, 52] width 174 height 13
click at [207, 50] on input "text" at bounding box center [287, 52] width 174 height 15
drag, startPoint x: 181, startPoint y: 54, endPoint x: 130, endPoint y: 53, distance: 51.0
click at [130, 53] on ul "#686248 ANTONIO TINBURCIO LOS ANGELES" at bounding box center [220, 52] width 311 height 19
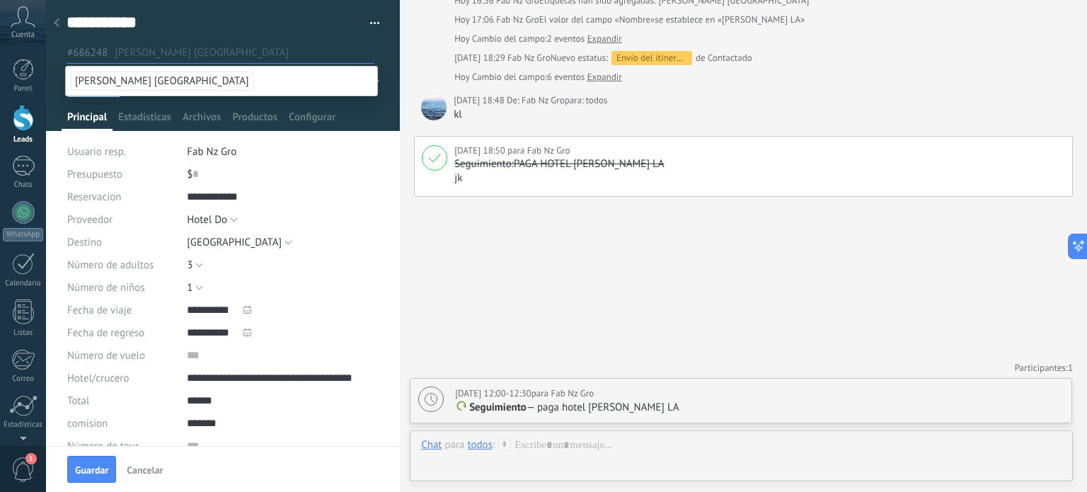
click at [224, 73] on span "[PERSON_NAME] [GEOGRAPHIC_DATA]" at bounding box center [162, 80] width 183 height 19
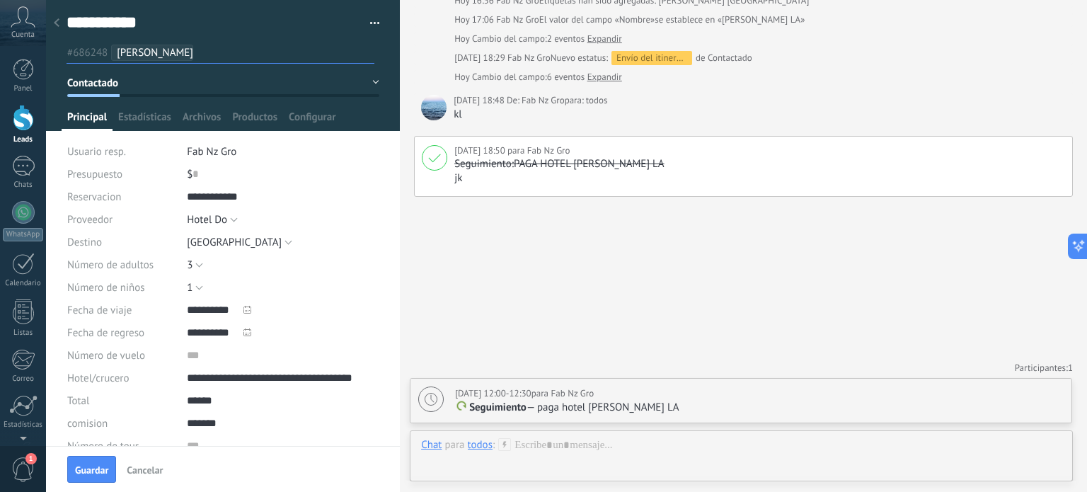
click at [192, 51] on span "[PERSON_NAME] [GEOGRAPHIC_DATA]" at bounding box center [204, 52] width 174 height 13
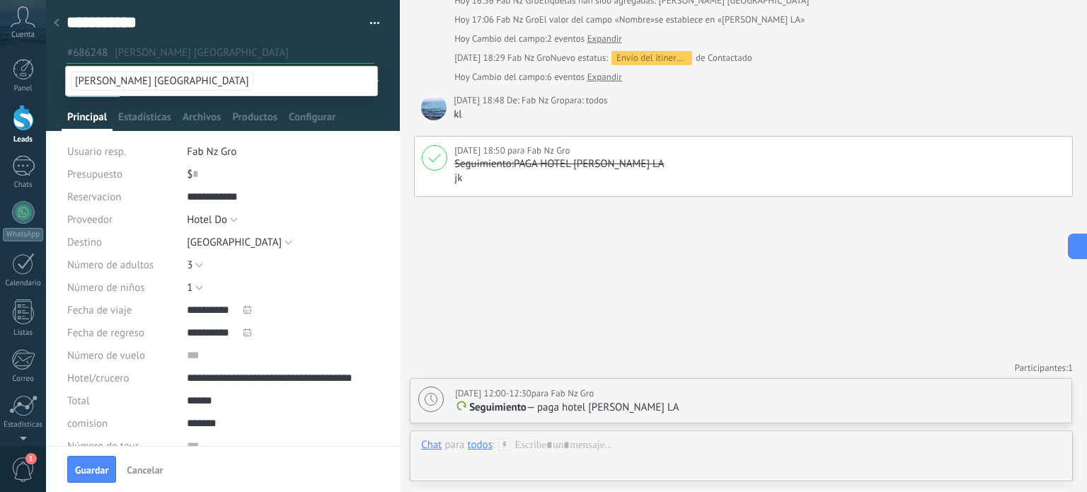
click at [115, 79] on span "[PERSON_NAME] [GEOGRAPHIC_DATA]" at bounding box center [162, 80] width 183 height 19
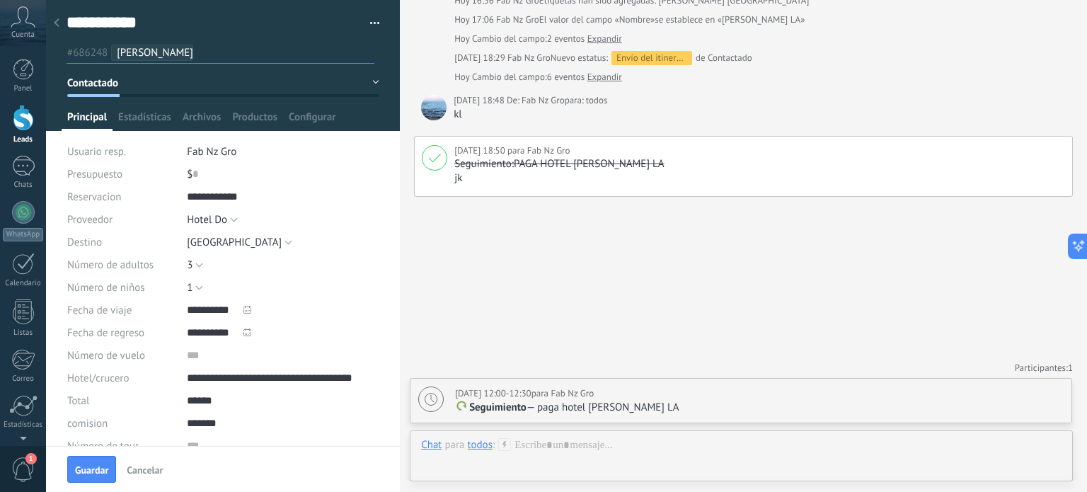
click at [156, 56] on span "[PERSON_NAME] [GEOGRAPHIC_DATA]" at bounding box center [204, 52] width 174 height 13
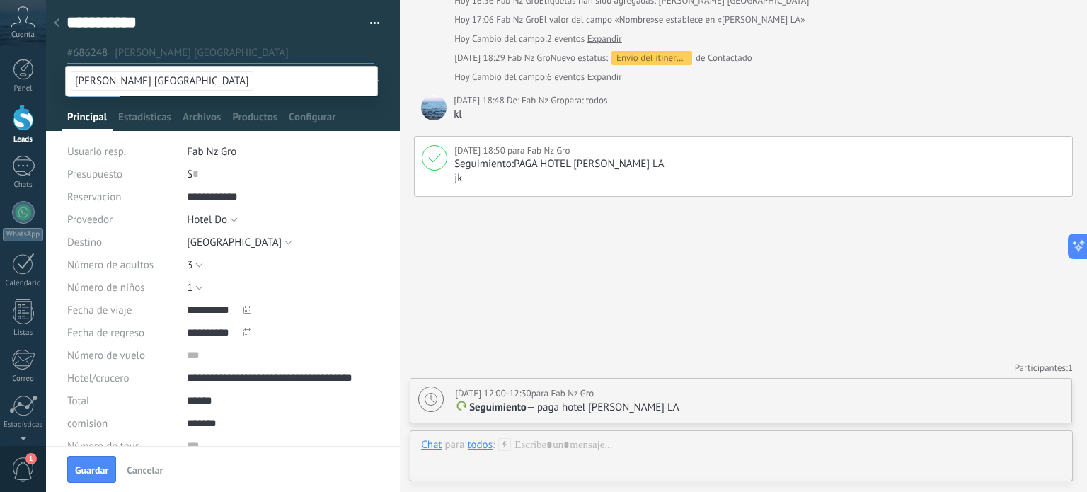
click at [152, 76] on span "[PERSON_NAME] [GEOGRAPHIC_DATA]" at bounding box center [162, 80] width 183 height 19
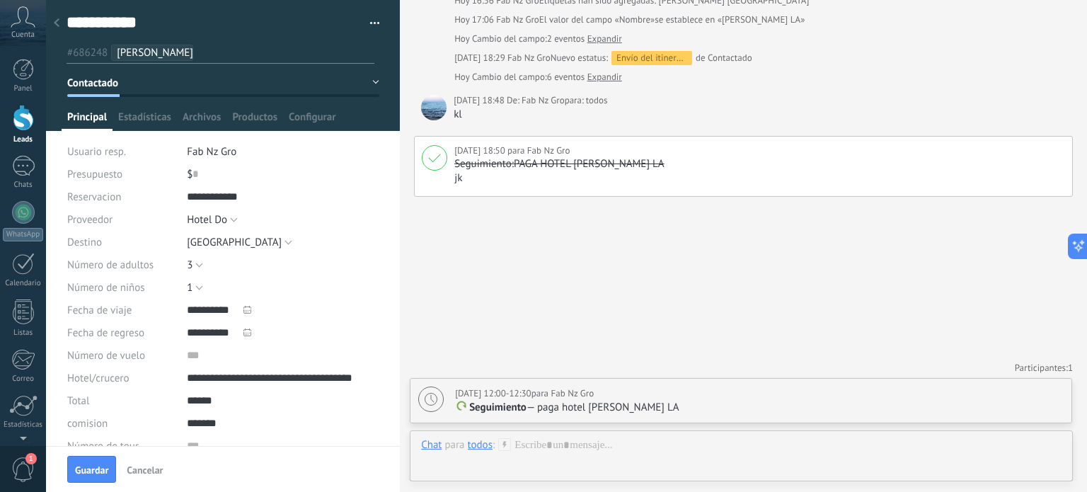
click at [370, 25] on span "button" at bounding box center [375, 25] width 10 height 3
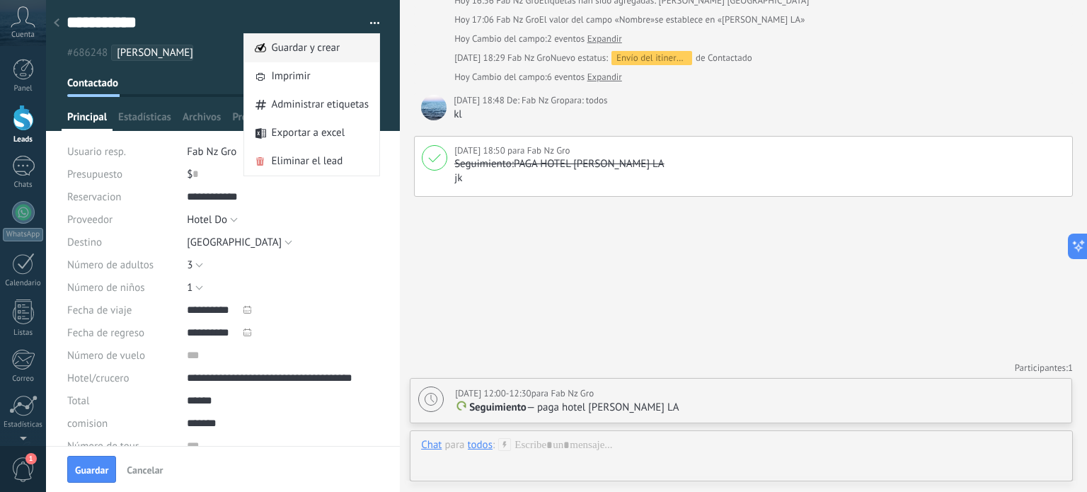
click at [314, 50] on span "Guardar y crear" at bounding box center [305, 48] width 69 height 28
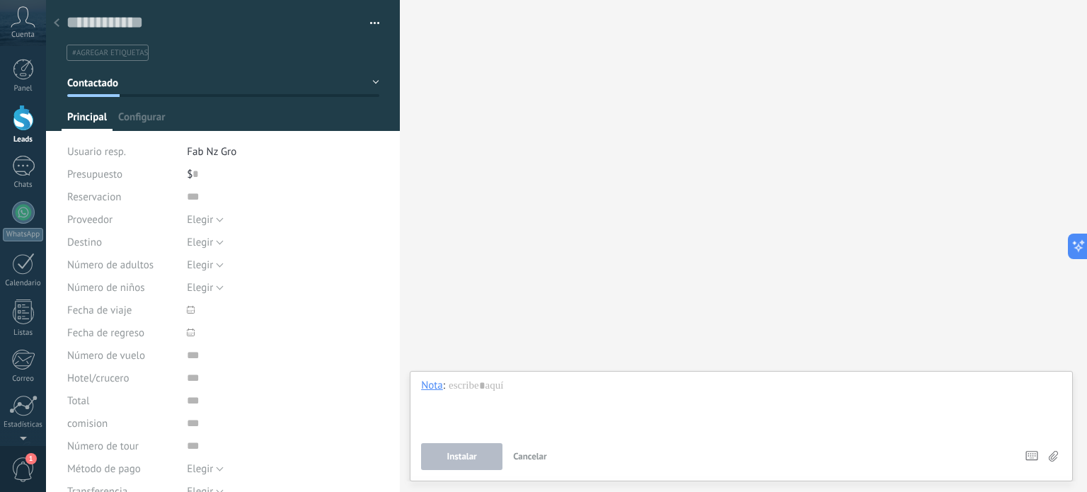
click at [59, 27] on icon at bounding box center [57, 22] width 6 height 8
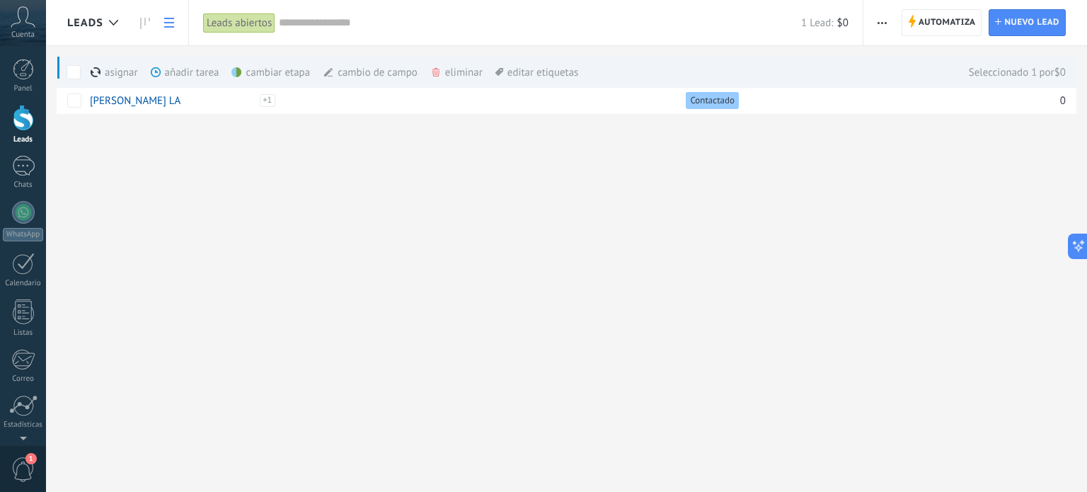
click at [195, 78] on div "añadir tarea màs" at bounding box center [209, 72] width 117 height 31
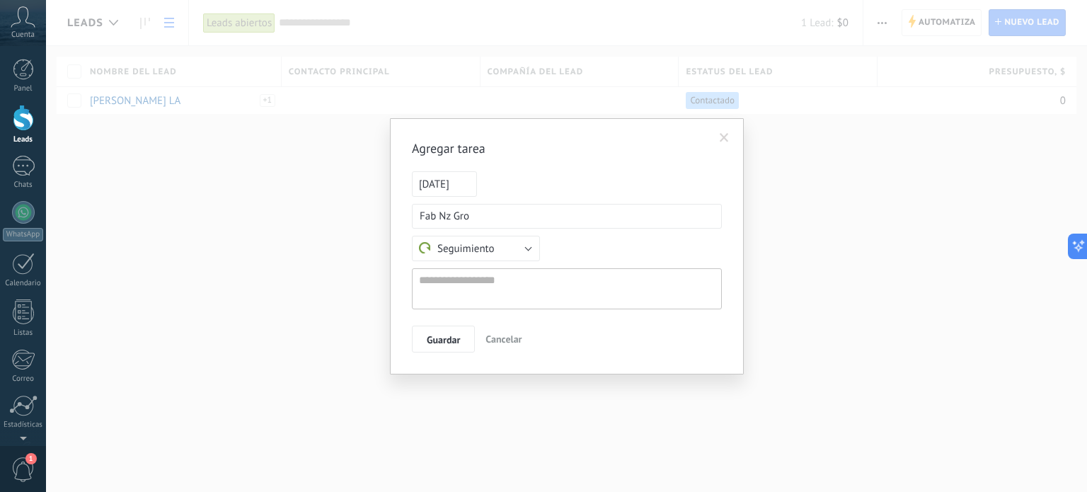
click at [436, 179] on span "21.08.2025" at bounding box center [444, 183] width 65 height 25
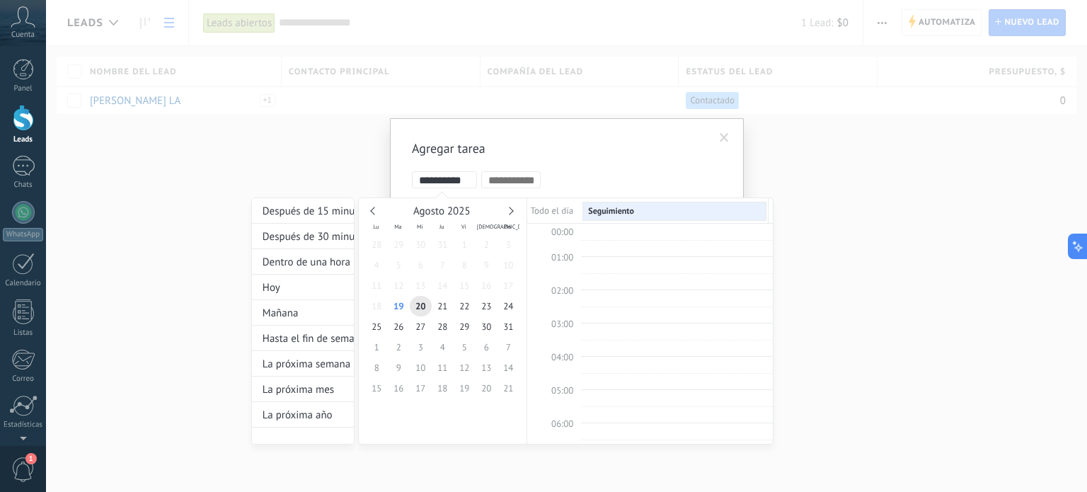
scroll to position [265, 0]
click at [510, 213] on link at bounding box center [509, 211] width 8 height 8
type input "**********"
click at [465, 269] on span "12" at bounding box center [464, 265] width 22 height 21
click at [577, 358] on td "12:00" at bounding box center [554, 366] width 54 height 17
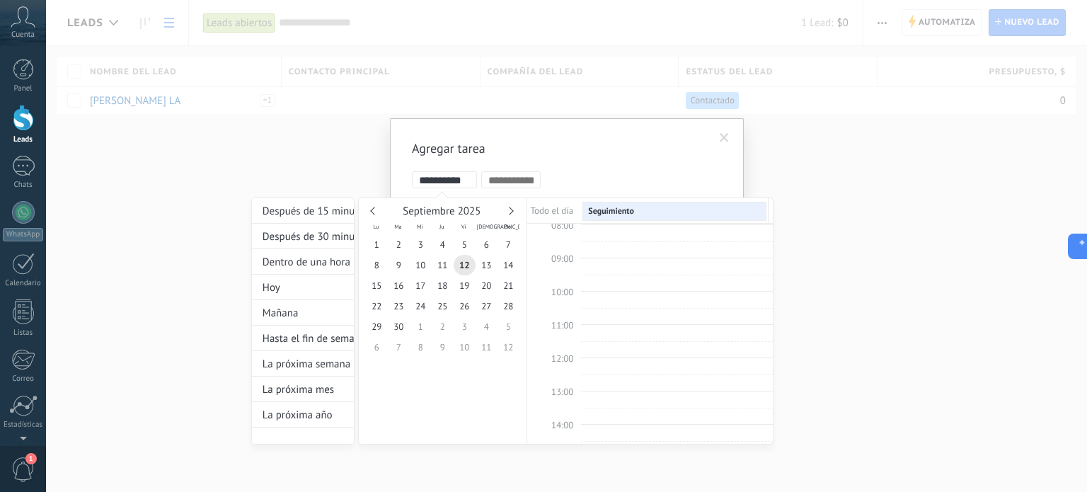
type input "**********"
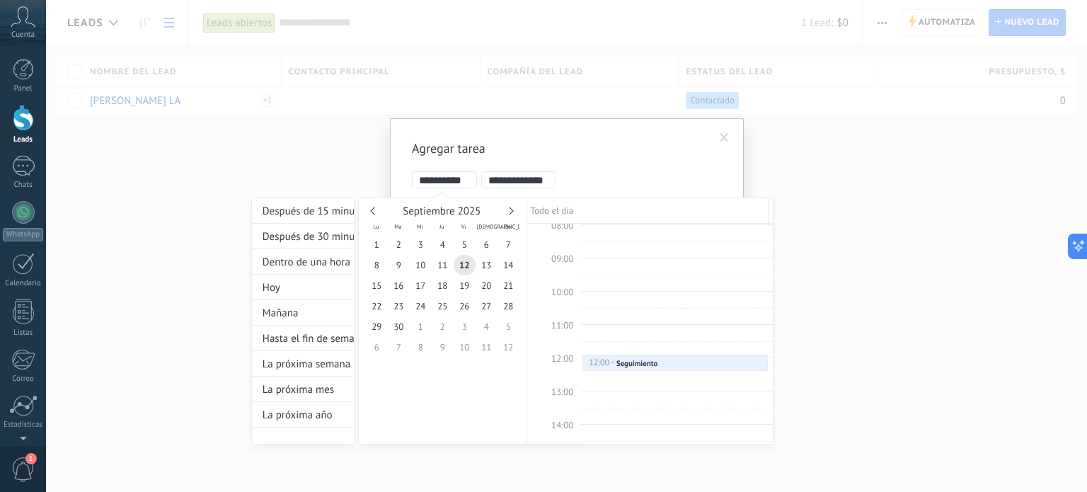
click at [606, 173] on div "**********" at bounding box center [512, 307] width 522 height 273
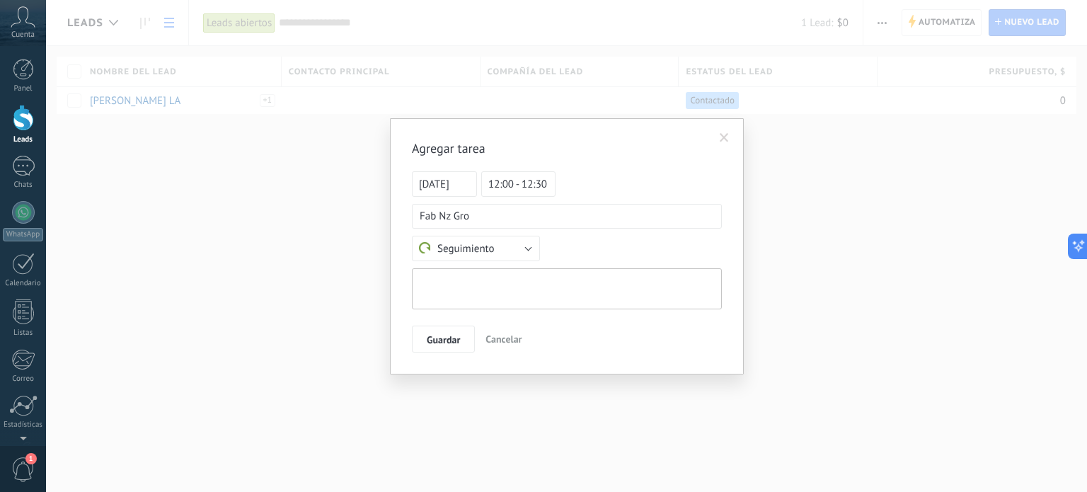
click at [490, 280] on textarea at bounding box center [567, 288] width 310 height 41
type textarea "*"
type textarea "**********"
click at [430, 347] on button "Guardar" at bounding box center [443, 338] width 63 height 27
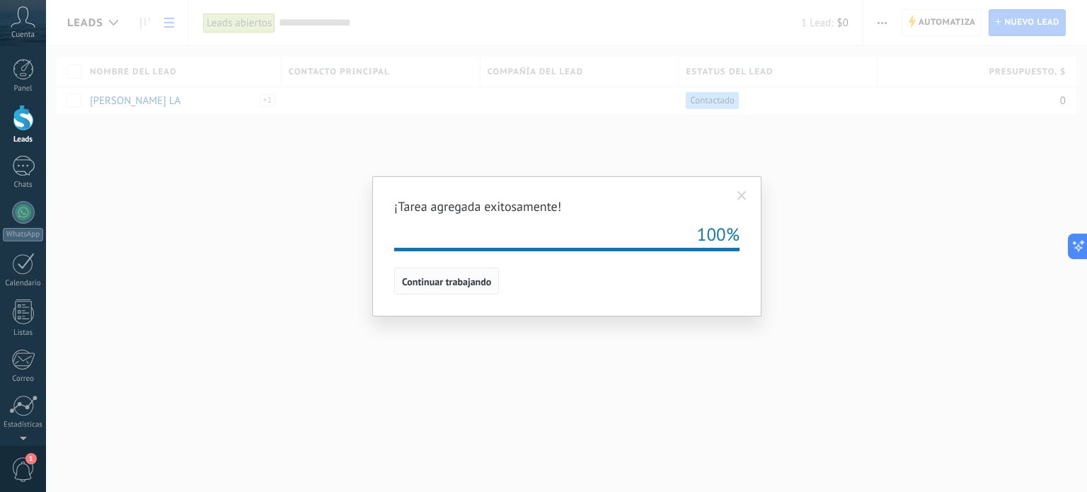
click at [446, 285] on span "Continuar trabajando" at bounding box center [446, 282] width 89 height 10
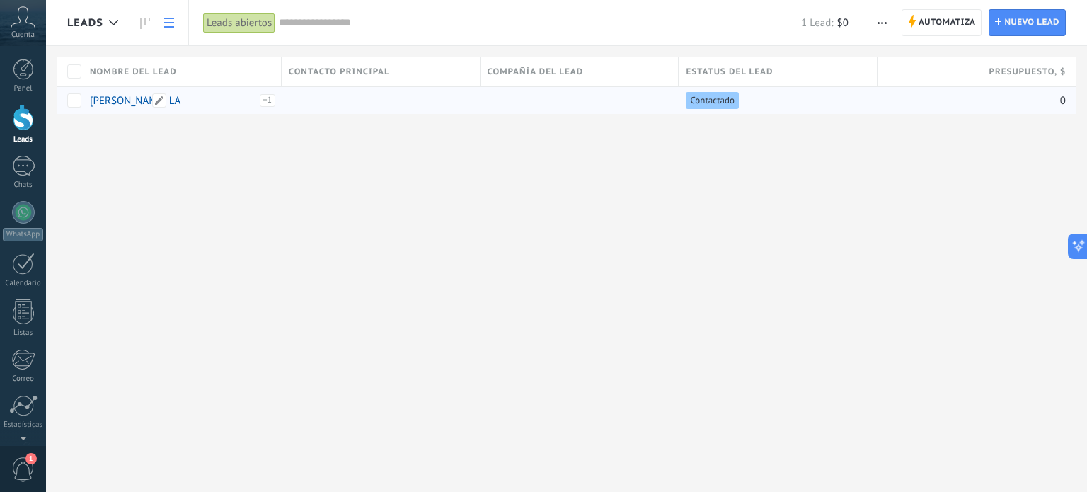
click at [119, 98] on link "[PERSON_NAME] LA" at bounding box center [135, 100] width 91 height 13
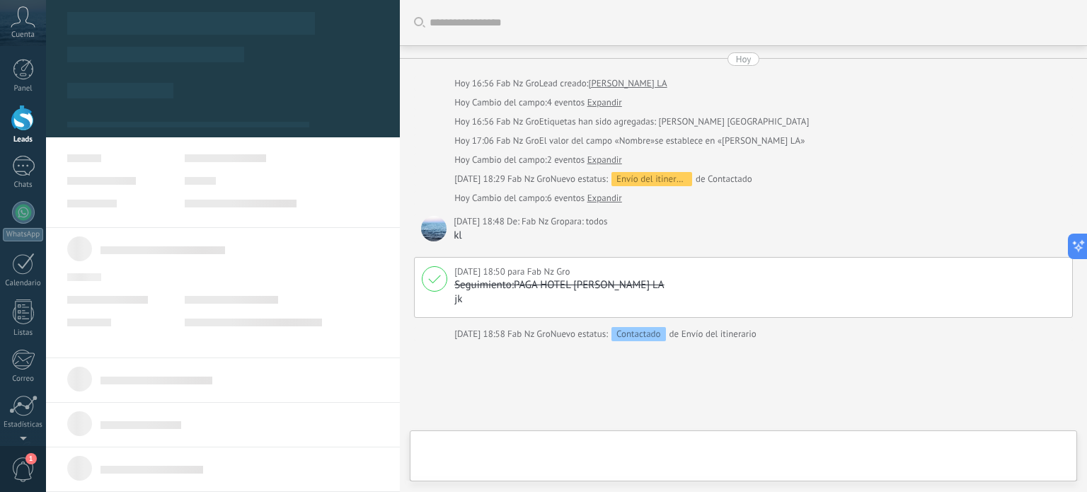
scroll to position [21, 0]
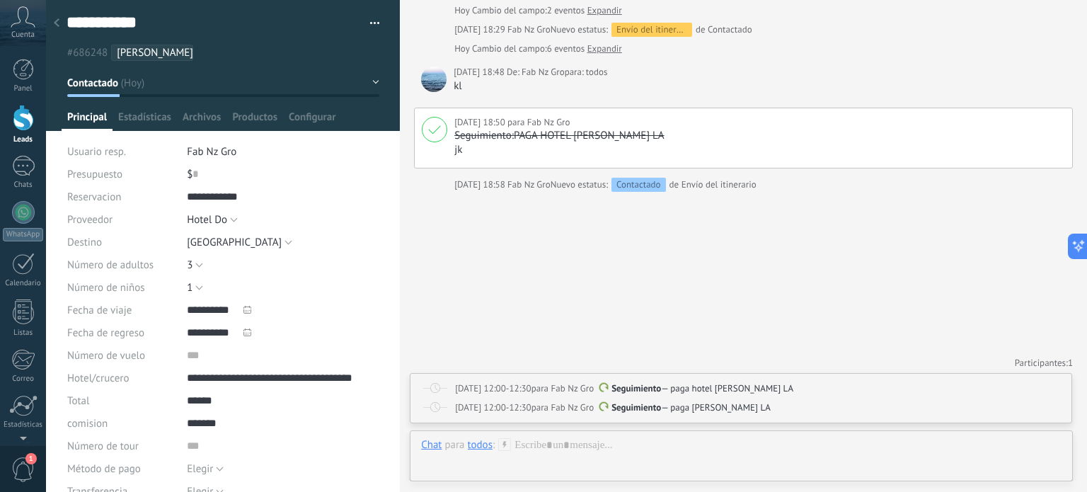
click at [370, 17] on button "button" at bounding box center [369, 23] width 21 height 21
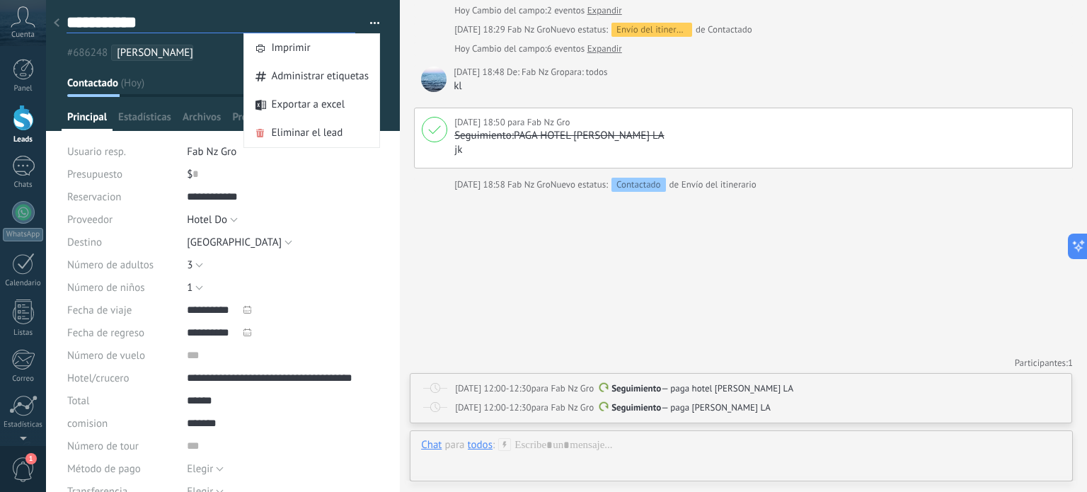
click at [236, 18] on textarea "**********" at bounding box center [211, 22] width 289 height 21
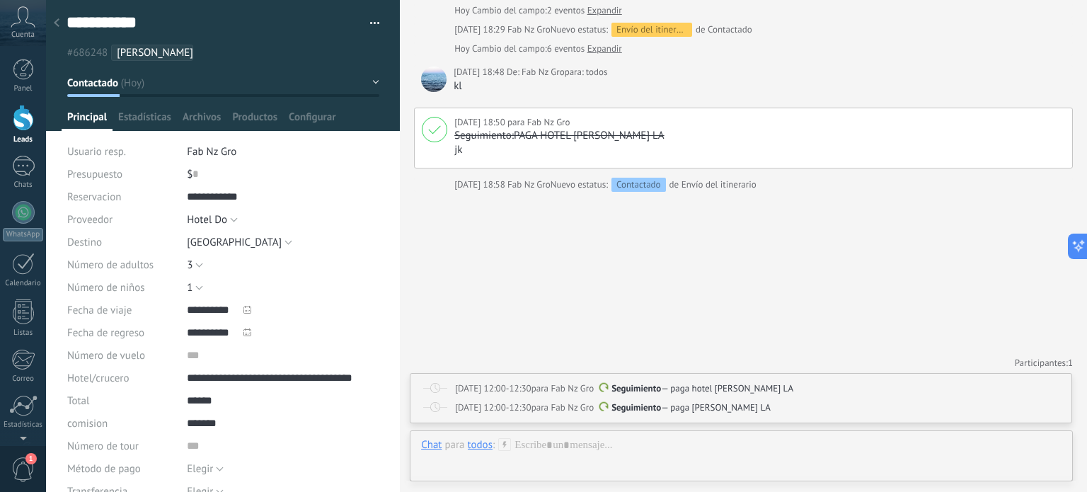
click at [55, 29] on div at bounding box center [57, 24] width 20 height 28
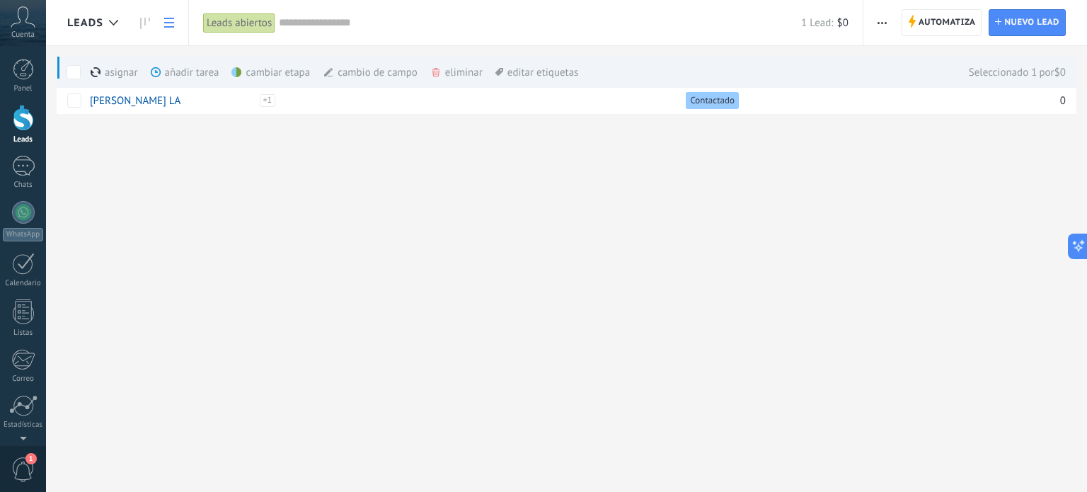
click at [74, 70] on span at bounding box center [74, 72] width 14 height 14
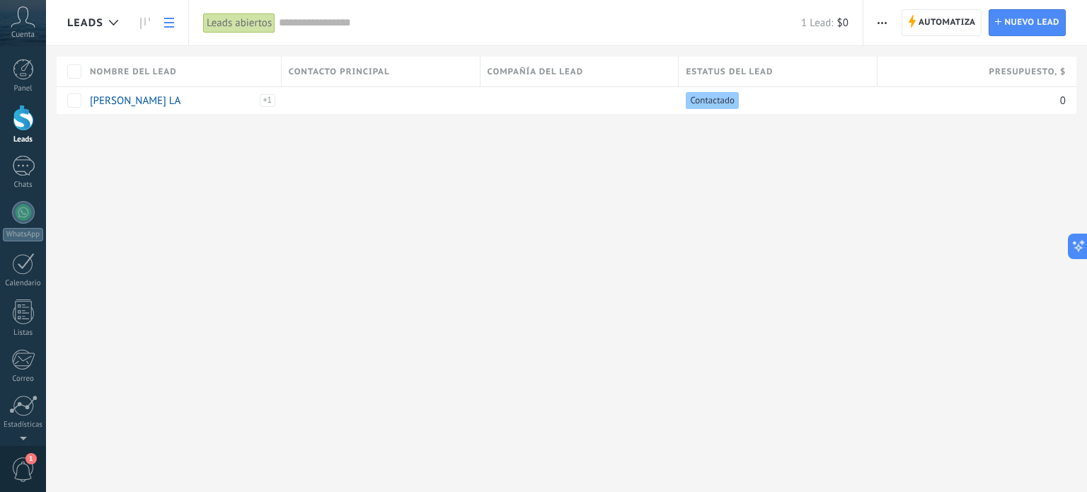
click at [884, 28] on span "button" at bounding box center [881, 22] width 9 height 27
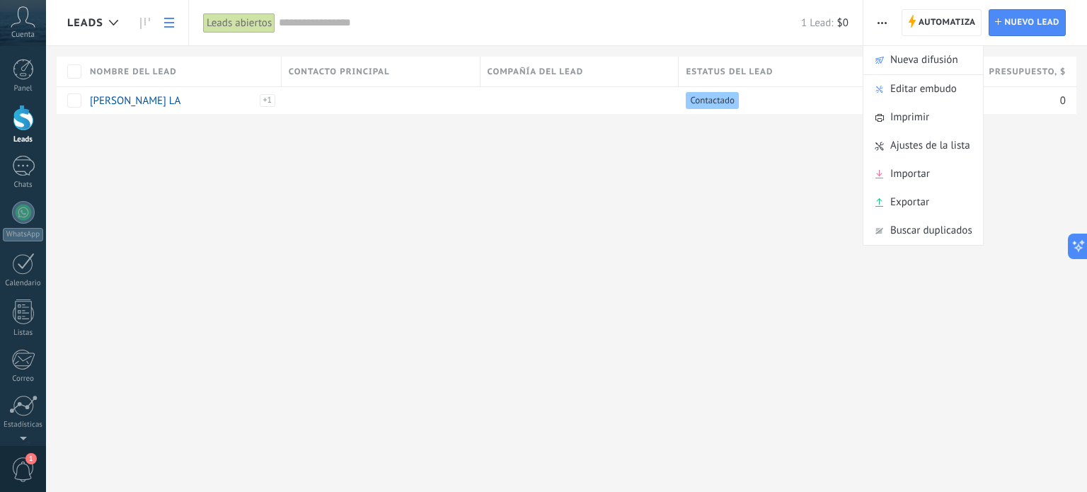
click at [815, 218] on div "Leads Automatiza Nueva difusión Editar embudo Imprimir Ajustes de la lista Impo…" at bounding box center [566, 246] width 1041 height 492
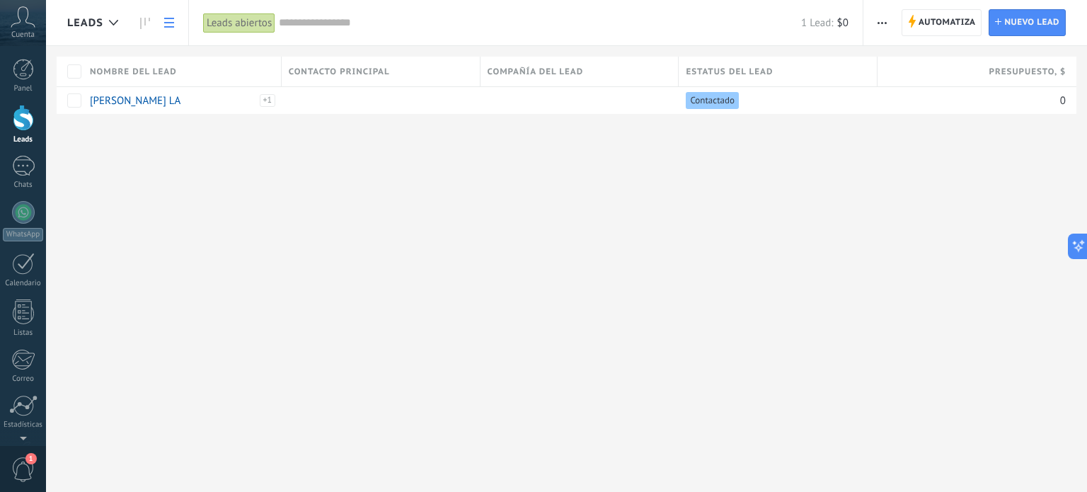
click at [170, 19] on icon at bounding box center [169, 23] width 10 height 10
click at [164, 21] on icon at bounding box center [169, 23] width 10 height 10
click at [146, 26] on icon at bounding box center [145, 23] width 10 height 11
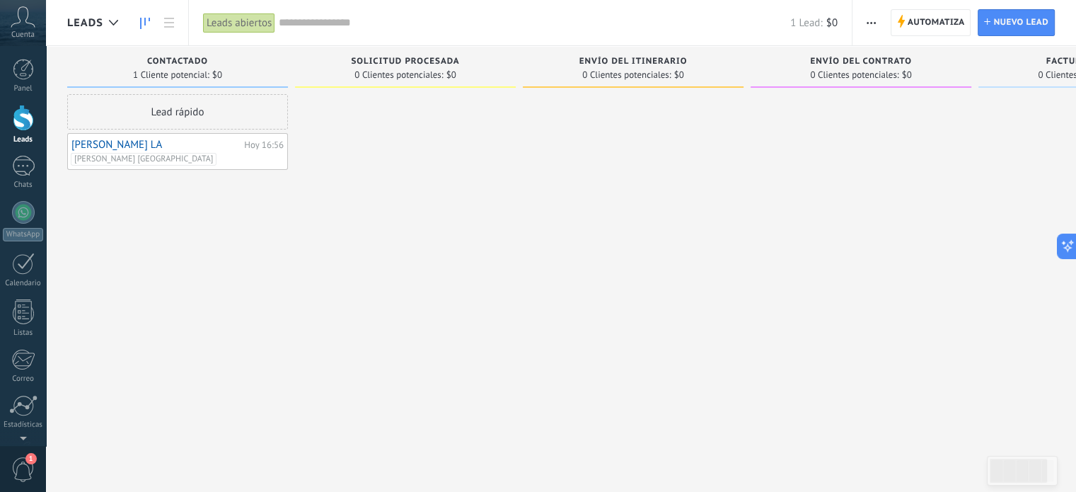
click at [146, 26] on icon at bounding box center [145, 23] width 10 height 11
click at [146, 21] on icon at bounding box center [145, 23] width 10 height 11
click at [113, 22] on icon at bounding box center [113, 23] width 9 height 6
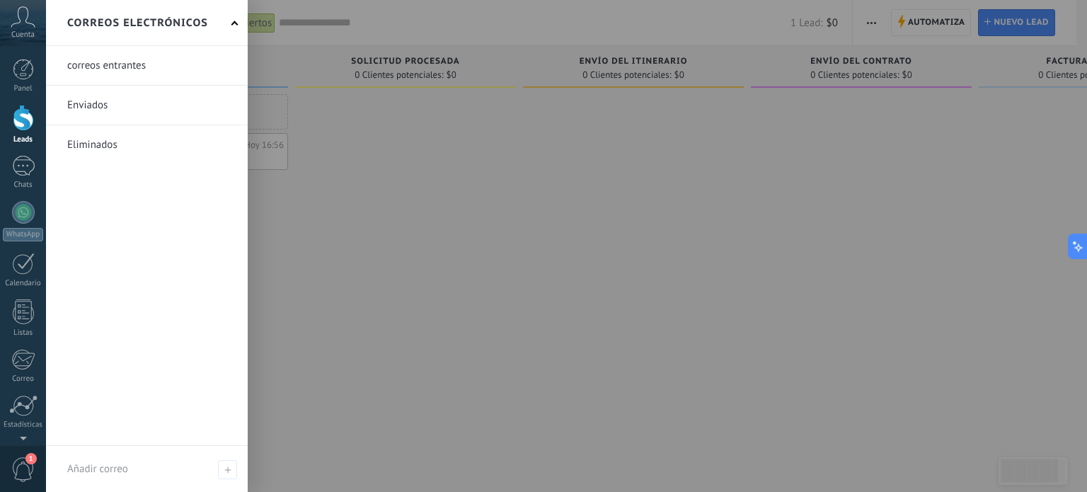
click at [282, 138] on div at bounding box center [589, 246] width 1087 height 492
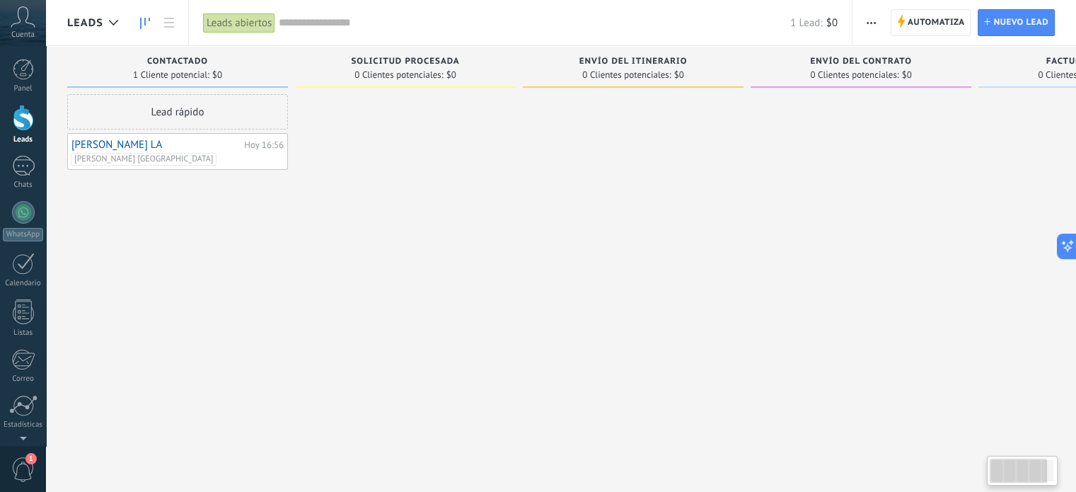
click at [336, 150] on div at bounding box center [405, 247] width 221 height 307
click at [220, 24] on div "Leads abiertos" at bounding box center [239, 23] width 72 height 21
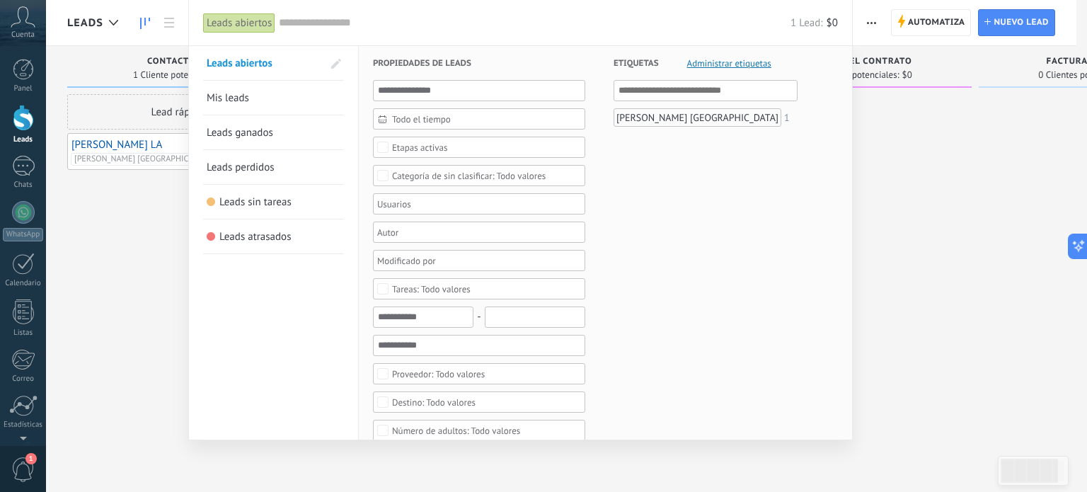
click at [270, 93] on link "Mis leads" at bounding box center [274, 98] width 134 height 34
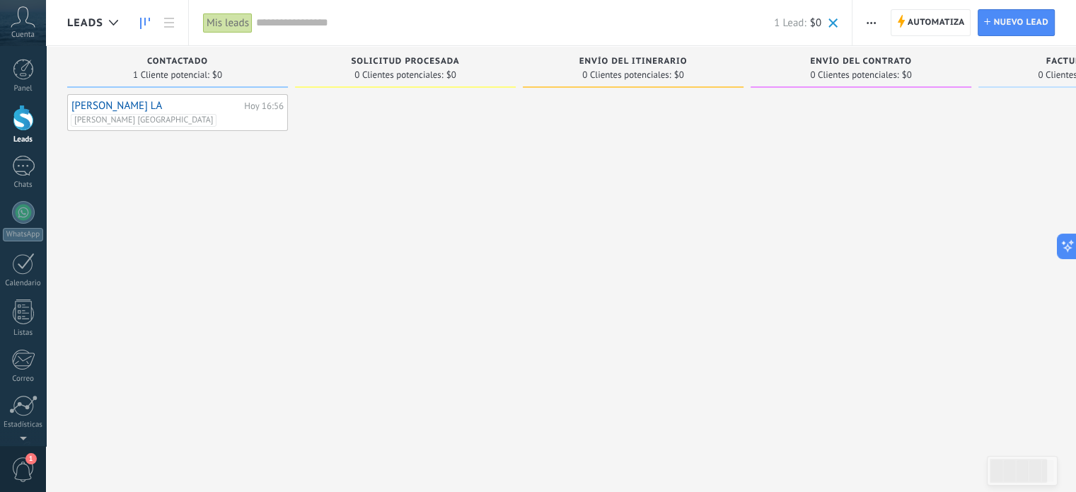
click at [231, 114] on div "[PERSON_NAME] [GEOGRAPHIC_DATA]" at bounding box center [176, 120] width 211 height 13
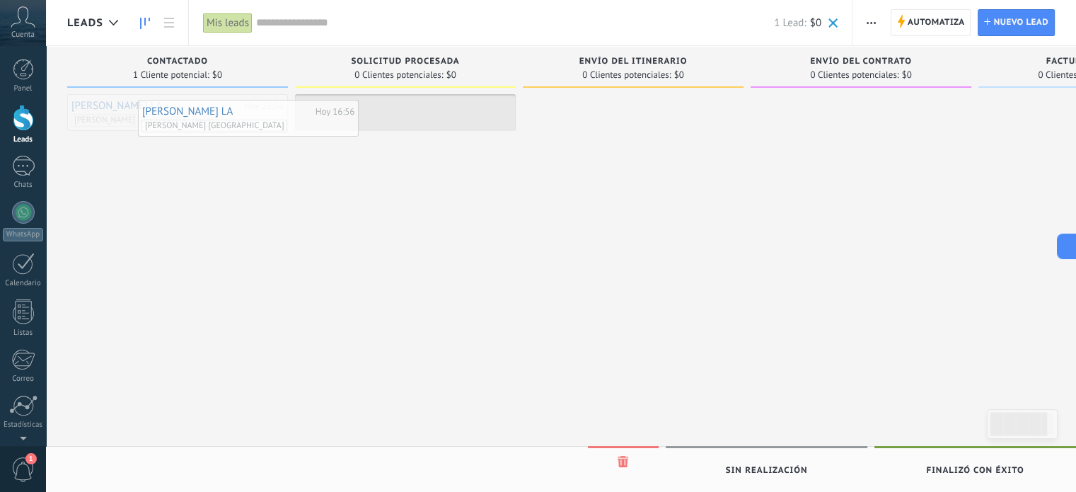
drag, startPoint x: 231, startPoint y: 113, endPoint x: 301, endPoint y: 119, distance: 70.3
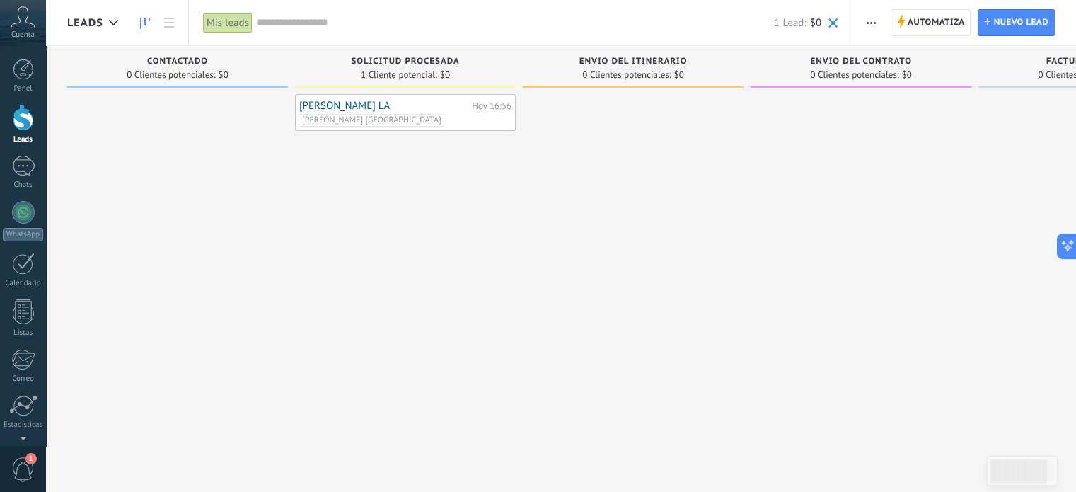
click at [354, 102] on link "[PERSON_NAME] LA" at bounding box center [383, 106] width 169 height 12
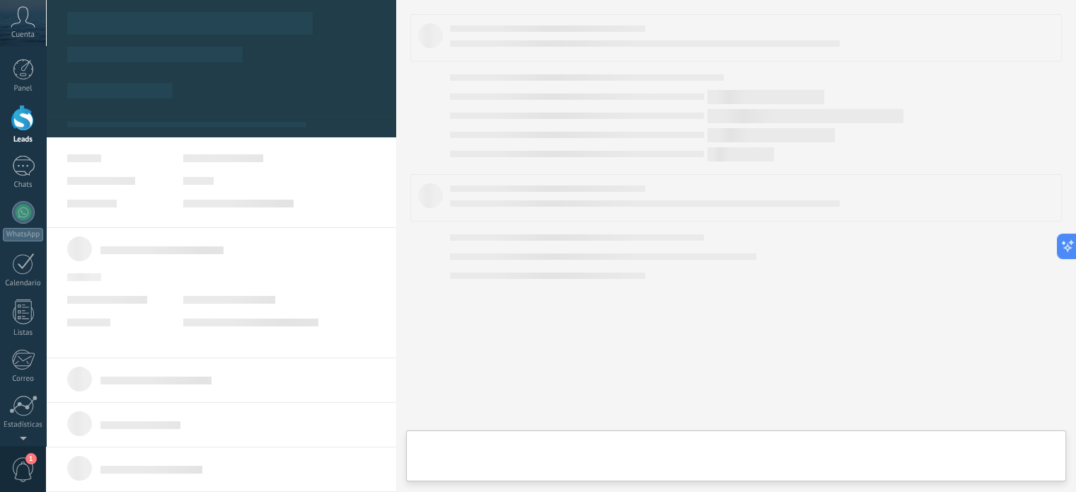
type textarea "**********"
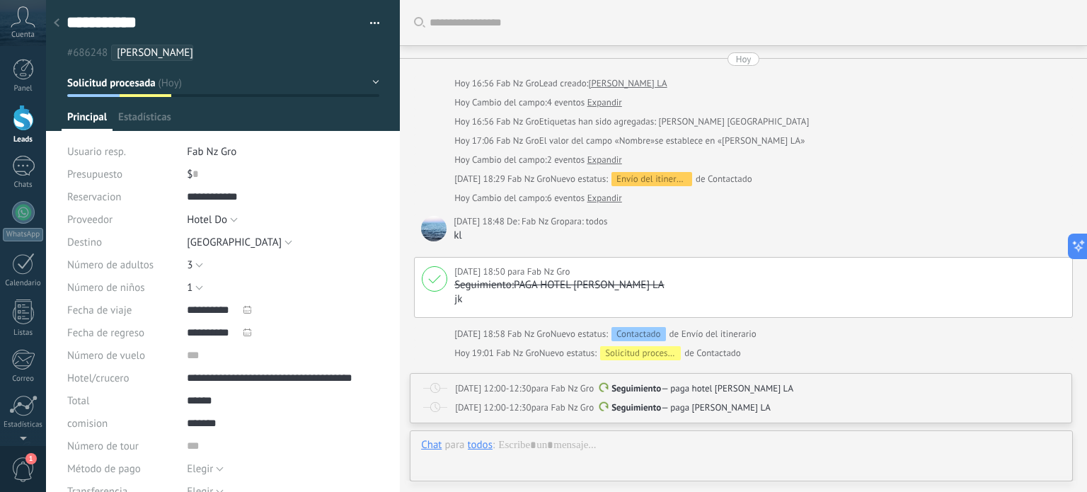
scroll to position [168, 0]
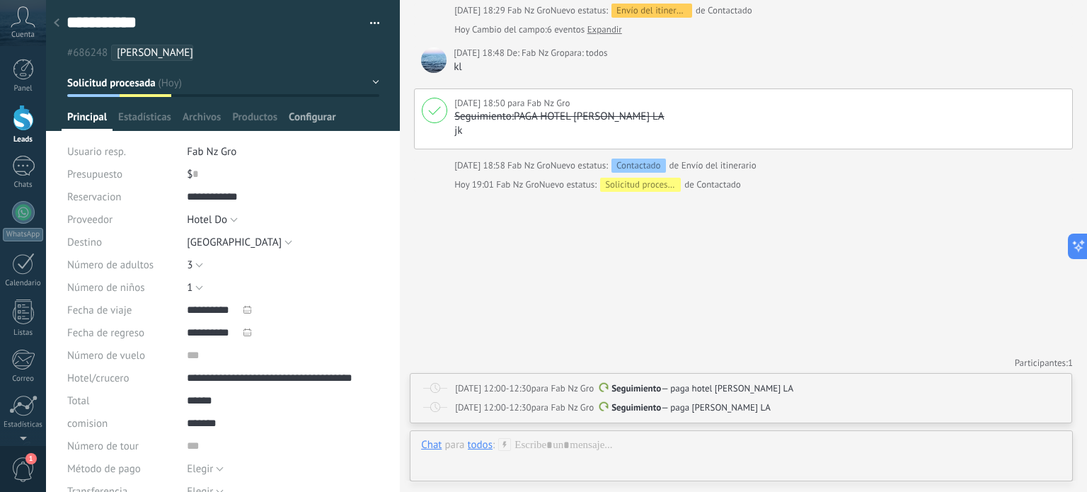
click at [314, 112] on span "Configurar" at bounding box center [312, 120] width 47 height 21
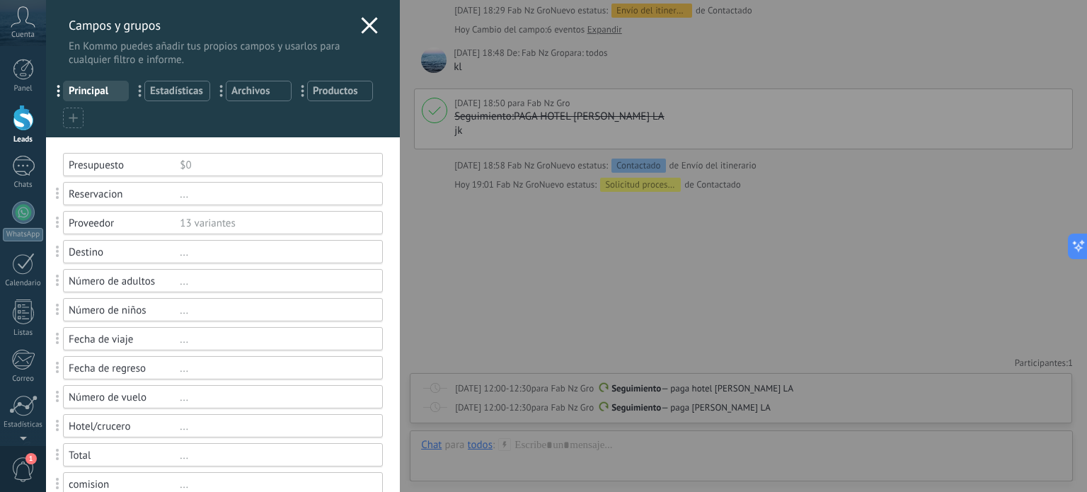
click at [366, 27] on use at bounding box center [370, 25] width 16 height 16
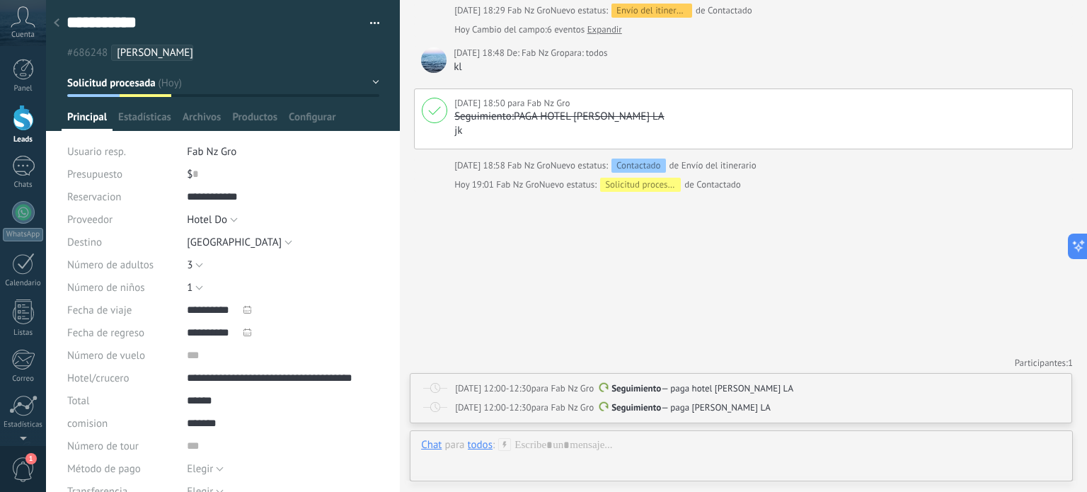
click at [372, 23] on button "button" at bounding box center [369, 23] width 21 height 21
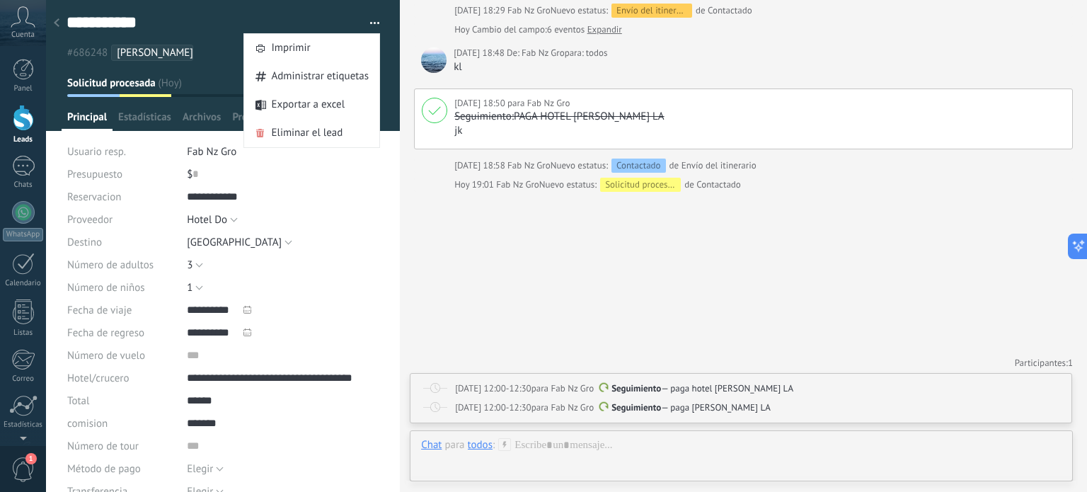
click at [50, 18] on div at bounding box center [57, 24] width 20 height 28
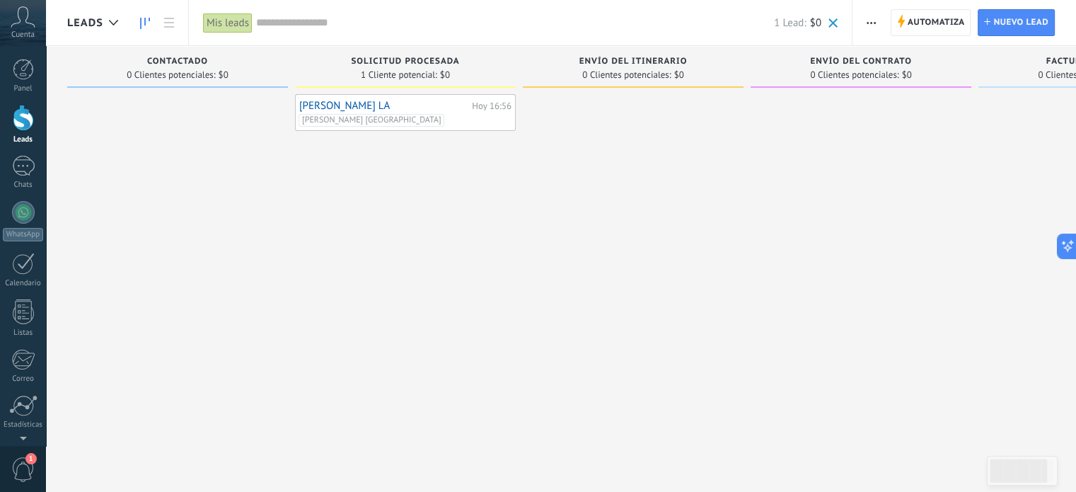
click at [866, 23] on button "button" at bounding box center [871, 22] width 21 height 27
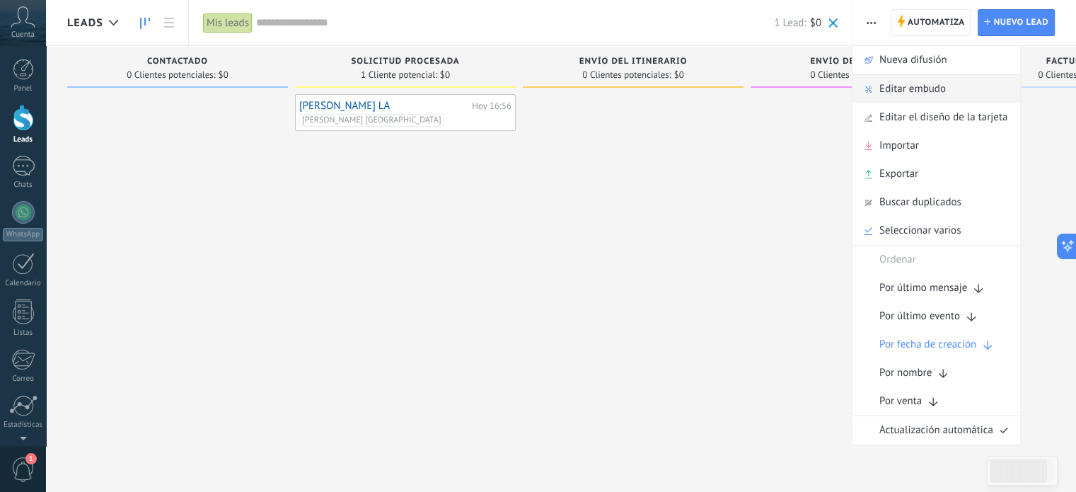
click at [874, 96] on div "Editar embudo" at bounding box center [936, 89] width 168 height 28
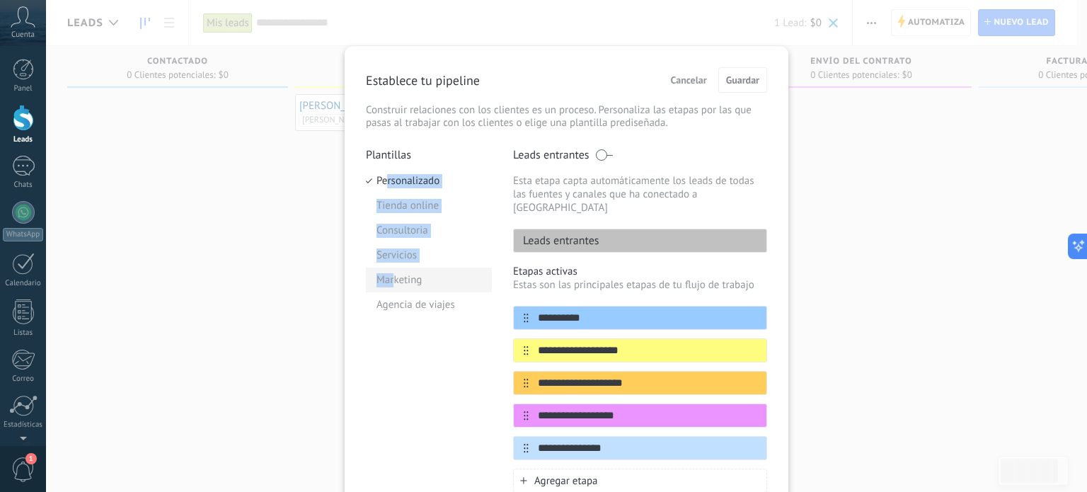
drag, startPoint x: 386, startPoint y: 180, endPoint x: 392, endPoint y: 286, distance: 105.6
click at [392, 285] on ul "Personalizado Tienda online Consultoria Servicios Marketing Agencia de viajes" at bounding box center [429, 242] width 126 height 149
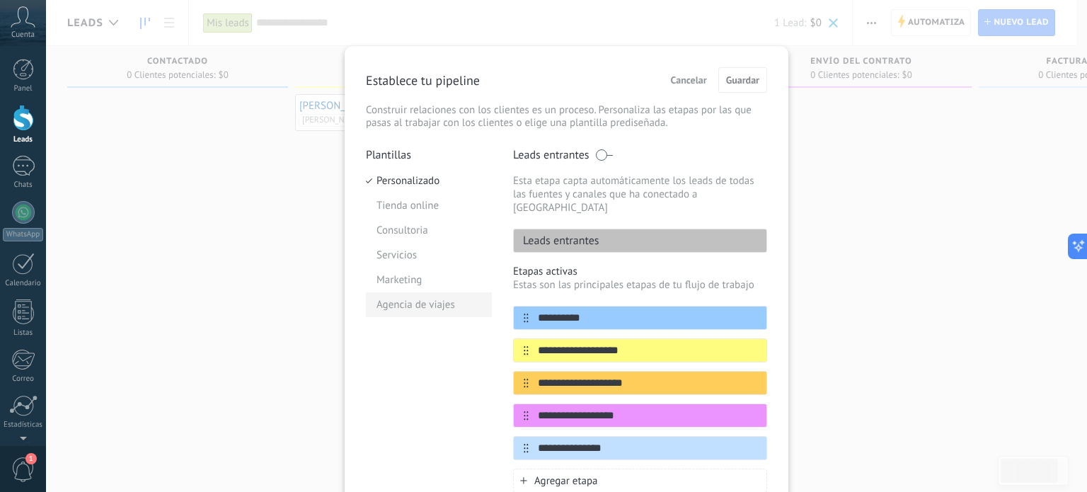
click at [393, 305] on li "Agencia de viajes" at bounding box center [429, 304] width 126 height 25
click at [736, 76] on span "Guardar" at bounding box center [742, 80] width 33 height 10
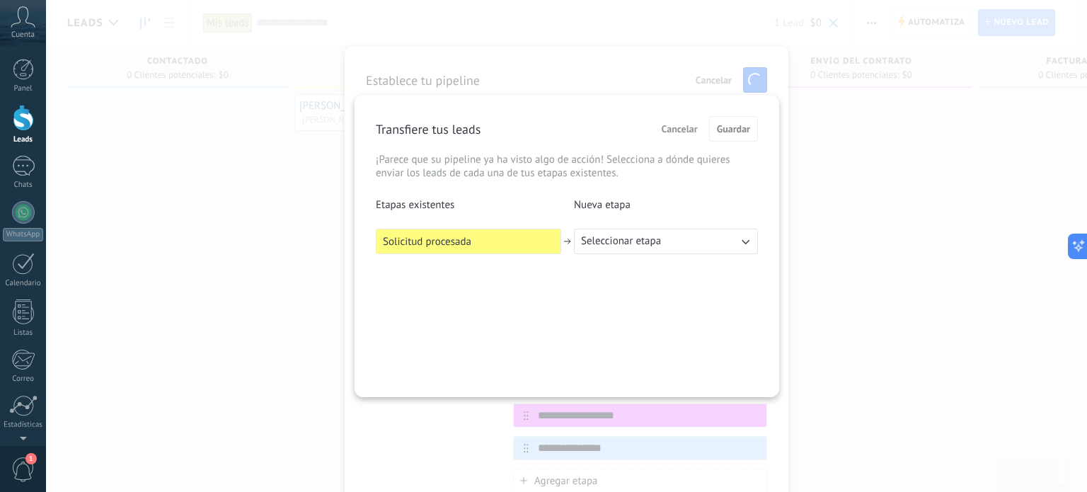
click at [656, 236] on span "Seleccionar etapa" at bounding box center [621, 241] width 80 height 14
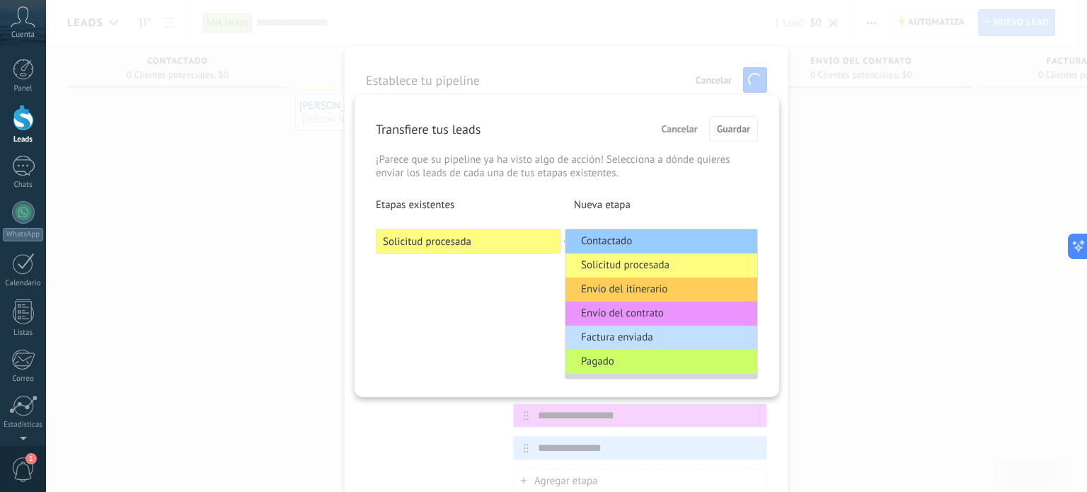
click at [628, 287] on span "Envío del itinerario" at bounding box center [624, 289] width 86 height 14
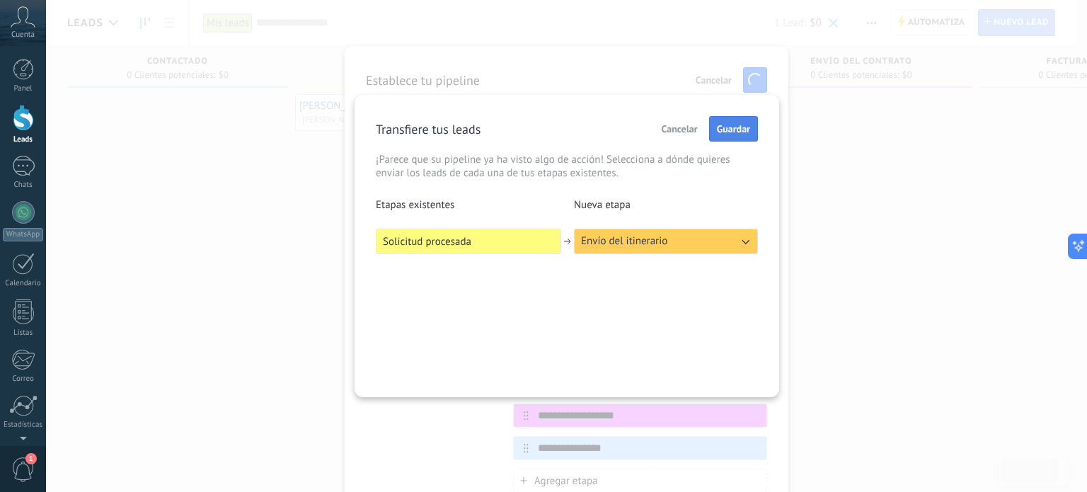
click at [728, 133] on span "Guardar" at bounding box center [733, 129] width 33 height 10
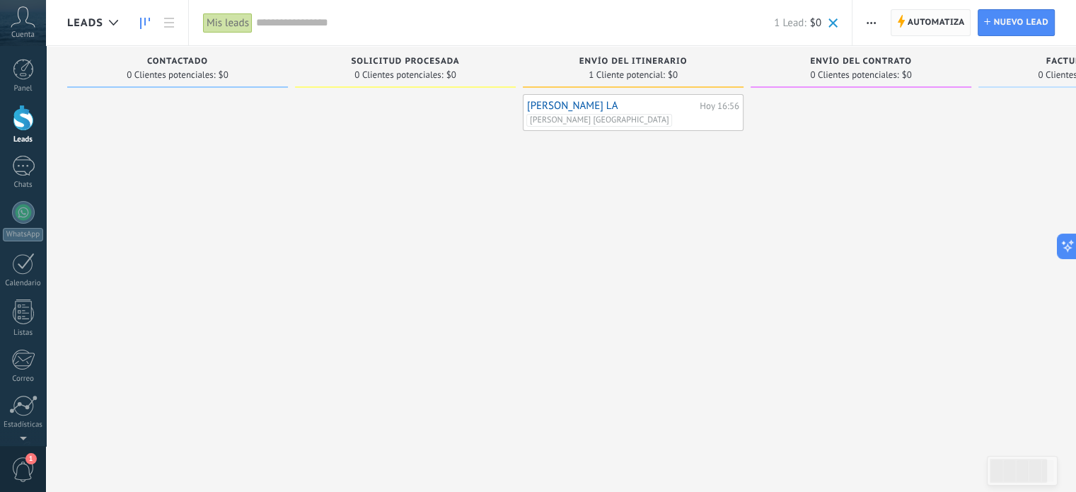
click at [915, 19] on span "Automatiza" at bounding box center [936, 22] width 57 height 25
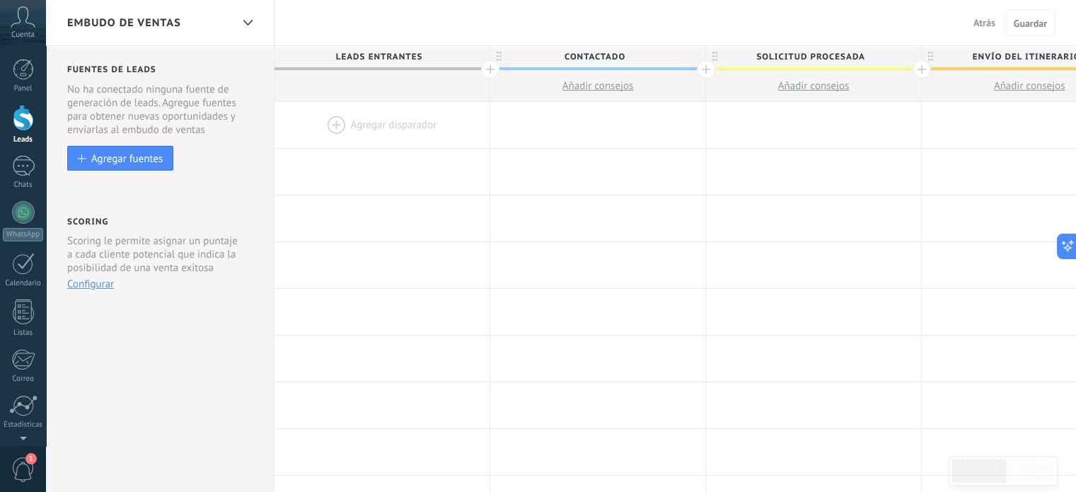
click at [997, 23] on button "Atrás" at bounding box center [984, 22] width 33 height 21
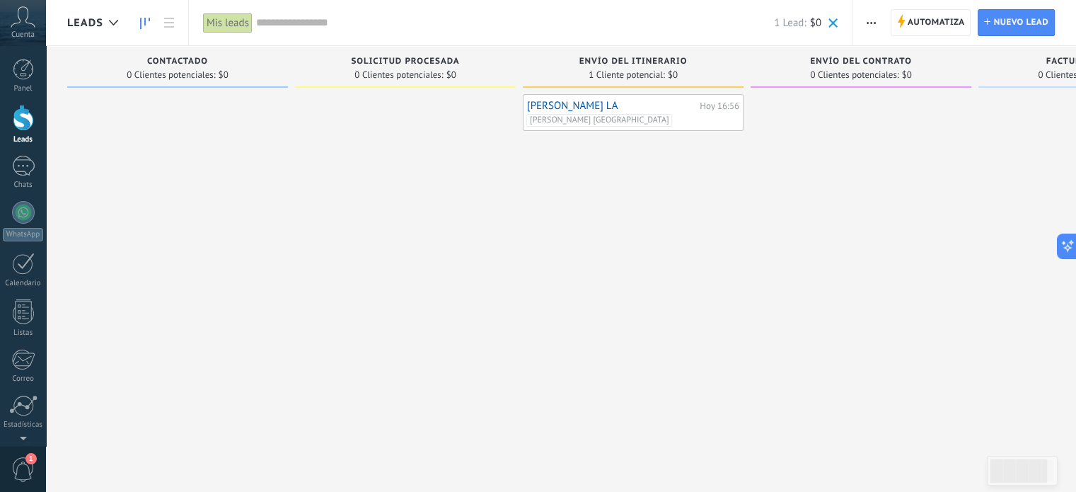
click at [872, 23] on use "button" at bounding box center [871, 23] width 9 height 2
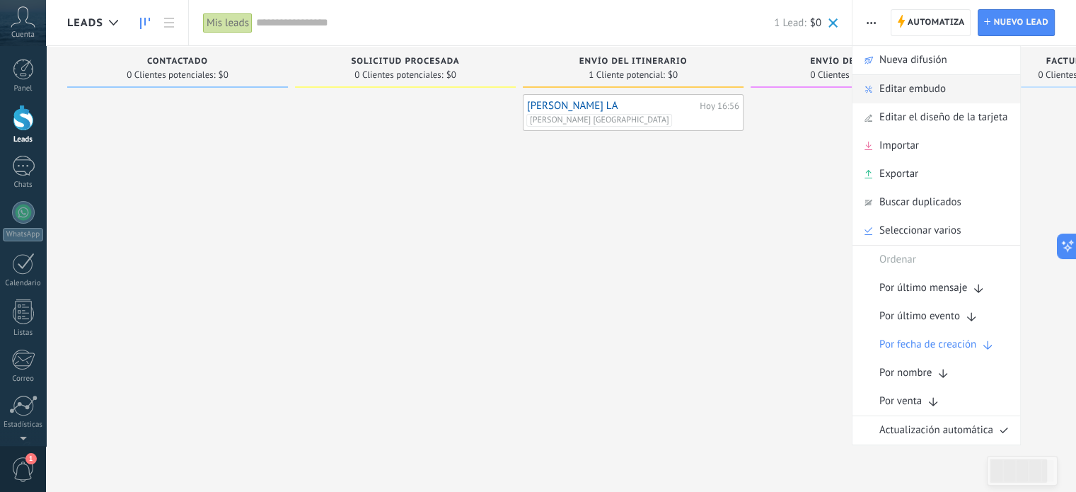
click at [903, 83] on span "Editar embudo" at bounding box center [912, 89] width 67 height 28
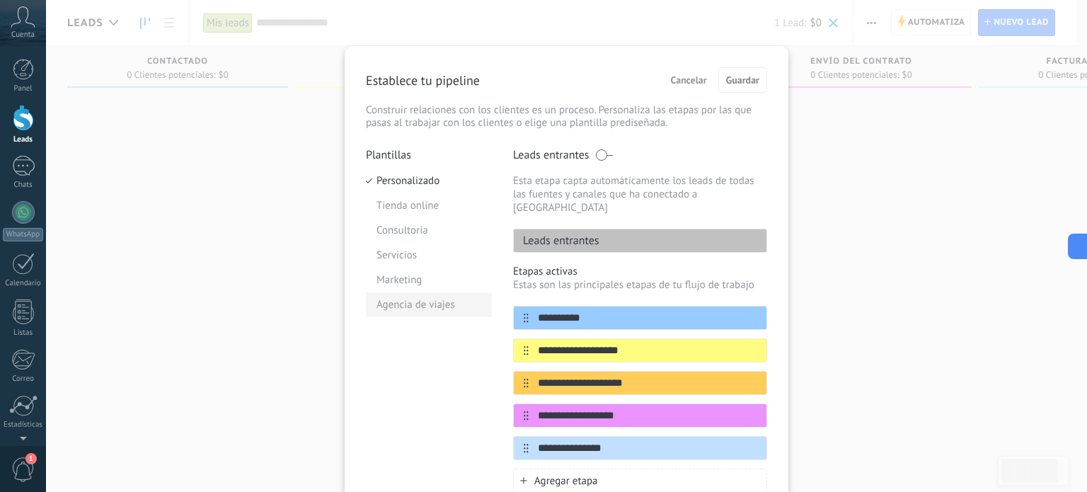
click at [410, 311] on li "Agencia de viajes" at bounding box center [429, 304] width 126 height 25
click at [749, 82] on span "Guardar" at bounding box center [742, 80] width 33 height 10
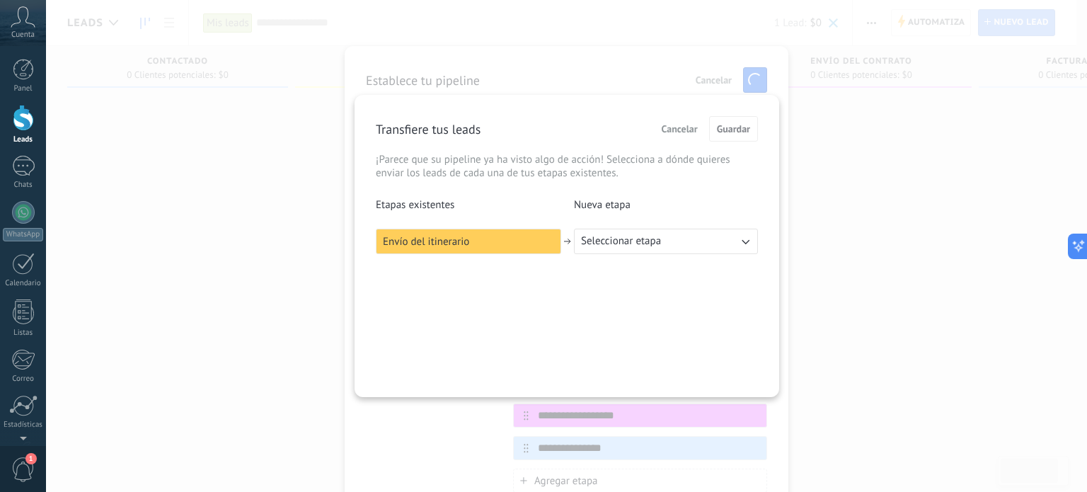
click at [682, 132] on span "Cancelar" at bounding box center [679, 129] width 36 height 10
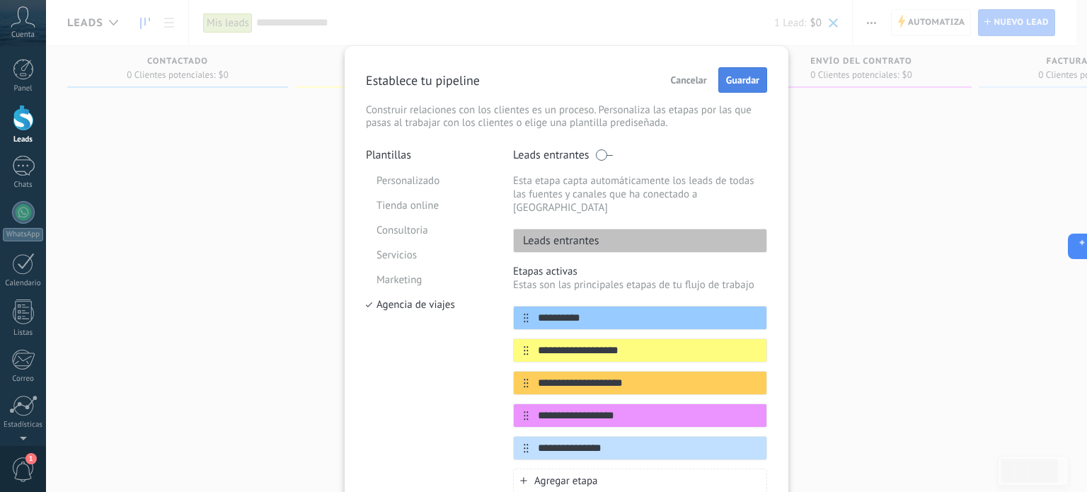
click at [728, 75] on span "Guardar" at bounding box center [742, 80] width 33 height 10
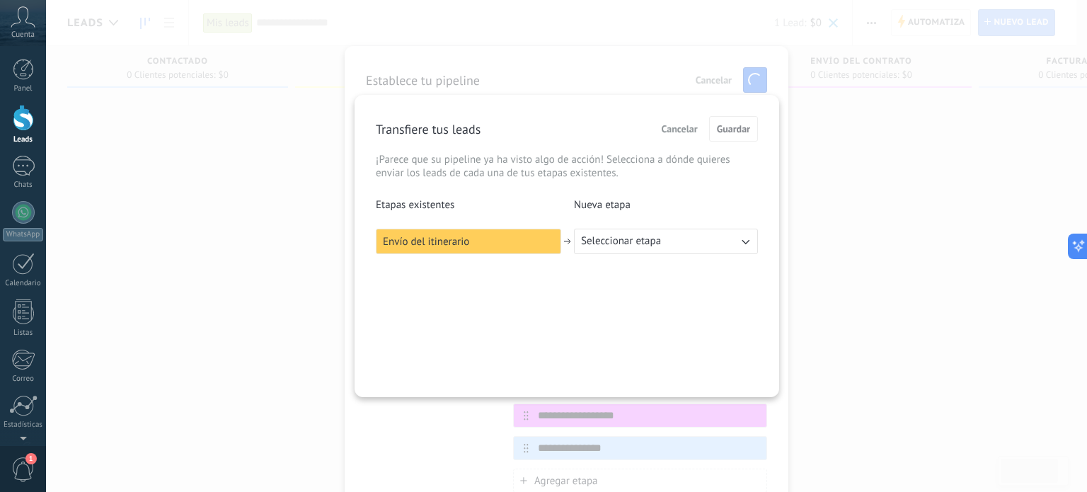
click at [678, 130] on span "Cancelar" at bounding box center [679, 129] width 36 height 10
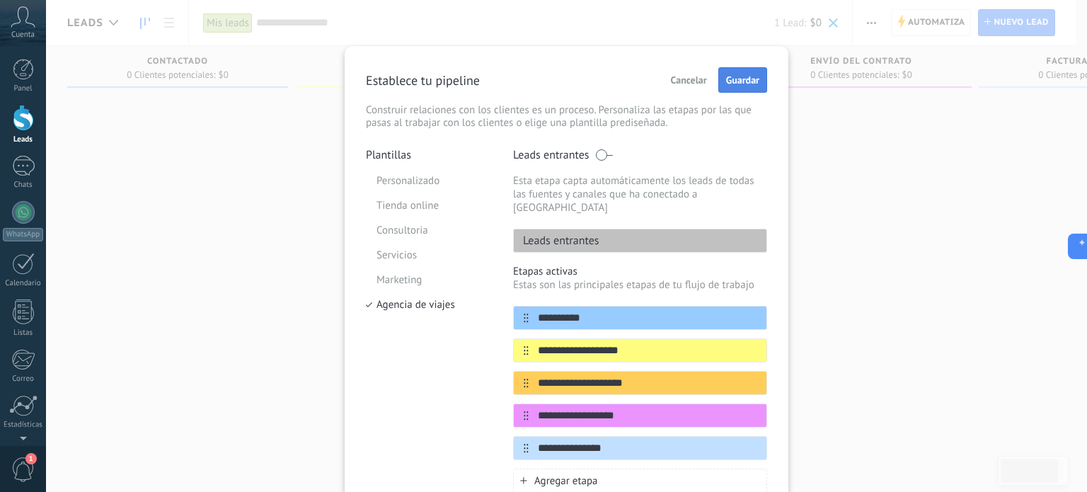
click at [736, 71] on button "Guardar" at bounding box center [742, 79] width 49 height 25
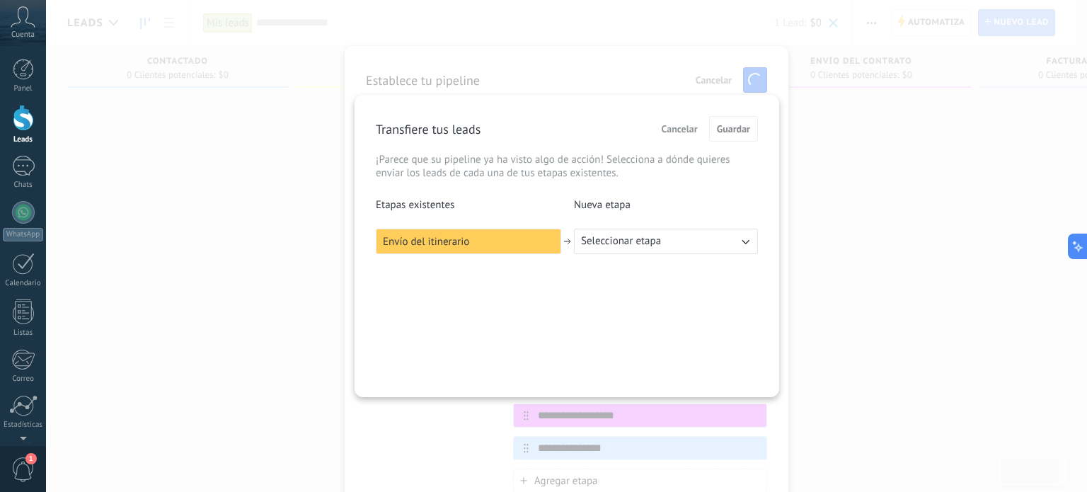
click at [611, 281] on div "Transfiere tus leads Cancelar Guardar ¡Parece que su pipeline ya ha visto algo …" at bounding box center [566, 246] width 424 height 302
click at [872, 121] on div "Transfiere tus leads Cancelar Guardar ¡Parece que su pipeline ya ha visto algo …" at bounding box center [566, 246] width 1041 height 492
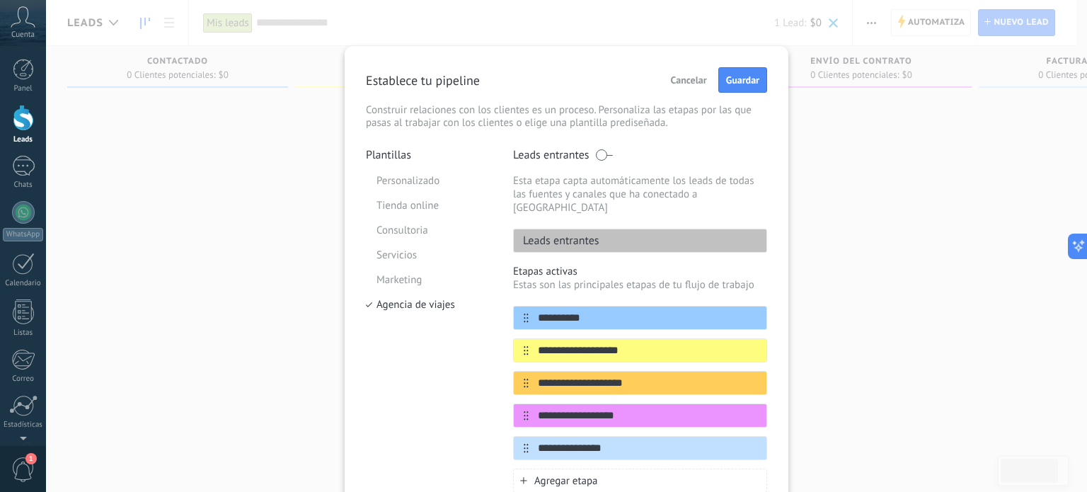
click at [277, 176] on div "**********" at bounding box center [566, 246] width 1041 height 492
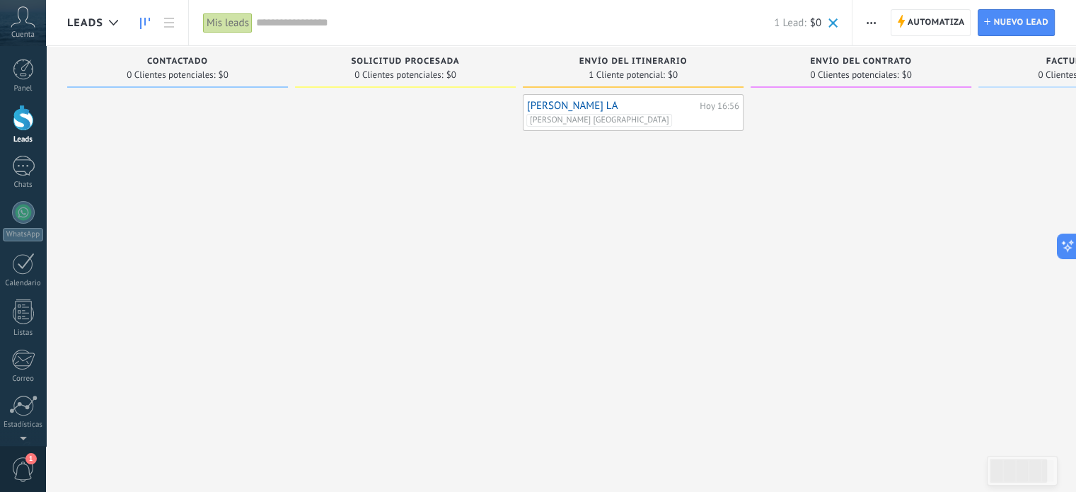
click at [19, 121] on div at bounding box center [23, 118] width 21 height 26
drag, startPoint x: 983, startPoint y: 56, endPoint x: 950, endPoint y: 67, distance: 35.1
click at [950, 67] on div "Leads Entrantes Solicitudes: 0 0 0 0 0 0 0 0 0 Contactado 0 Clientes potenciale…" at bounding box center [643, 223] width 1153 height 355
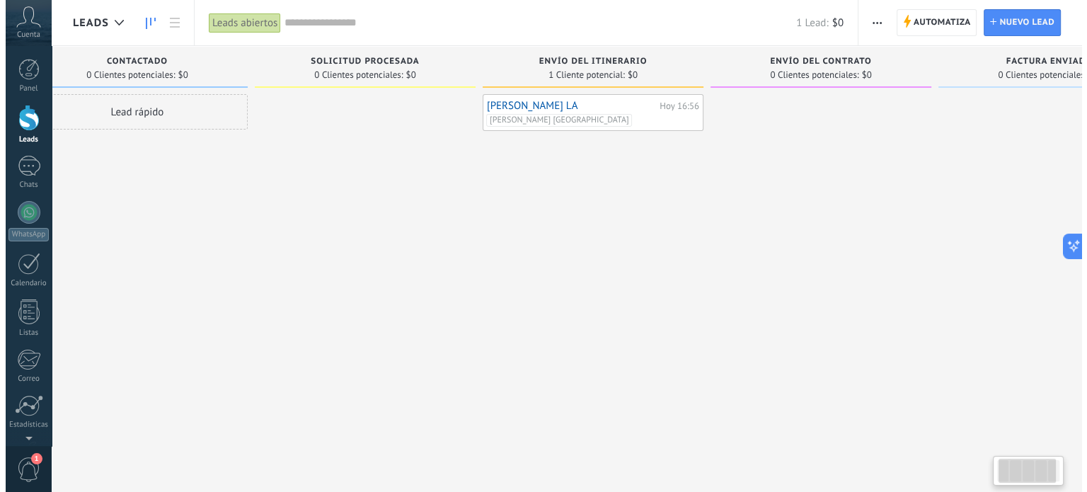
scroll to position [0, 73]
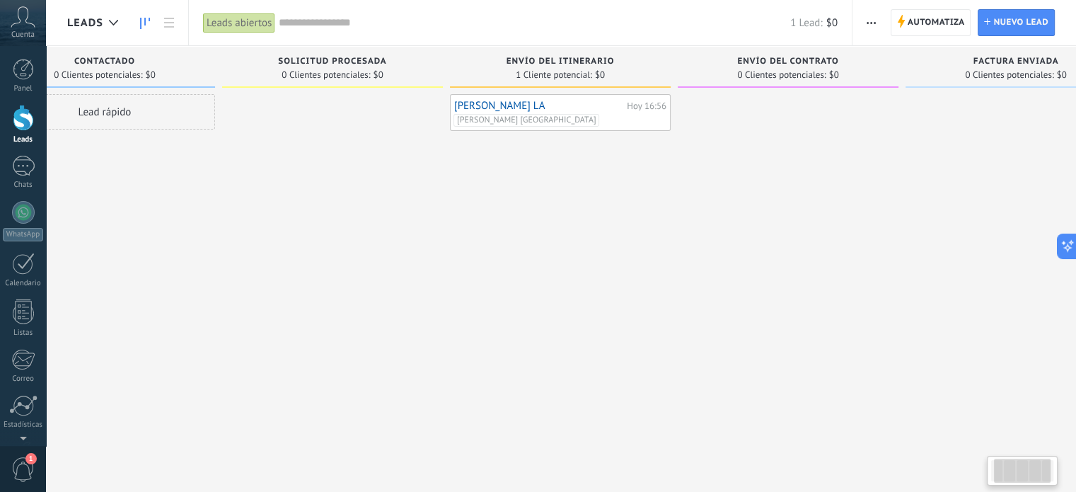
drag, startPoint x: 942, startPoint y: 64, endPoint x: 872, endPoint y: 74, distance: 71.4
click at [872, 74] on div "Envío del contrato 0 Clientes potenciales: $0" at bounding box center [788, 67] width 221 height 42
click at [867, 26] on span "button" at bounding box center [871, 22] width 9 height 27
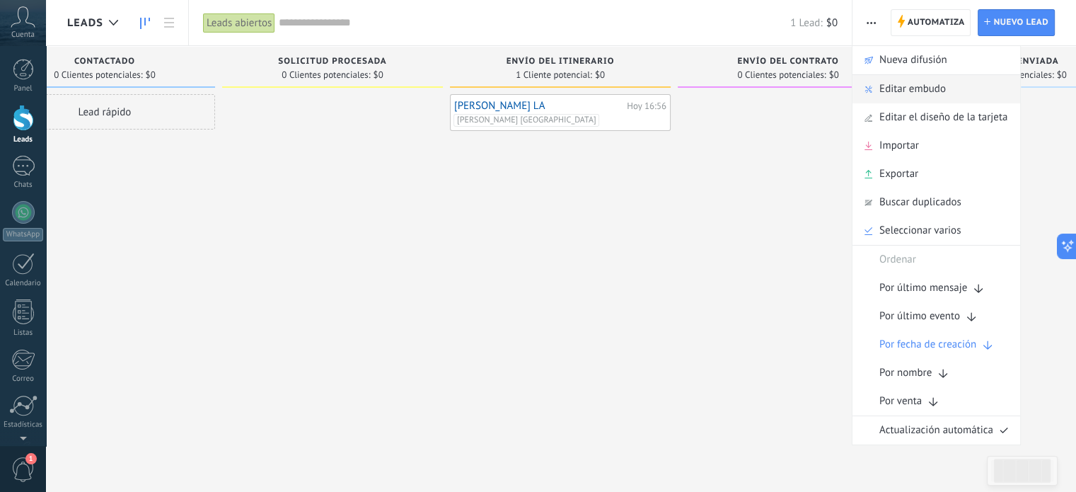
click at [886, 84] on span "Editar embudo" at bounding box center [912, 89] width 67 height 28
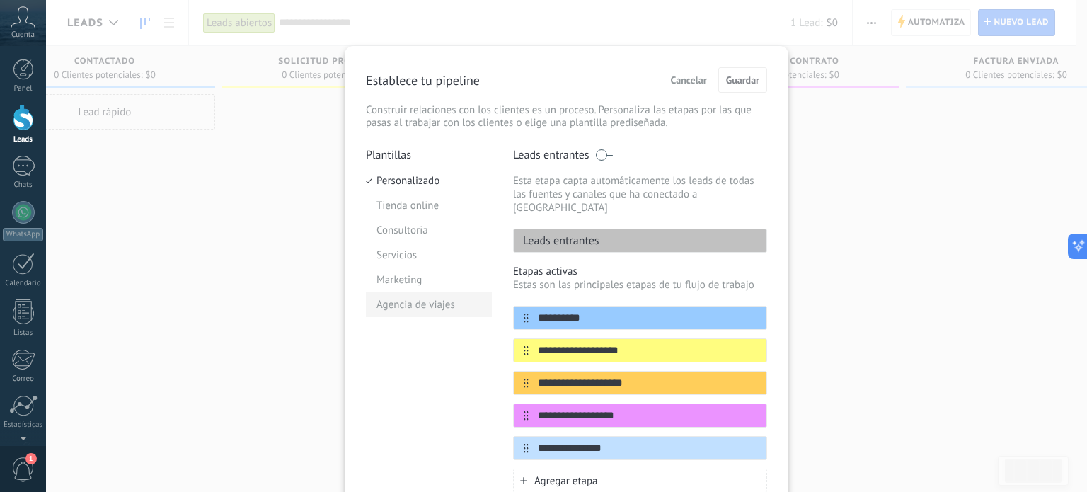
click at [395, 299] on li "Agencia de viajes" at bounding box center [429, 304] width 126 height 25
click at [737, 79] on span "Guardar" at bounding box center [742, 80] width 33 height 10
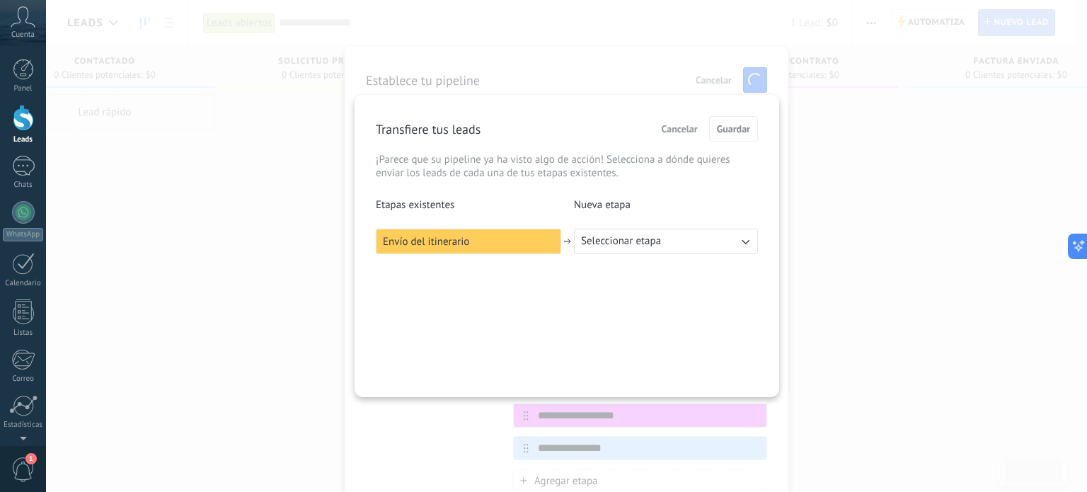
click at [640, 243] on span "Seleccionar etapa" at bounding box center [621, 241] width 80 height 14
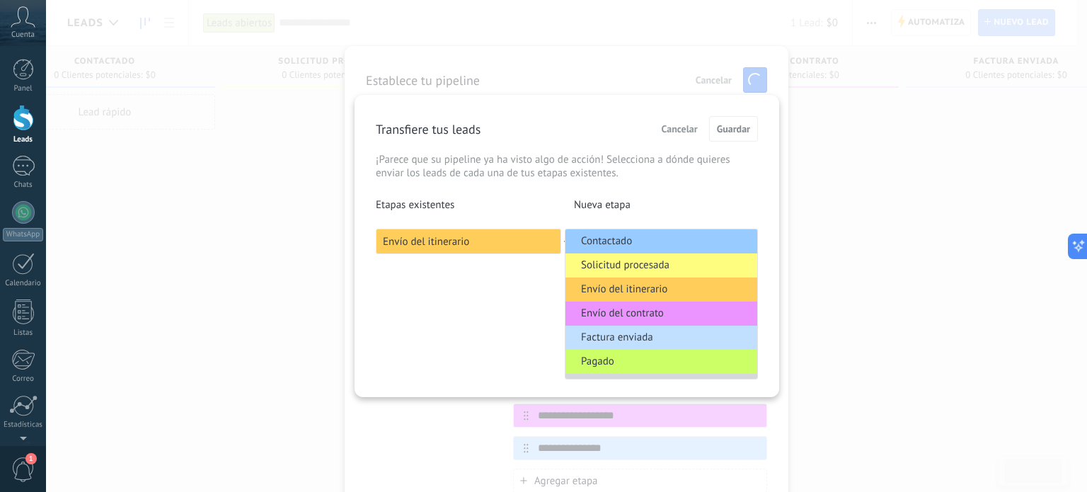
click at [640, 243] on li "Contactado" at bounding box center [661, 241] width 192 height 24
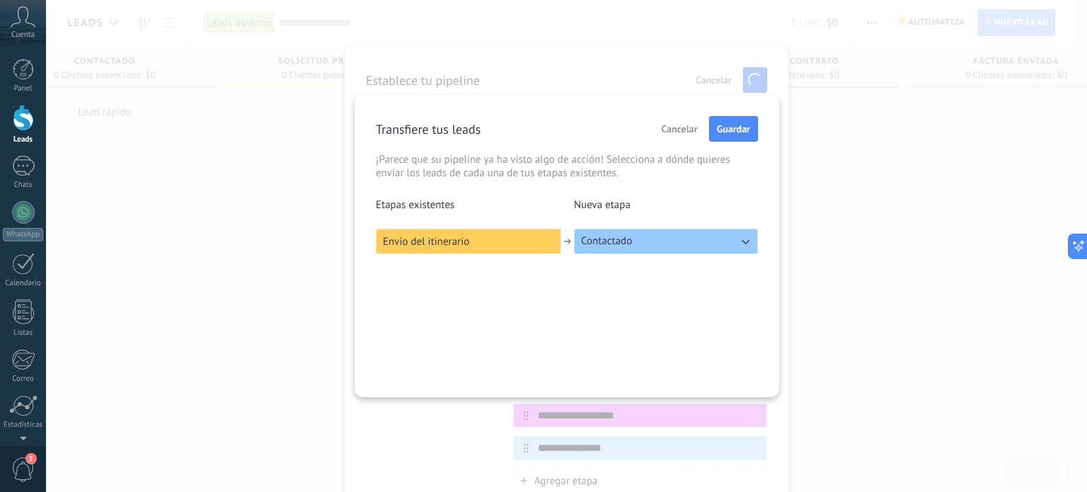
click at [640, 243] on button "Contactado" at bounding box center [666, 241] width 184 height 25
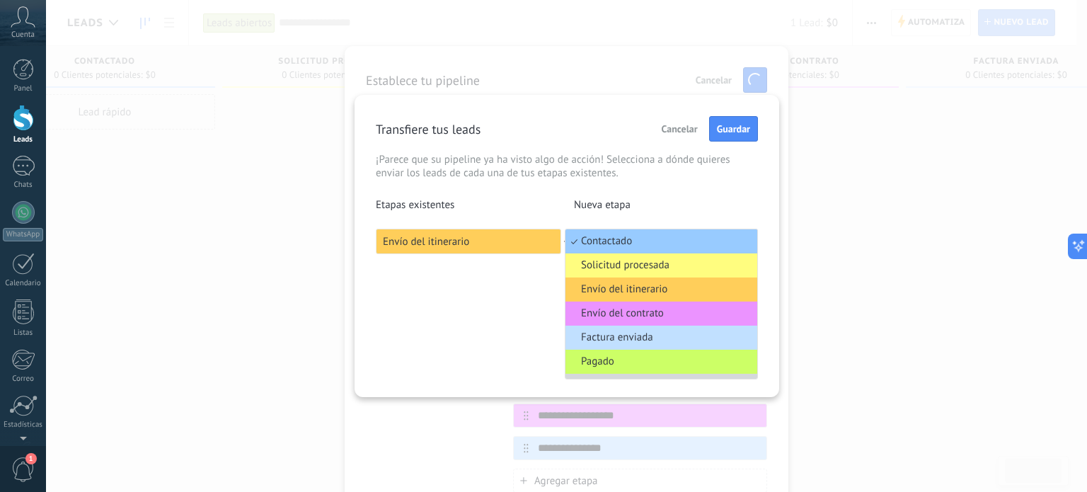
click at [637, 291] on span "Envío del itinerario" at bounding box center [624, 289] width 86 height 14
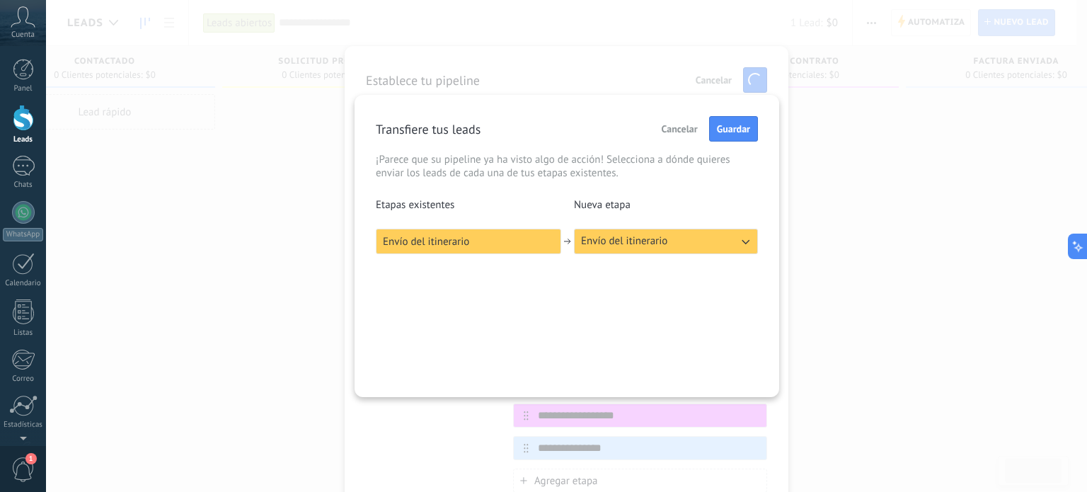
click at [658, 245] on span "Envío del itinerario" at bounding box center [624, 241] width 86 height 14
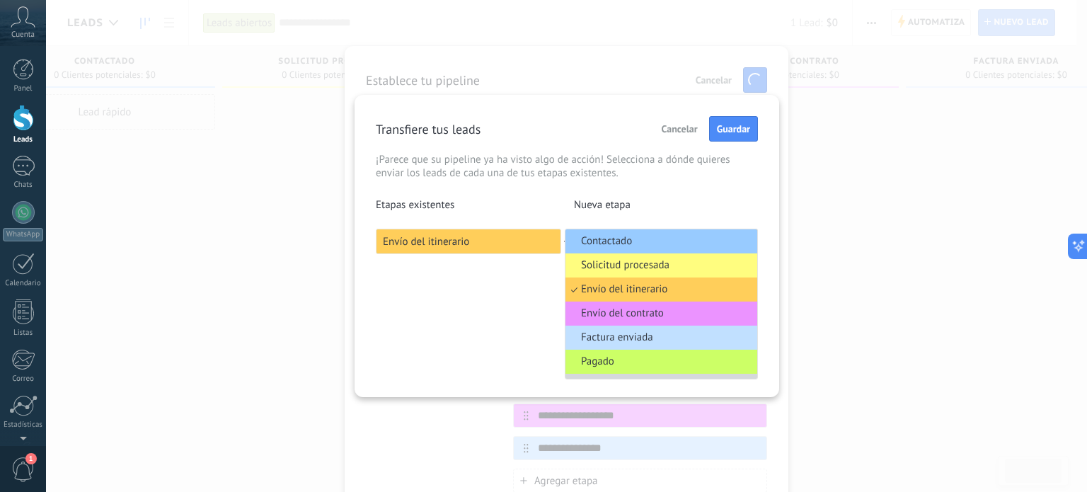
click at [625, 313] on span "Envío del contrato" at bounding box center [622, 313] width 83 height 14
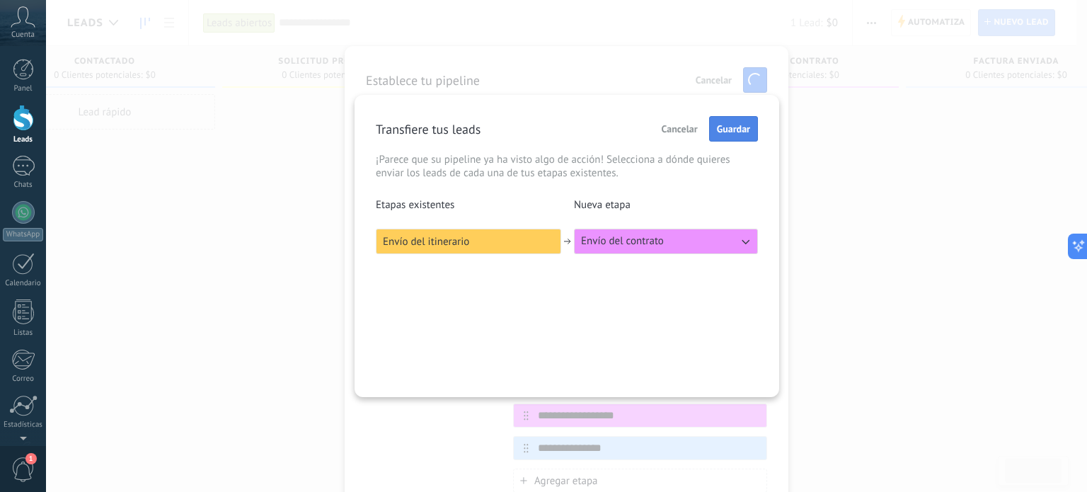
click at [739, 127] on span "Guardar" at bounding box center [733, 129] width 33 height 10
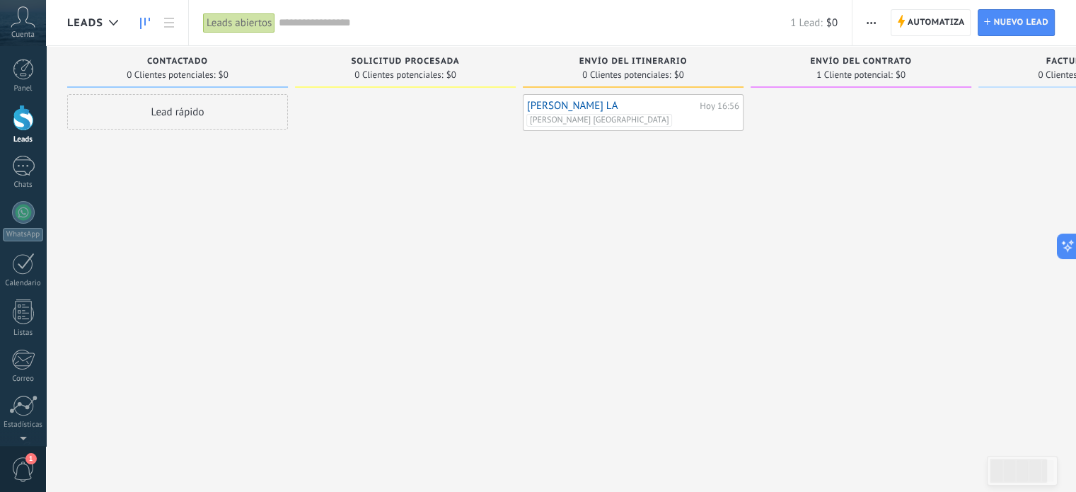
click at [874, 19] on span "button" at bounding box center [871, 22] width 9 height 27
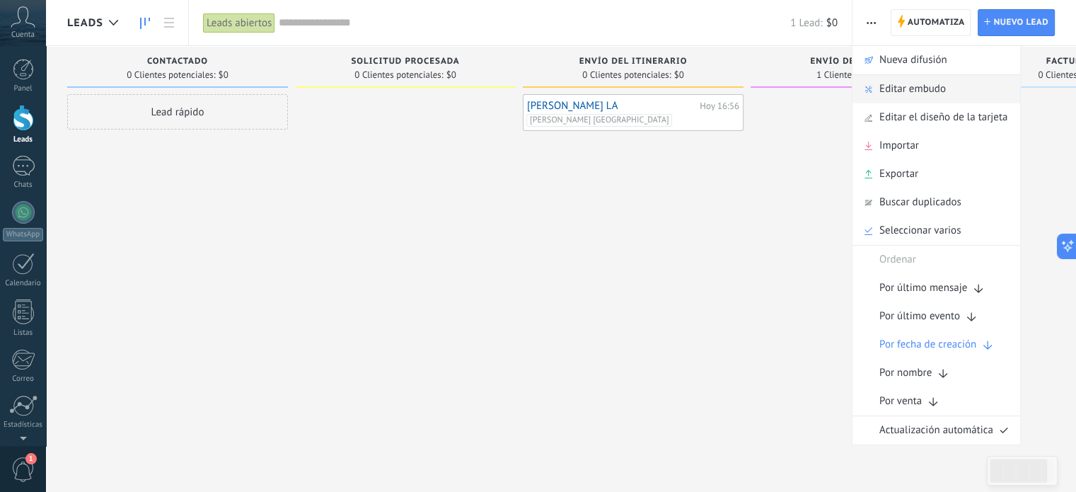
click at [897, 94] on span "Editar embudo" at bounding box center [912, 89] width 67 height 28
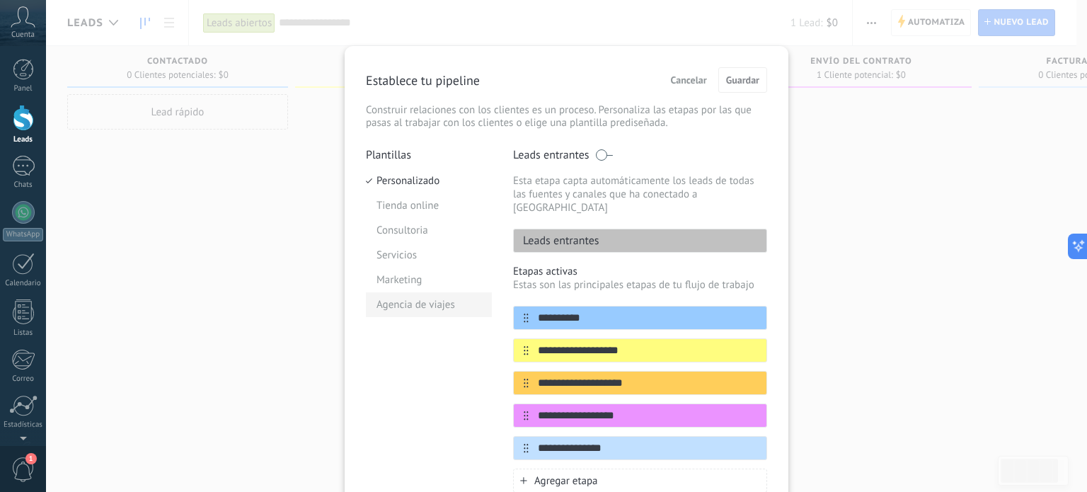
click at [407, 308] on li "Agencia de viajes" at bounding box center [429, 304] width 126 height 25
click at [744, 85] on span "Guardar" at bounding box center [742, 80] width 33 height 10
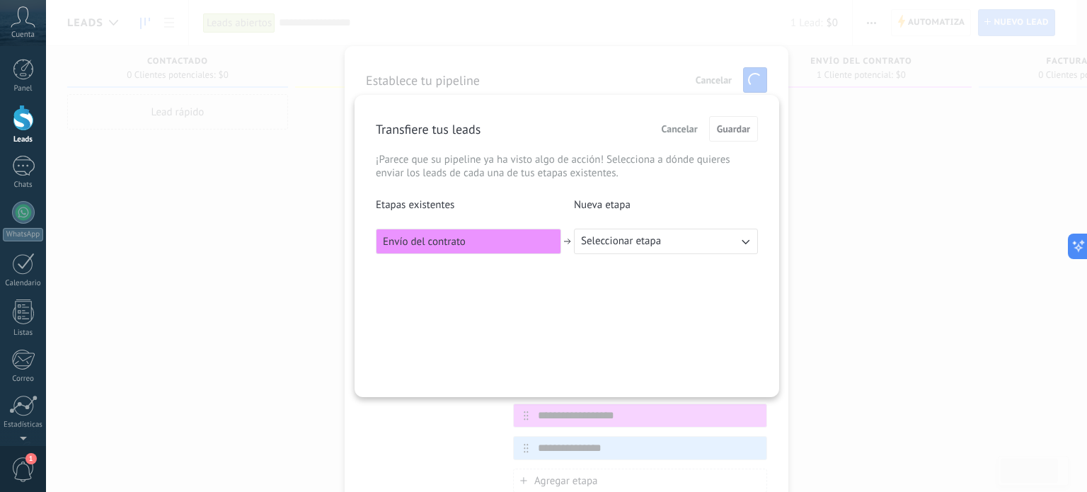
click at [540, 245] on div "Envío del contrato" at bounding box center [468, 241] width 185 height 25
click at [628, 245] on span "Seleccionar etapa" at bounding box center [621, 241] width 80 height 14
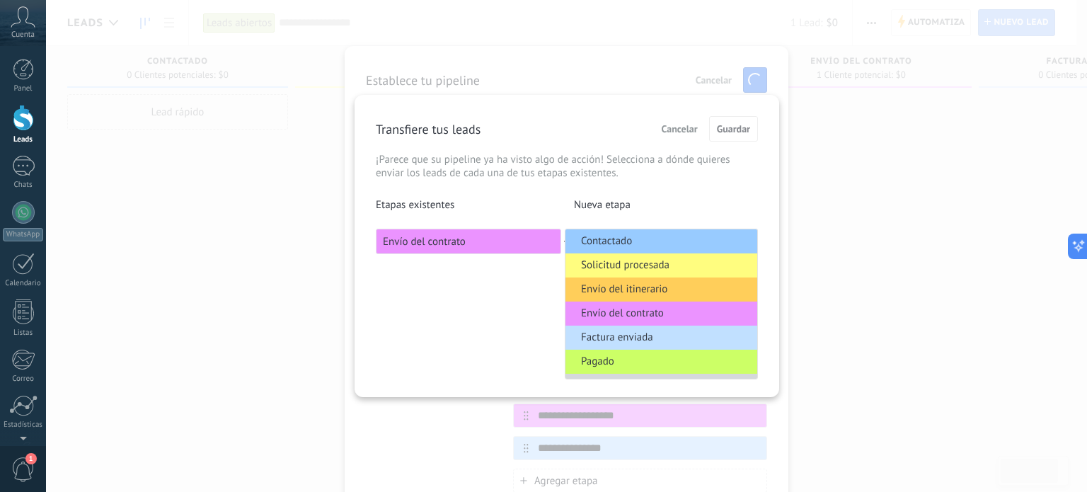
click at [603, 338] on span "Factura enviada" at bounding box center [617, 337] width 72 height 14
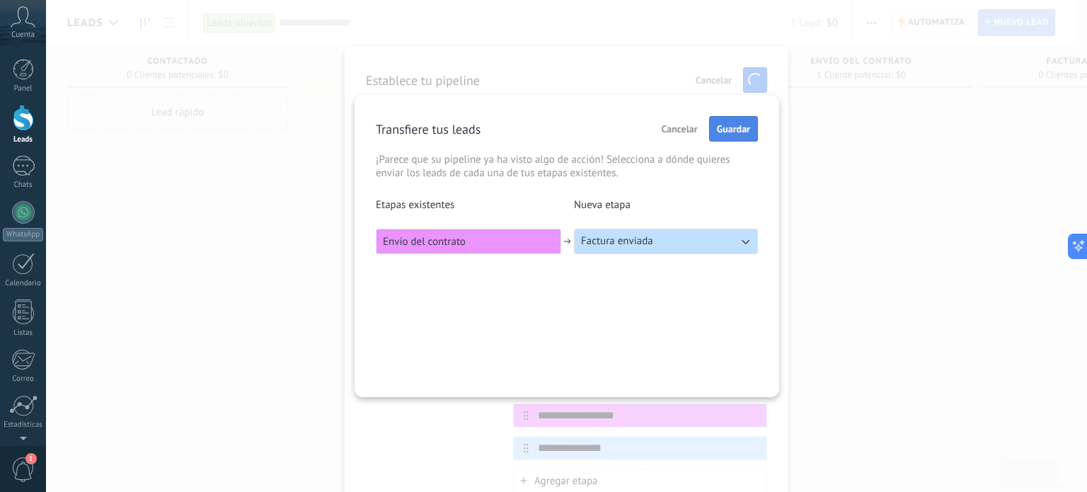
click at [716, 118] on button "Guardar" at bounding box center [733, 128] width 49 height 25
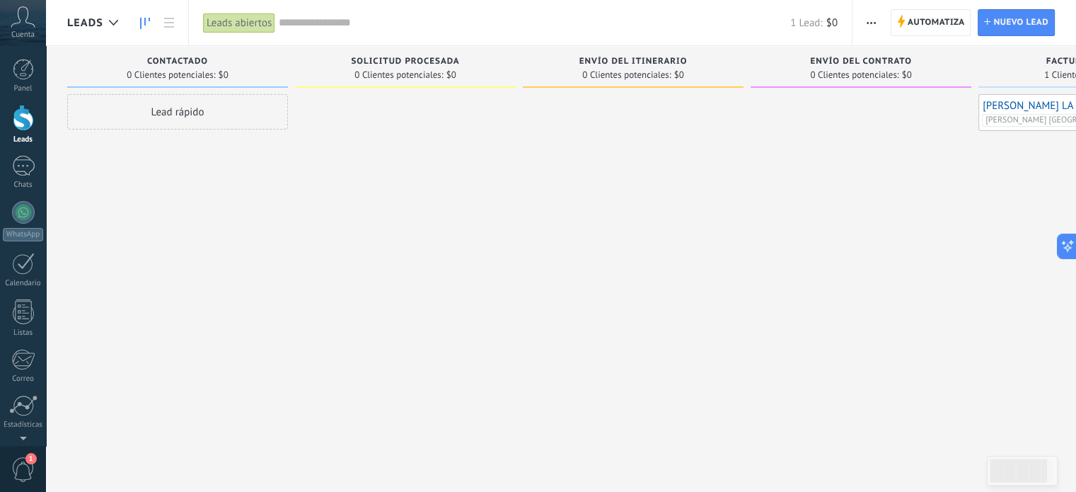
click at [868, 25] on span "button" at bounding box center [871, 22] width 9 height 27
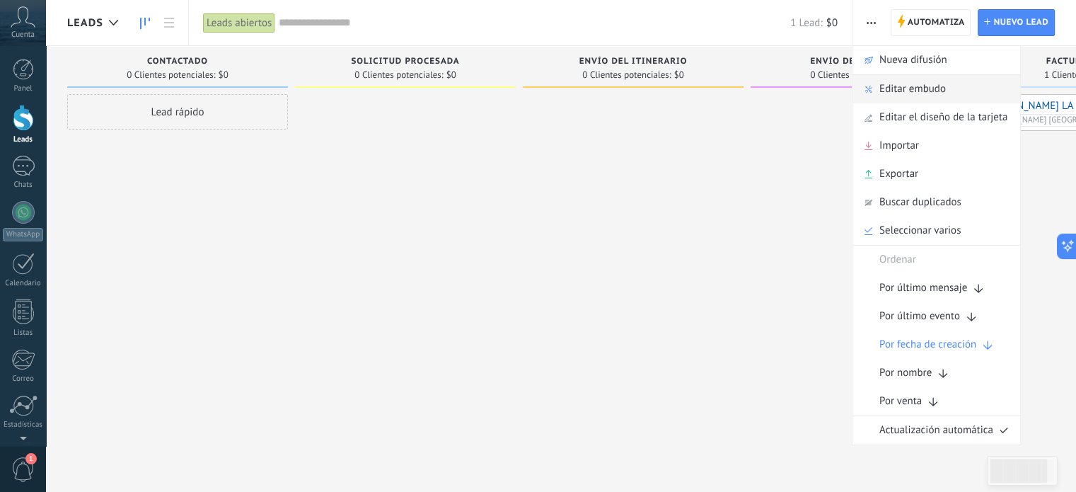
click at [881, 88] on span "Editar embudo" at bounding box center [912, 89] width 67 height 28
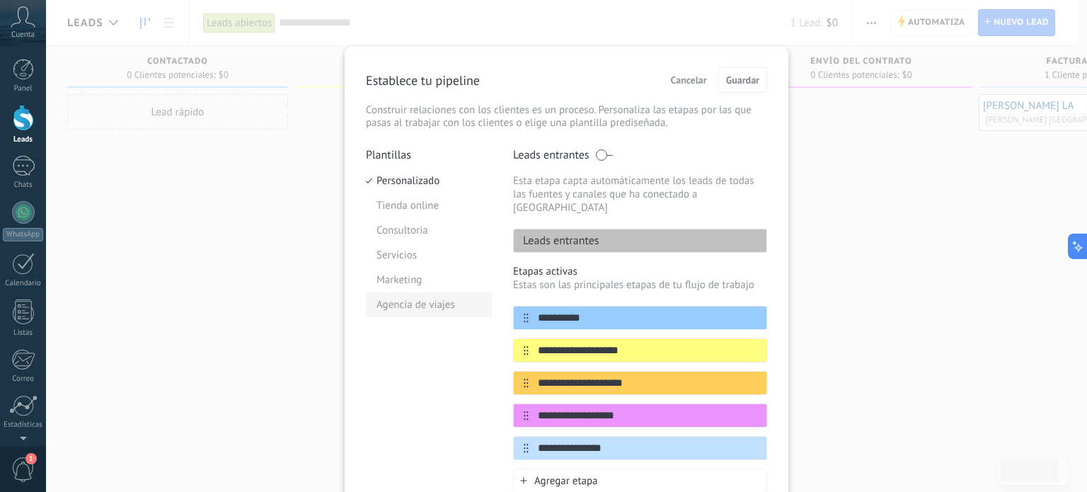
click at [442, 303] on li "Agencia de viajes" at bounding box center [429, 304] width 126 height 25
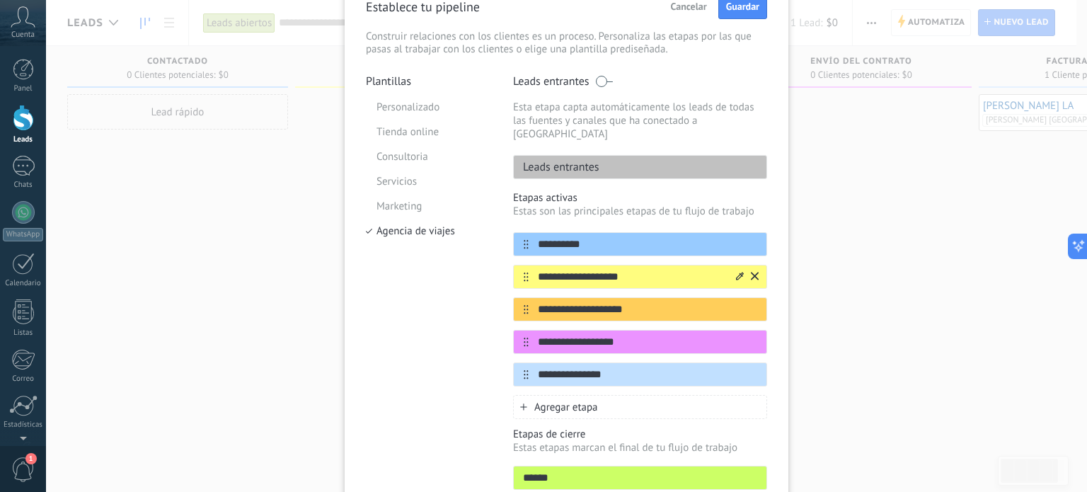
scroll to position [141, 0]
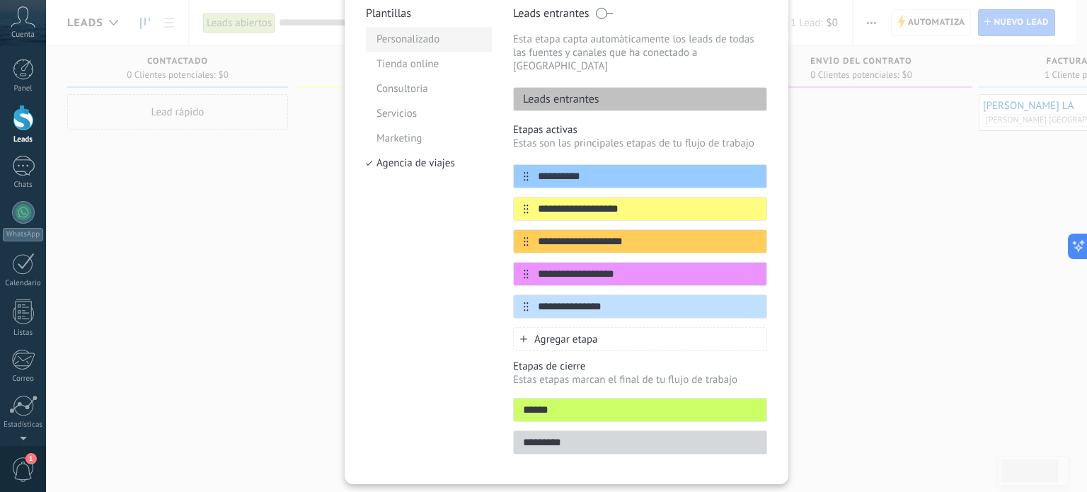
click at [426, 35] on li "Personalizado" at bounding box center [429, 39] width 126 height 25
click at [410, 59] on li "Tienda online" at bounding box center [429, 64] width 126 height 25
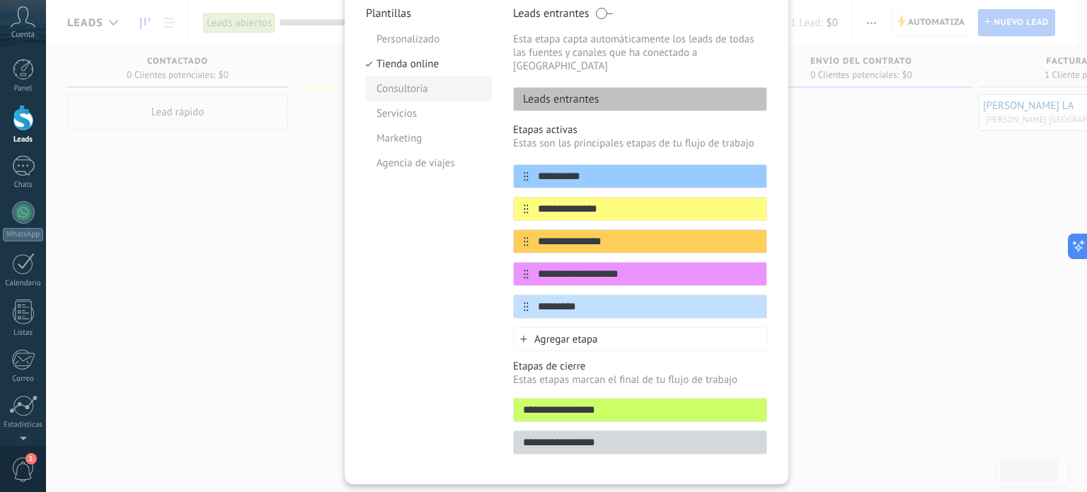
click at [400, 90] on li "Consultoria" at bounding box center [429, 88] width 126 height 25
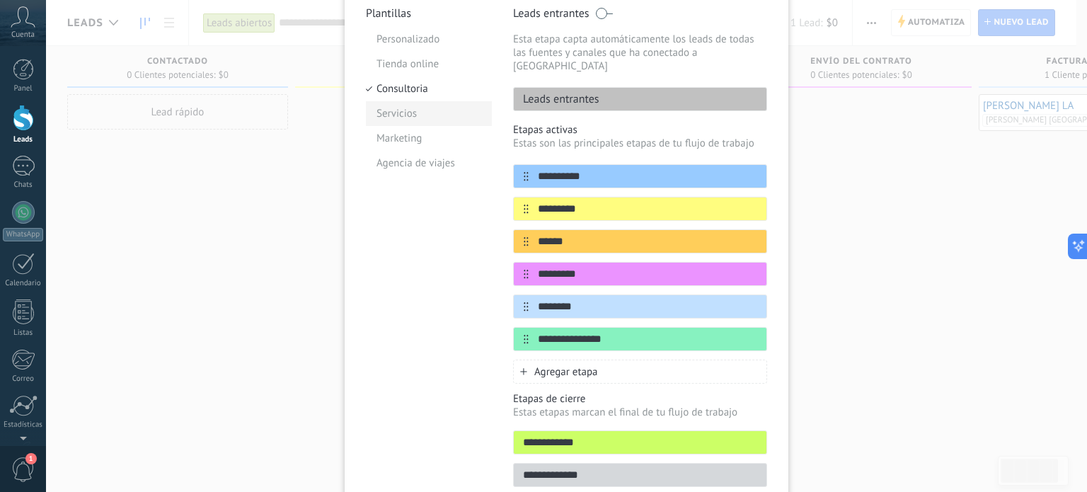
click at [393, 120] on li "Servicios" at bounding box center [429, 113] width 126 height 25
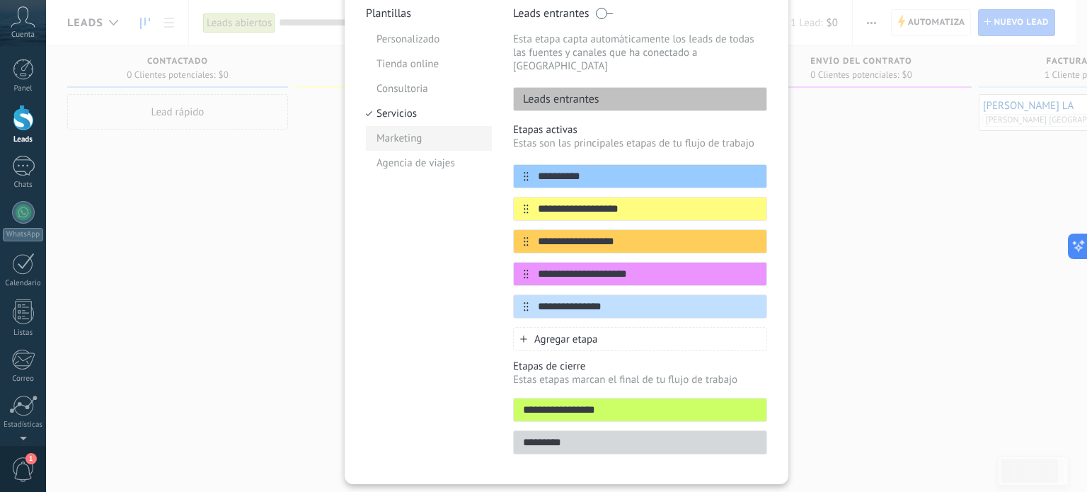
click at [393, 142] on li "Marketing" at bounding box center [429, 138] width 126 height 25
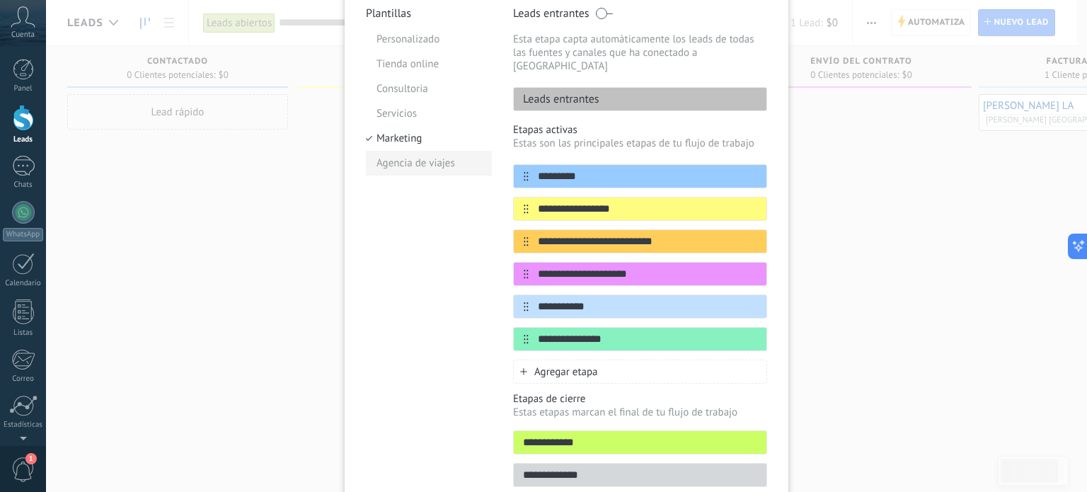
click at [393, 161] on li "Agencia de viajes" at bounding box center [429, 163] width 126 height 25
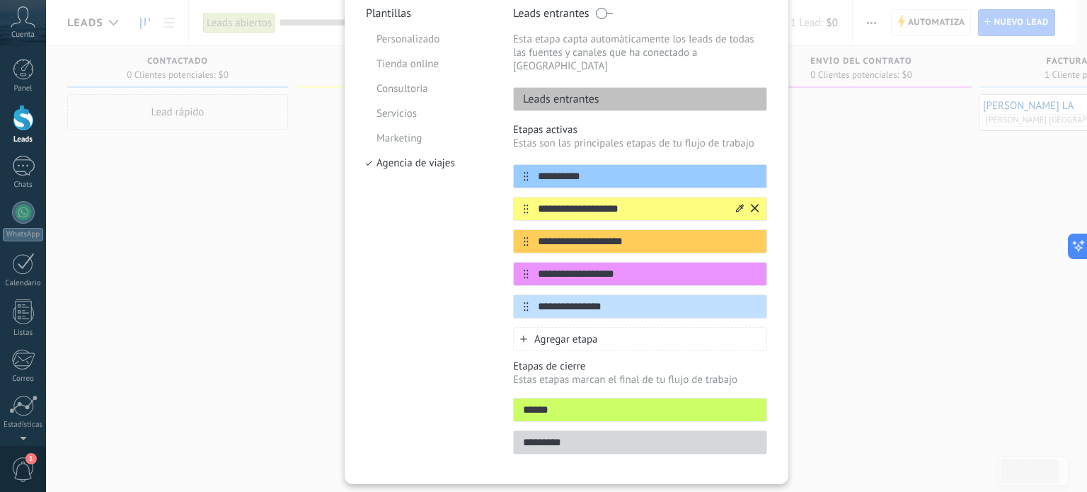
click at [603, 202] on input "**********" at bounding box center [630, 209] width 205 height 15
drag, startPoint x: 636, startPoint y: 197, endPoint x: 534, endPoint y: 189, distance: 102.2
click at [534, 202] on input "**********" at bounding box center [630, 209] width 205 height 15
click at [661, 169] on input "**********" at bounding box center [630, 176] width 205 height 15
drag, startPoint x: 613, startPoint y: 166, endPoint x: 510, endPoint y: 166, distance: 102.6
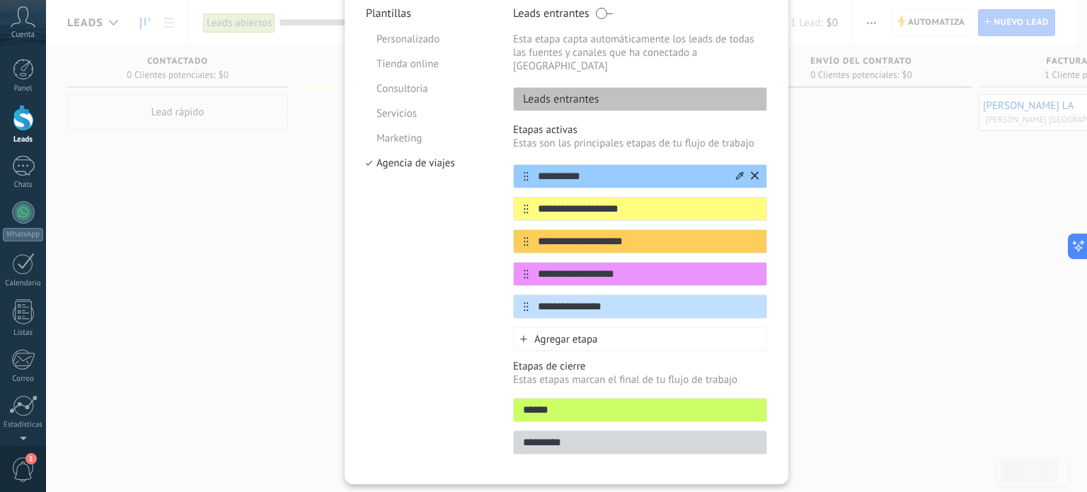
click at [513, 166] on div "**********" at bounding box center [640, 176] width 254 height 24
click at [599, 202] on input "**********" at bounding box center [630, 209] width 205 height 15
drag, startPoint x: 635, startPoint y: 198, endPoint x: 528, endPoint y: 198, distance: 106.8
click at [528, 202] on input "**********" at bounding box center [630, 209] width 205 height 15
type input "**********"
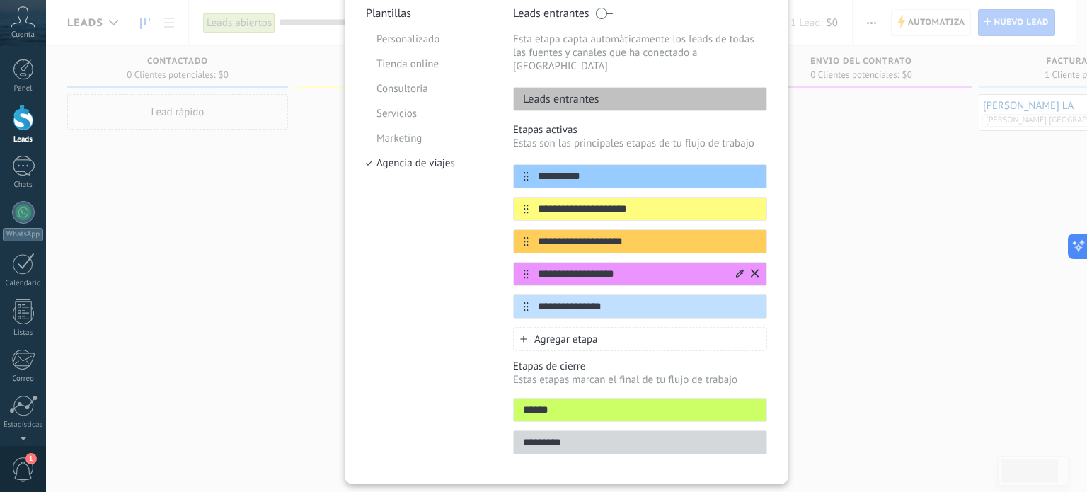
click at [622, 267] on input "**********" at bounding box center [630, 274] width 205 height 15
drag, startPoint x: 622, startPoint y: 258, endPoint x: 532, endPoint y: 257, distance: 89.8
click at [532, 267] on input "**********" at bounding box center [630, 274] width 205 height 15
type input "*"
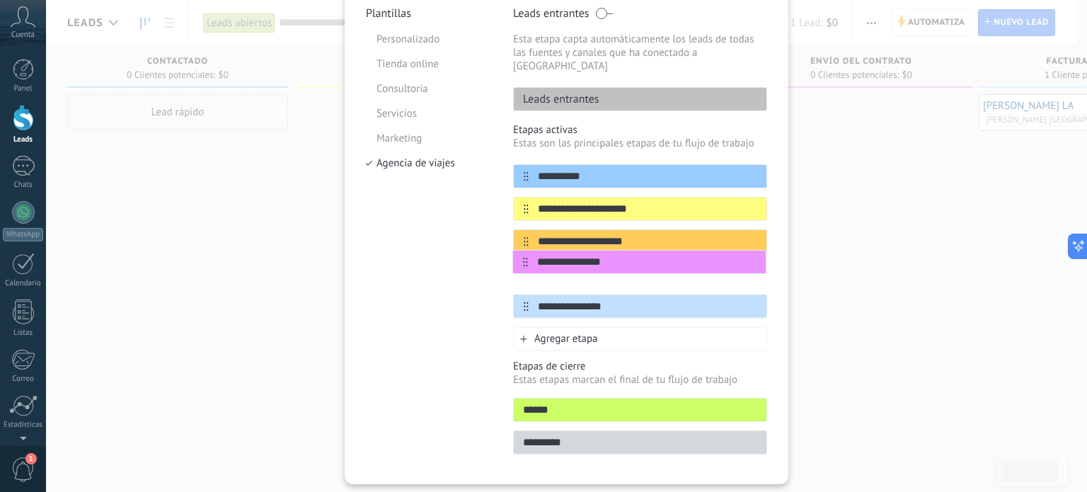
click at [522, 262] on div "**********" at bounding box center [640, 241] width 254 height 154
type input "**********"
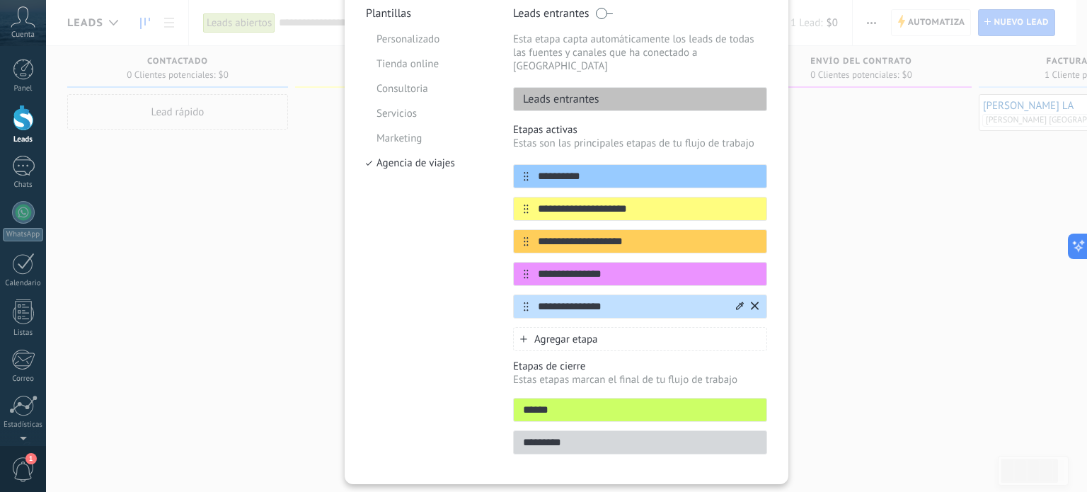
click at [589, 299] on input "**********" at bounding box center [630, 306] width 205 height 15
drag, startPoint x: 628, startPoint y: 290, endPoint x: 519, endPoint y: 289, distance: 108.9
click at [519, 294] on div "**********" at bounding box center [640, 306] width 254 height 24
type input "******"
click at [534, 333] on span "Agregar etapa" at bounding box center [566, 339] width 64 height 13
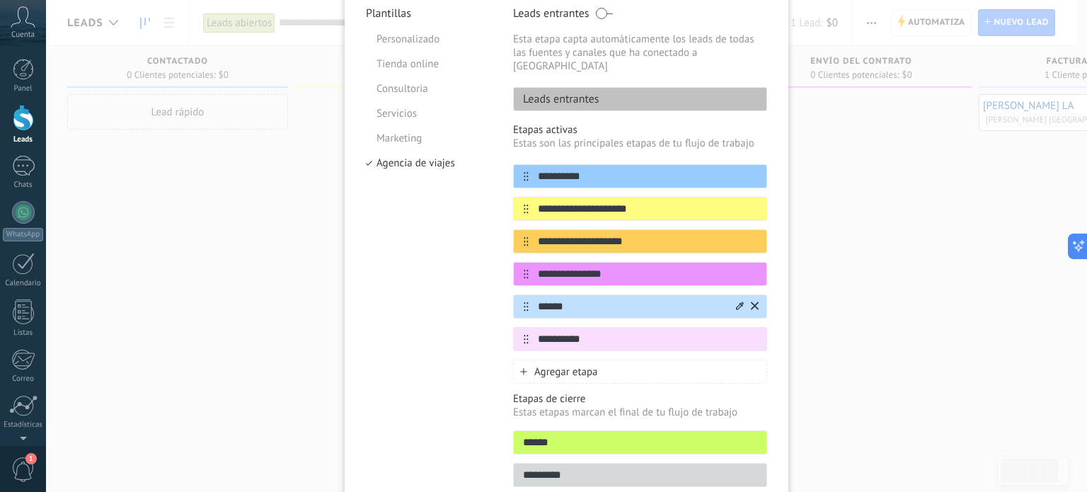
type input "**********"
click at [598, 301] on div "******" at bounding box center [640, 306] width 254 height 24
click at [596, 299] on input "******" at bounding box center [630, 306] width 205 height 15
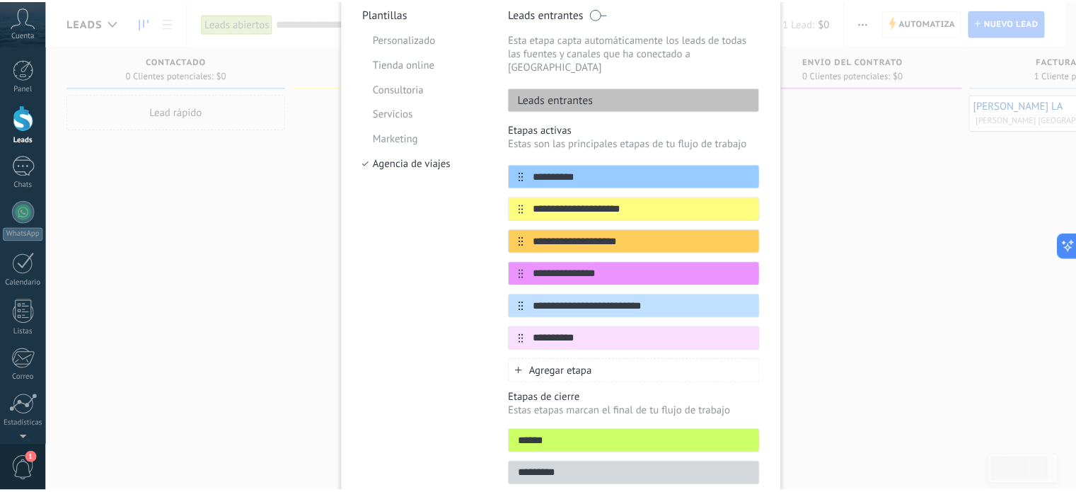
scroll to position [0, 0]
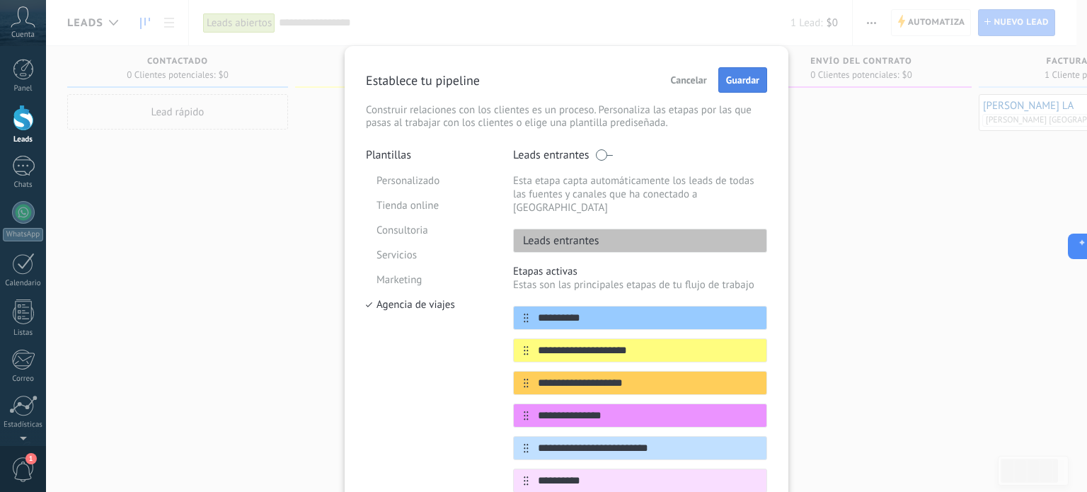
type input "**********"
click at [736, 76] on span "Guardar" at bounding box center [742, 80] width 33 height 10
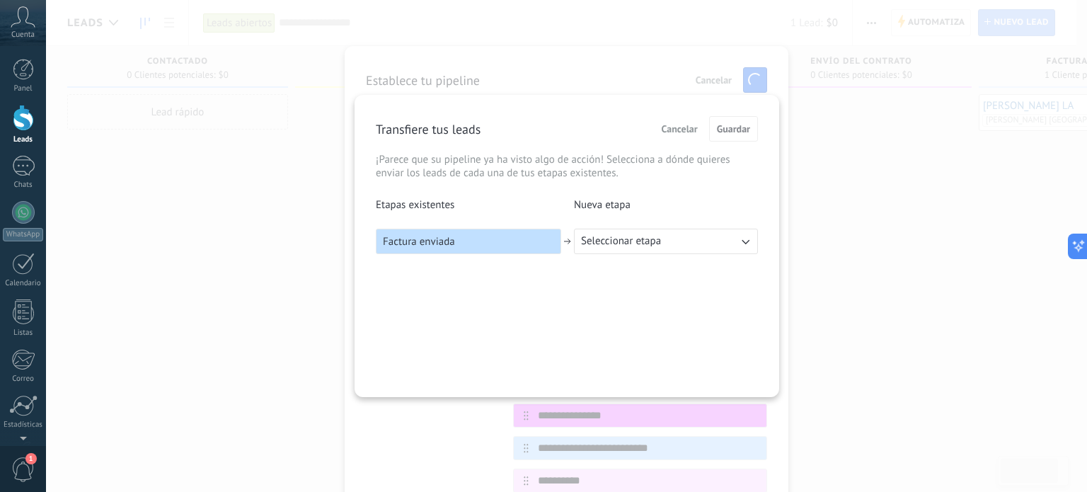
click at [583, 246] on span "Seleccionar etapa" at bounding box center [621, 241] width 80 height 14
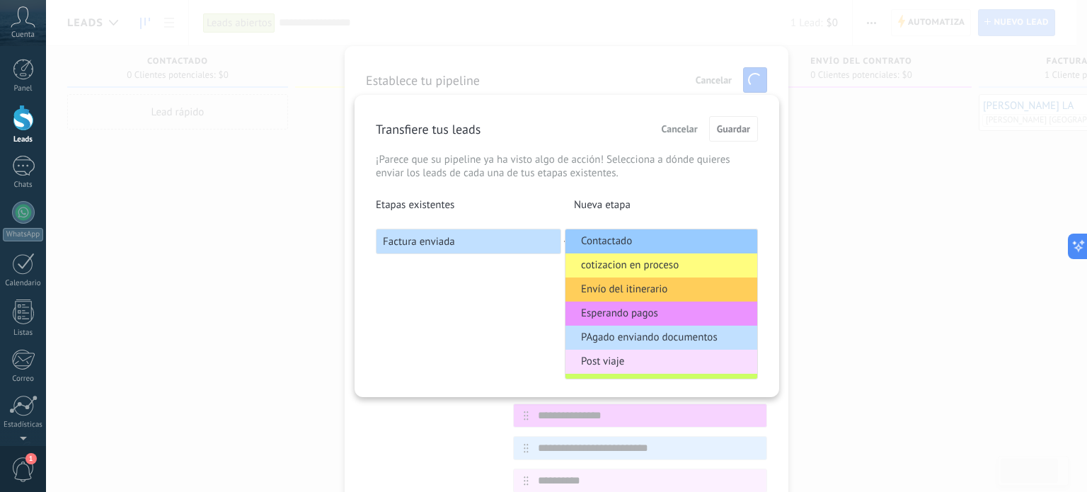
click at [586, 366] on span "Post viaje" at bounding box center [602, 361] width 43 height 14
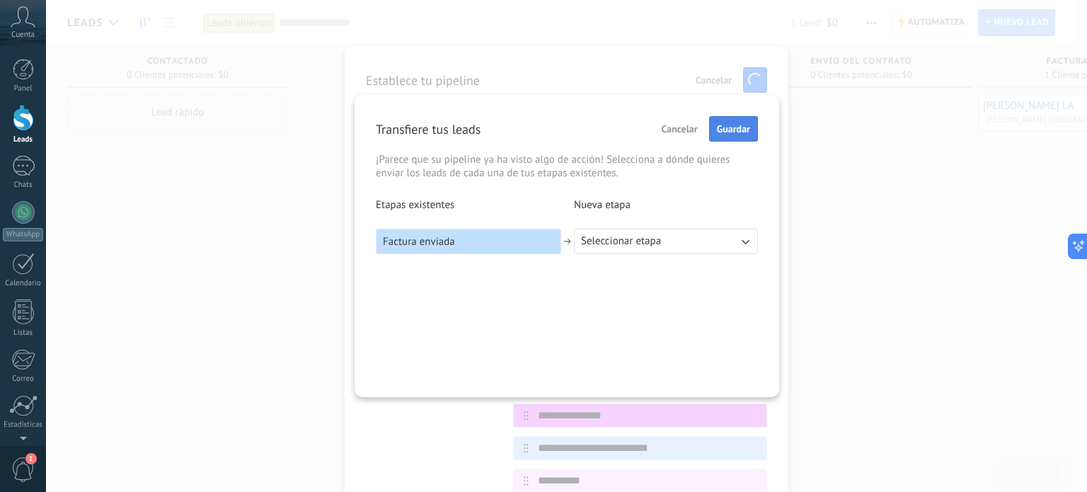
click at [749, 132] on span "Guardar" at bounding box center [733, 129] width 33 height 10
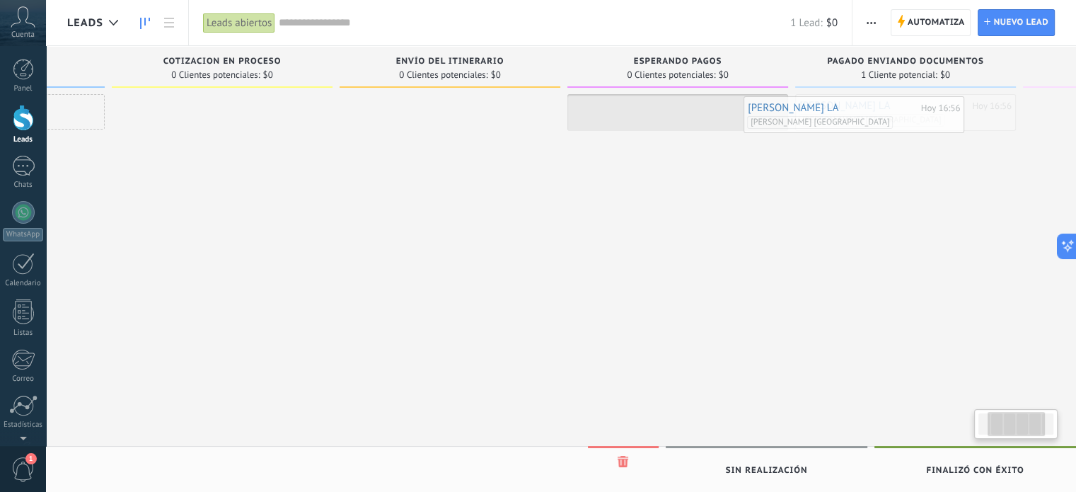
scroll to position [0, 191]
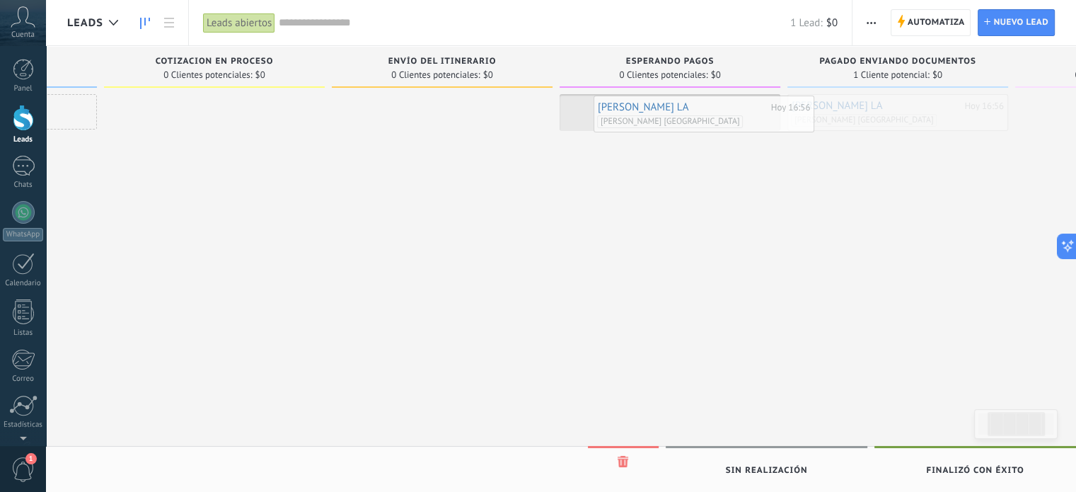
drag, startPoint x: 1010, startPoint y: 112, endPoint x: 614, endPoint y: 112, distance: 396.2
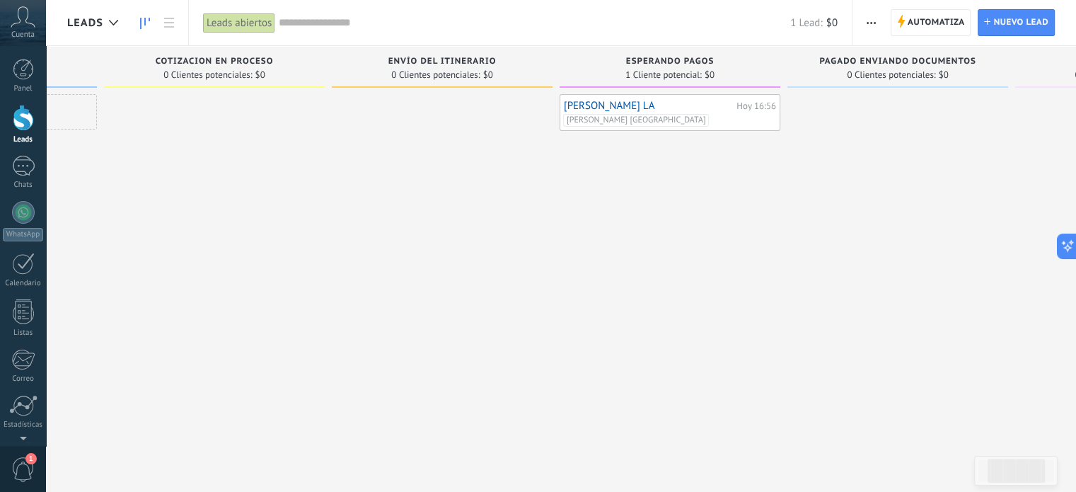
click at [867, 23] on icon "button" at bounding box center [871, 23] width 9 height 2
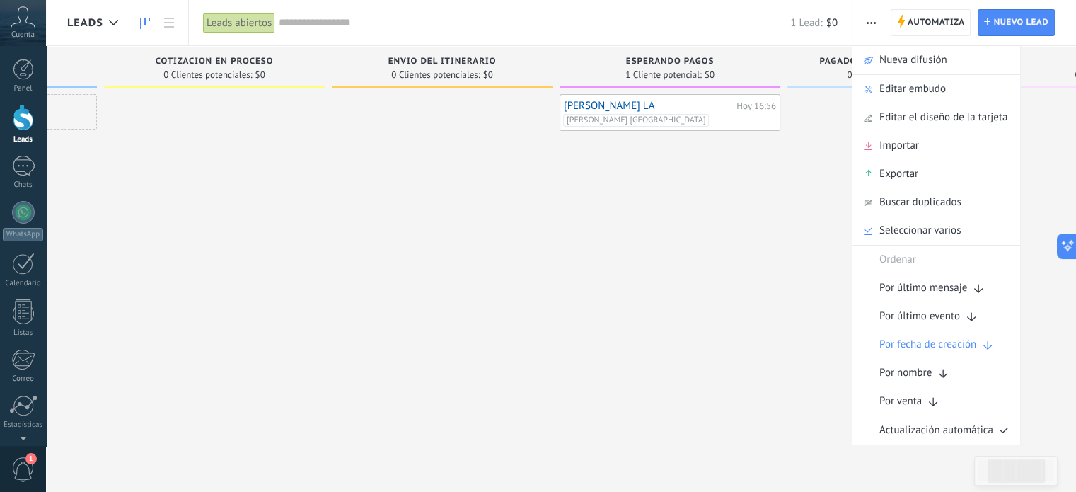
click at [802, 243] on div at bounding box center [897, 247] width 221 height 307
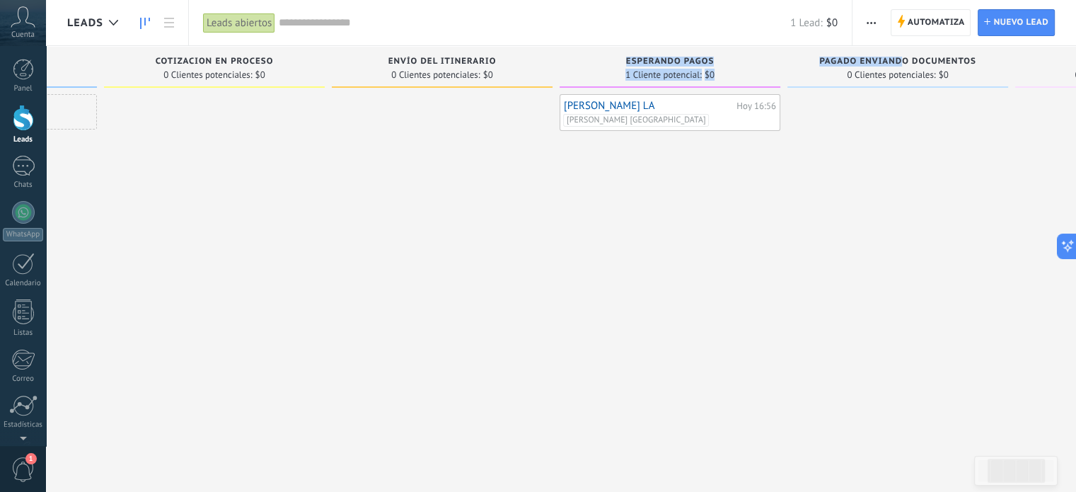
drag, startPoint x: 900, startPoint y: 64, endPoint x: 524, endPoint y: 77, distance: 376.6
click at [524, 77] on div "Leads Entrantes Solicitudes: 0 0 0 0 0 Contactado 0 Clientes potenciales: $0 Le…" at bounding box center [566, 223] width 1381 height 355
click at [826, 178] on div at bounding box center [897, 247] width 221 height 307
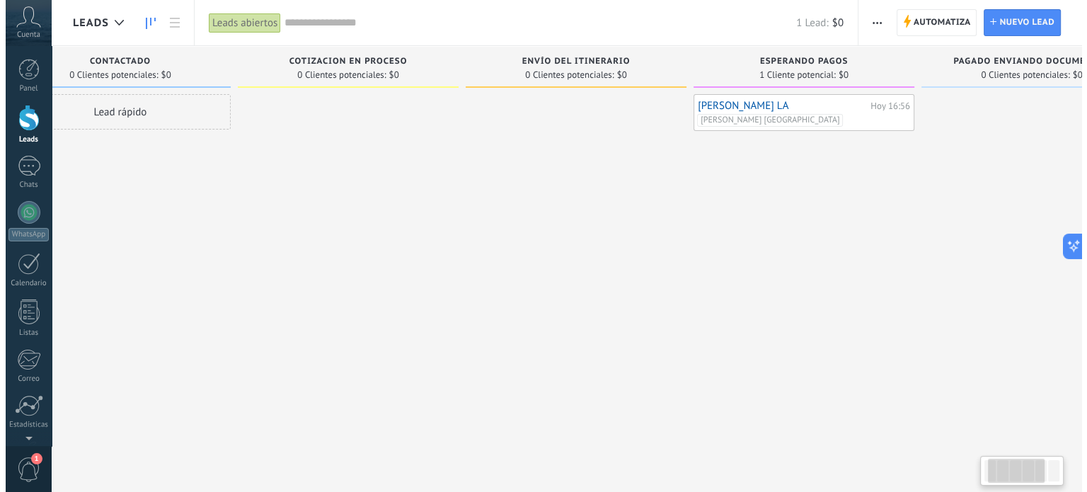
scroll to position [0, 0]
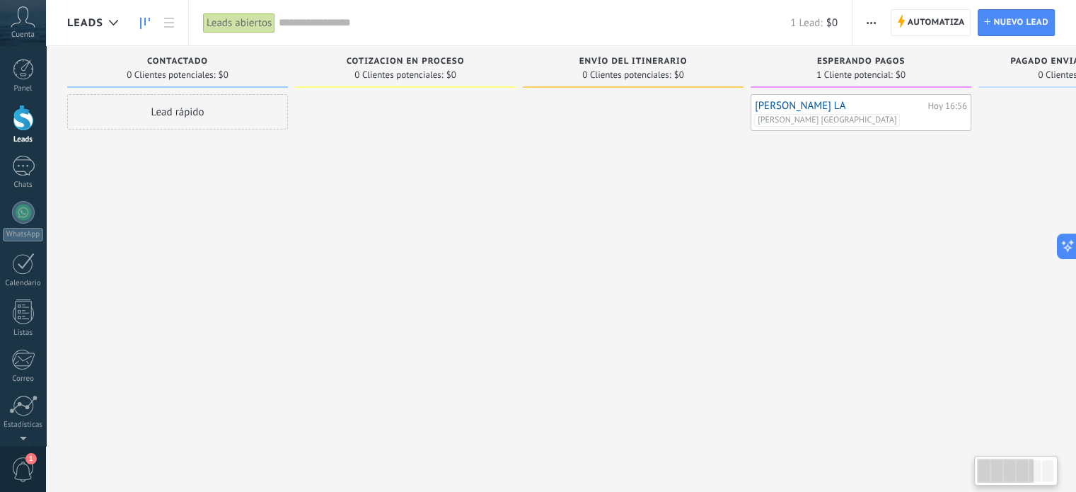
drag, startPoint x: 806, startPoint y: 70, endPoint x: 1002, endPoint y: 82, distance: 195.6
click at [1002, 82] on div "PAgado enviando documentos 0 Clientes potenciales: $0" at bounding box center [1088, 67] width 221 height 42
click at [911, 115] on div "[PERSON_NAME] [GEOGRAPHIC_DATA]" at bounding box center [859, 120] width 211 height 13
drag, startPoint x: 911, startPoint y: 115, endPoint x: 993, endPoint y: 217, distance: 130.8
click at [993, 217] on div at bounding box center [1088, 247] width 221 height 307
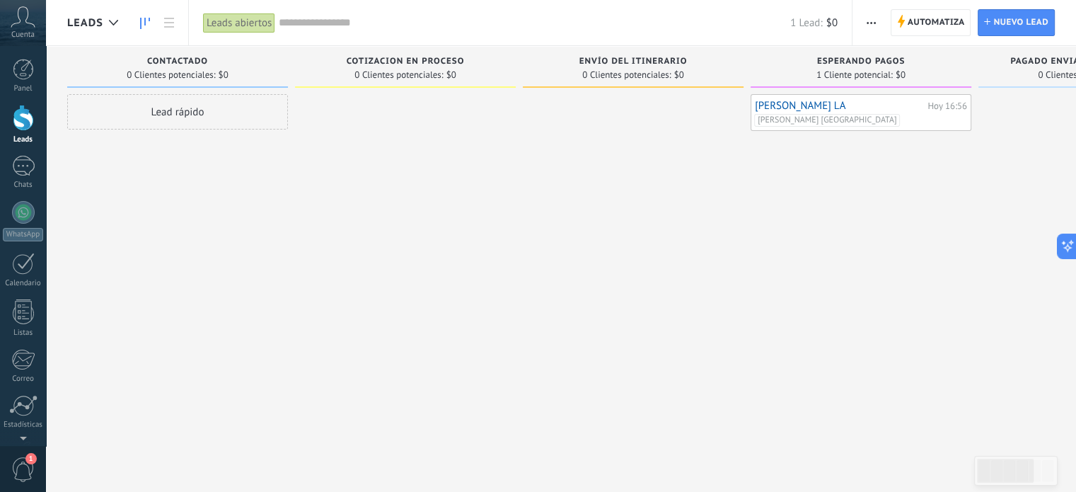
click at [863, 101] on link "[PERSON_NAME] LA" at bounding box center [839, 106] width 169 height 12
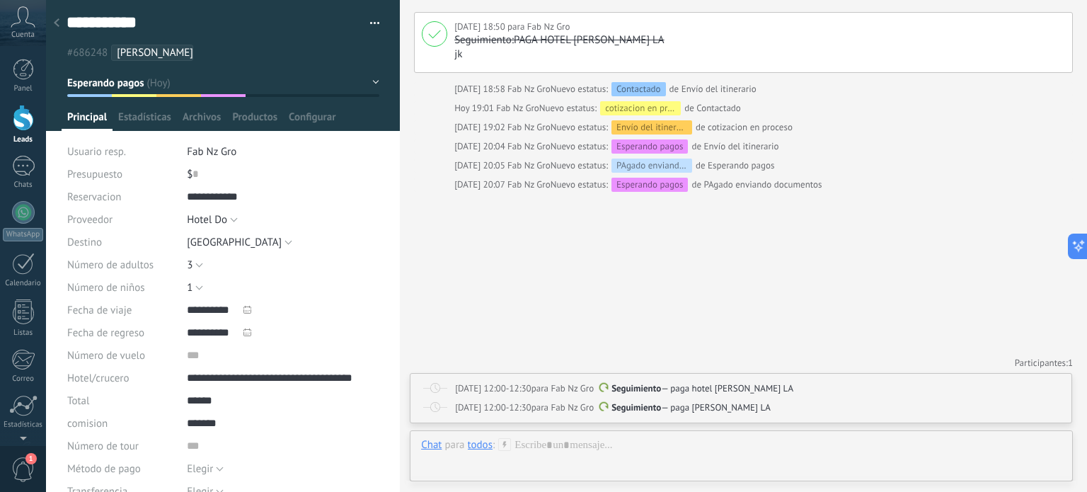
click at [370, 25] on span "button" at bounding box center [375, 25] width 10 height 3
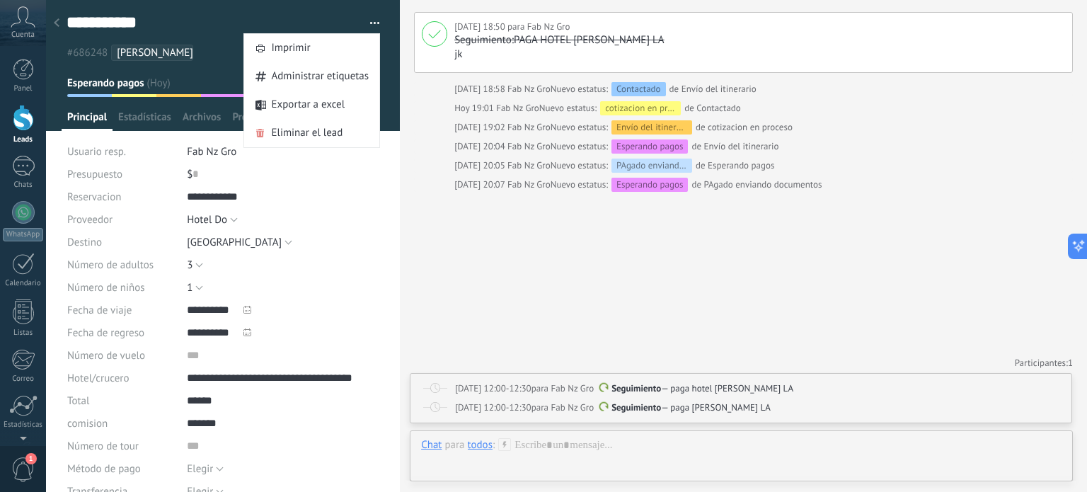
click at [370, 25] on span "button" at bounding box center [375, 25] width 10 height 3
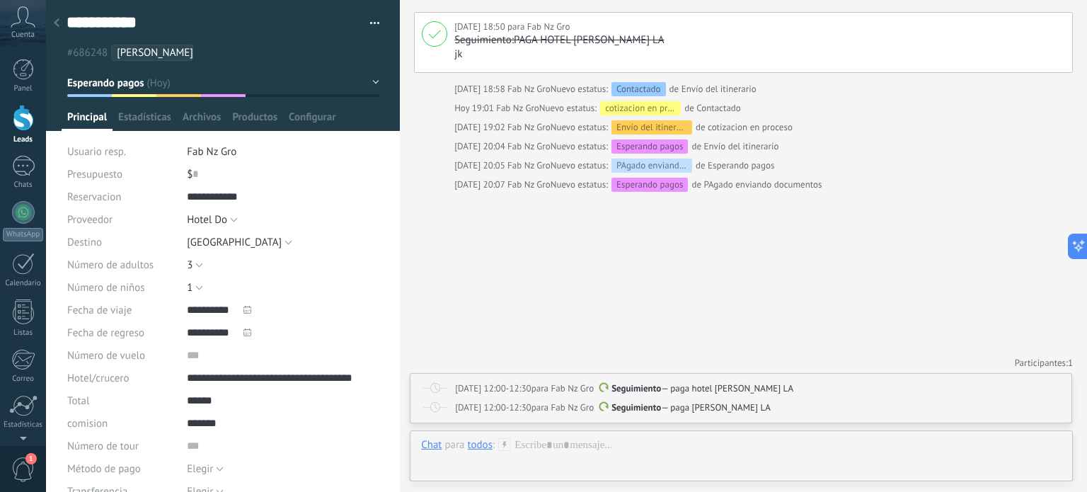
click at [53, 23] on div at bounding box center [57, 24] width 20 height 28
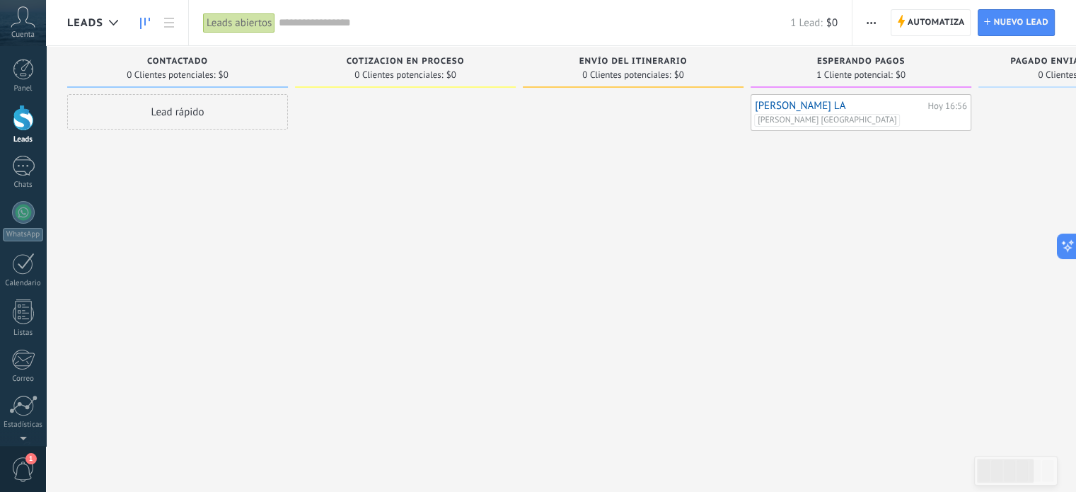
click at [816, 107] on link "[PERSON_NAME] LA" at bounding box center [839, 106] width 169 height 12
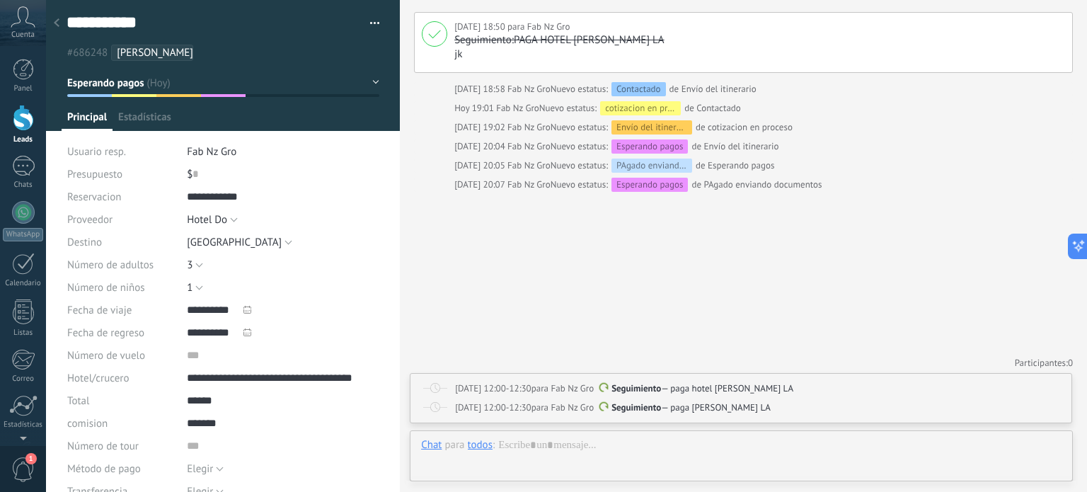
scroll to position [21, 0]
click at [370, 26] on span "button" at bounding box center [375, 25] width 10 height 3
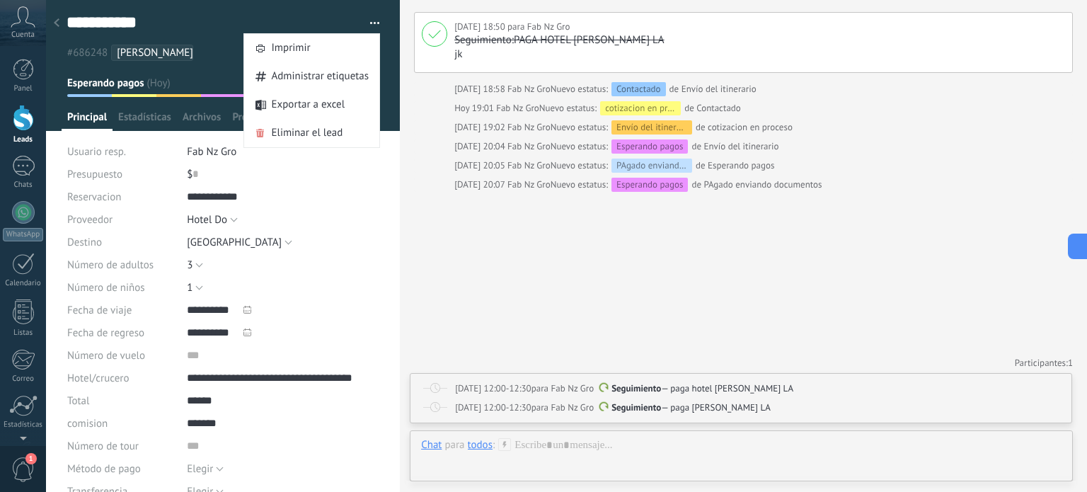
click at [62, 19] on div at bounding box center [57, 24] width 20 height 28
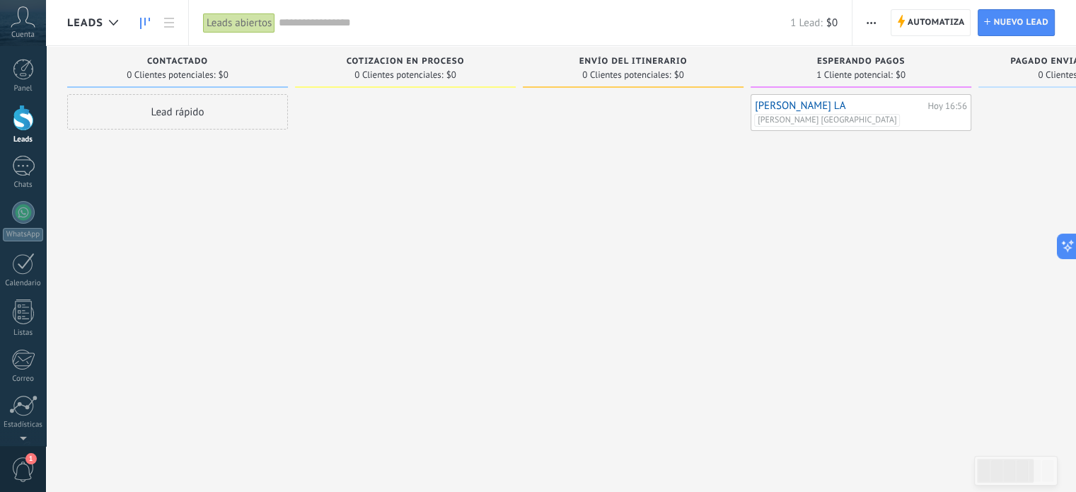
click at [20, 122] on div at bounding box center [23, 118] width 21 height 26
click at [865, 19] on button "button" at bounding box center [871, 22] width 21 height 27
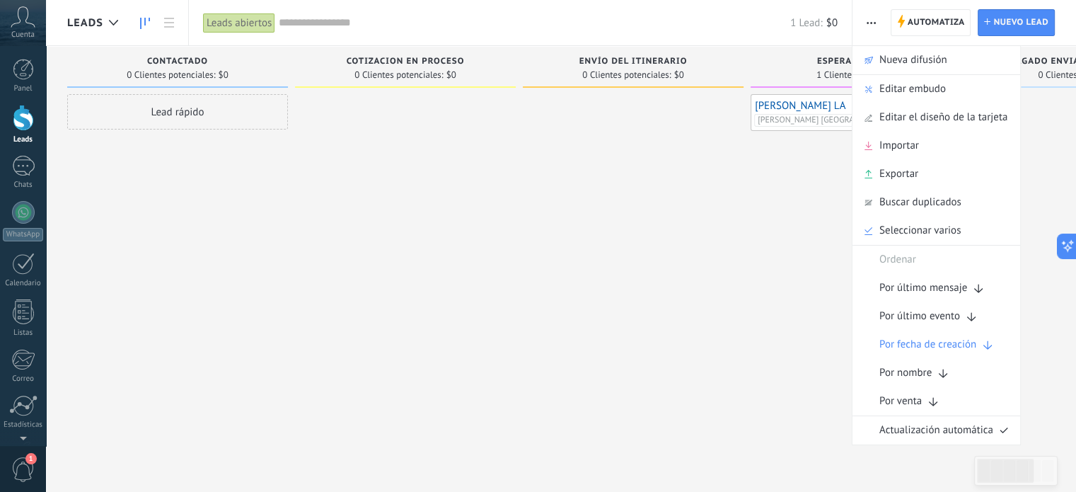
click at [832, 224] on div "[PERSON_NAME] LA [DATE] 16:56 [PERSON_NAME] [GEOGRAPHIC_DATA]" at bounding box center [861, 247] width 221 height 307
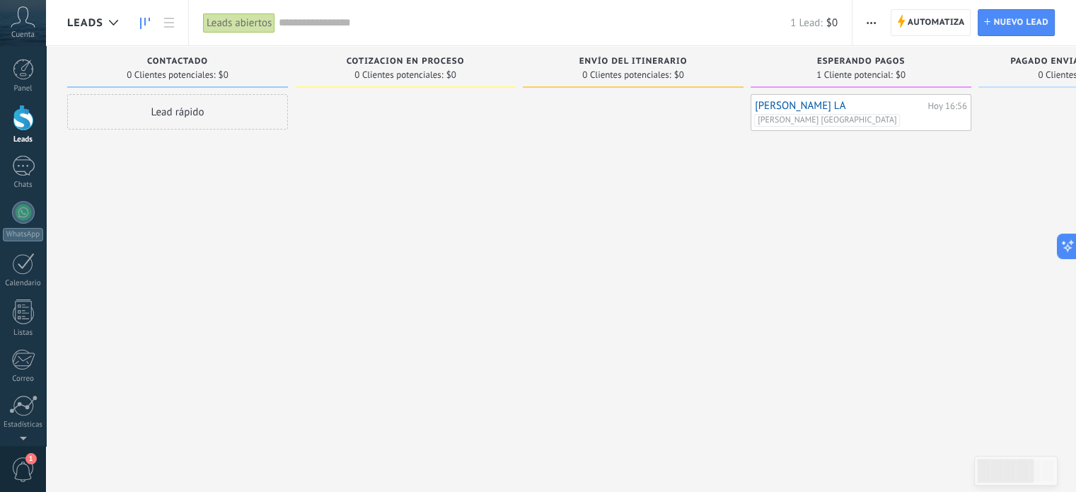
click at [957, 114] on div "[PERSON_NAME] [GEOGRAPHIC_DATA]" at bounding box center [859, 120] width 211 height 13
click at [957, 106] on div "Hoy 16:56" at bounding box center [947, 105] width 40 height 9
click at [901, 112] on div "[PERSON_NAME] LA [DATE] 16:56 [PERSON_NAME] [GEOGRAPHIC_DATA]" at bounding box center [861, 112] width 212 height 28
click at [869, 118] on span "[PERSON_NAME] [GEOGRAPHIC_DATA]" at bounding box center [827, 120] width 146 height 13
click at [833, 104] on li "[PERSON_NAME] [GEOGRAPHIC_DATA]" at bounding box center [796, 106] width 79 height 13
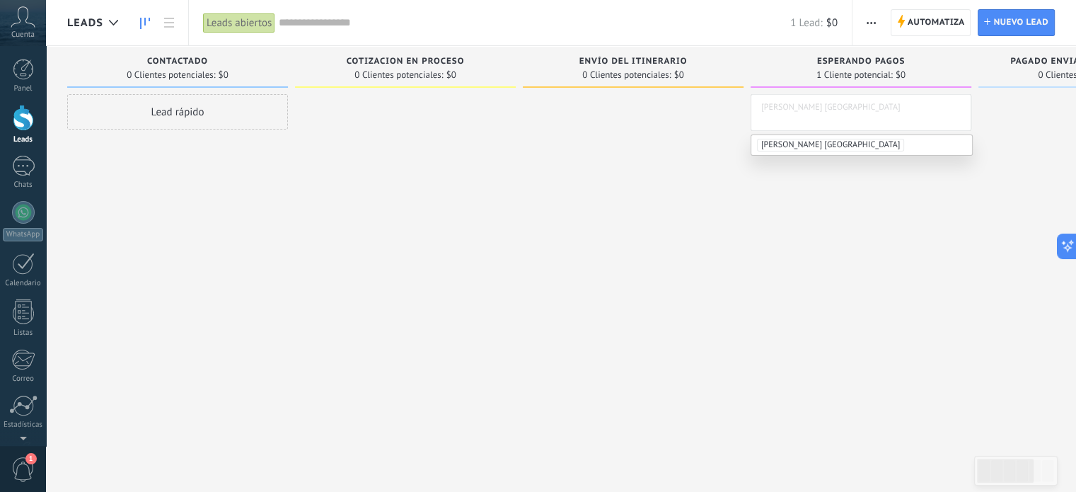
click at [812, 146] on span "[PERSON_NAME] [GEOGRAPHIC_DATA]" at bounding box center [830, 145] width 147 height 13
click at [821, 179] on div "[PERSON_NAME] LA [DATE] 16:56 [PERSON_NAME] LOS [PERSON_NAME][GEOGRAPHIC_DATA]" at bounding box center [861, 247] width 221 height 307
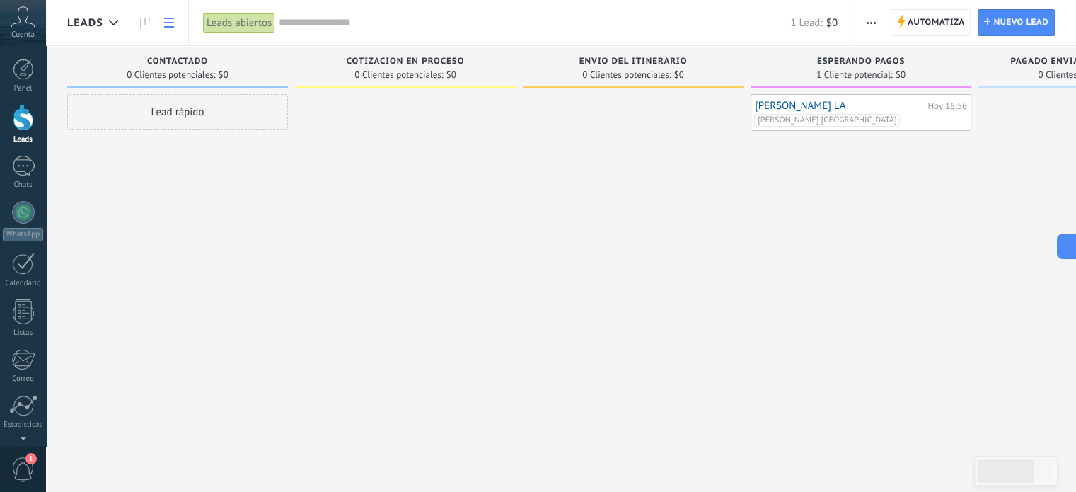
click at [170, 25] on icon at bounding box center [169, 23] width 10 height 10
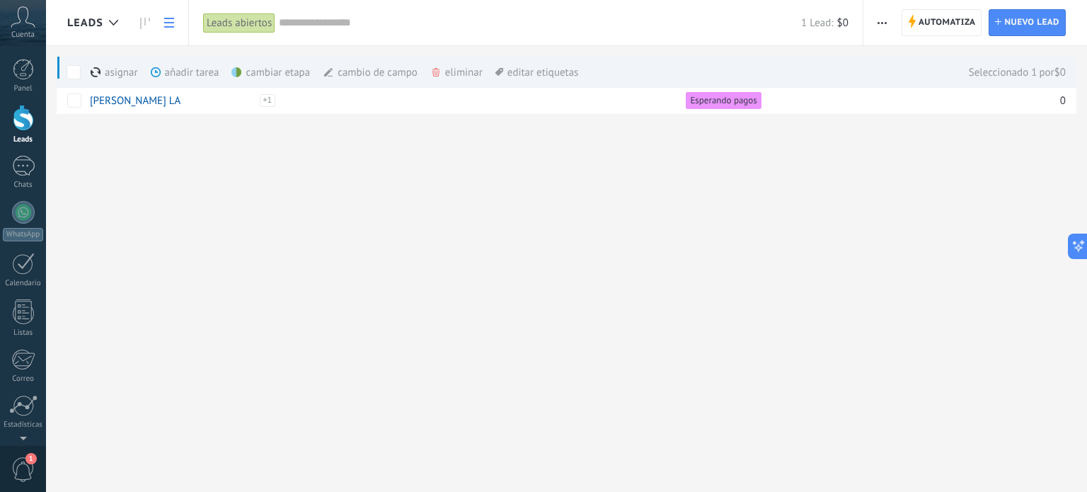
click at [93, 158] on div "Leads Automatiza Nueva difusión Editar embudo Imprimir Ajustes de la lista Impo…" at bounding box center [566, 80] width 1041 height 160
click at [139, 152] on div "Leads Automatiza Nueva difusión Editar embudo Imprimir Ajustes de la lista Impo…" at bounding box center [566, 80] width 1041 height 160
click at [272, 103] on div "[PERSON_NAME] [GEOGRAPHIC_DATA]" at bounding box center [239, 106] width 71 height 25
click at [265, 186] on div "Leads Automatiza Nueva difusión Editar embudo Imprimir Ajustes de la lista Impo…" at bounding box center [566, 246] width 1041 height 492
click at [158, 99] on span at bounding box center [159, 100] width 14 height 14
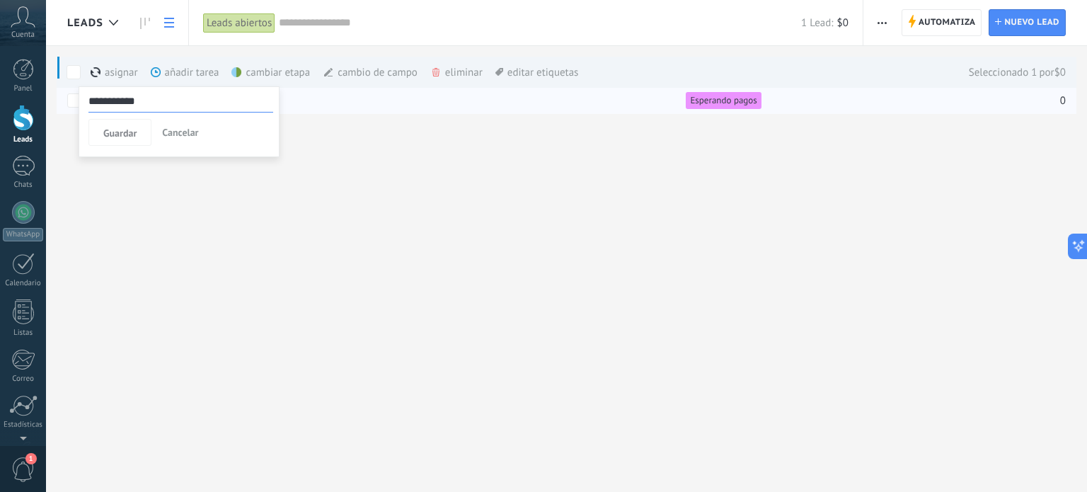
click at [146, 200] on div "Leads Automatiza Nueva difusión Editar embudo Imprimir Ajustes de la lista Impo…" at bounding box center [566, 246] width 1041 height 492
click at [71, 69] on span at bounding box center [74, 72] width 14 height 14
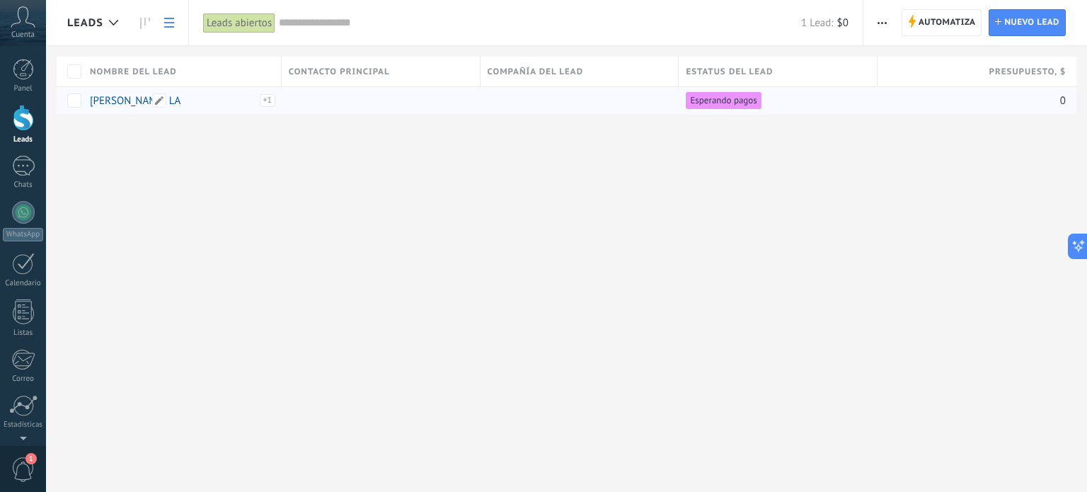
click at [232, 96] on div "[PERSON_NAME] [GEOGRAPHIC_DATA]" at bounding box center [239, 106] width 71 height 25
click at [226, 187] on div "Leads Automatiza Nueva difusión Editar embudo Imprimir Ajustes de la lista Impo…" at bounding box center [566, 246] width 1041 height 492
click at [224, 26] on div "Leads abiertos" at bounding box center [239, 23] width 72 height 21
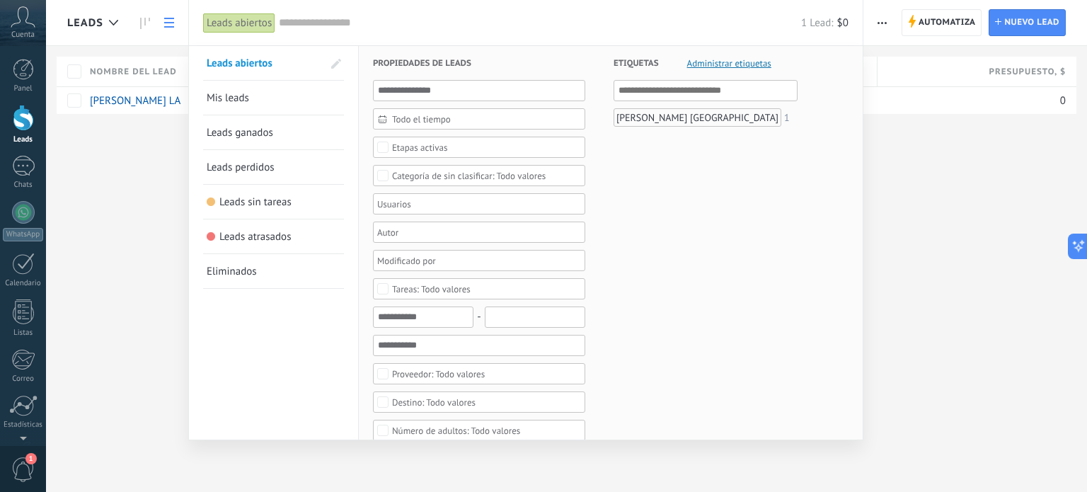
click at [717, 120] on div "[PERSON_NAME] [GEOGRAPHIC_DATA]" at bounding box center [697, 117] width 168 height 18
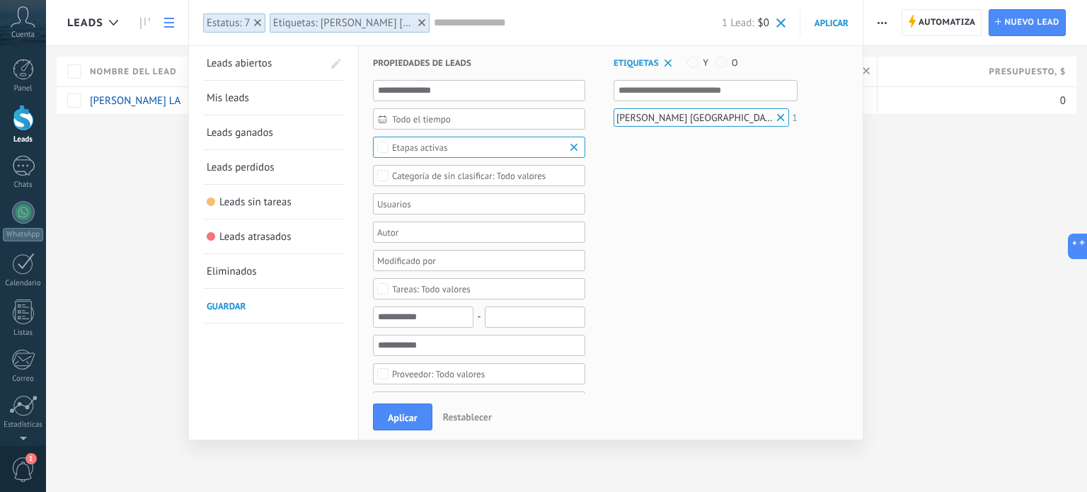
click at [131, 210] on div at bounding box center [543, 246] width 1087 height 492
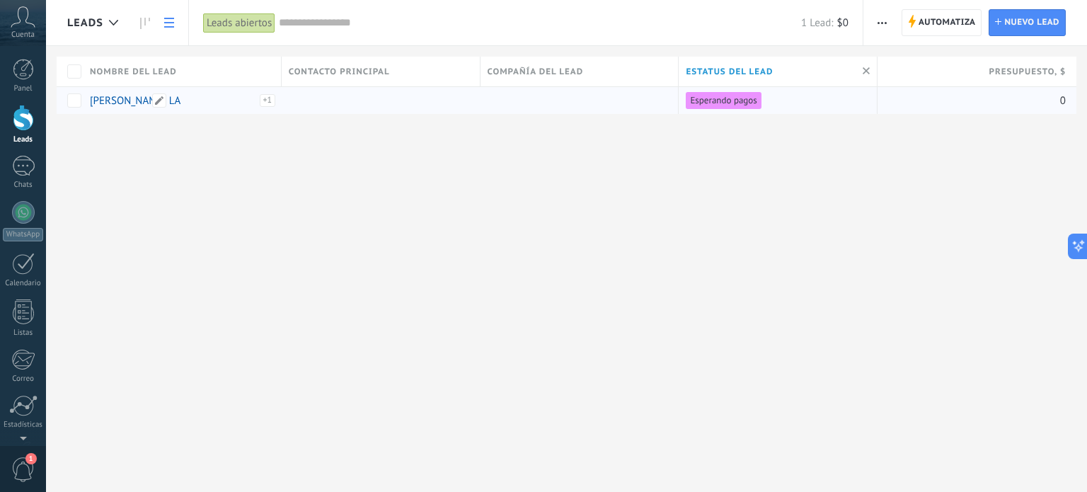
click at [204, 98] on div "[PERSON_NAME] [GEOGRAPHIC_DATA]" at bounding box center [239, 106] width 71 height 25
click at [120, 101] on link "[PERSON_NAME] LA" at bounding box center [135, 100] width 91 height 13
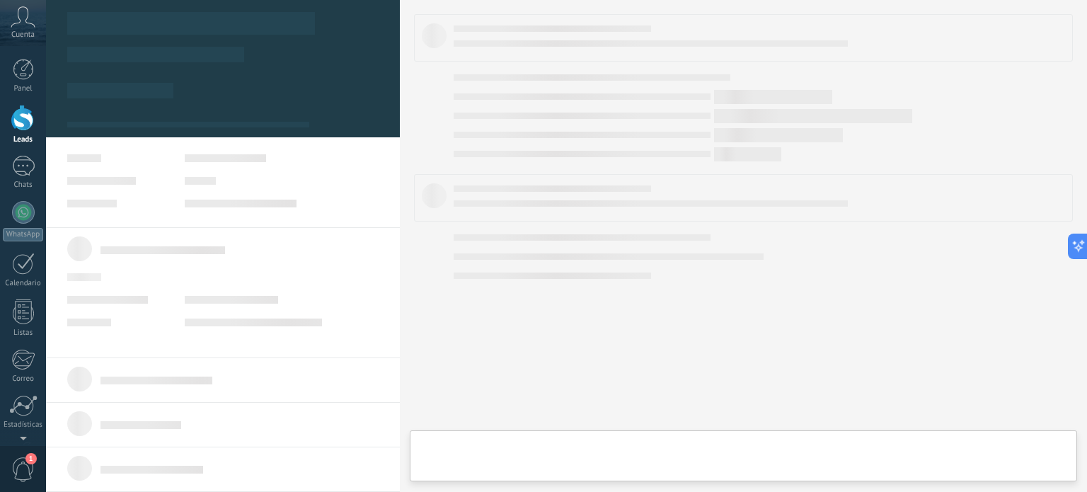
type textarea "**********"
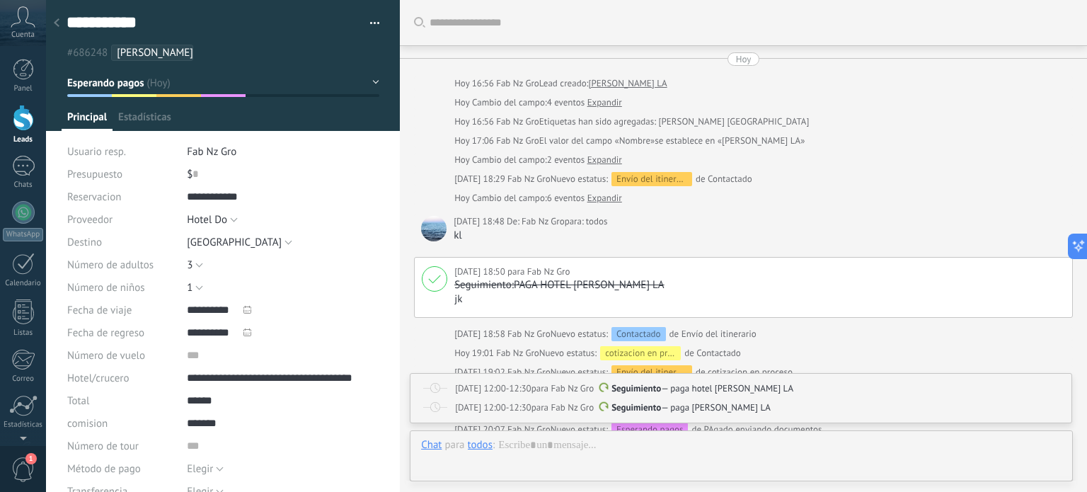
scroll to position [245, 0]
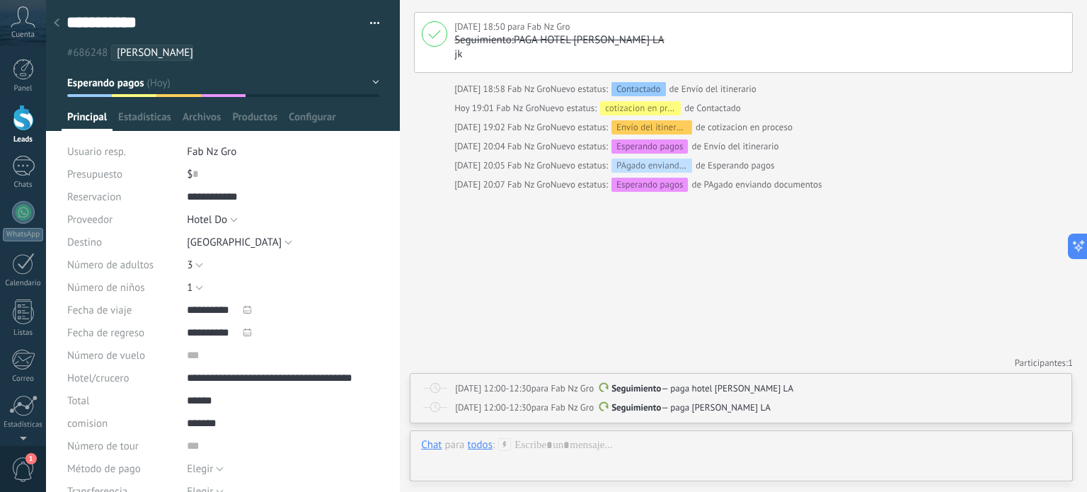
click at [366, 22] on button "button" at bounding box center [369, 23] width 21 height 21
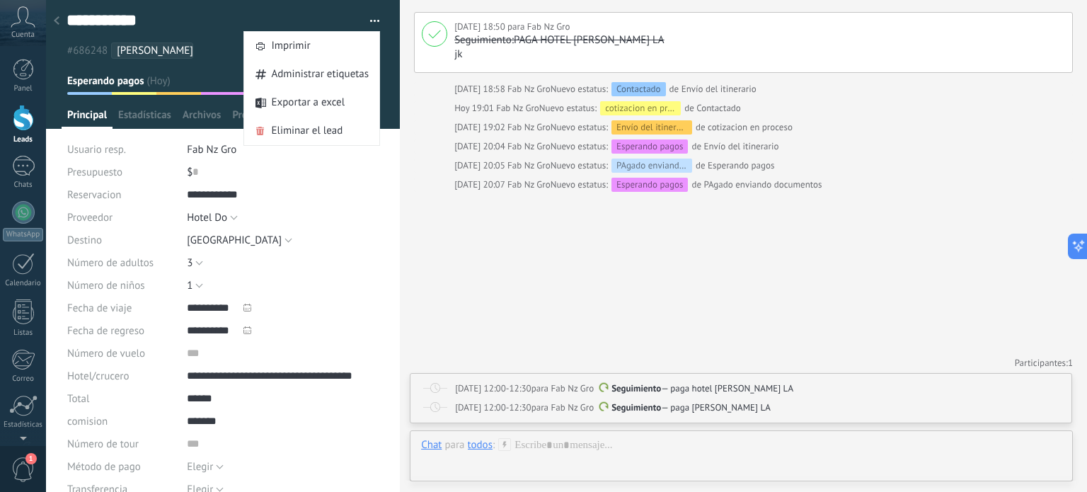
scroll to position [0, 0]
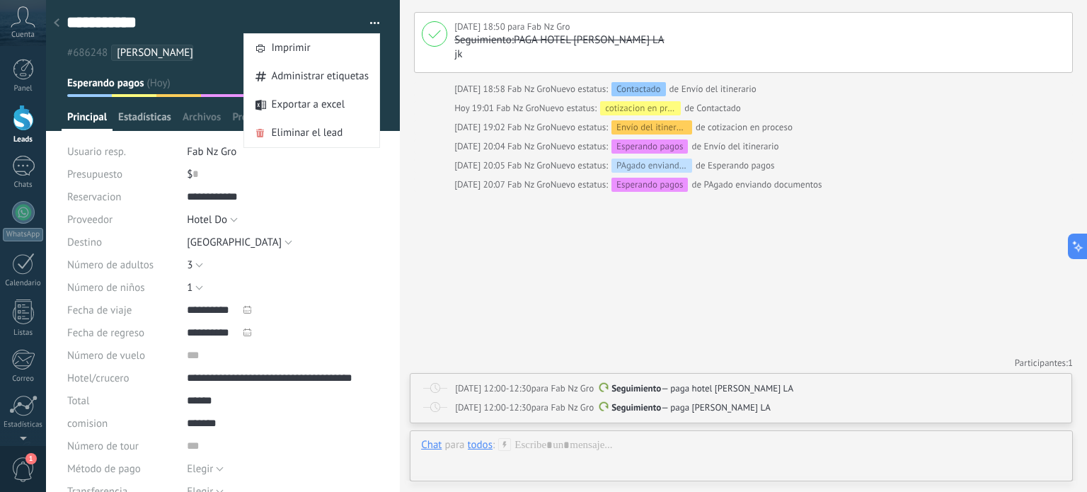
click at [155, 117] on span "Estadísticas" at bounding box center [144, 120] width 53 height 21
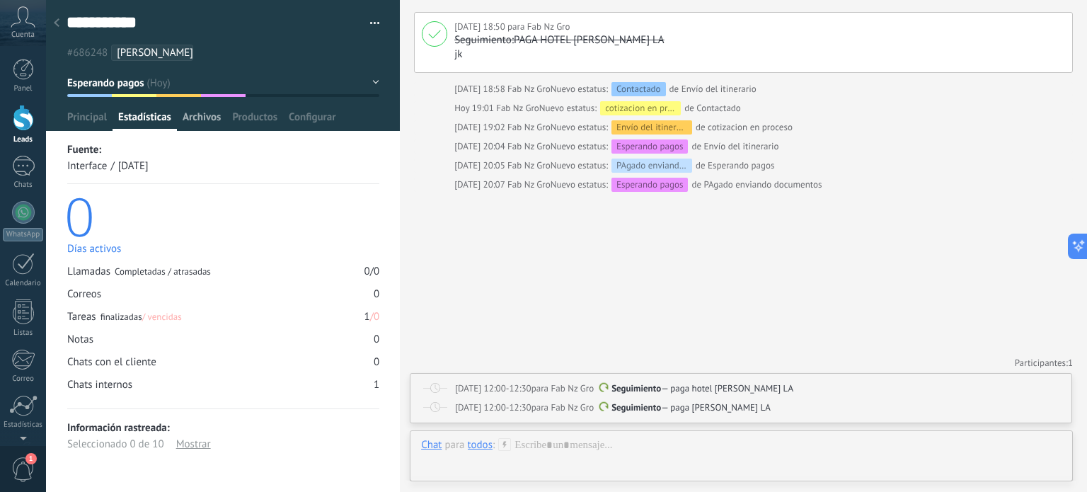
click at [204, 115] on span "Archivos" at bounding box center [202, 120] width 38 height 21
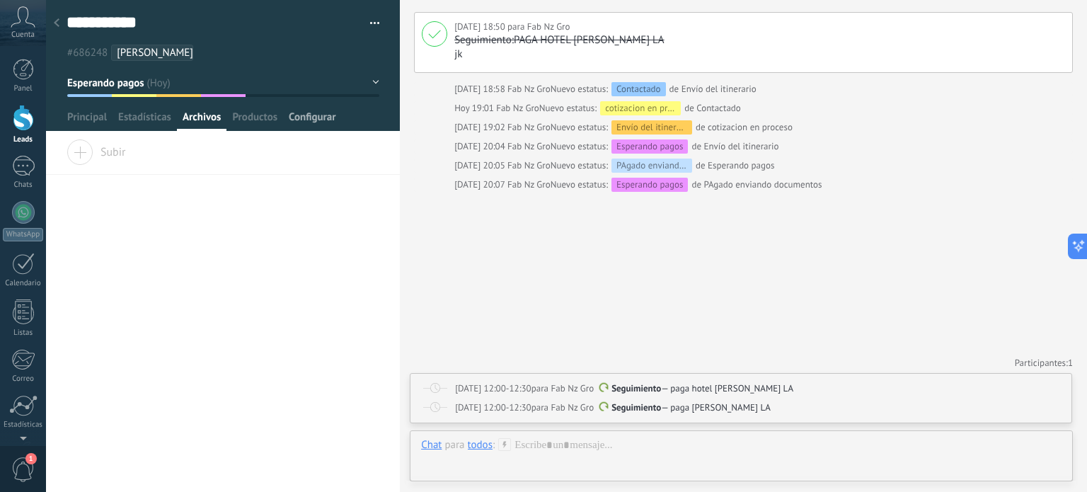
click at [298, 118] on span "Configurar" at bounding box center [312, 120] width 47 height 21
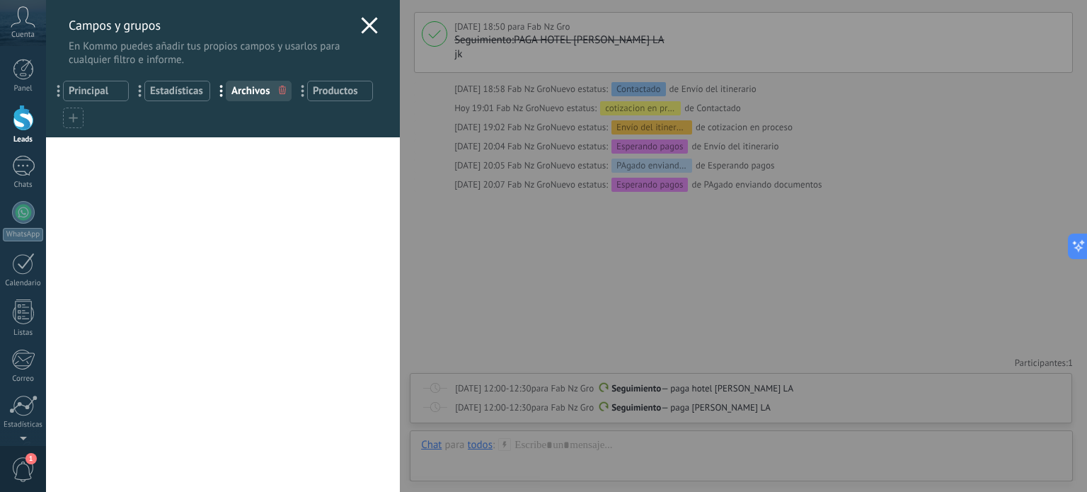
click at [346, 89] on span "Productos" at bounding box center [340, 90] width 54 height 13
click at [95, 90] on span "Principal" at bounding box center [96, 90] width 54 height 13
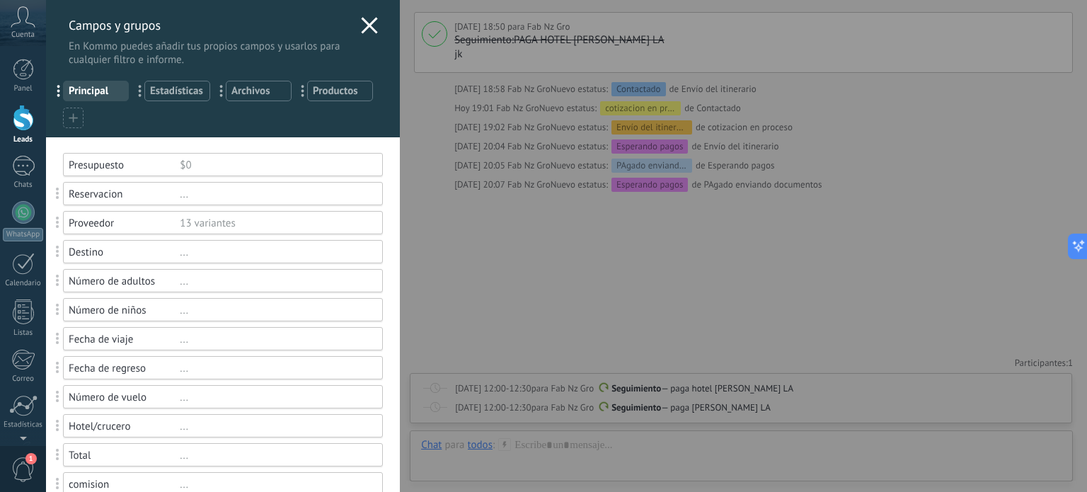
click at [364, 23] on icon at bounding box center [369, 25] width 17 height 17
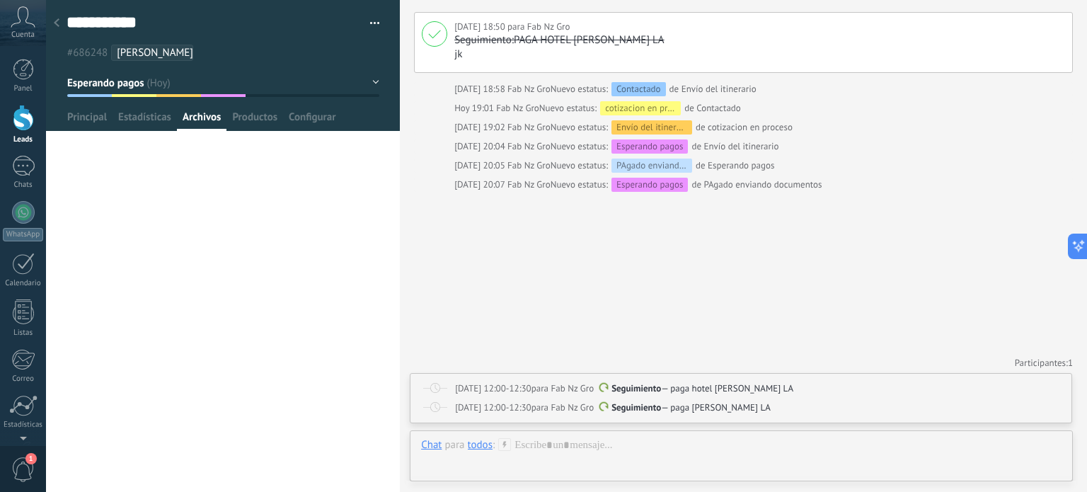
click at [365, 78] on button "Esperando pagos" at bounding box center [223, 82] width 312 height 25
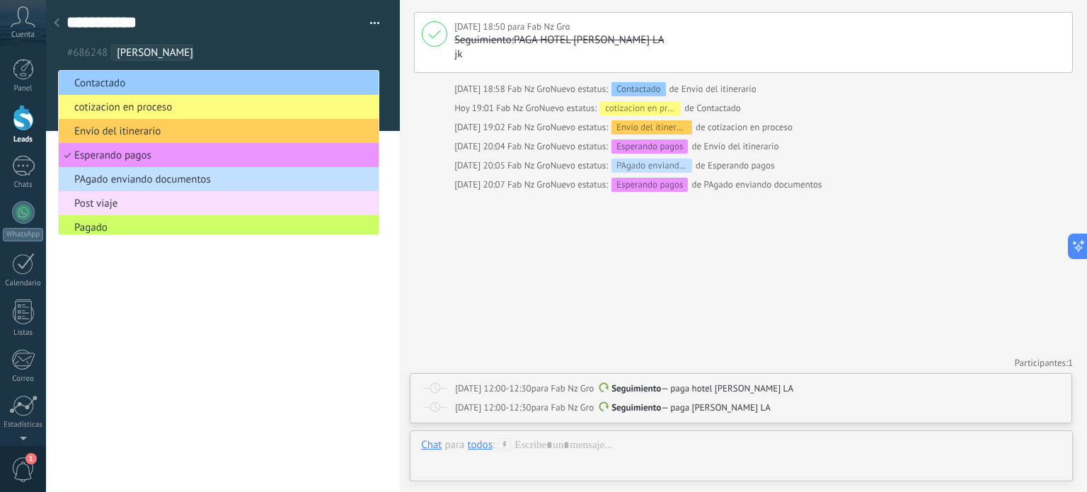
scroll to position [4, 0]
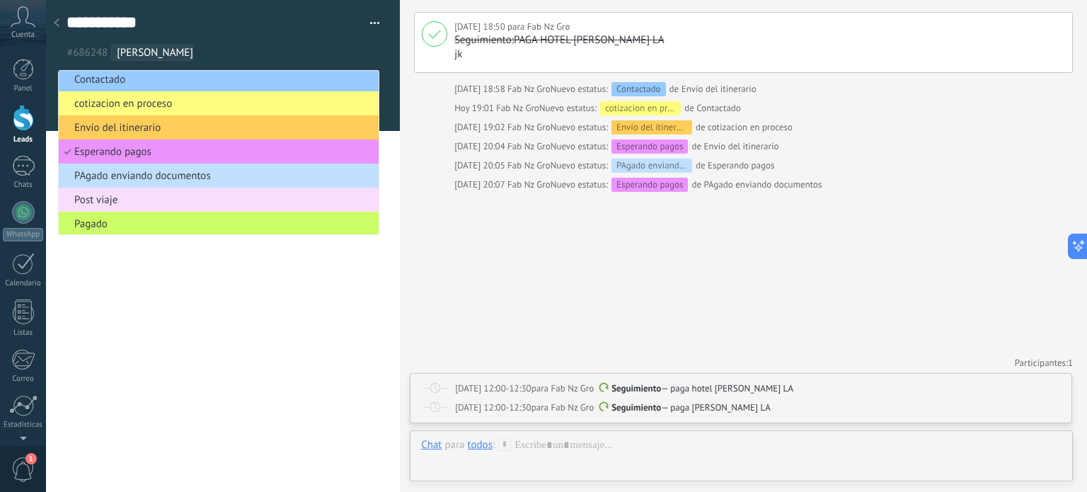
click at [365, 78] on li "Contactado" at bounding box center [219, 79] width 320 height 24
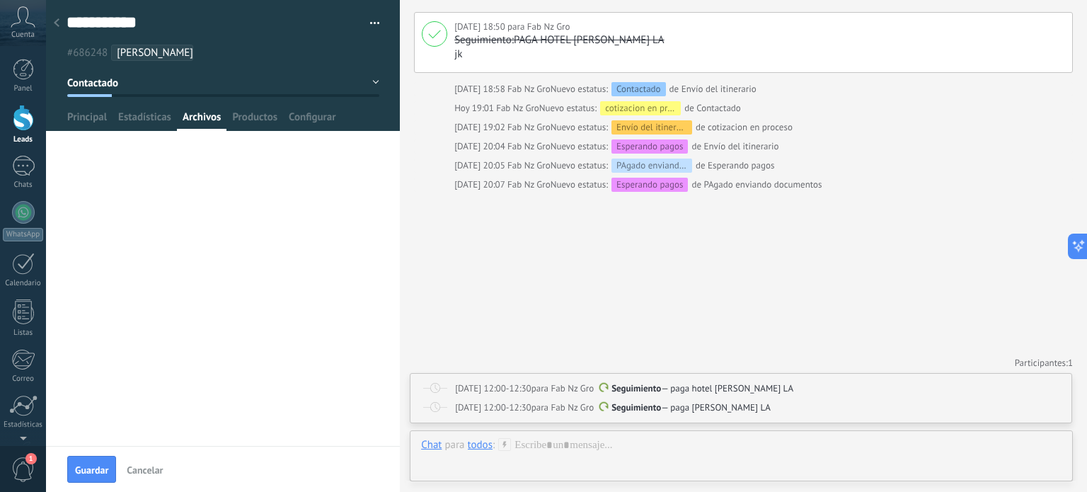
click at [369, 21] on button "button" at bounding box center [369, 23] width 21 height 21
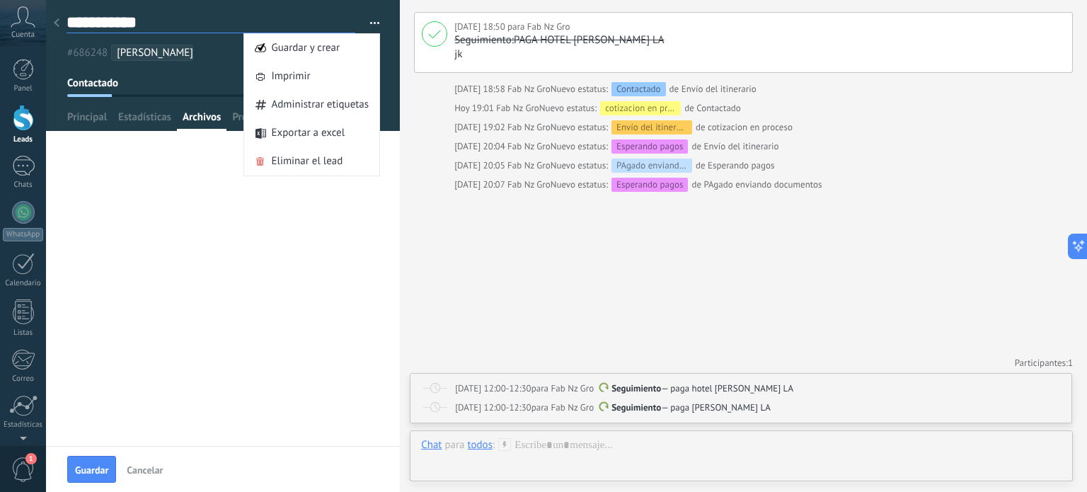
click at [291, 19] on textarea "**********" at bounding box center [211, 22] width 289 height 21
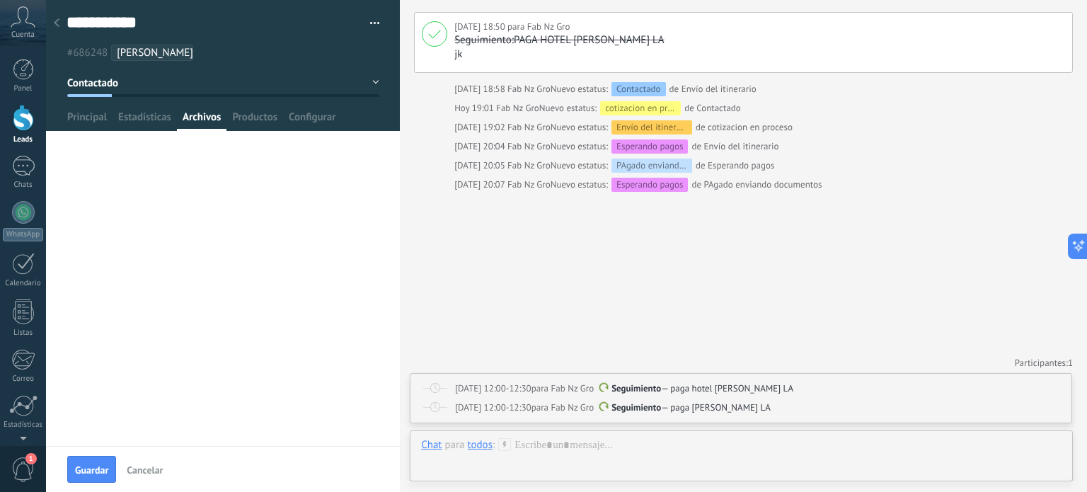
click at [136, 79] on button "Contactado" at bounding box center [223, 82] width 312 height 25
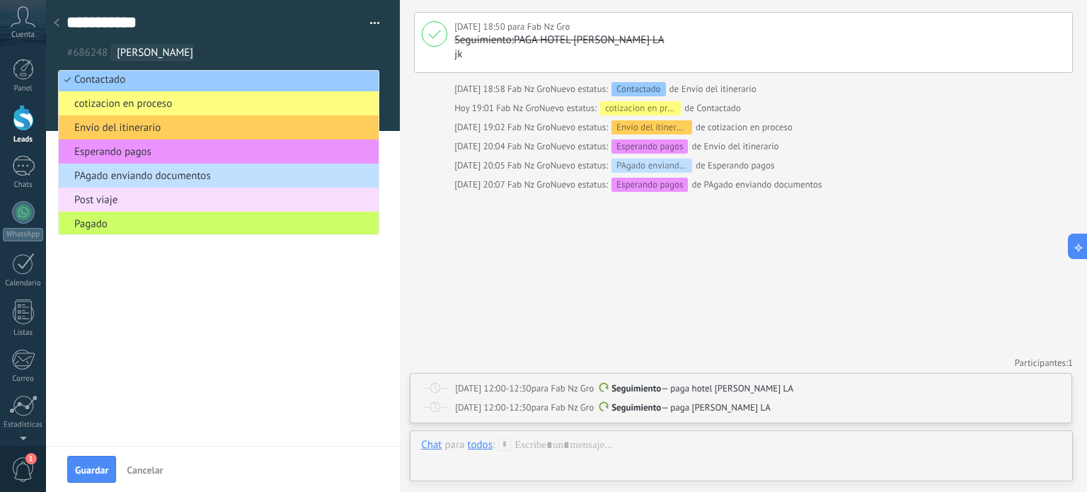
scroll to position [0, 0]
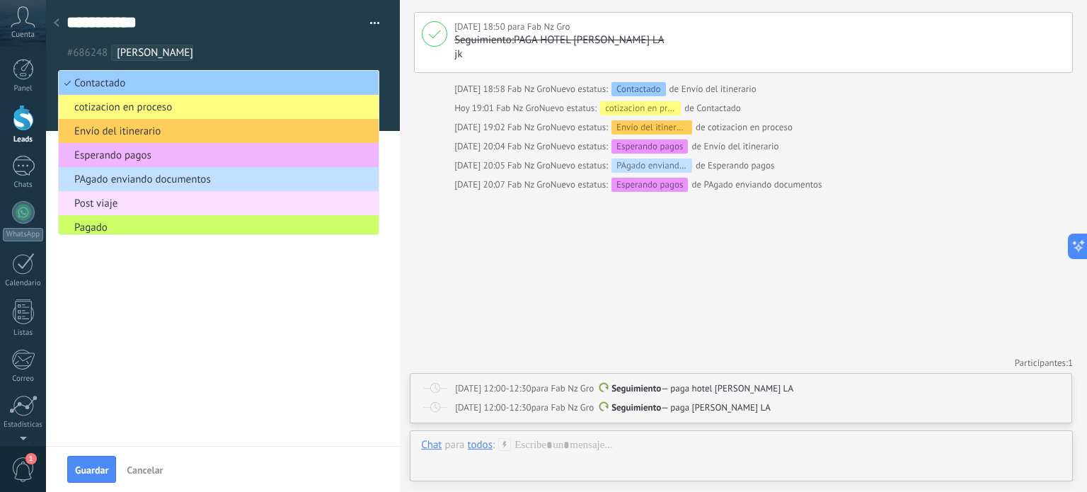
click at [117, 152] on span "Esperando pagos" at bounding box center [217, 155] width 316 height 13
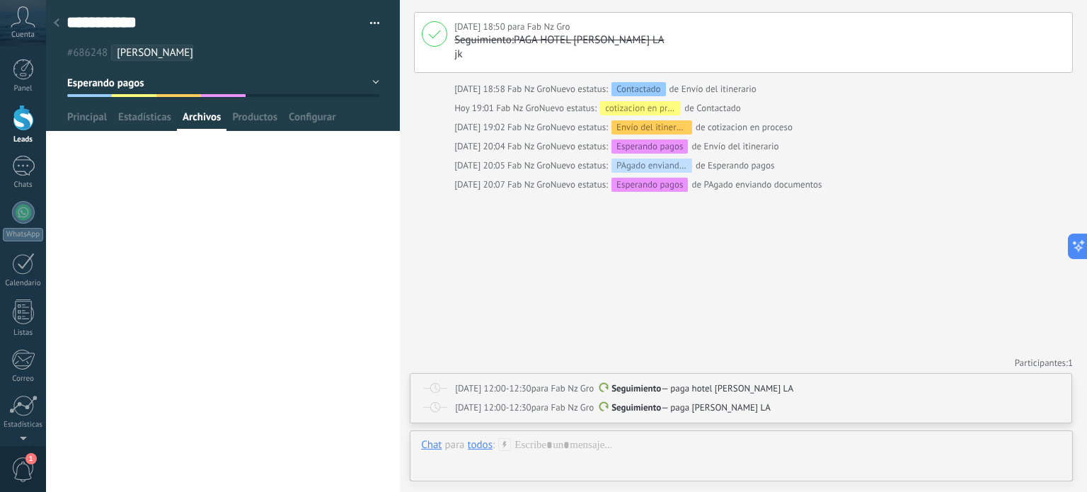
click at [374, 22] on button "button" at bounding box center [369, 23] width 21 height 21
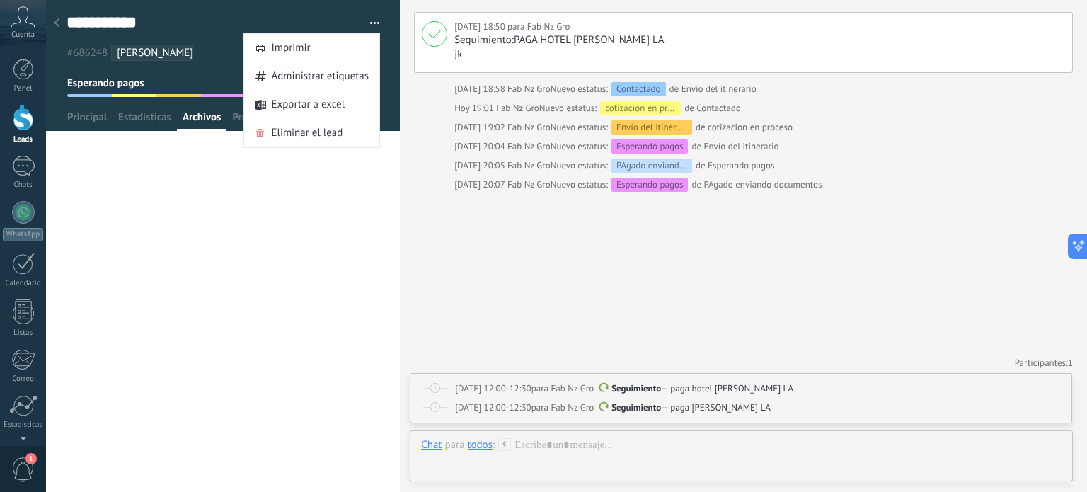
click at [54, 19] on icon at bounding box center [57, 22] width 6 height 8
